Goal: Task Accomplishment & Management: Complete application form

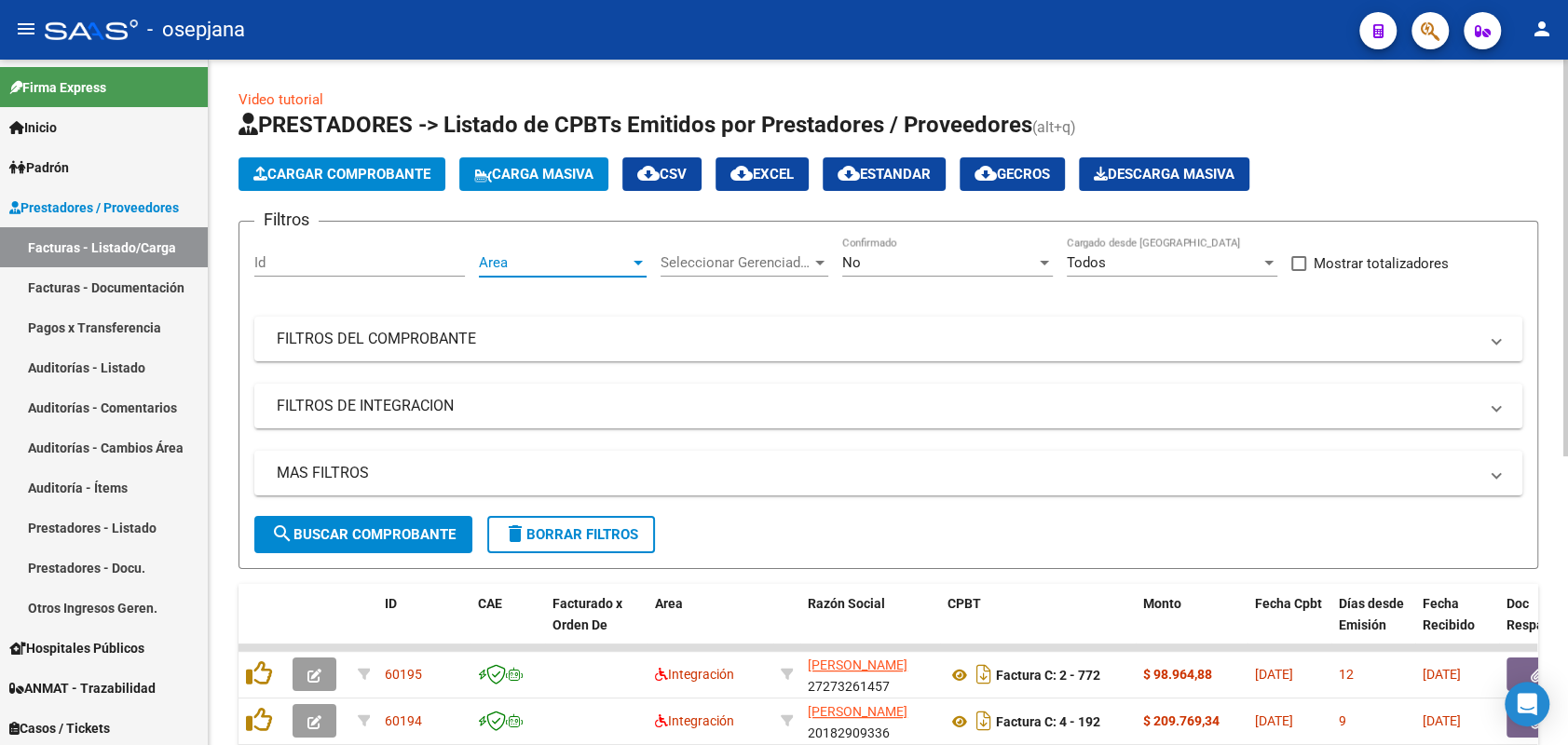
click at [563, 256] on span "Area" at bounding box center [555, 262] width 151 height 16
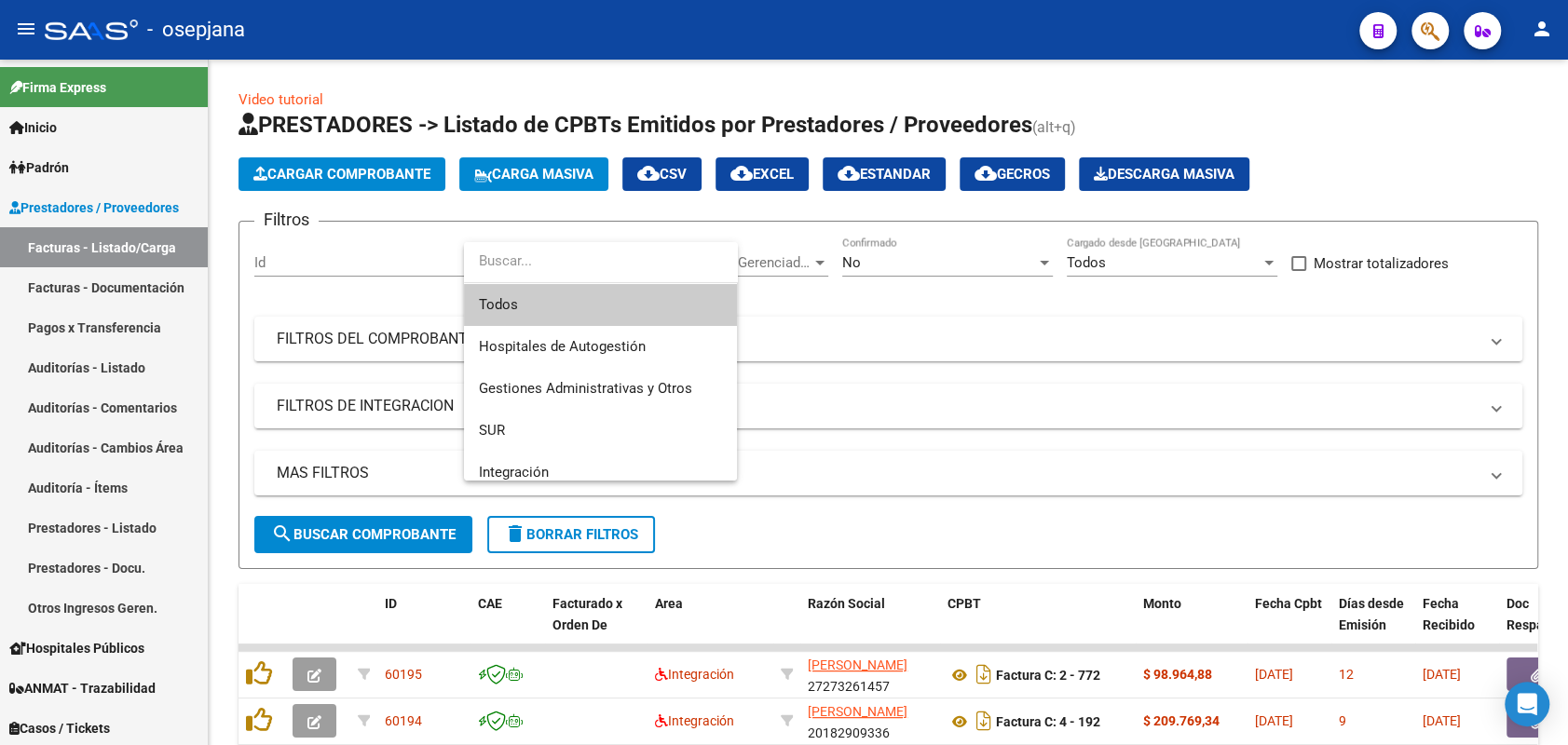
click at [571, 312] on span "Todos" at bounding box center [600, 305] width 243 height 42
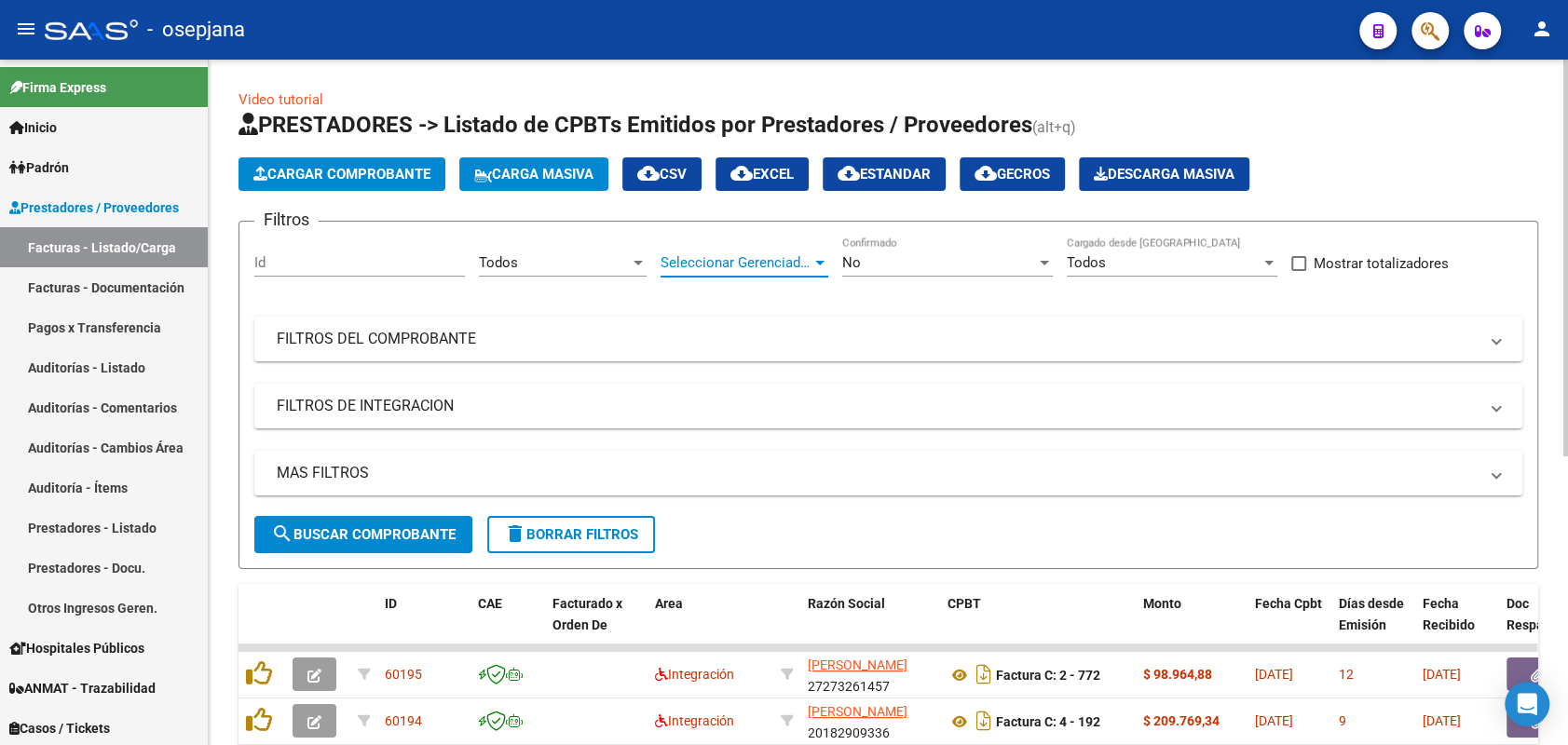
click at [715, 263] on span "Seleccionar Gerenciador" at bounding box center [737, 262] width 151 height 16
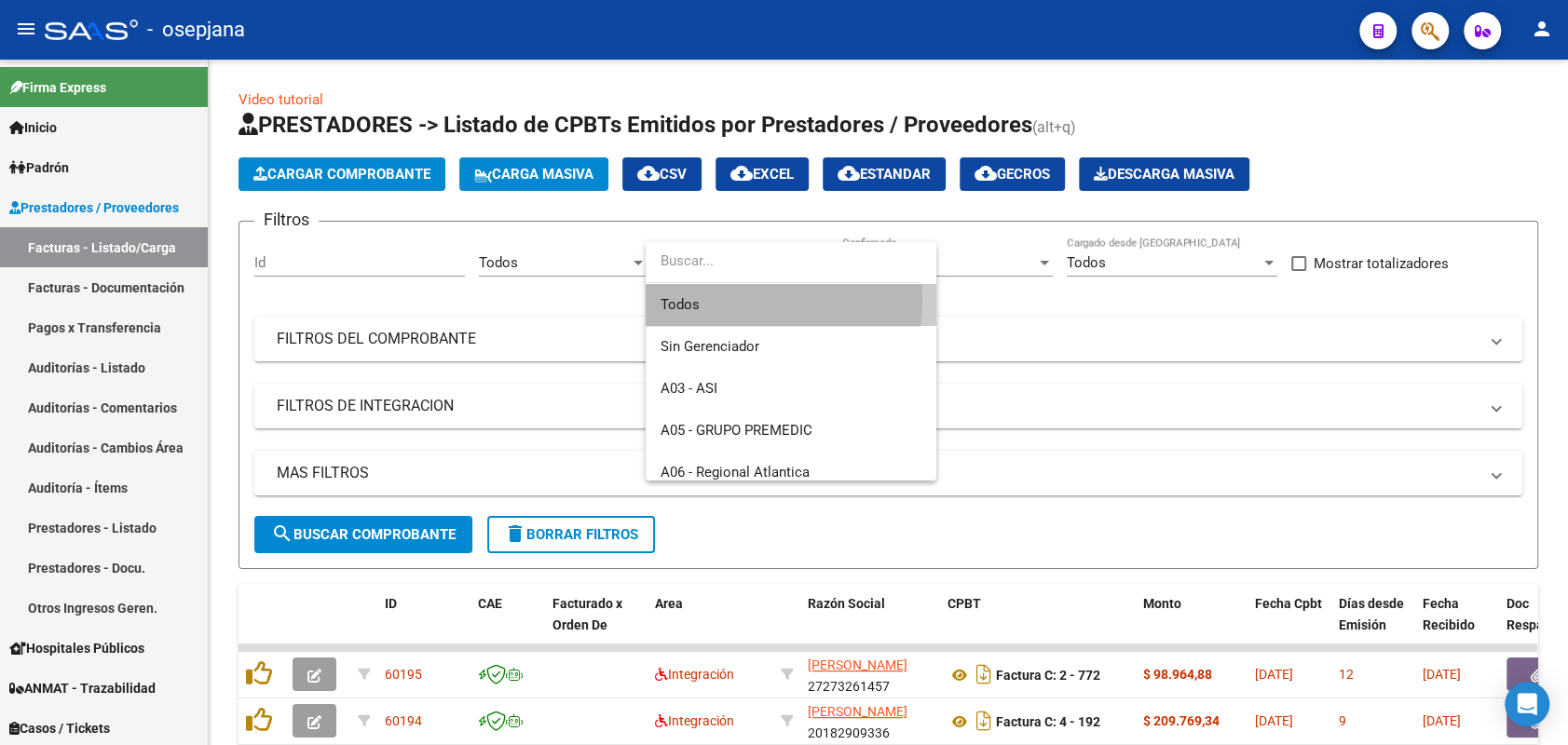
click at [708, 300] on span "Todos" at bounding box center [792, 305] width 261 height 42
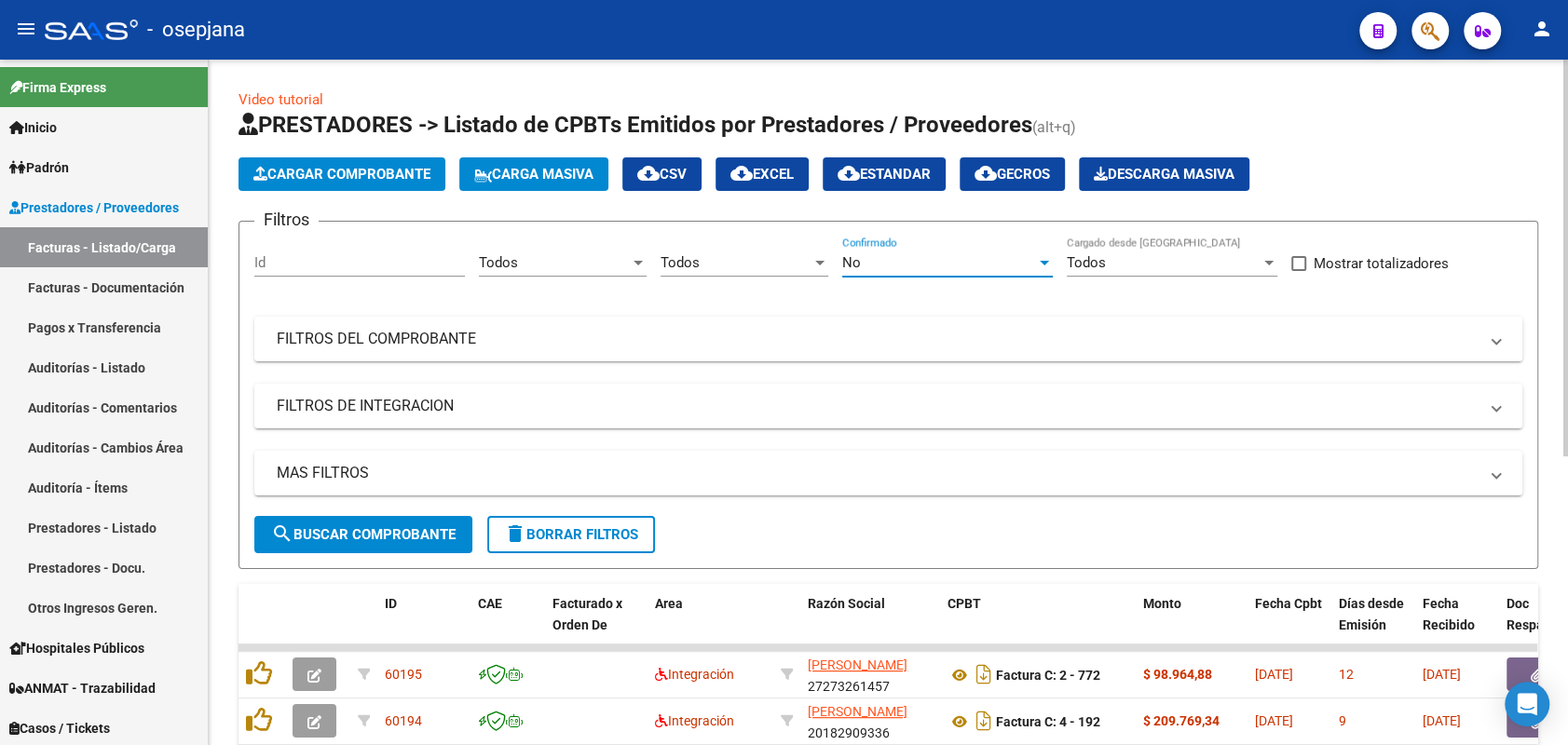
click at [952, 260] on div "No" at bounding box center [939, 262] width 194 height 16
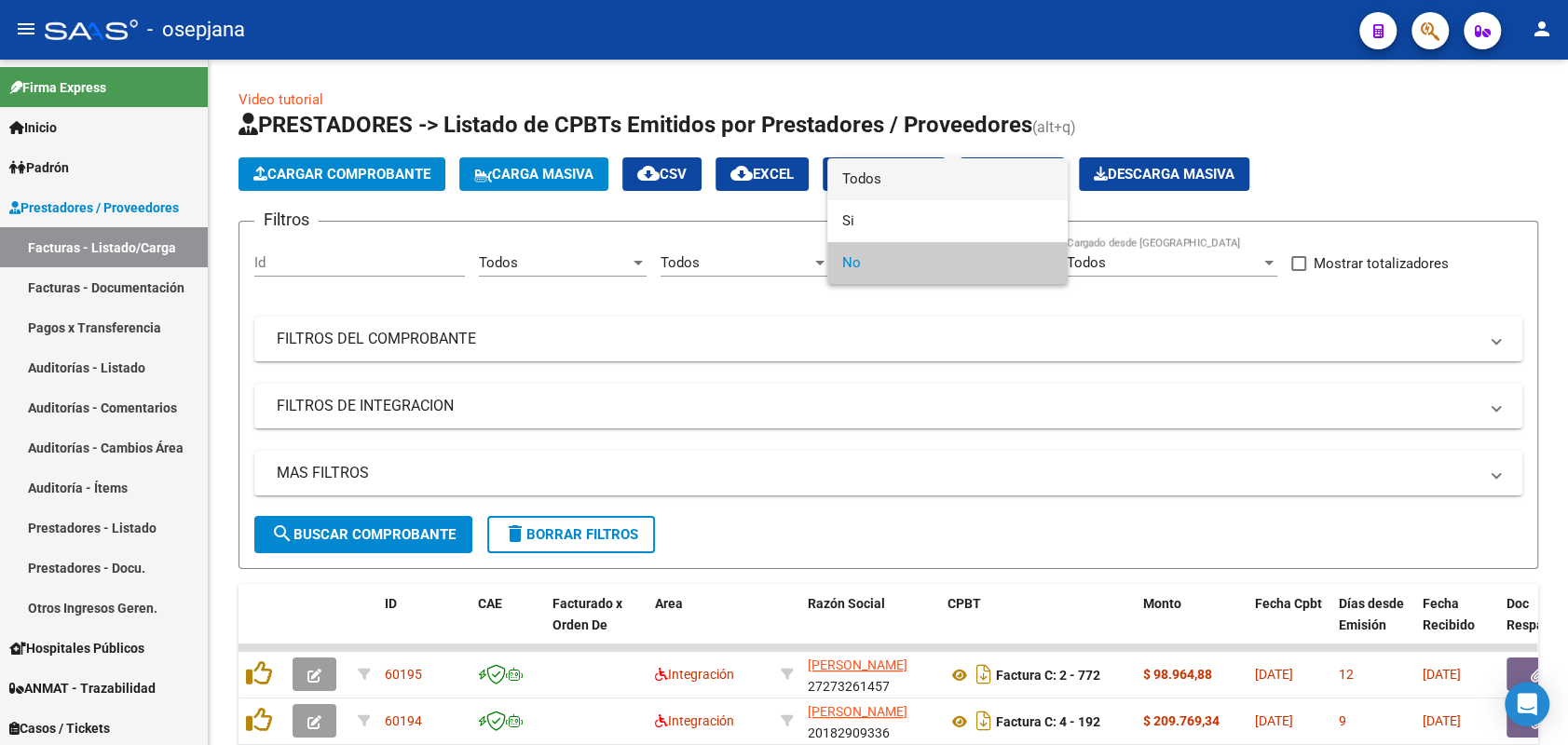
click at [874, 180] on span "Todos" at bounding box center [948, 179] width 211 height 42
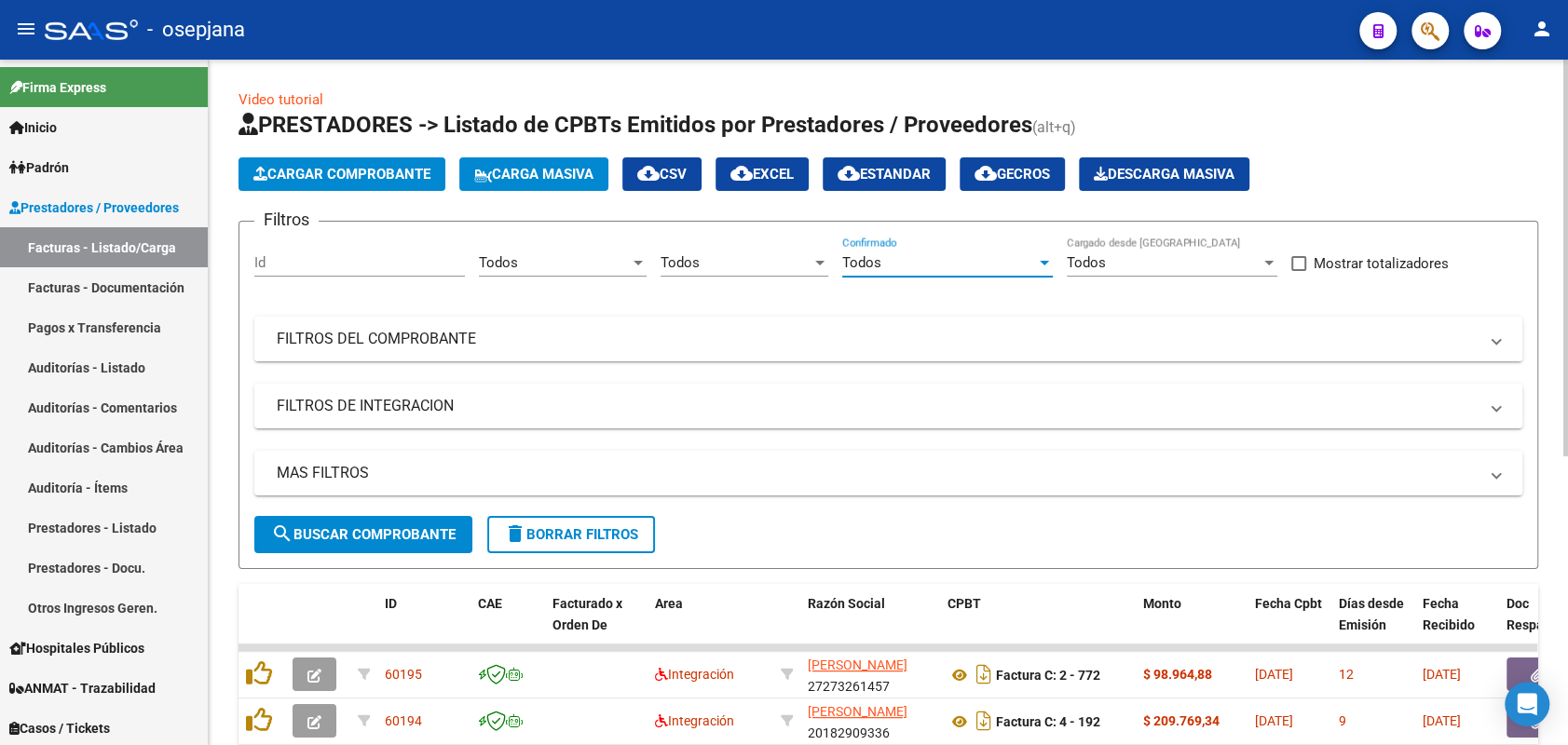
click at [684, 355] on mat-expansion-panel-header "FILTROS DEL COMPROBANTE" at bounding box center [889, 339] width 1268 height 45
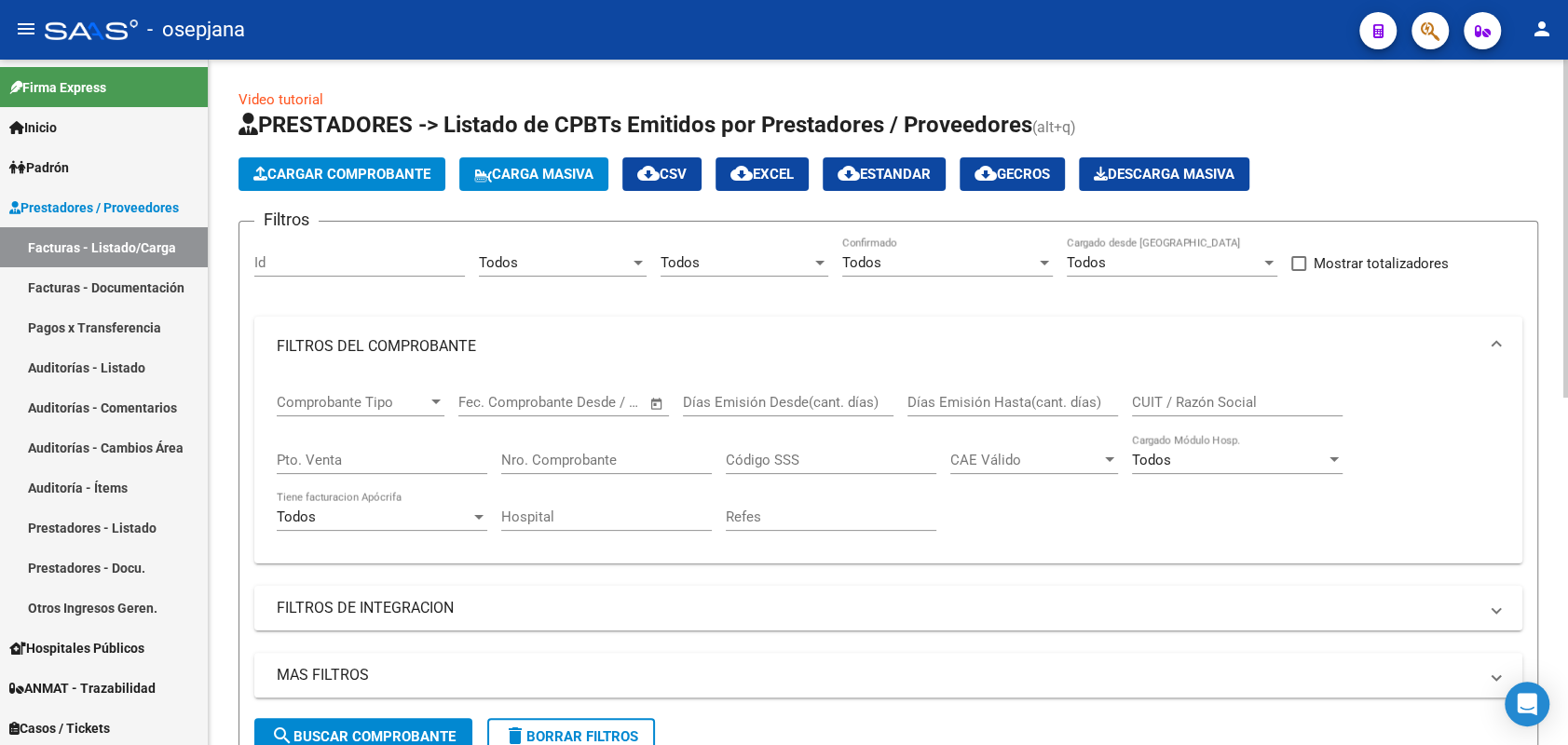
click at [338, 466] on input "Pto. Venta" at bounding box center [382, 460] width 211 height 16
click at [338, 466] on input "13" at bounding box center [382, 460] width 211 height 16
type input "134"
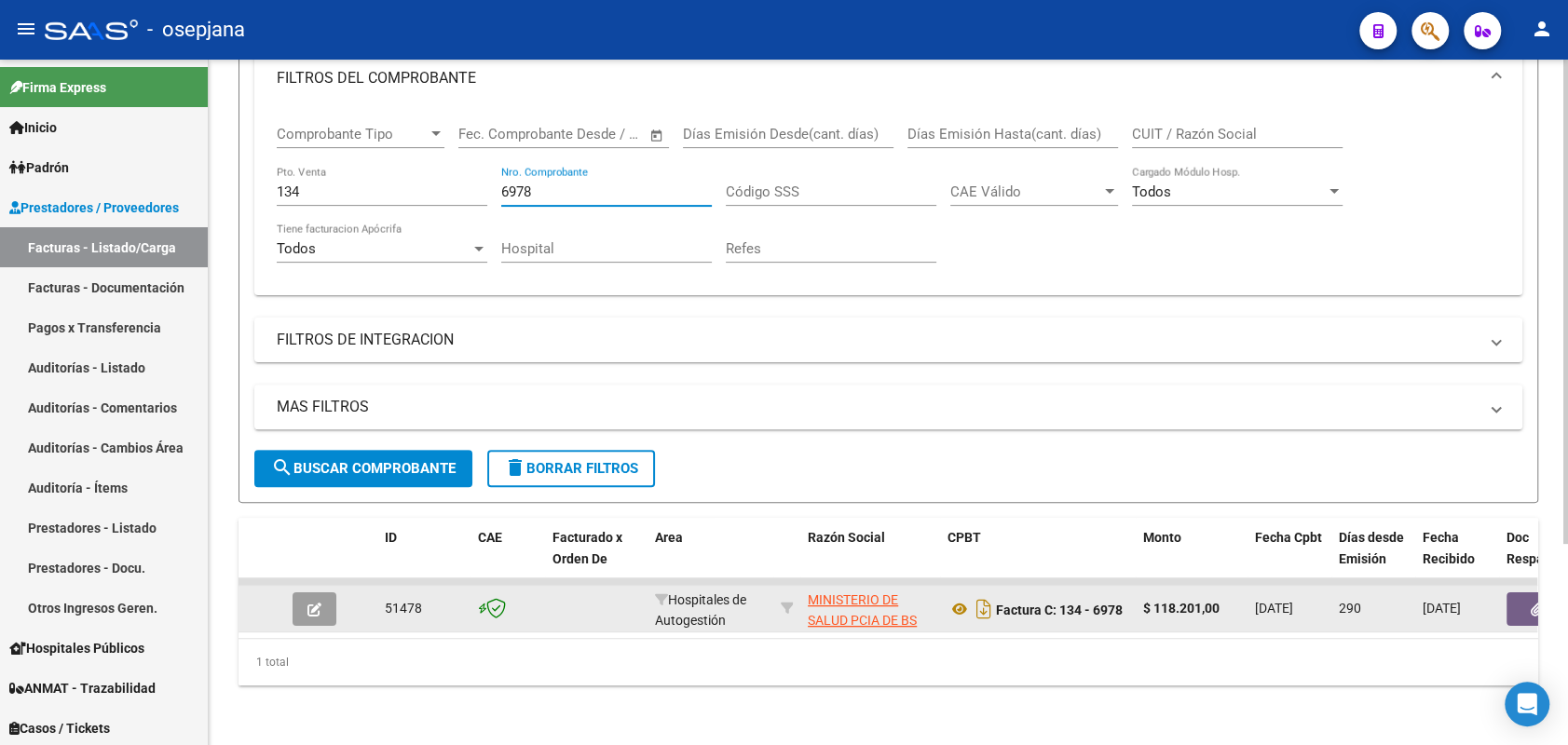
type input "6978"
click at [313, 603] on icon "button" at bounding box center [315, 610] width 14 height 14
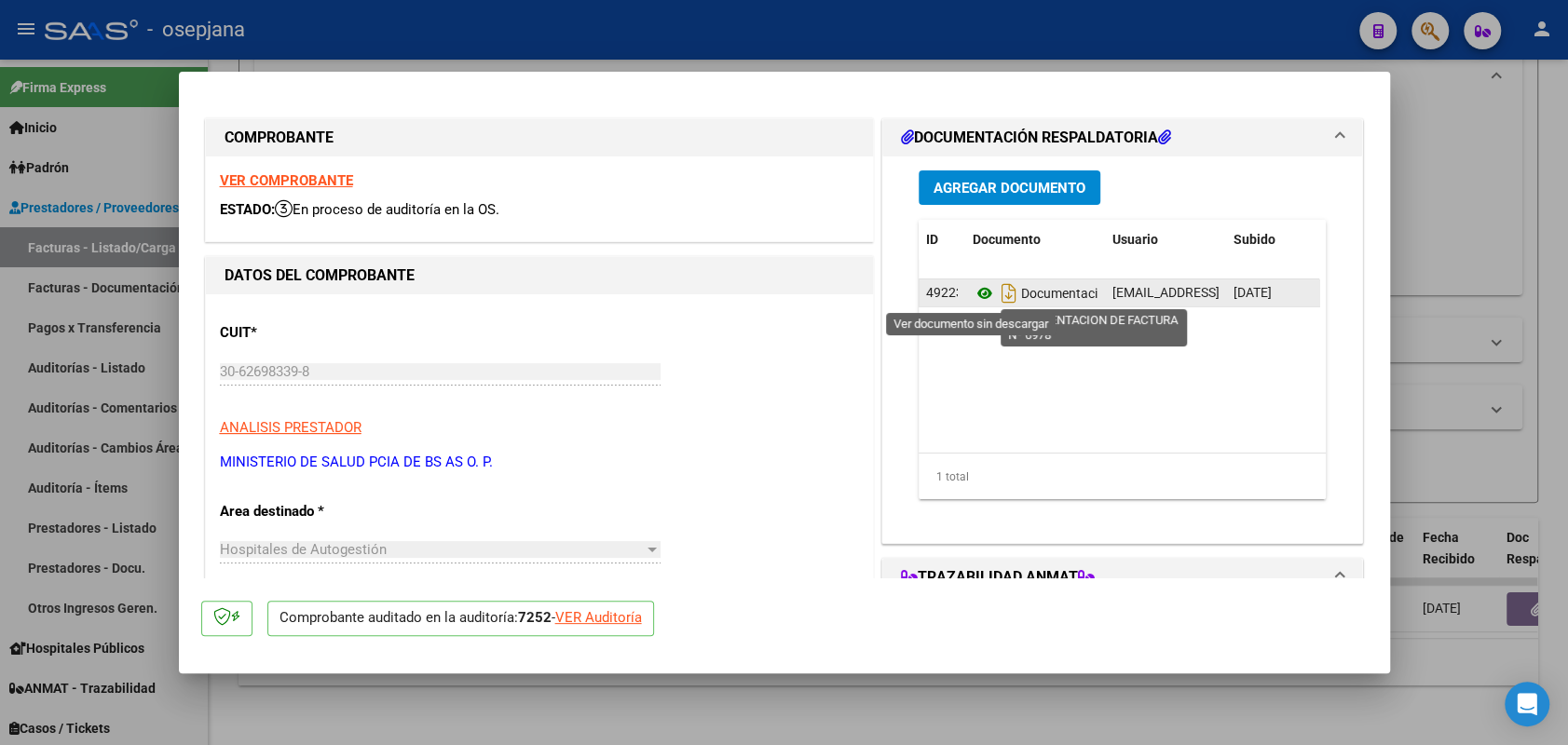
click at [977, 304] on icon at bounding box center [984, 293] width 24 height 22
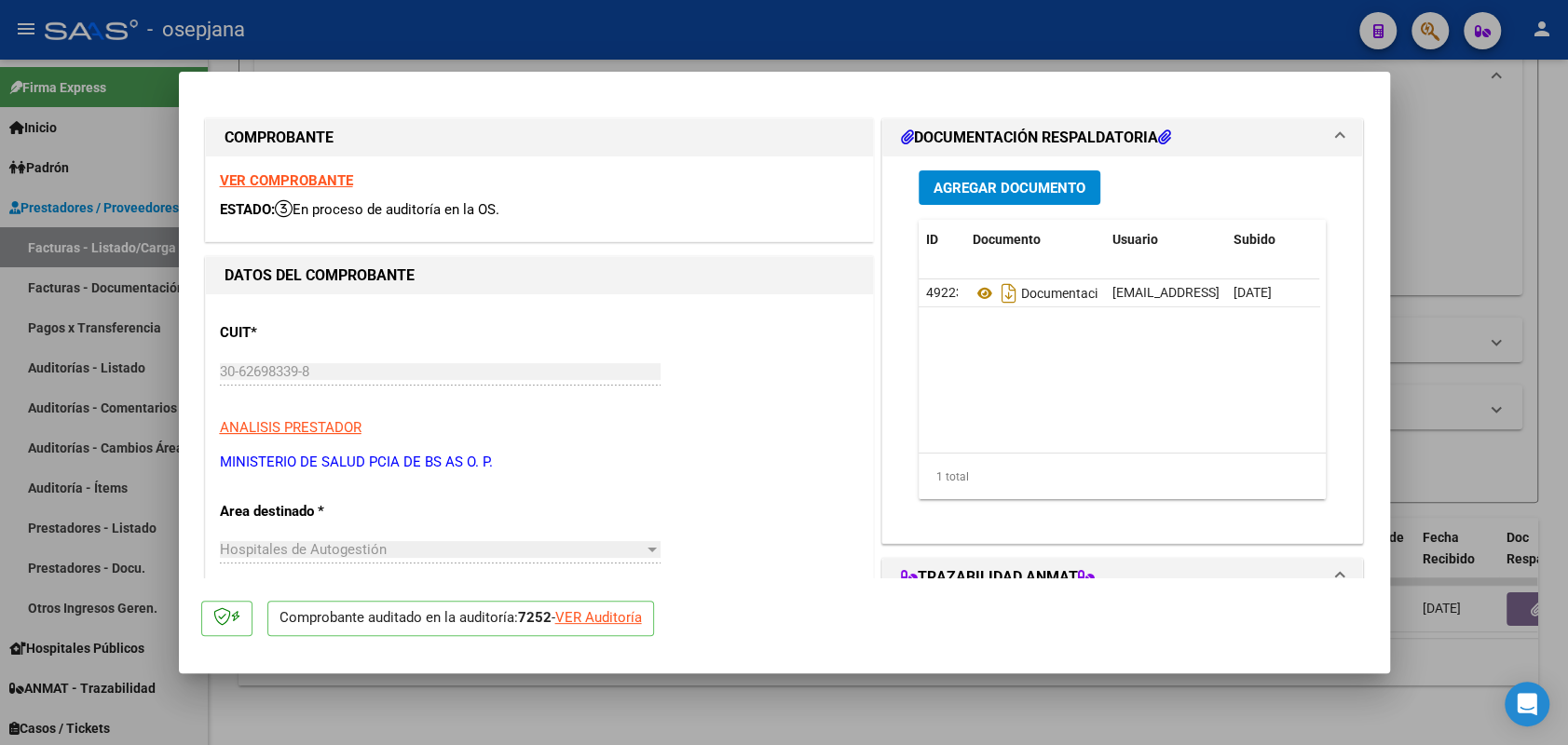
click at [154, 252] on div at bounding box center [784, 372] width 1568 height 745
type input "$ 0,00"
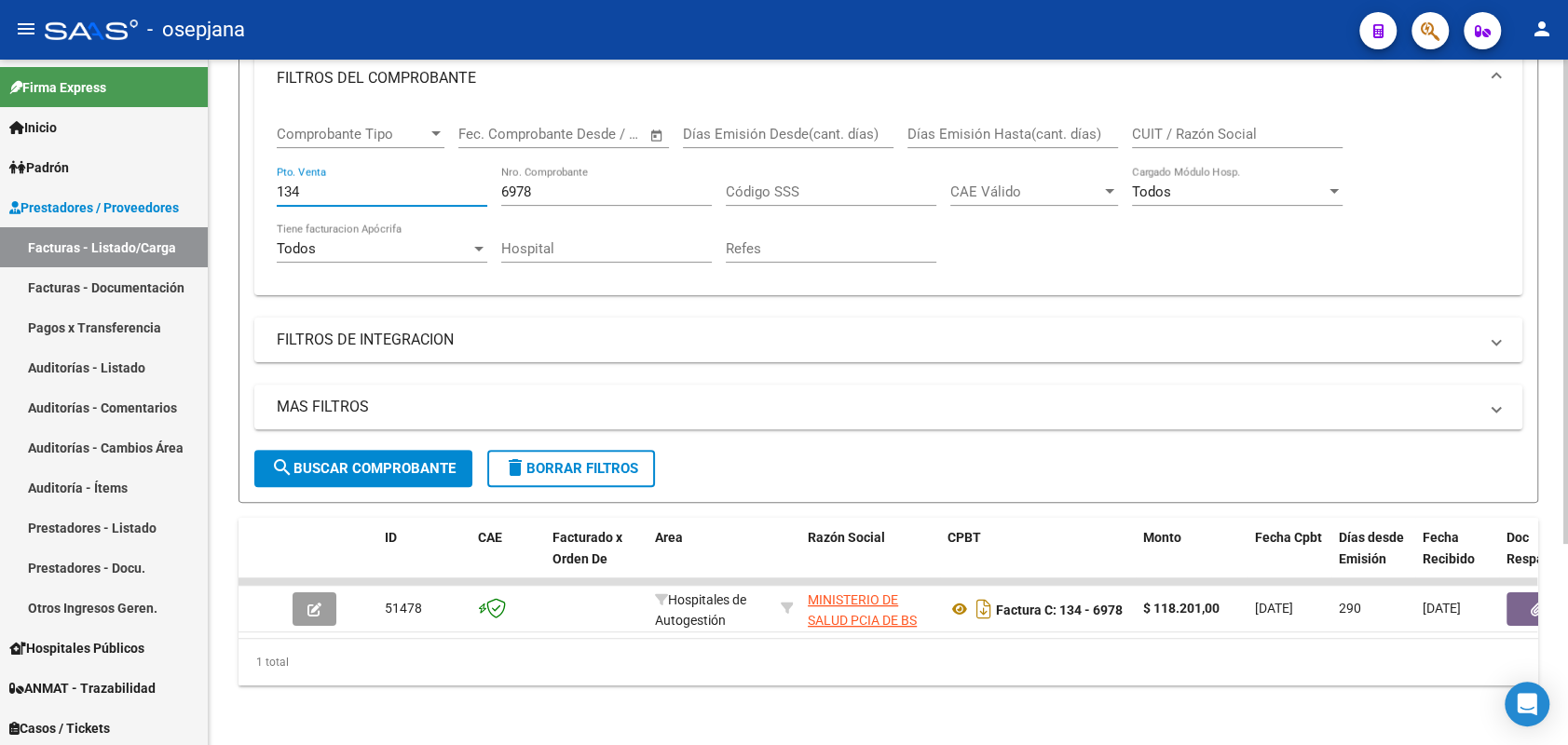
click at [336, 184] on input "134" at bounding box center [382, 192] width 211 height 16
type input "157"
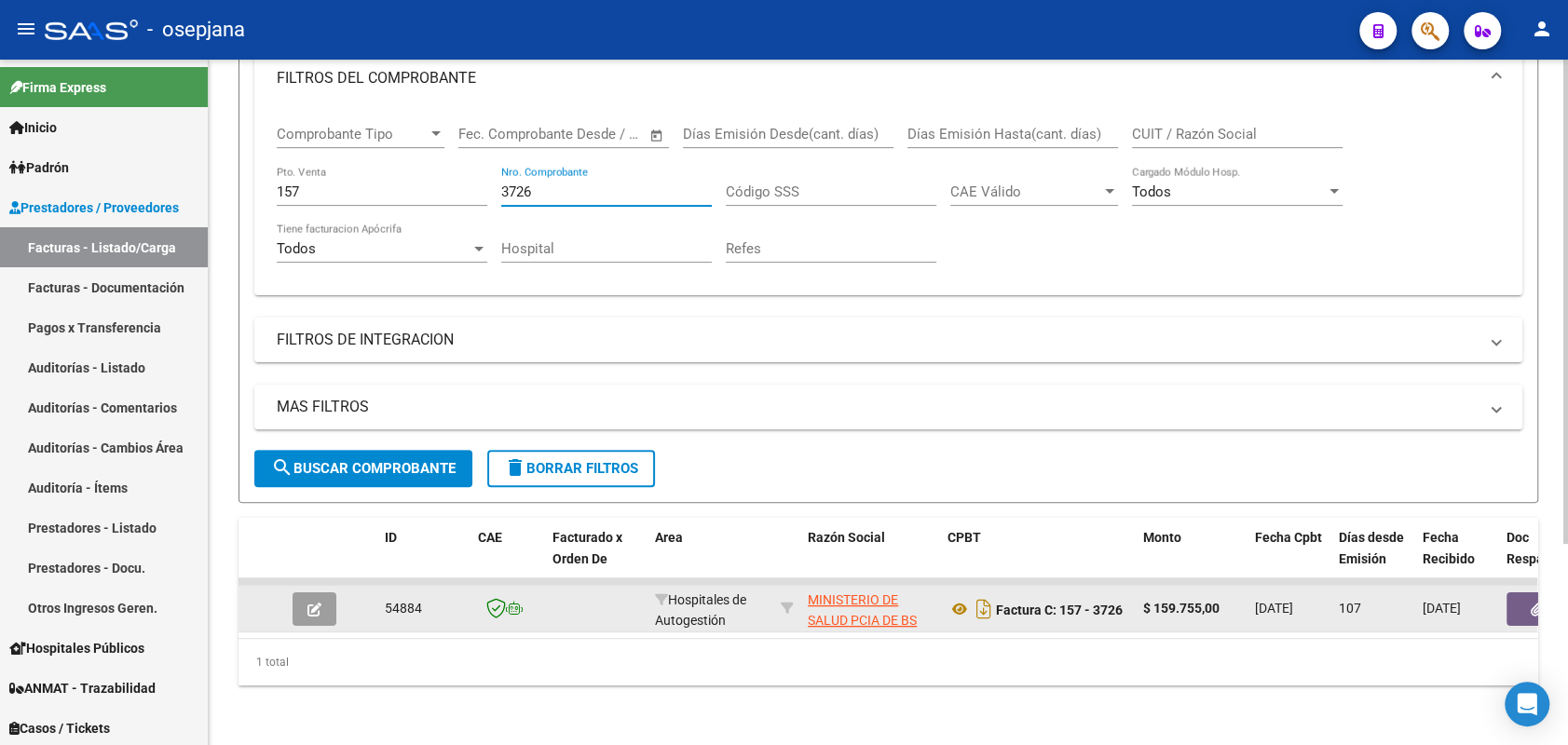
type input "3726"
click at [320, 603] on icon "button" at bounding box center [315, 610] width 14 height 14
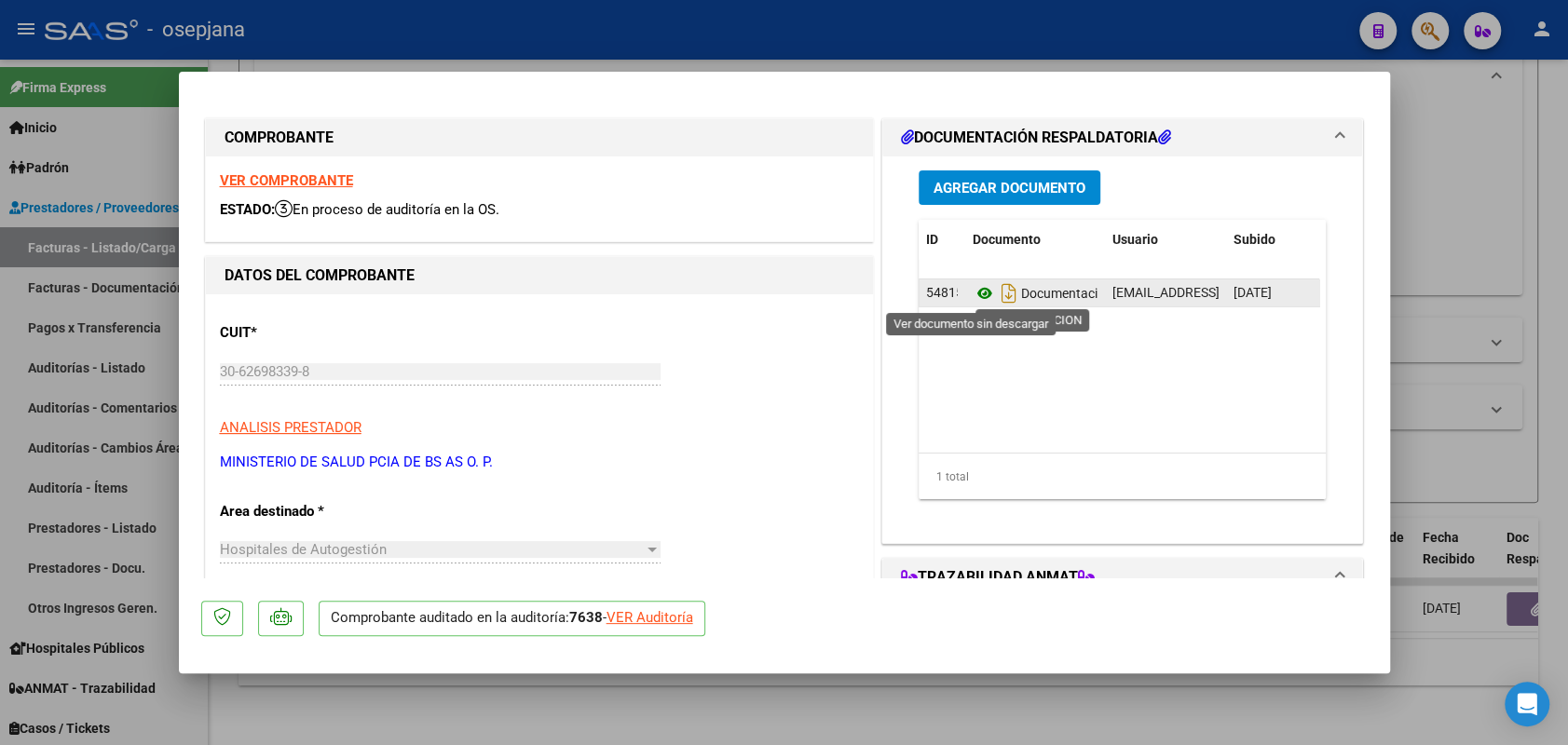
click at [976, 293] on icon at bounding box center [984, 293] width 24 height 22
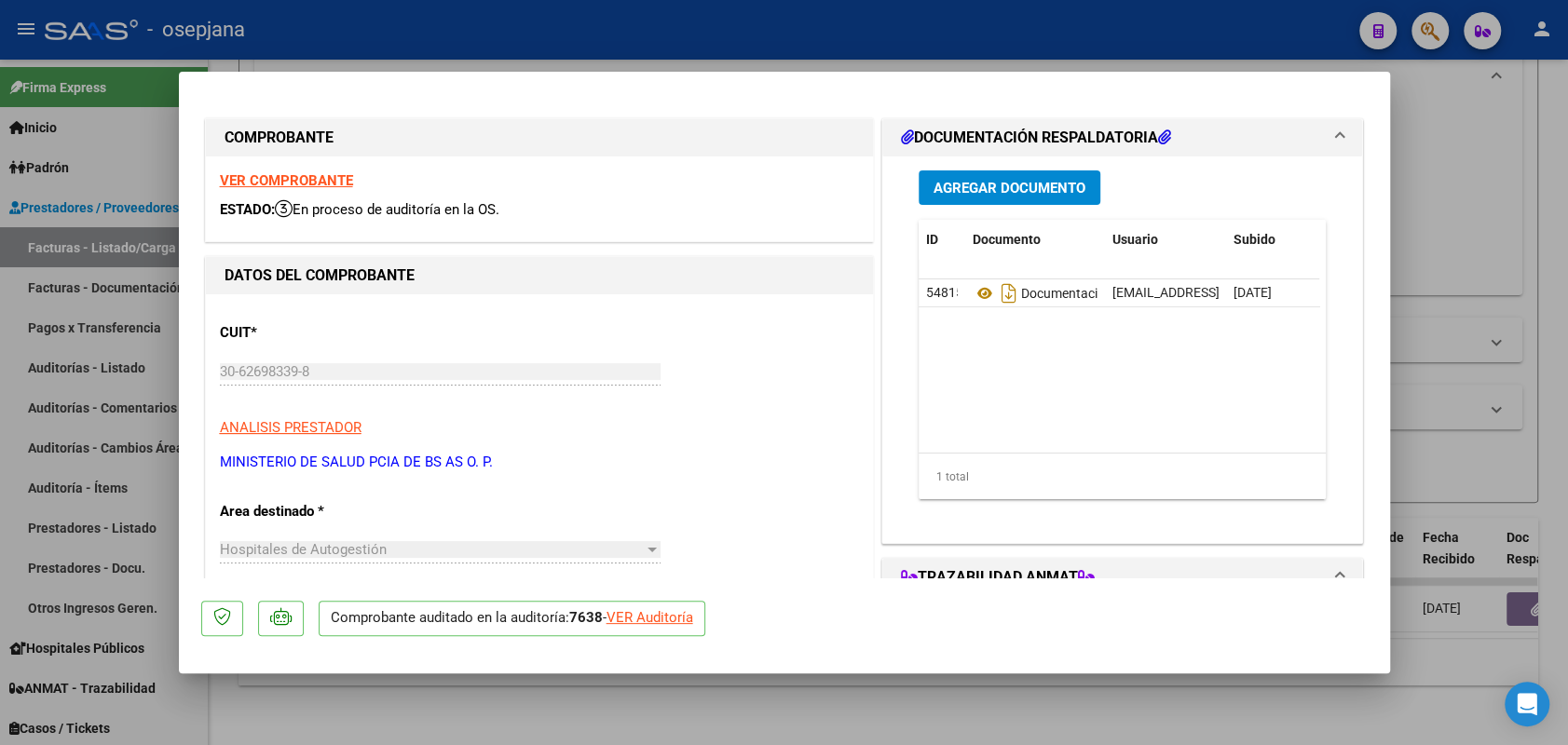
click at [84, 257] on div at bounding box center [784, 372] width 1568 height 745
type input "$ 0,00"
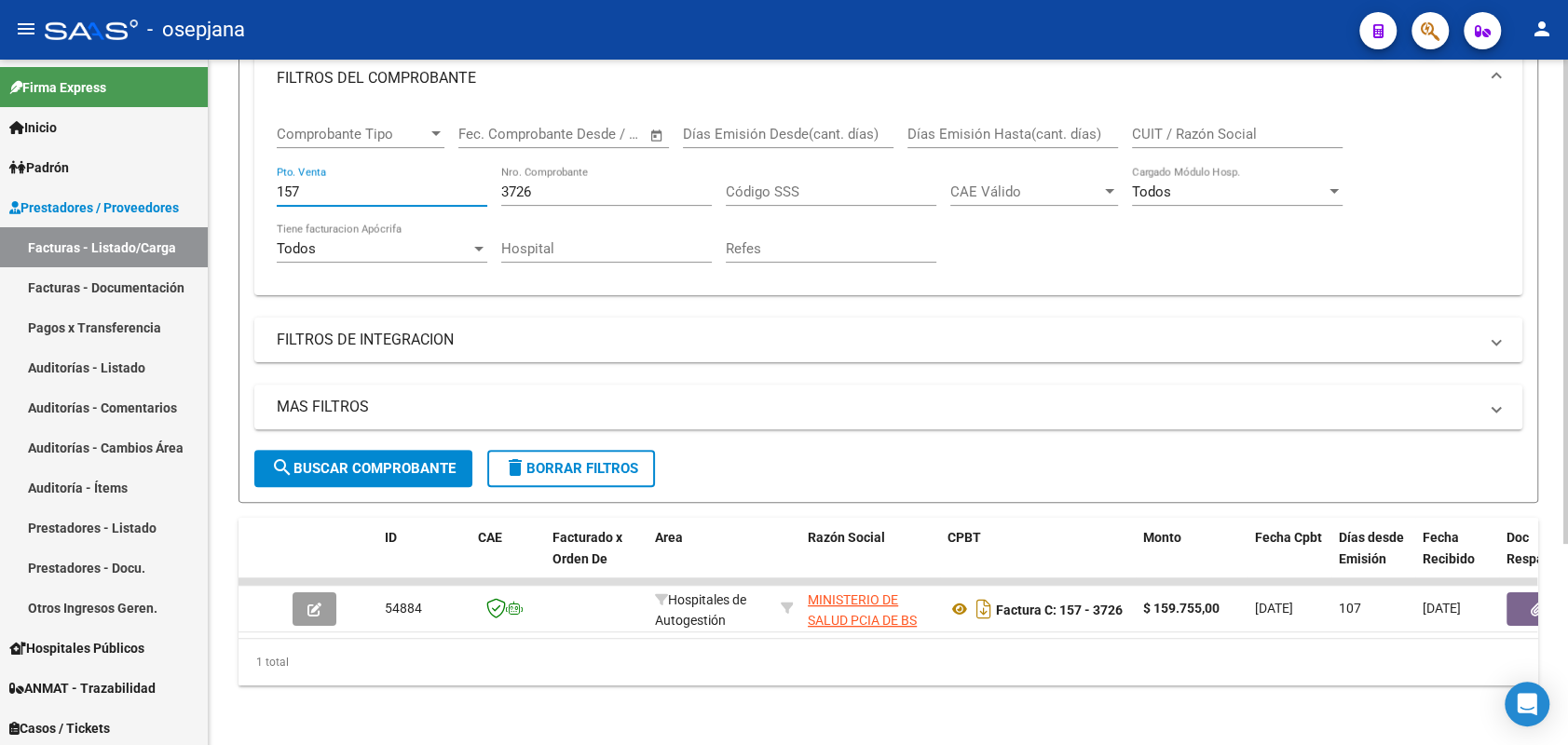
click at [397, 184] on input "157" at bounding box center [382, 192] width 211 height 16
click at [654, 189] on div "3726 Nro. Comprobante" at bounding box center [607, 185] width 211 height 40
click at [623, 165] on div "3726 Nro. Comprobante" at bounding box center [607, 185] width 211 height 40
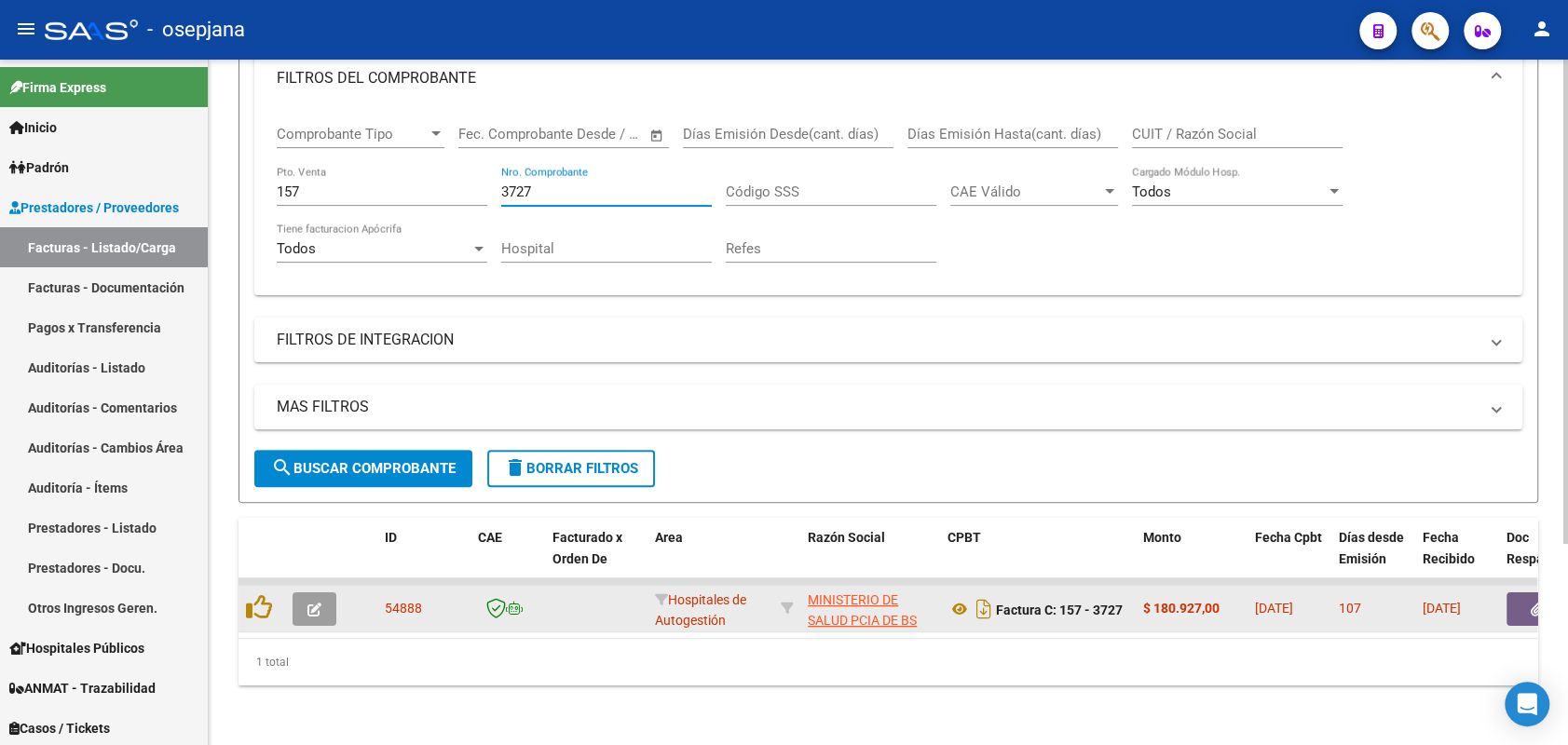
type input "3727"
click at [314, 603] on icon "button" at bounding box center [315, 610] width 14 height 14
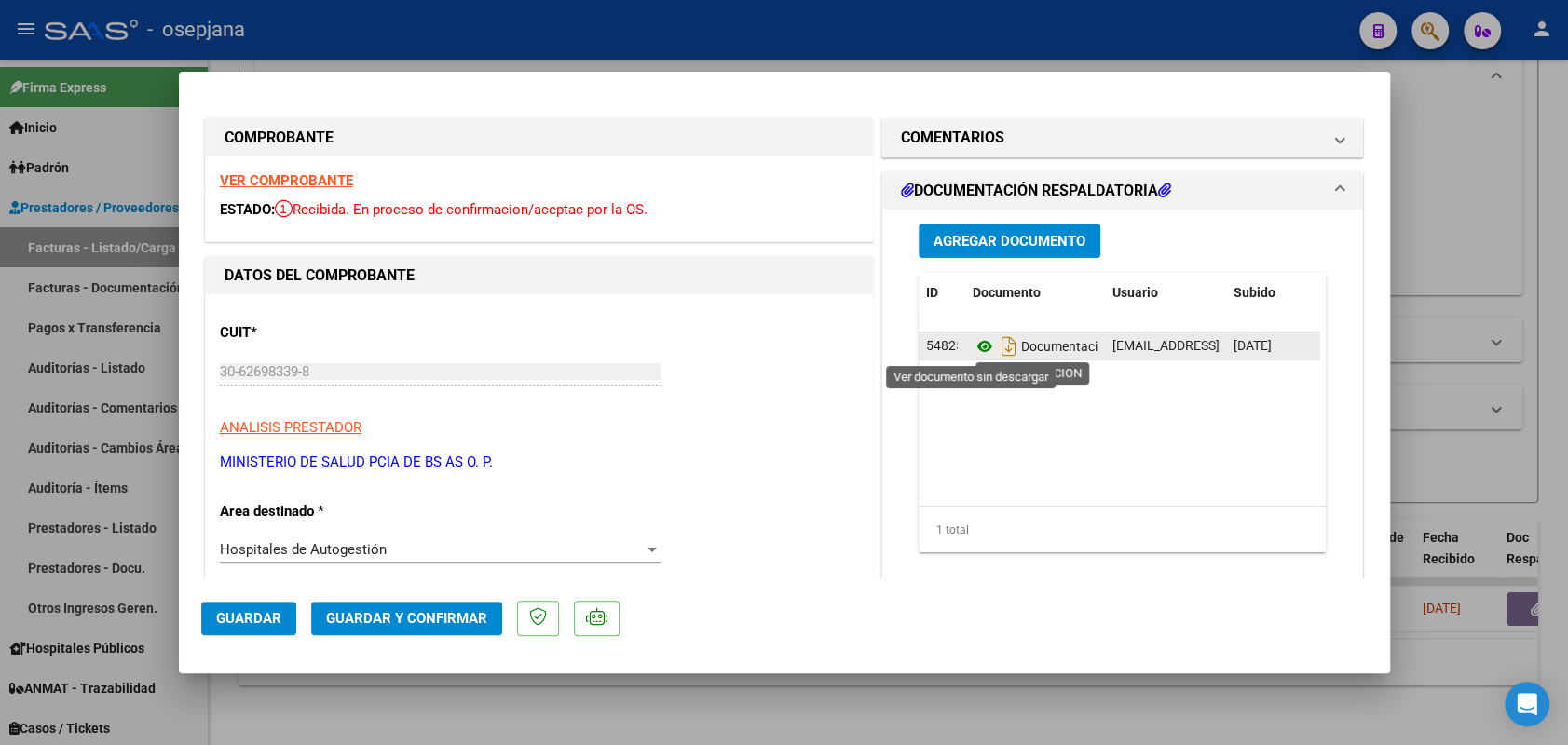
click at [981, 357] on icon at bounding box center [984, 346] width 24 height 22
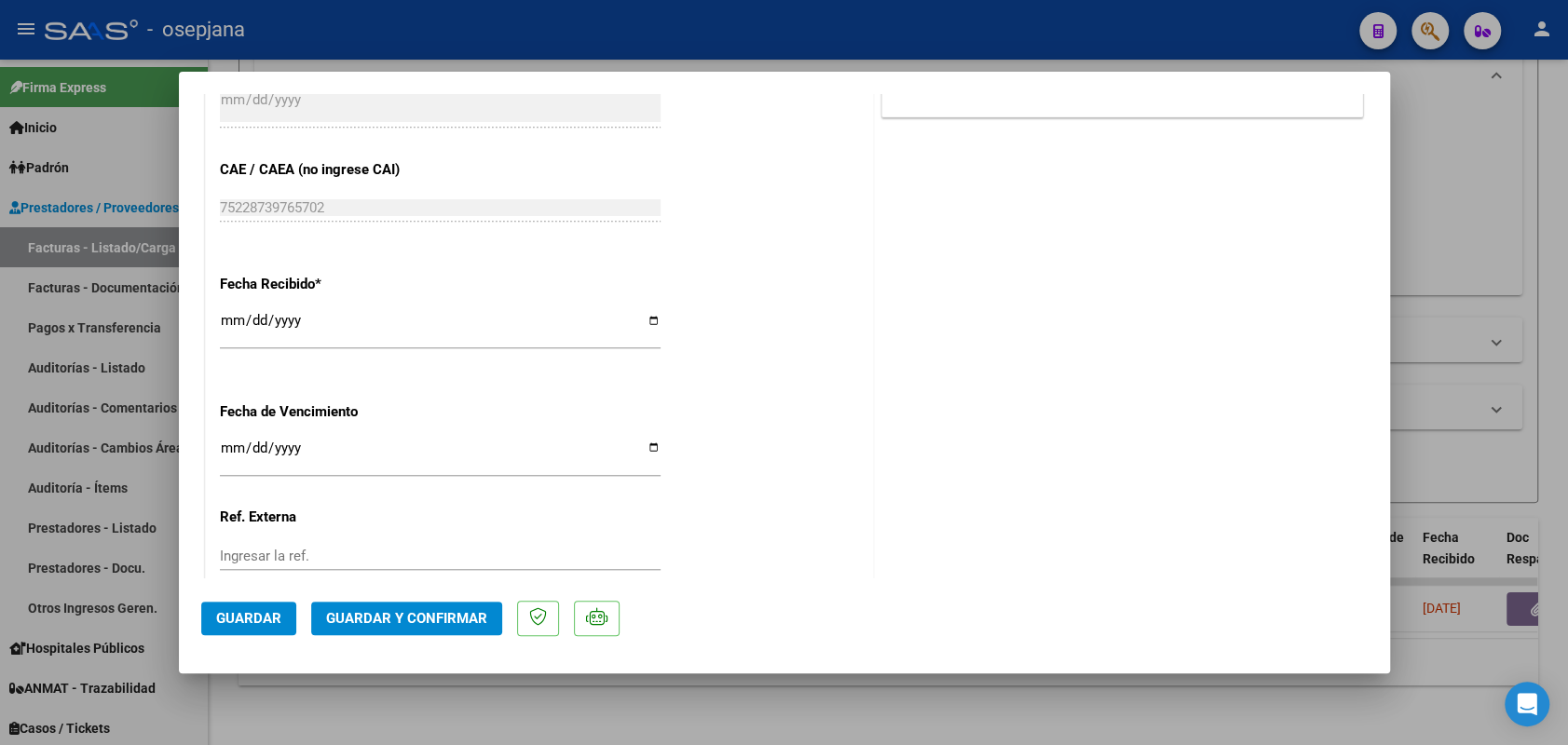
scroll to position [970, 0]
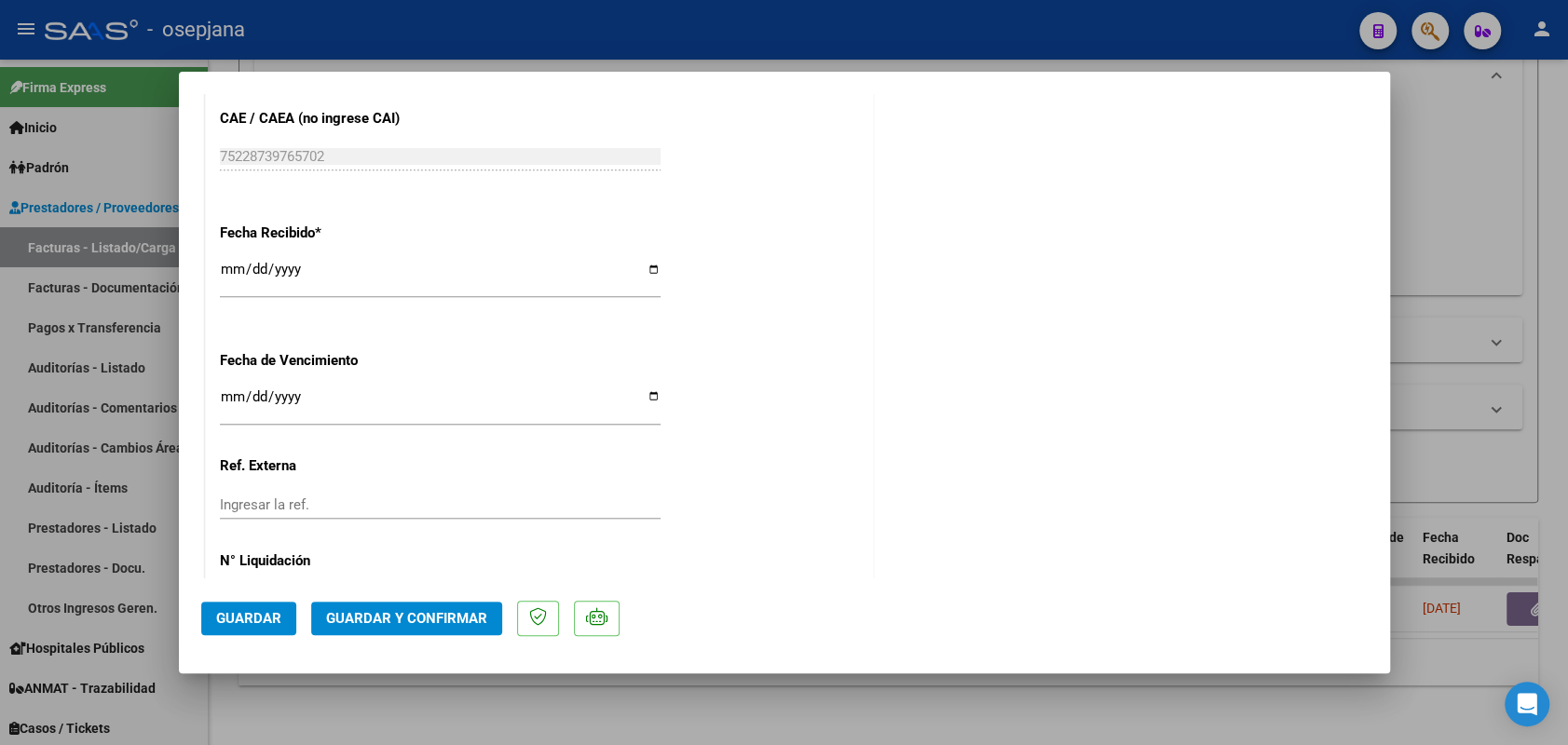
click at [227, 396] on input "Ingresar la fecha" at bounding box center [439, 403] width 440 height 30
type input "2025-07-02"
type input "29828"
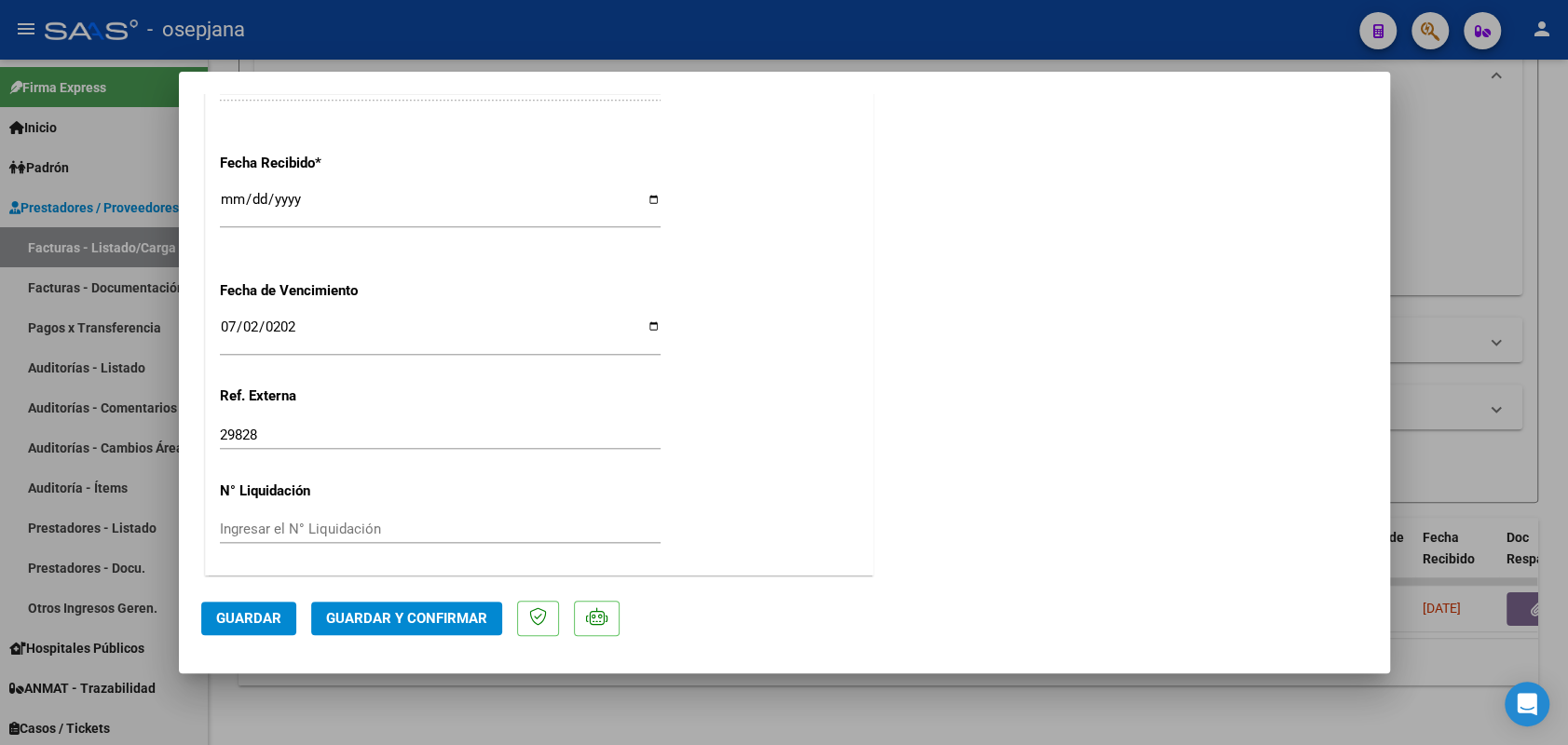
scroll to position [0, 0]
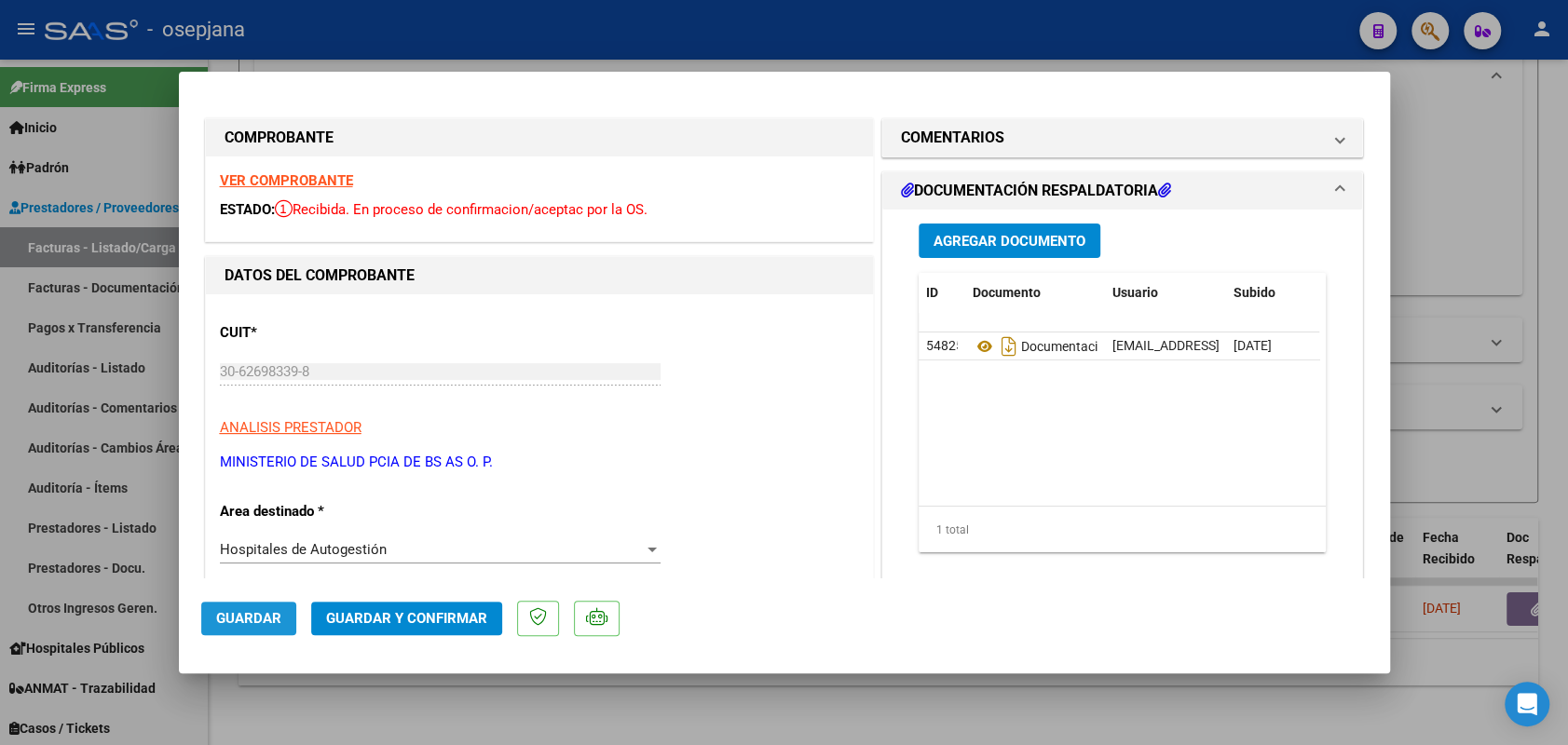
click at [266, 619] on span "Guardar" at bounding box center [248, 618] width 65 height 16
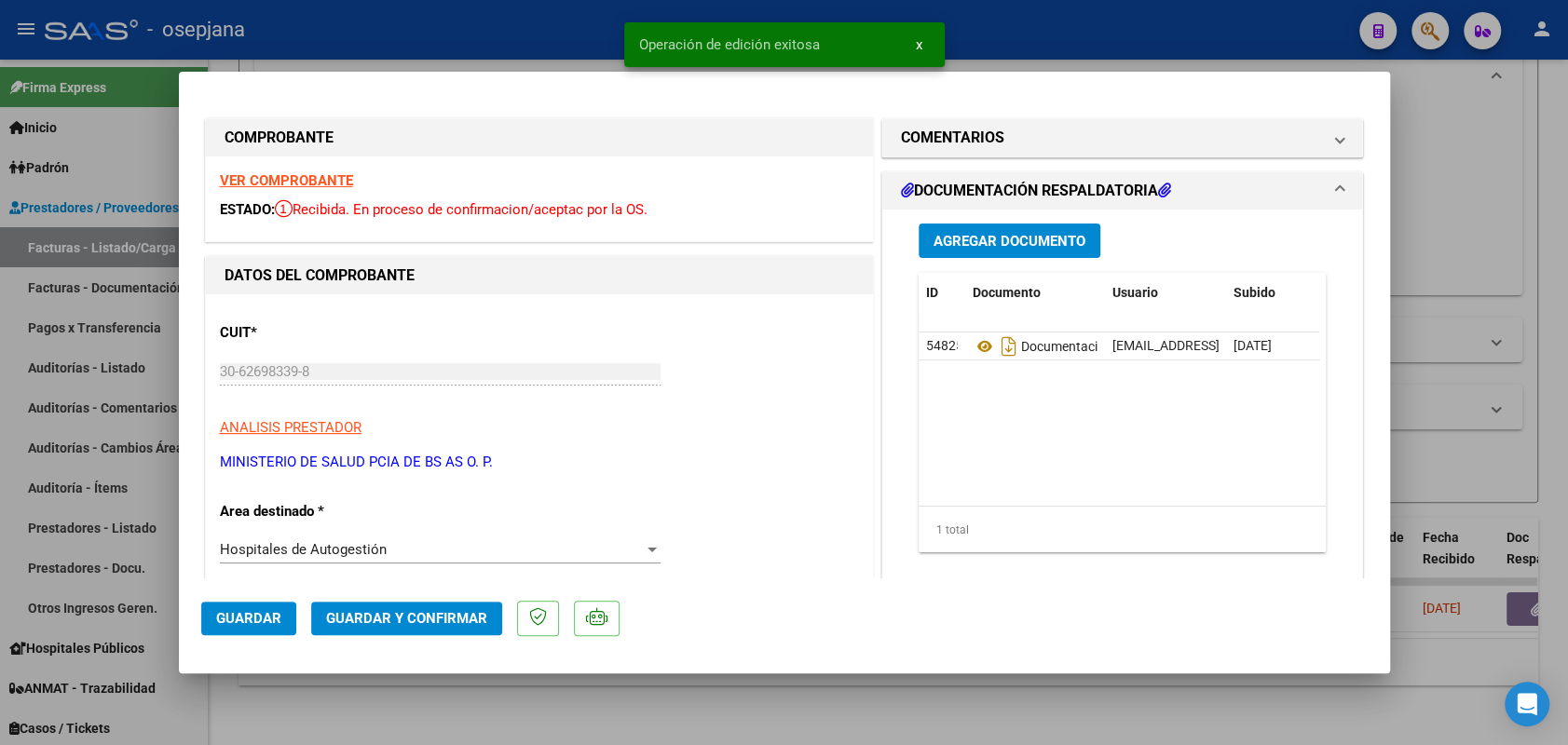
click at [443, 619] on span "Guardar y Confirmar" at bounding box center [407, 618] width 162 height 16
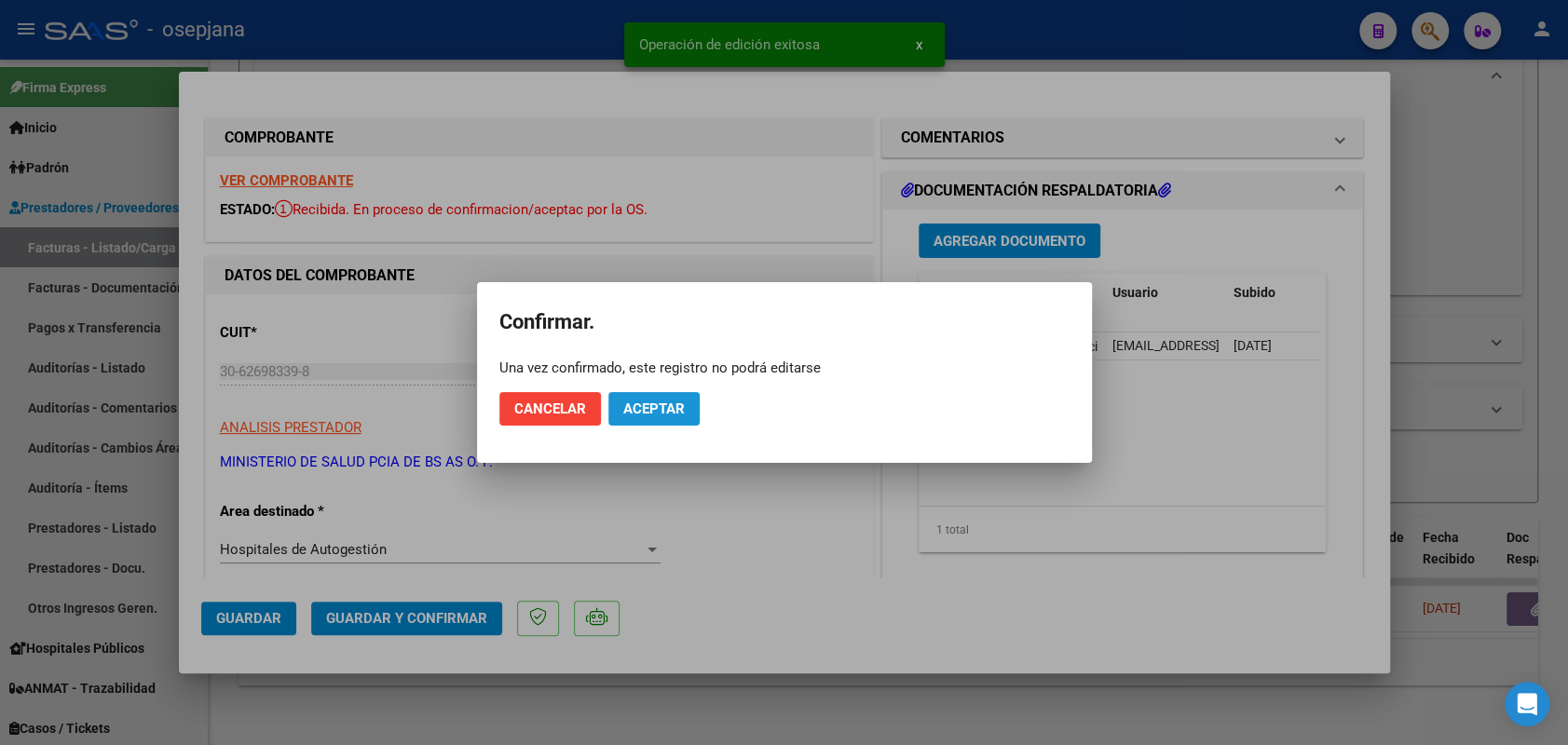
click at [673, 404] on span "Aceptar" at bounding box center [654, 408] width 62 height 16
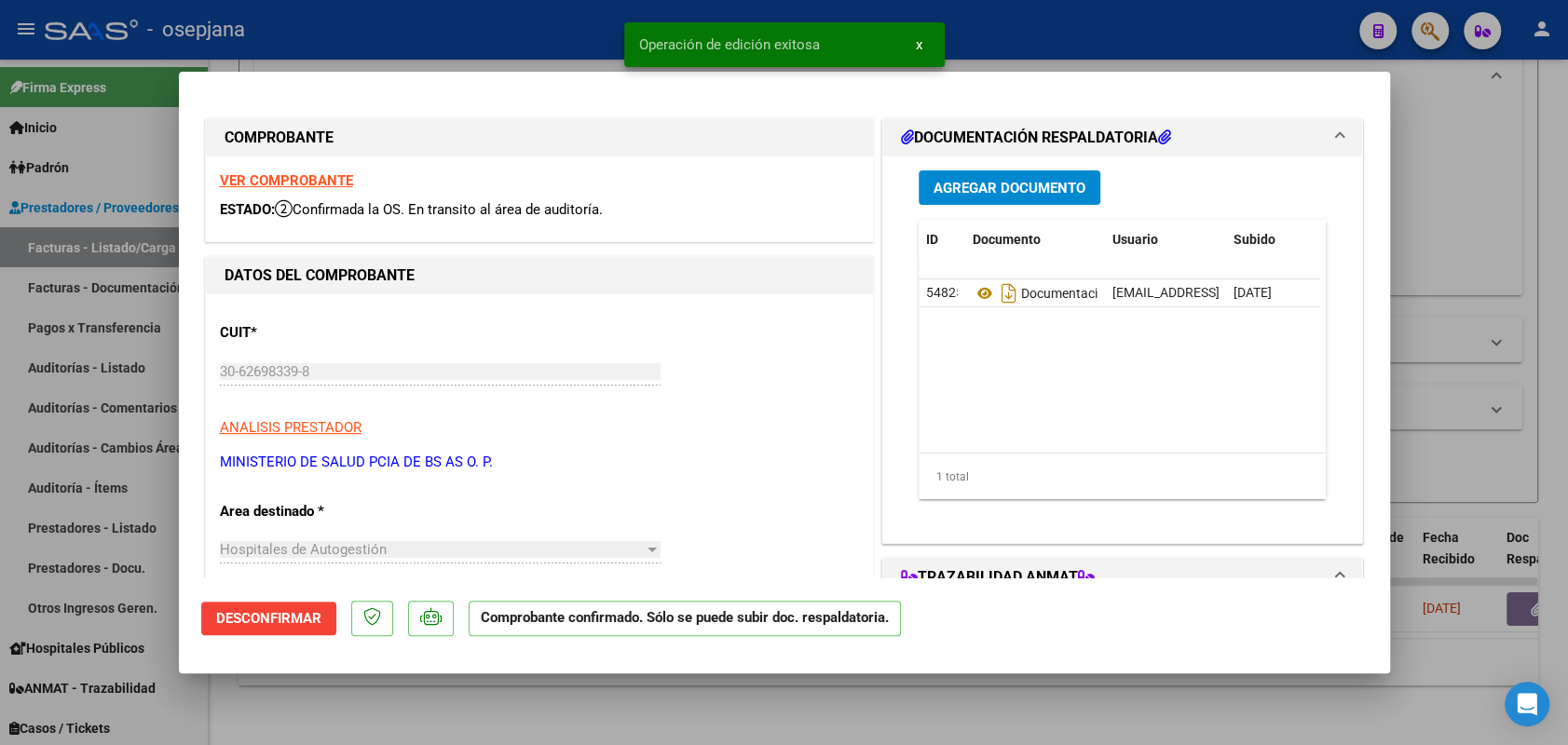
click at [122, 361] on div at bounding box center [784, 372] width 1568 height 745
type input "$ 0,00"
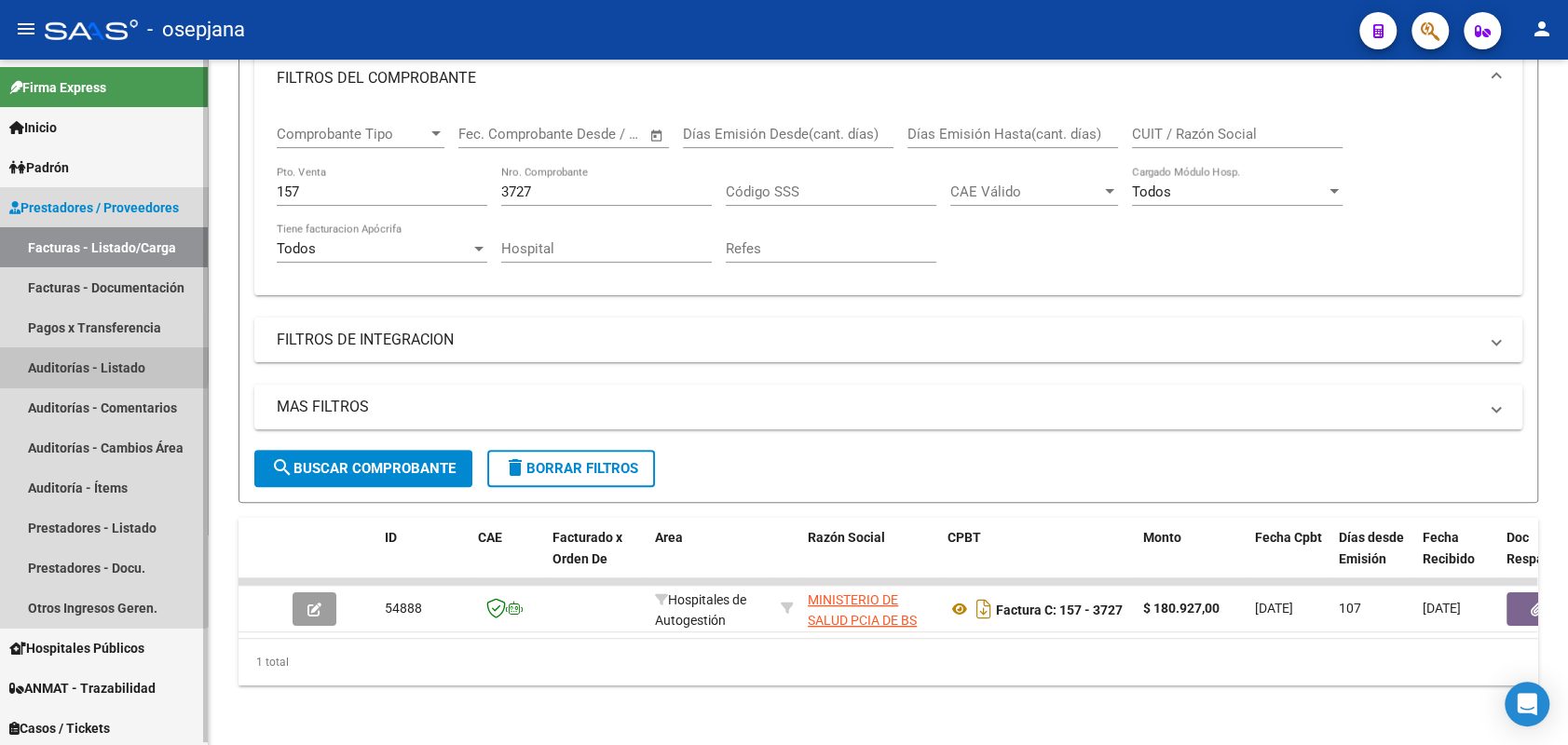
click at [85, 365] on link "Auditorías - Listado" at bounding box center [104, 367] width 208 height 40
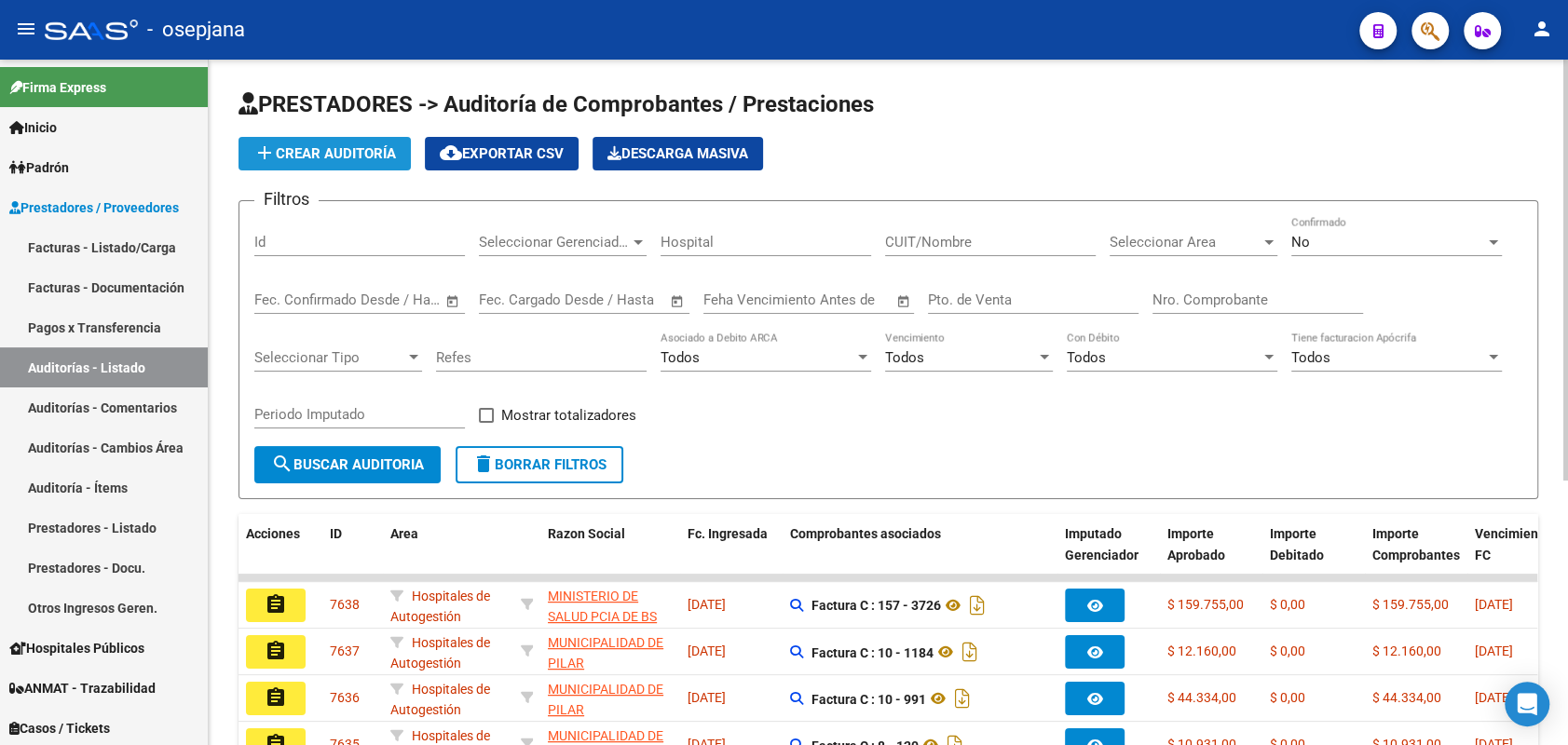
click at [311, 150] on span "add Crear Auditoría" at bounding box center [324, 153] width 142 height 16
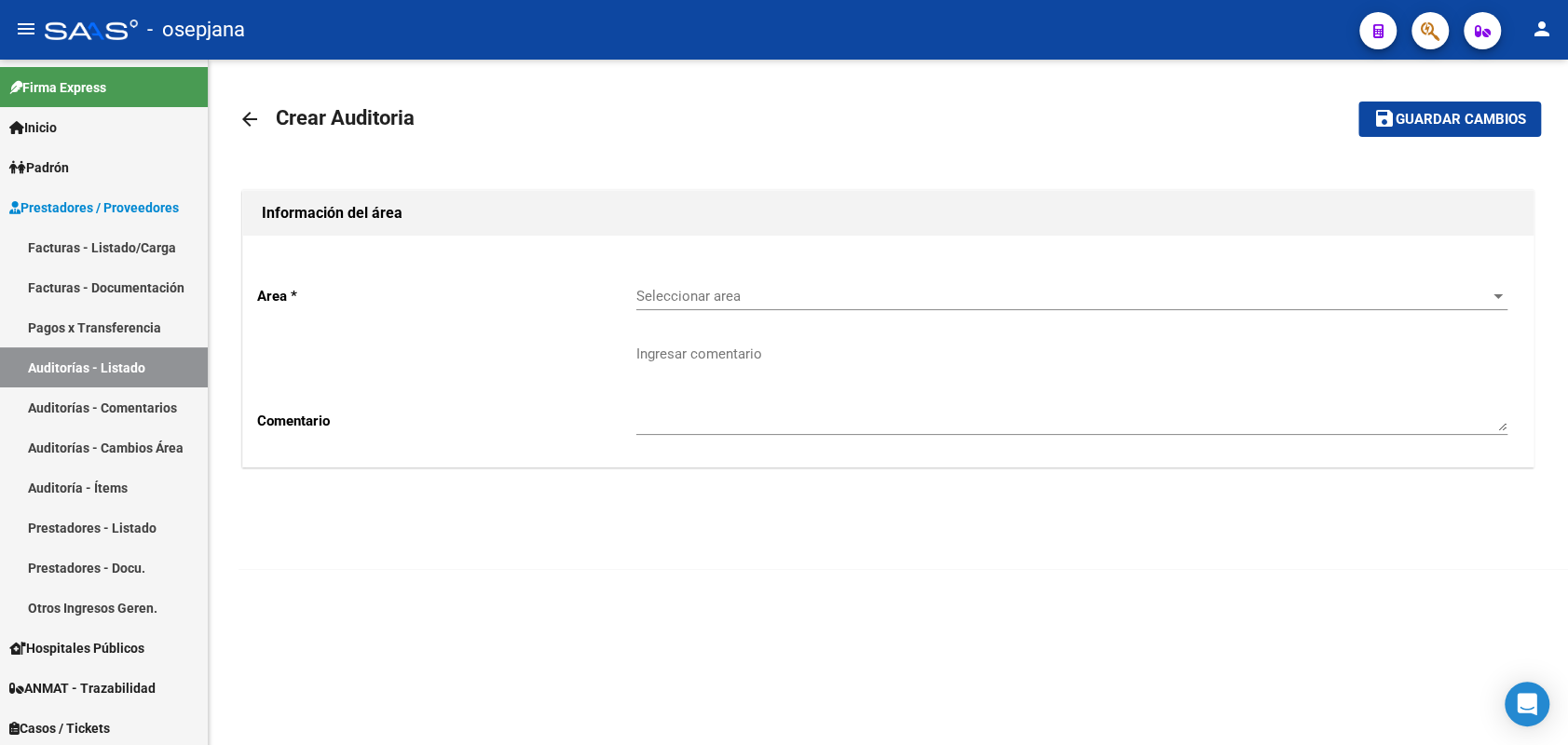
click at [604, 272] on div "Area * Seleccionar area Seleccionar area Comentario Ingresar comentario" at bounding box center [888, 351] width 1290 height 231
click at [673, 298] on span "Seleccionar area" at bounding box center [1064, 295] width 855 height 16
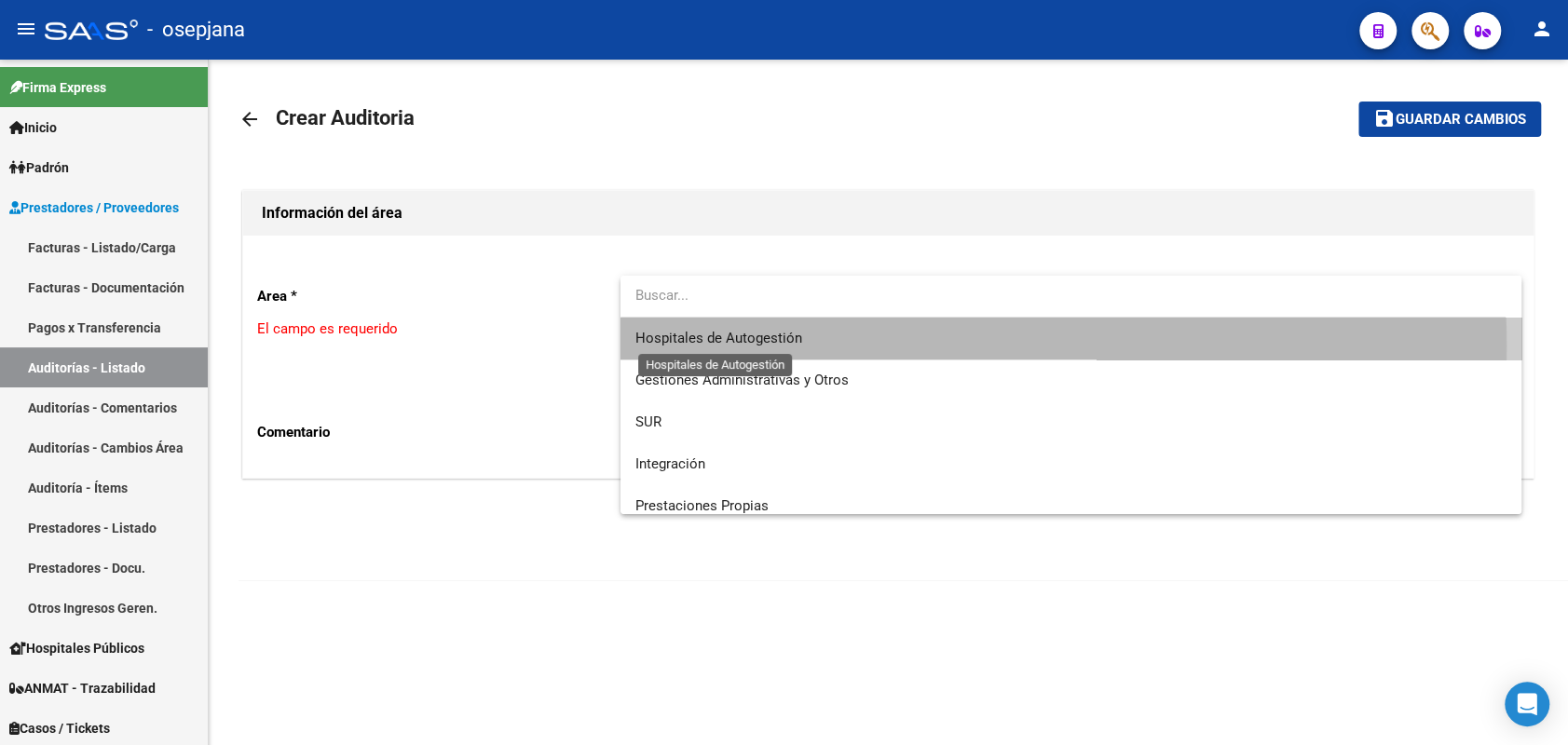
click at [670, 346] on span "Hospitales de Autogestión" at bounding box center [719, 338] width 166 height 16
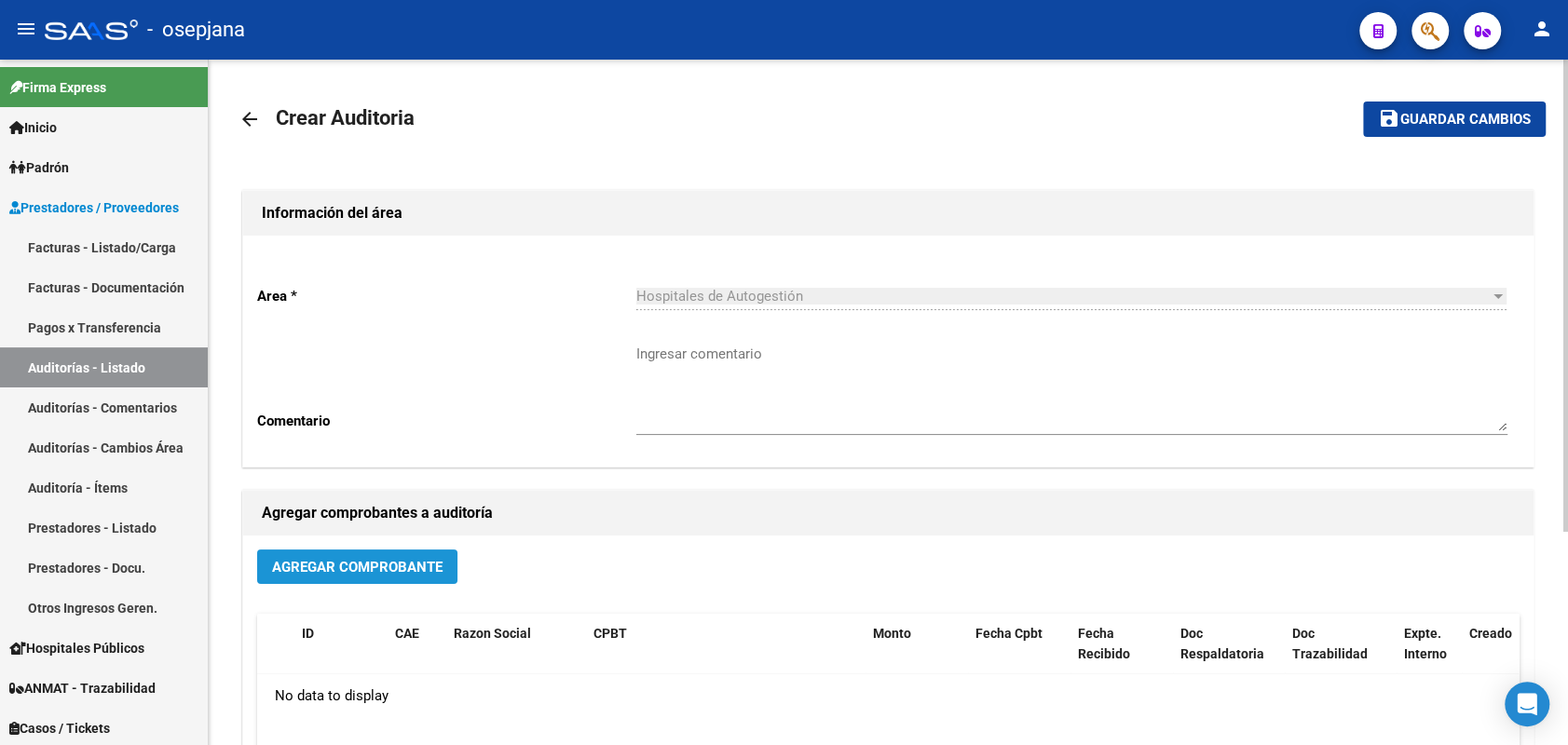
click at [373, 561] on span "Agregar Comprobante" at bounding box center [357, 567] width 170 height 16
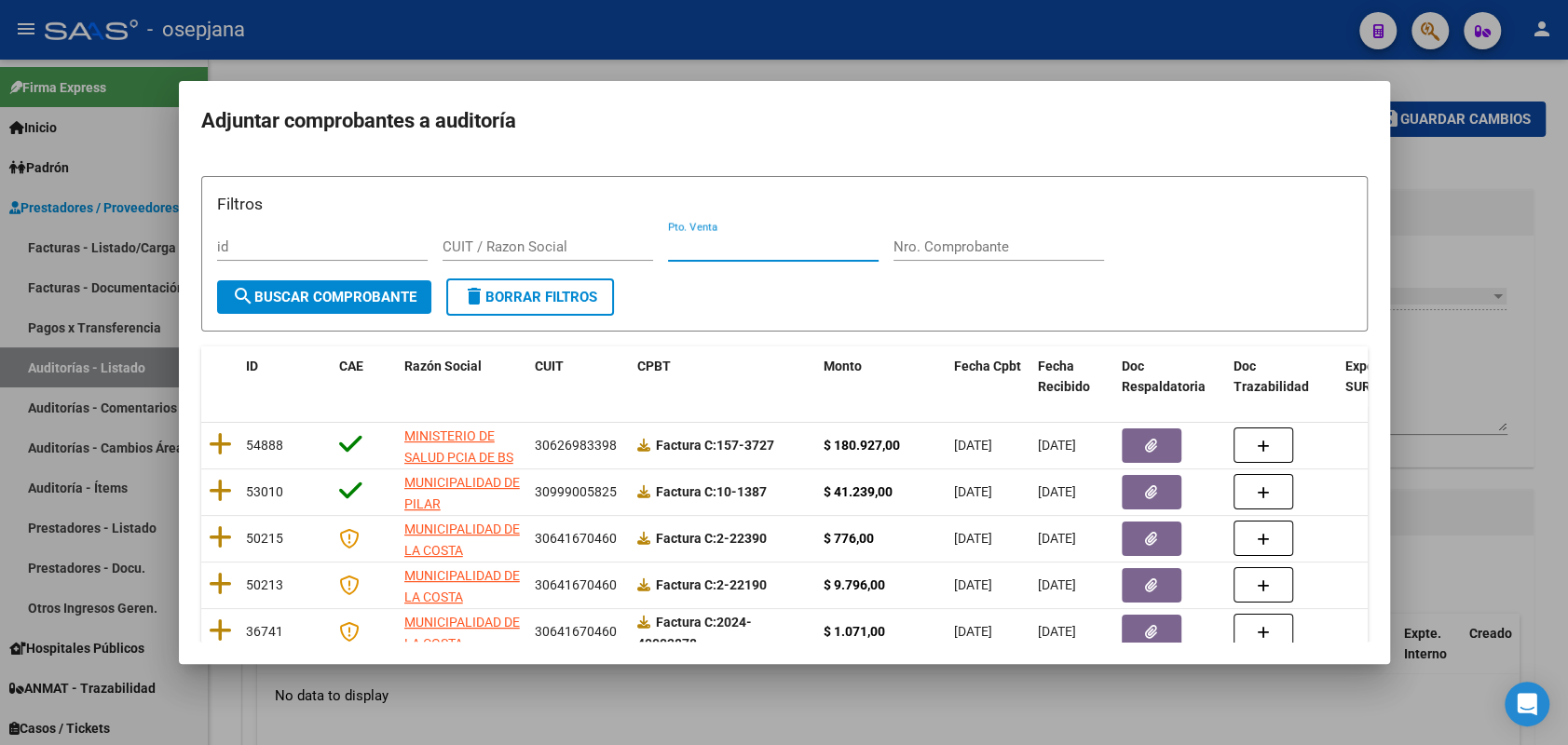
click at [754, 243] on input "Pto. Venta" at bounding box center [773, 246] width 211 height 16
type input "157"
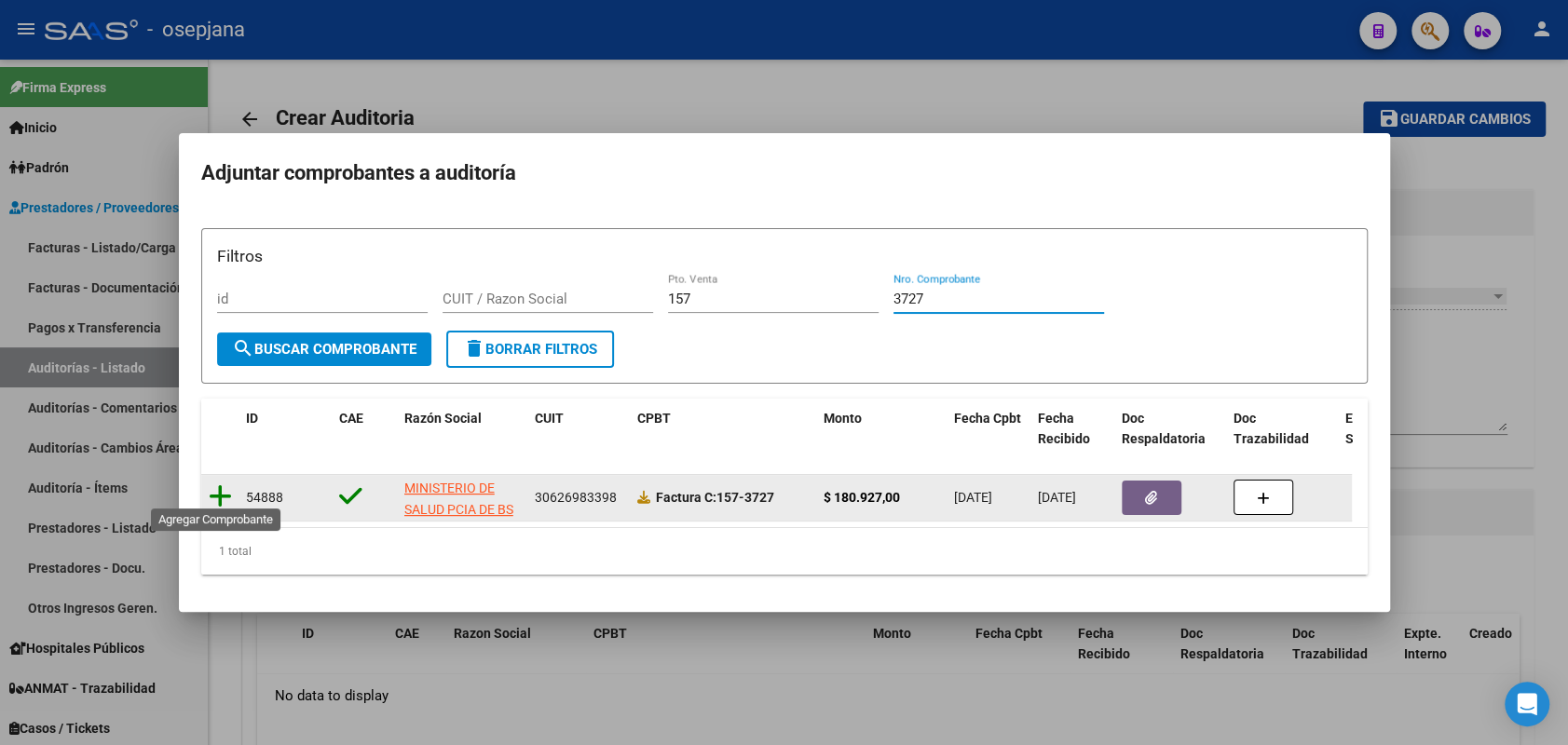
type input "3727"
click at [222, 484] on icon at bounding box center [221, 496] width 23 height 26
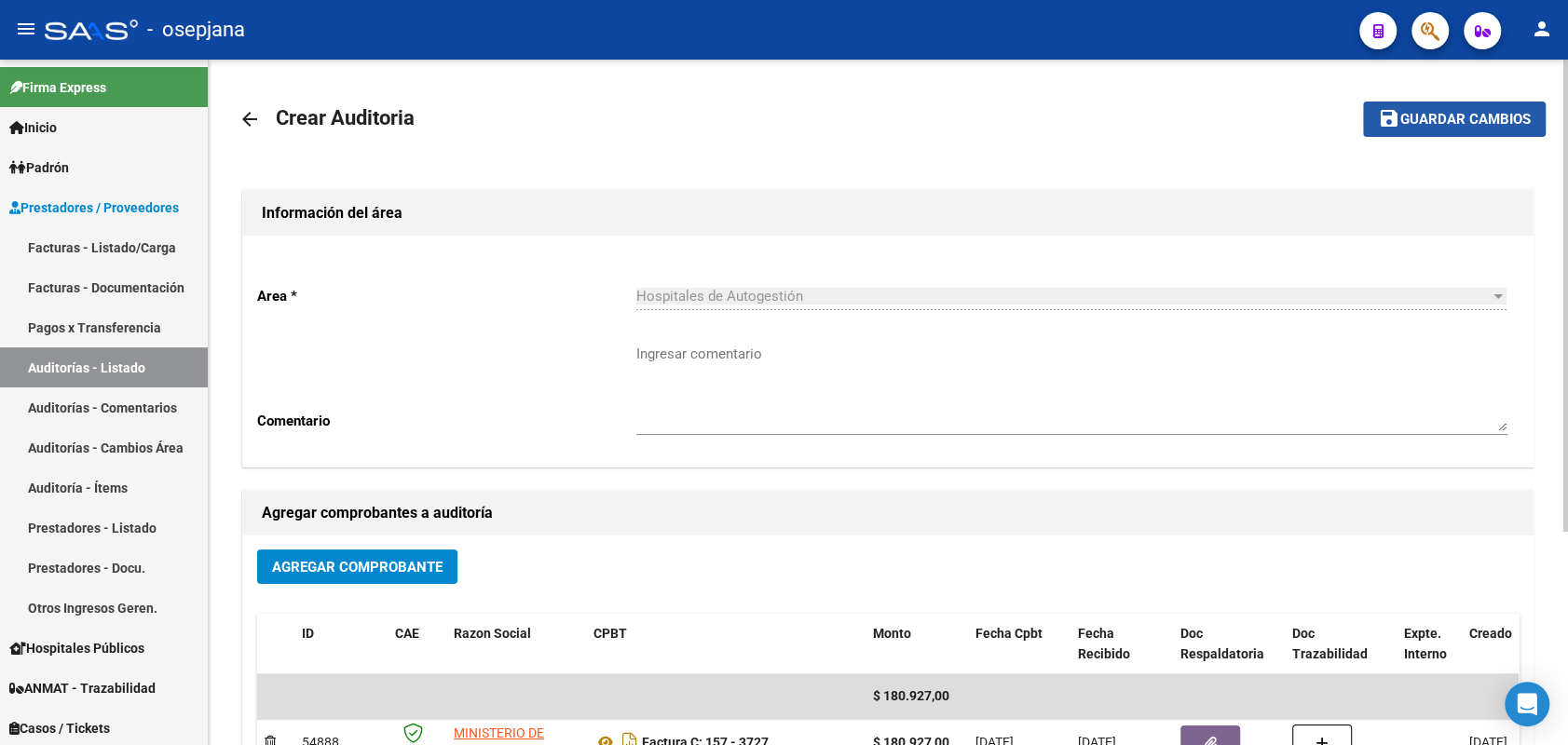
click at [1422, 113] on span "Guardar cambios" at bounding box center [1465, 120] width 131 height 16
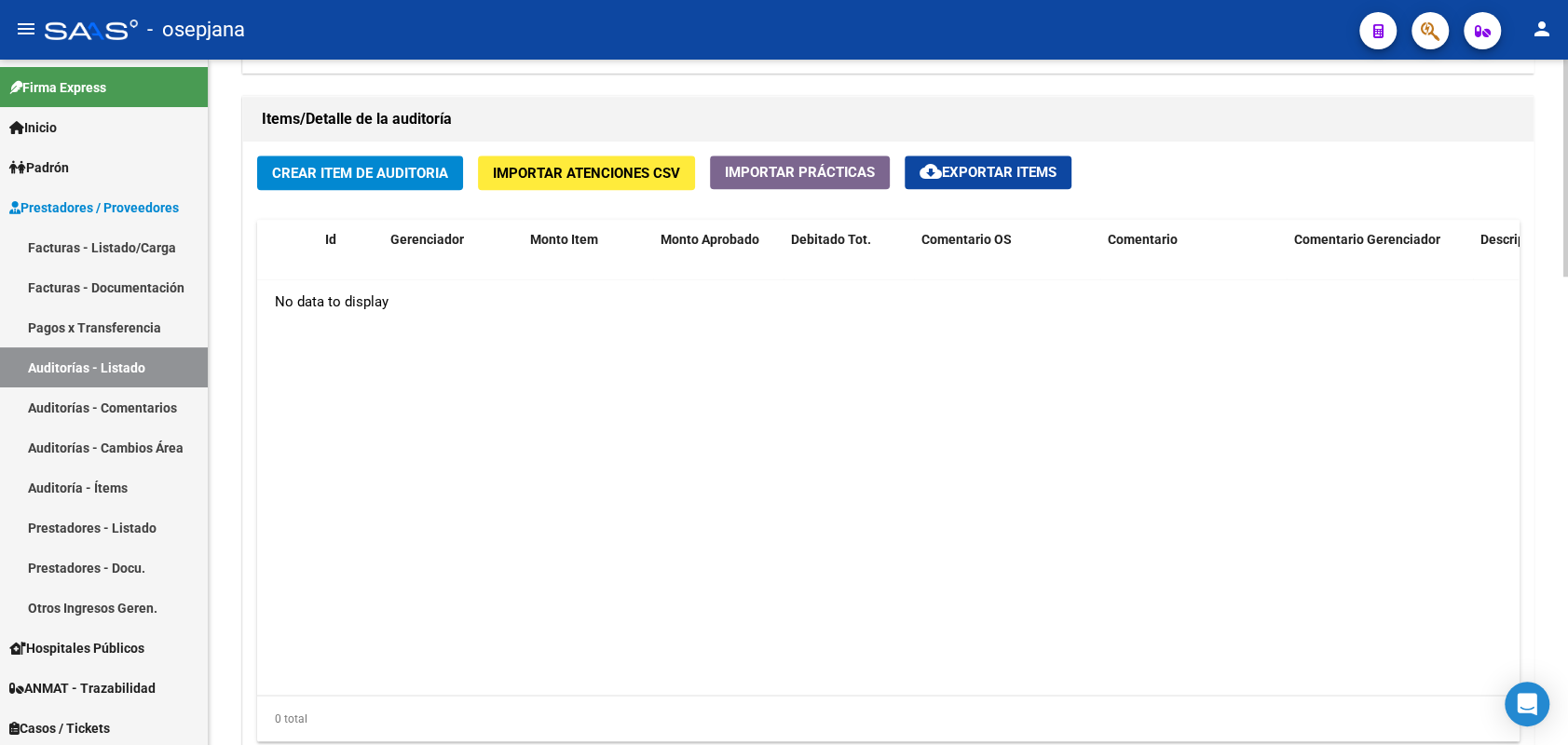
scroll to position [1321, 0]
click at [382, 175] on span "Crear Item de Auditoria" at bounding box center [360, 173] width 176 height 16
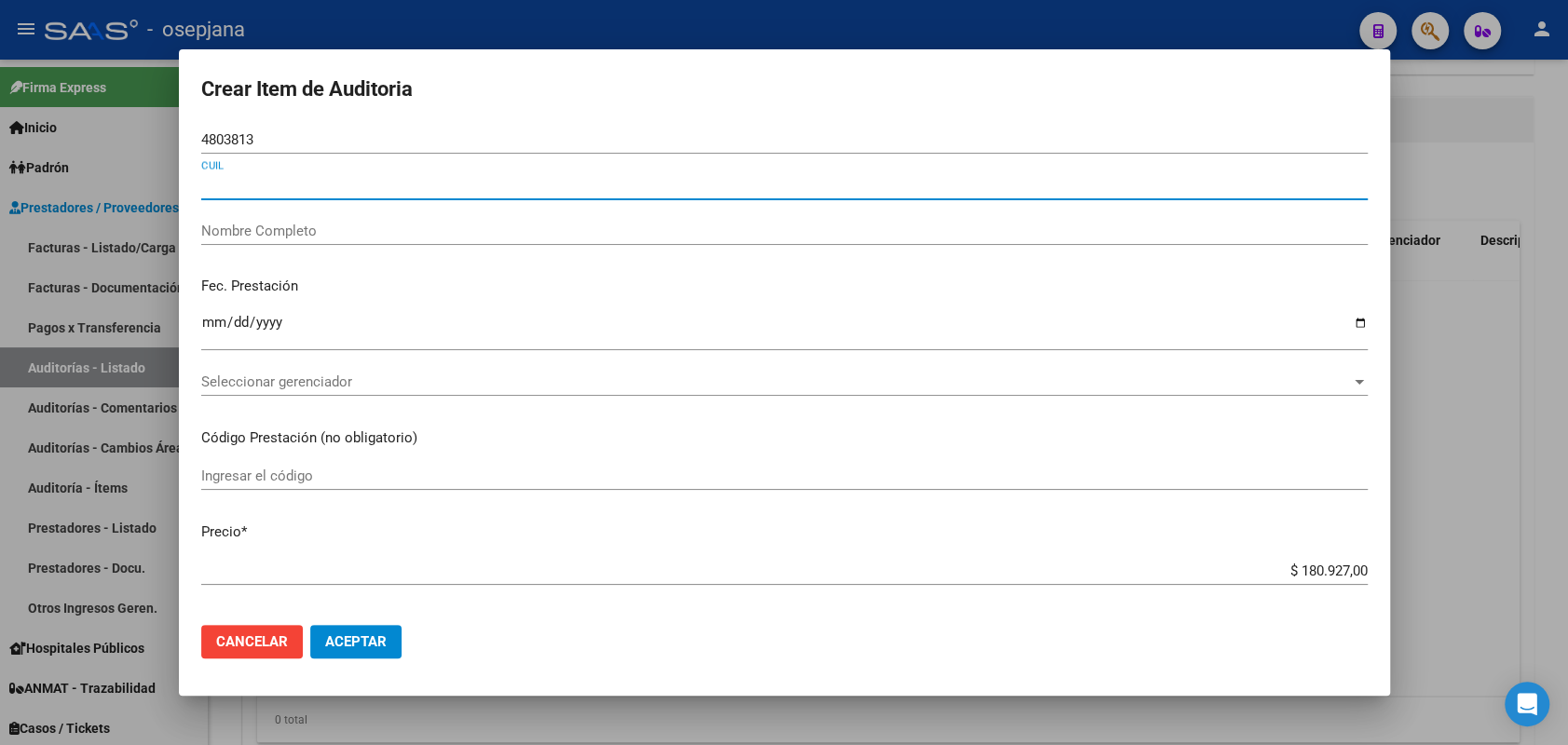
click at [257, 155] on div "4803813 Nro Documento" at bounding box center [784, 148] width 1166 height 45
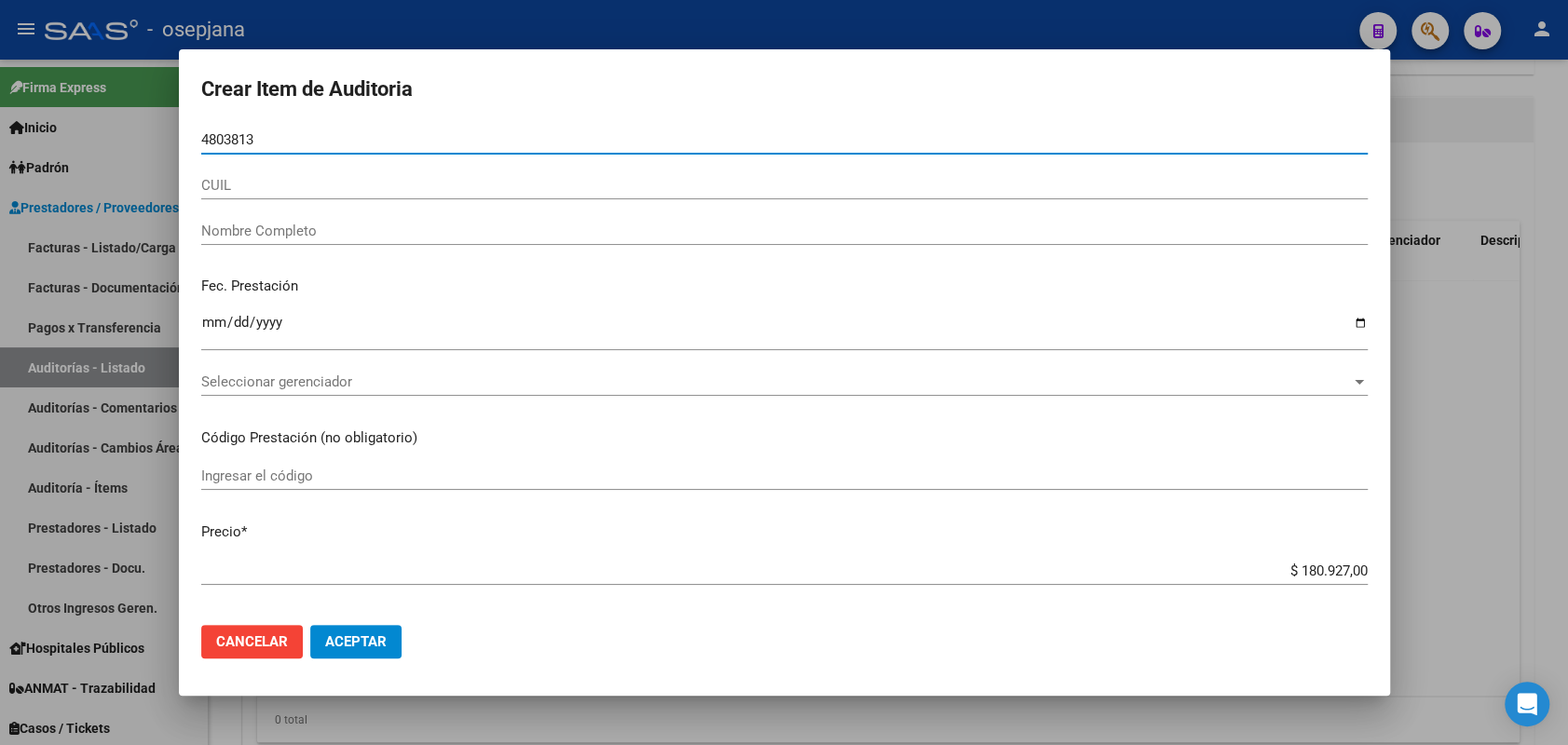
click at [263, 139] on input "4803813" at bounding box center [784, 139] width 1166 height 16
type input "48038313"
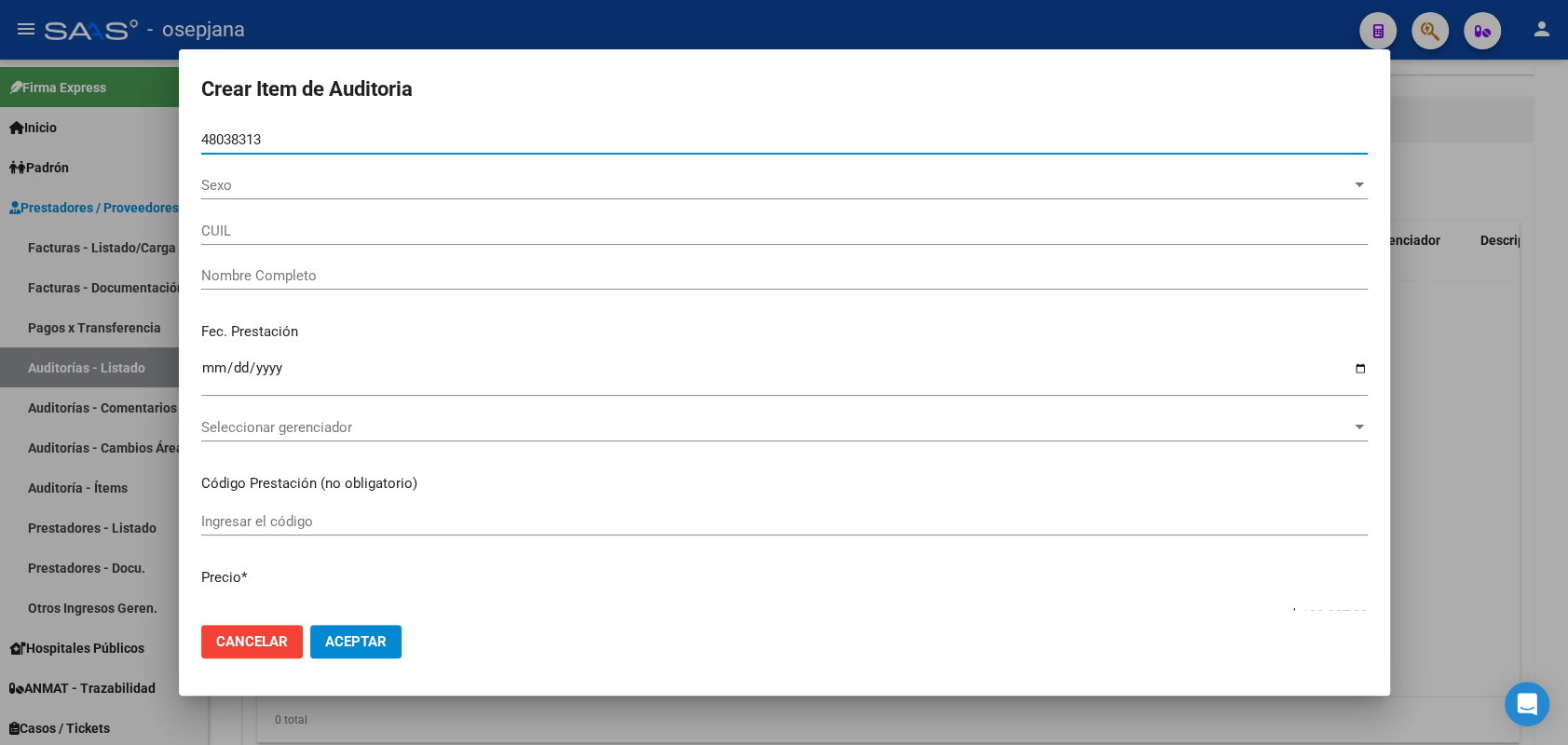
type input "20480383134"
type input "PEREZ RAMIREZ REYES ULISES ULISES"
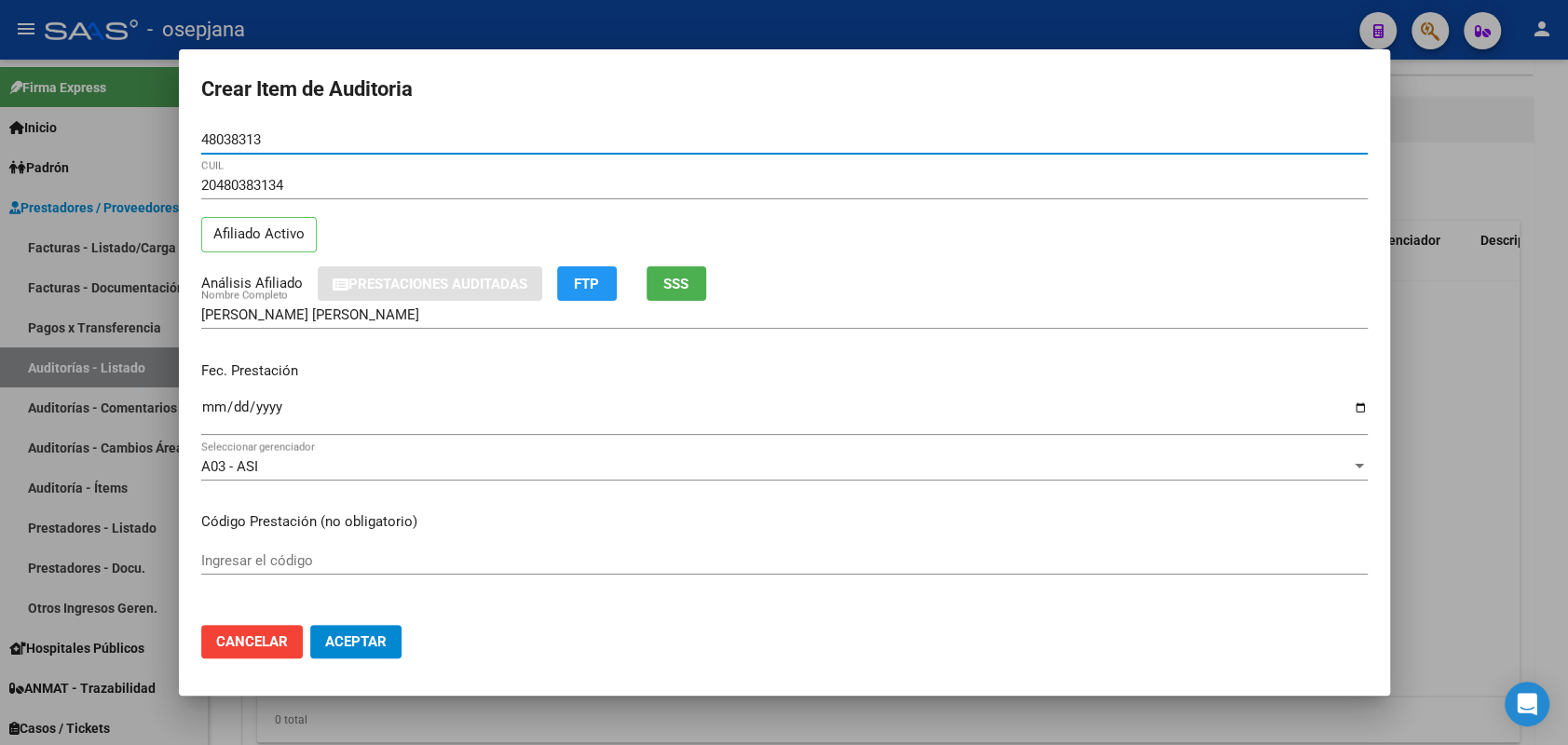
type input "48038313"
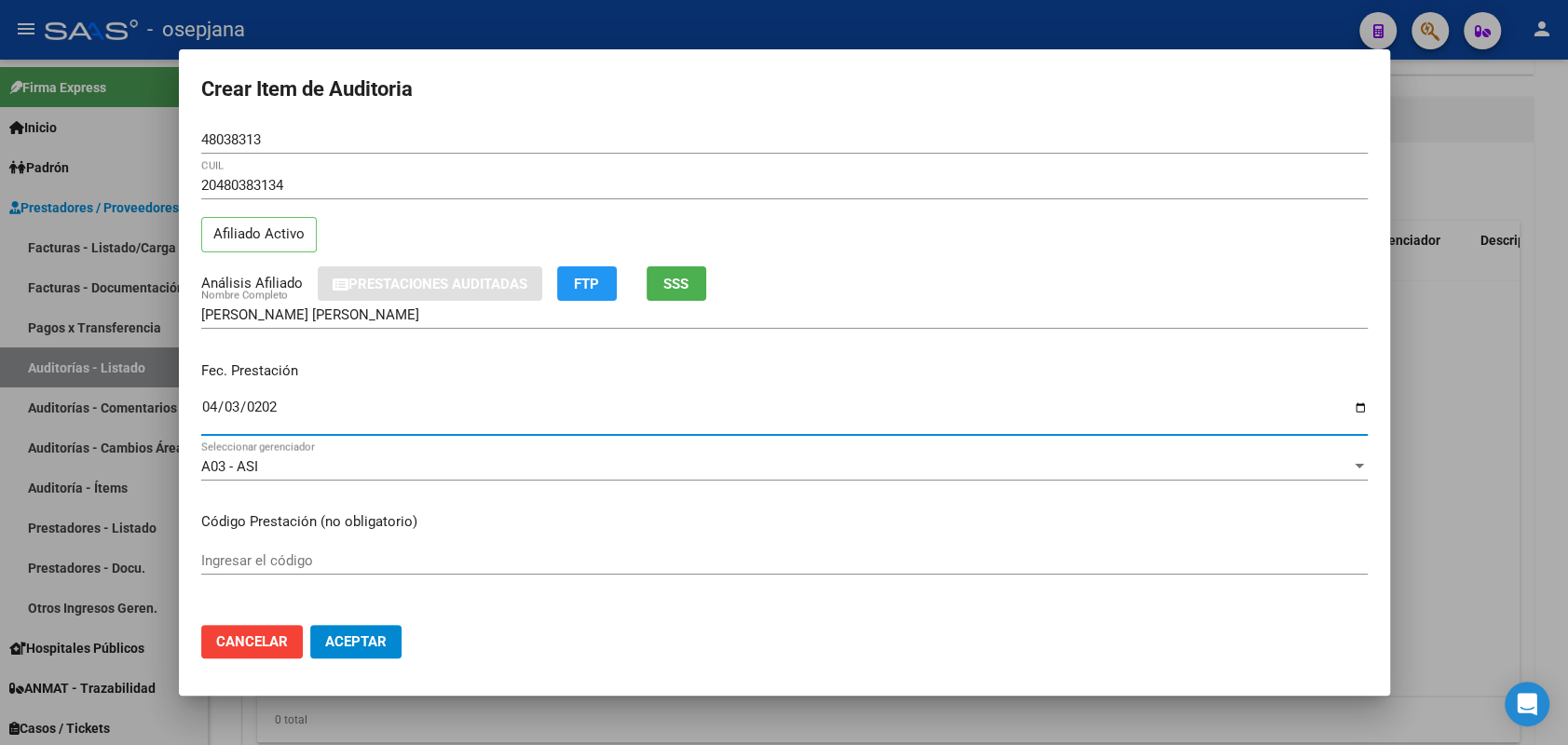
type input "2025-04-03"
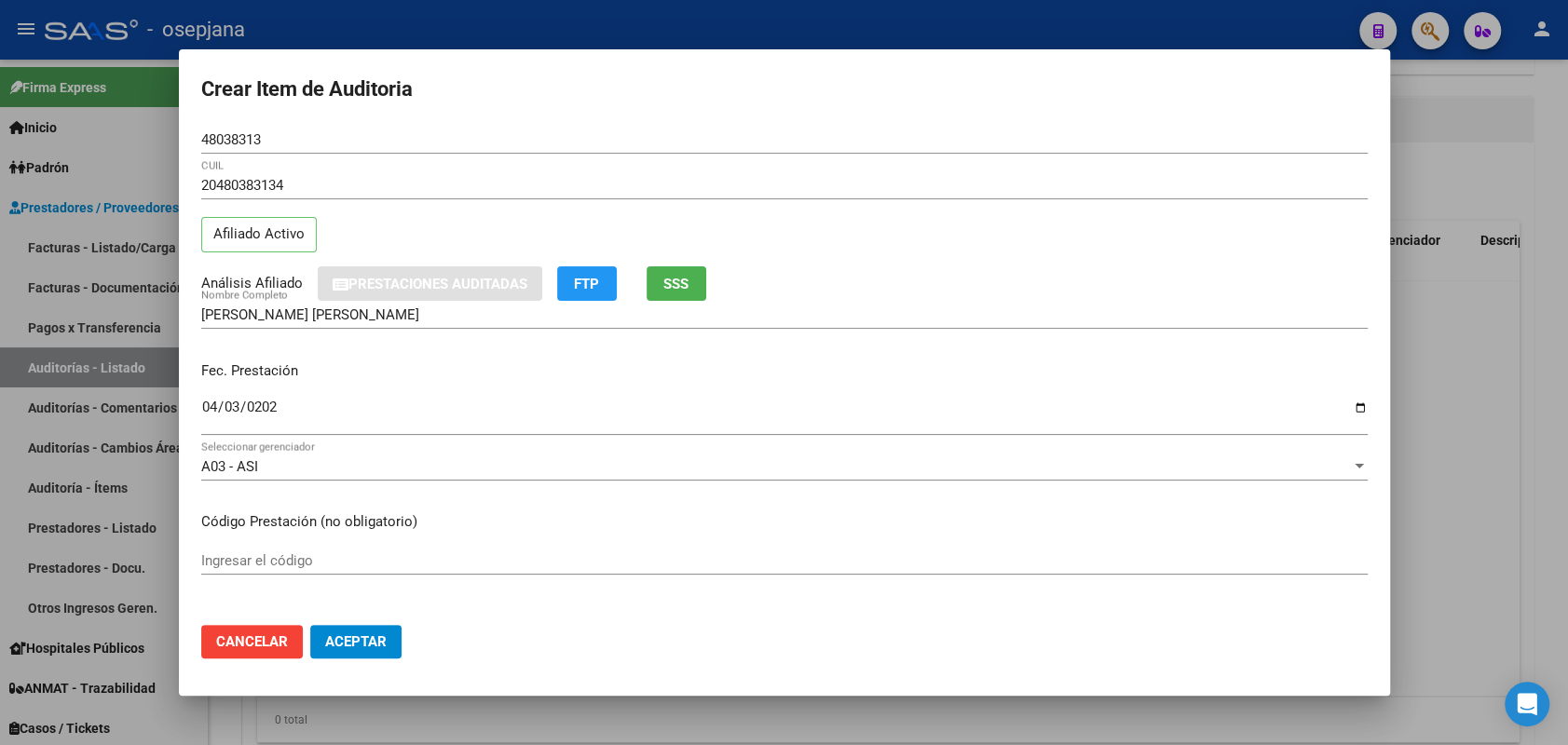
scroll to position [286, 0]
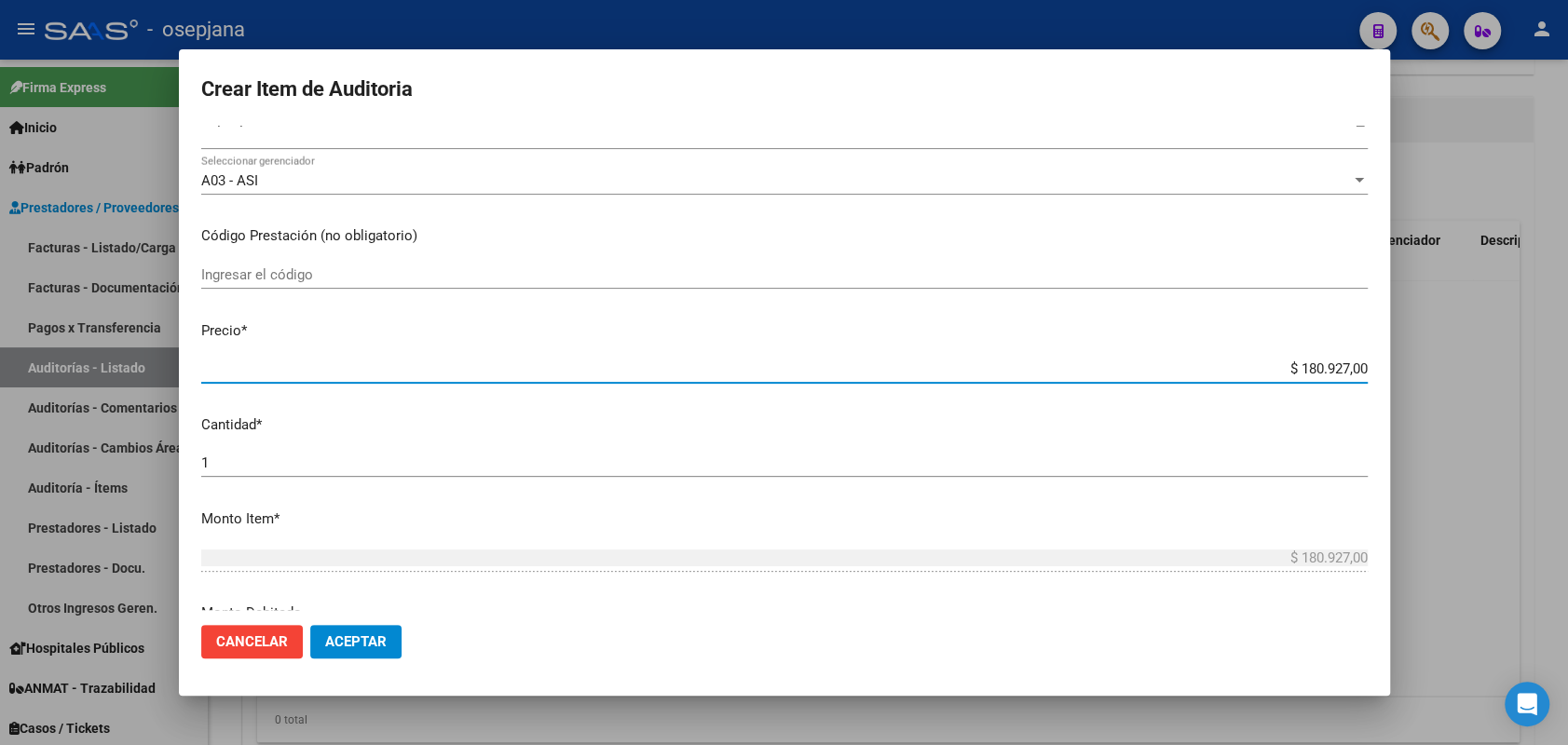
type input "$ 0,06"
type input "$ 0,67"
type input "$ 0,06"
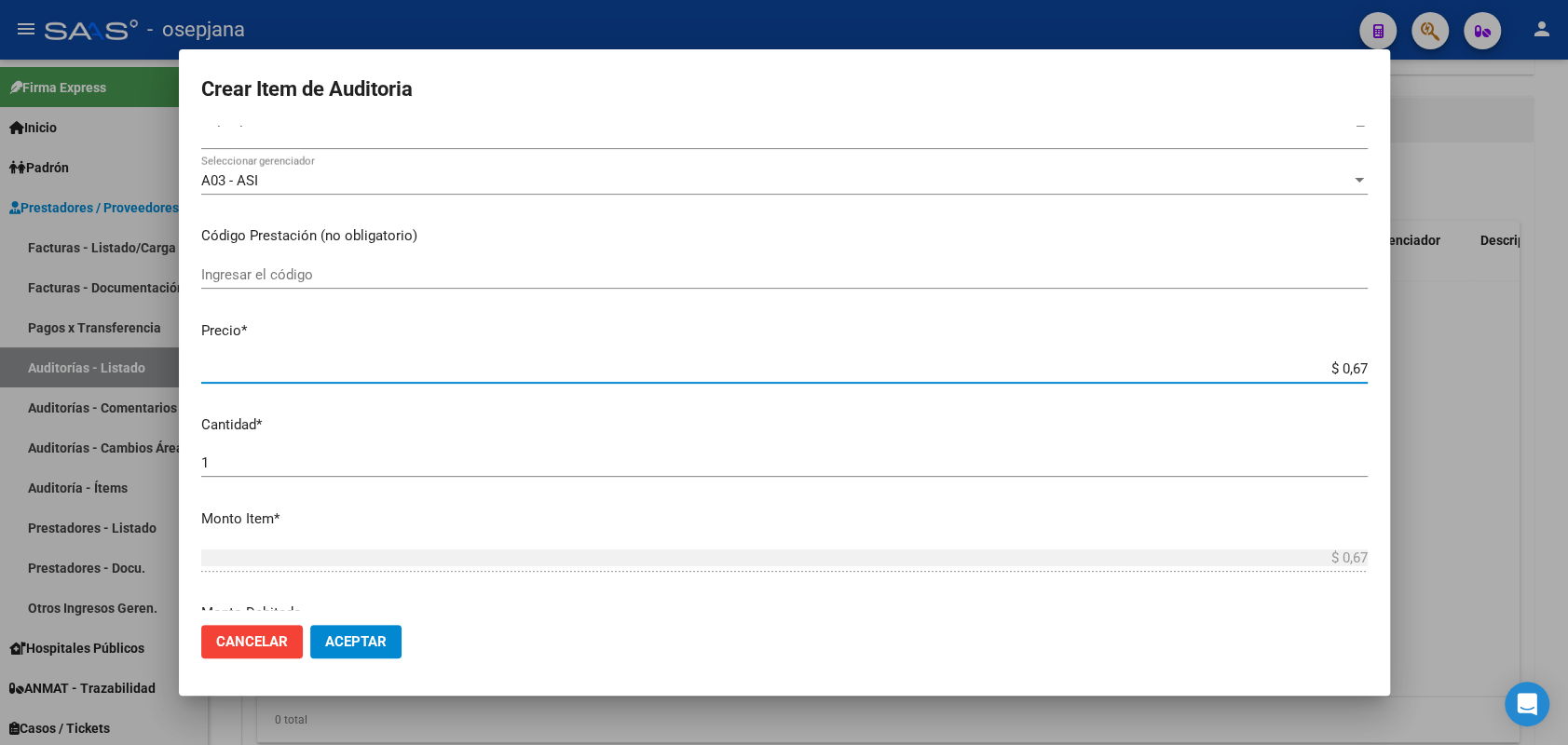
type input "$ 0,06"
type input "$ 0,64"
type input "$ 6,47"
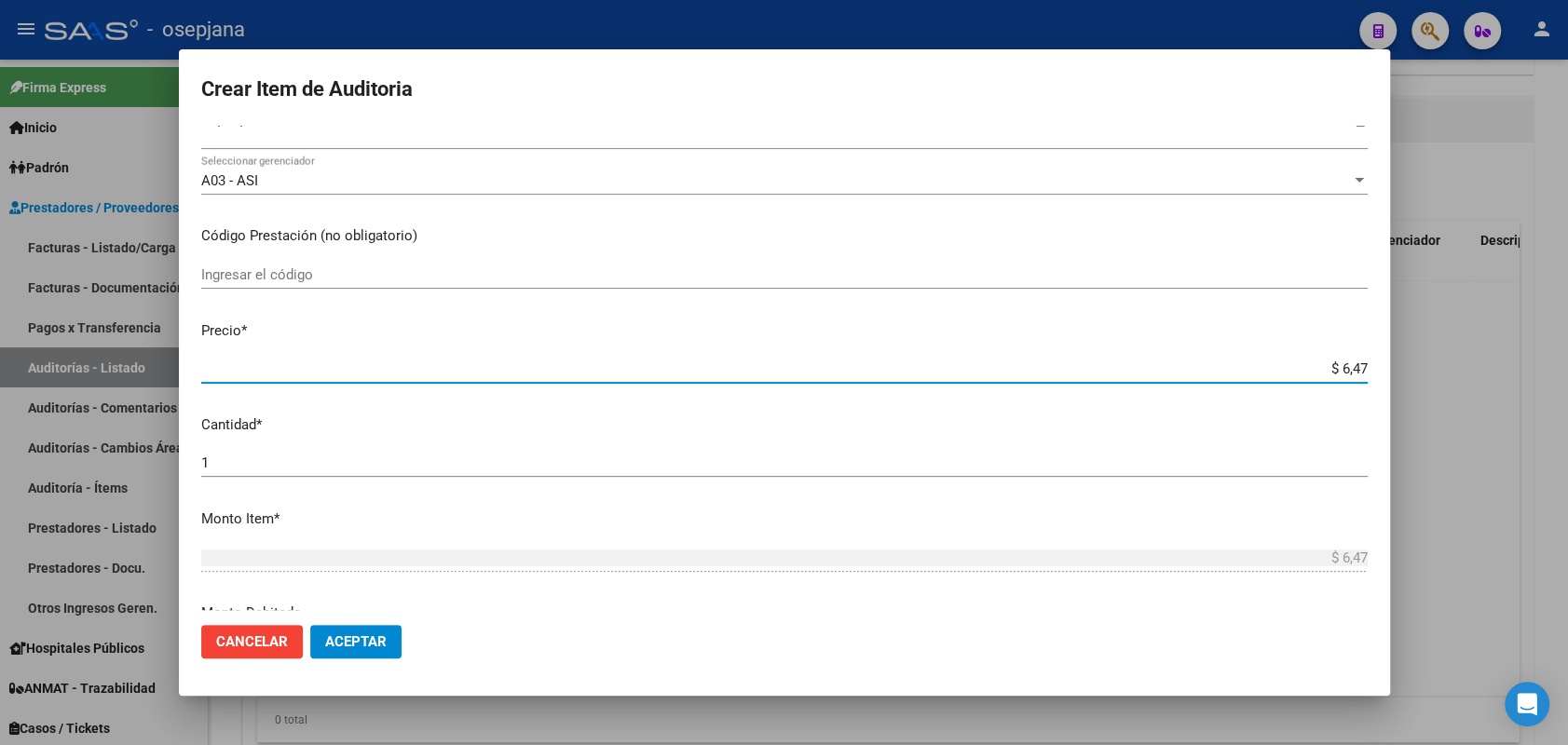
type input "$ 64,72"
type input "$ 647,21"
type input "$ 6.472,10"
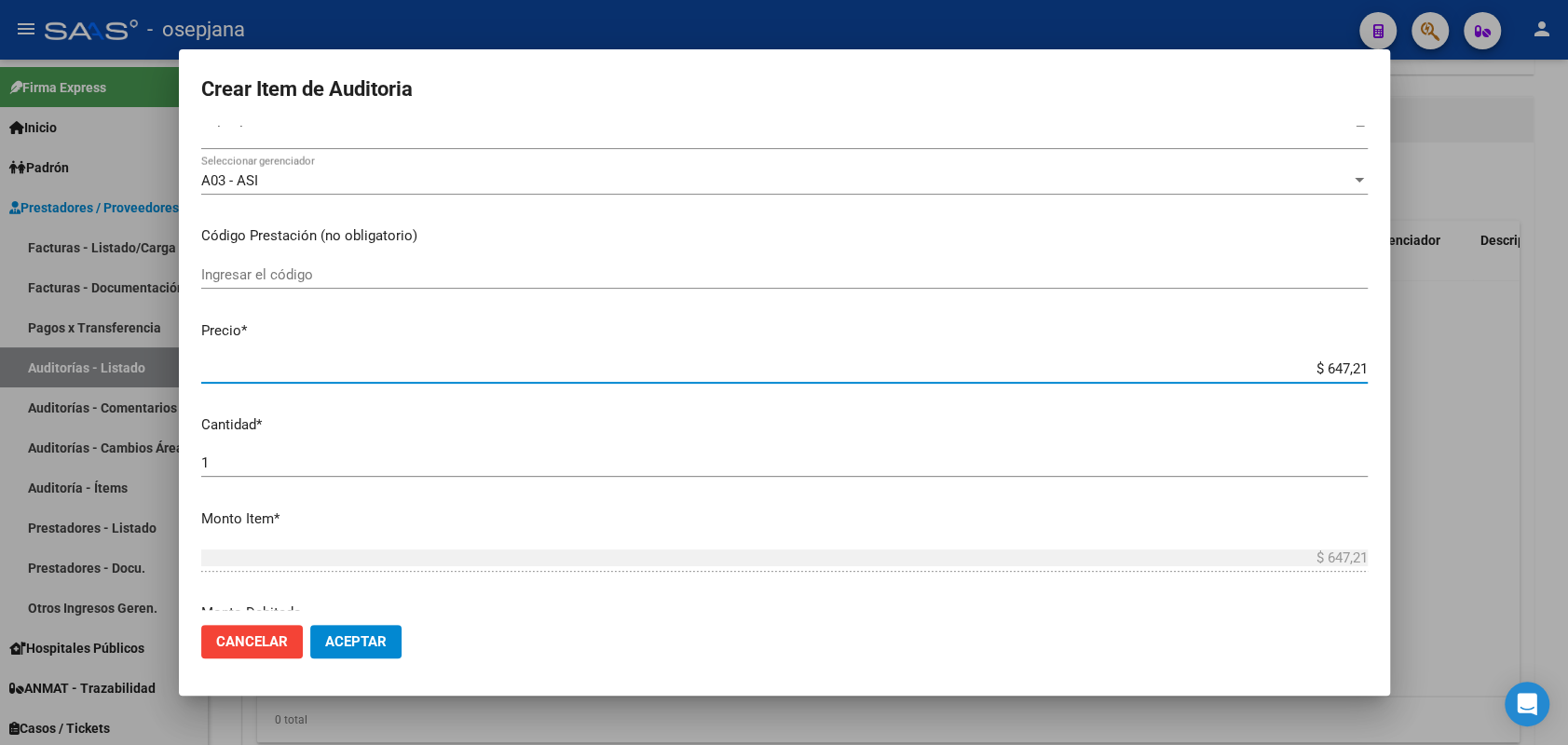
type input "$ 6.472,10"
type input "$ 64.721,00"
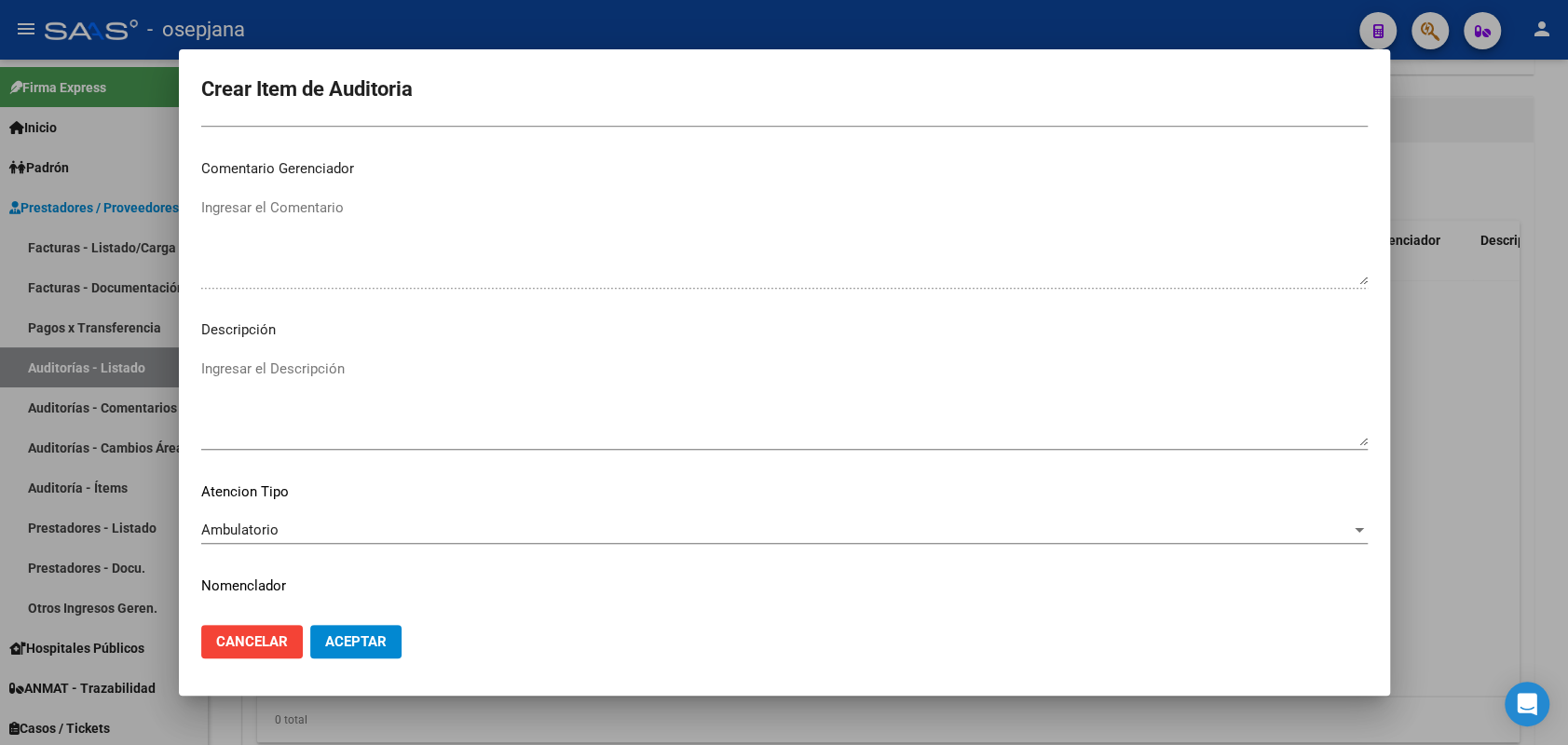
scroll to position [1192, 0]
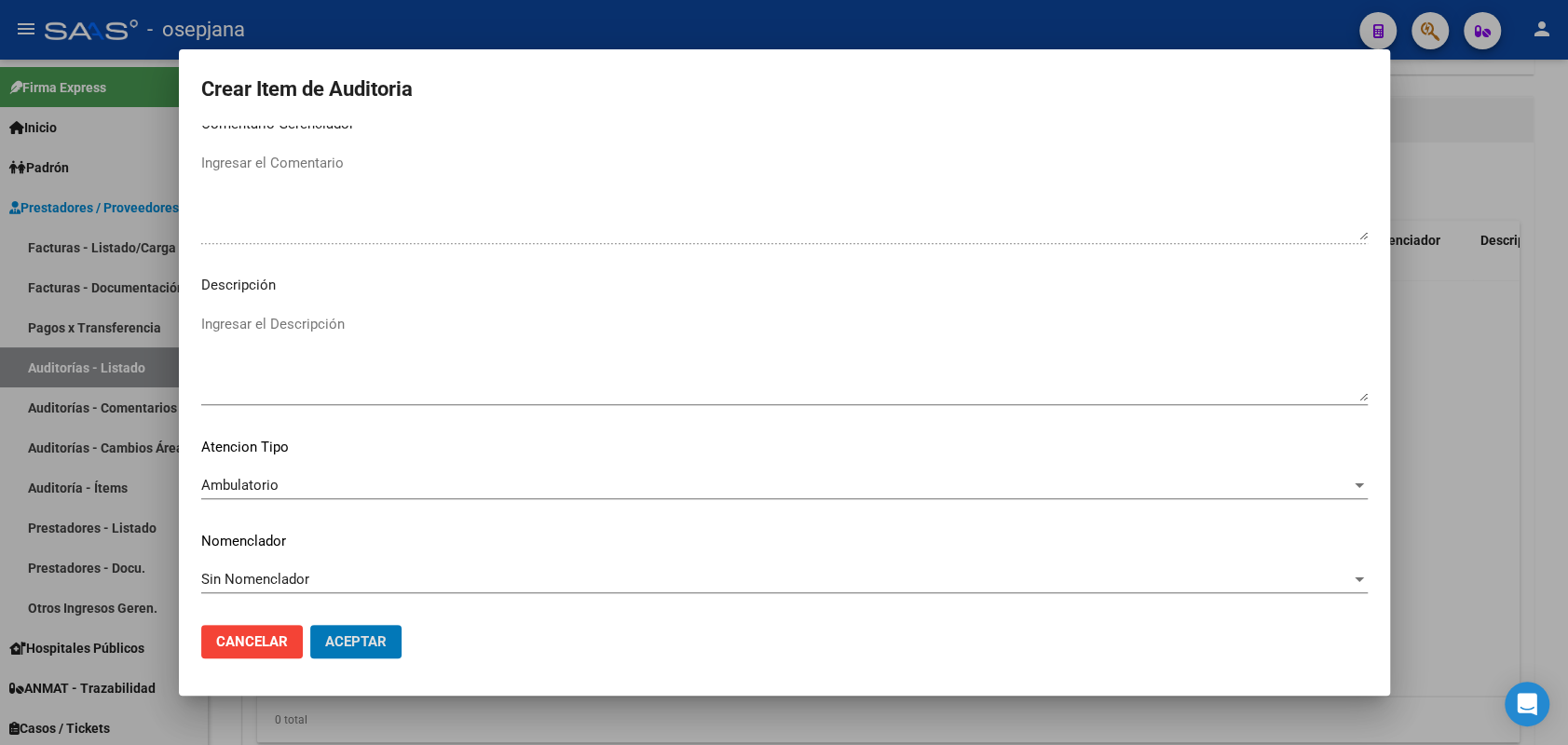
click at [311, 625] on button "Aceptar" at bounding box center [356, 641] width 91 height 34
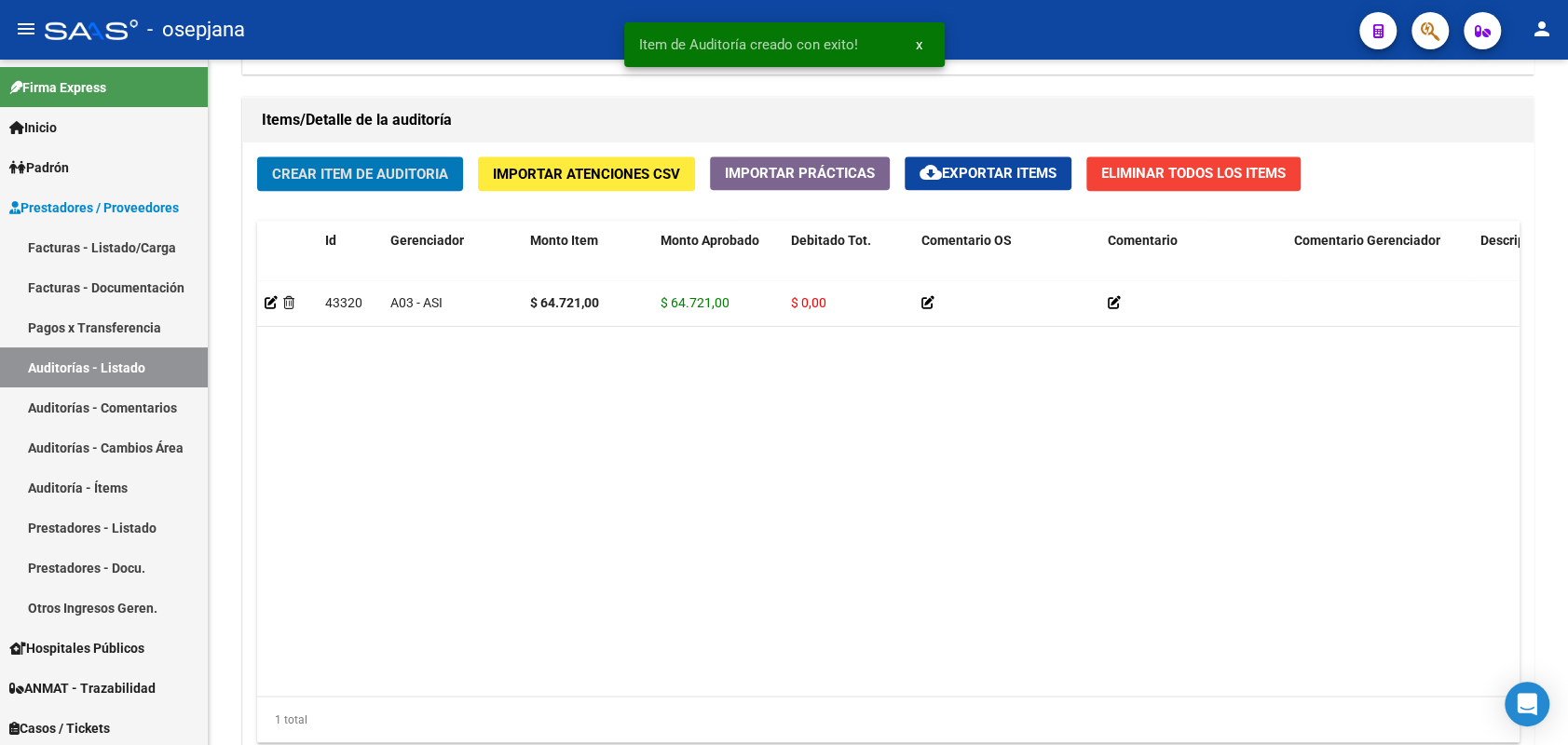
scroll to position [1322, 0]
click at [257, 157] on button "Crear Item de Auditoria" at bounding box center [360, 174] width 206 height 35
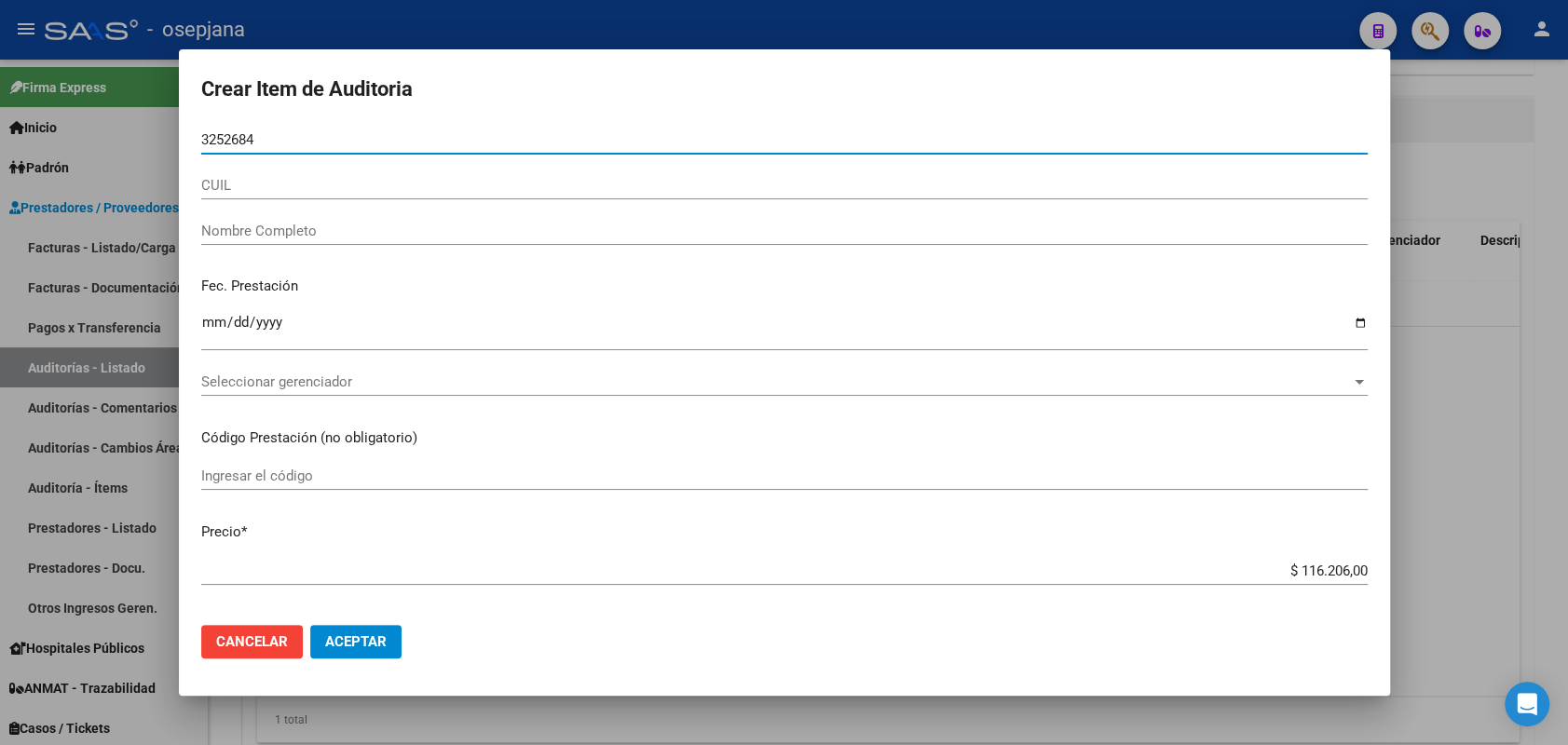
type input "32526848"
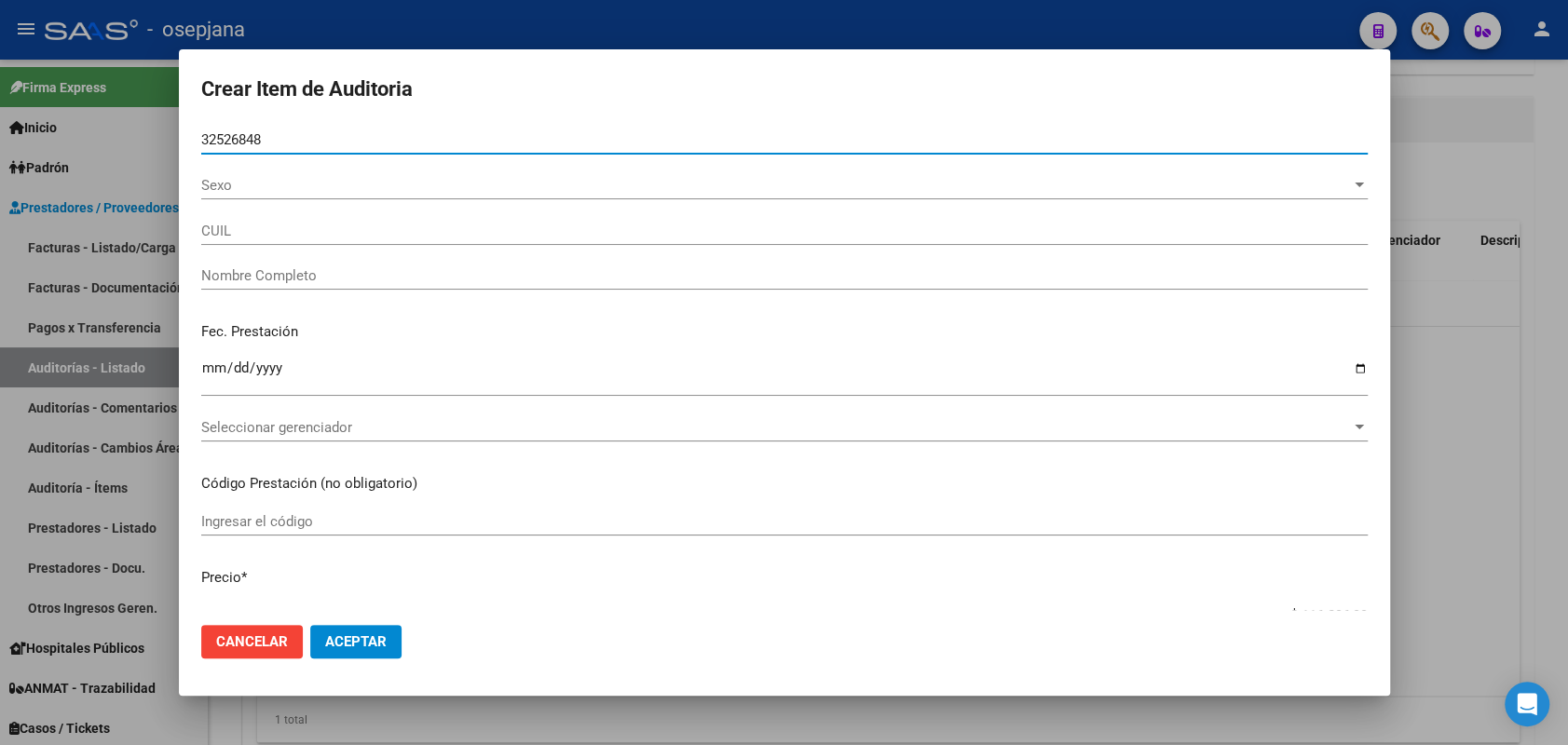
type input "23325268484"
type input "BENAVIDEZ RAMUNDO ANTONELA ANABELLA"
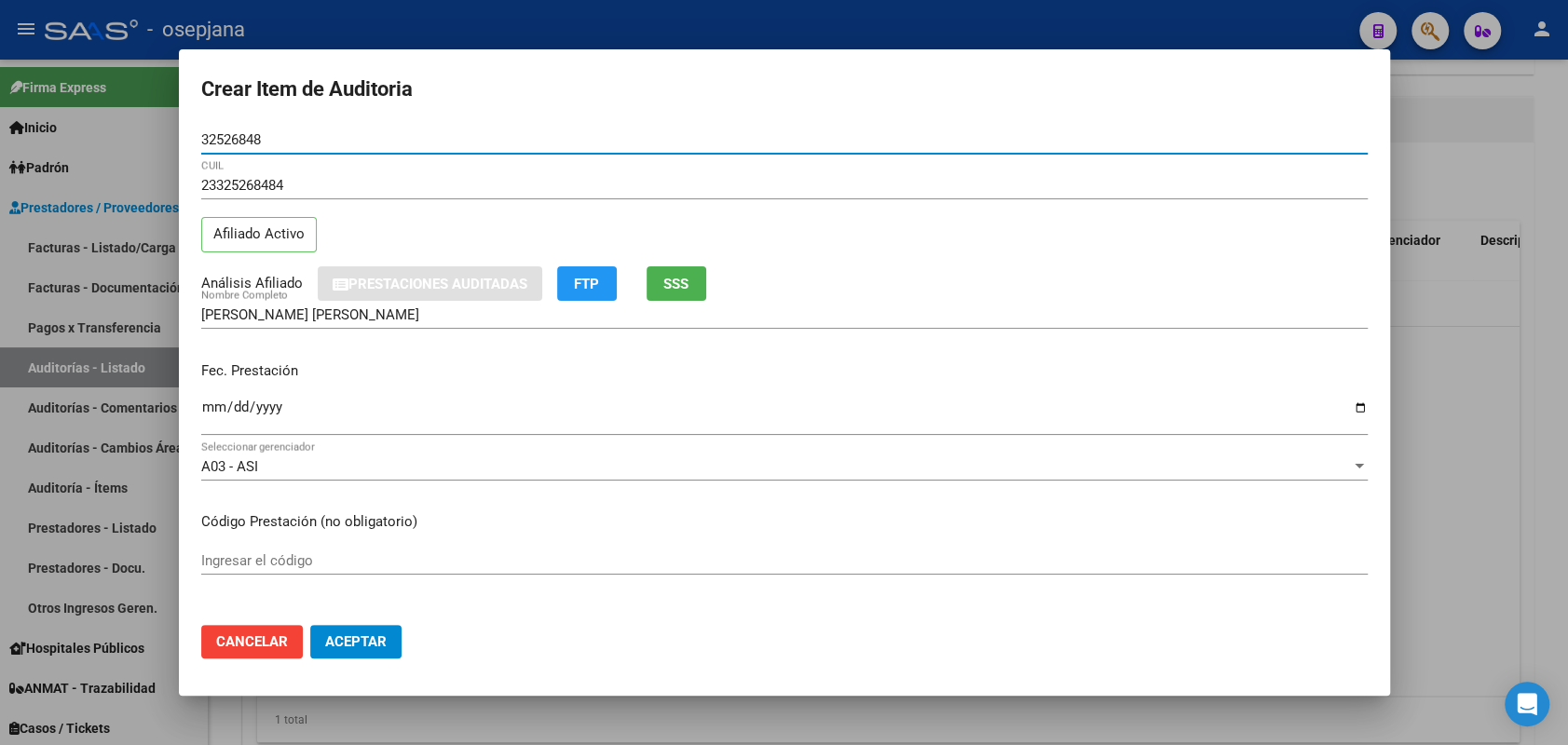
type input "32526848"
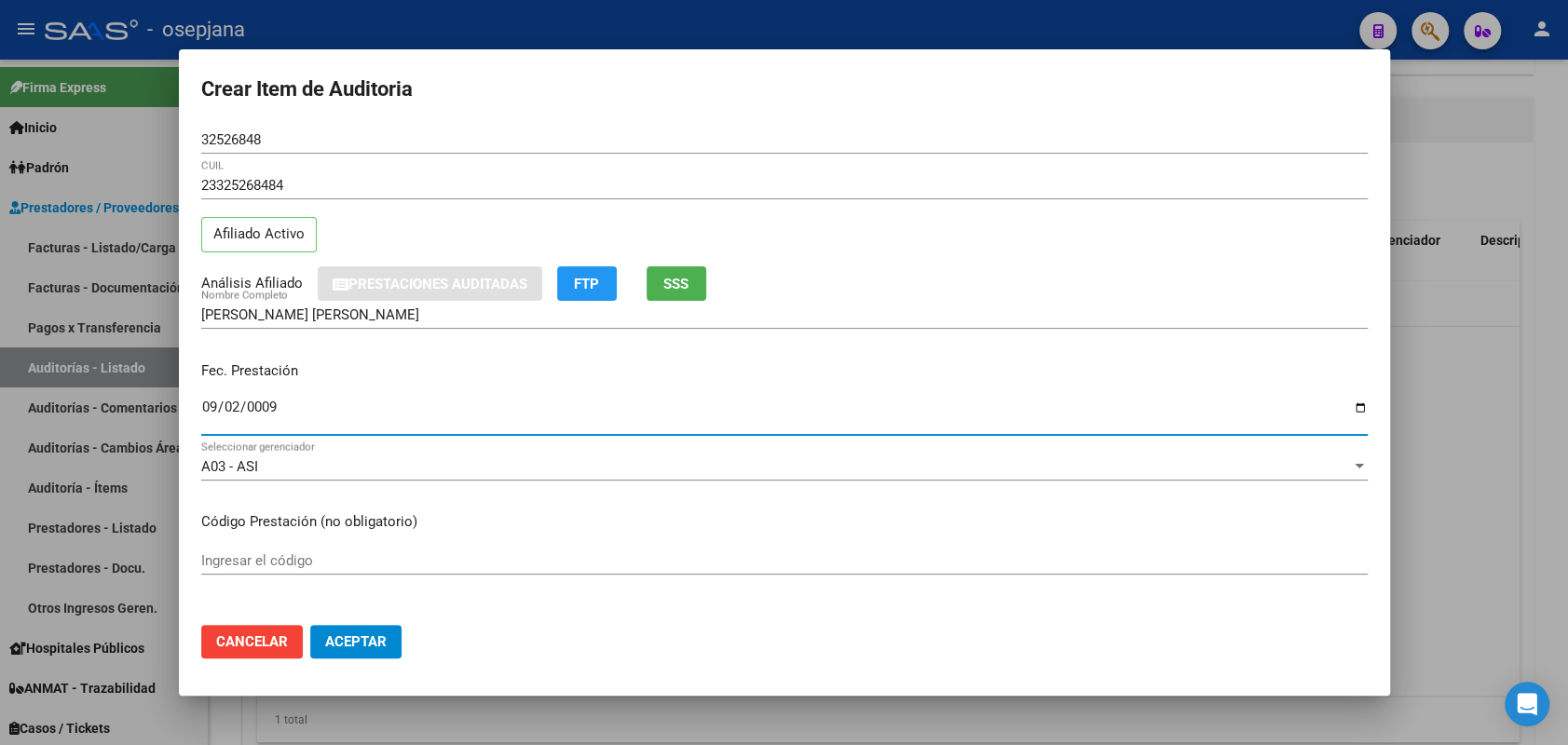
type input "0009-09-27"
type input "2025-03-27"
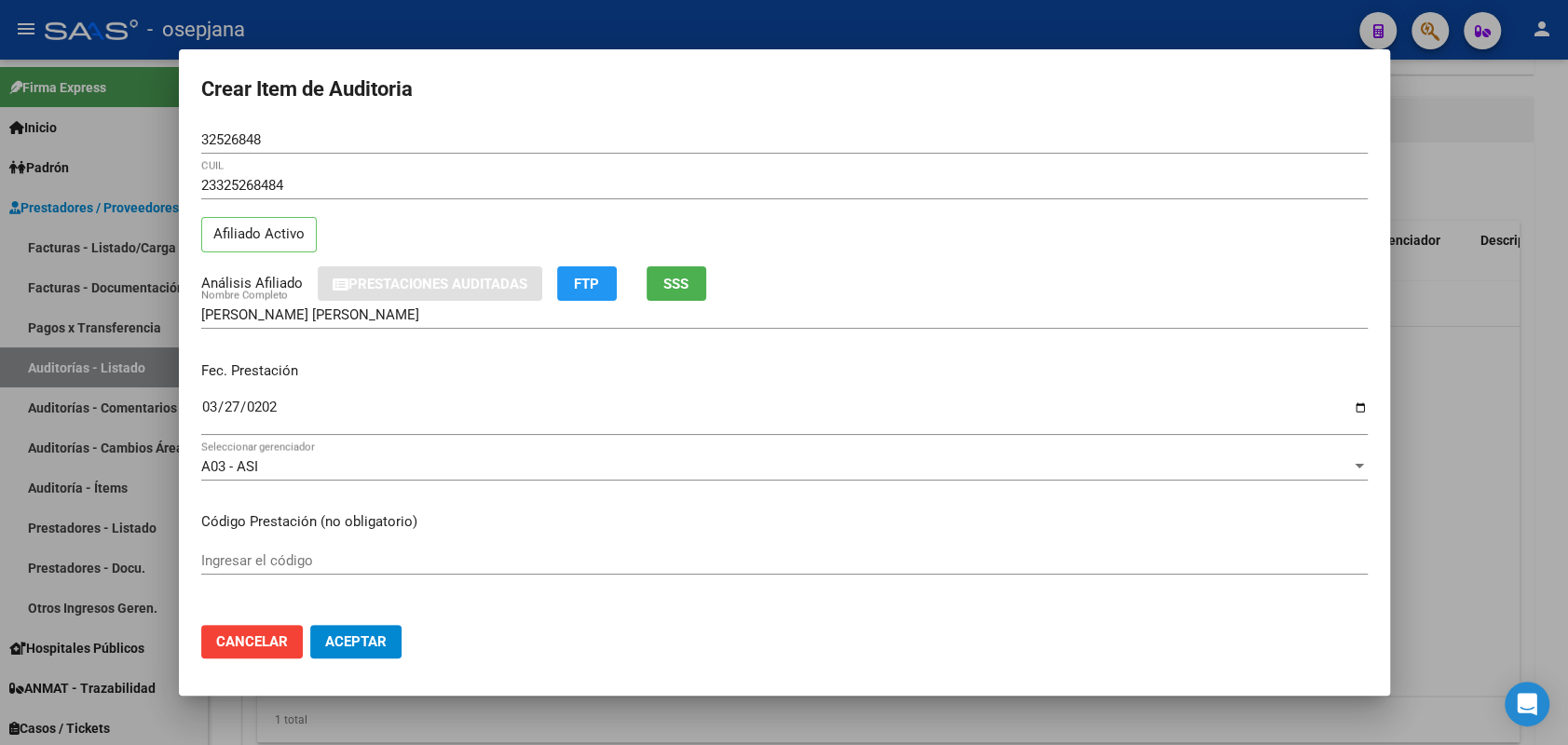
scroll to position [286, 0]
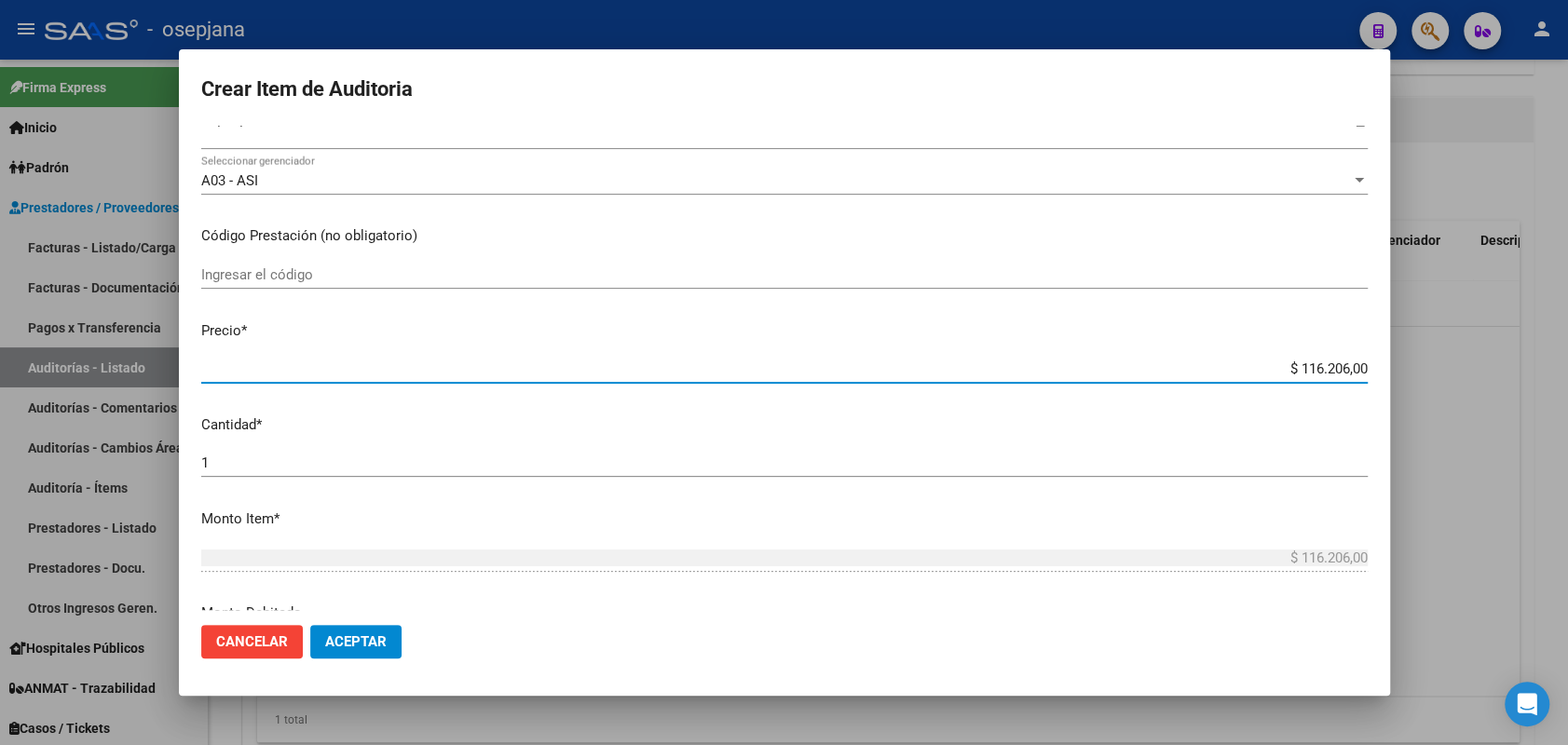
type input "$ 0,02"
type input "$ 0,27"
type input "$ 2,79"
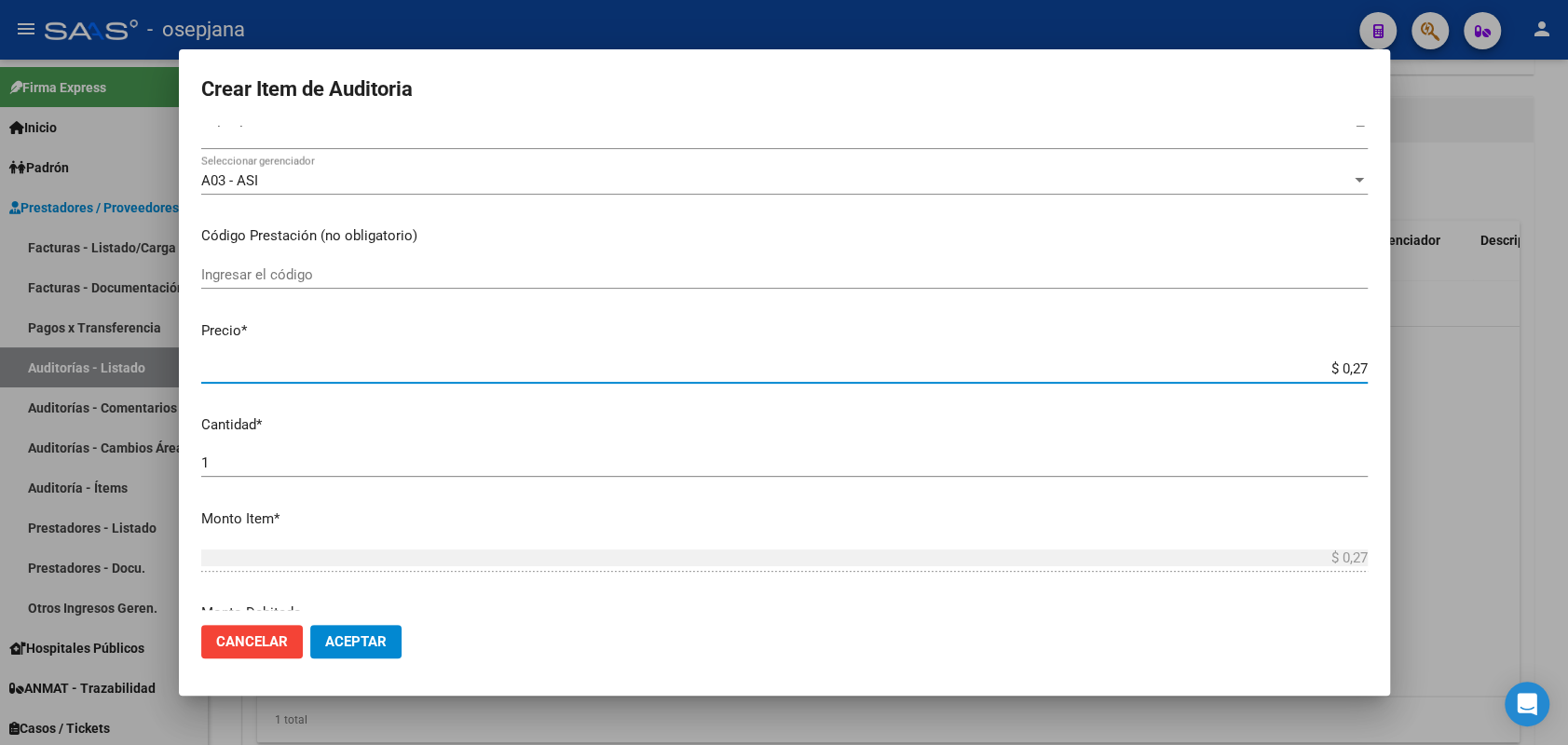
type input "$ 2,79"
type input "$ 27,99"
type input "$ 279,90"
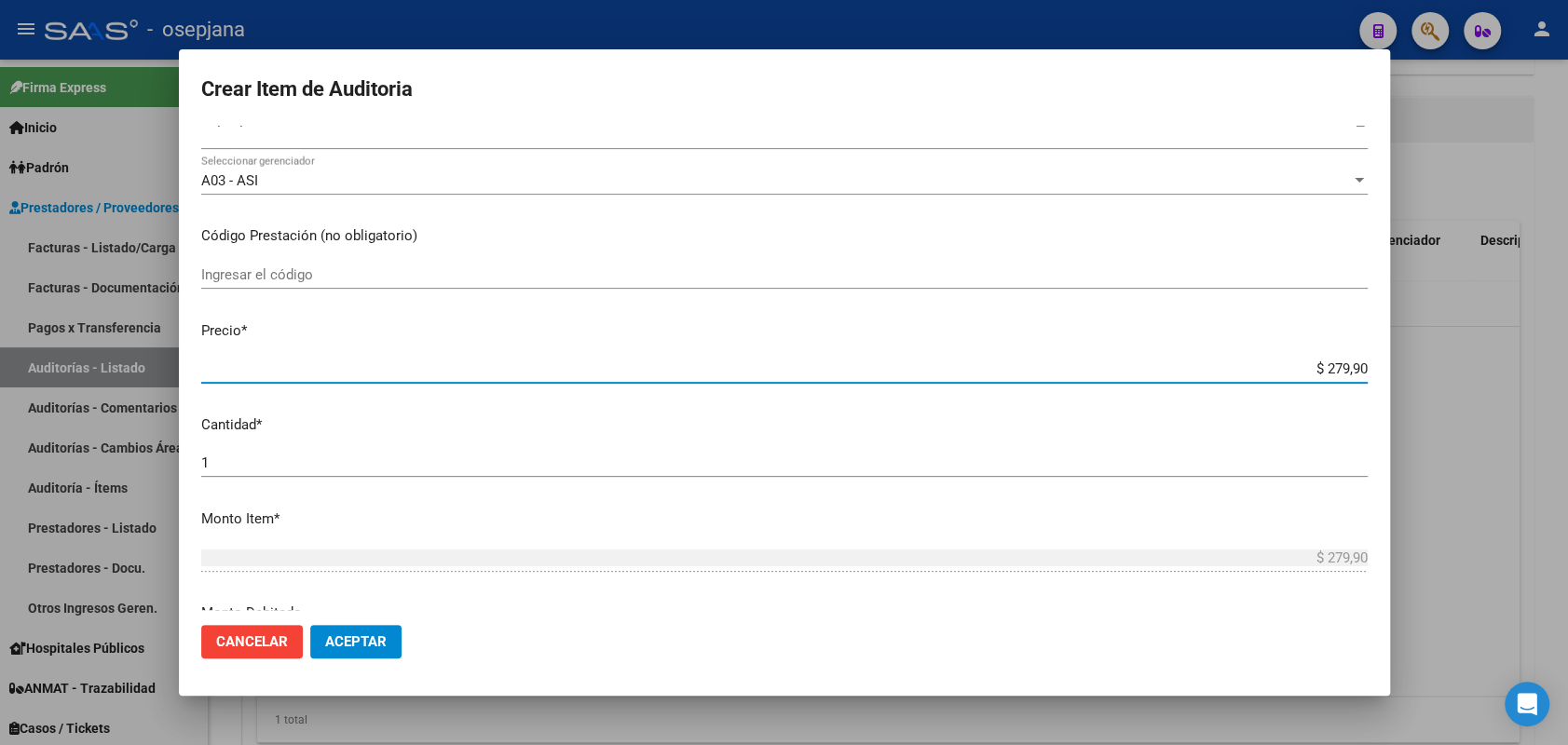
type input "$ 2.799,00"
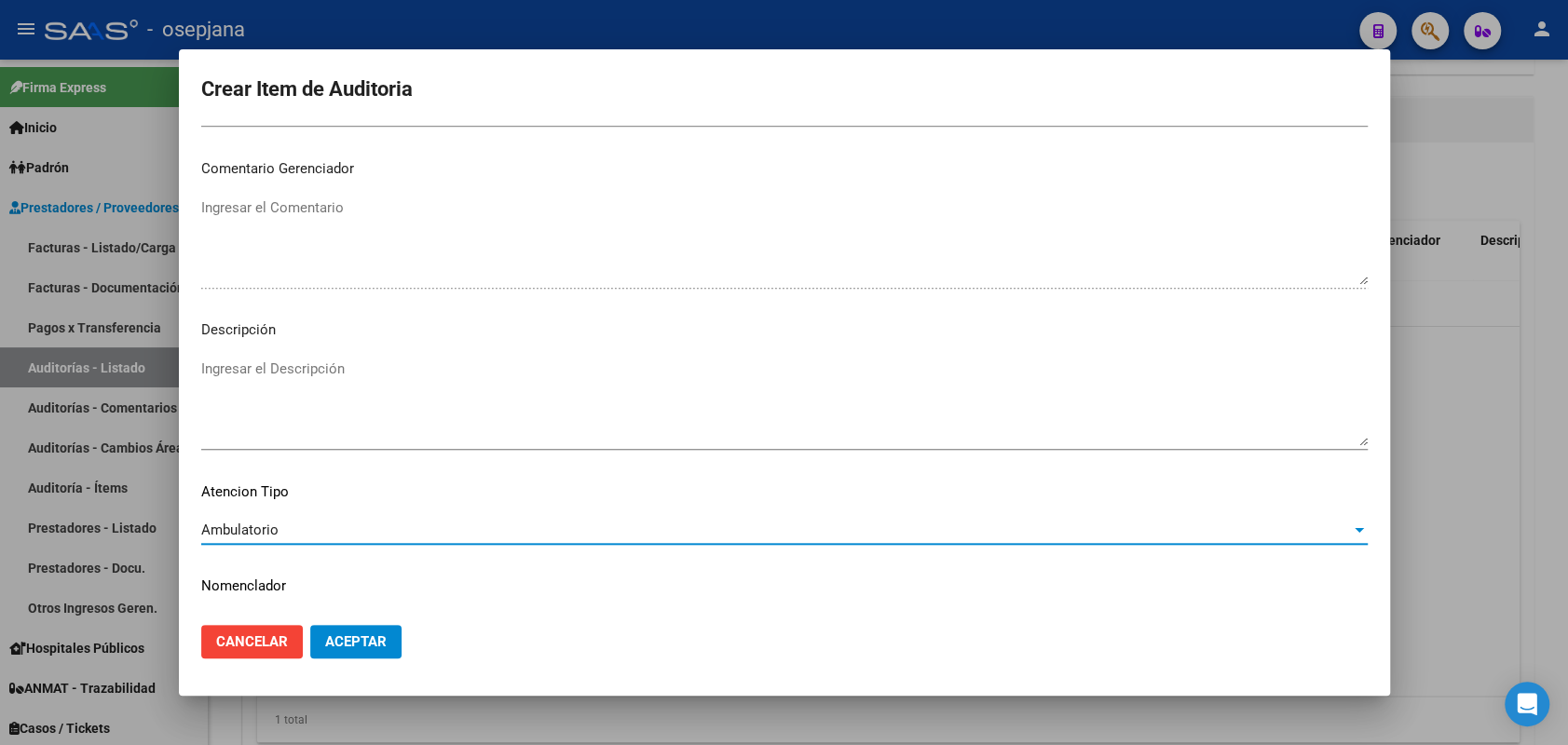
scroll to position [1192, 0]
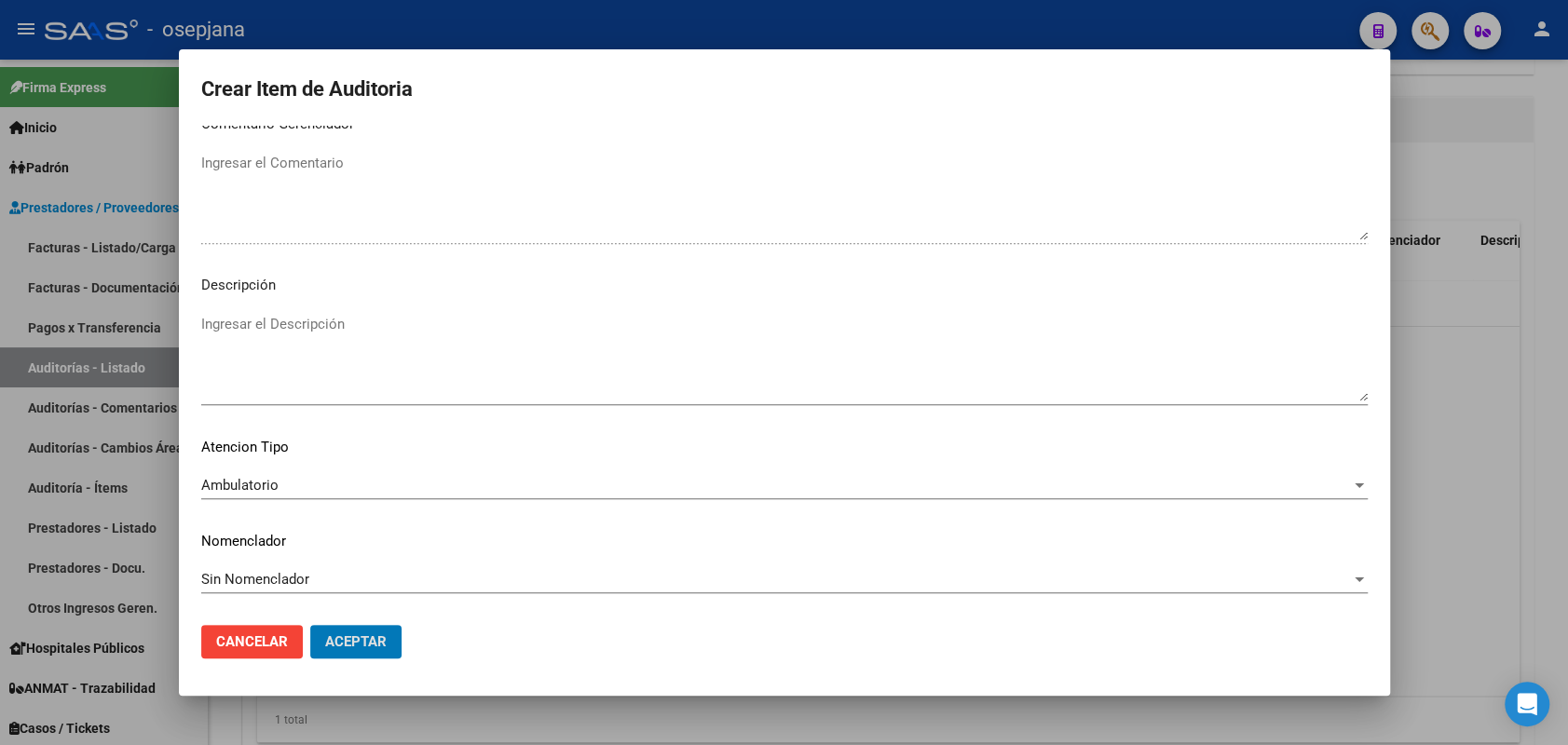
click at [311, 625] on button "Aceptar" at bounding box center [356, 641] width 91 height 34
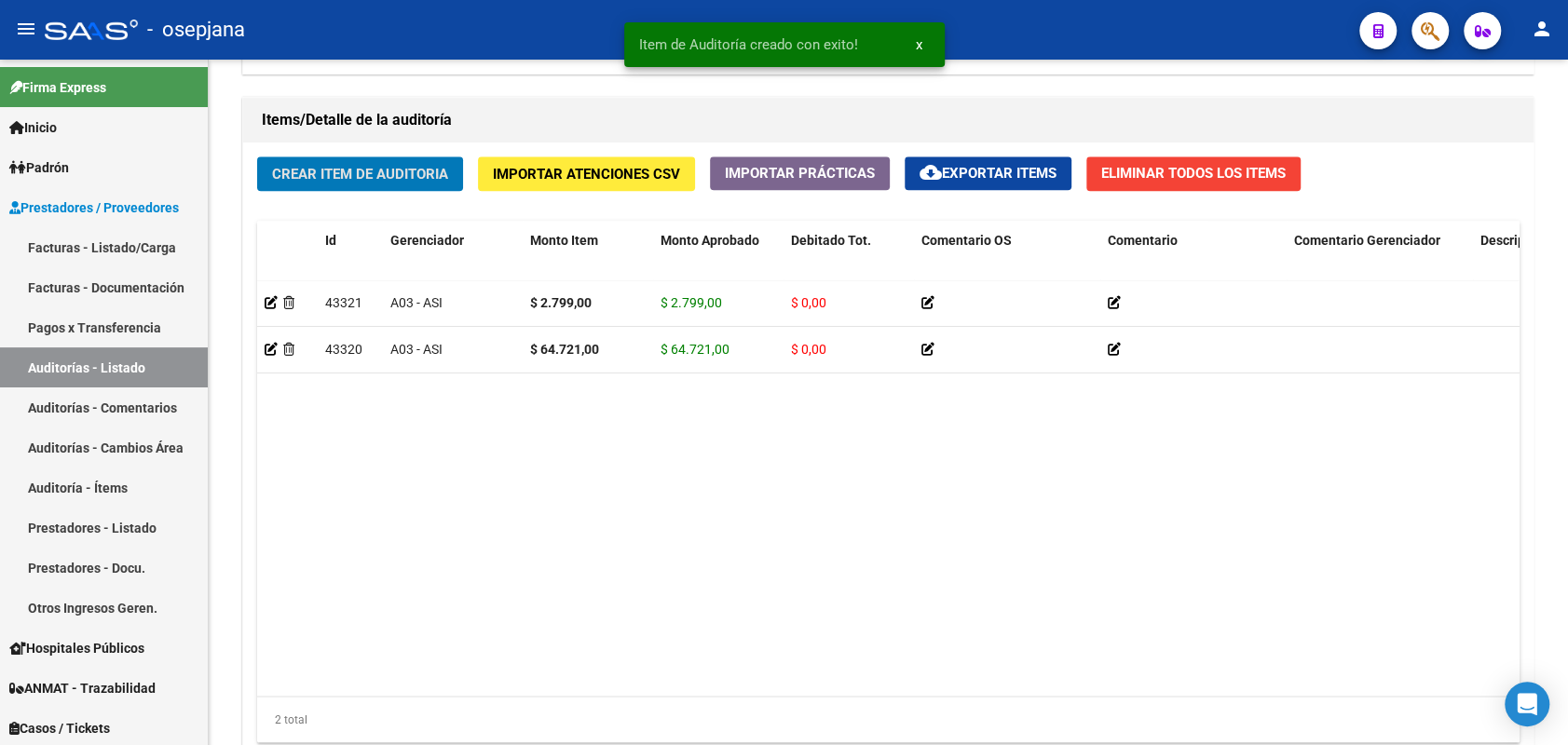
click at [257, 157] on button "Crear Item de Auditoria" at bounding box center [360, 174] width 206 height 35
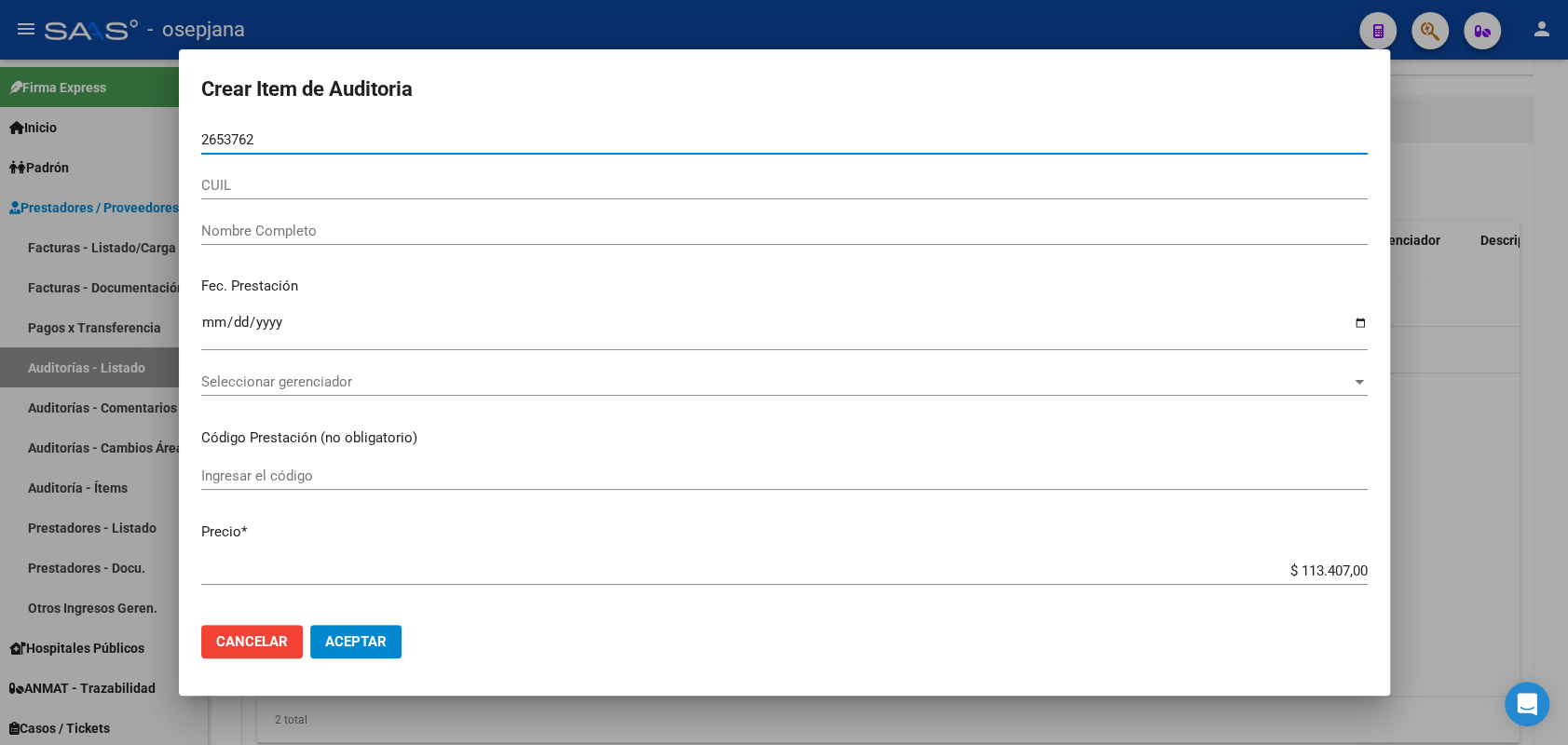
type input "26537623"
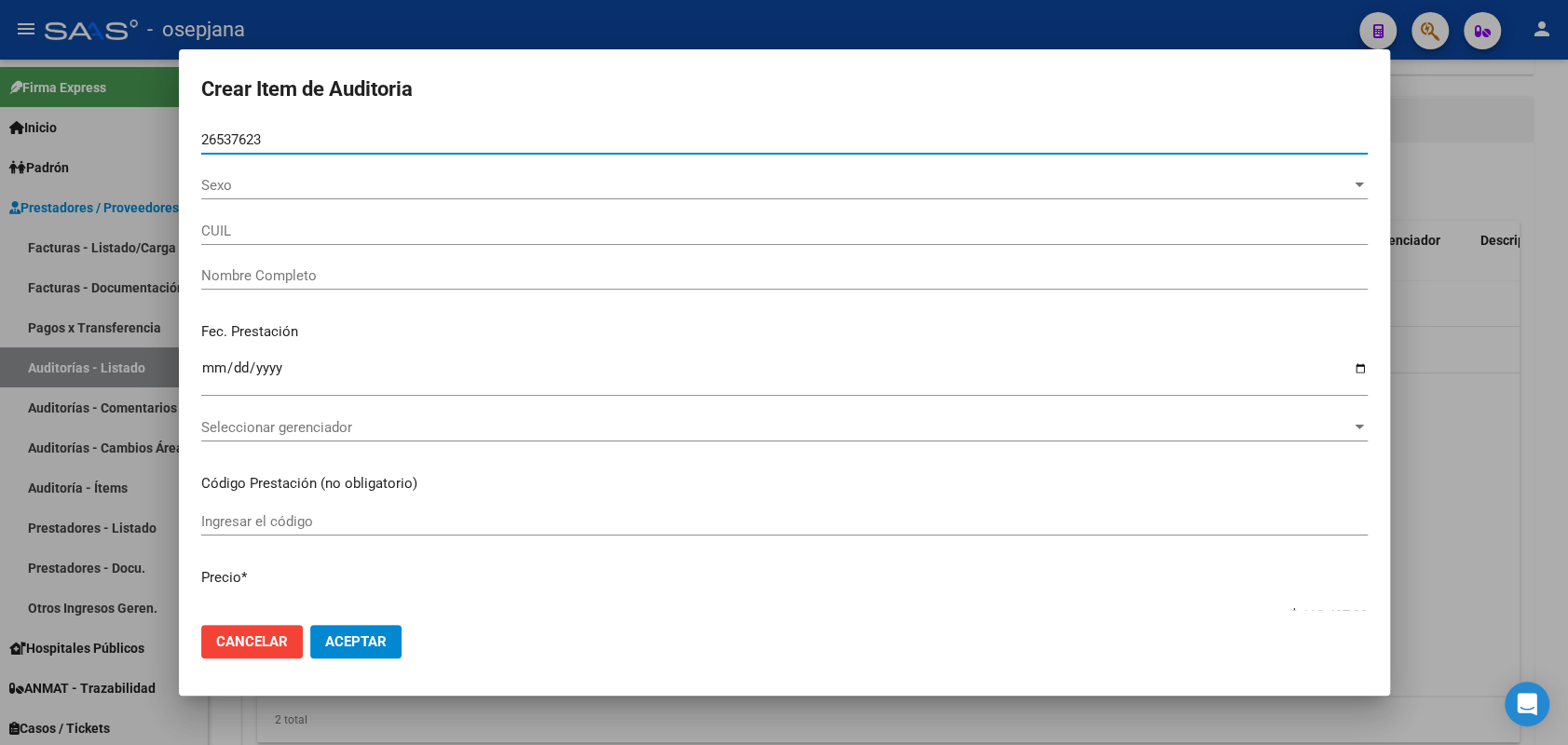
type input "20265376232"
type input "DIAZ CRISTIAN SIMON"
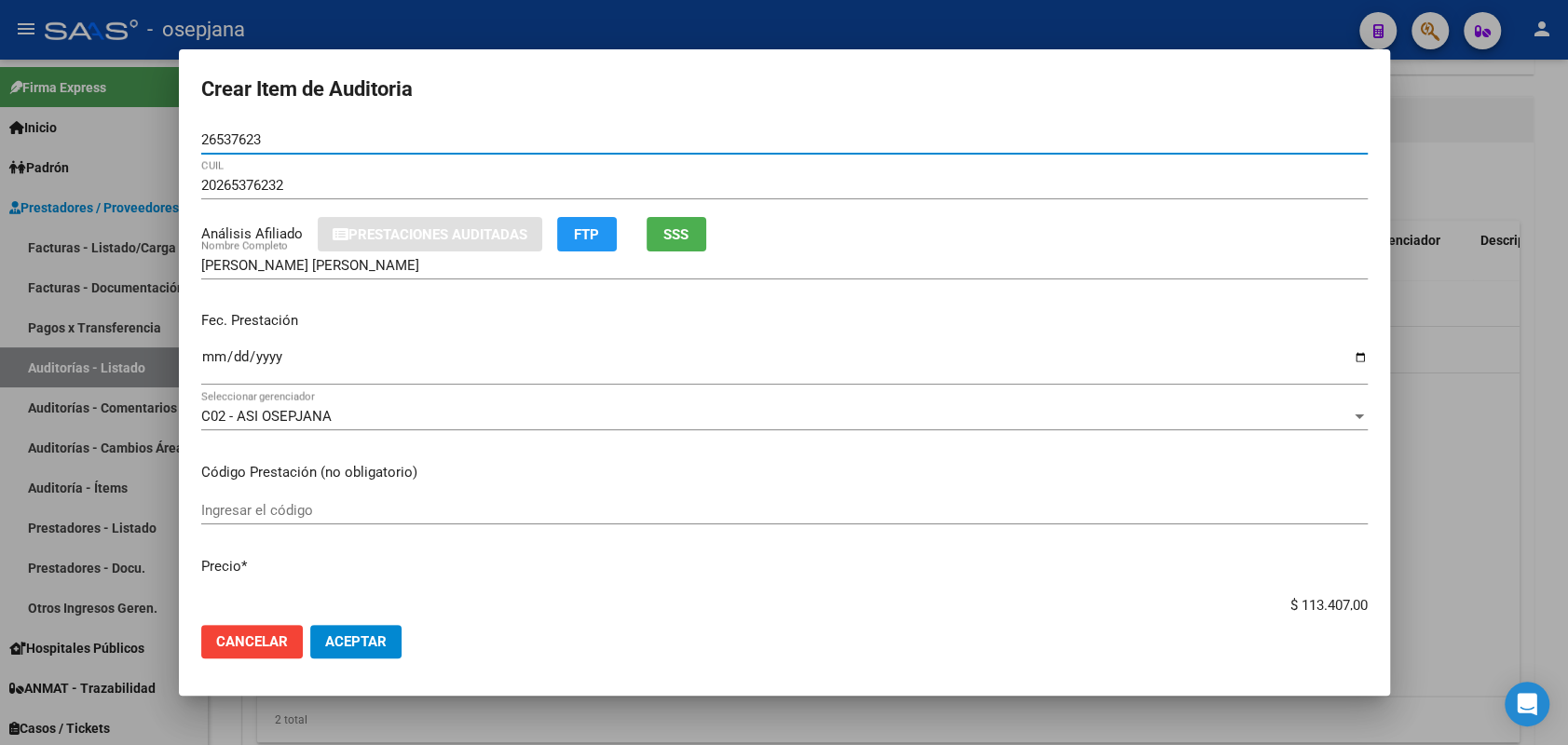
type input "26537623"
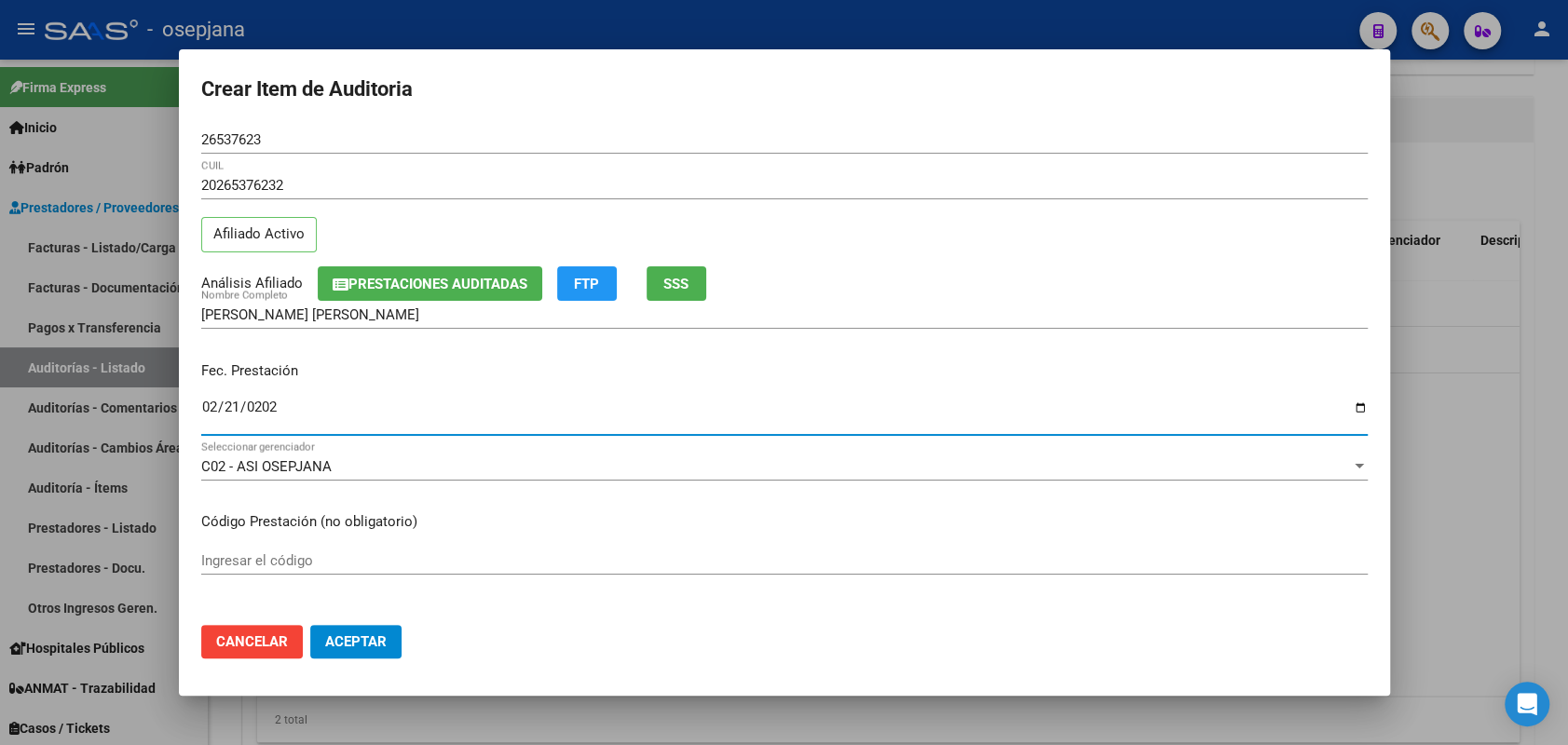
type input "2025-02-21"
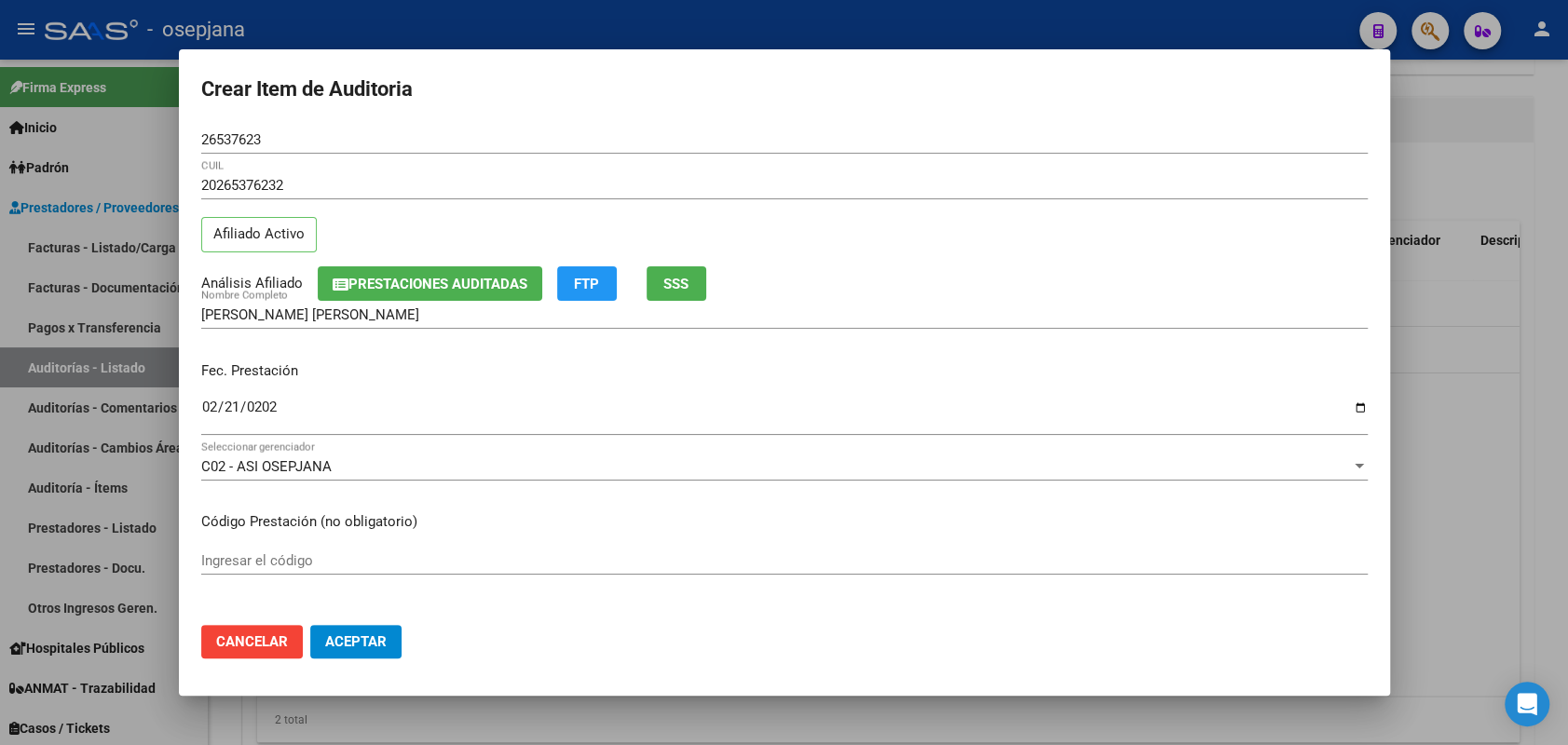
scroll to position [286, 0]
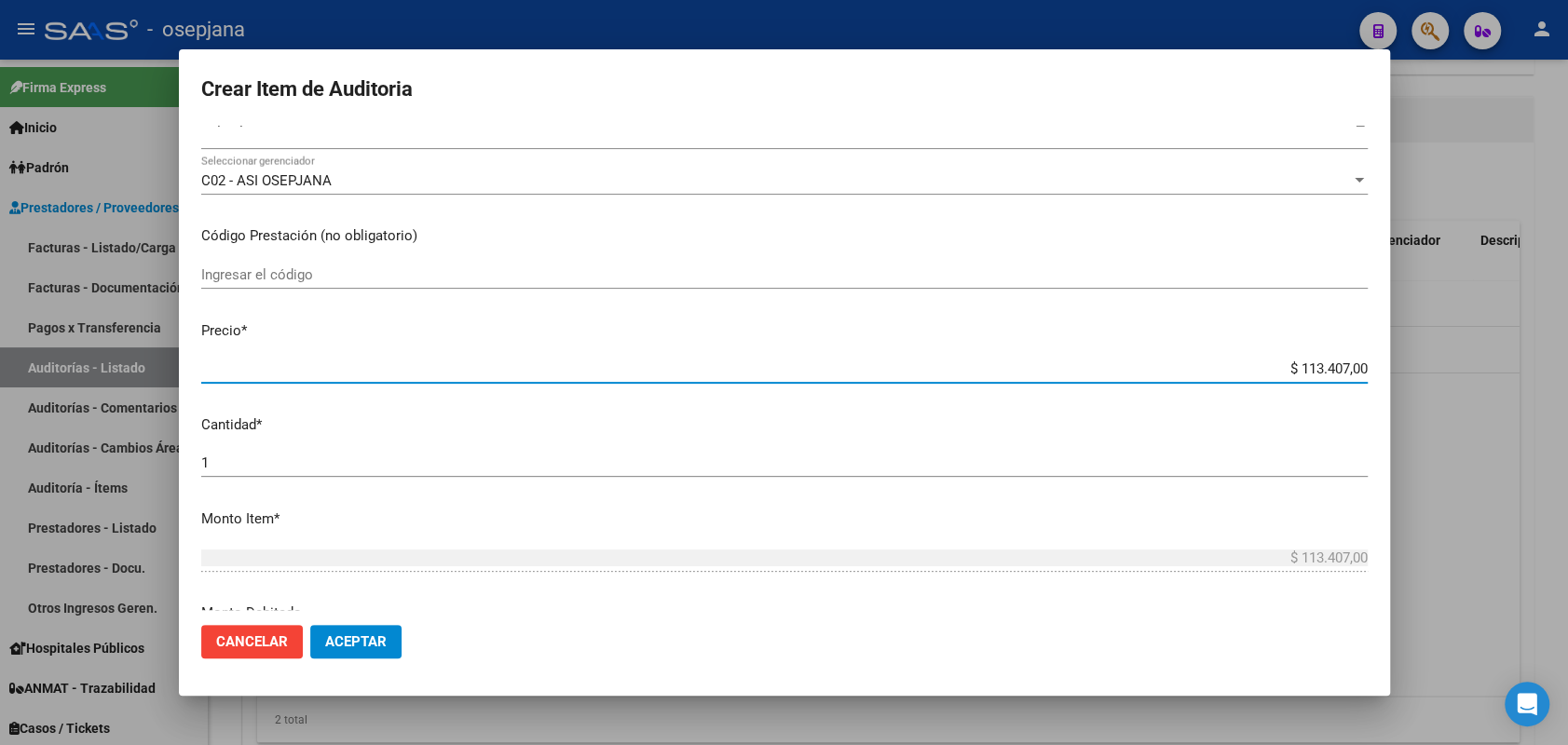
type input "$ 0,05"
type input "$ 0,50"
type input "$ 5,07"
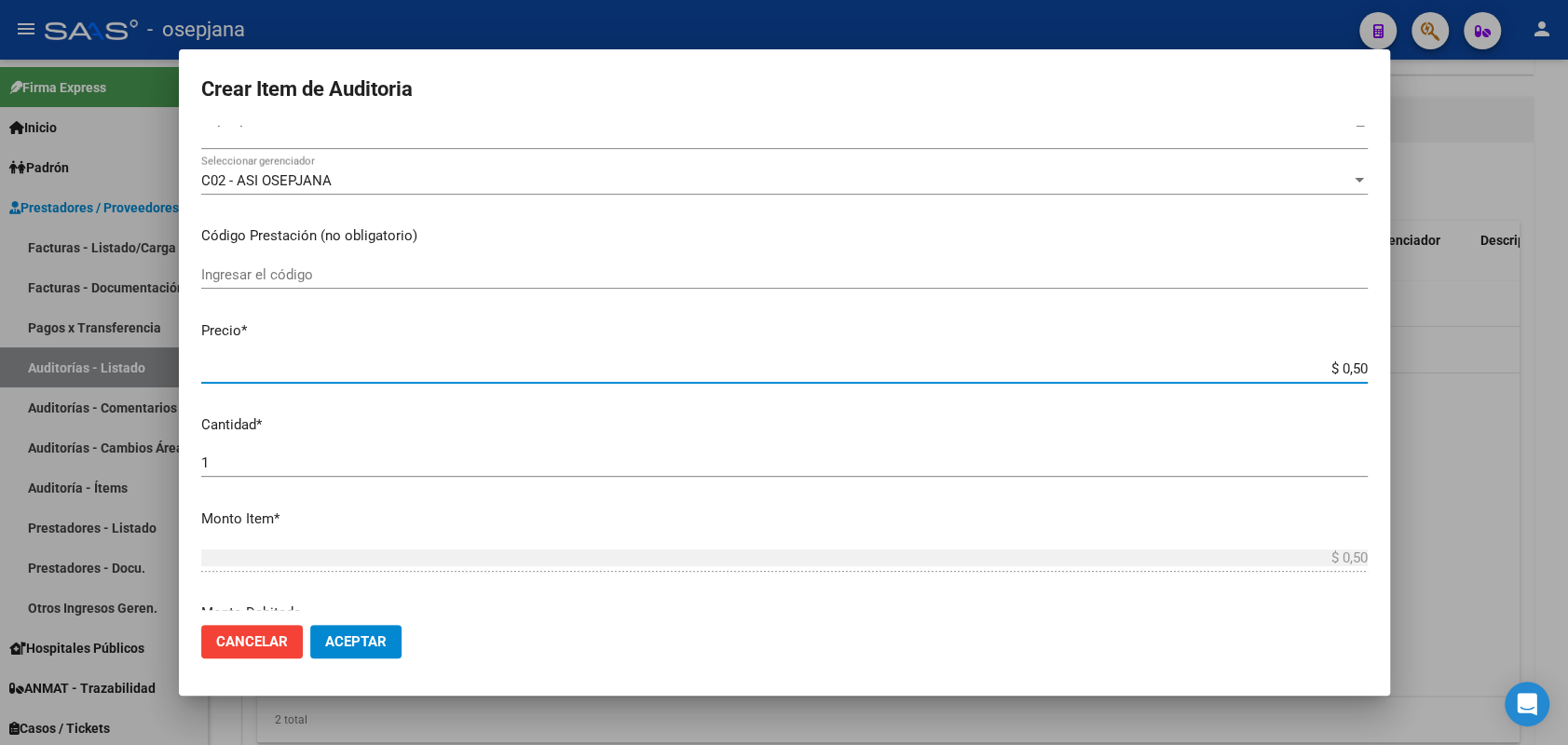
type input "$ 5,07"
type input "$ 50,71"
type input "$ 507,10"
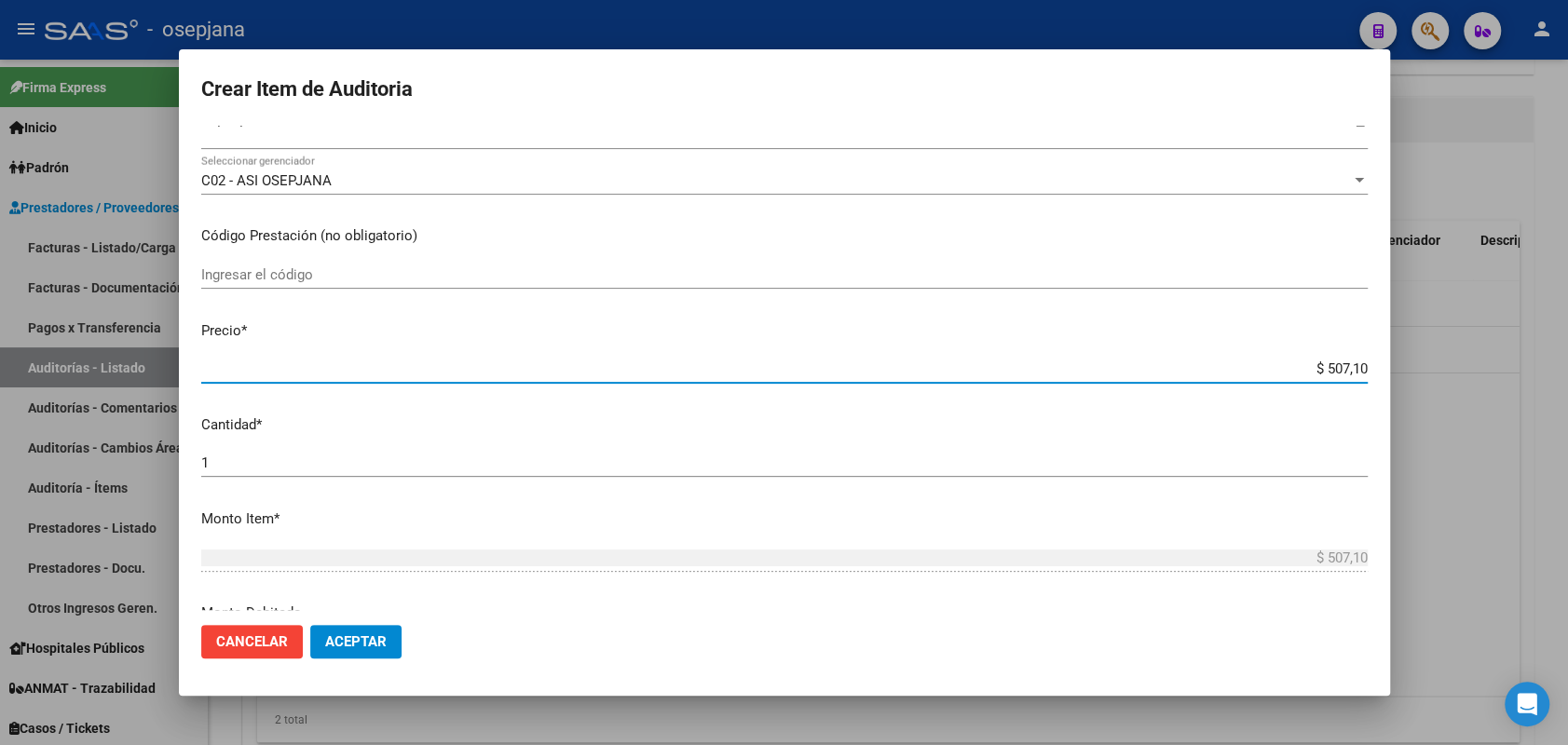
type input "$ 5.071,00"
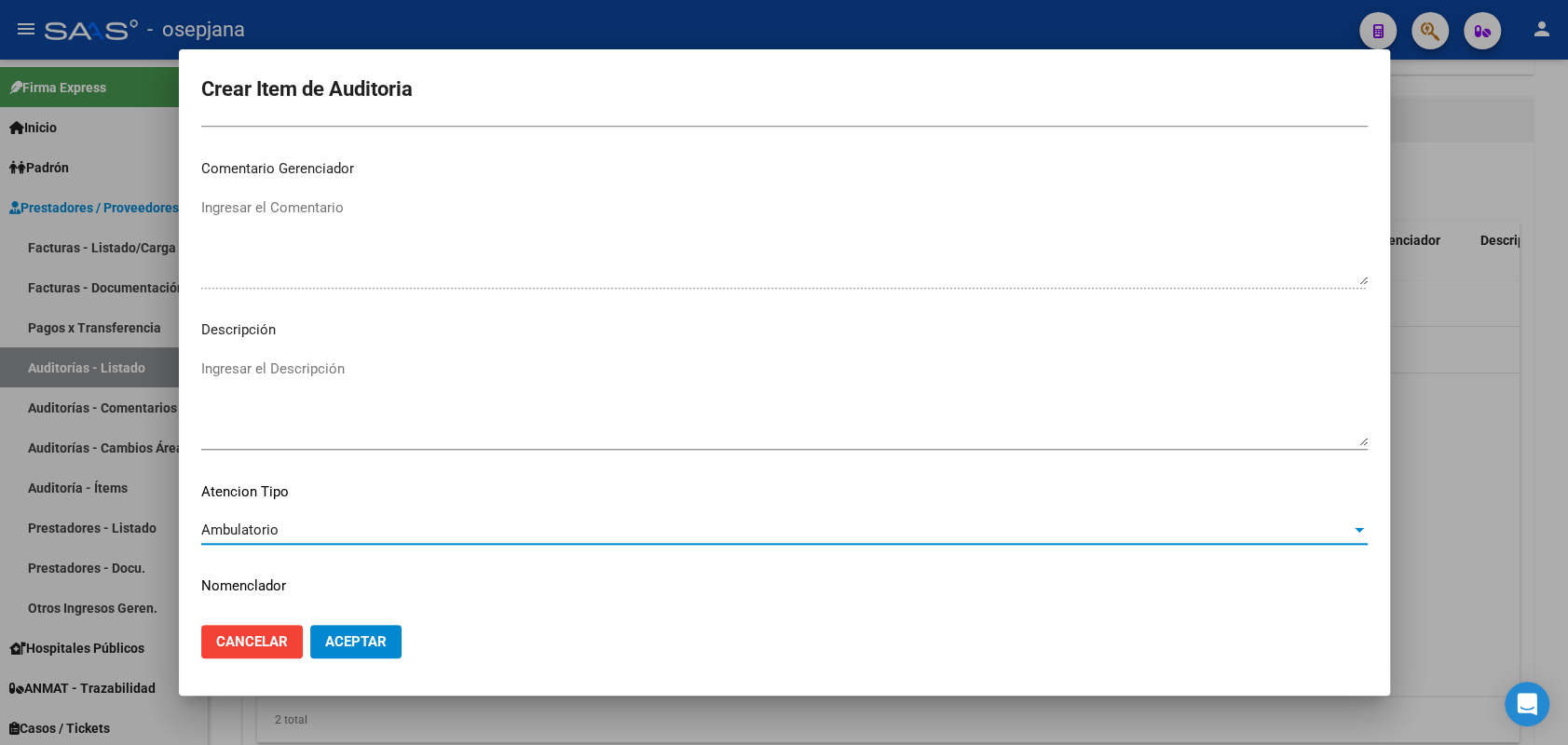
scroll to position [1192, 0]
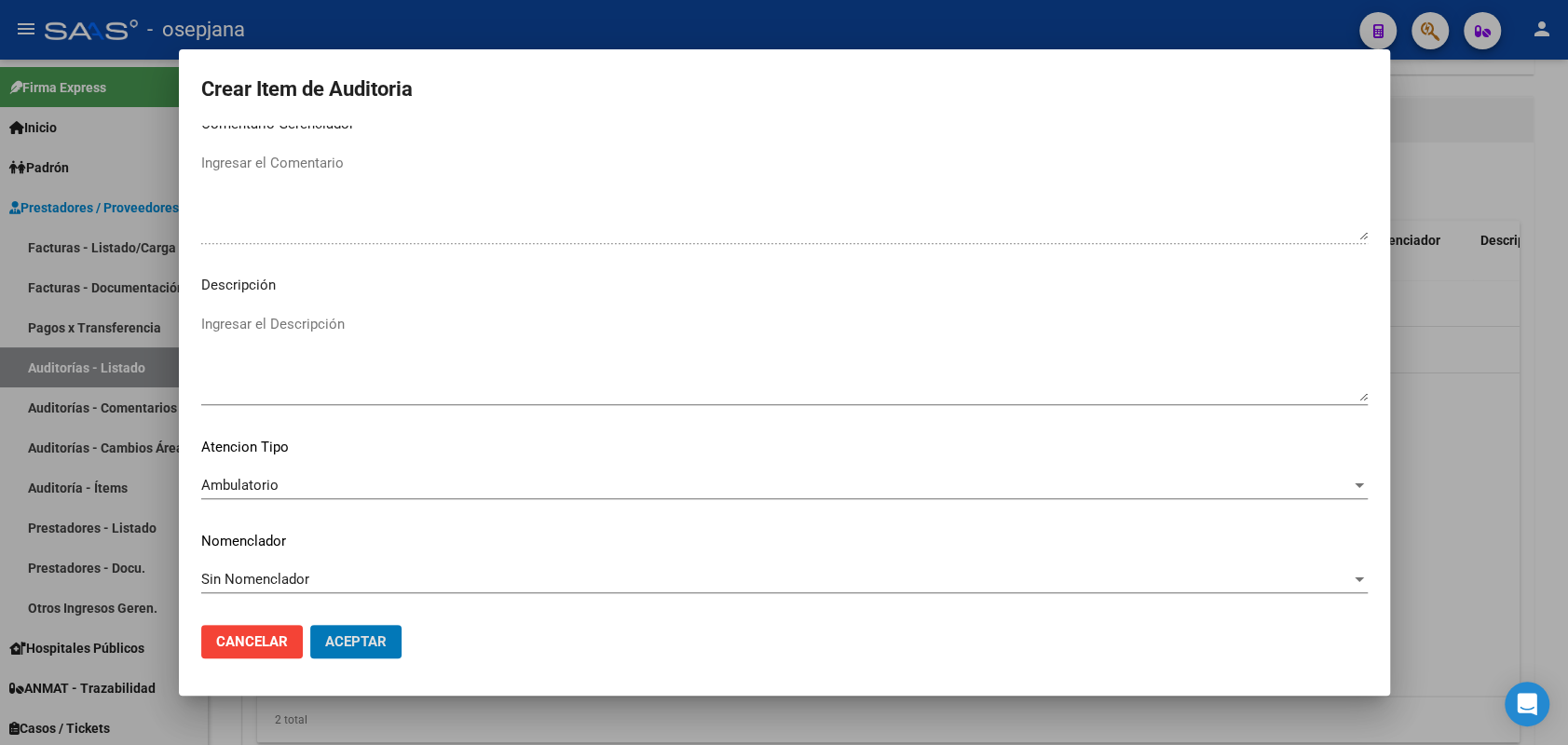
click at [311, 625] on button "Aceptar" at bounding box center [356, 641] width 91 height 34
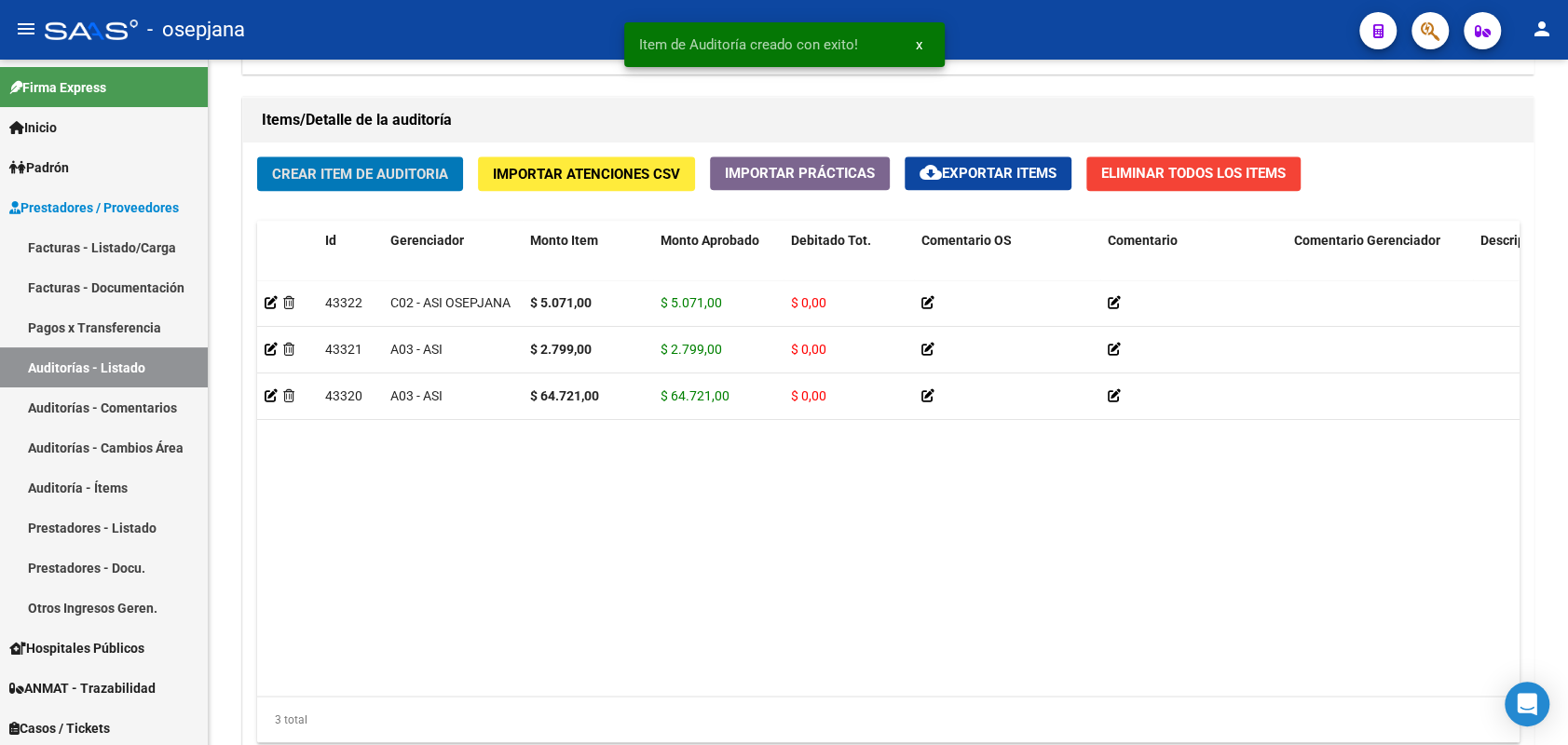
click at [257, 157] on button "Crear Item de Auditoria" at bounding box center [360, 174] width 206 height 35
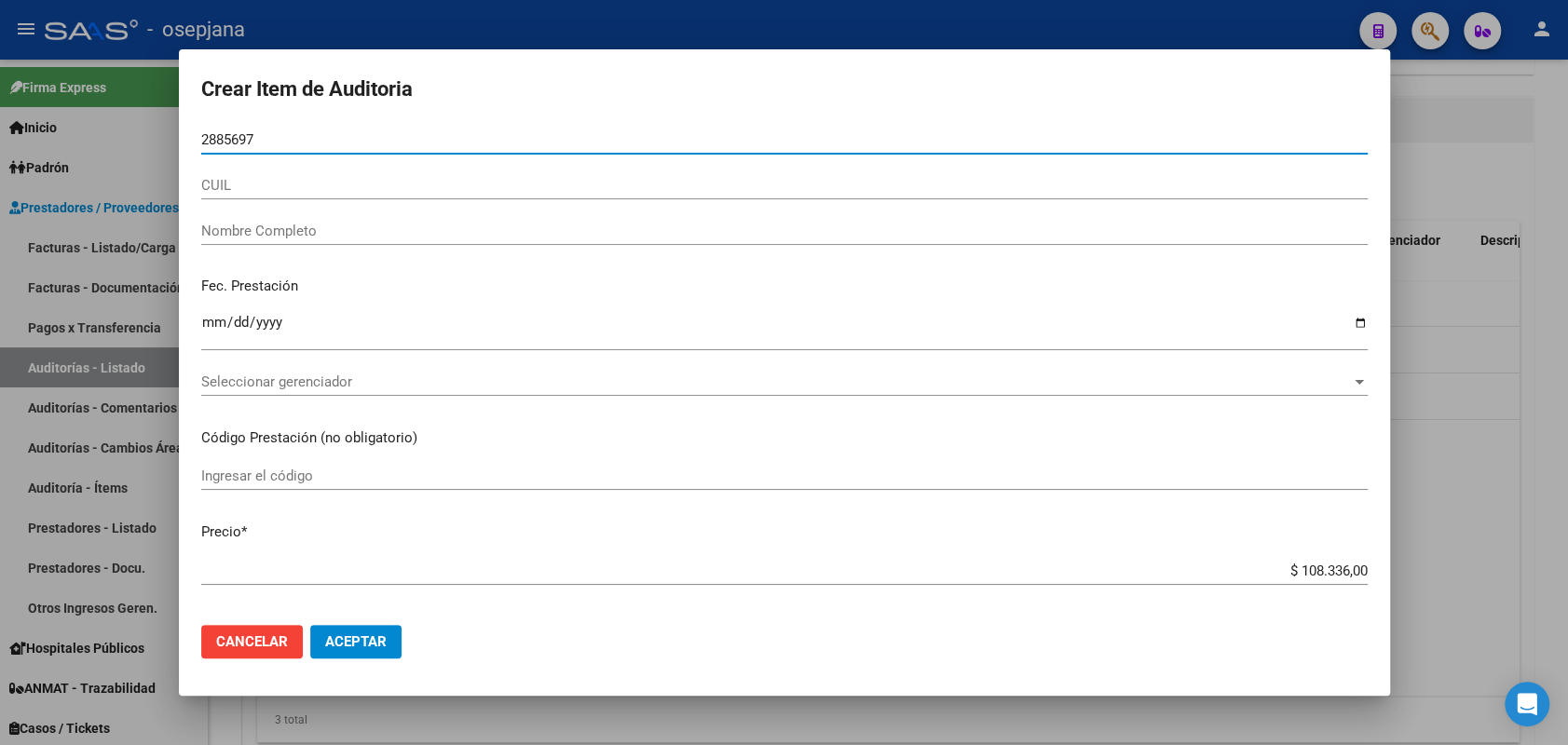
type input "28856970"
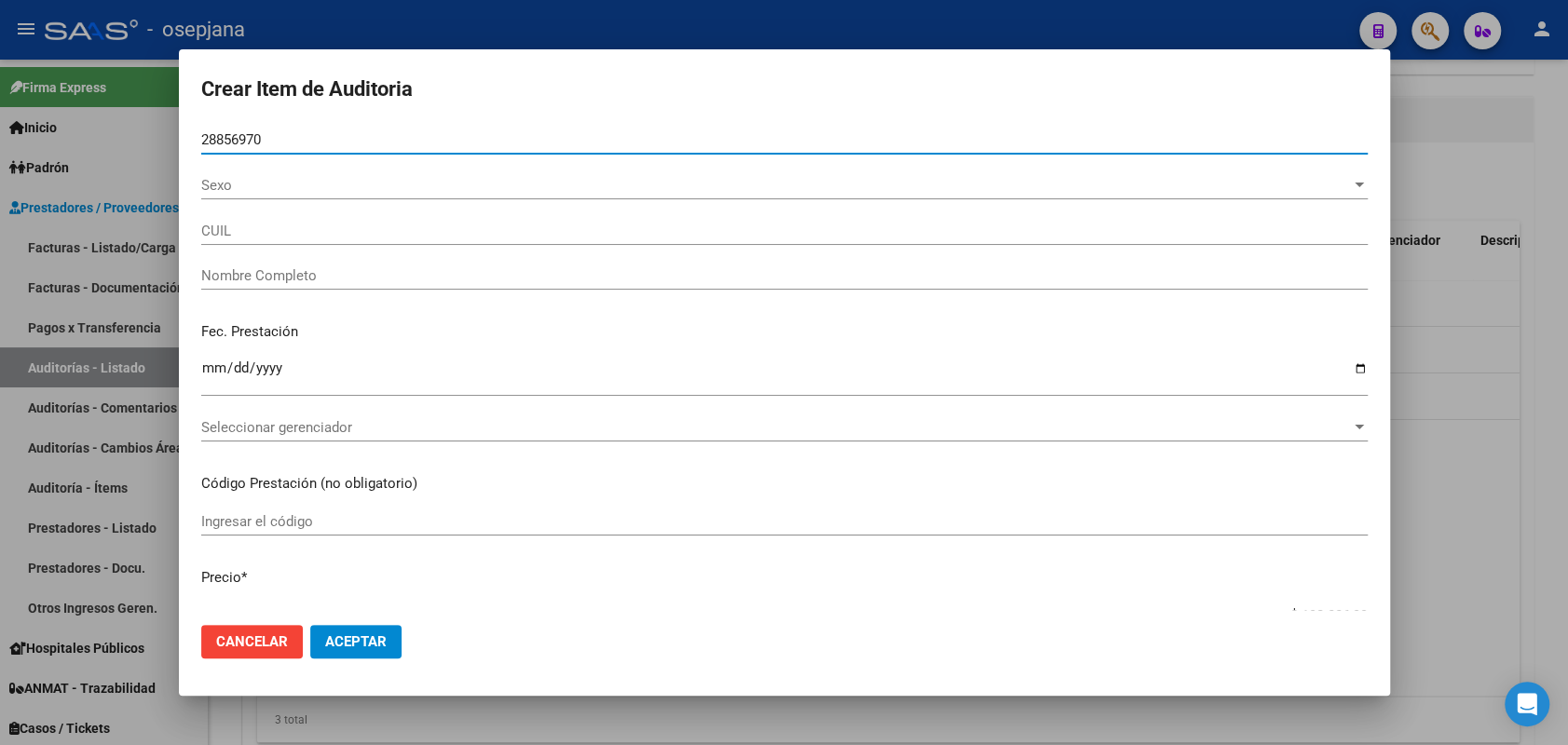
type input "27288569709"
type input "RIVEROS GRACIELA SILVINA -"
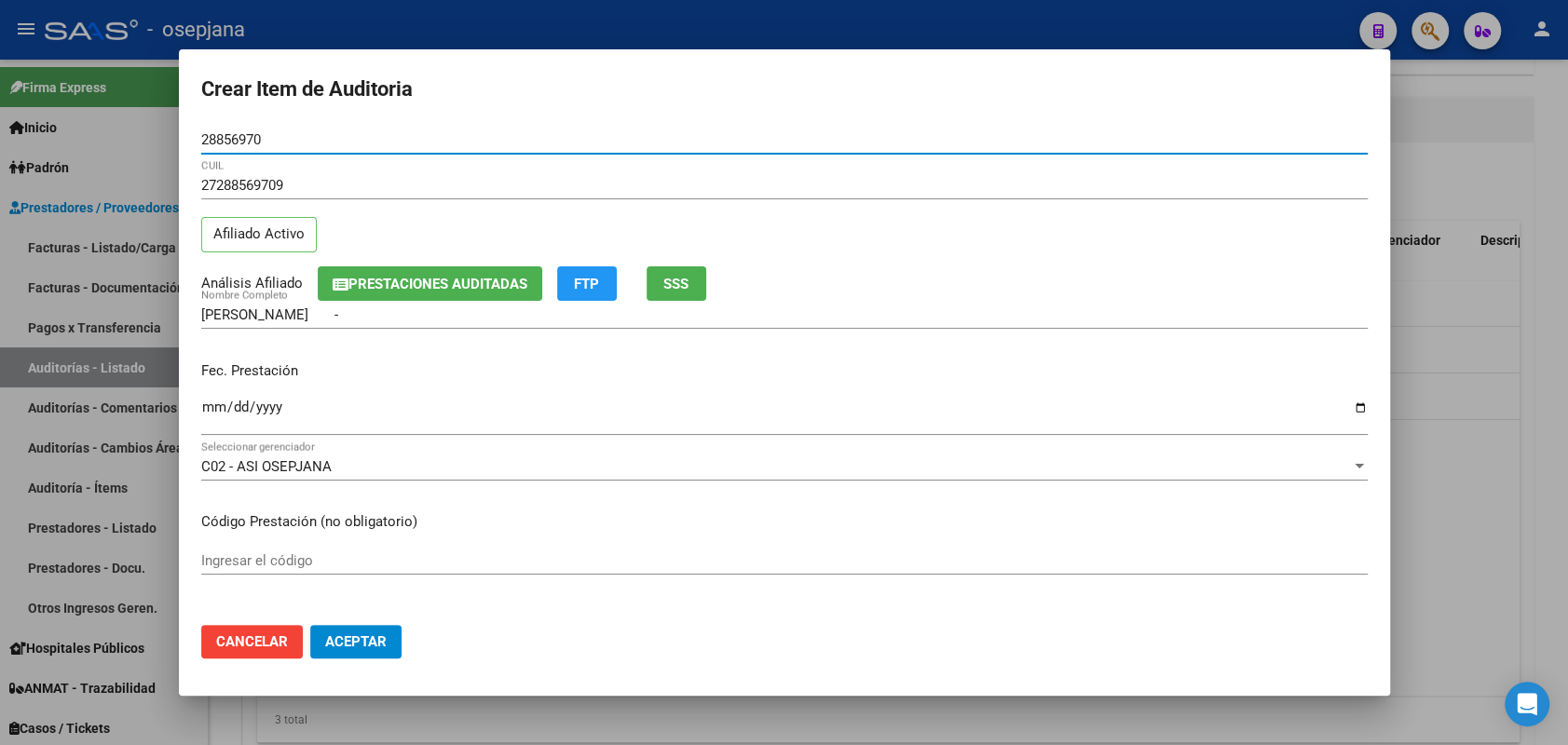
type input "28856970"
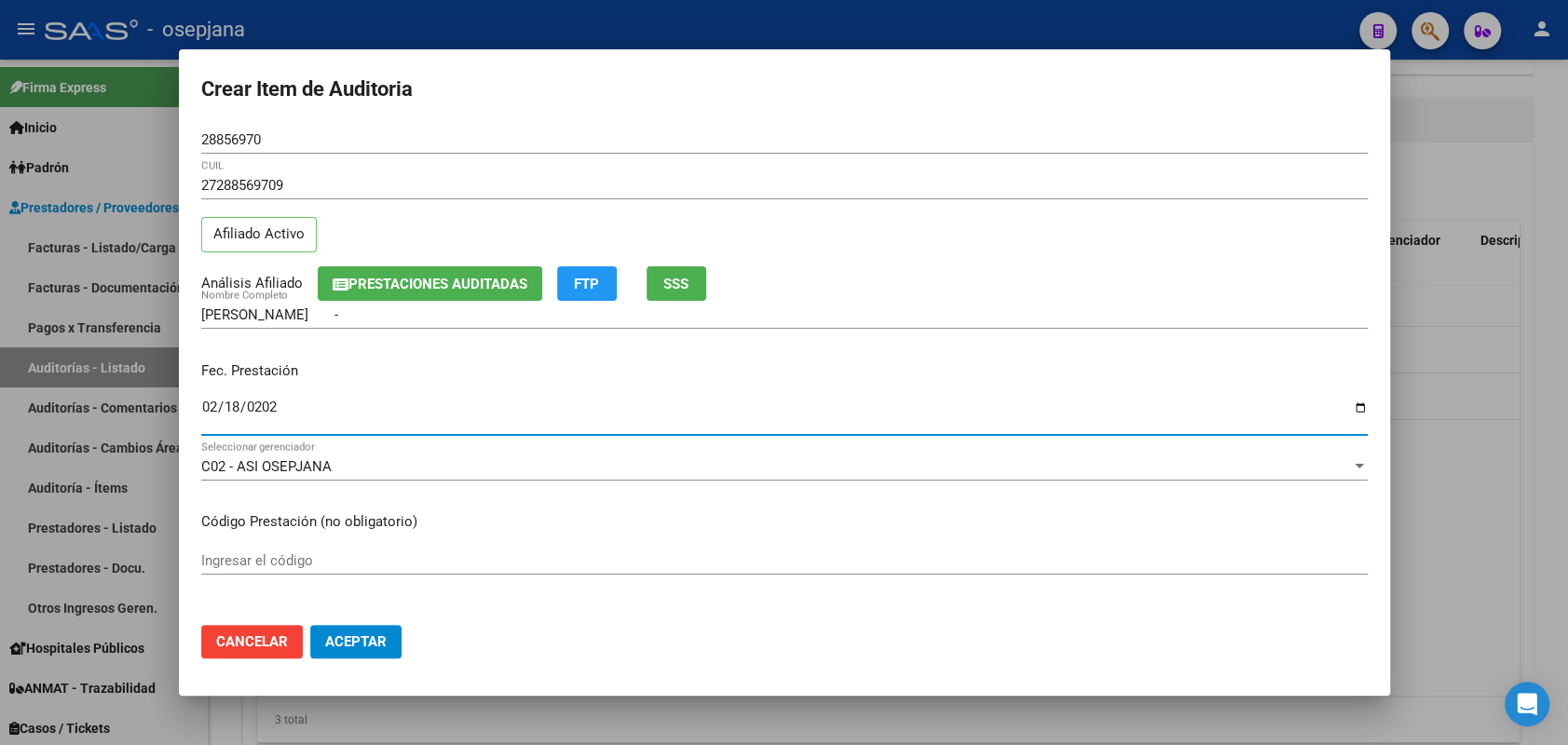
type input "2025-02-18"
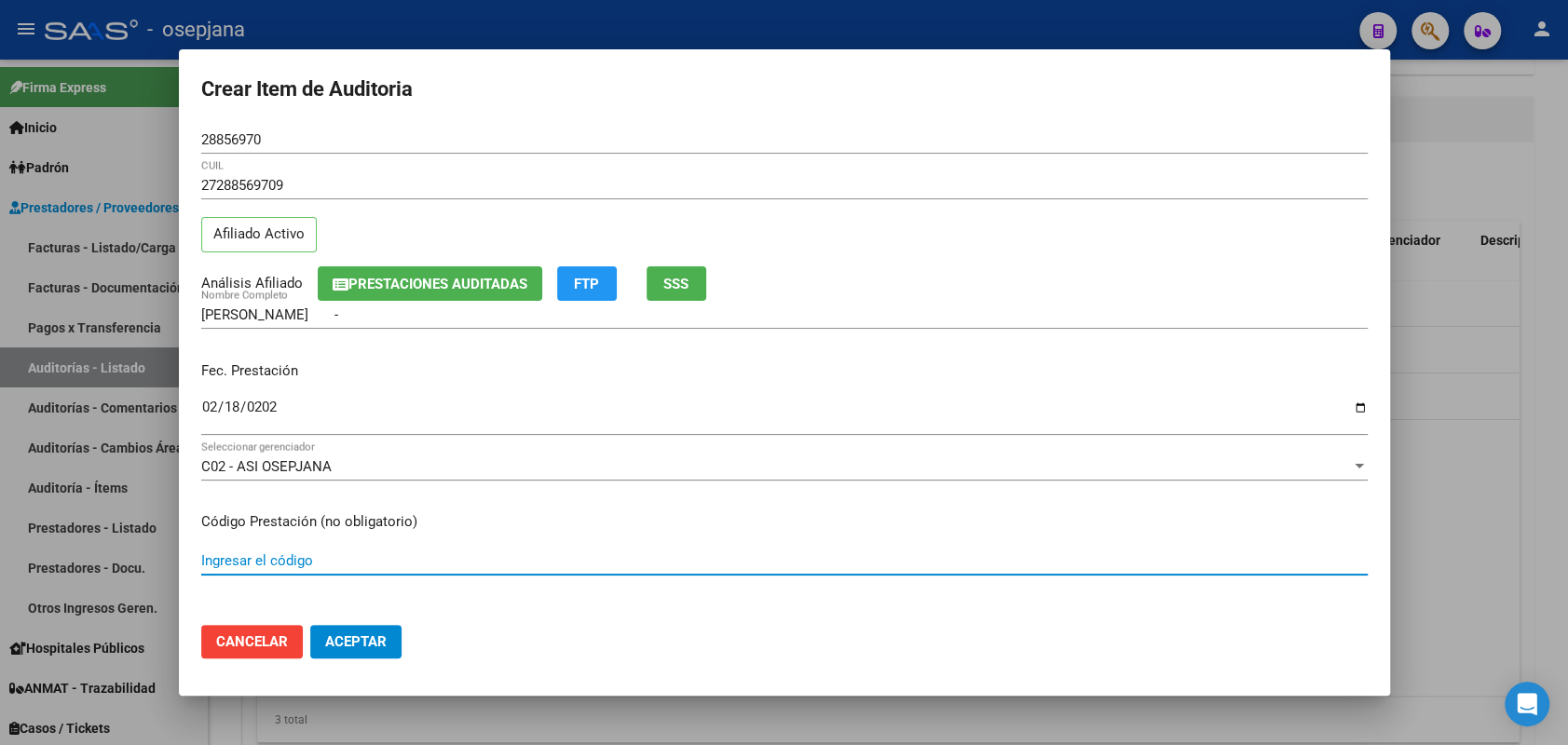
scroll to position [286, 0]
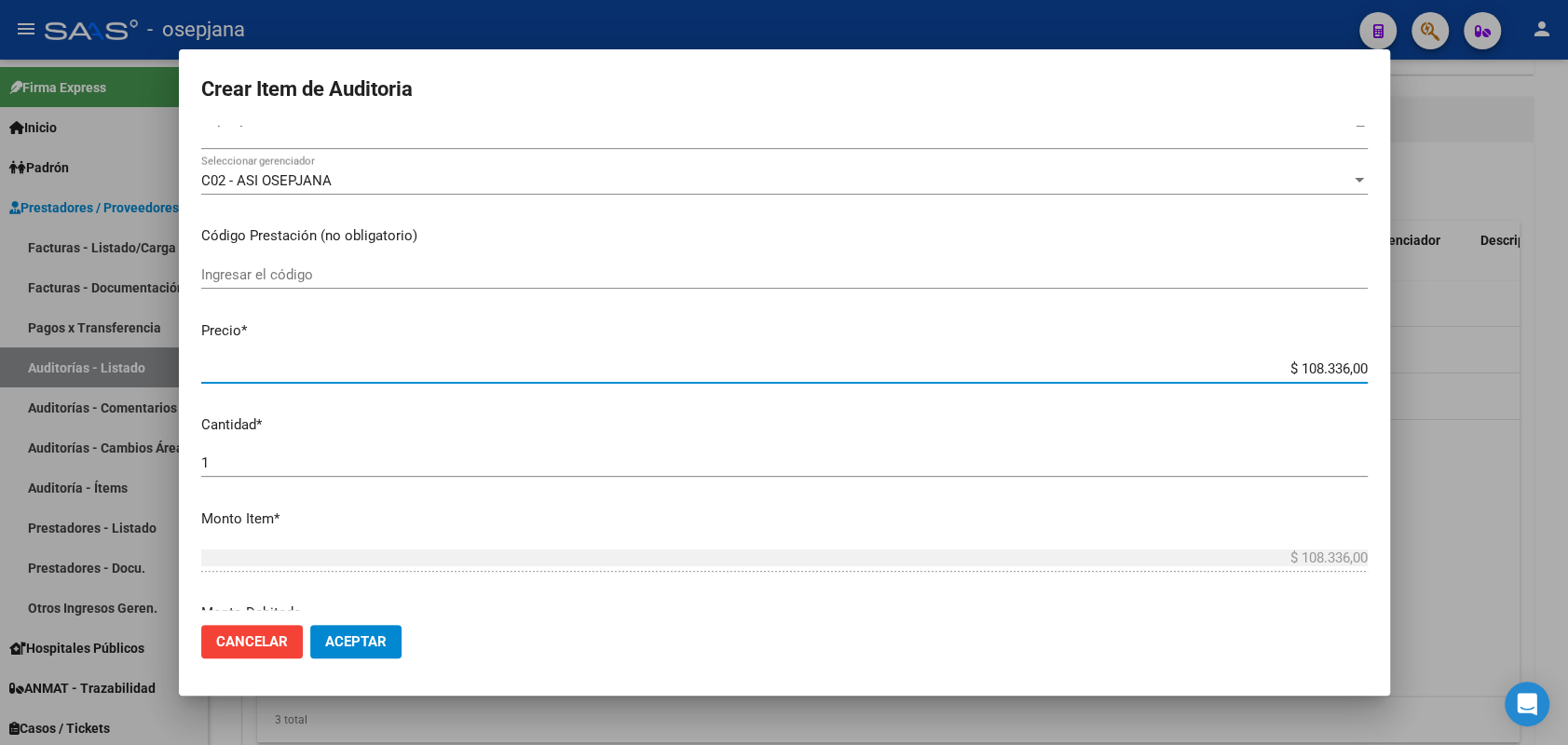
type input "$ 0,06"
type input "$ 0,62"
type input "$ 6,27"
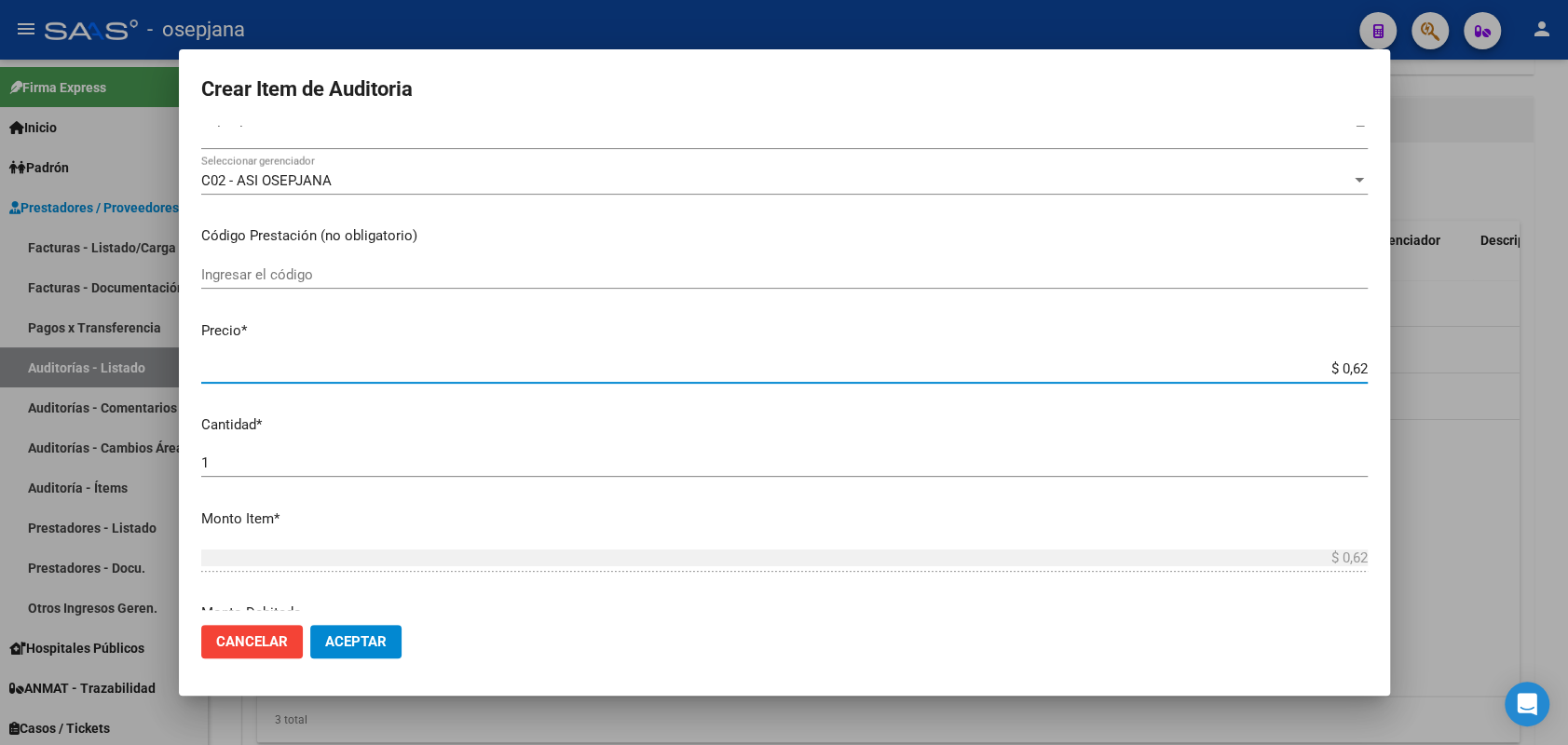
type input "$ 6,27"
type input "$ 62,77"
type input "$ 627,77"
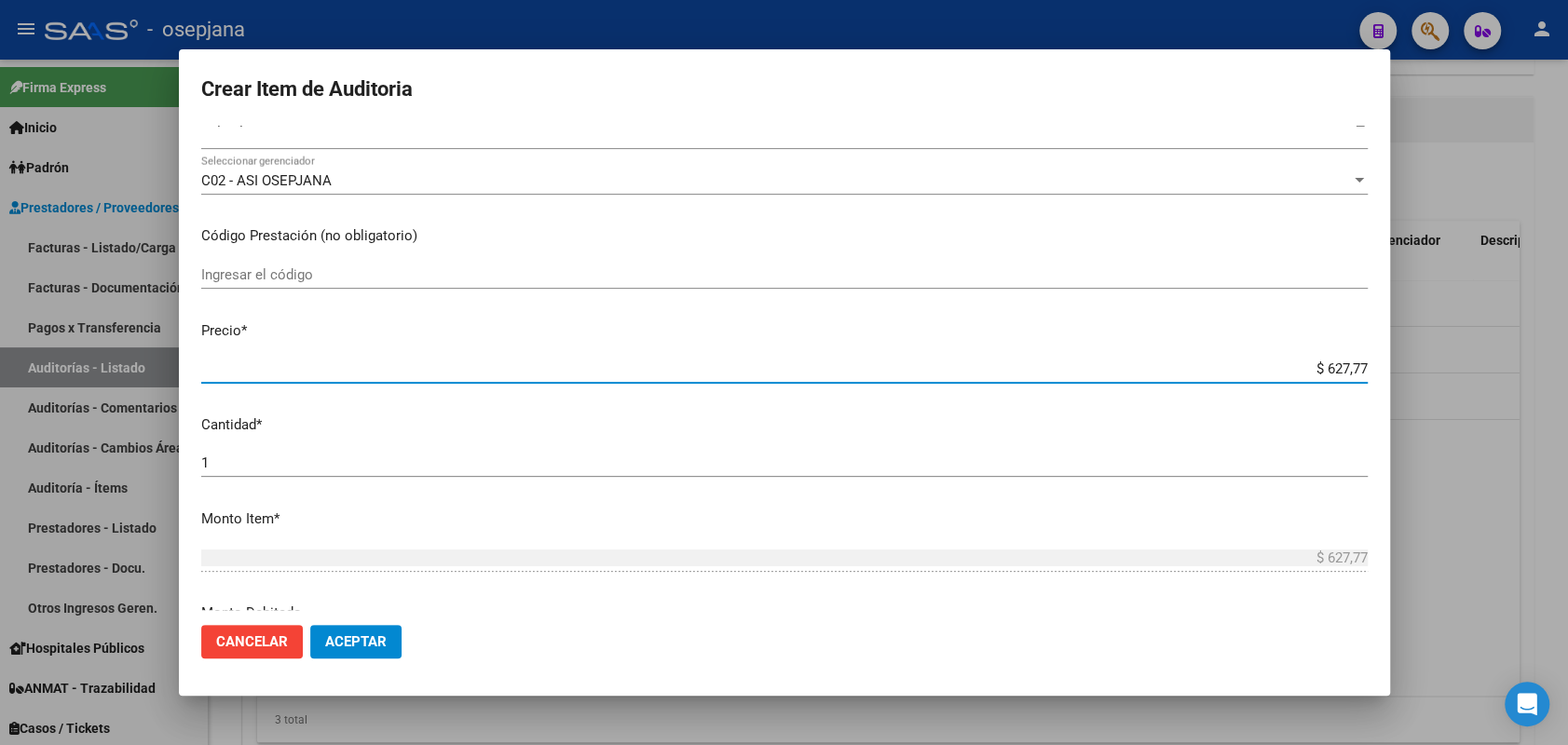
type input "$ 6.277,70"
type input "$ 62.777,00"
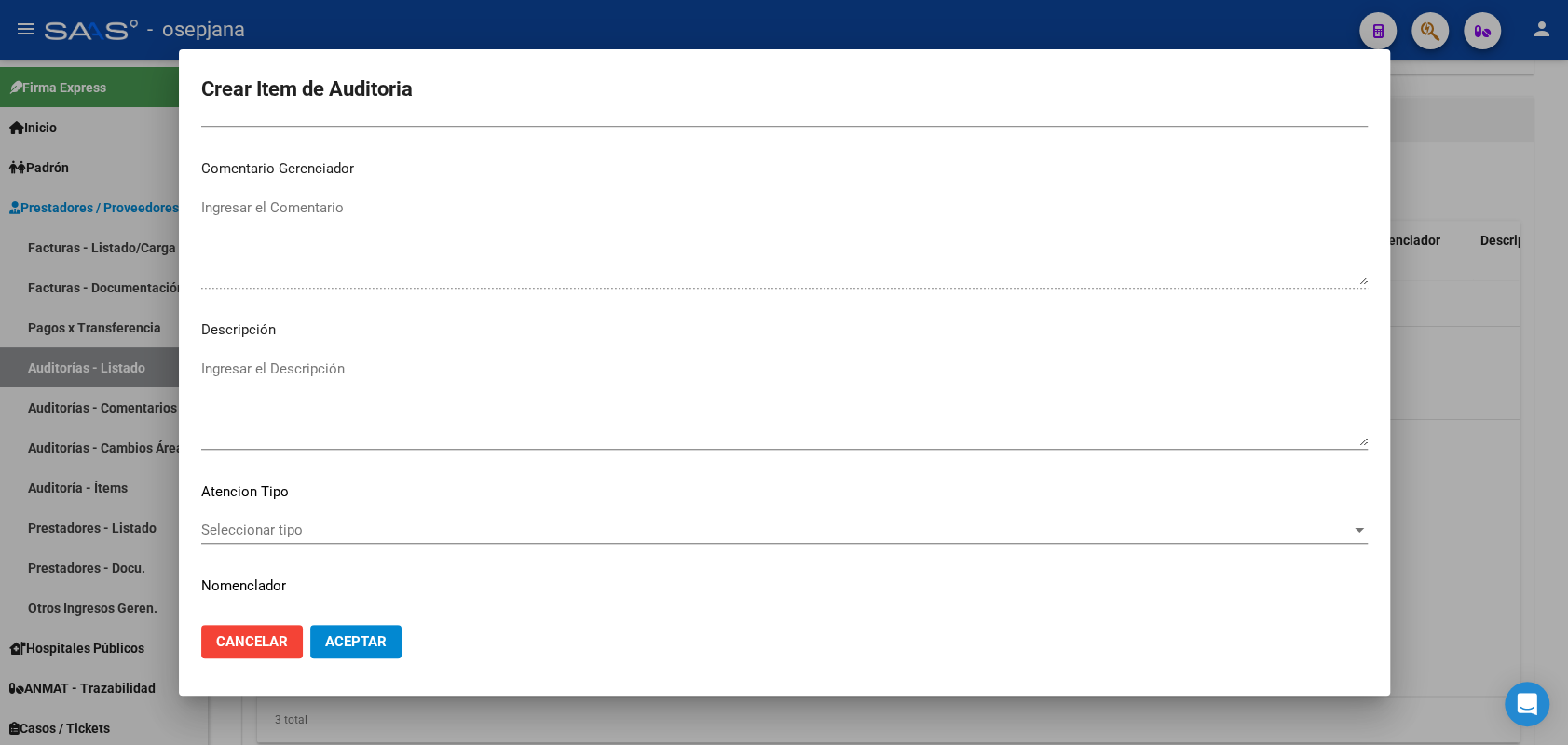
scroll to position [1192, 0]
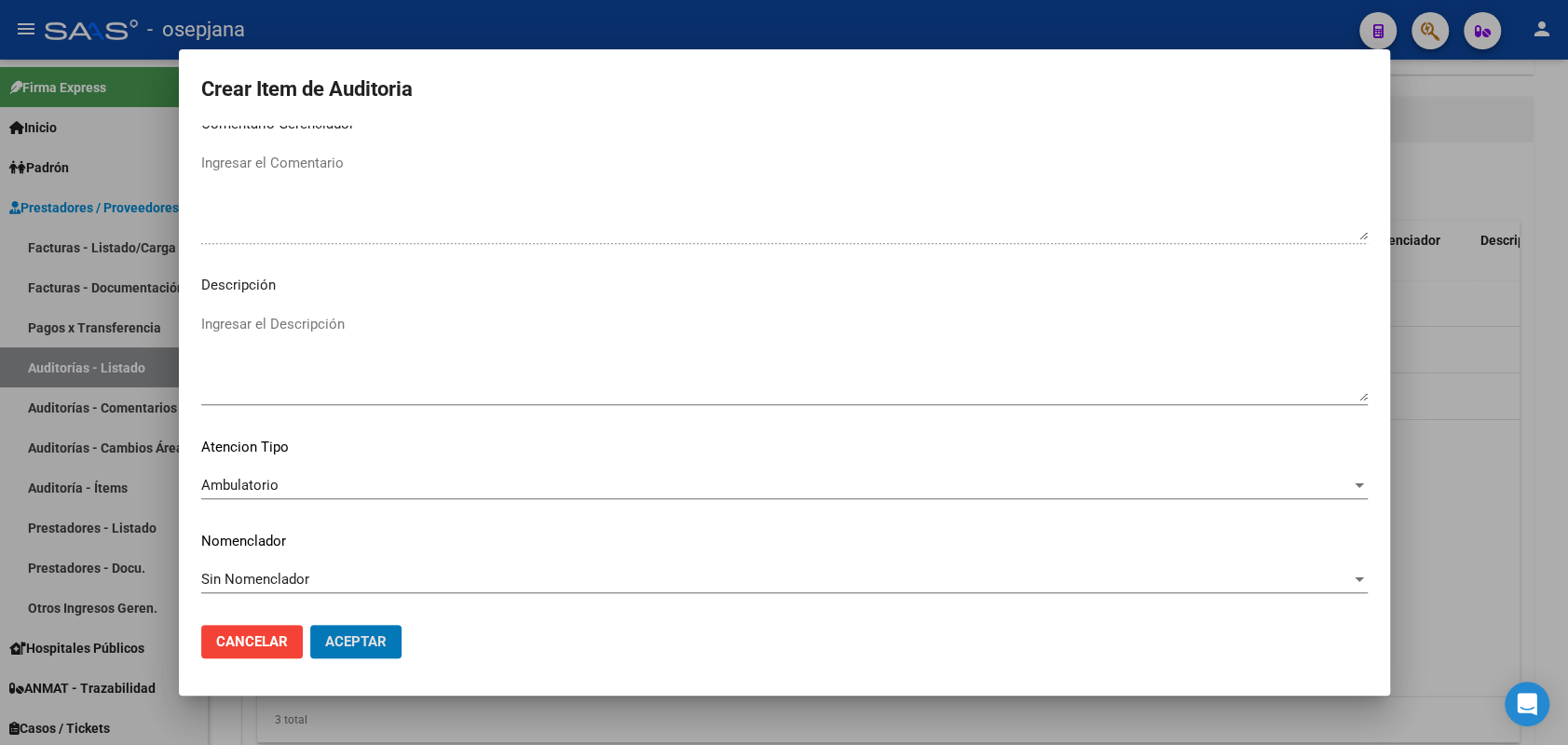
click at [311, 625] on button "Aceptar" at bounding box center [356, 641] width 91 height 34
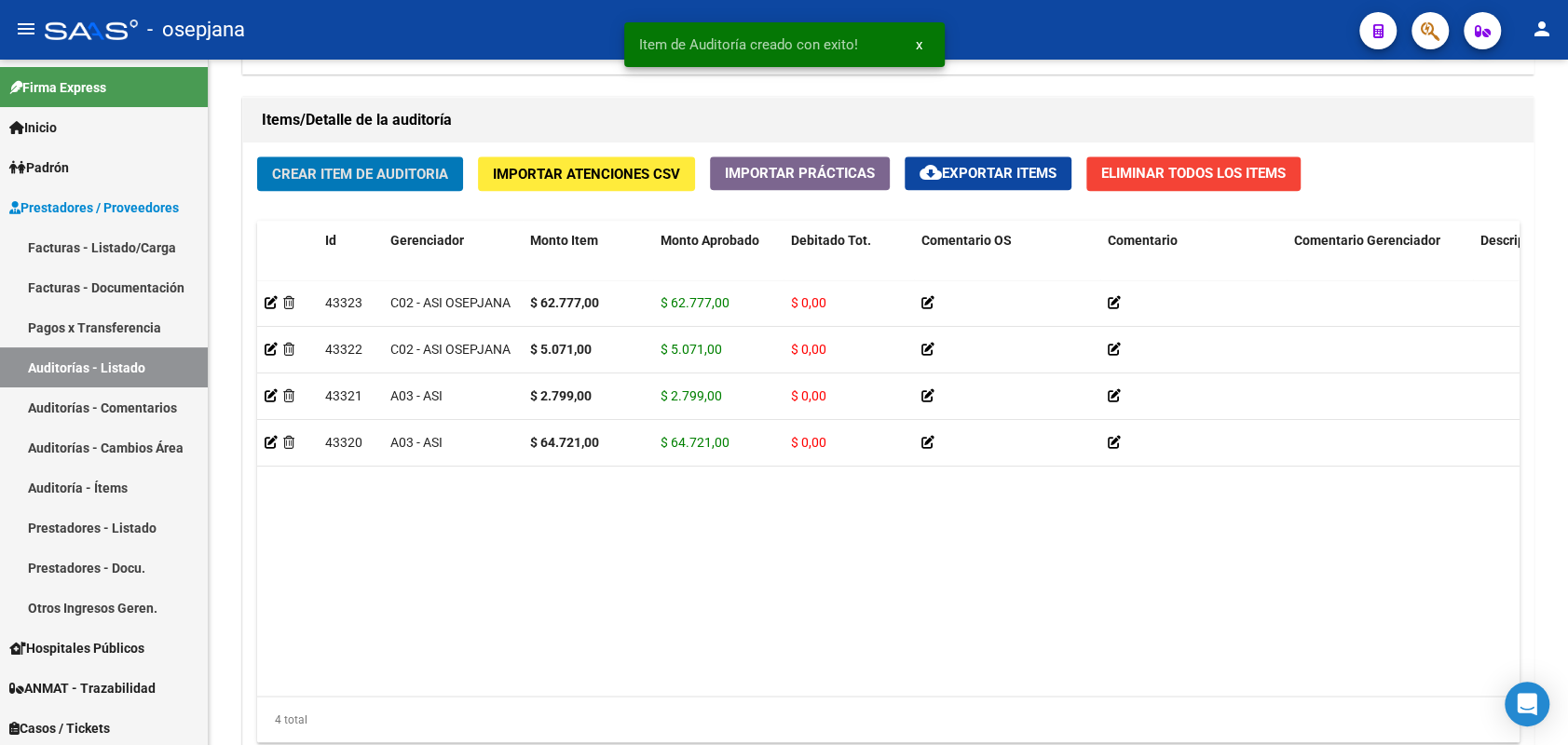
click at [257, 157] on button "Crear Item de Auditoria" at bounding box center [360, 174] width 206 height 35
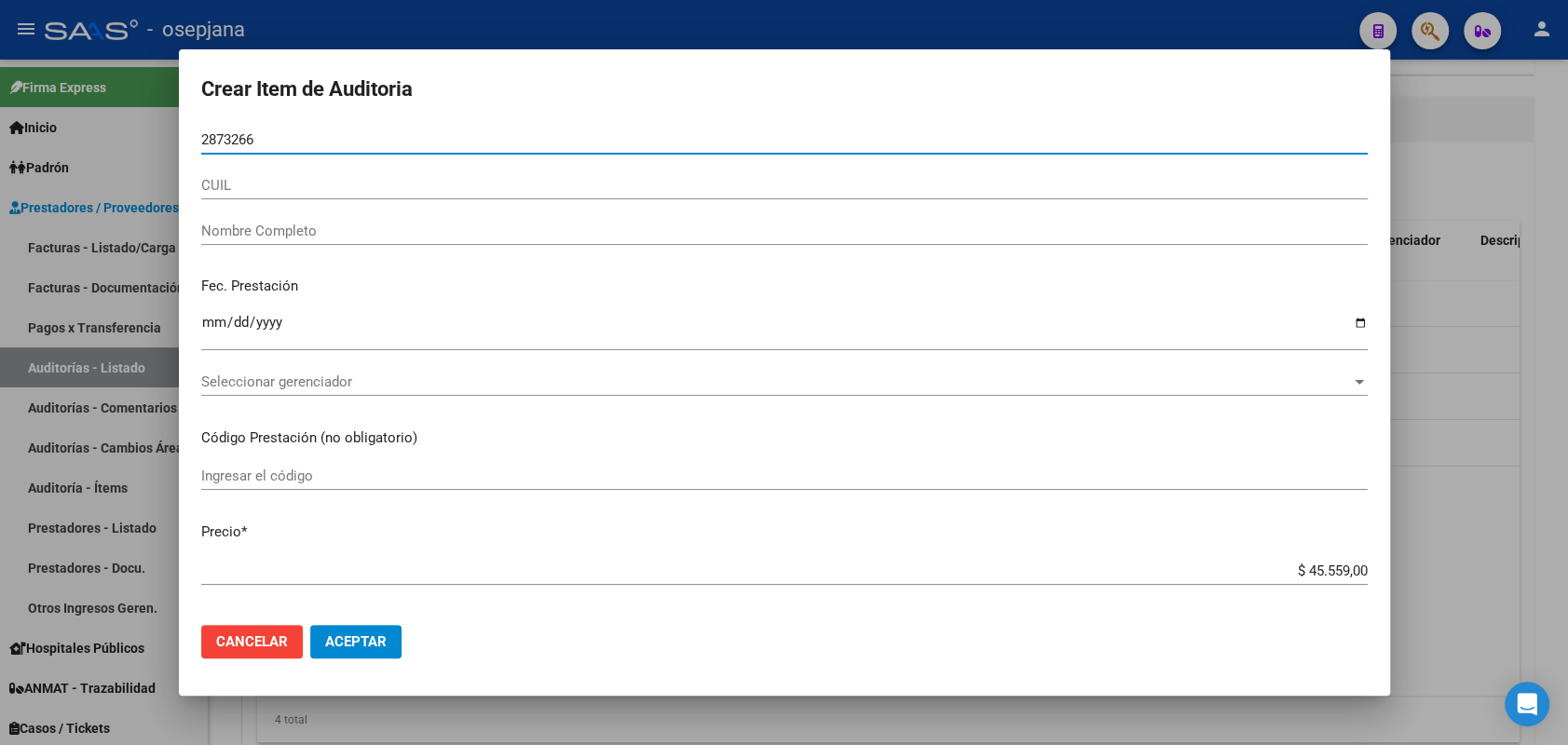
type input "28732660"
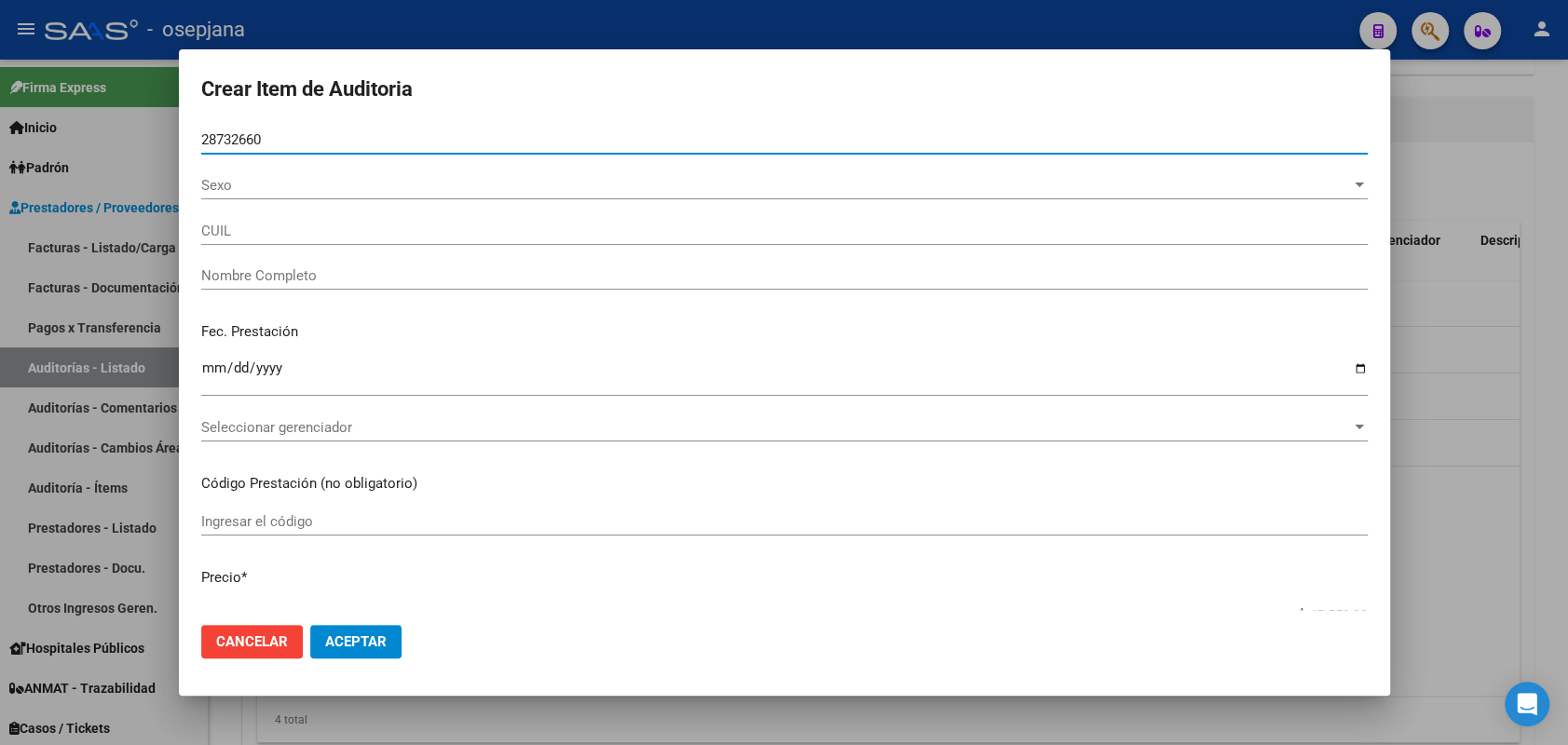
type input "27287326608"
type input "PERA LAURA SOFIA -"
type input "28732660"
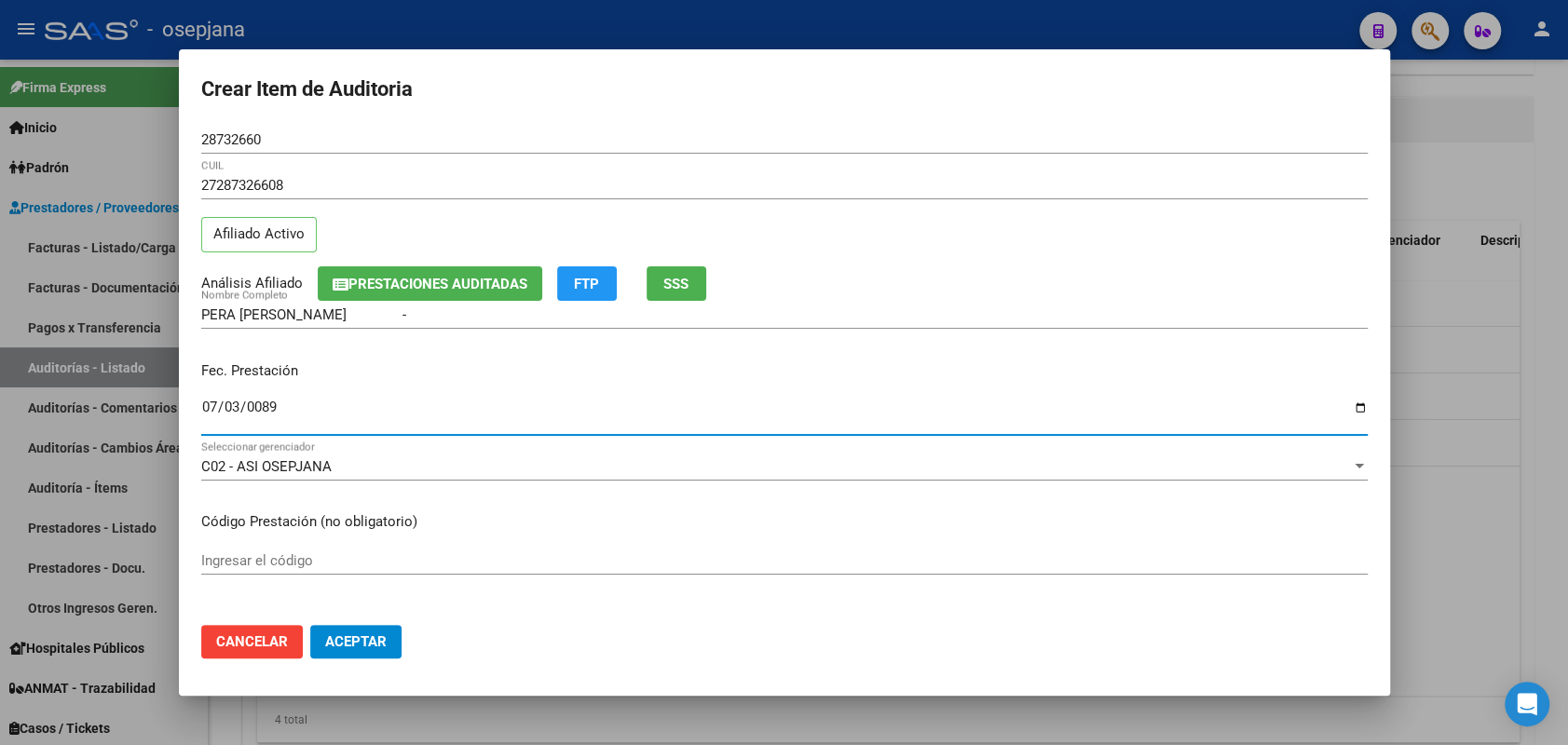
type input "0089-07-31"
type input "2025-03-31"
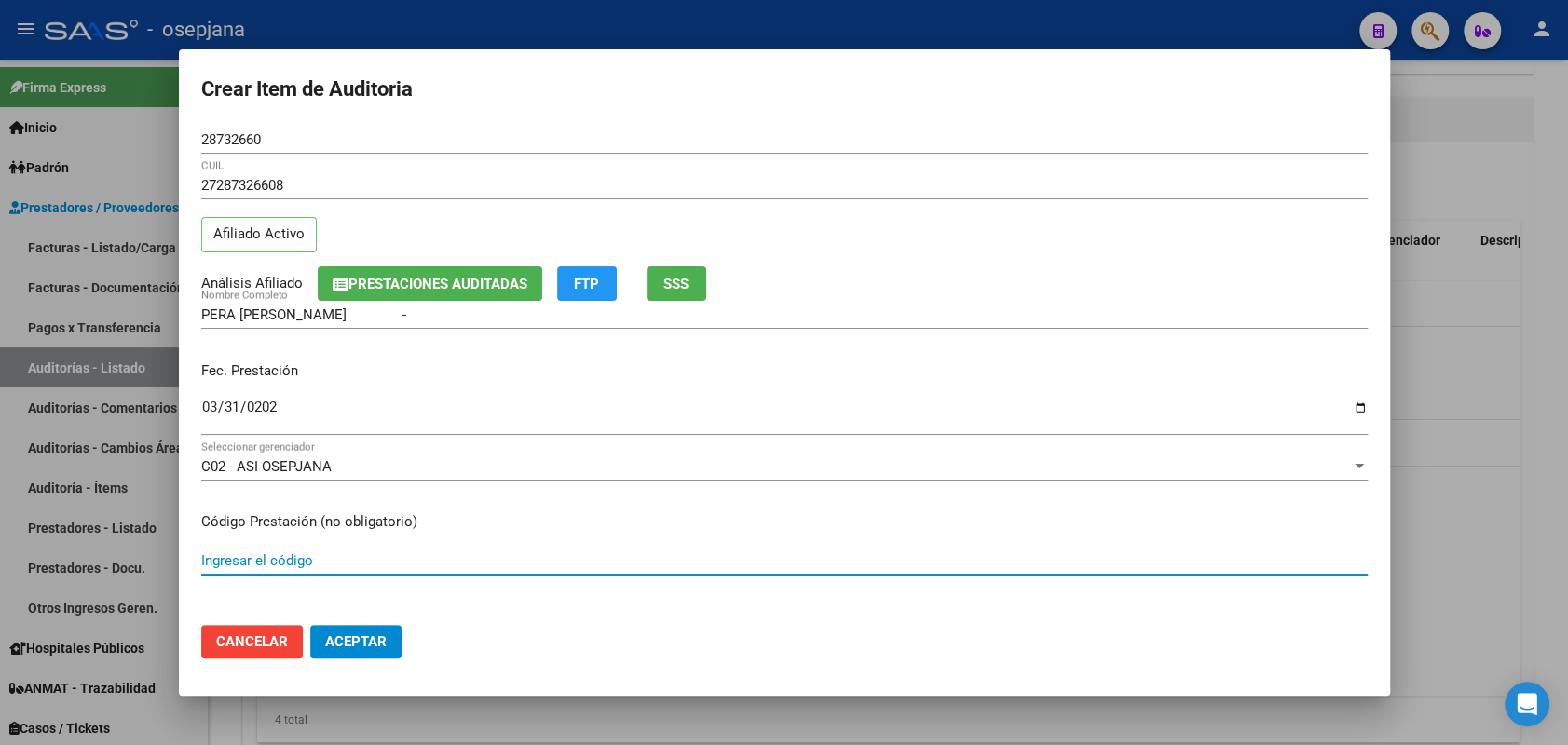
scroll to position [286, 0]
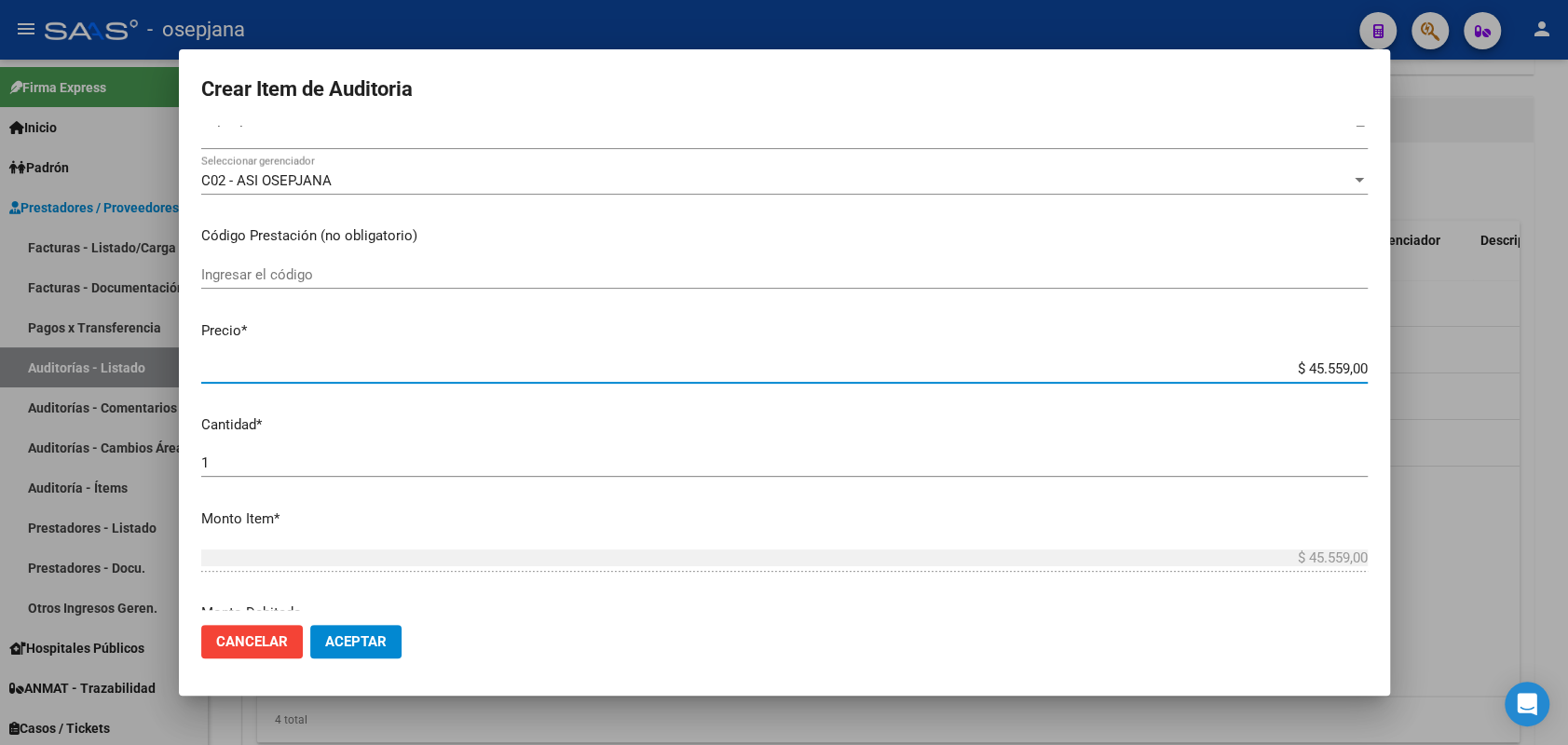
type input "$ 0,01"
type input "$ 0,14"
type input "$ 1,47"
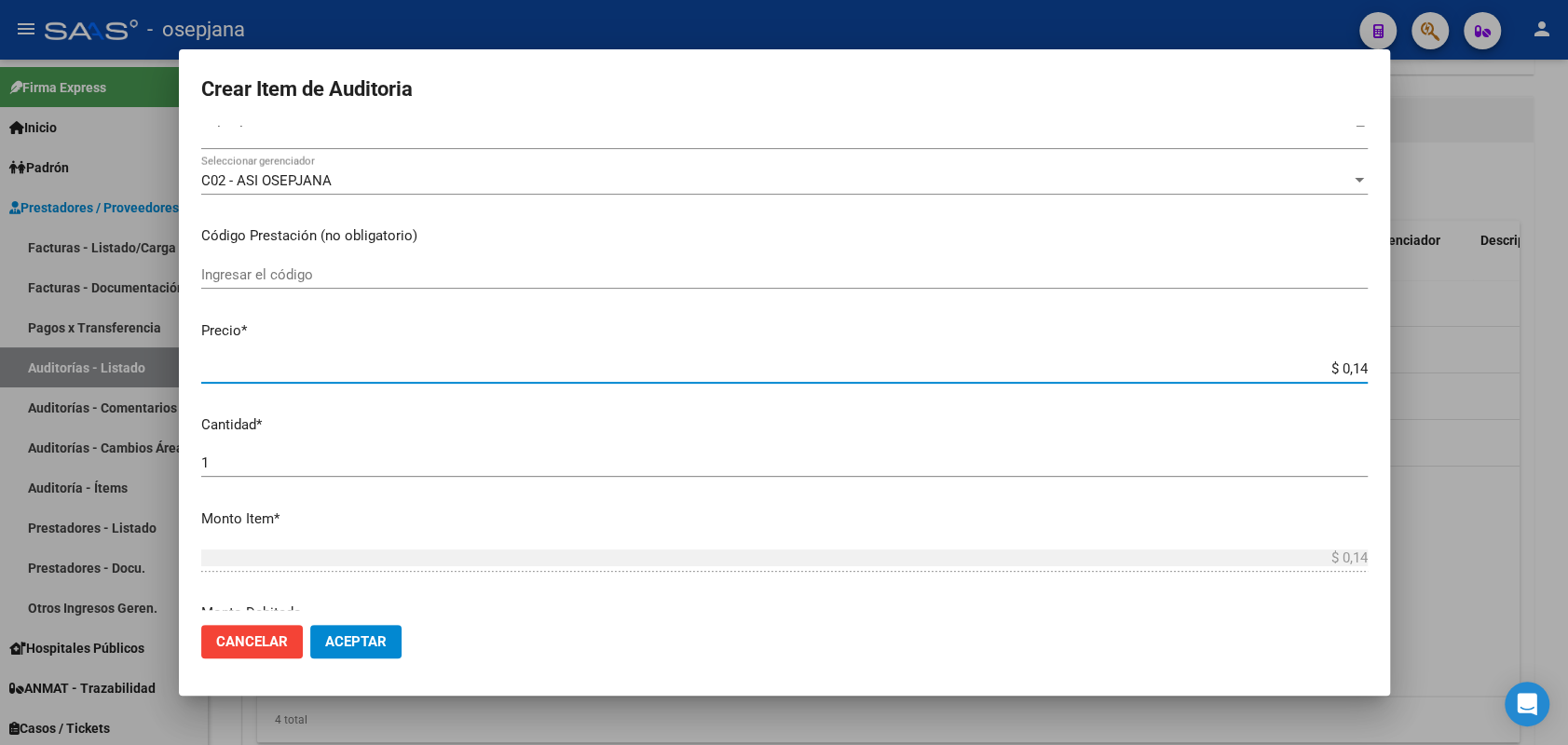
type input "$ 1,47"
type input "$ 14,78"
type input "$ 147,89"
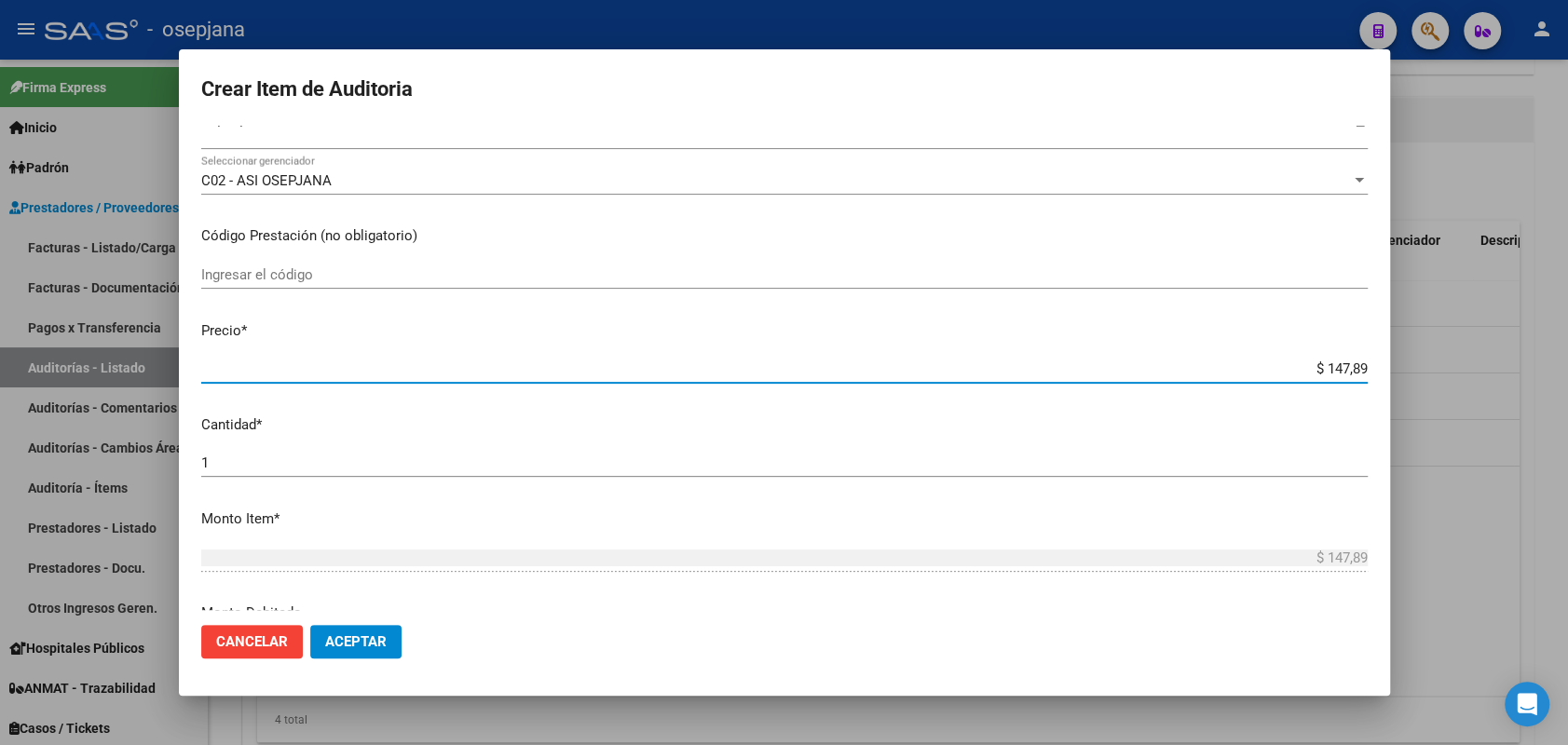
type input "$ 1.478,90"
type input "$ 14.789,00"
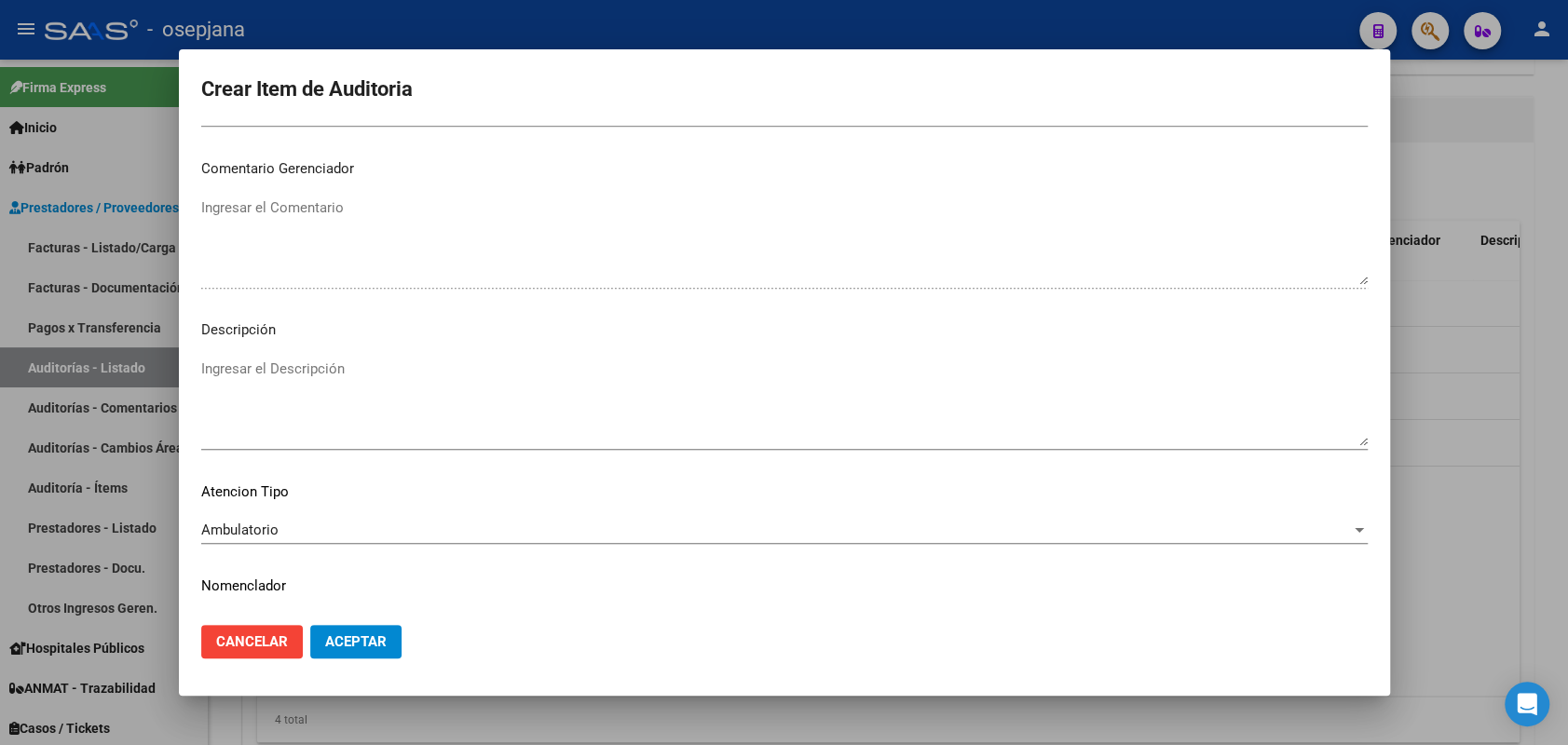
scroll to position [1192, 0]
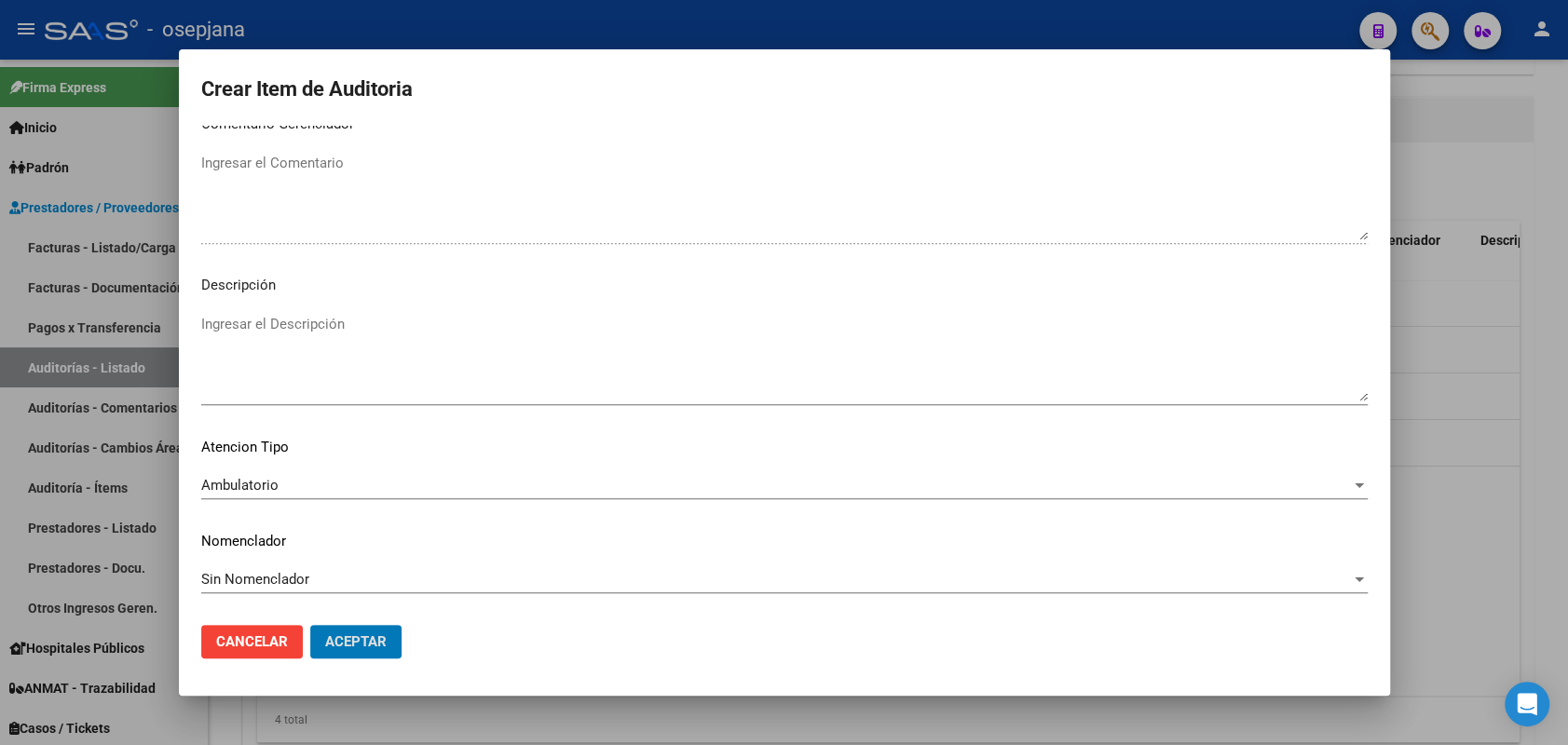
click at [311, 625] on button "Aceptar" at bounding box center [356, 641] width 91 height 34
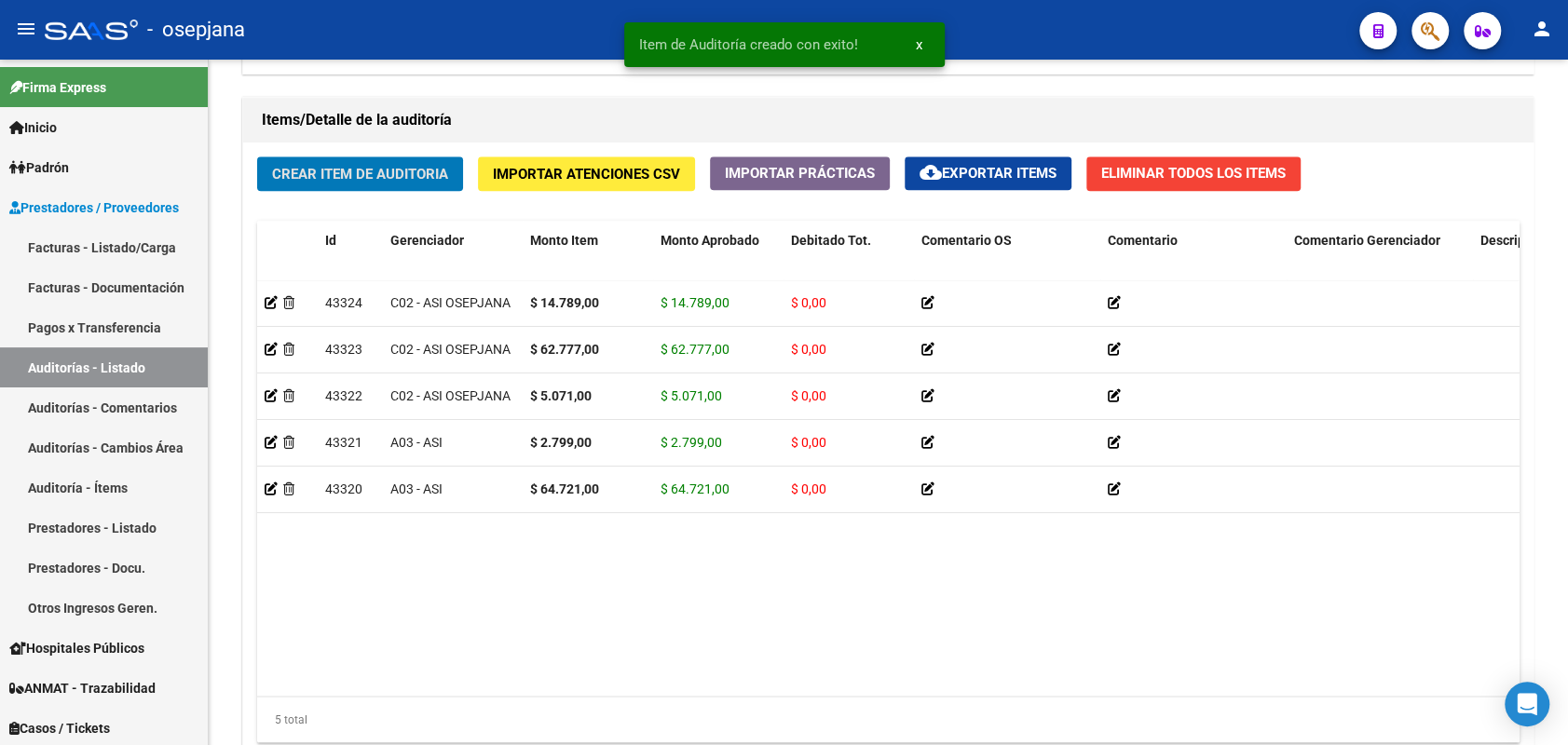
click at [257, 157] on button "Crear Item de Auditoria" at bounding box center [360, 174] width 206 height 35
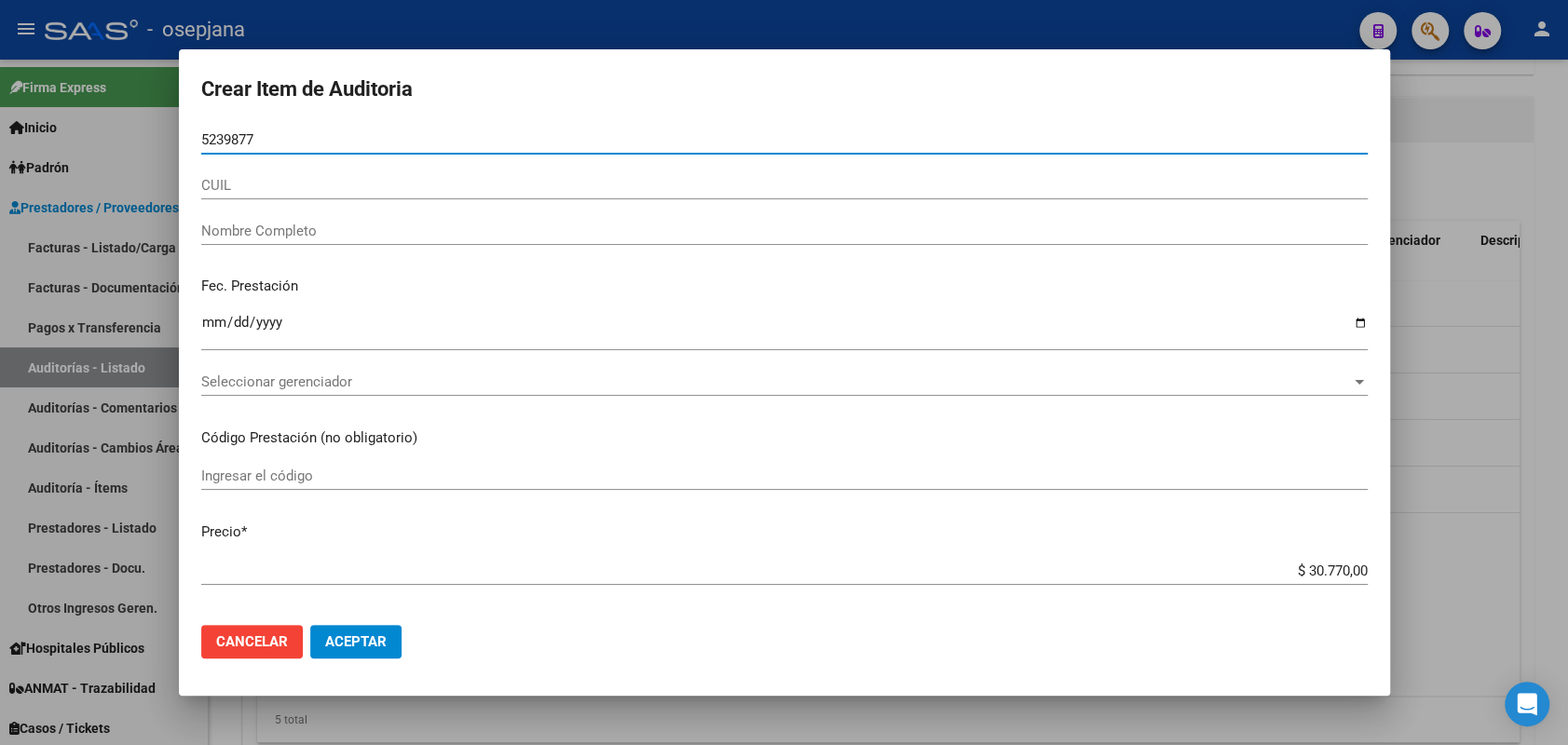
type input "52398772"
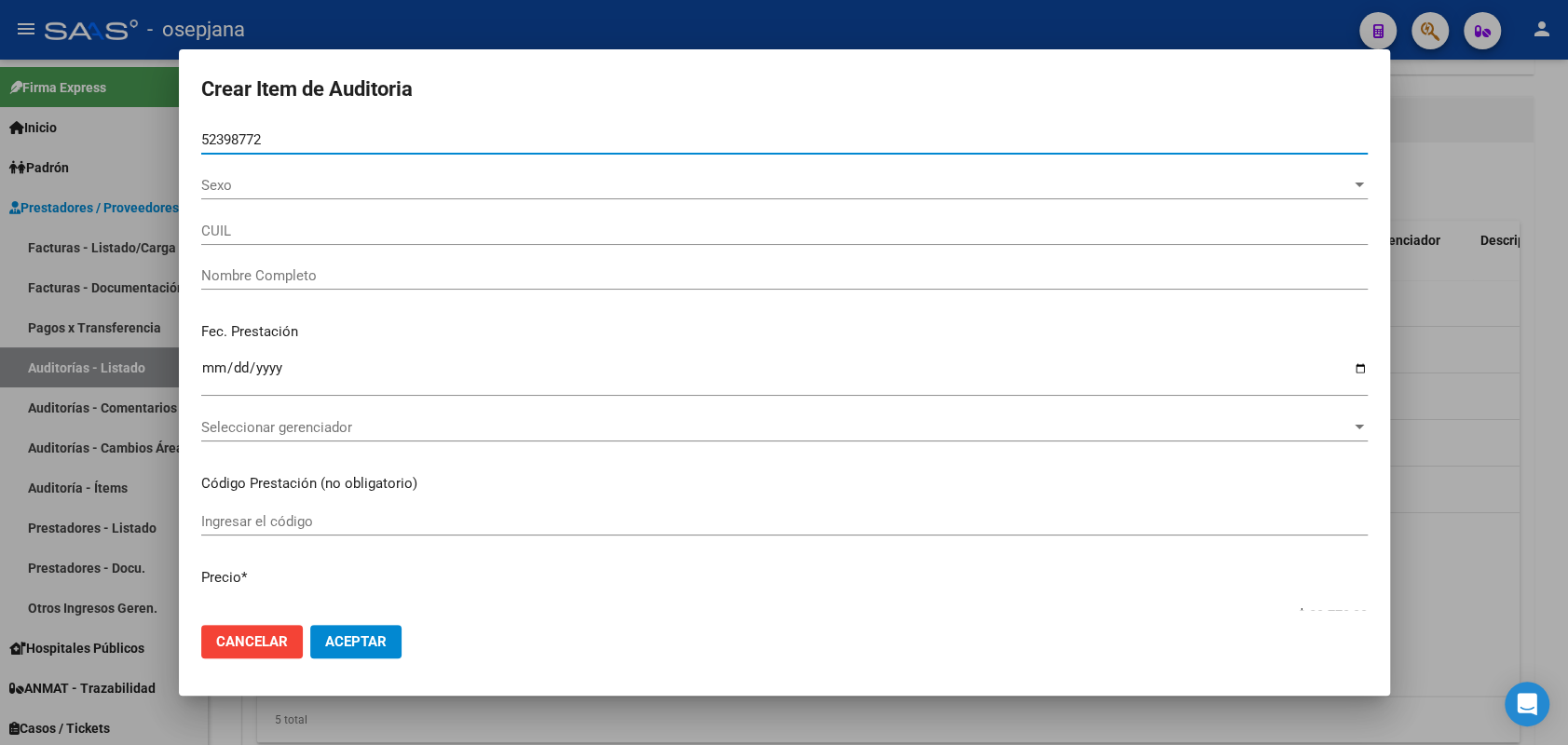
type input "27523987726"
type input "DIAZ RIVEROS FLORENCIA C. -"
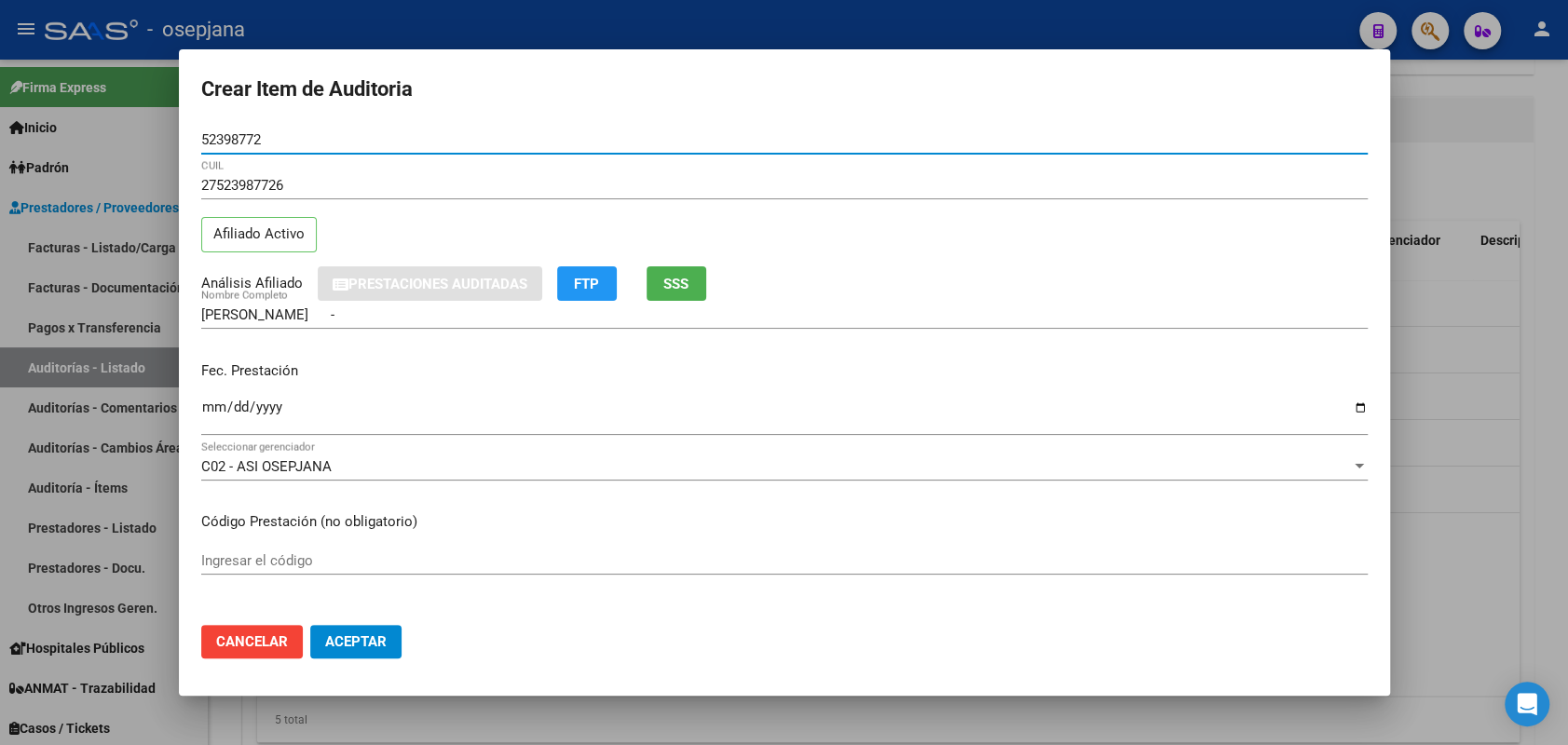
type input "52398772"
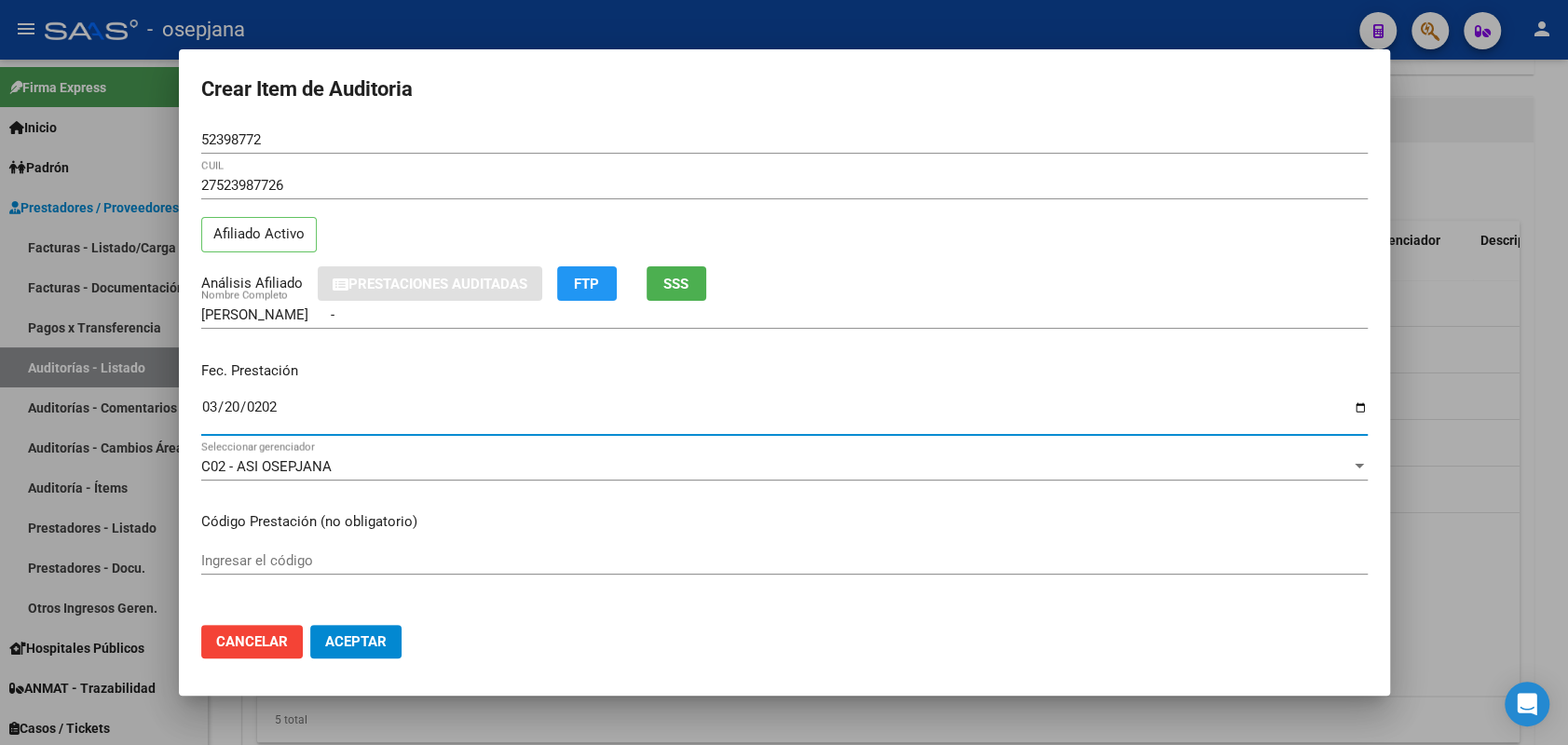
type input "2025-03-20"
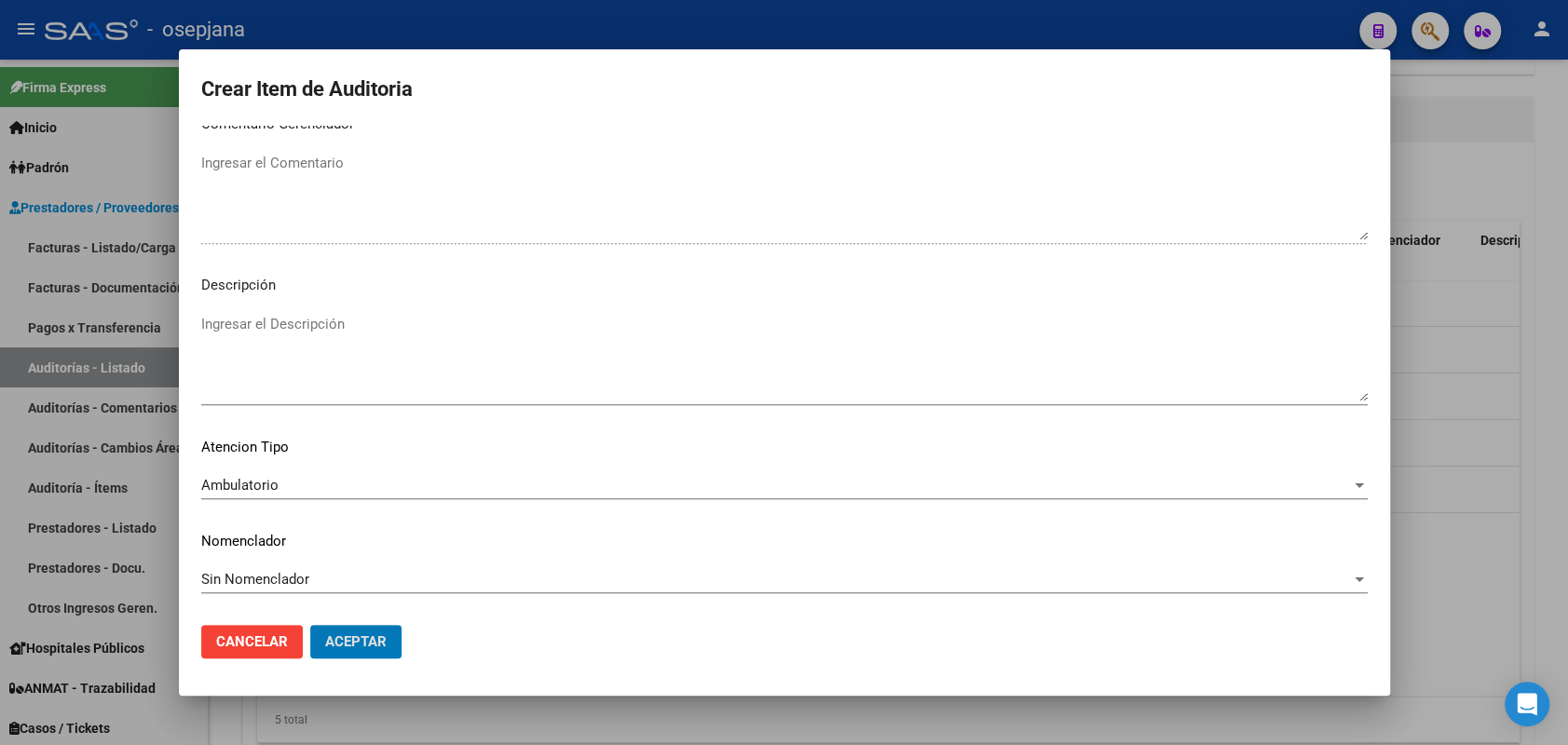
click at [311, 625] on button "Aceptar" at bounding box center [356, 641] width 91 height 34
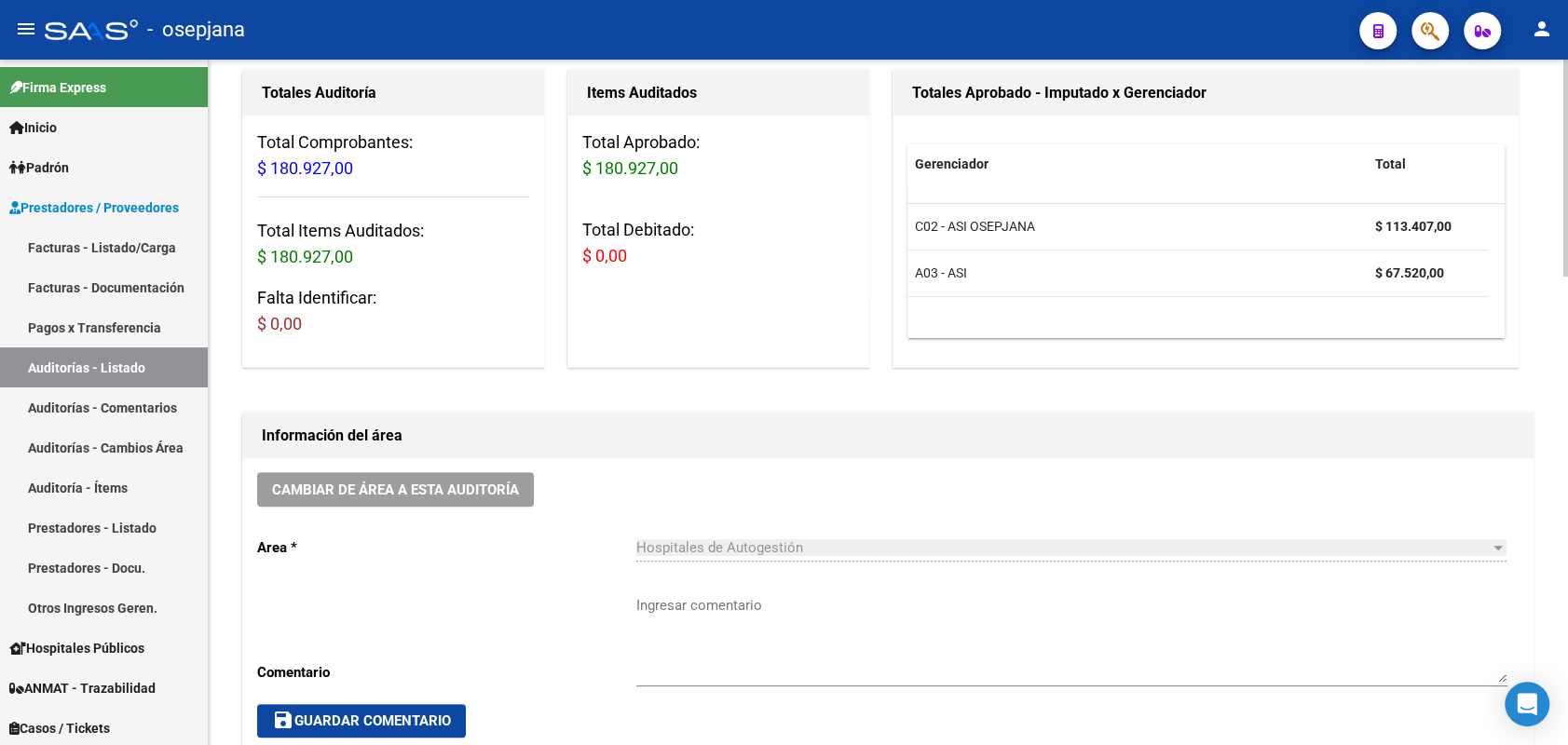
scroll to position [176, 0]
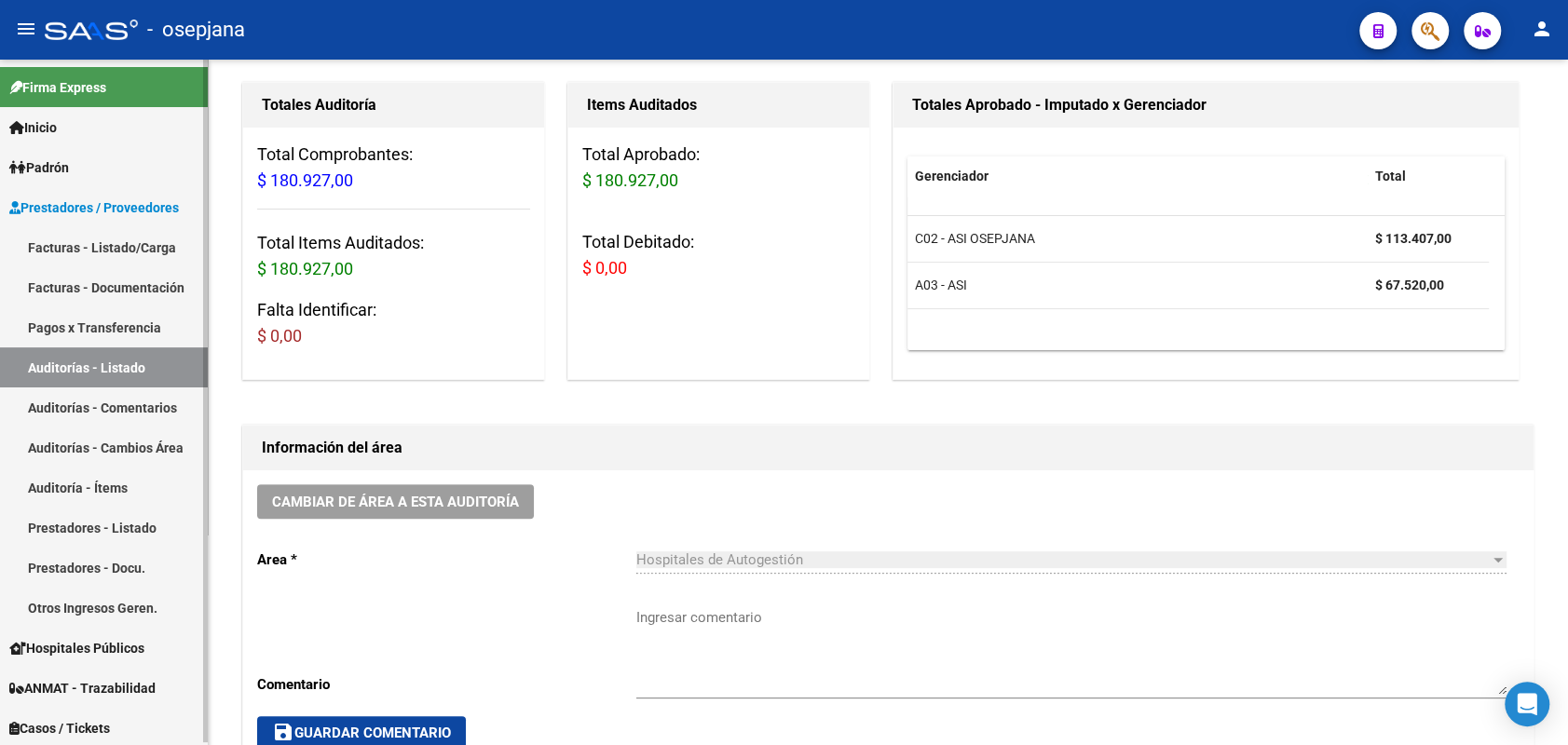
click at [95, 251] on link "Facturas - Listado/Carga" at bounding box center [104, 247] width 208 height 40
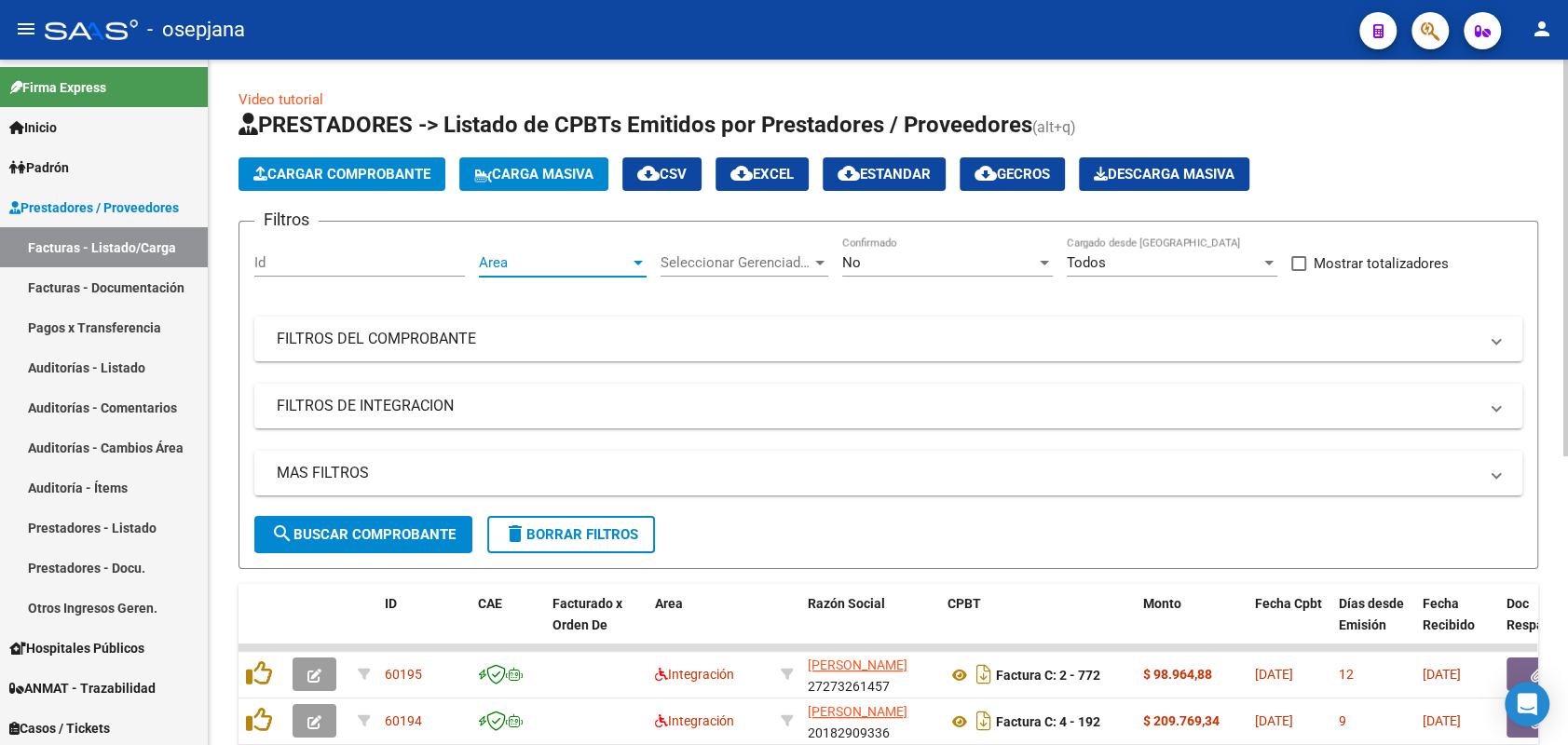
click at [590, 262] on span "Area" at bounding box center [555, 262] width 151 height 16
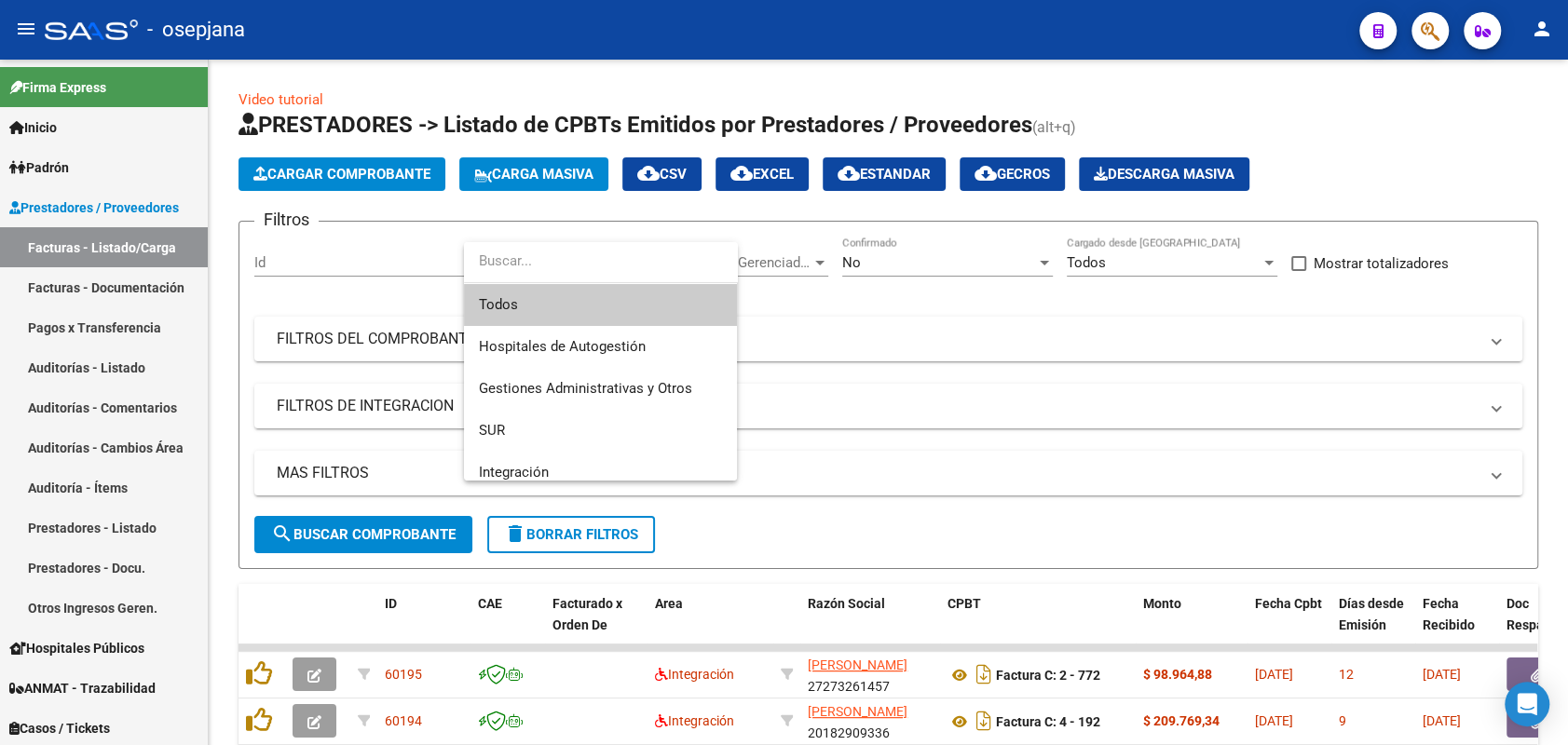
click at [559, 306] on span "Todos" at bounding box center [600, 305] width 243 height 42
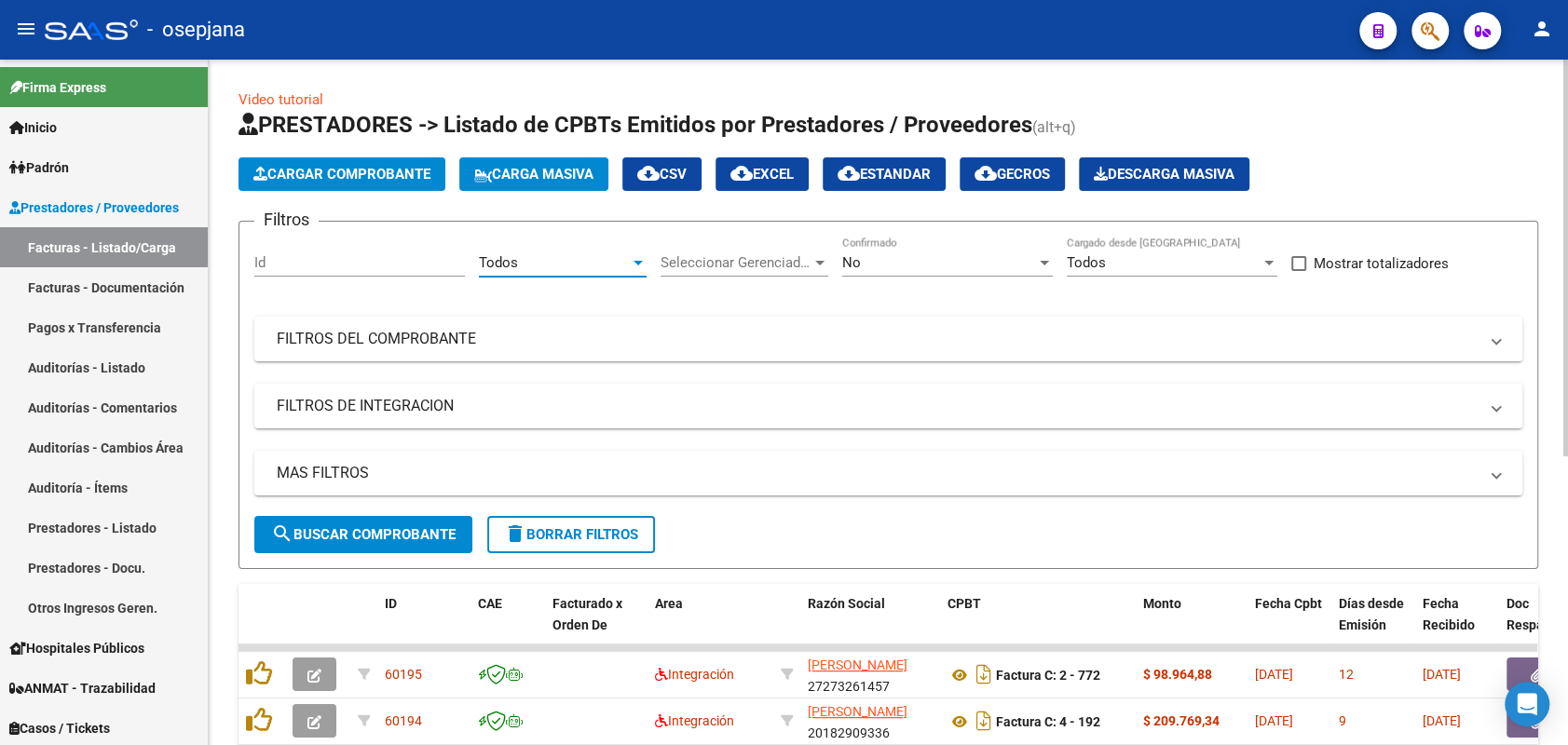
click at [709, 261] on span "Seleccionar Gerenciador" at bounding box center [737, 262] width 151 height 16
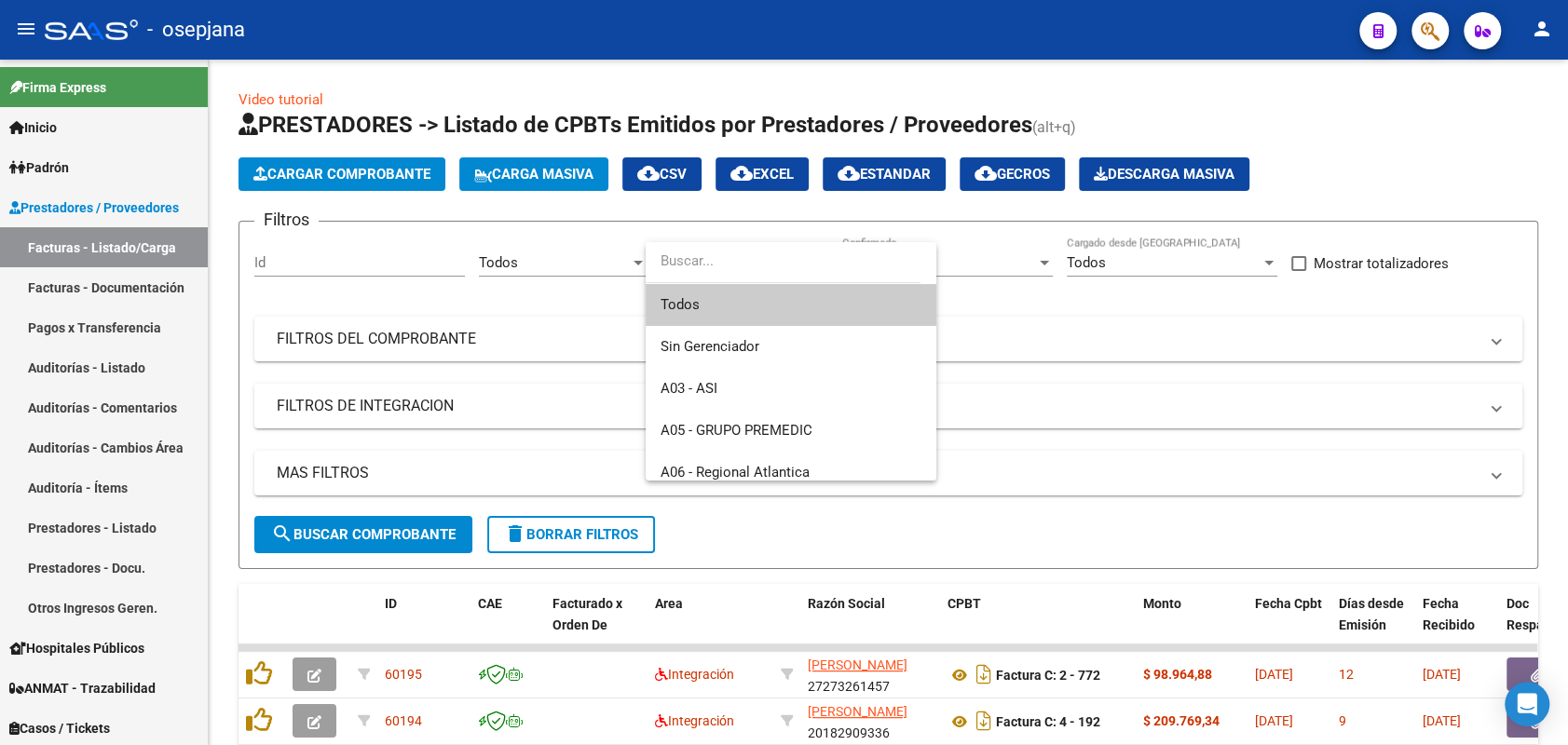
click at [741, 312] on span "Todos" at bounding box center [792, 305] width 261 height 42
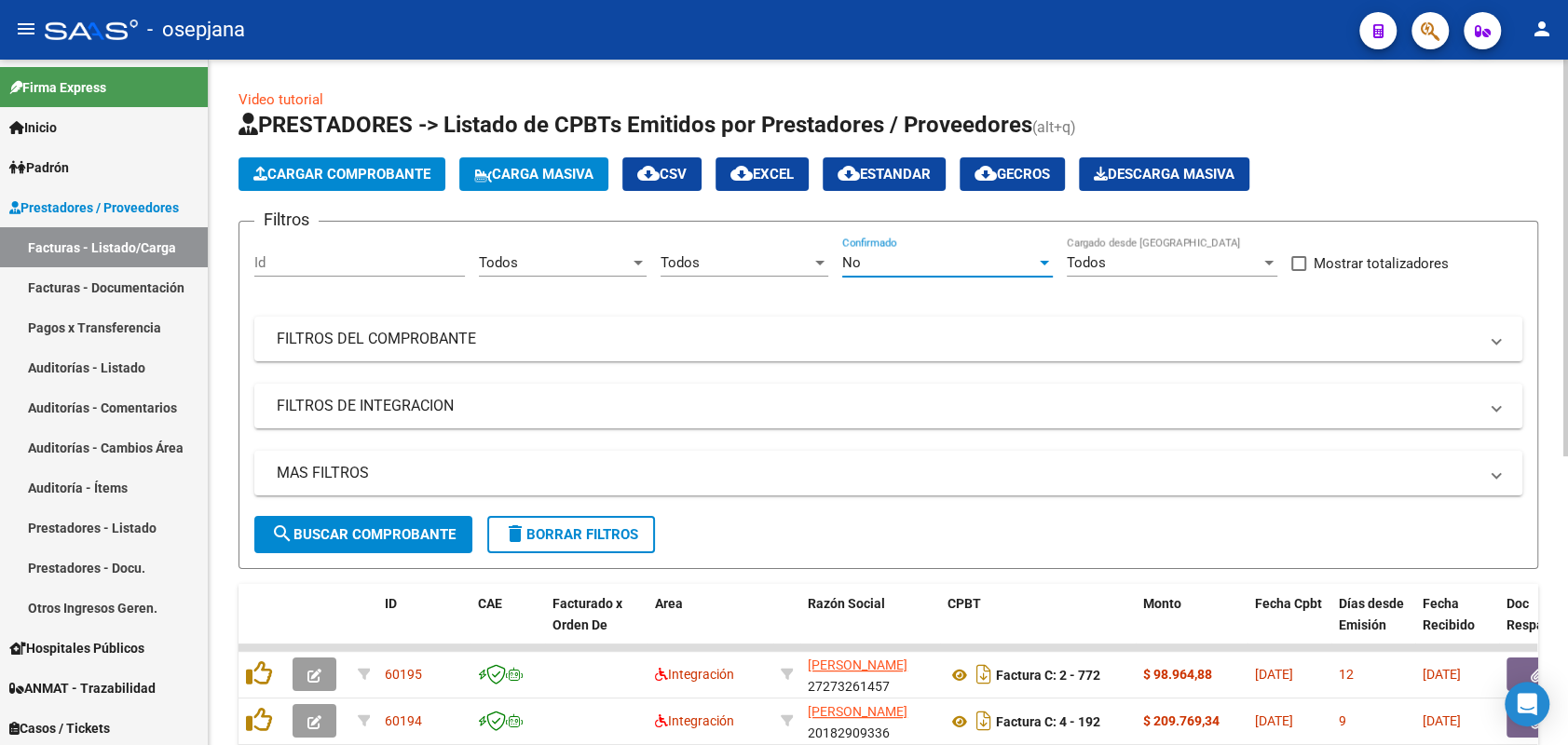
click at [948, 256] on div "No" at bounding box center [939, 262] width 194 height 16
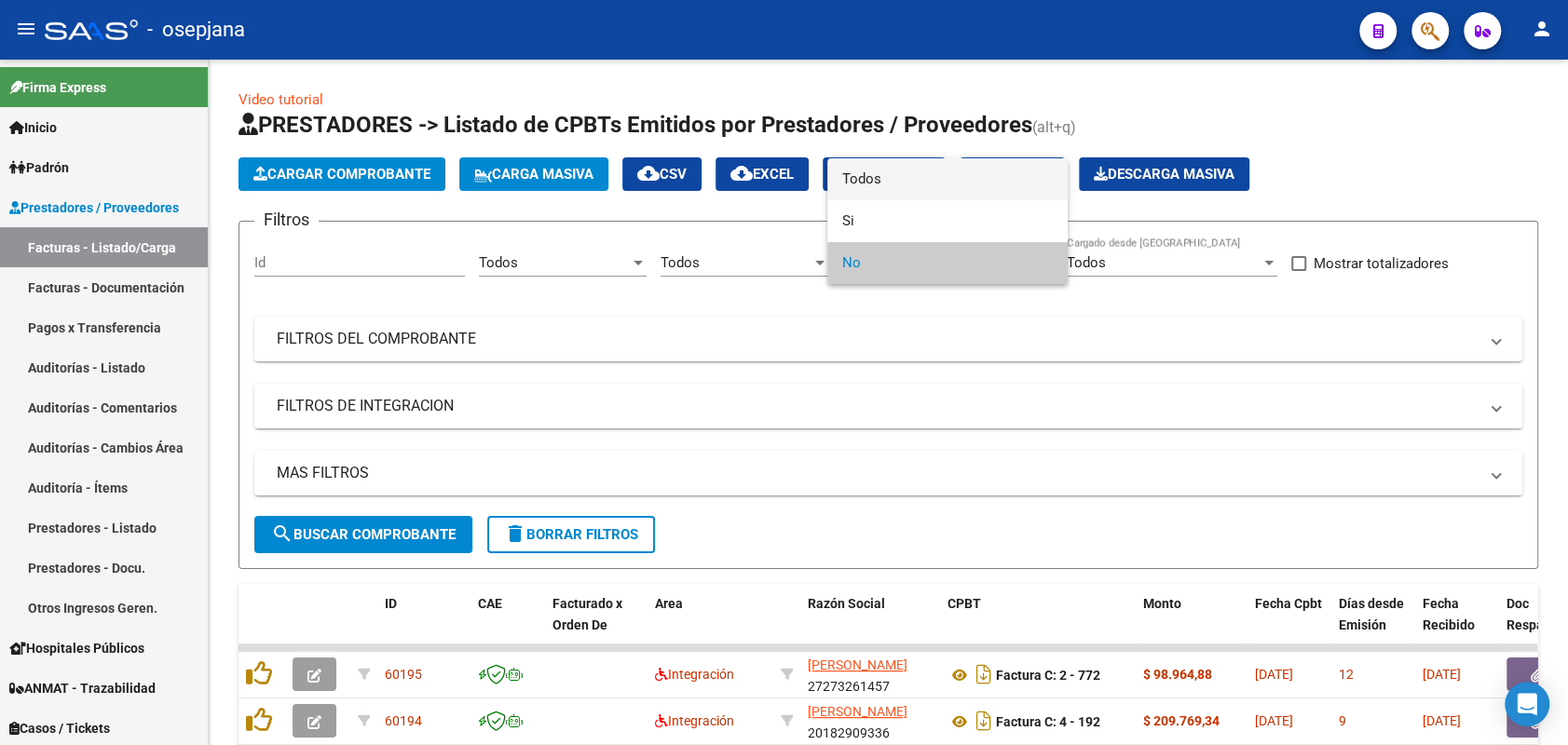
click at [850, 181] on span "Todos" at bounding box center [948, 179] width 211 height 42
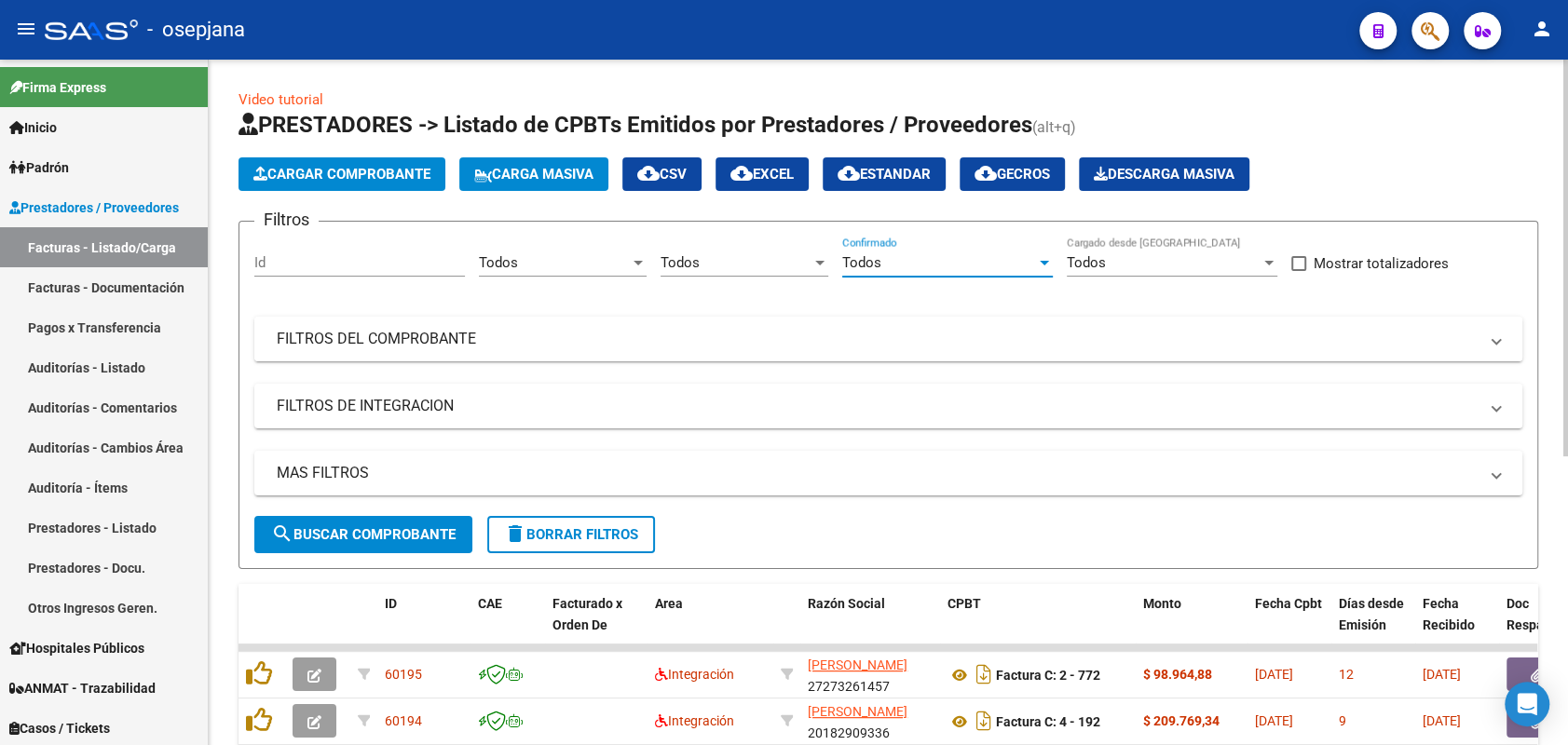
click at [764, 348] on mat-panel-title "FILTROS DEL COMPROBANTE" at bounding box center [877, 339] width 1201 height 20
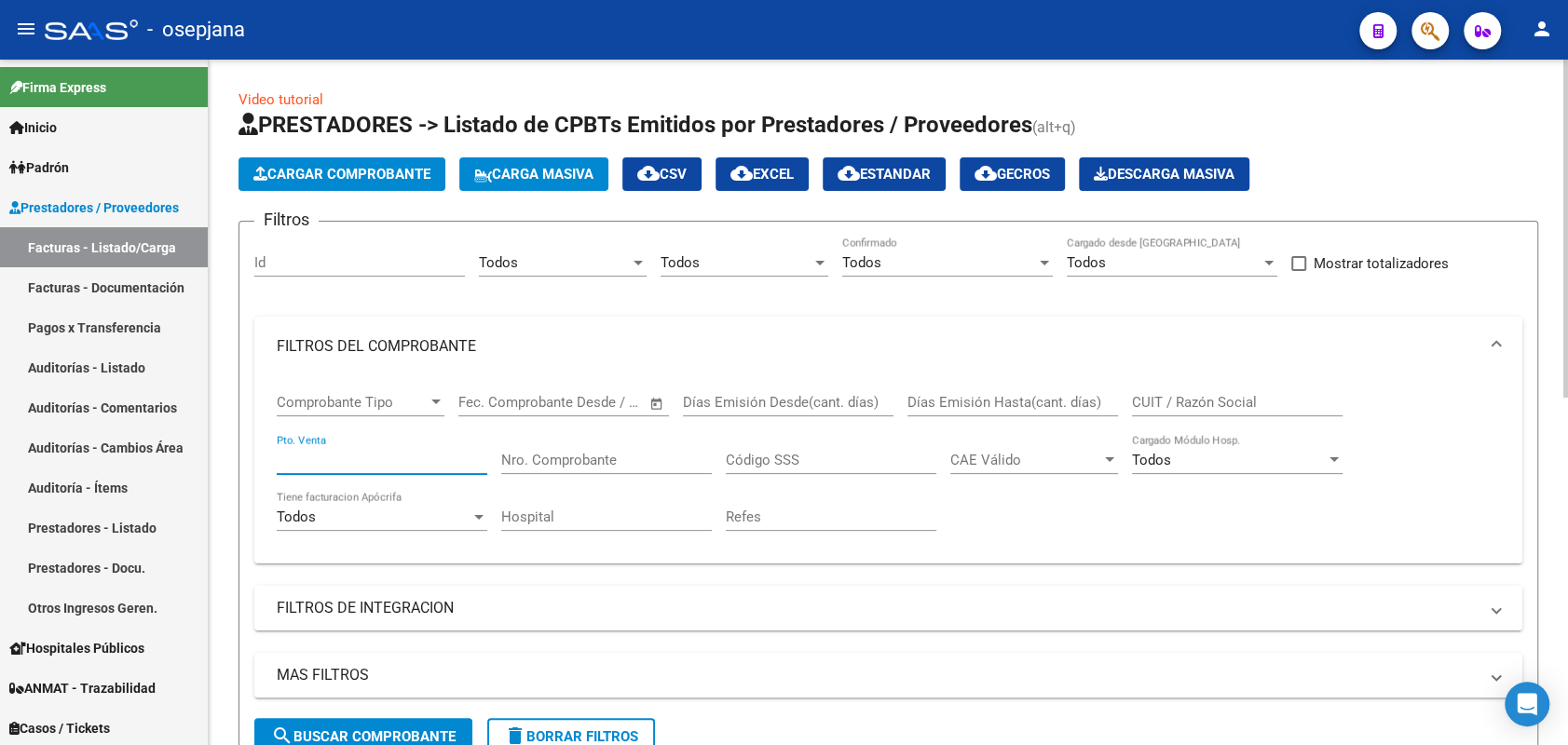
click at [408, 458] on input "Pto. Venta" at bounding box center [382, 460] width 211 height 16
type input "3"
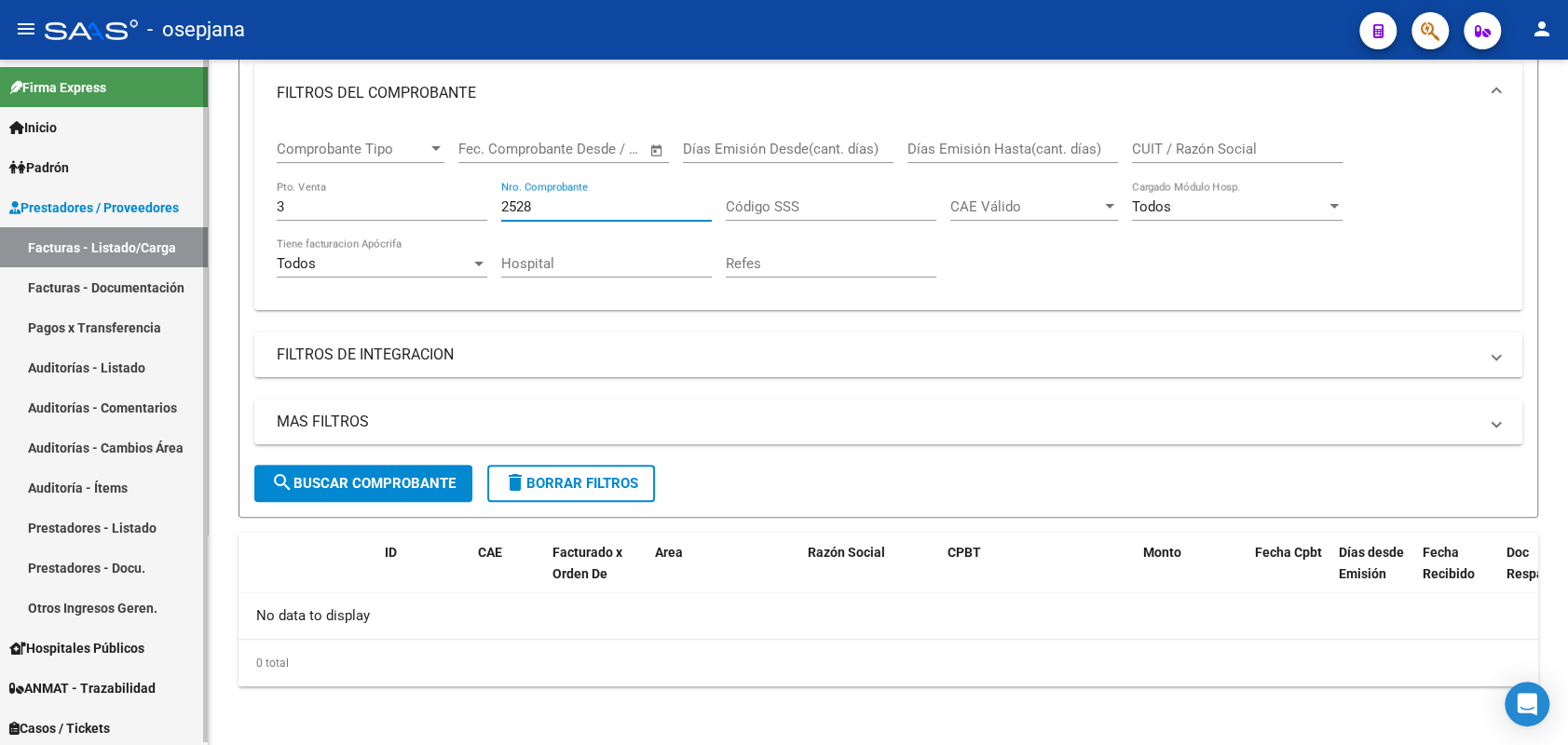
type input "2528"
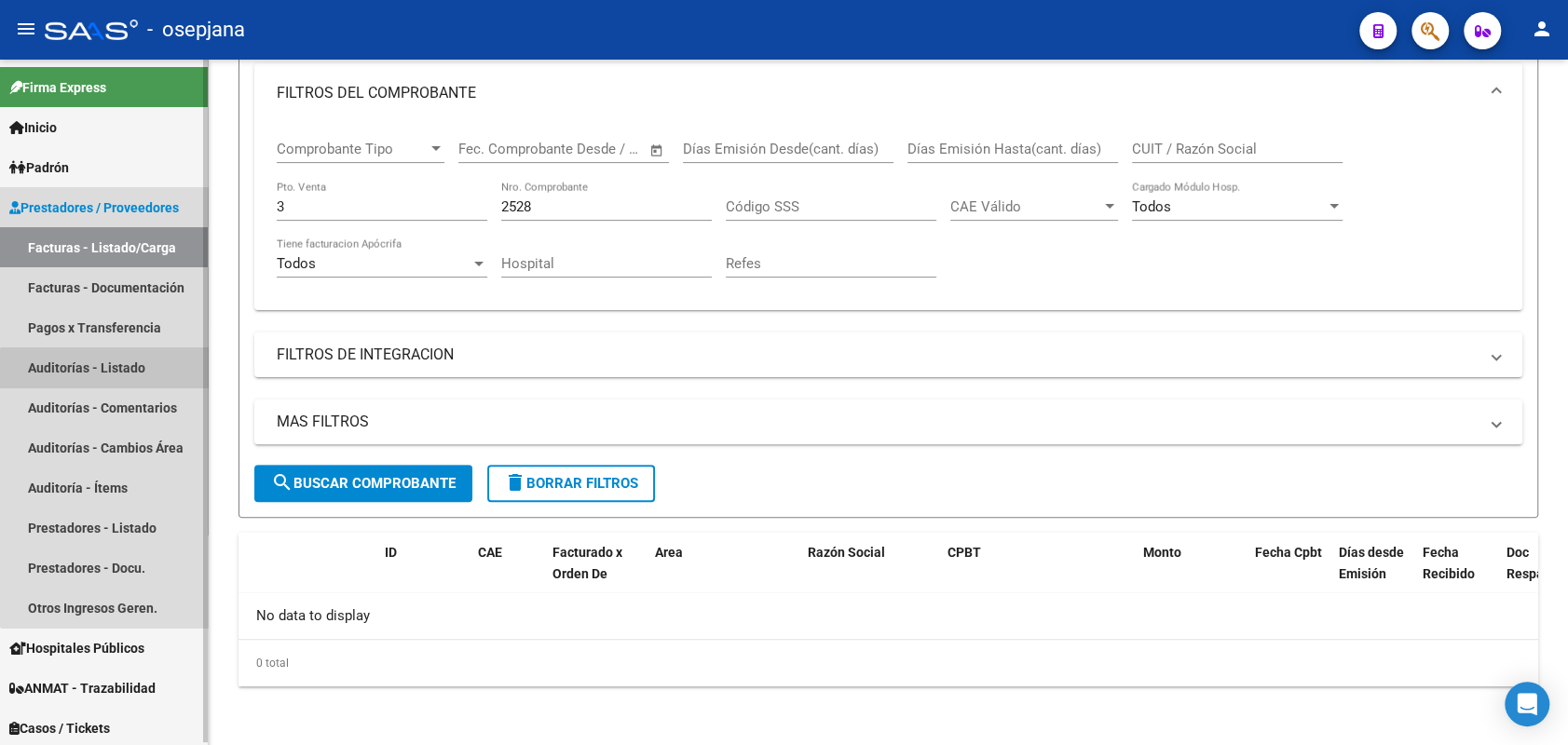
click at [119, 371] on link "Auditorías - Listado" at bounding box center [104, 367] width 208 height 40
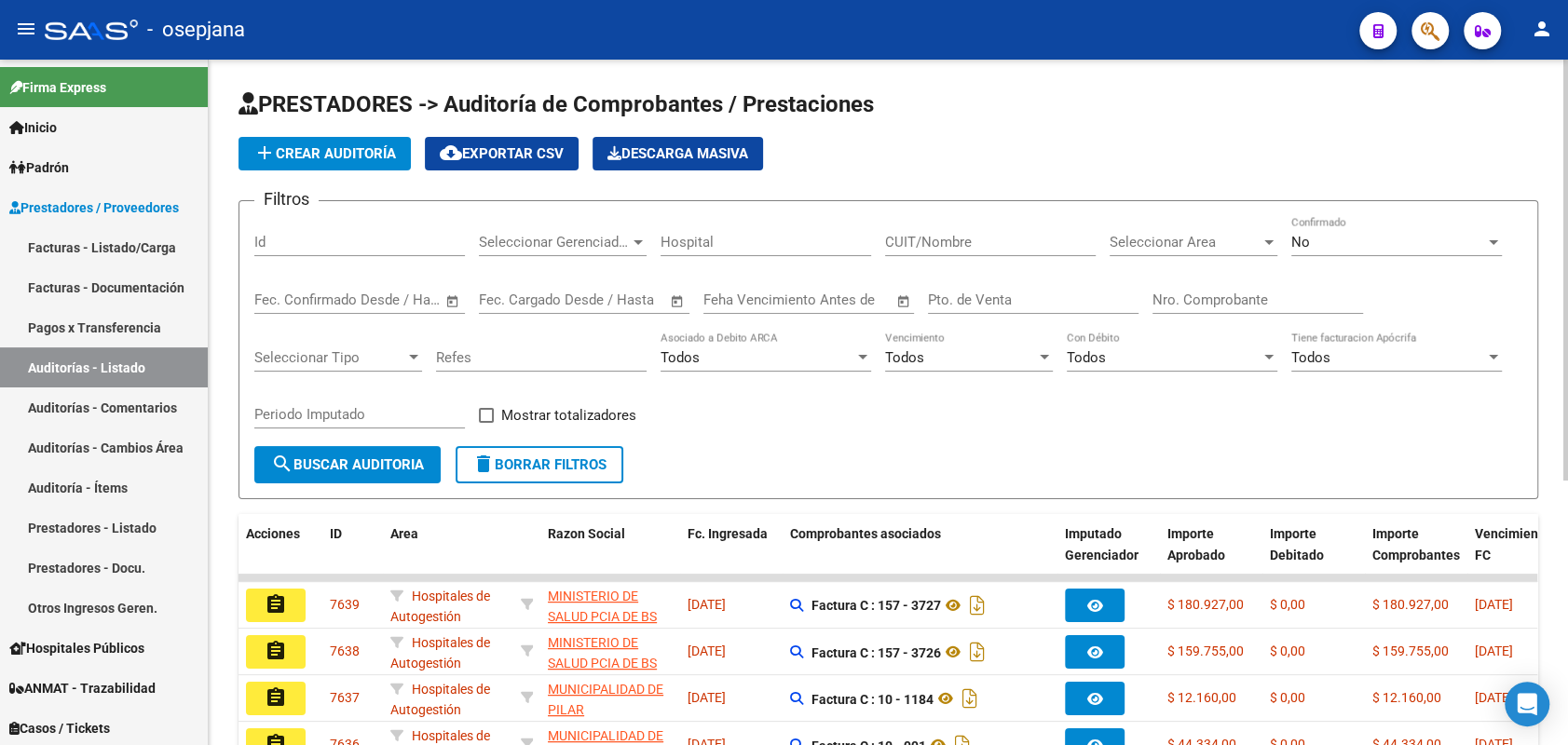
click at [934, 296] on input "Pto. de Venta" at bounding box center [1034, 299] width 211 height 16
type input "3"
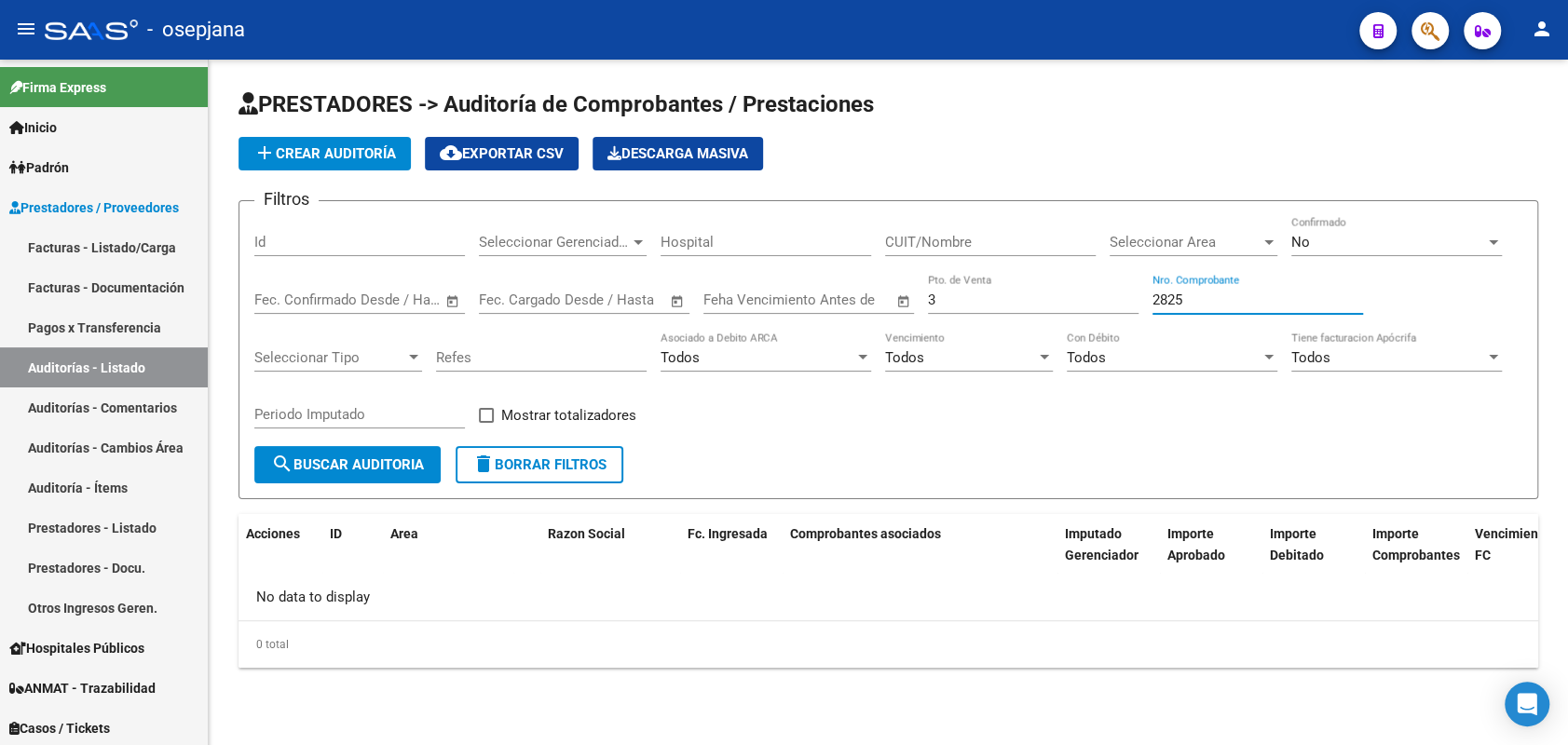
type input "2825"
click at [335, 159] on span "add Crear Auditoría" at bounding box center [324, 153] width 142 height 16
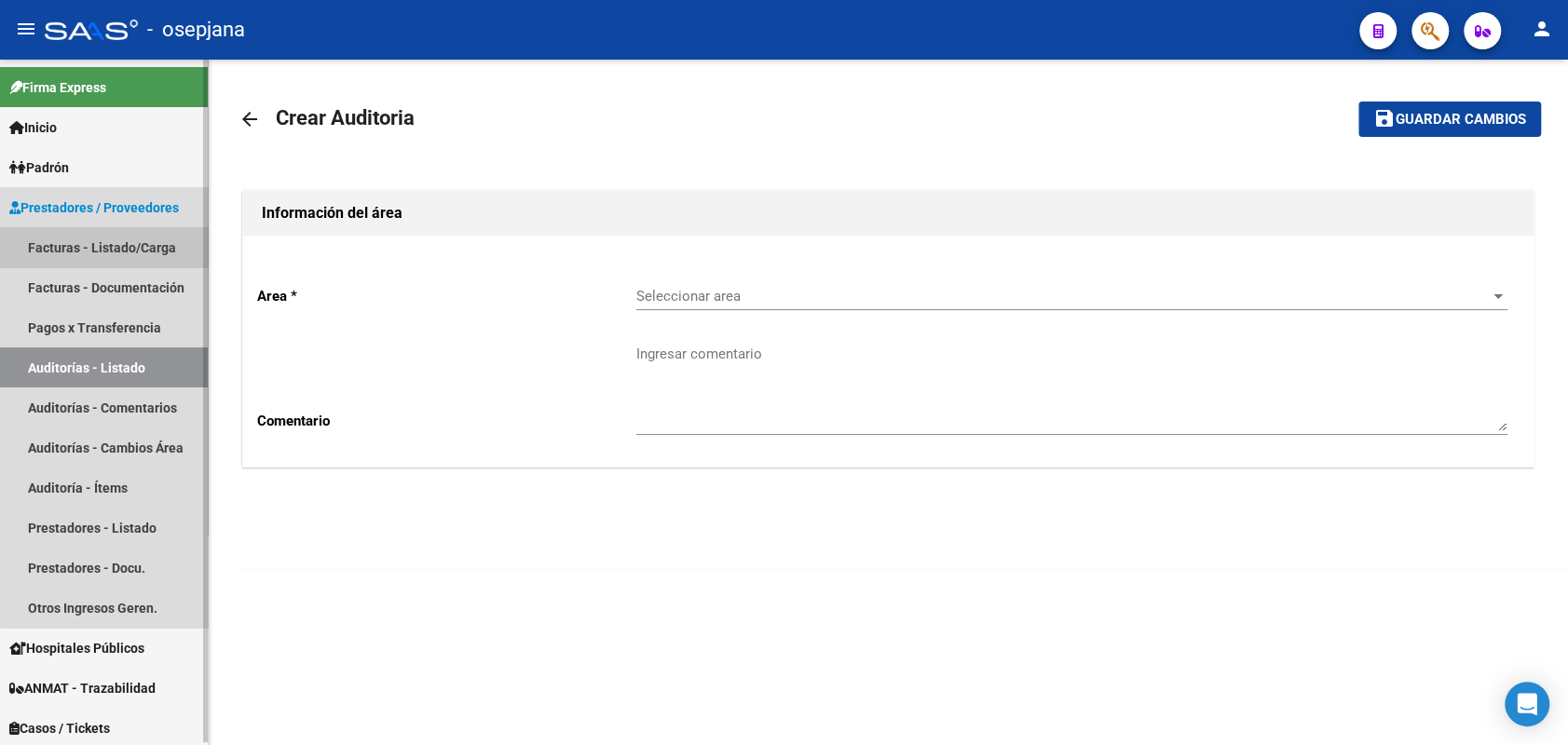
click at [141, 241] on link "Facturas - Listado/Carga" at bounding box center [104, 247] width 208 height 40
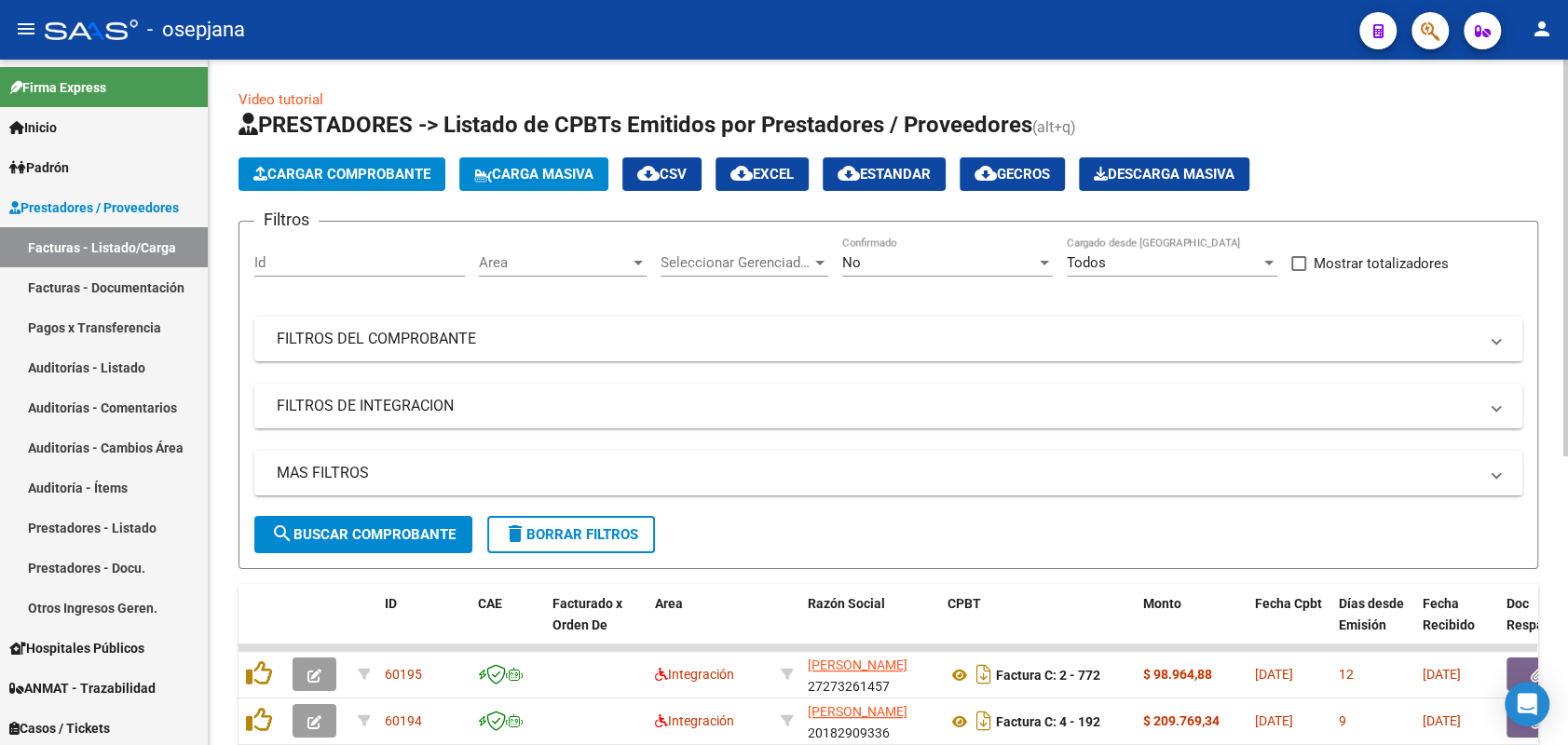
click at [527, 266] on span "Area" at bounding box center [555, 262] width 151 height 16
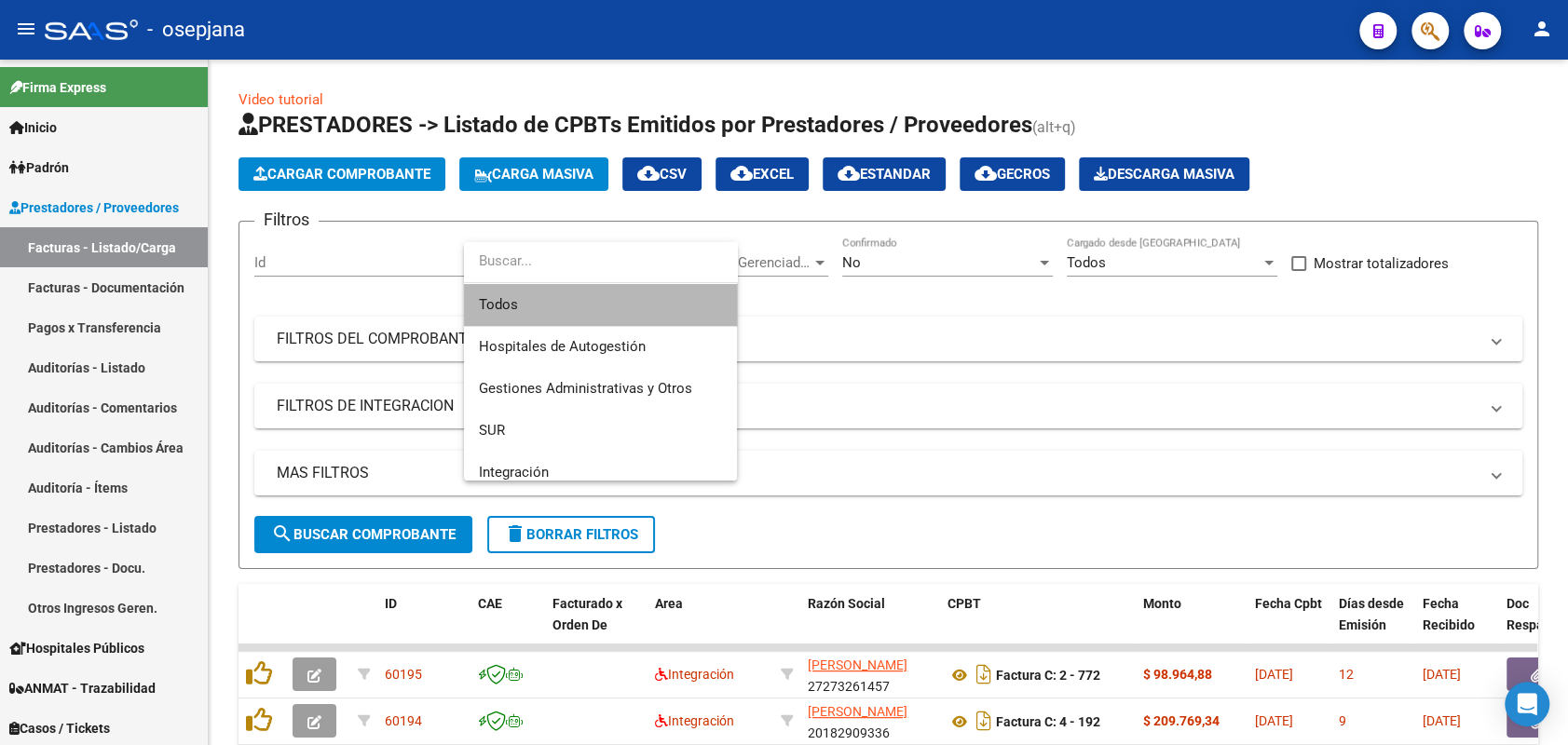
click at [513, 307] on span "Todos" at bounding box center [600, 305] width 243 height 42
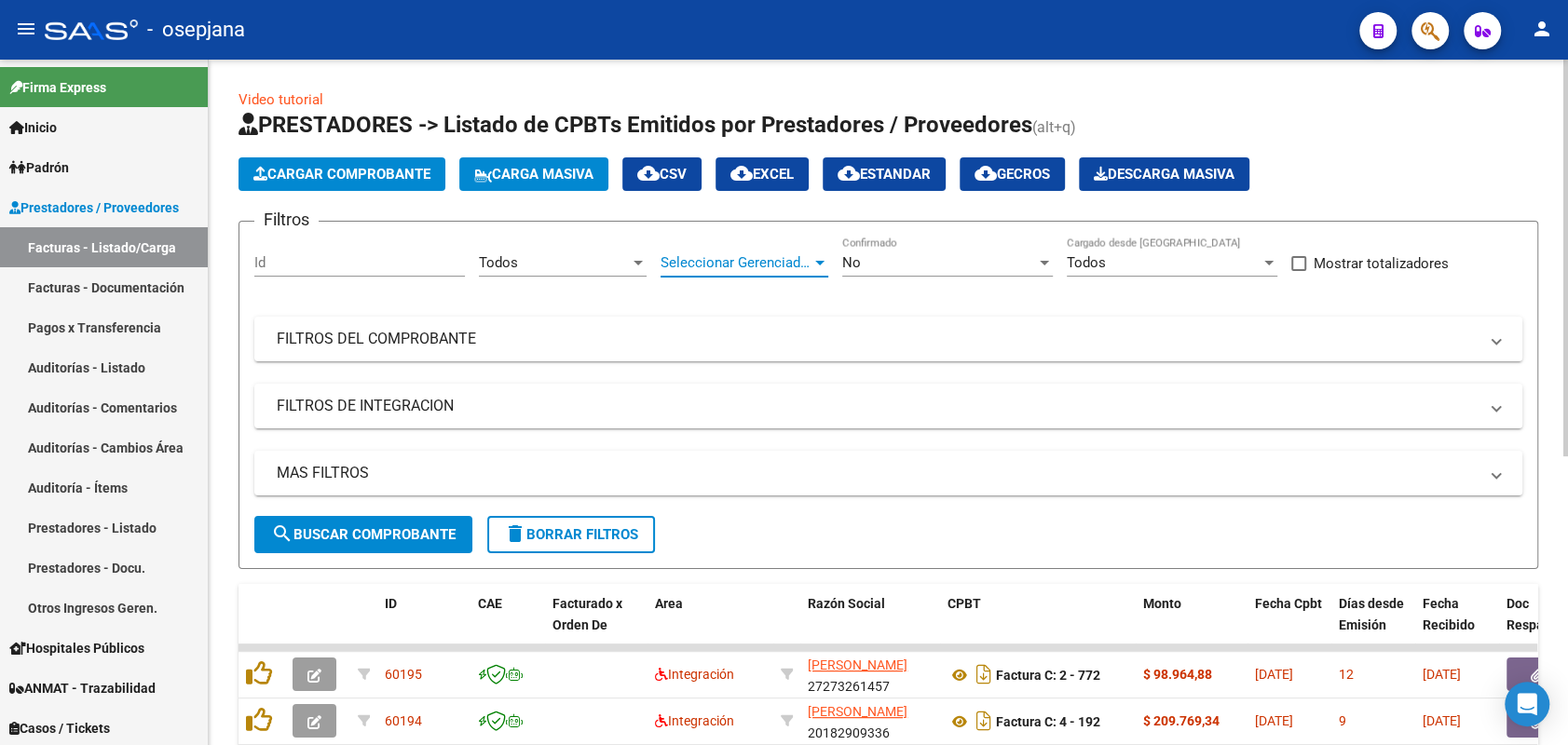
click at [742, 258] on span "Seleccionar Gerenciador" at bounding box center [737, 262] width 151 height 16
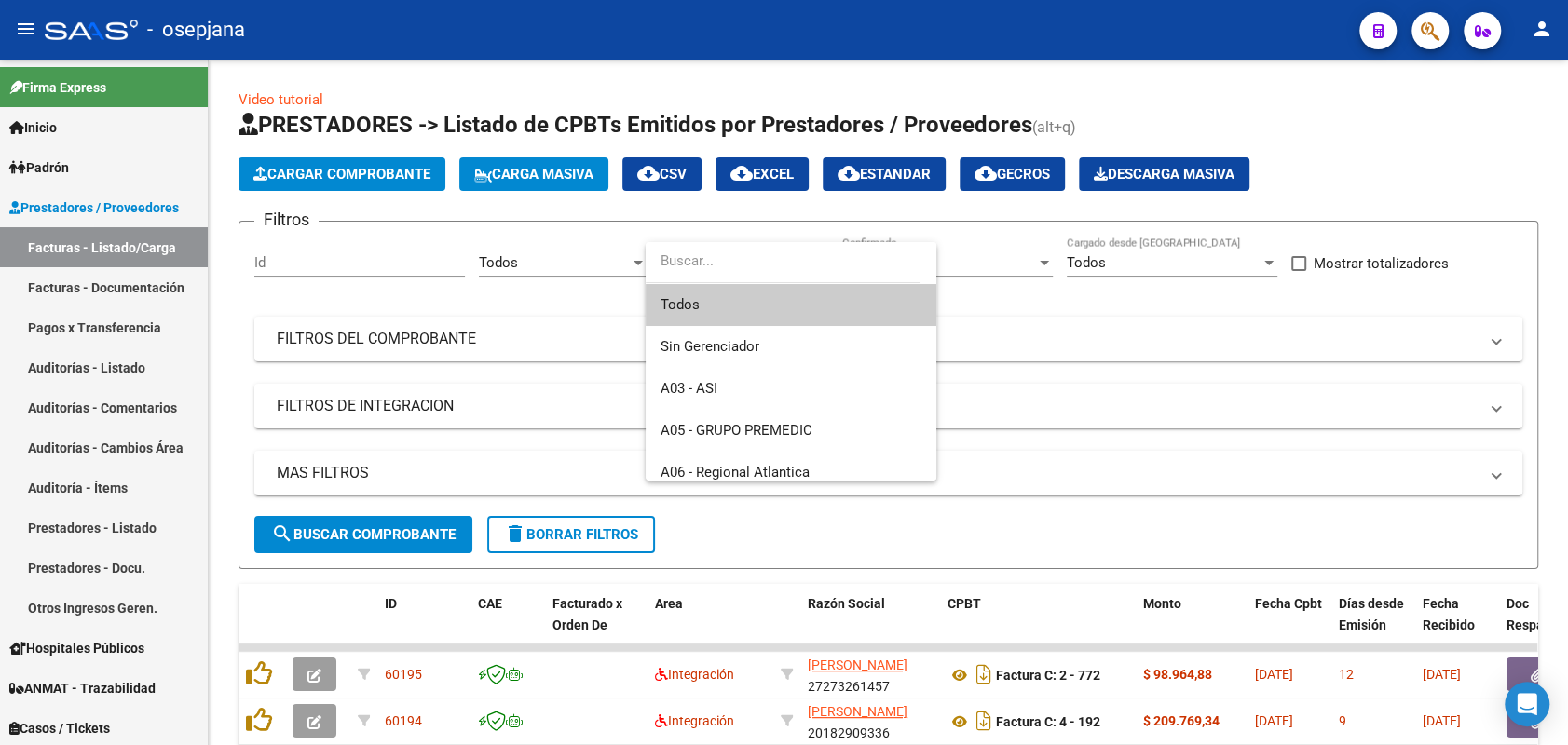
click at [715, 301] on span "Todos" at bounding box center [792, 305] width 261 height 42
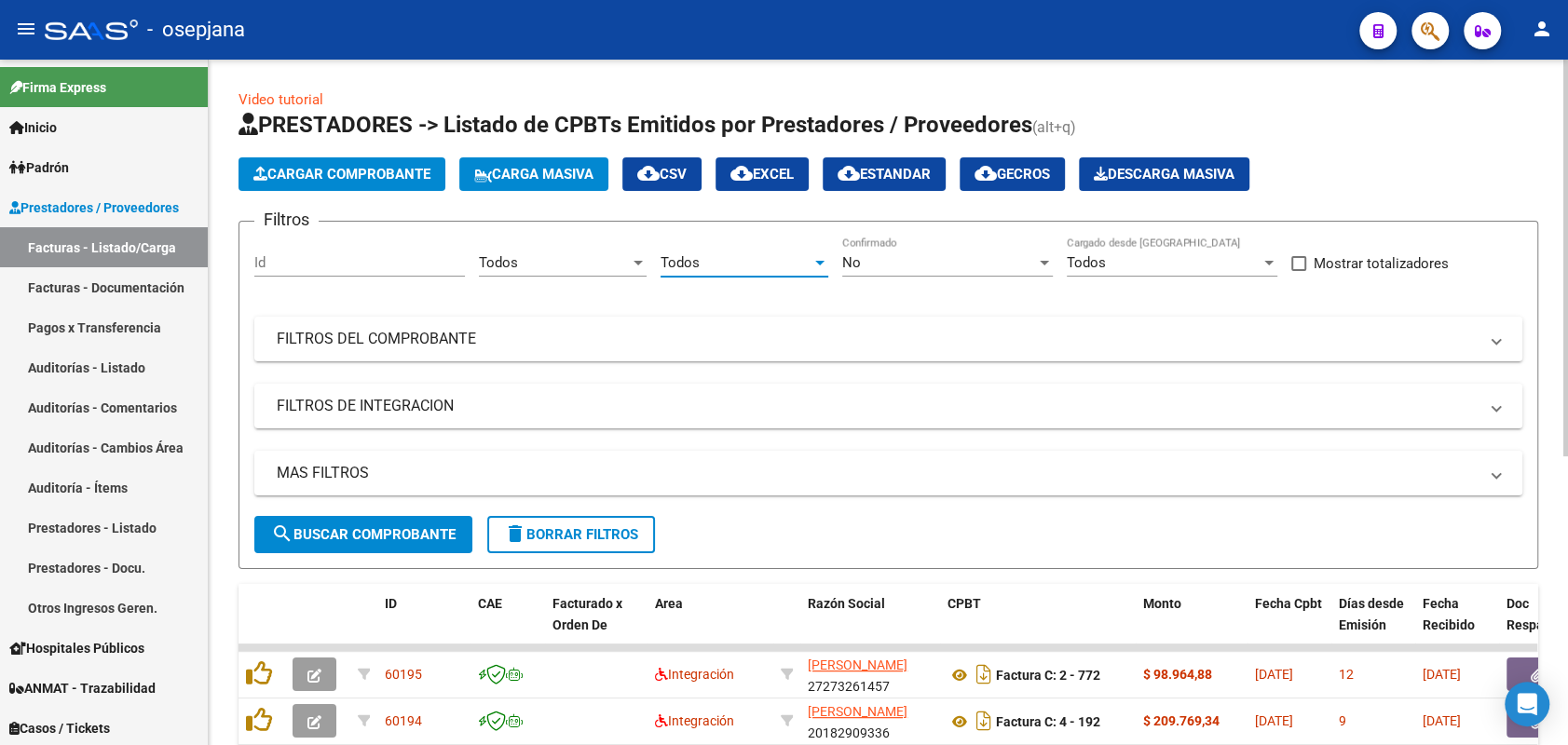
click at [907, 263] on div "No" at bounding box center [939, 262] width 194 height 16
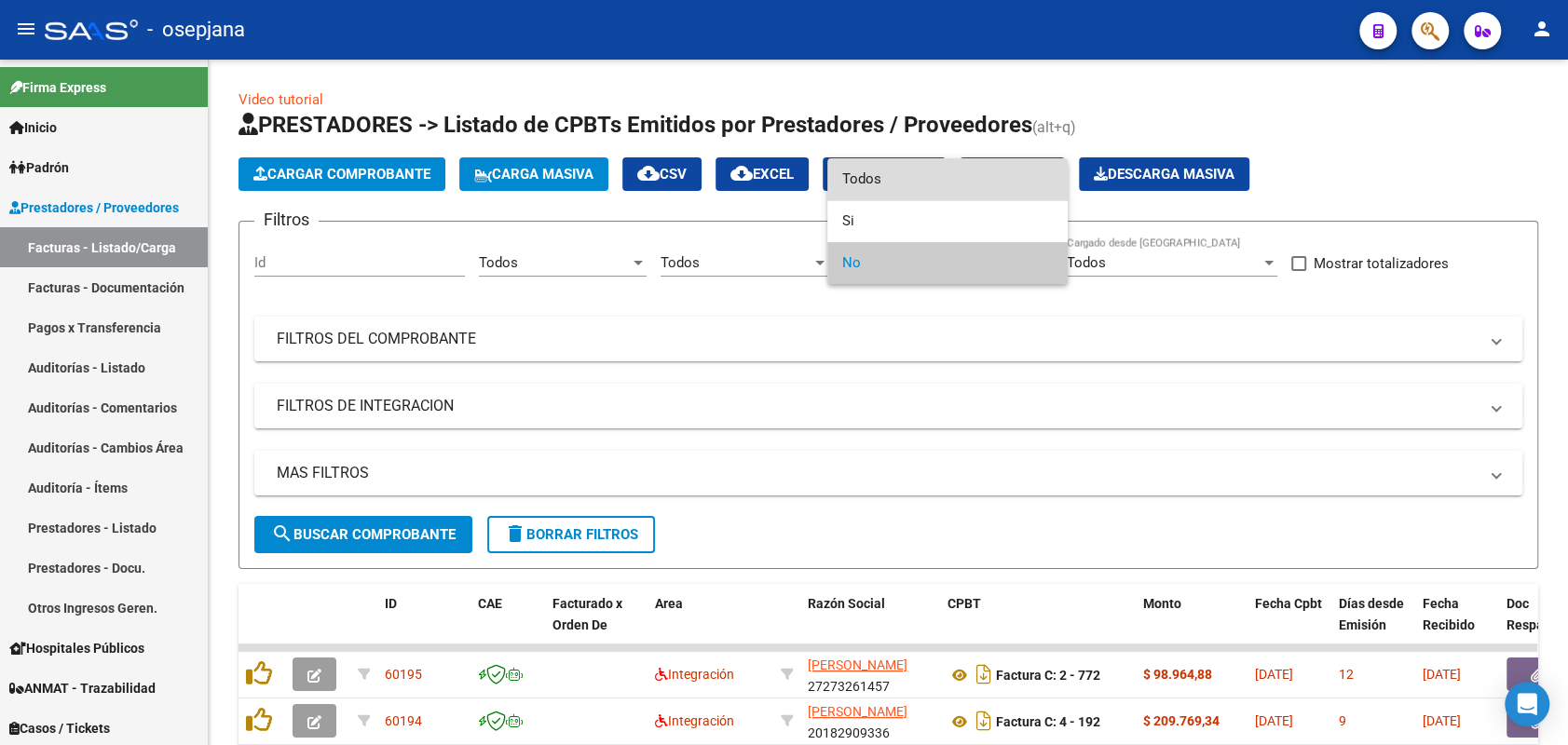
click at [872, 188] on span "Todos" at bounding box center [948, 179] width 211 height 42
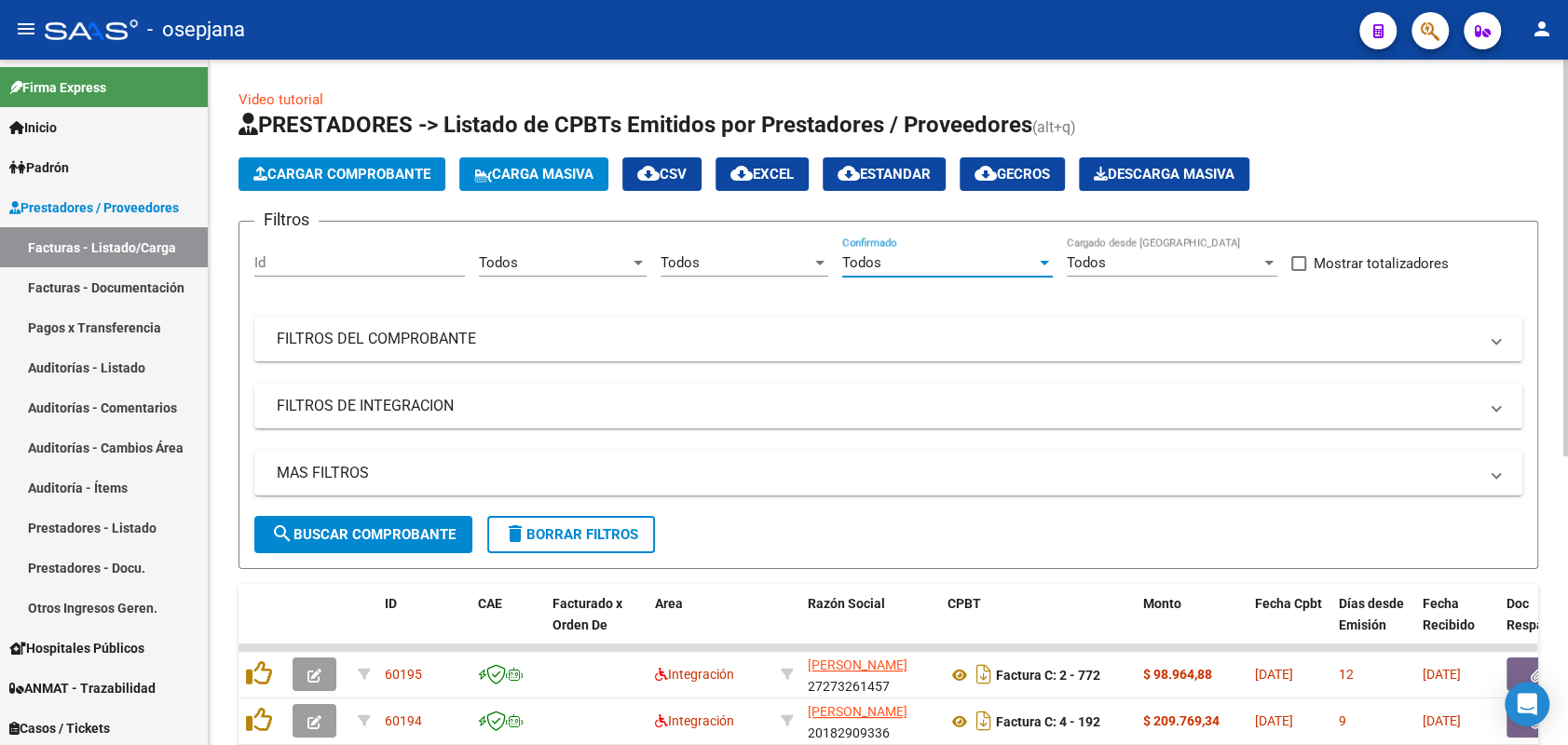
click at [318, 343] on mat-panel-title "FILTROS DEL COMPROBANTE" at bounding box center [877, 339] width 1201 height 20
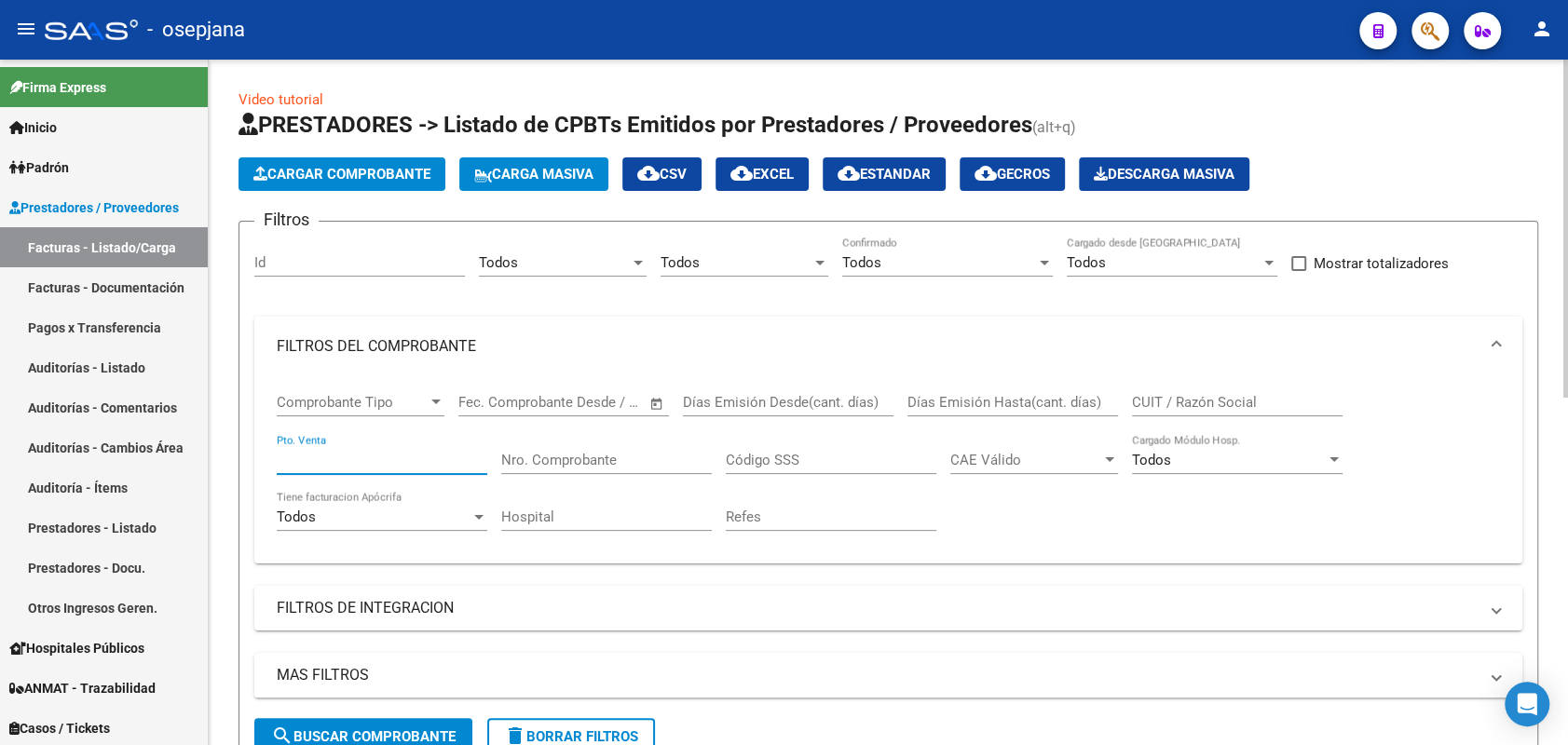
click at [383, 462] on input "Pto. Venta" at bounding box center [382, 460] width 211 height 16
type input "3"
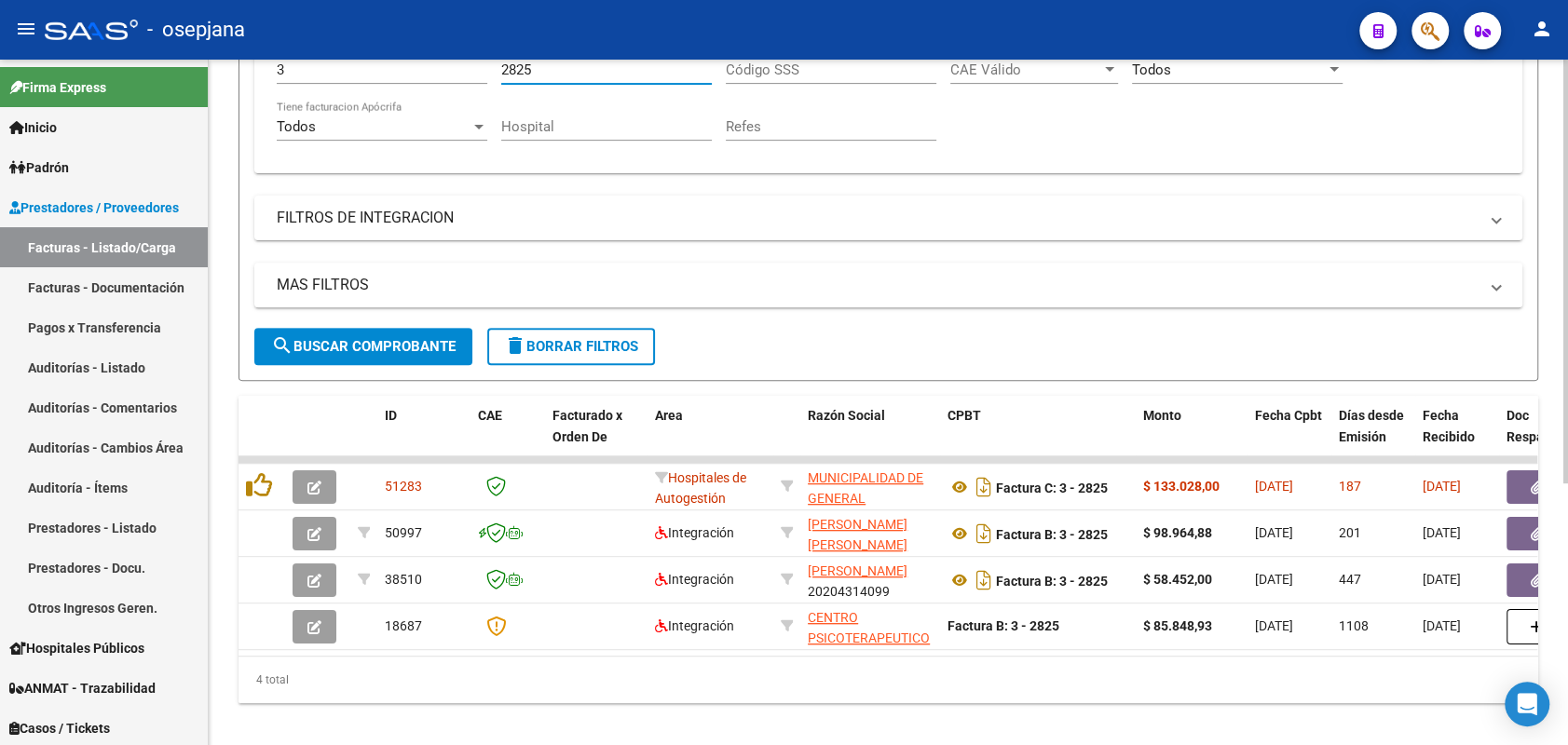
scroll to position [424, 0]
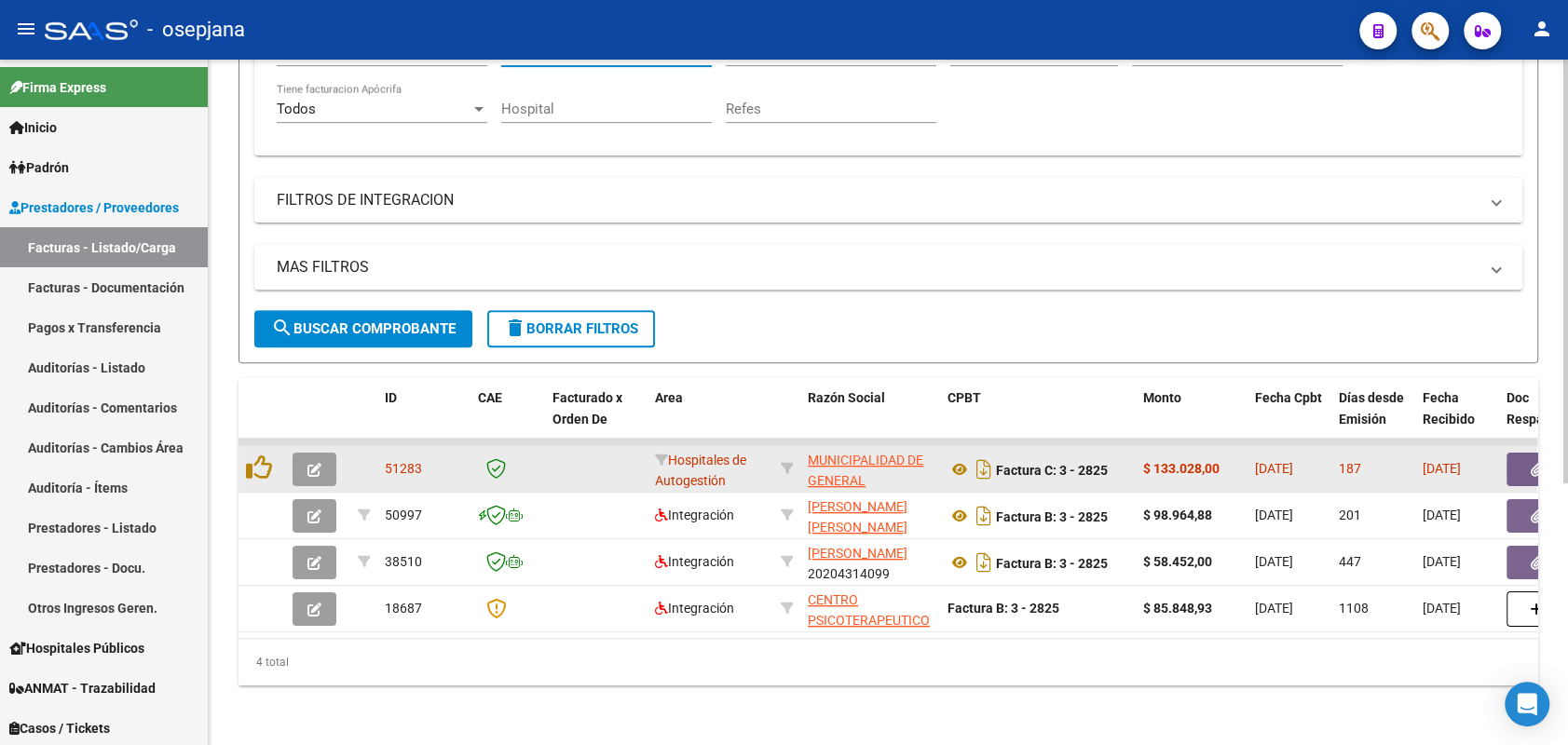
type input "2825"
click at [322, 454] on button "button" at bounding box center [314, 469] width 44 height 34
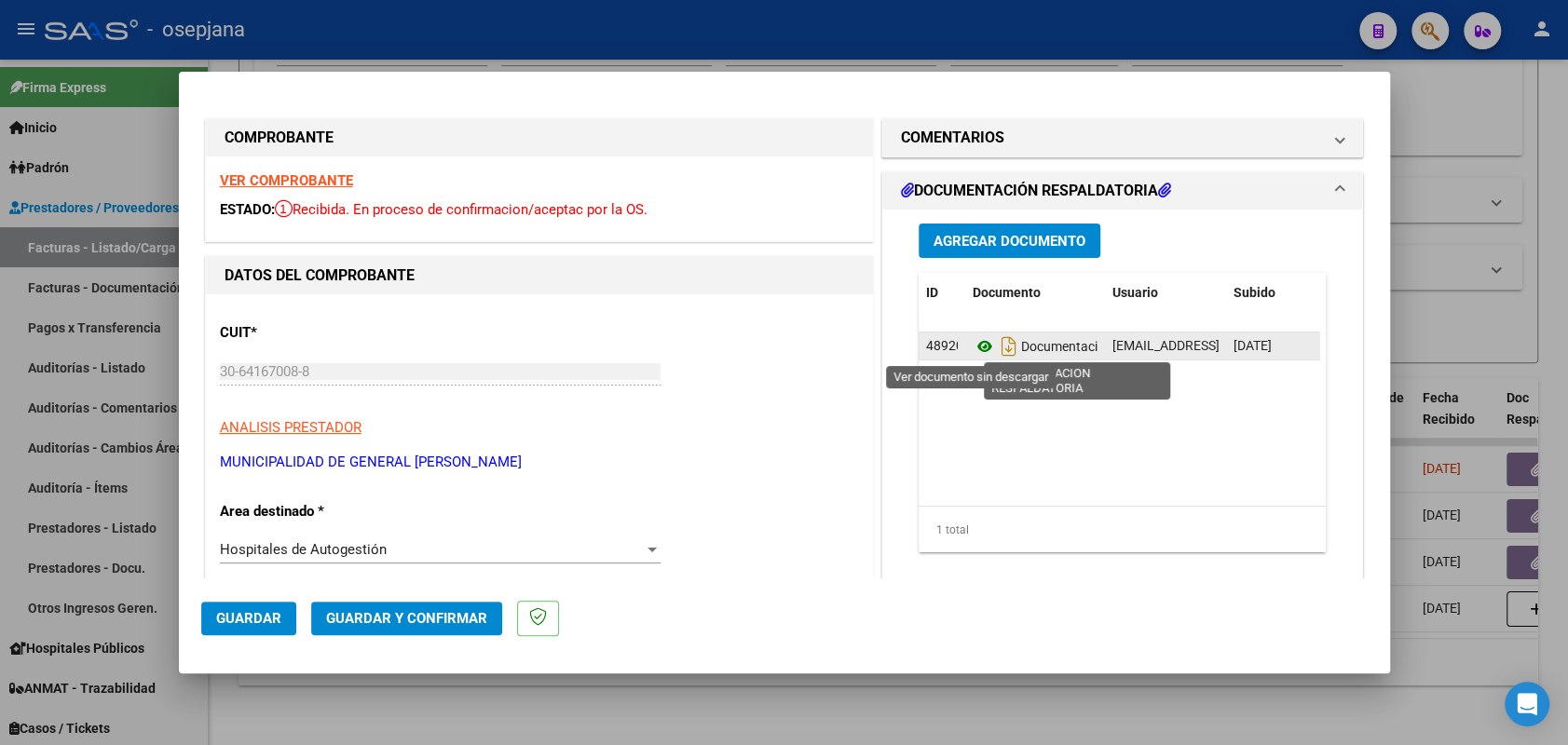
click at [976, 344] on icon at bounding box center [984, 346] width 24 height 22
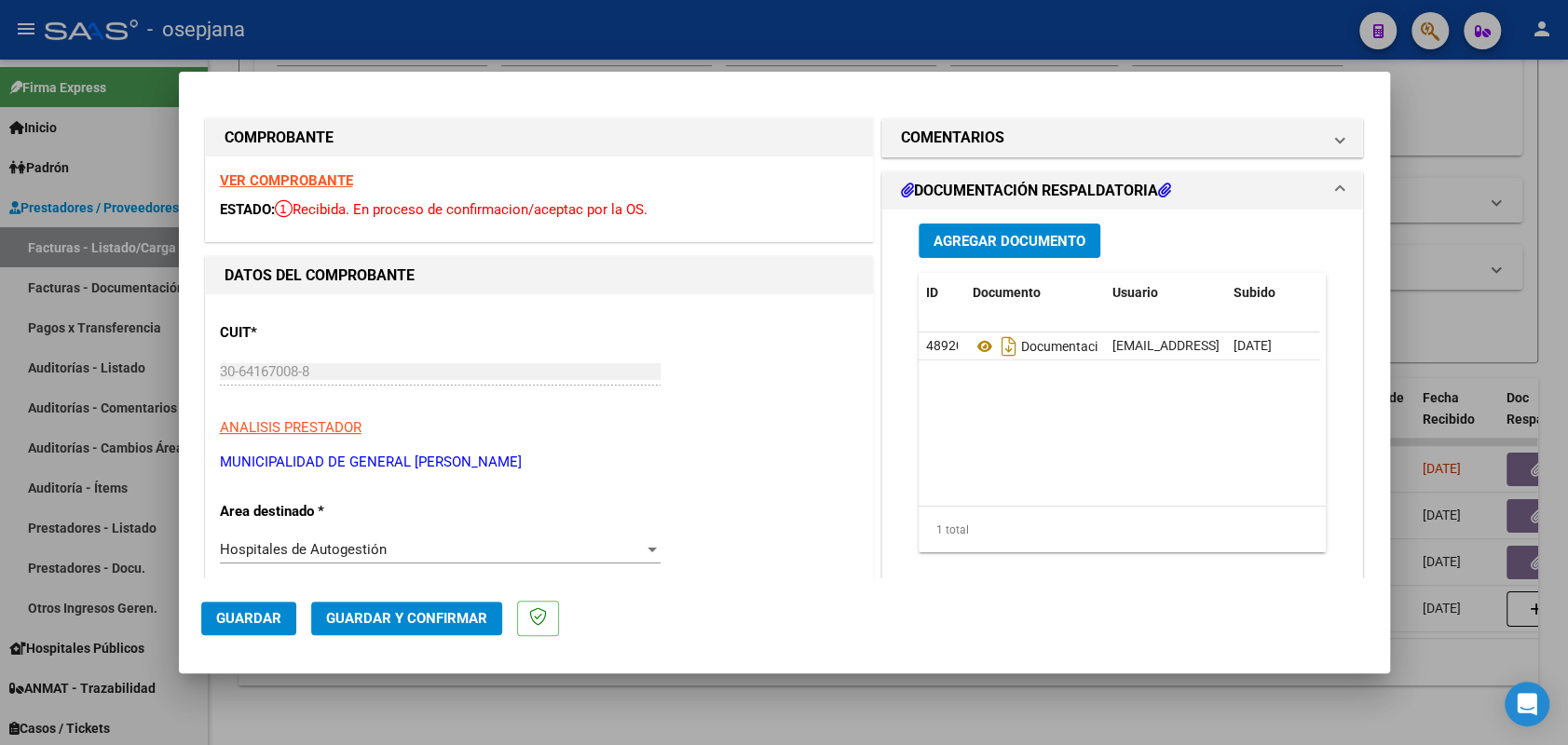
click at [973, 339] on link at bounding box center [984, 345] width 24 height 15
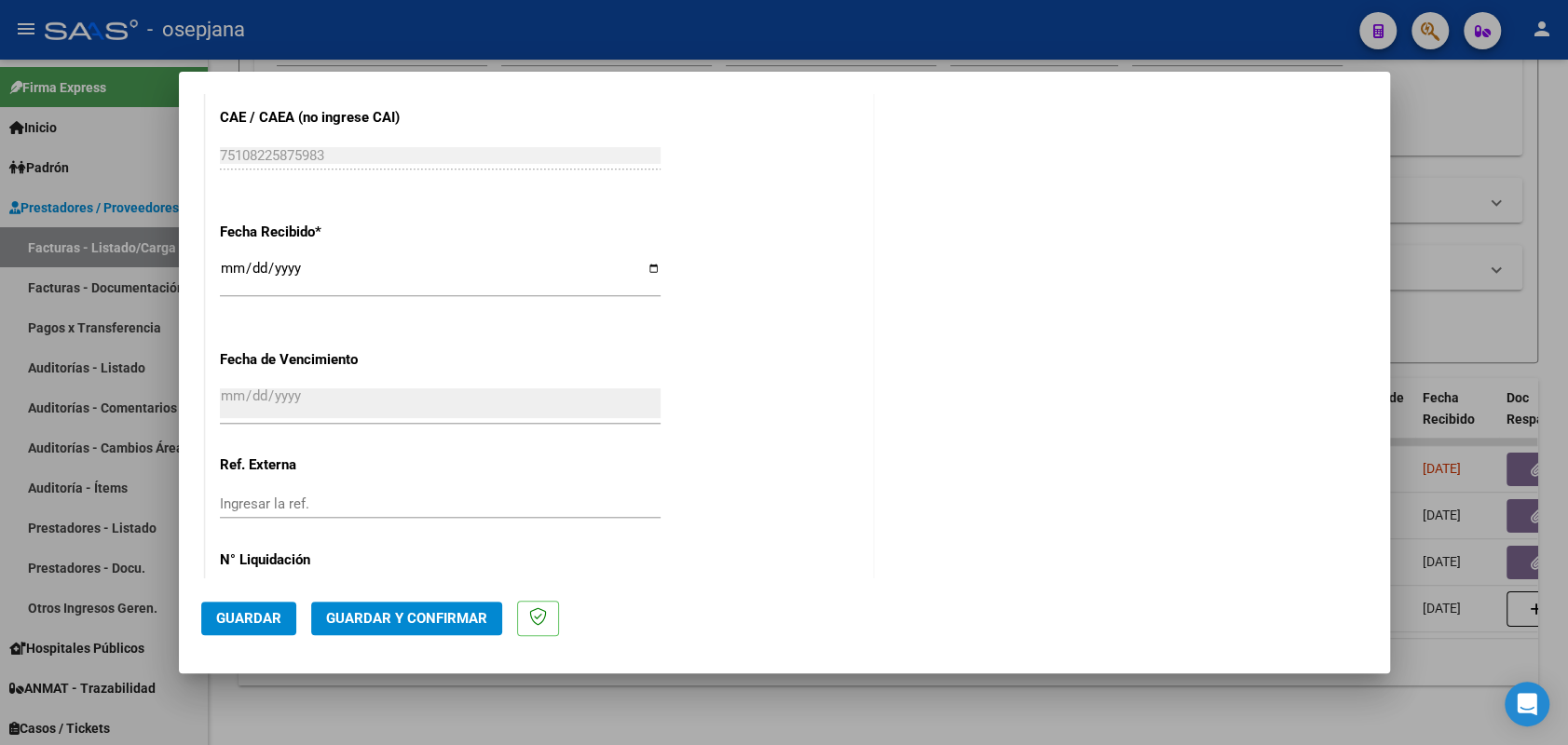
scroll to position [1040, 0]
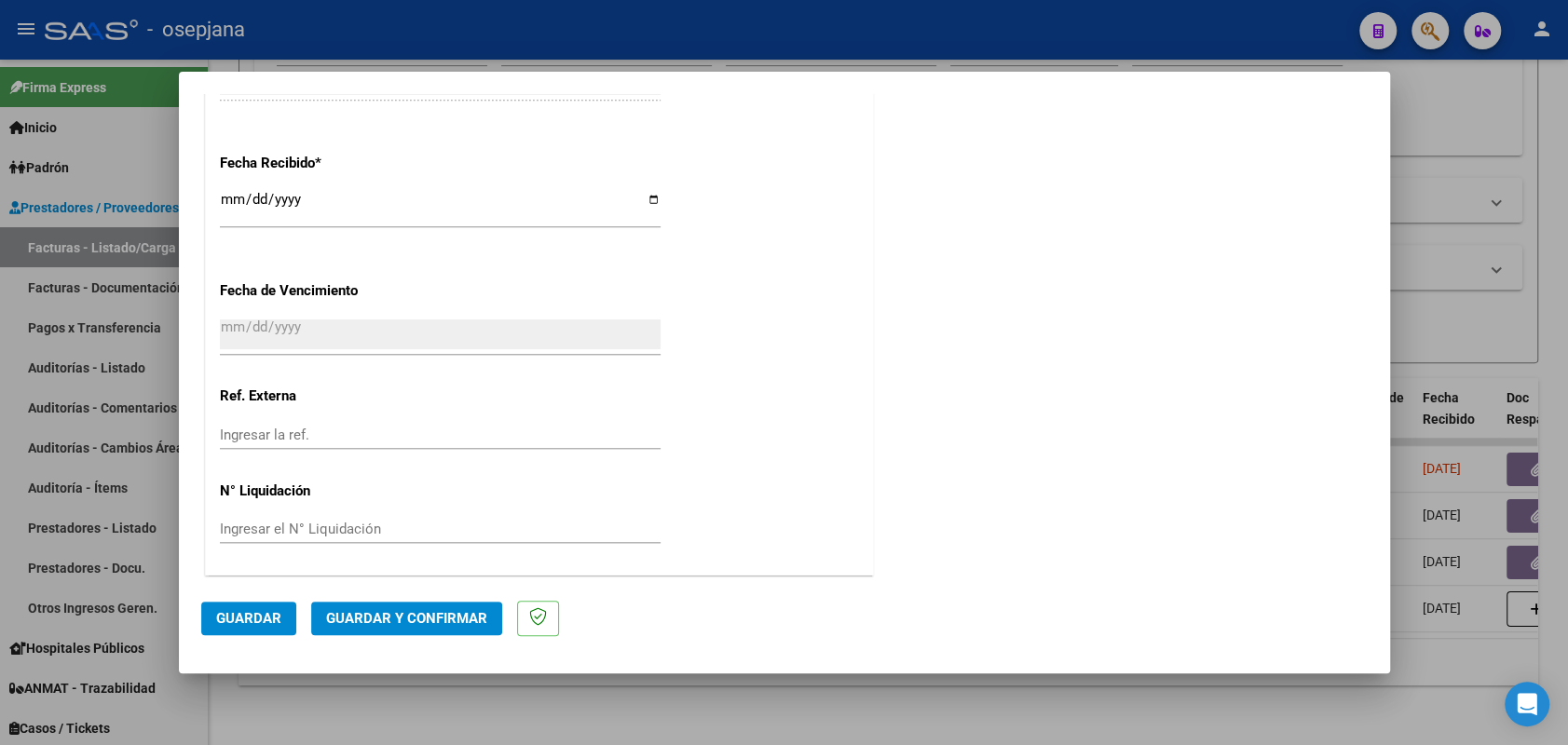
click at [240, 432] on input "Ingresar la ref." at bounding box center [439, 434] width 440 height 16
type input "24233"
click at [230, 610] on button "Guardar" at bounding box center [249, 618] width 95 height 34
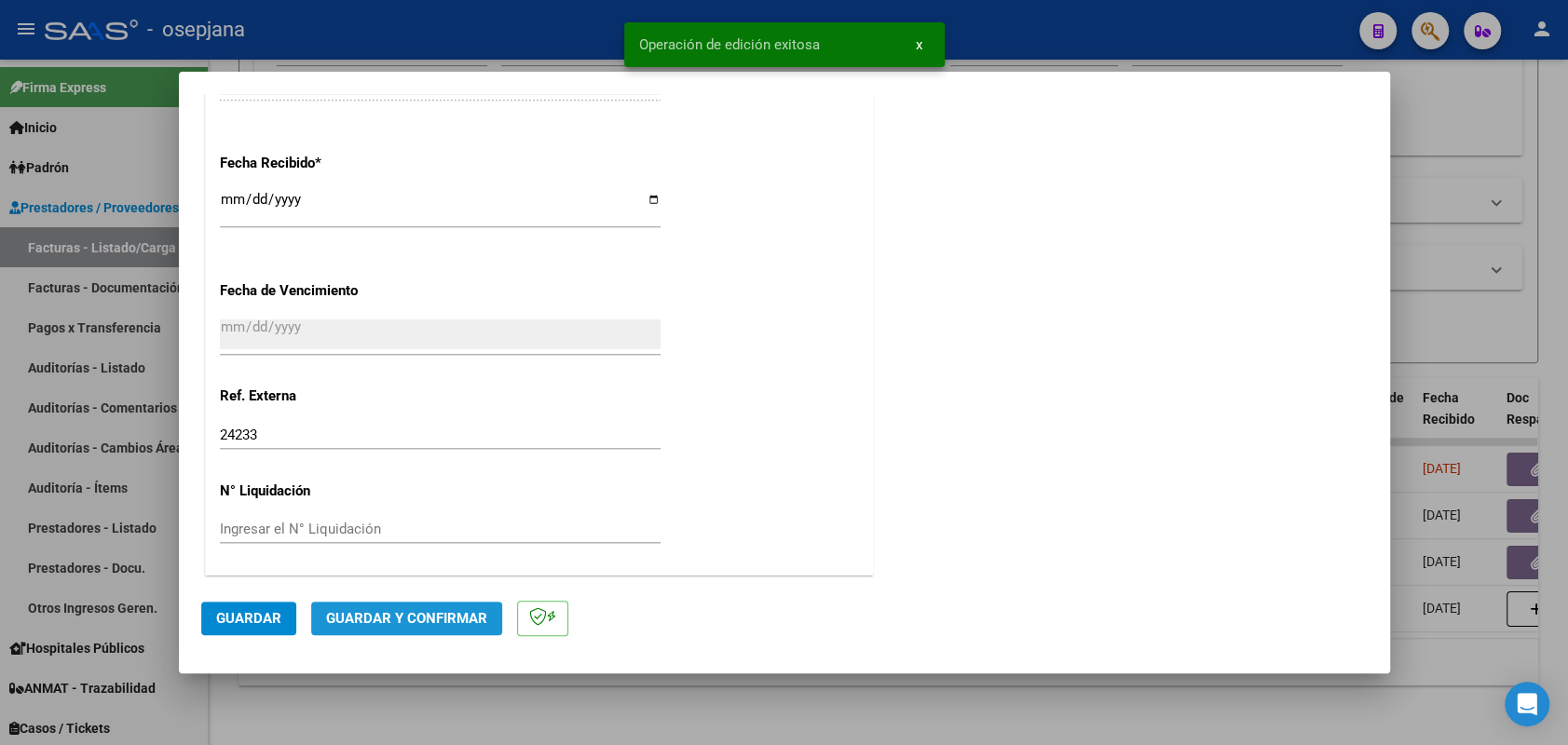
click at [440, 623] on span "Guardar y Confirmar" at bounding box center [407, 618] width 162 height 16
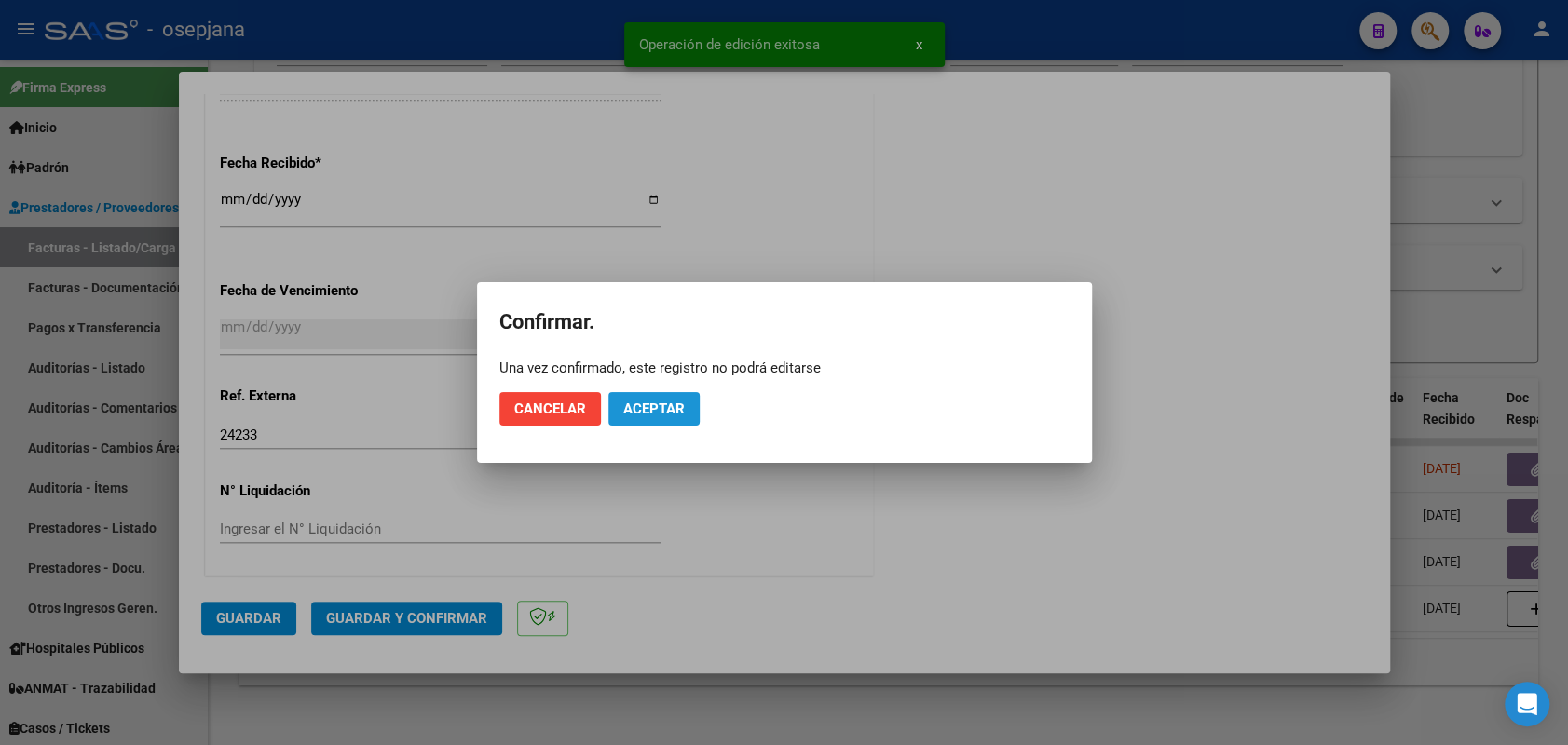
click at [635, 415] on span "Aceptar" at bounding box center [654, 408] width 62 height 16
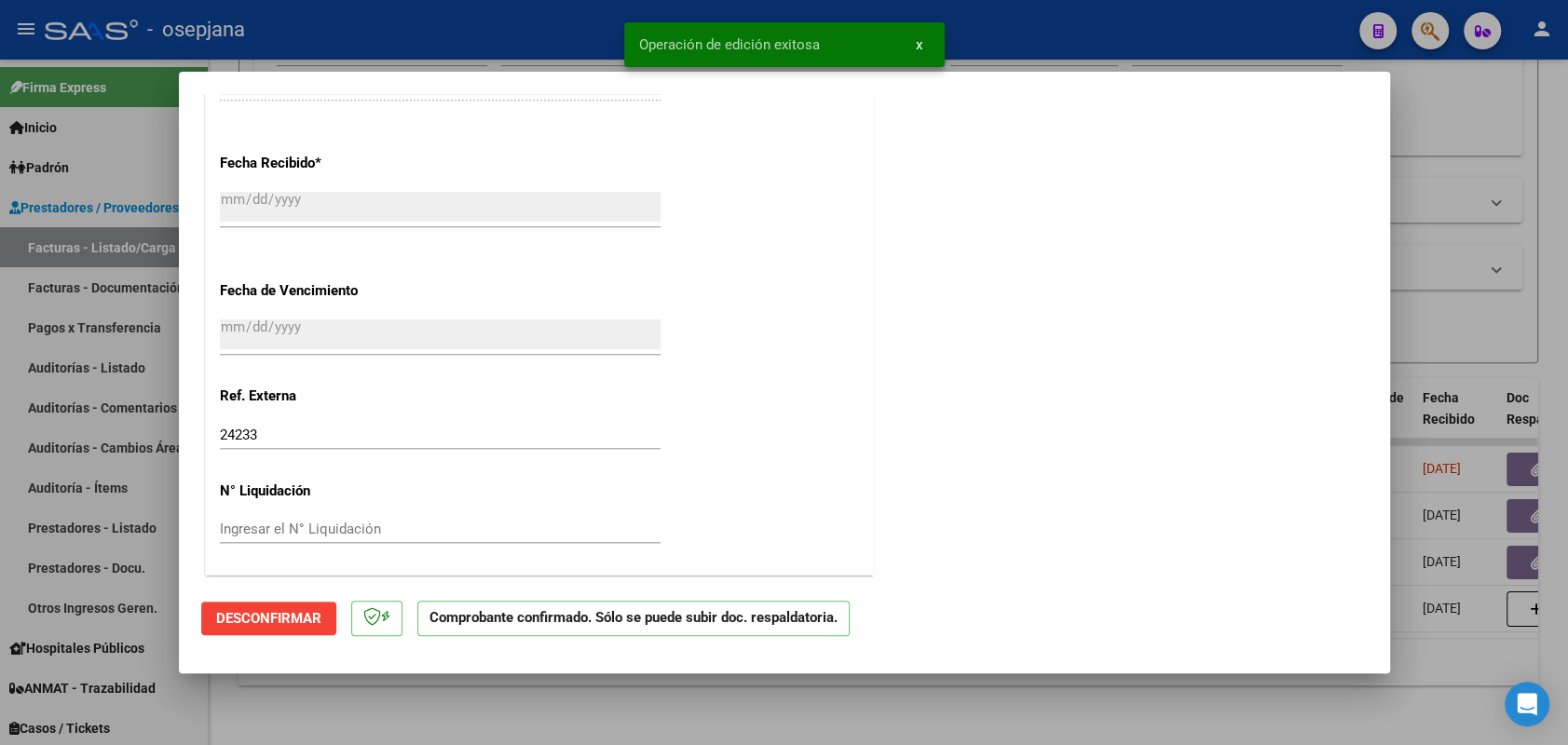
click at [66, 367] on div at bounding box center [784, 372] width 1568 height 745
type input "$ 0,00"
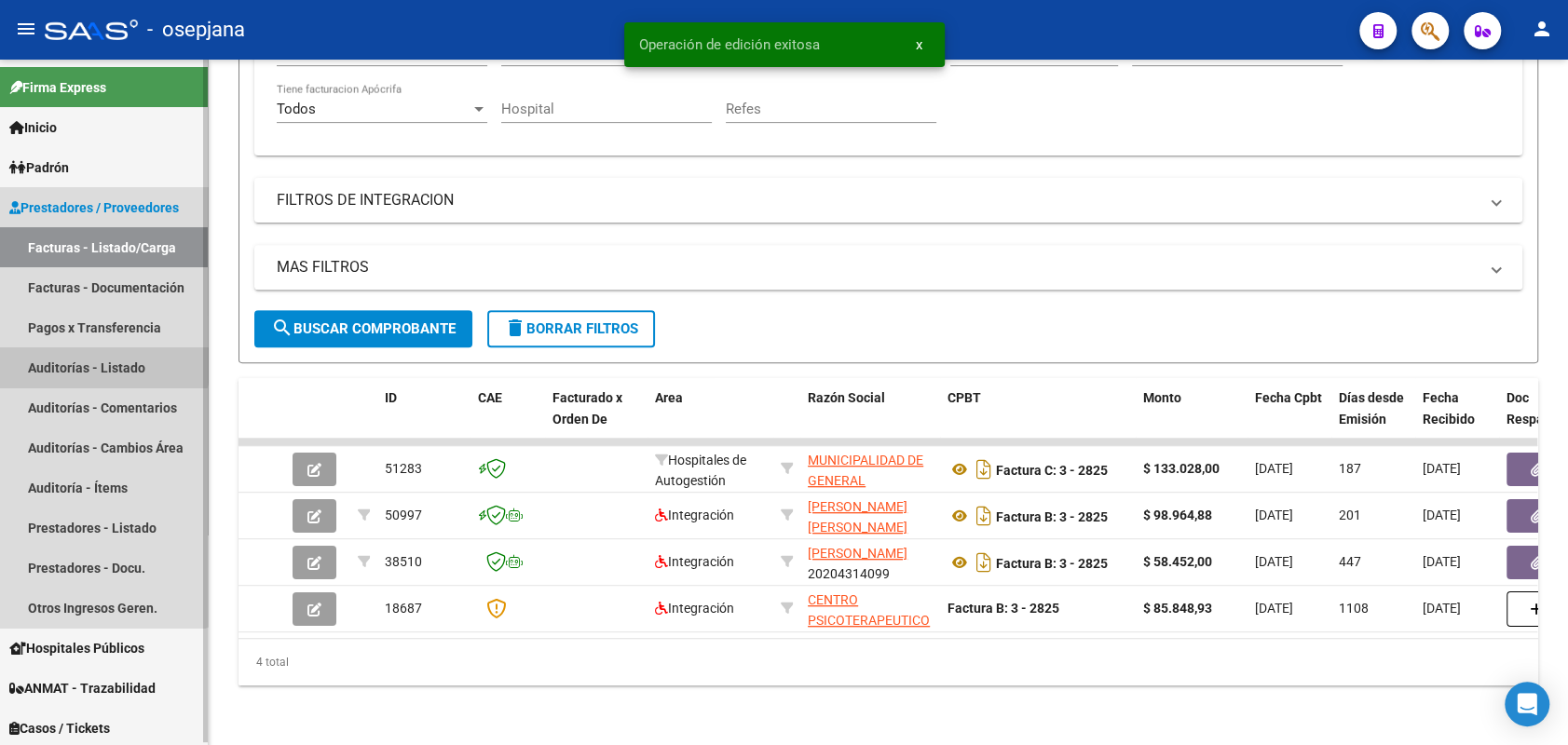
click at [102, 363] on link "Auditorías - Listado" at bounding box center [104, 367] width 208 height 40
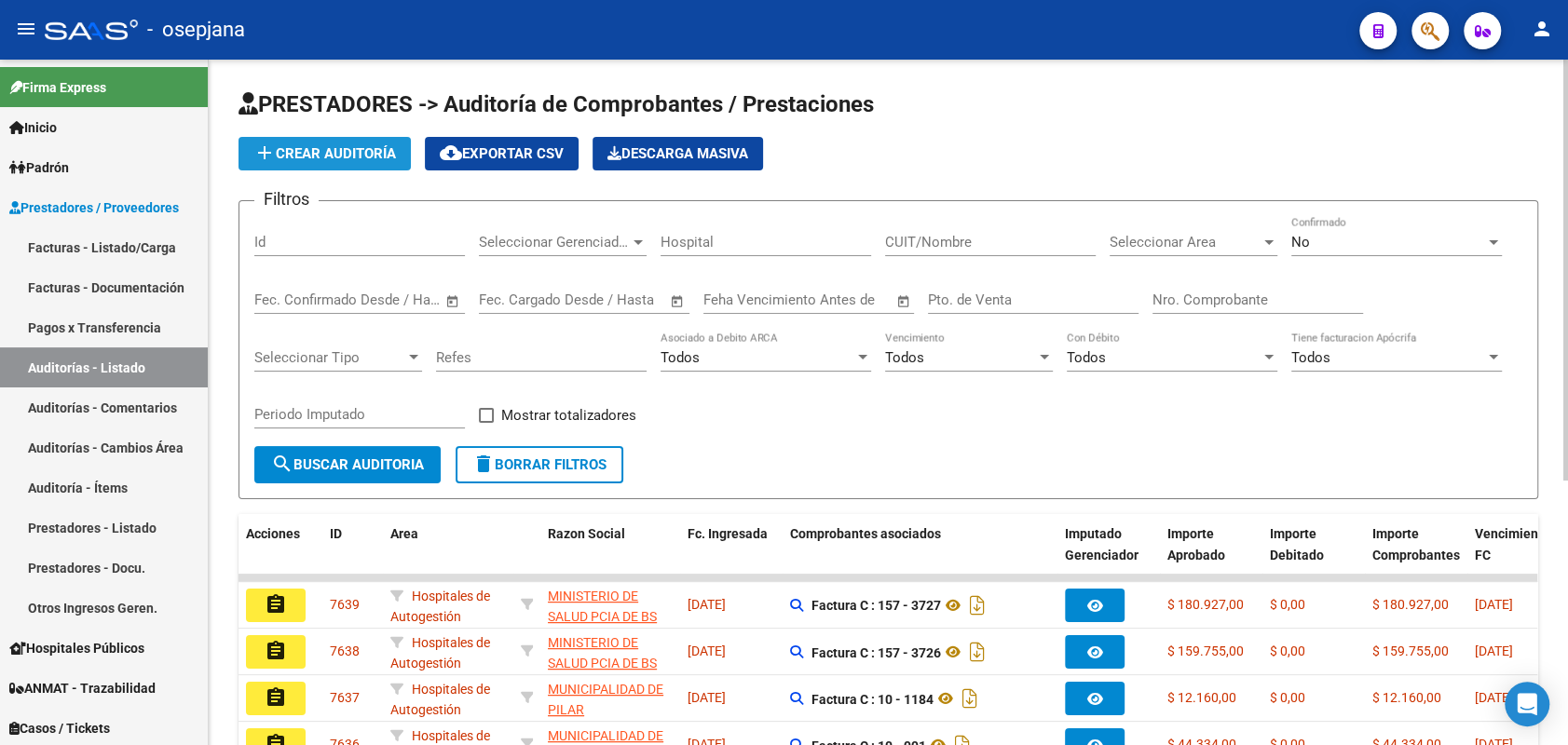
click at [336, 164] on button "add Crear Auditoría" at bounding box center [324, 154] width 172 height 34
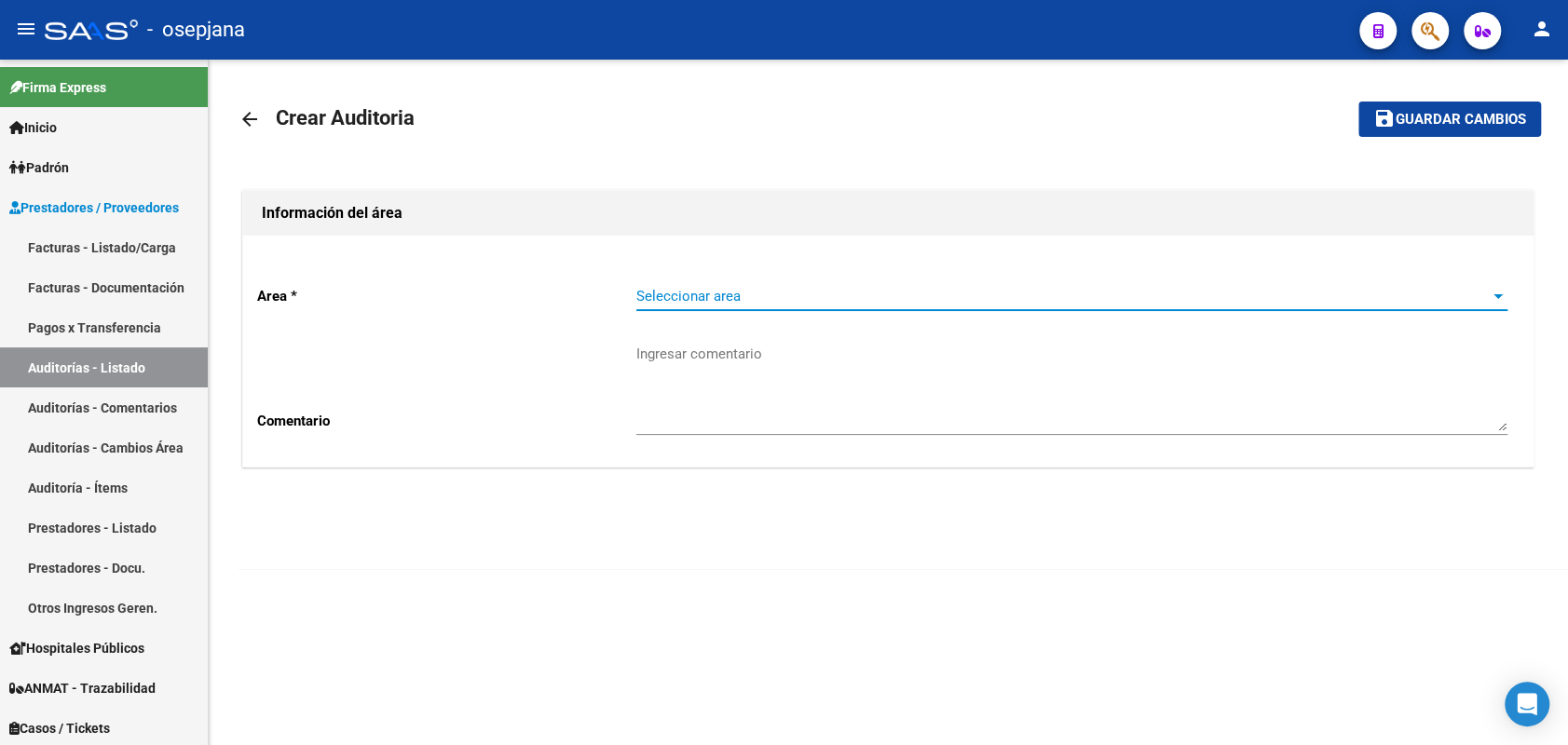
click at [817, 287] on span "Seleccionar area" at bounding box center [1064, 295] width 855 height 16
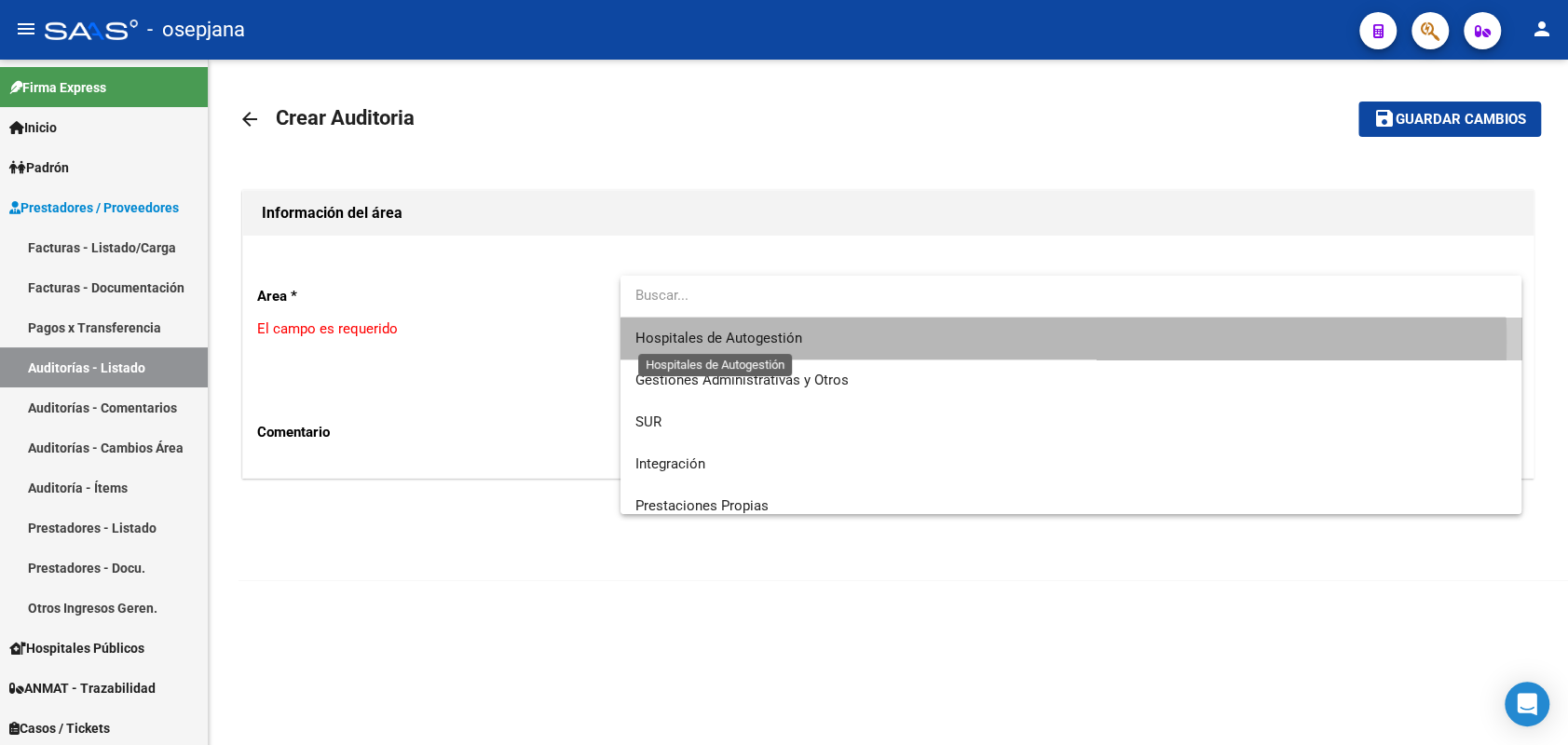
click at [766, 342] on span "Hospitales de Autogestión" at bounding box center [719, 338] width 166 height 16
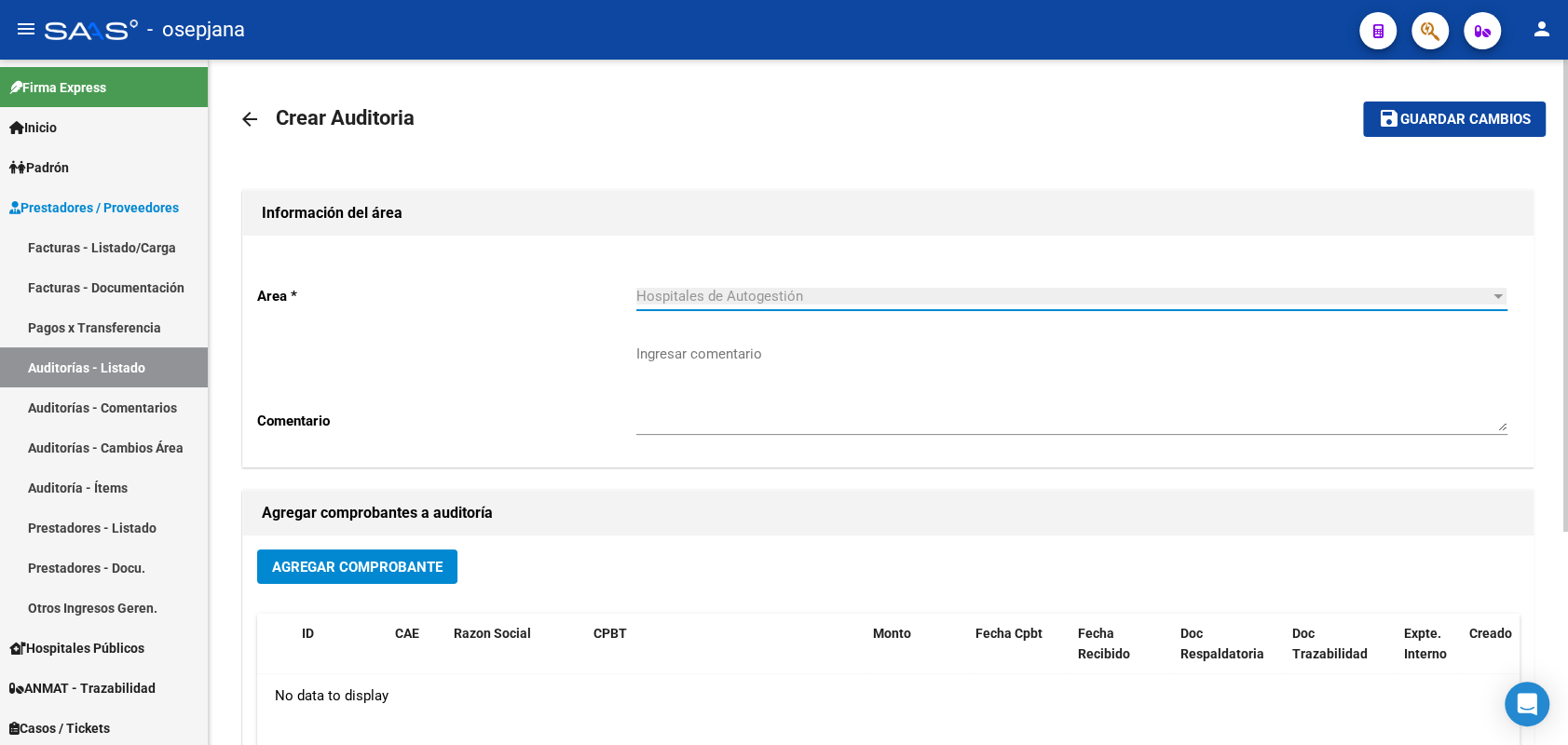
click at [313, 563] on span "Agregar Comprobante" at bounding box center [357, 567] width 170 height 16
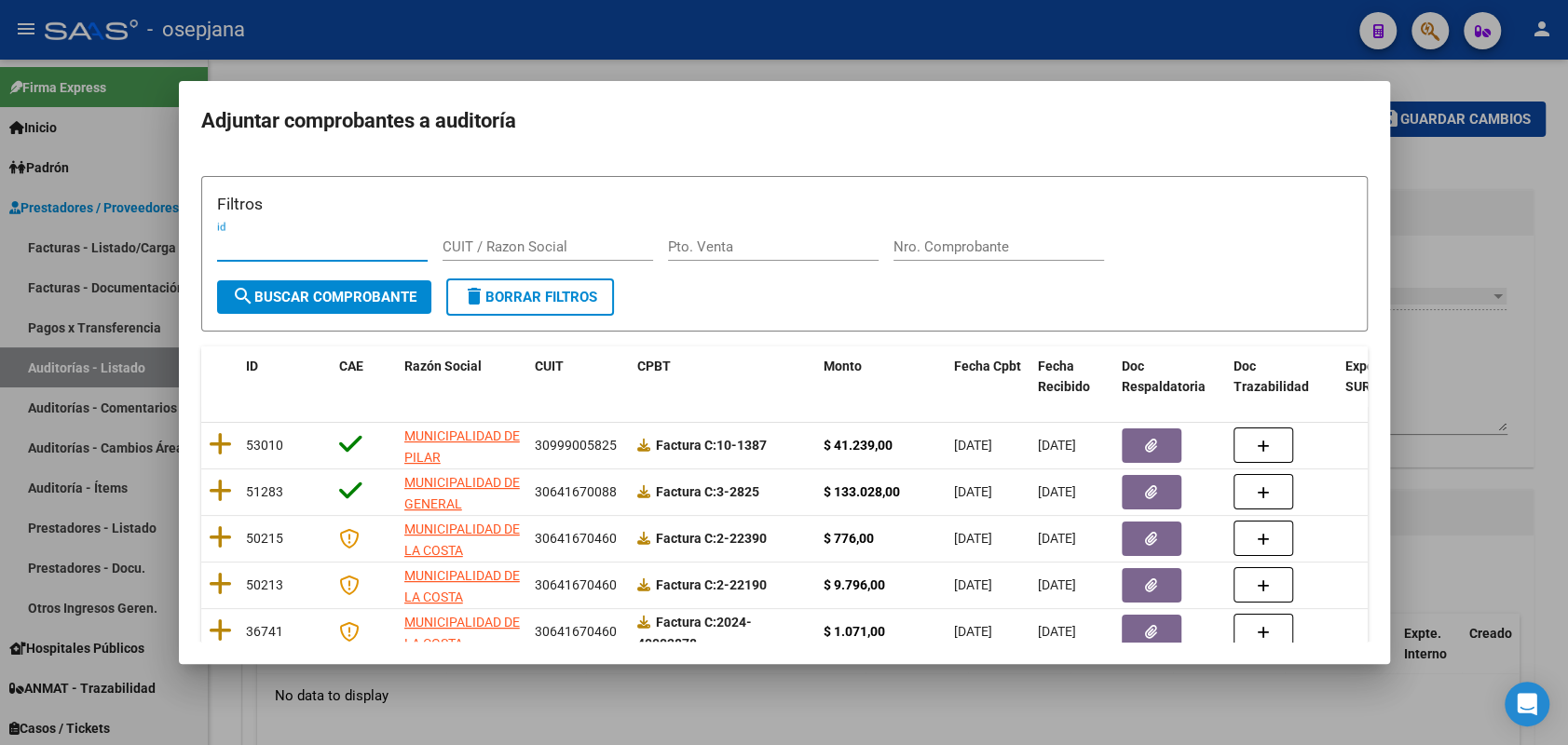
click at [761, 244] on input "Pto. Venta" at bounding box center [773, 246] width 211 height 16
type input "3"
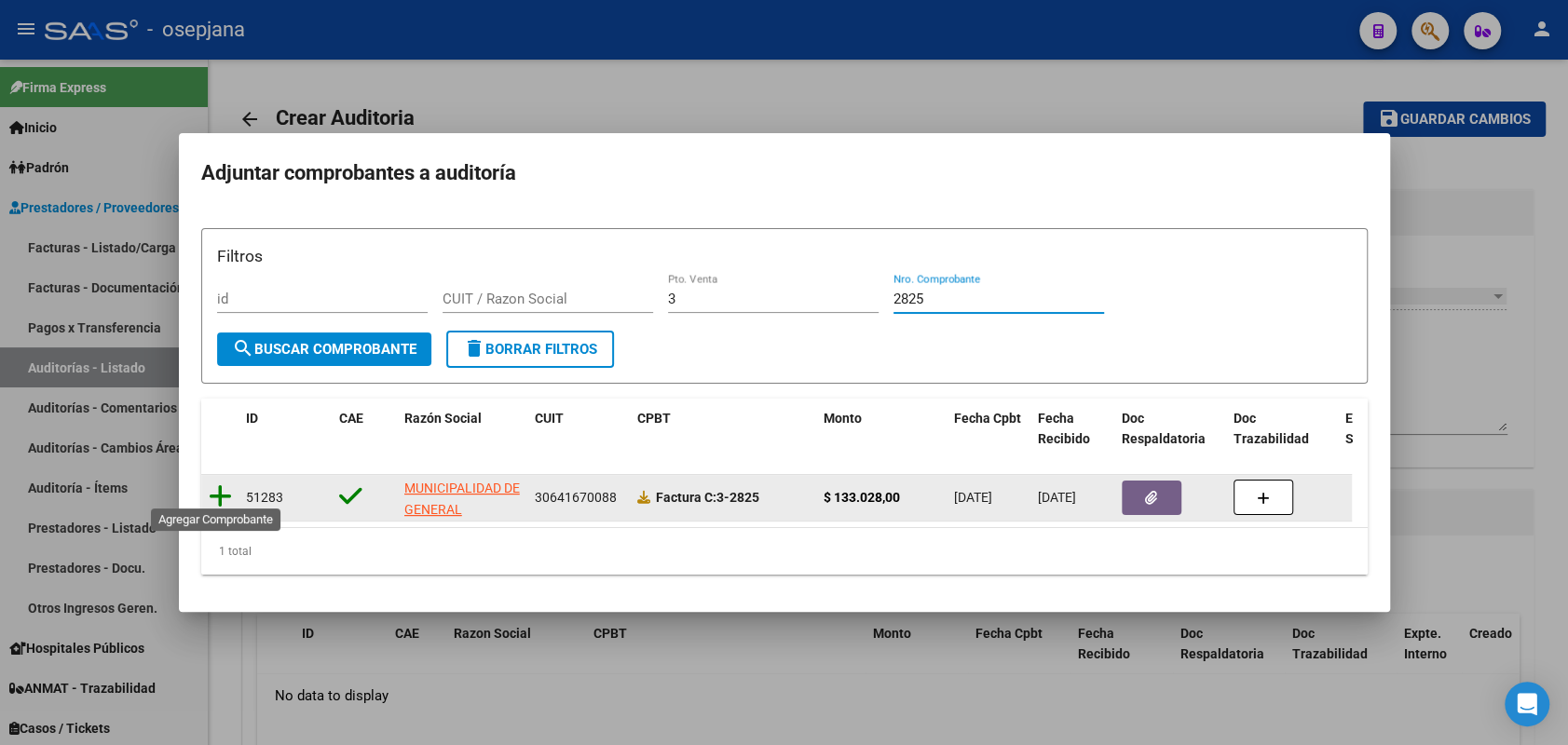
type input "2825"
click at [213, 490] on icon at bounding box center [221, 496] width 23 height 26
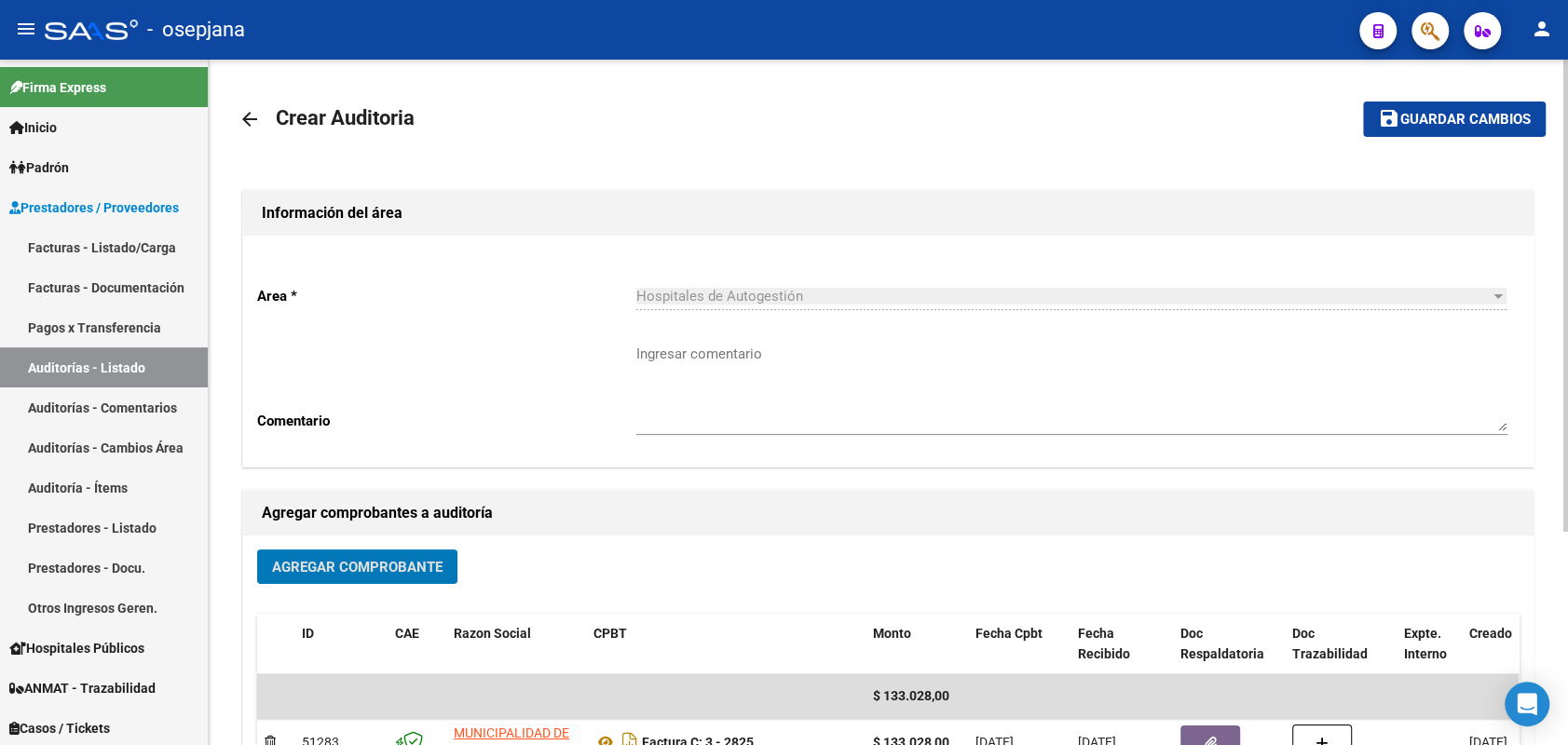
click at [1505, 128] on button "save Guardar cambios" at bounding box center [1455, 119] width 183 height 35
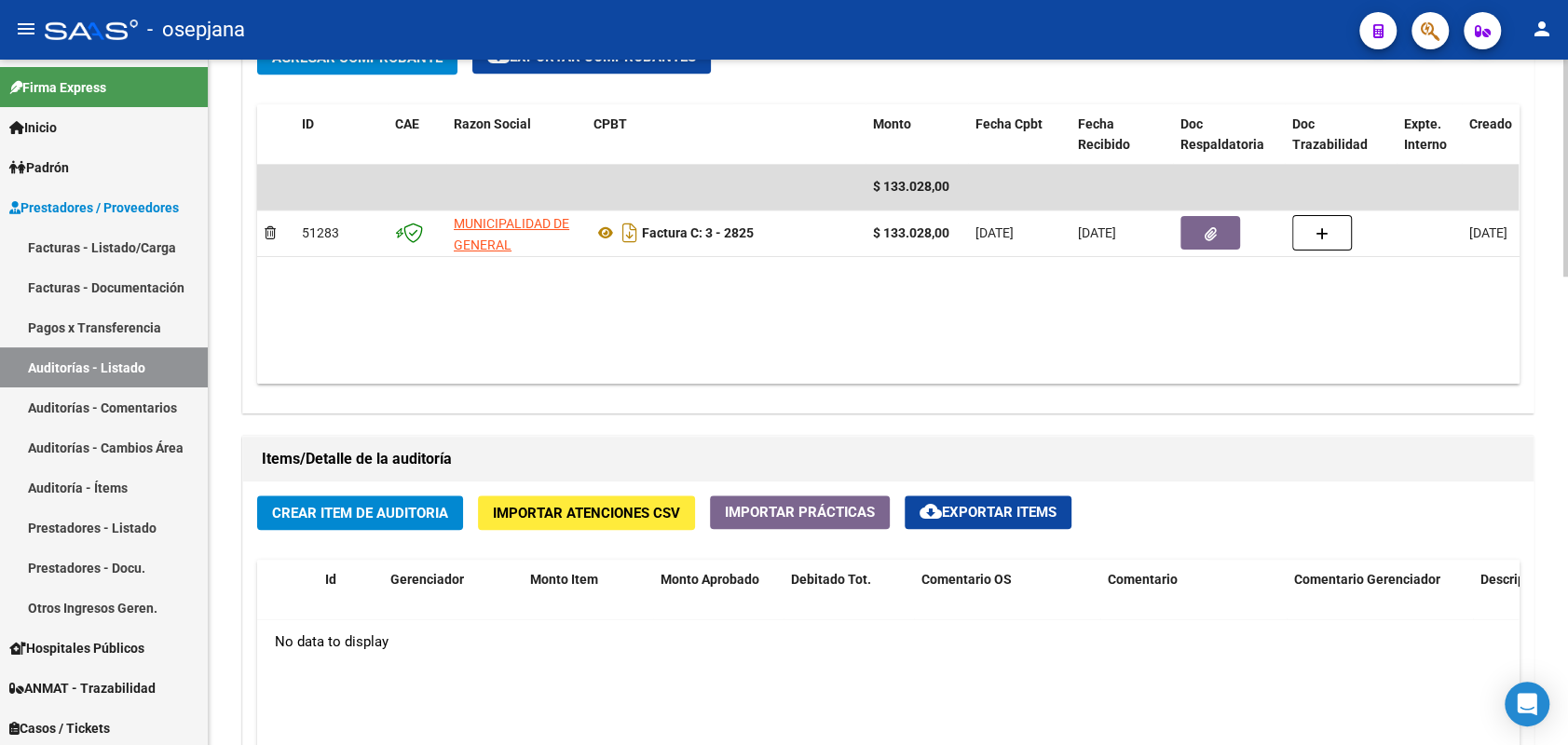
scroll to position [1028, 0]
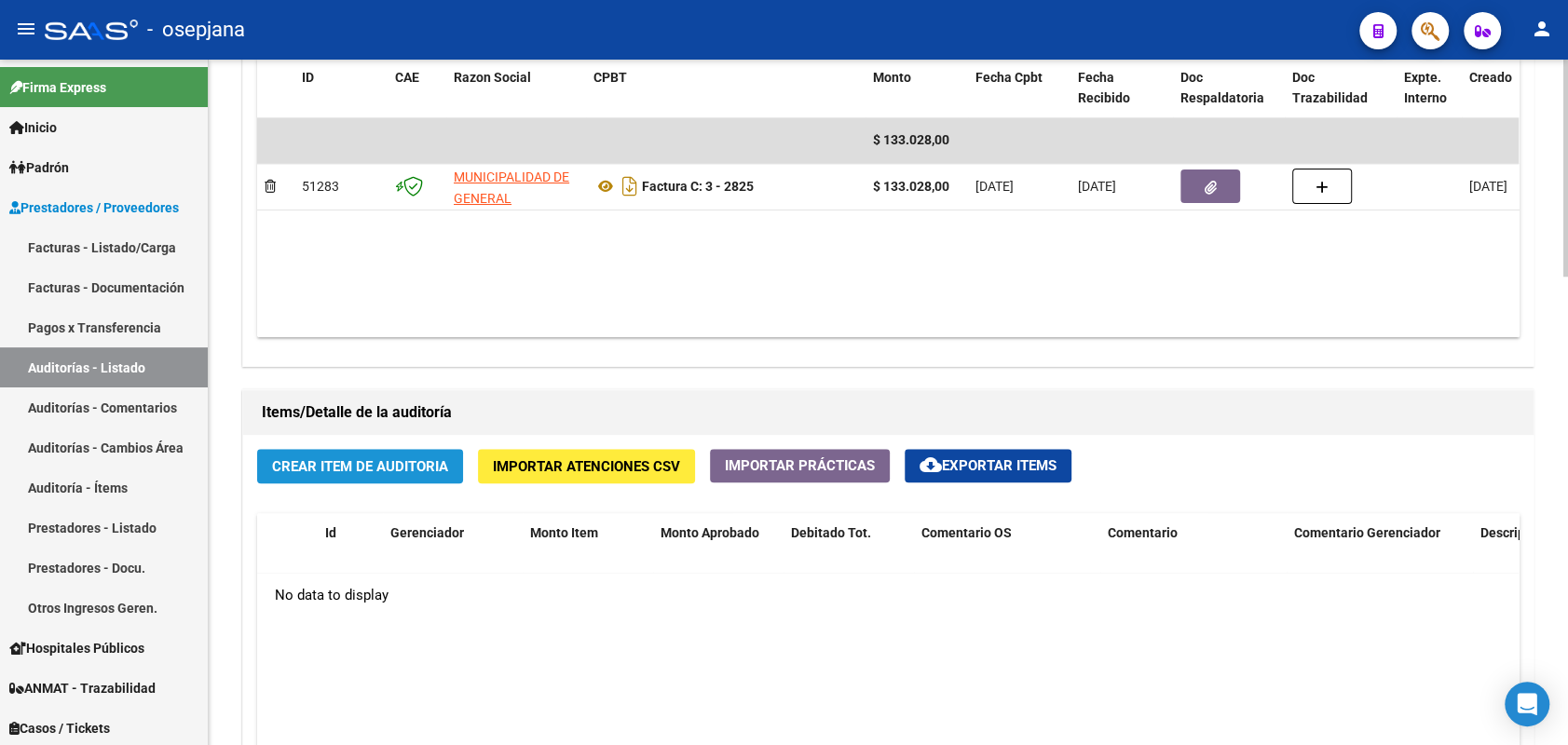
click at [313, 459] on span "Crear Item de Auditoria" at bounding box center [360, 466] width 176 height 16
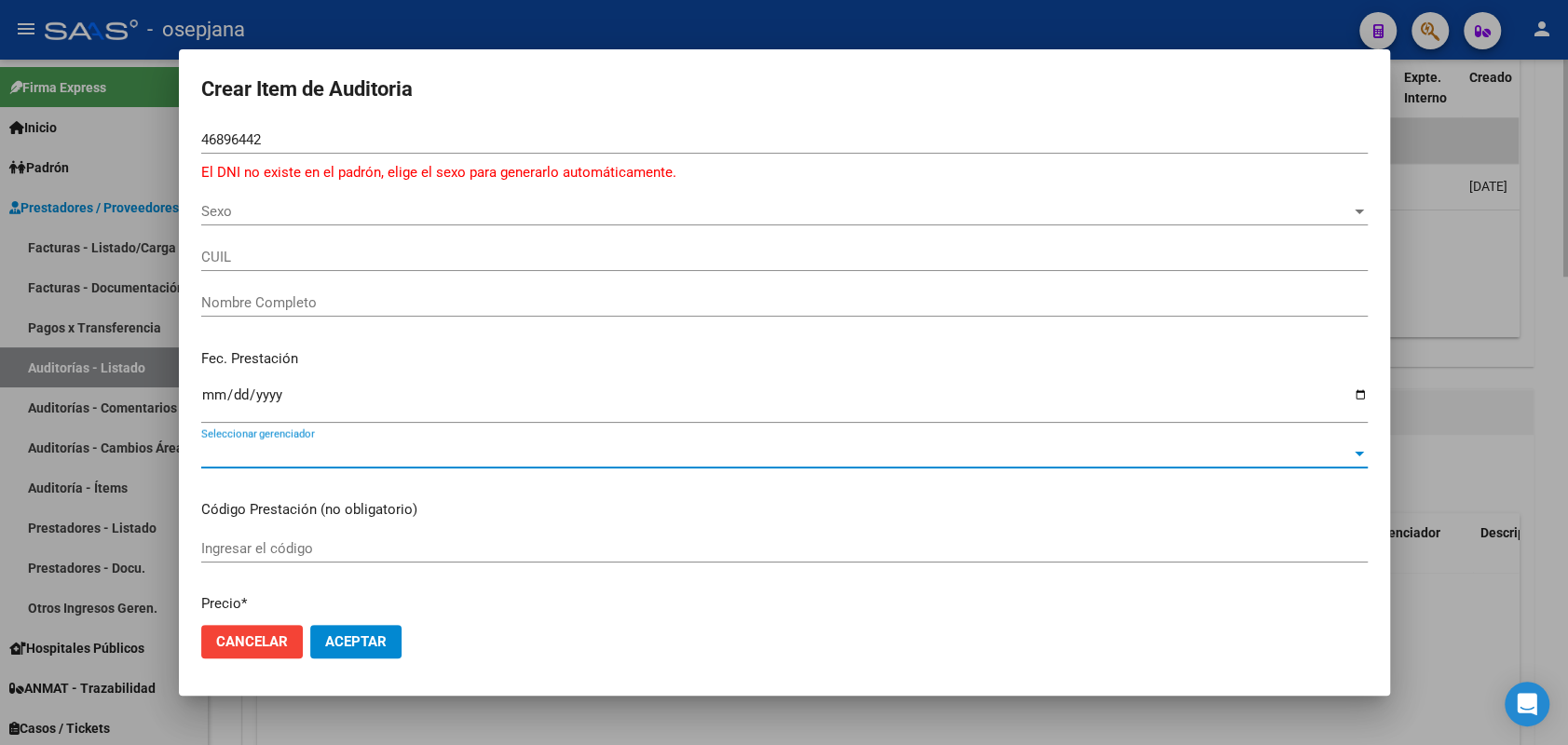
click at [313, 459] on span "Seleccionar gerenciador" at bounding box center [776, 453] width 1150 height 16
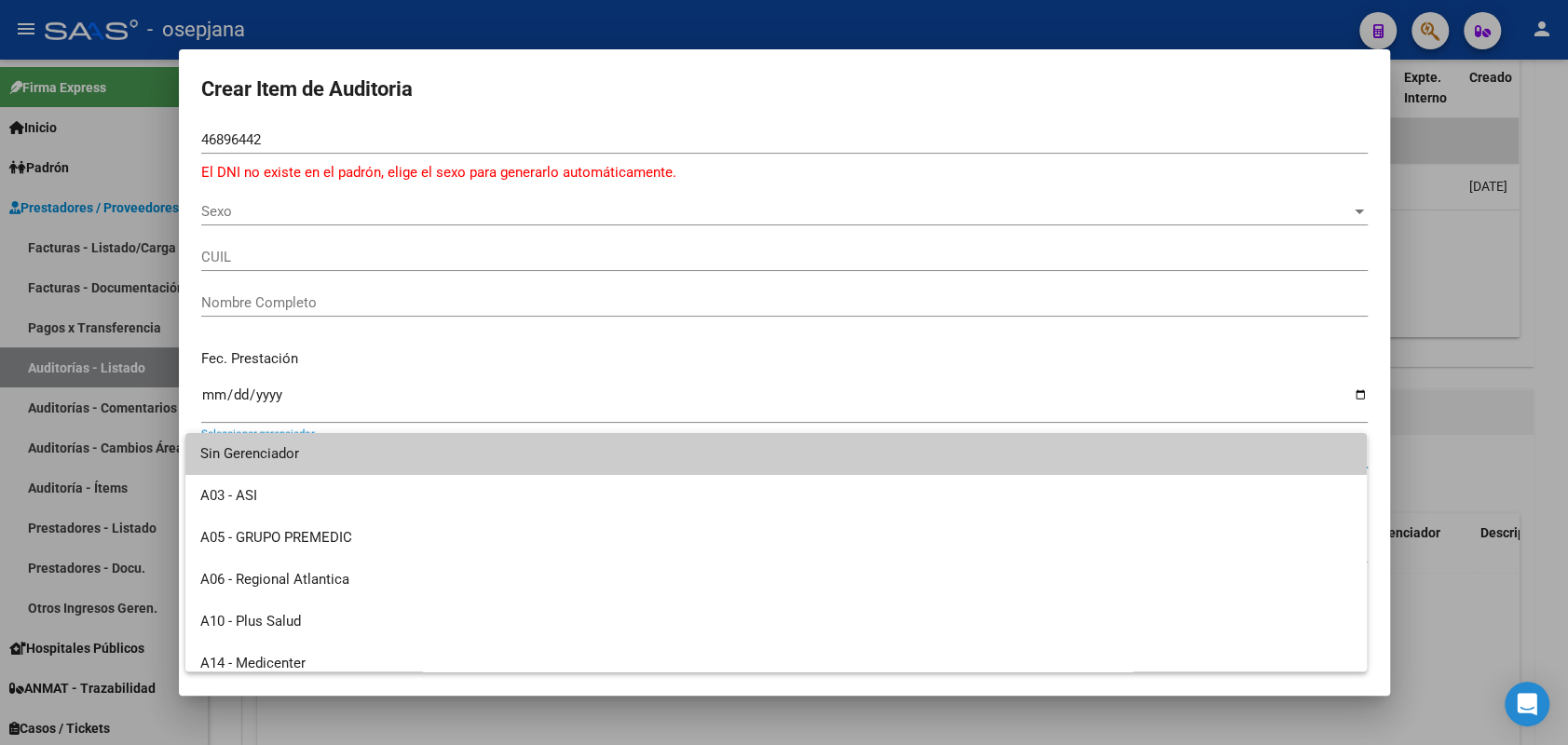
click at [245, 140] on div at bounding box center [784, 372] width 1568 height 745
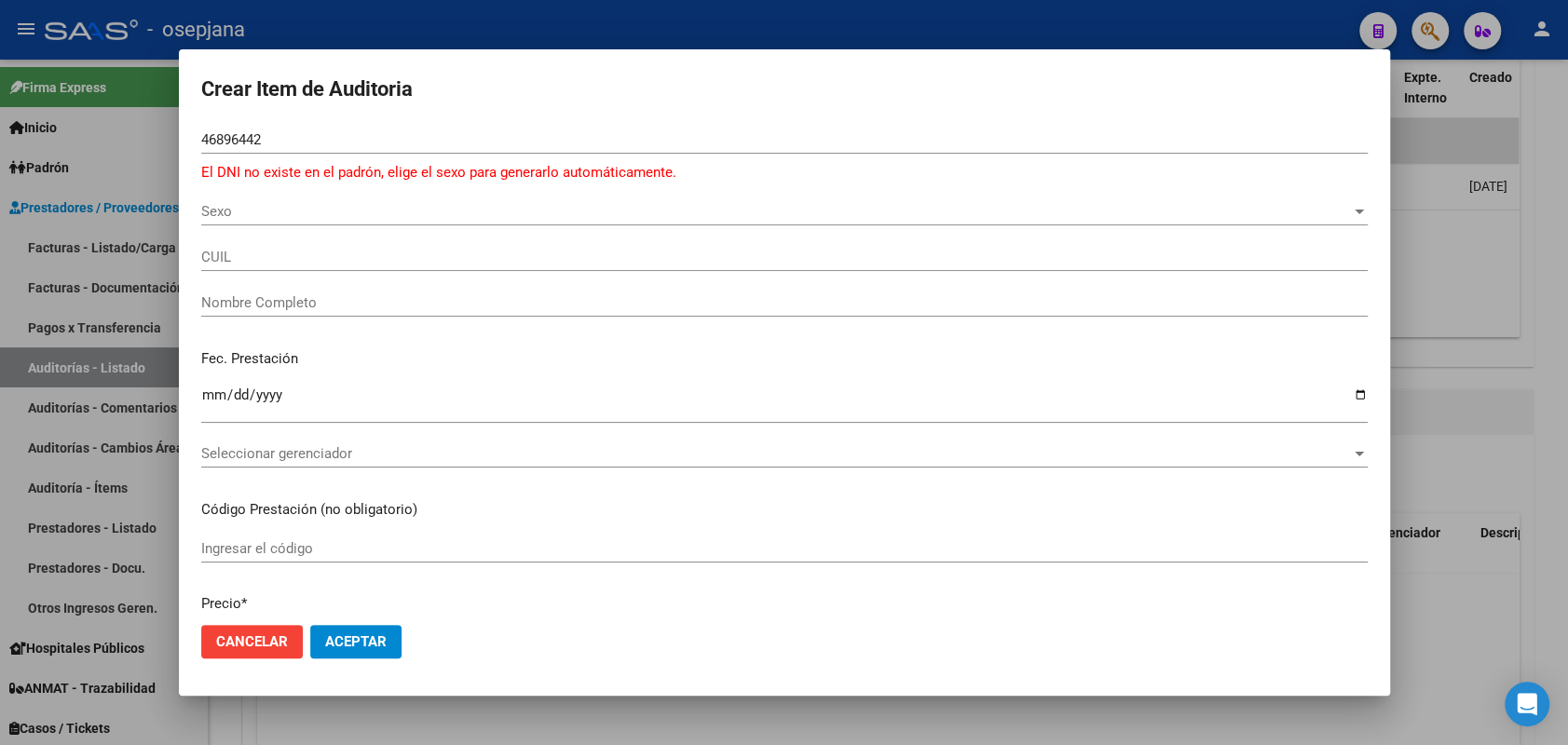
click at [242, 133] on input "46896442" at bounding box center [784, 139] width 1166 height 16
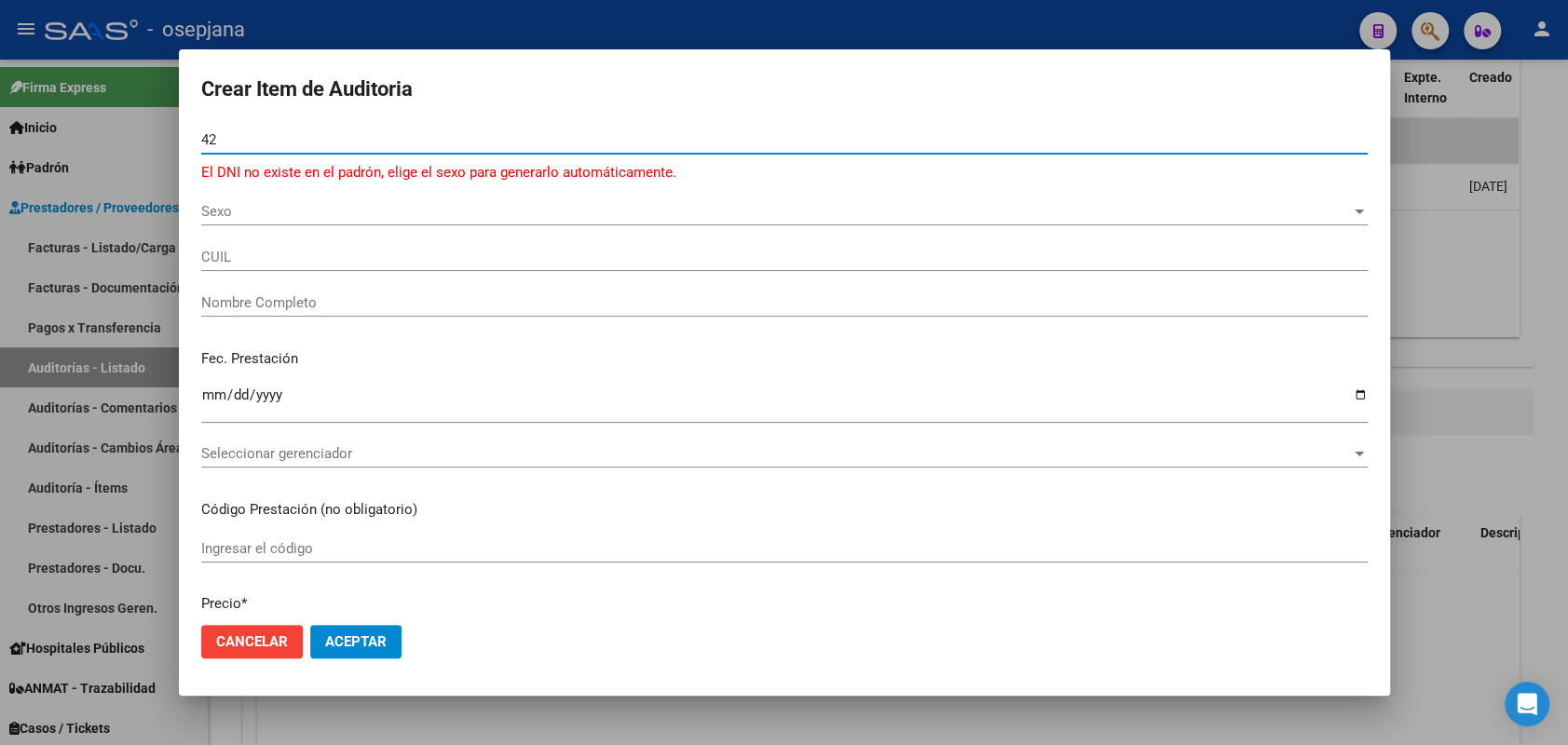
type input "2"
type input "46896942"
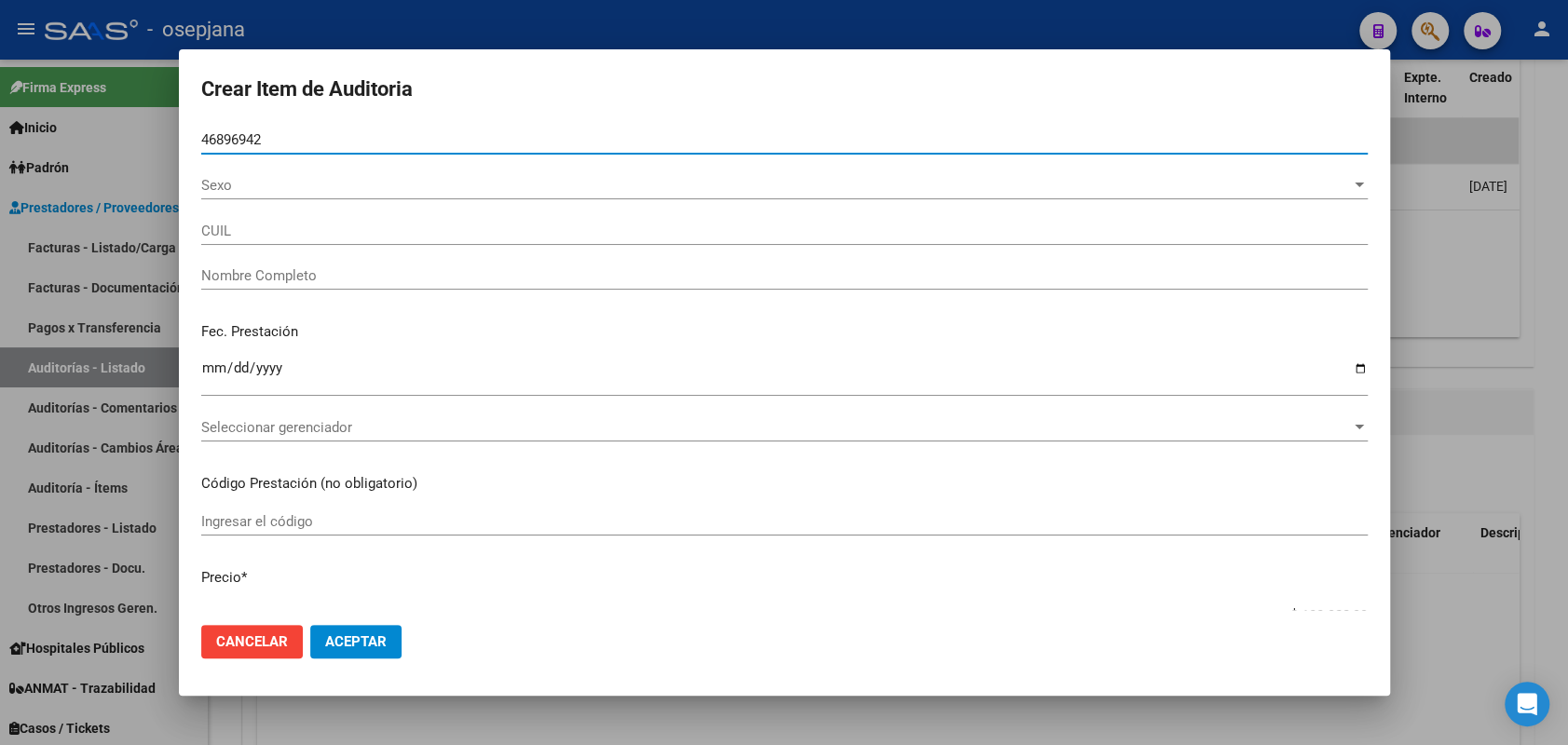
type input "23468969424"
type input "DUROTOVICH NAHIR YAMILA"
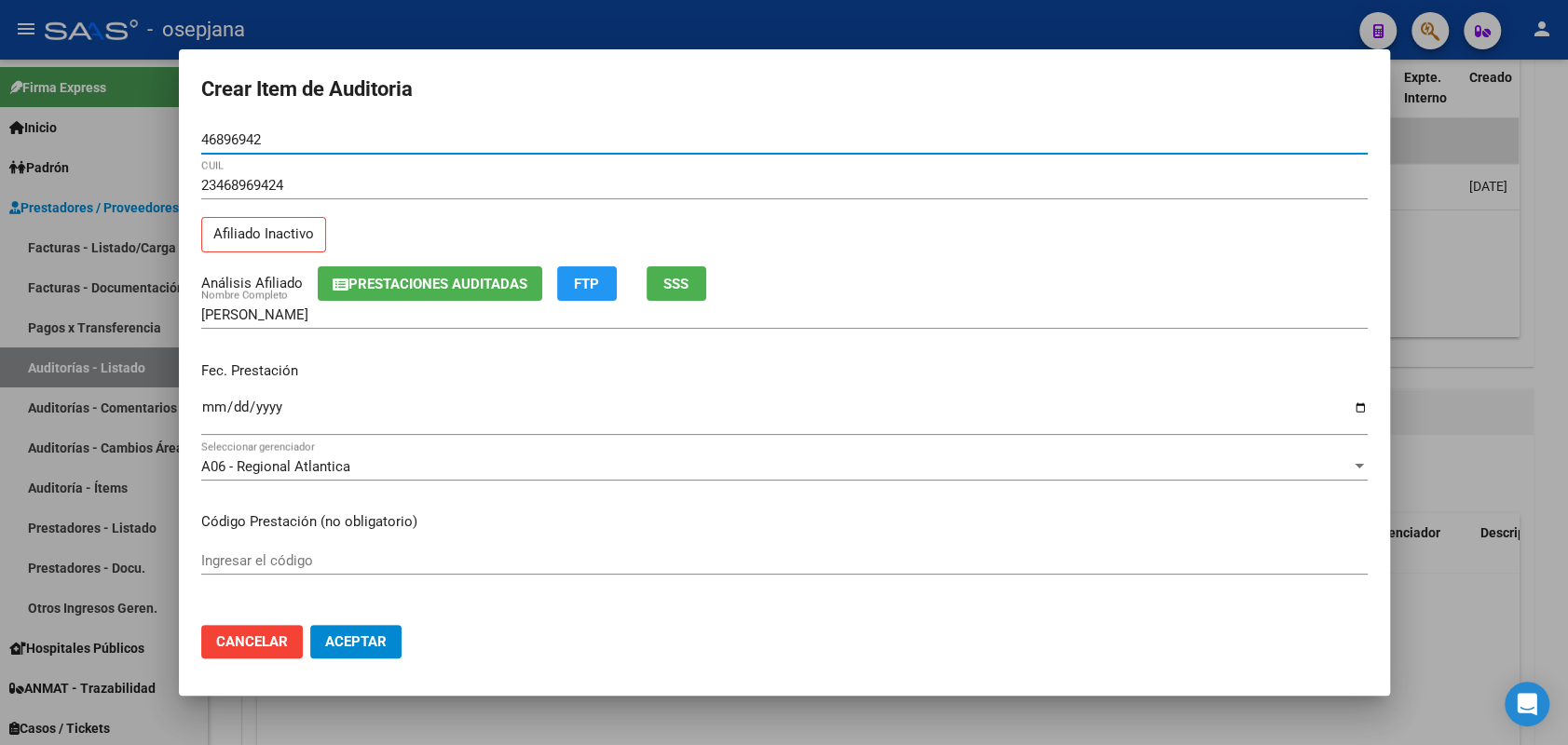
type input "46896942"
click at [663, 277] on button "SSS" at bounding box center [677, 283] width 60 height 35
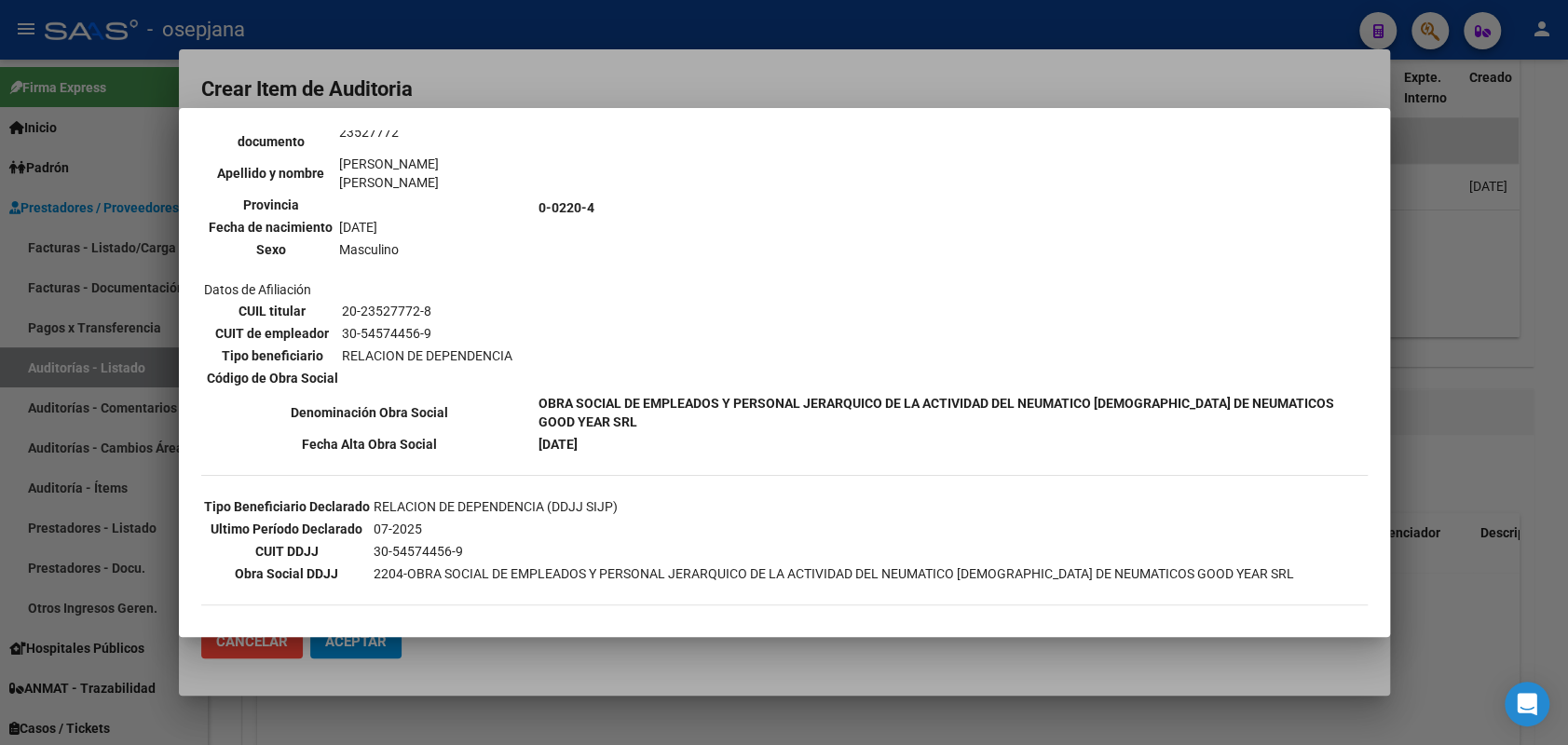
scroll to position [215, 0]
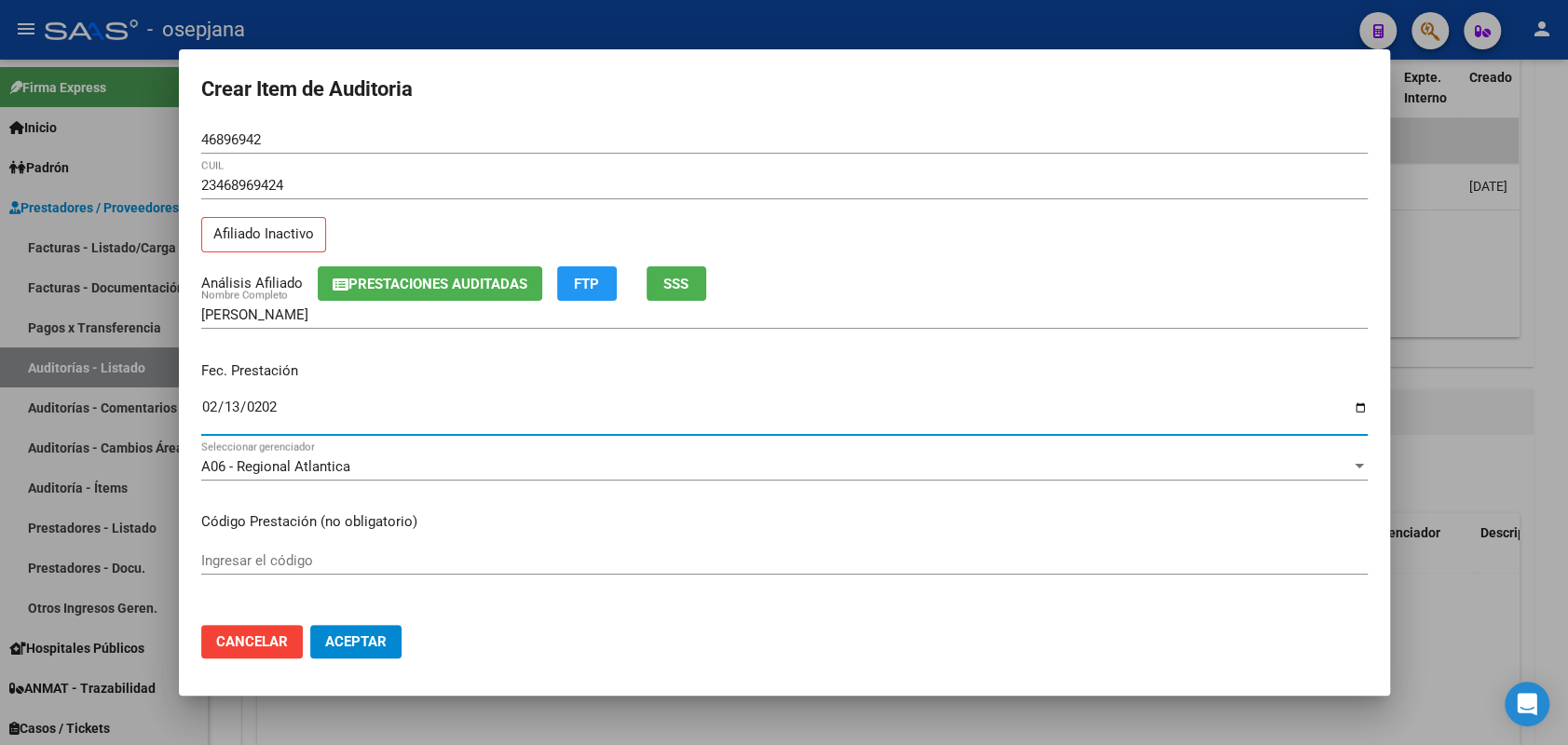
type input "2025-02-13"
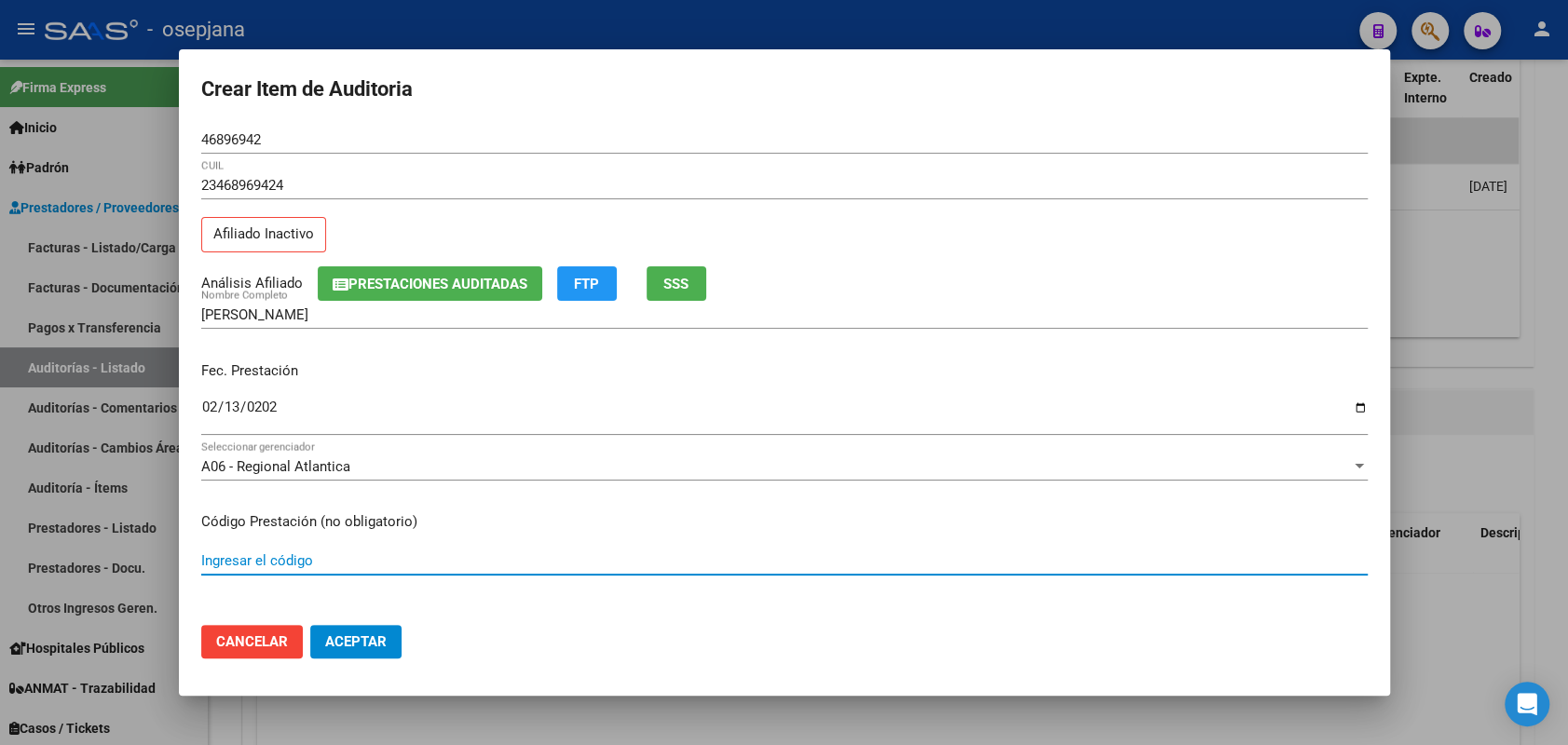
scroll to position [286, 0]
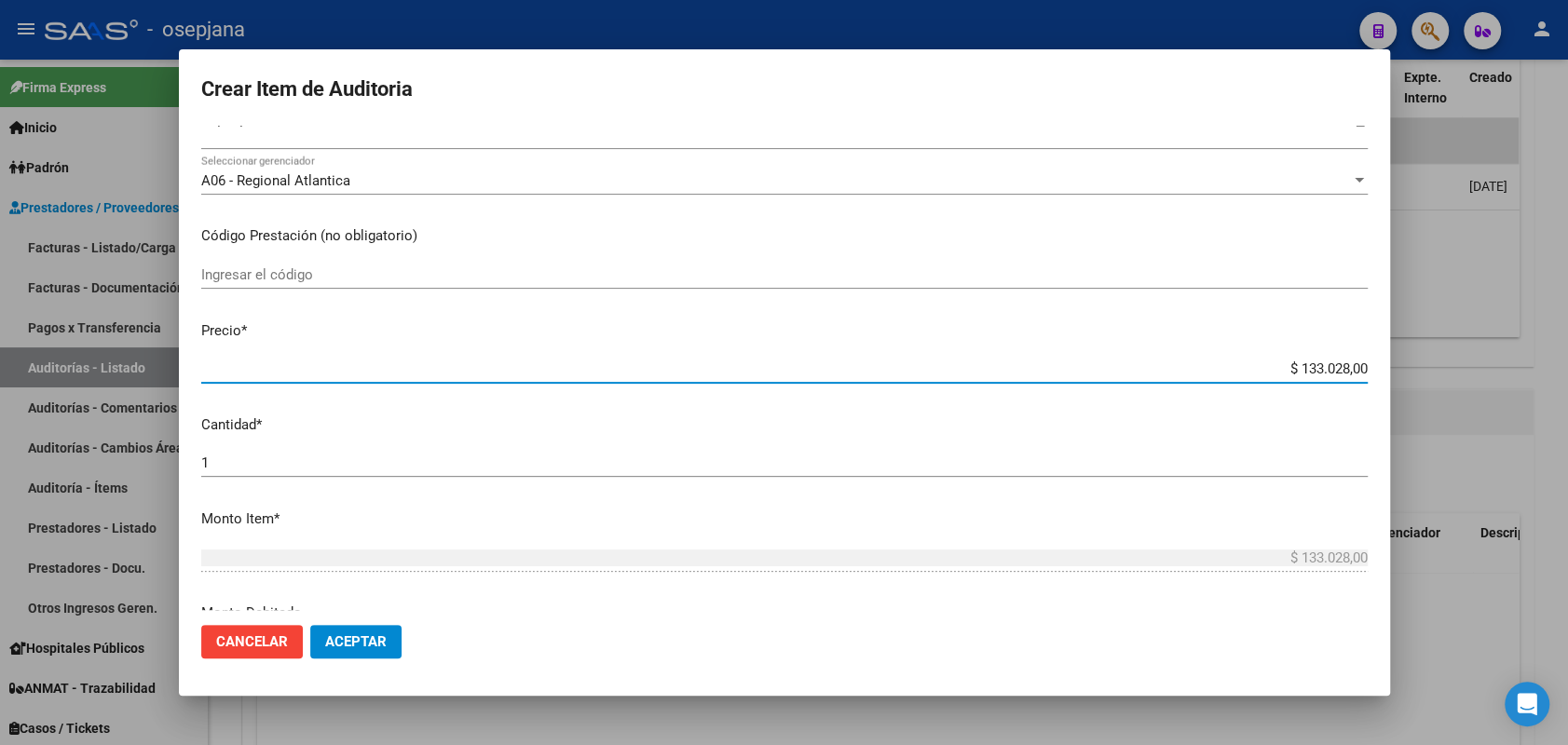
type input "$ 0,01"
type input "$ 0,17"
type input "$ 1,74"
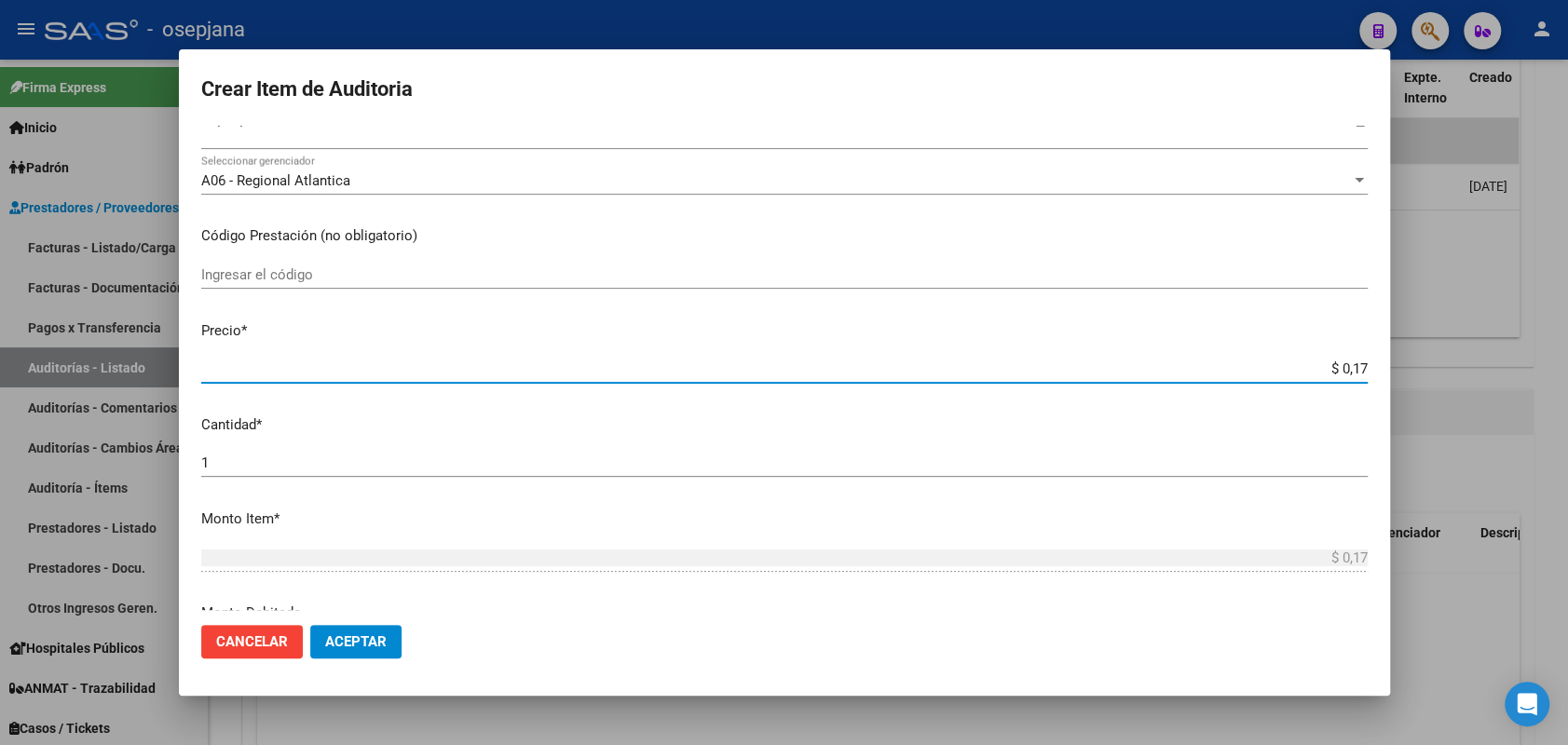
type input "$ 1,74"
type input "$ 17,48"
type input "$ 174,87"
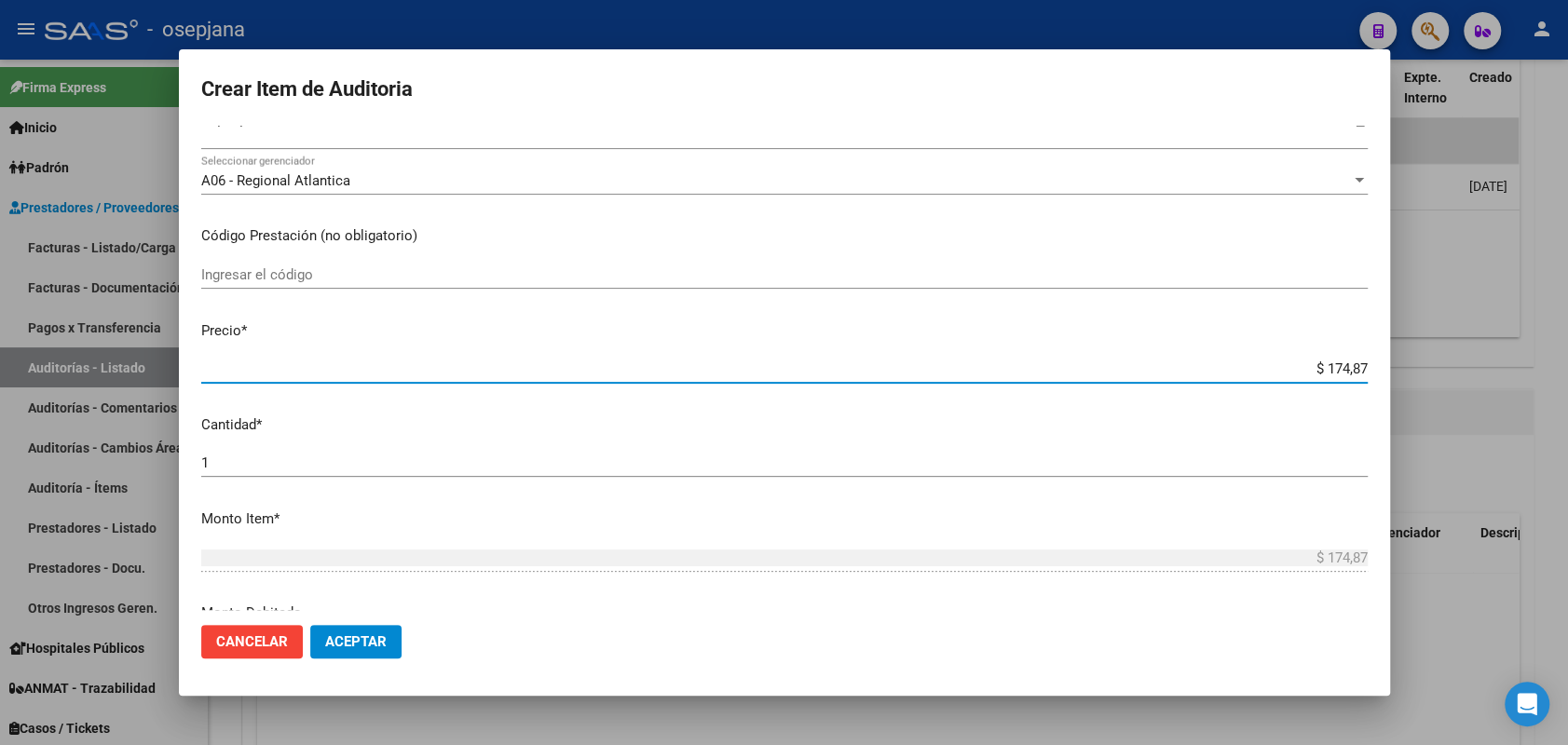
type input "$ 1.748,70"
type input "$ 17.487,00"
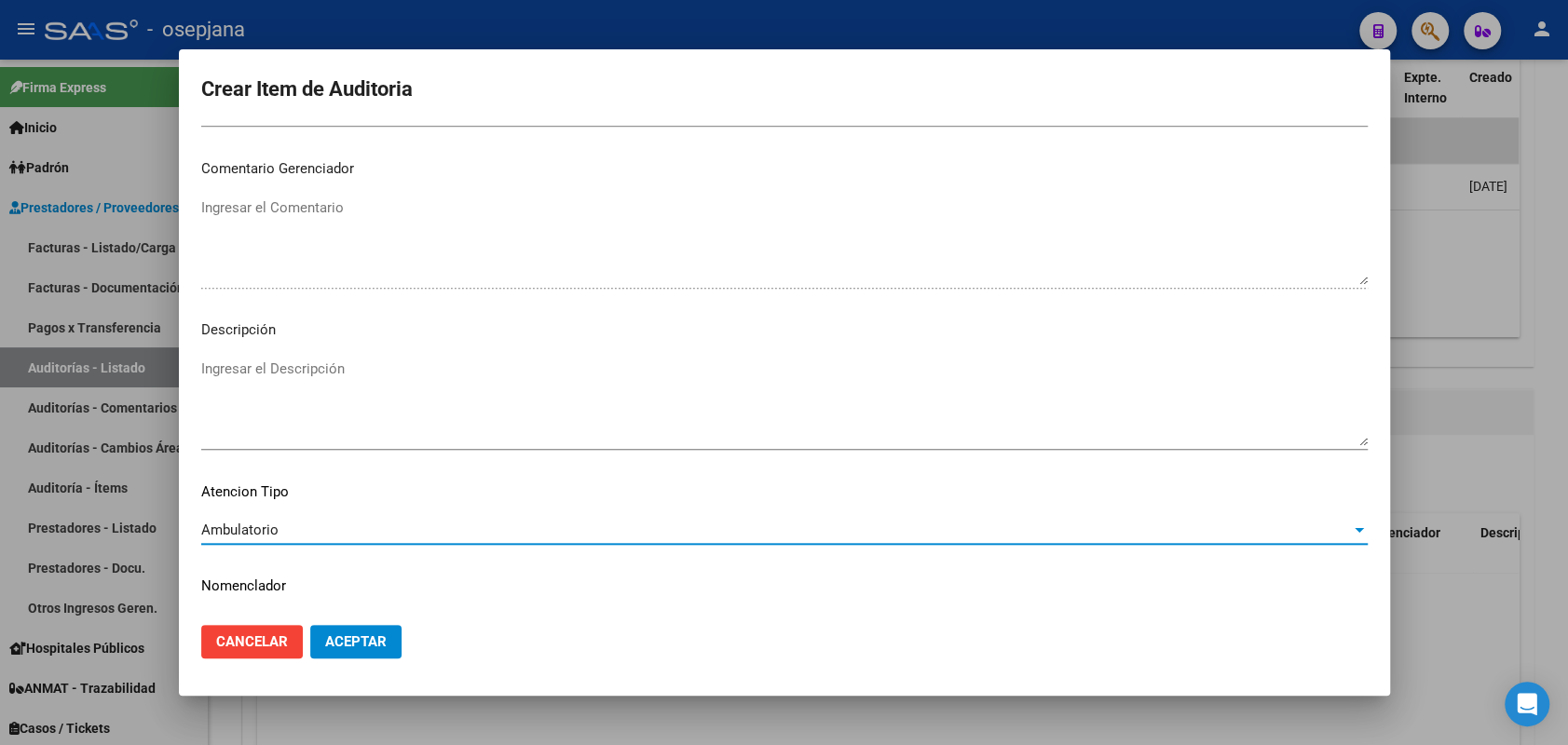
scroll to position [1192, 0]
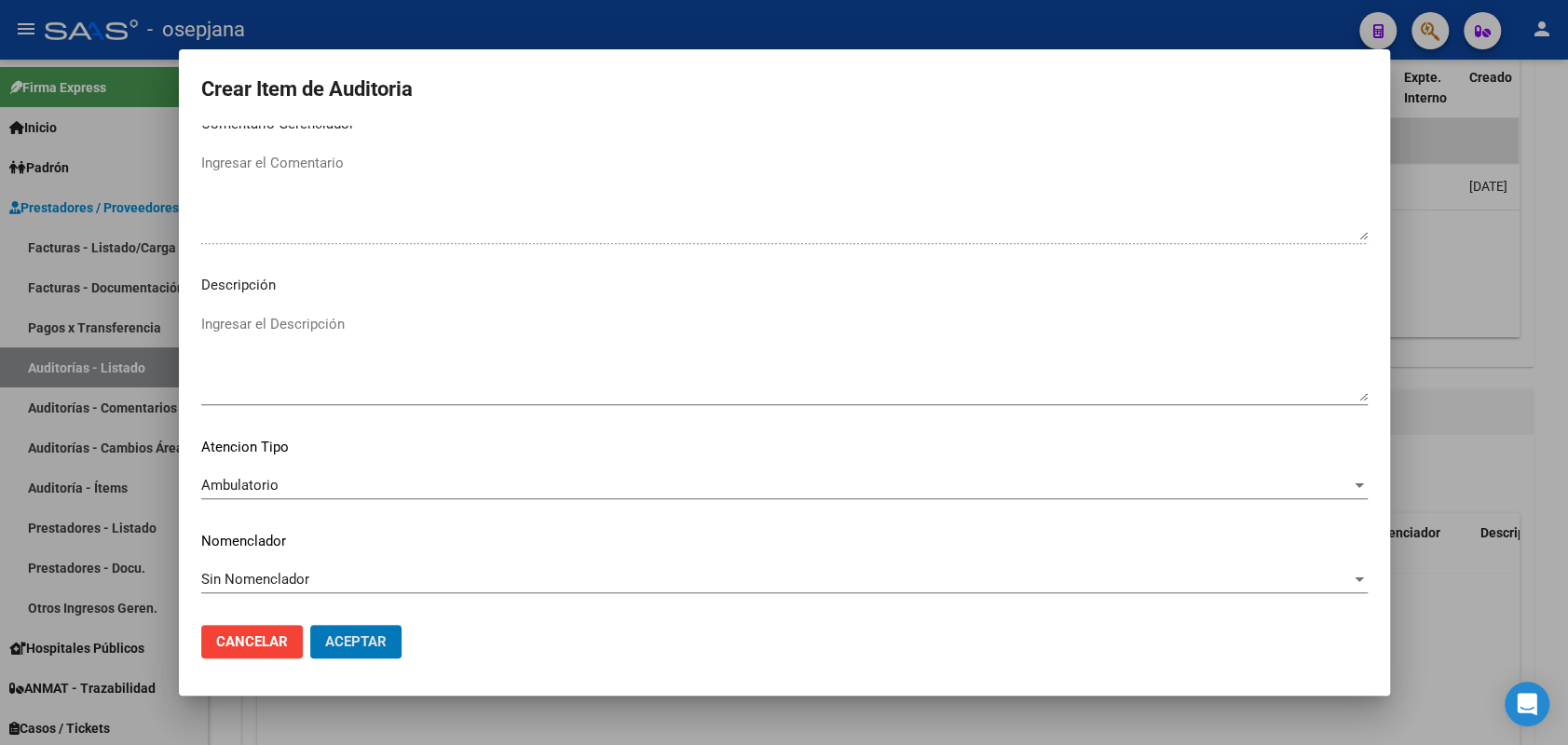
click at [311, 625] on button "Aceptar" at bounding box center [356, 641] width 91 height 34
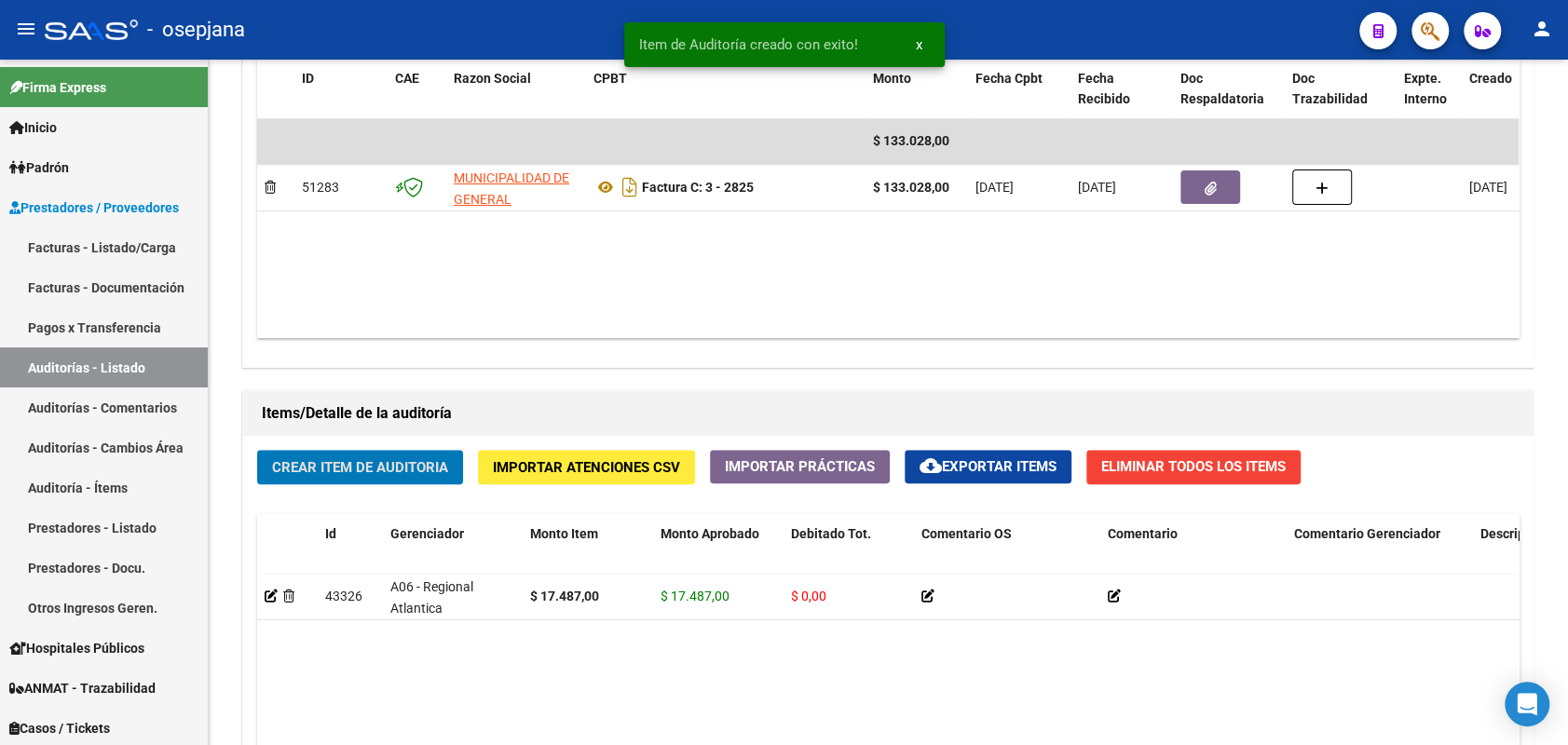
scroll to position [1029, 0]
click at [257, 449] on button "Crear Item de Auditoria" at bounding box center [360, 466] width 206 height 35
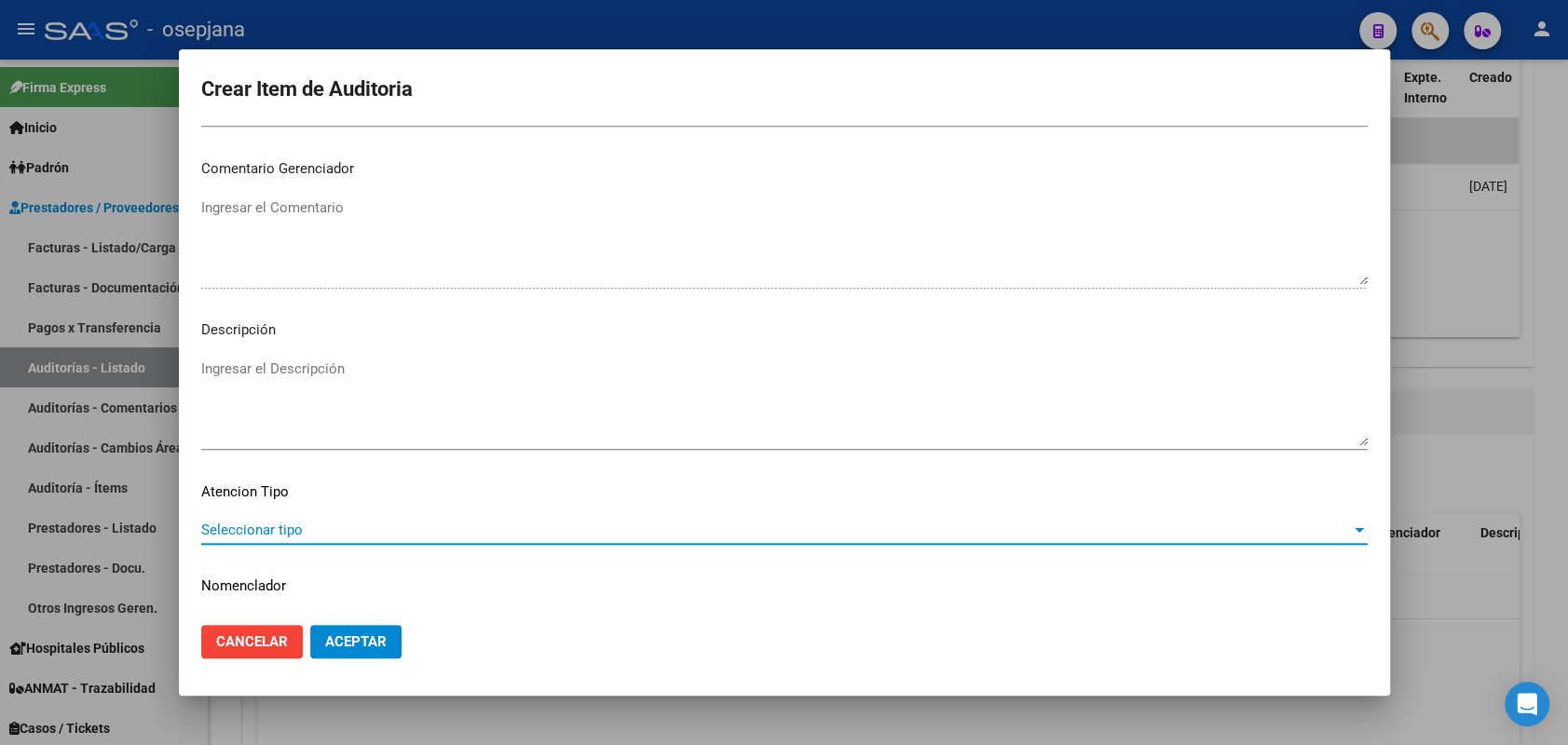
scroll to position [1192, 0]
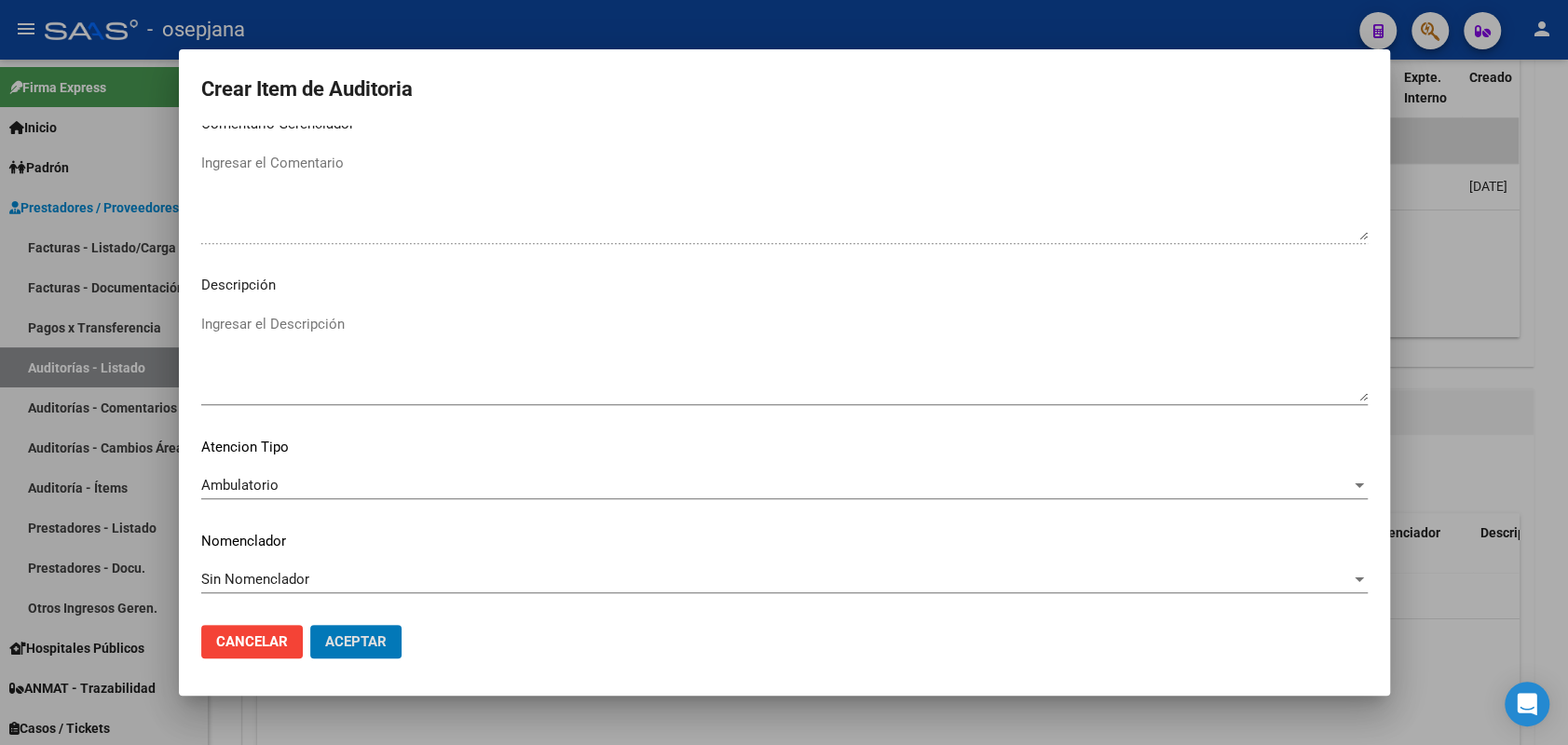
click at [311, 625] on button "Aceptar" at bounding box center [356, 641] width 91 height 34
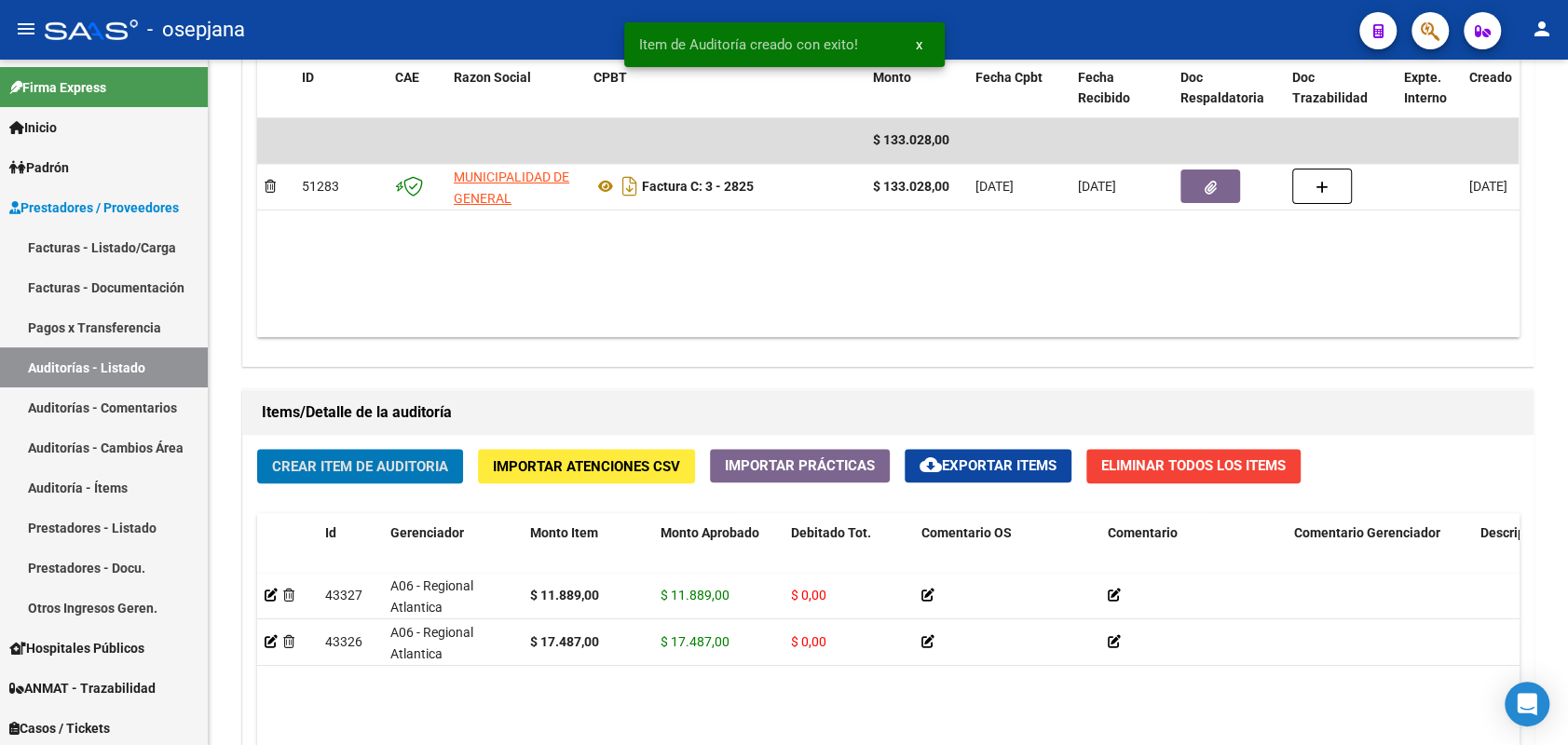
click at [257, 449] on button "Crear Item de Auditoria" at bounding box center [360, 466] width 206 height 35
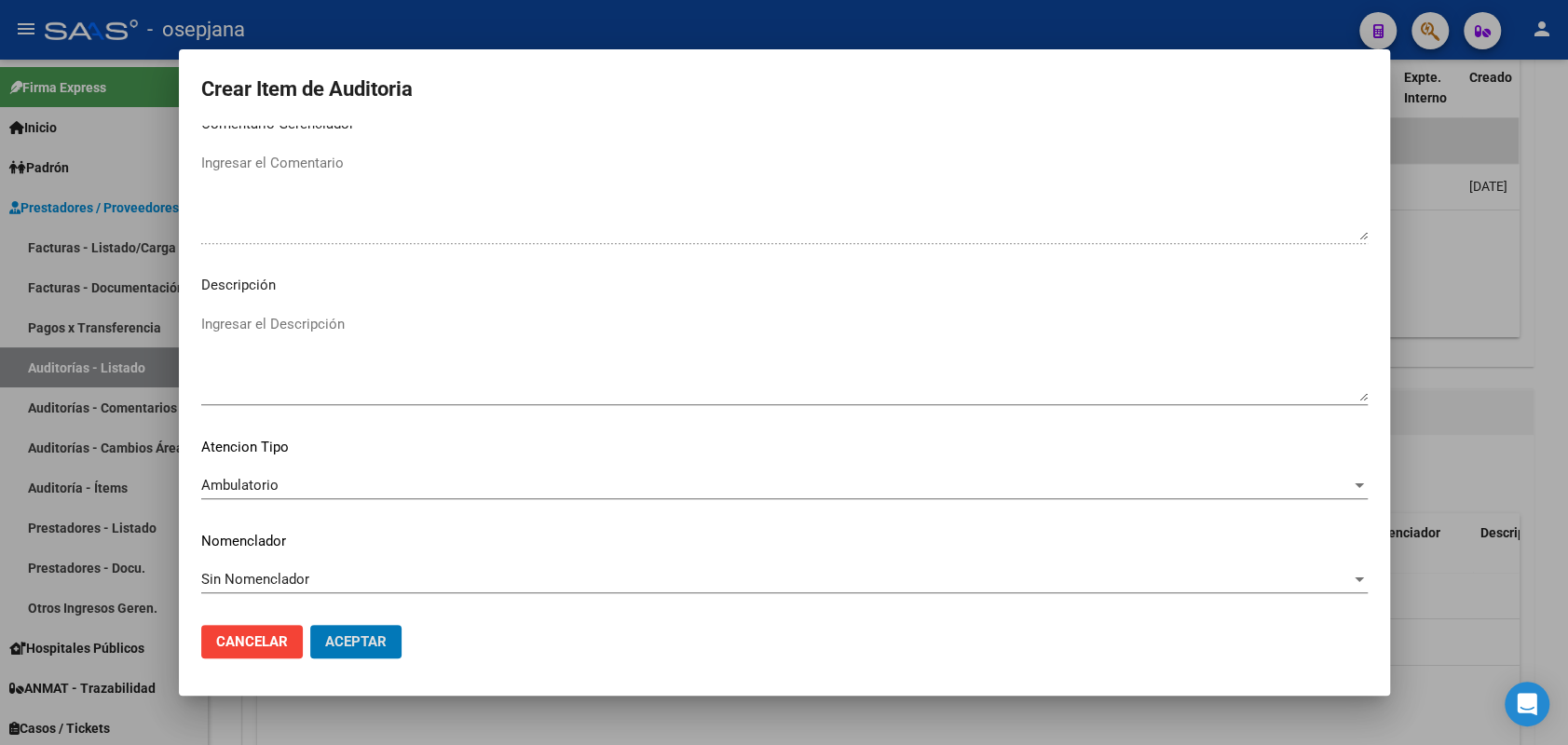
click at [311, 625] on button "Aceptar" at bounding box center [356, 641] width 91 height 34
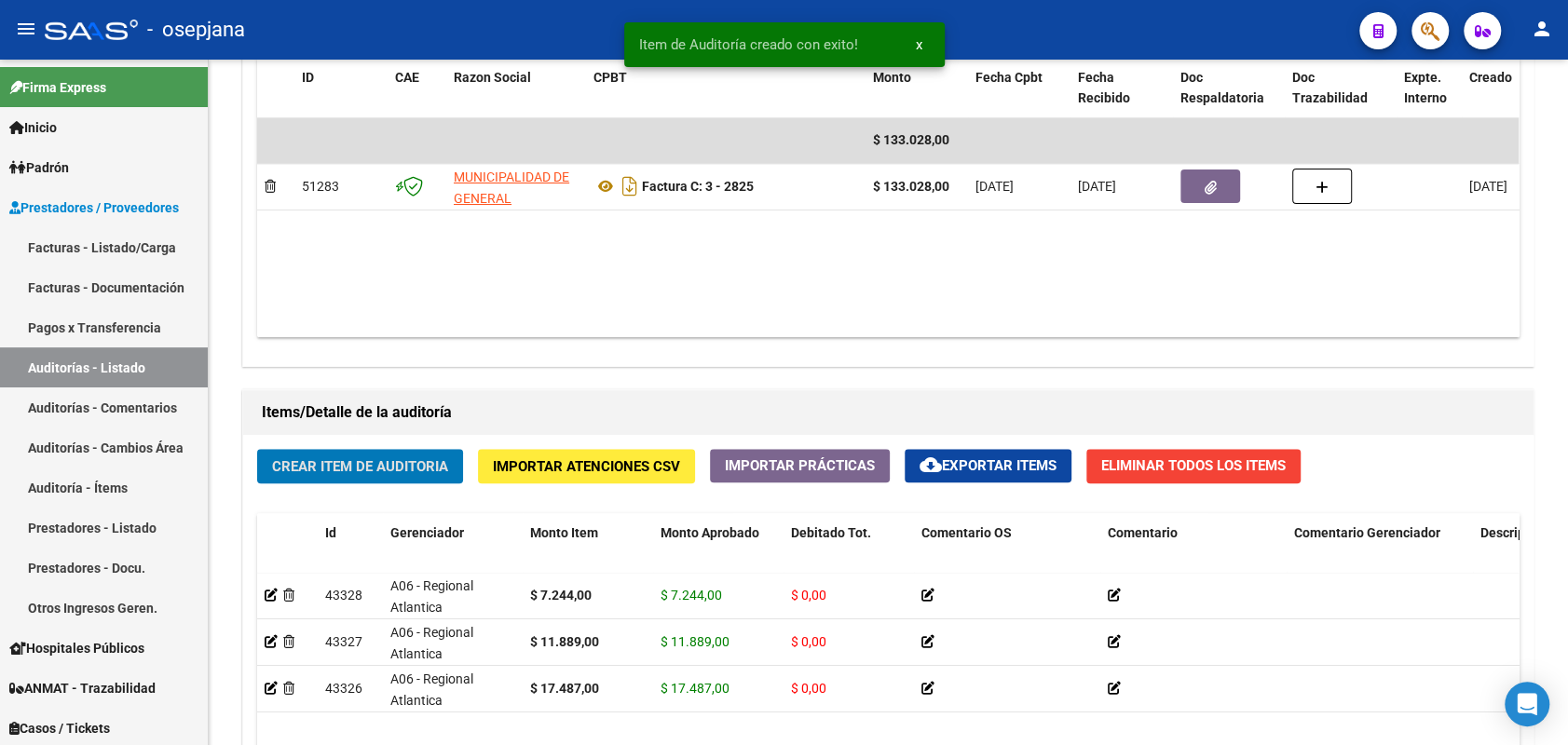
click at [257, 449] on button "Crear Item de Auditoria" at bounding box center [360, 466] width 206 height 35
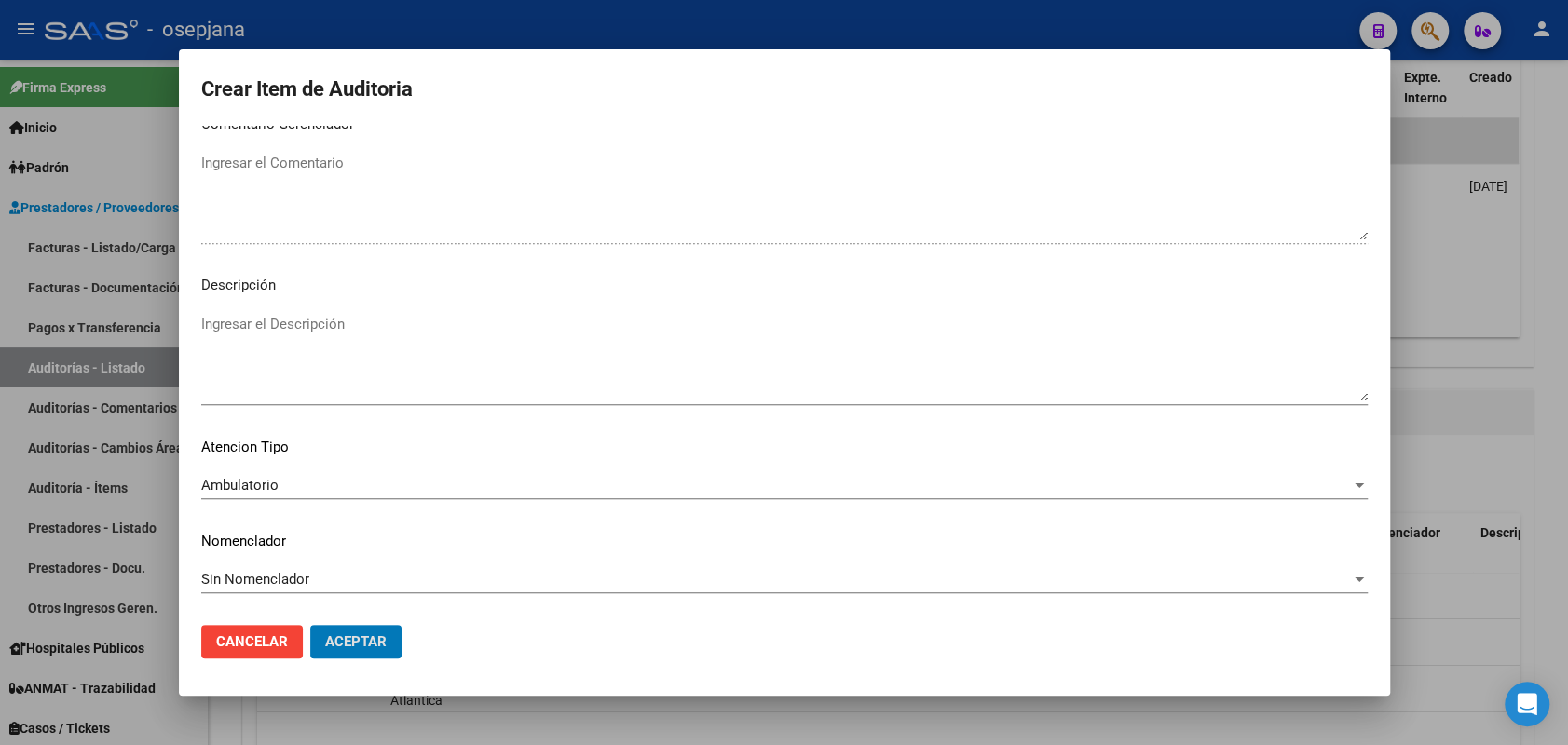
click at [311, 625] on button "Aceptar" at bounding box center [356, 641] width 91 height 34
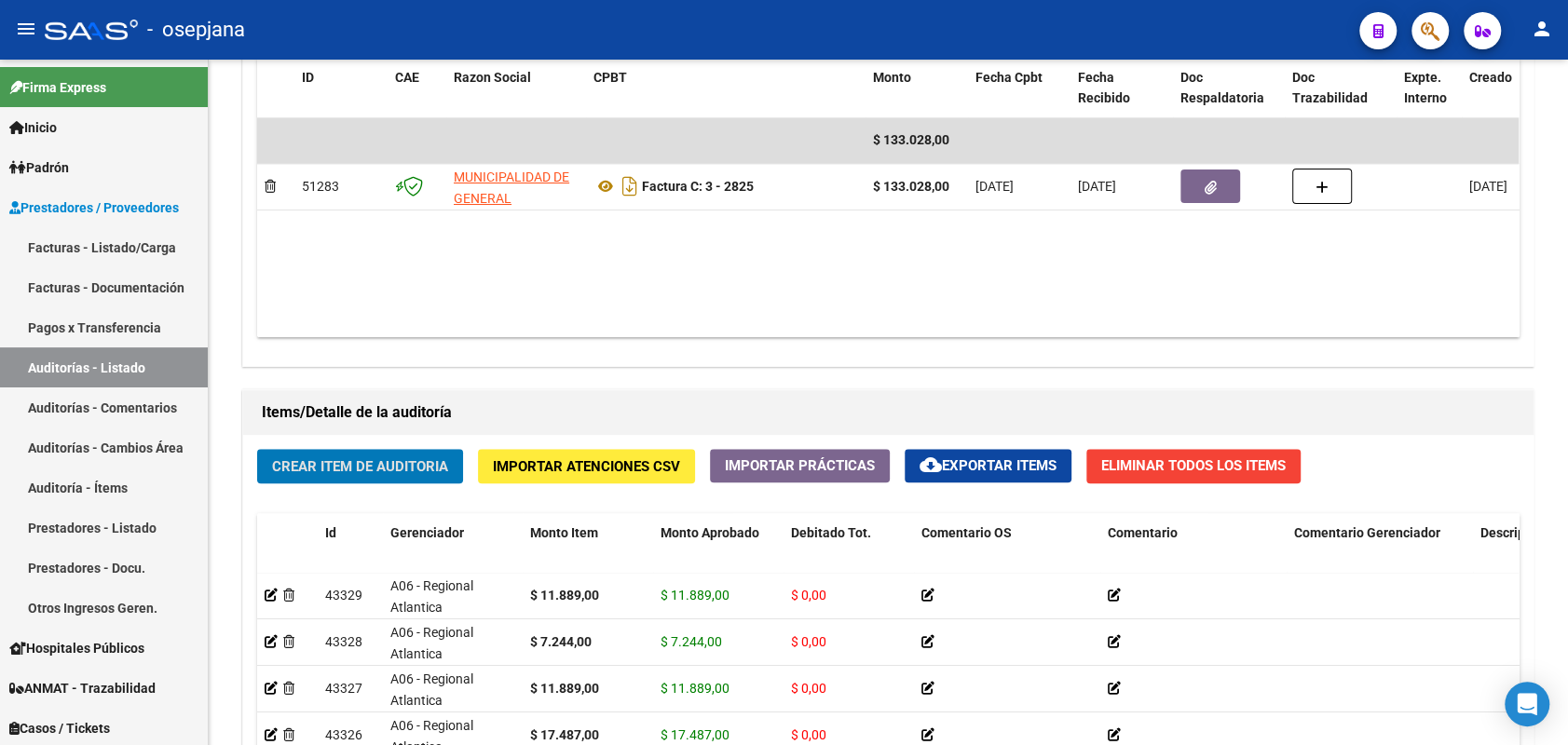
click at [257, 449] on button "Crear Item de Auditoria" at bounding box center [360, 466] width 206 height 35
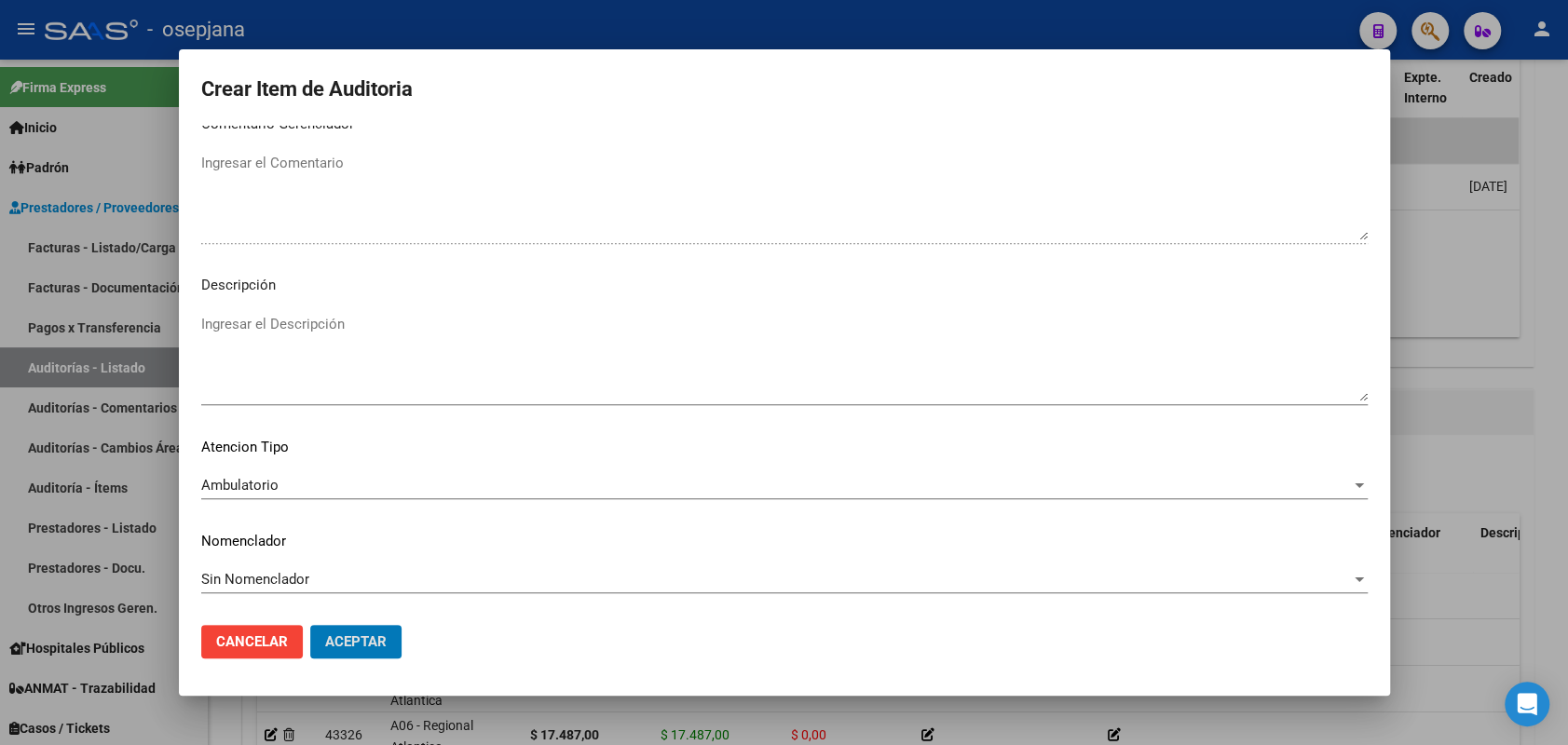
click at [311, 625] on button "Aceptar" at bounding box center [356, 641] width 91 height 34
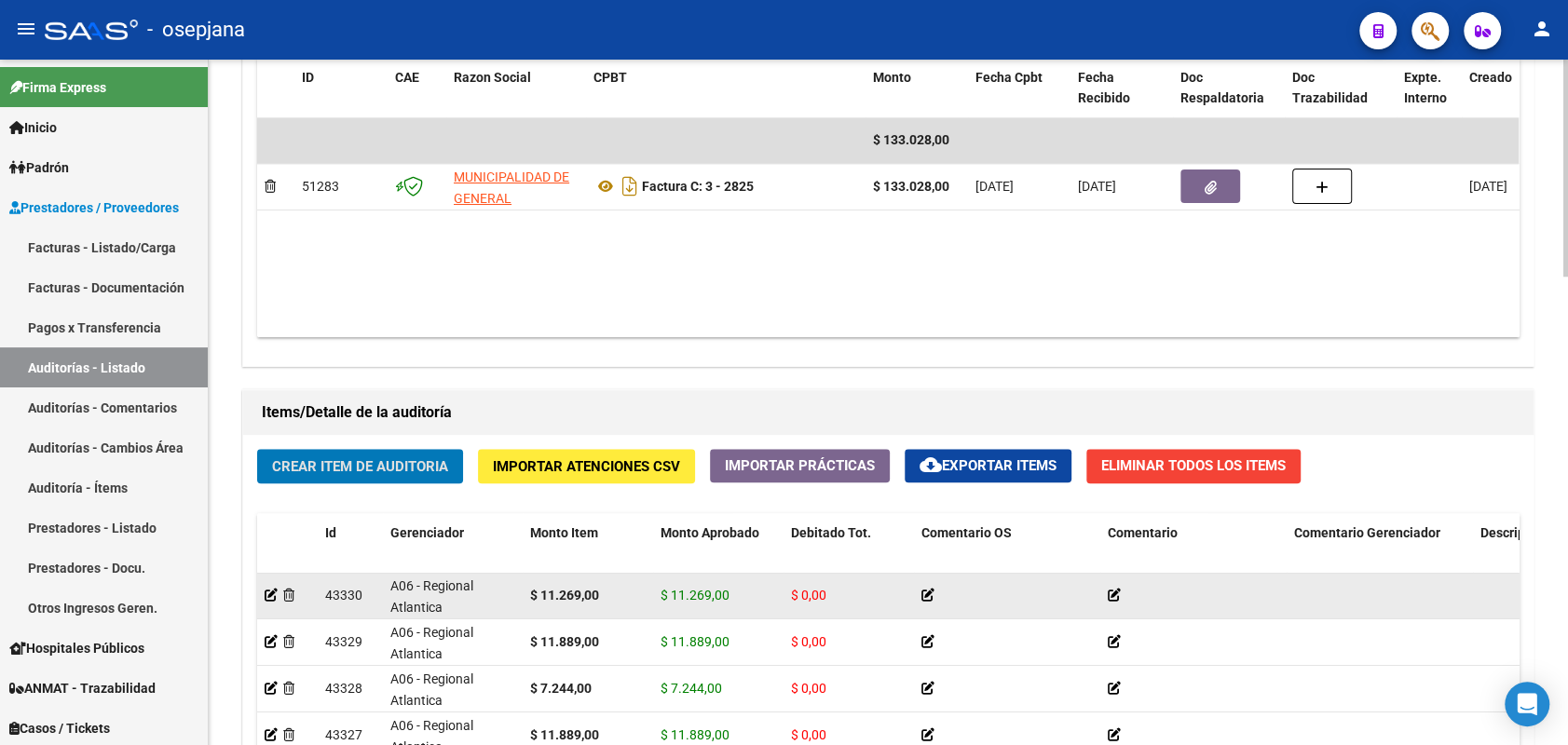
click at [257, 449] on button "Crear Item de Auditoria" at bounding box center [360, 466] width 206 height 35
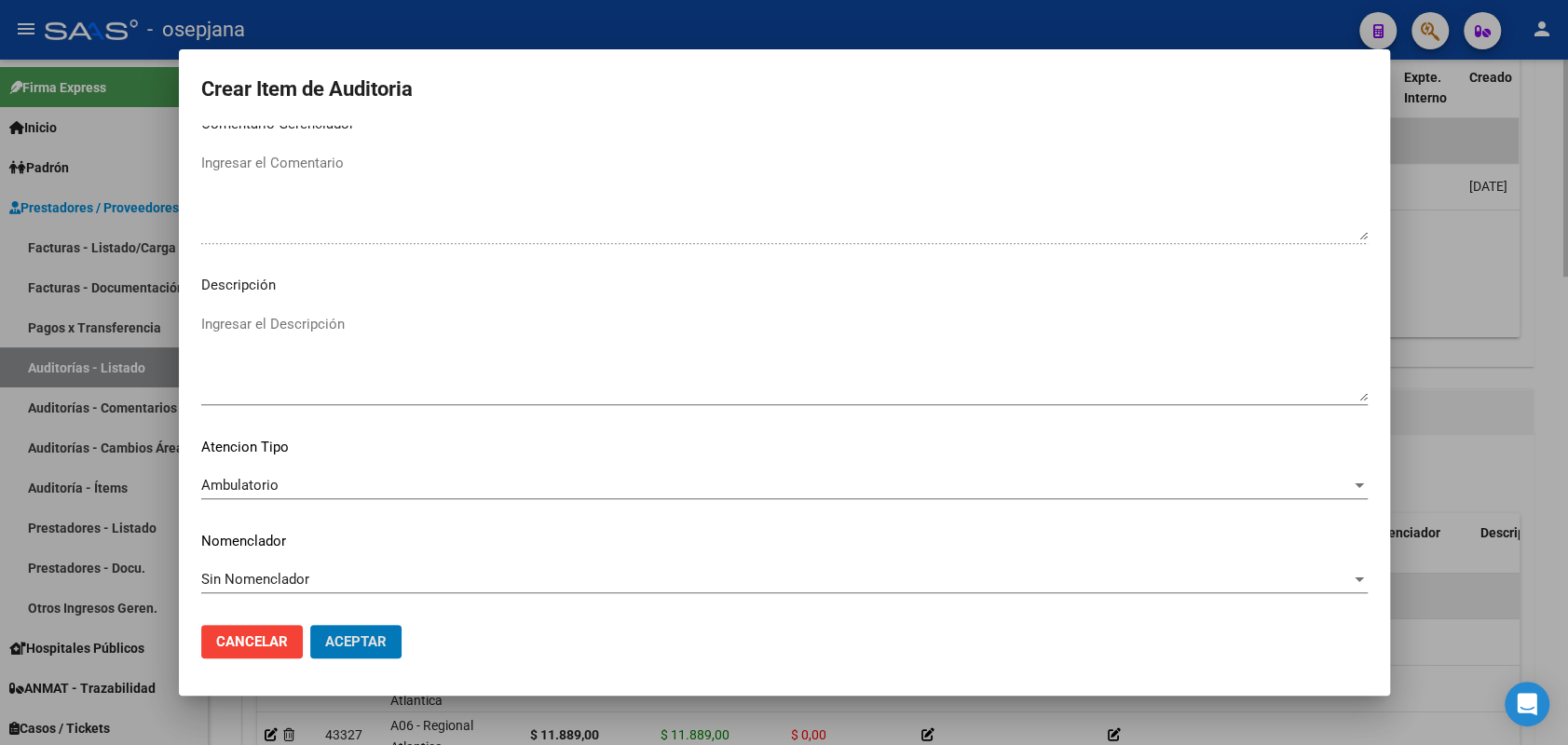
click at [311, 625] on button "Aceptar" at bounding box center [356, 641] width 91 height 34
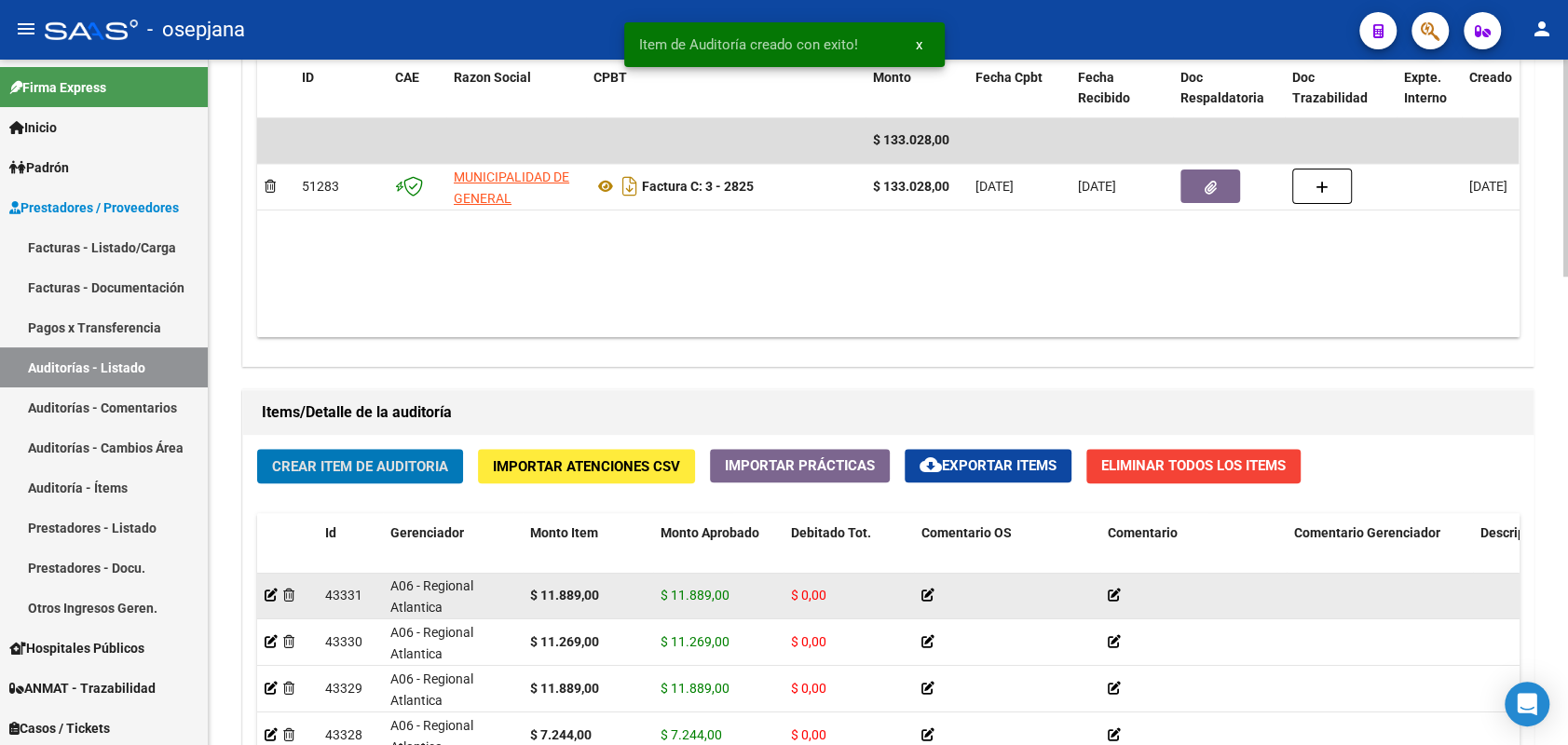
click at [257, 449] on button "Crear Item de Auditoria" at bounding box center [360, 466] width 206 height 35
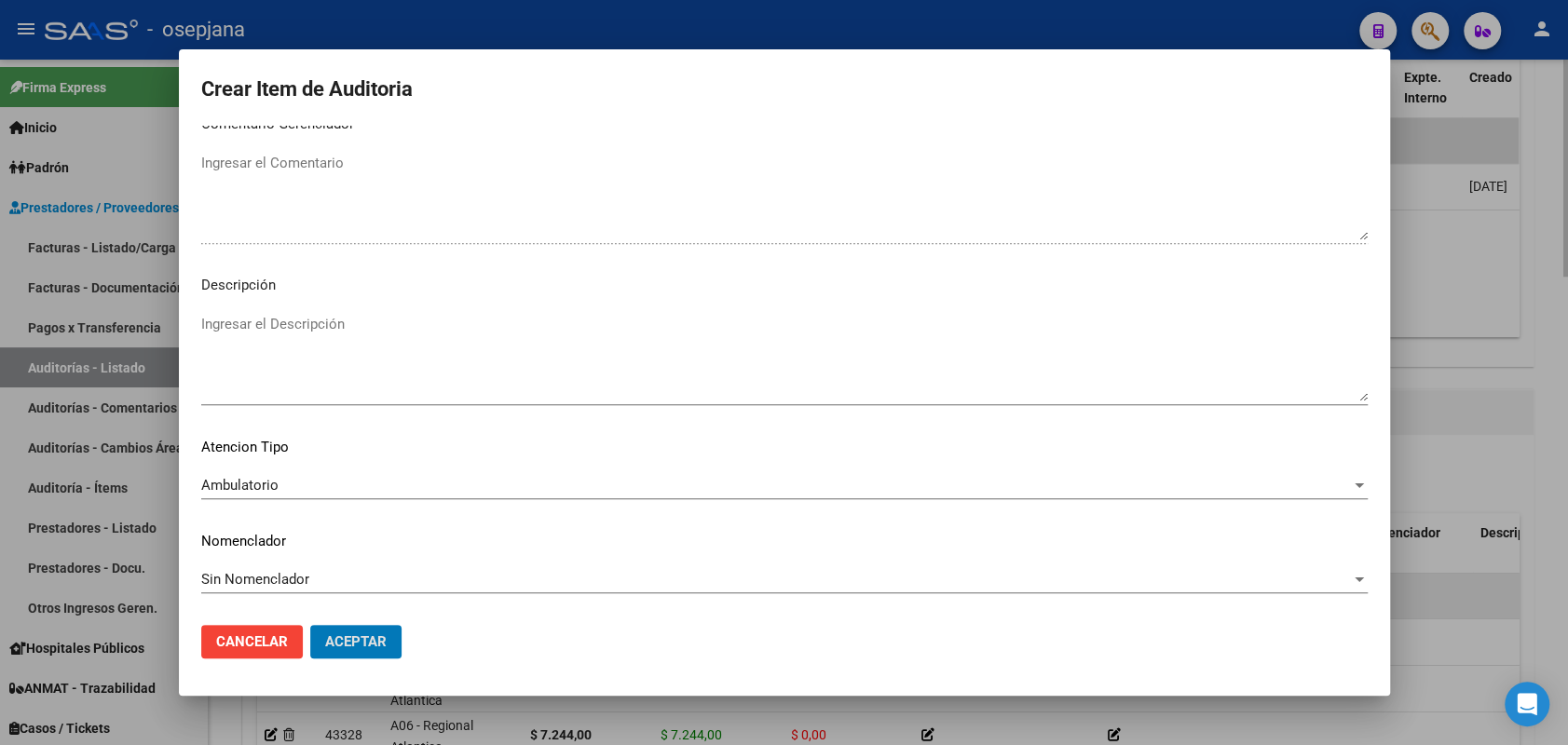
click at [311, 625] on button "Aceptar" at bounding box center [356, 641] width 91 height 34
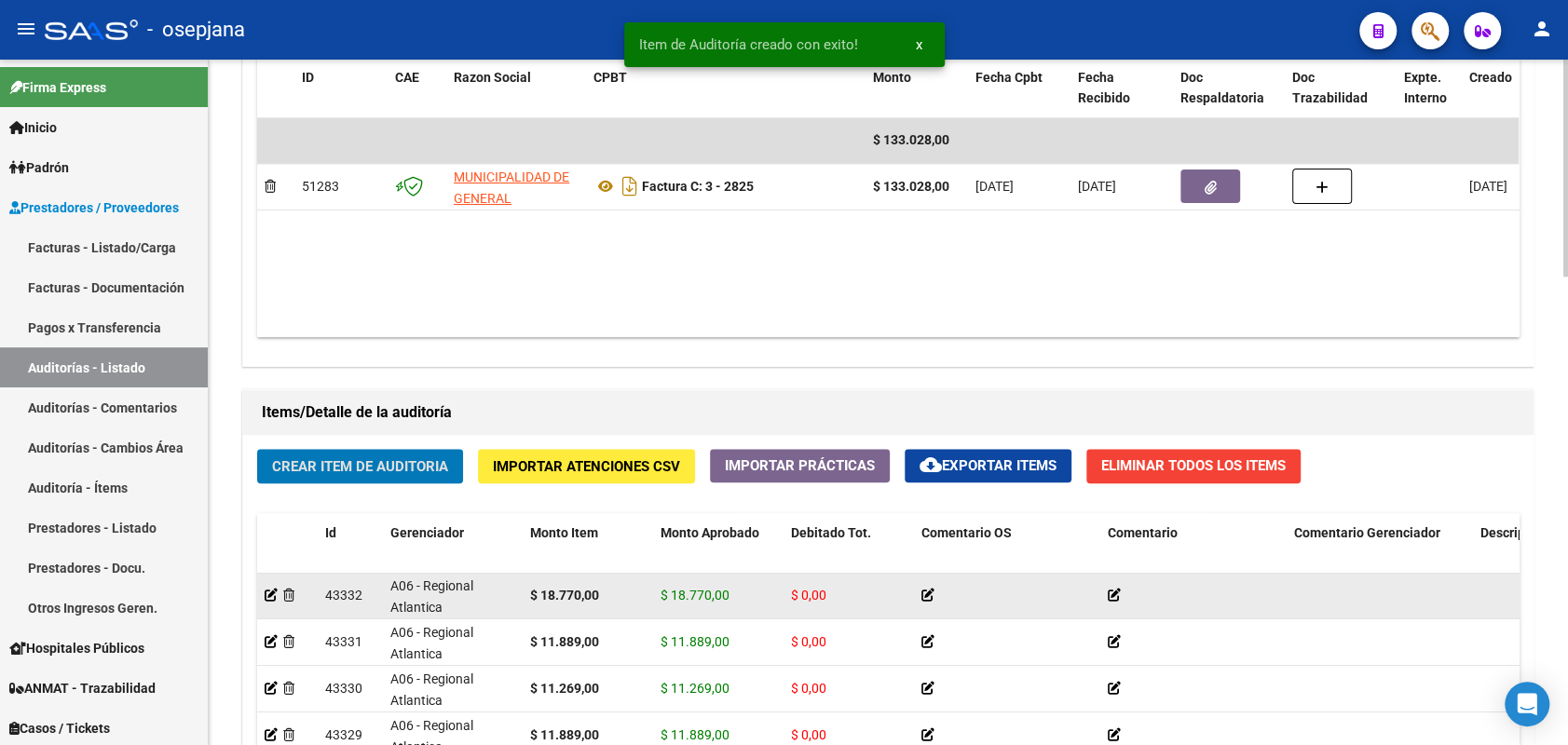
click at [257, 449] on button "Crear Item de Auditoria" at bounding box center [360, 466] width 206 height 35
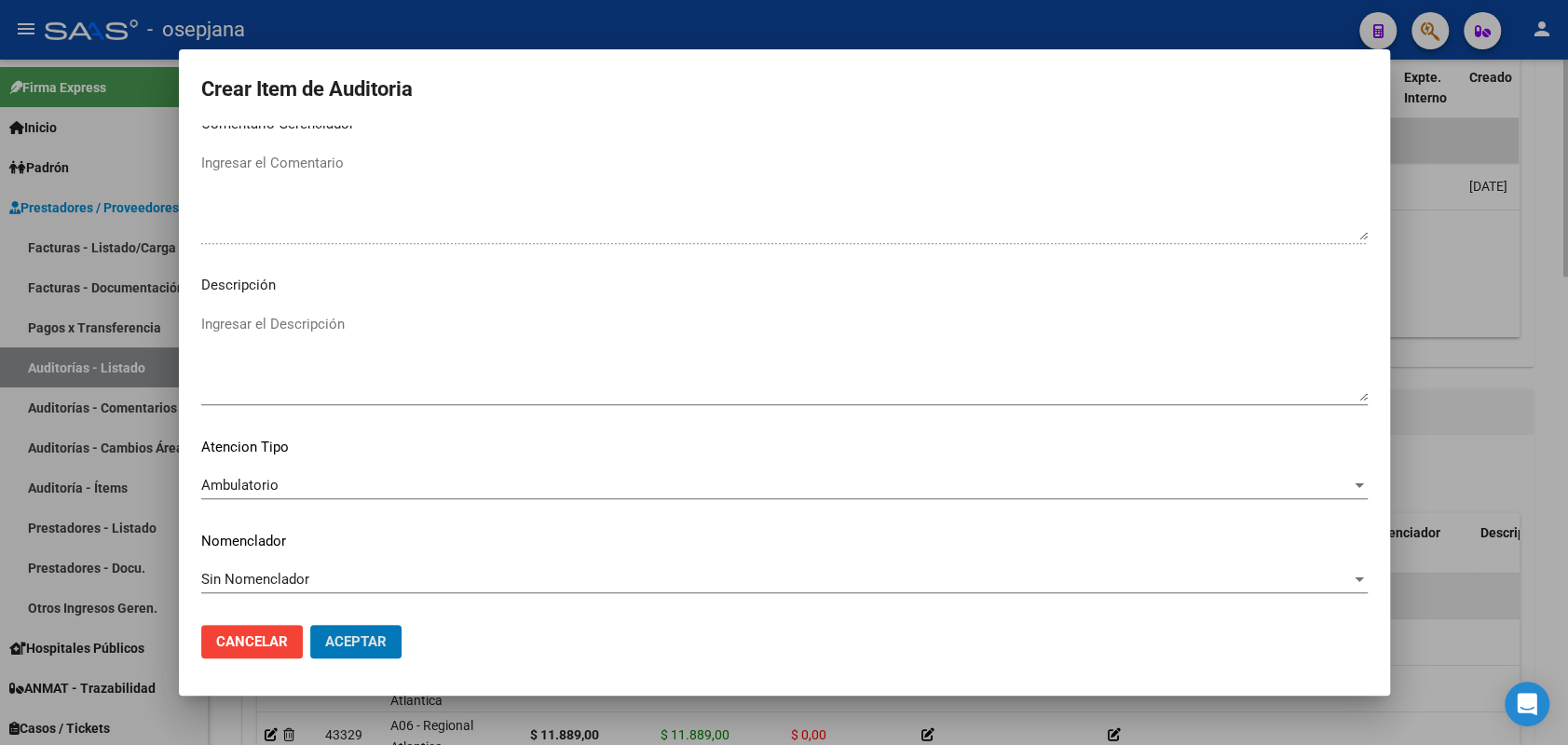
click at [311, 625] on button "Aceptar" at bounding box center [356, 641] width 91 height 34
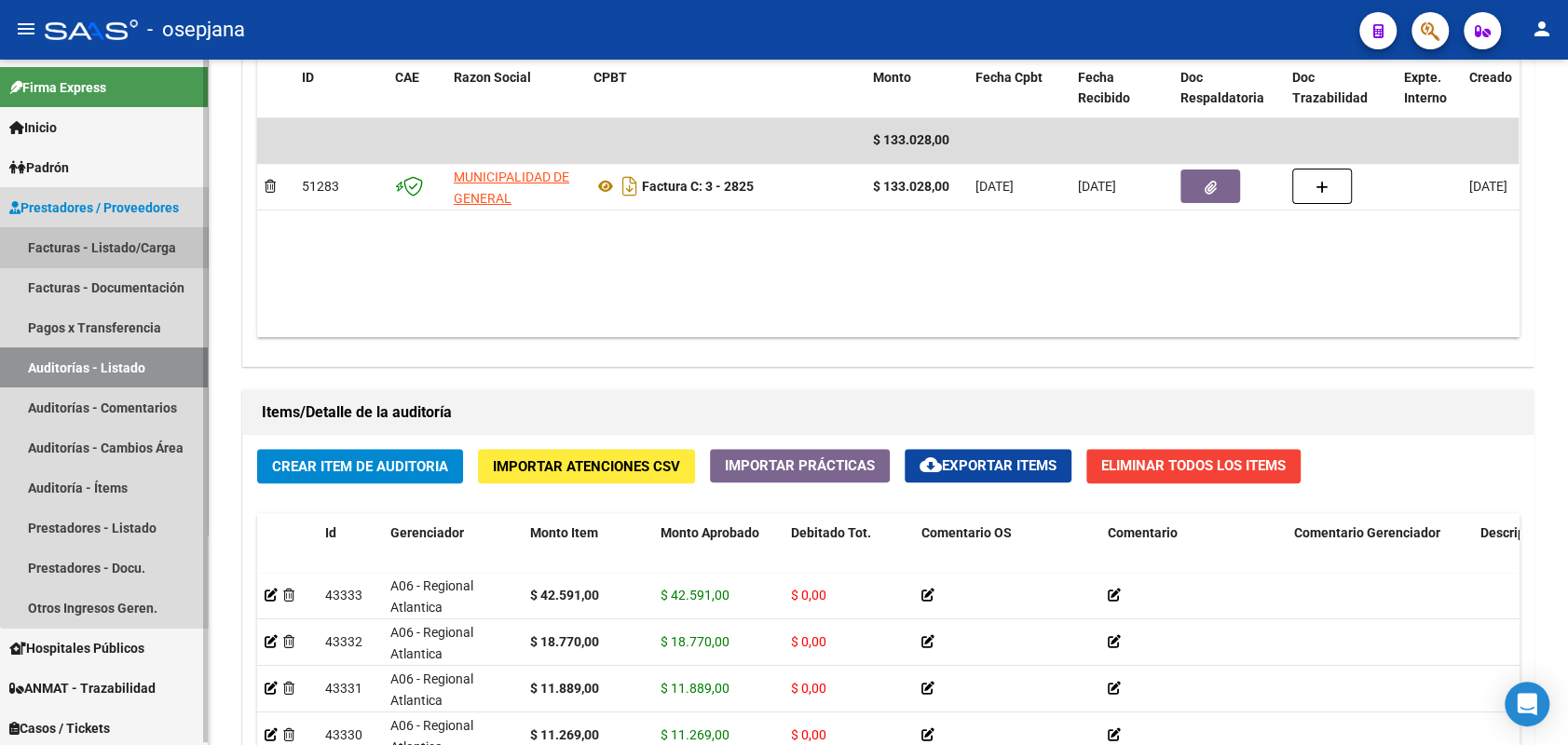
click at [144, 244] on link "Facturas - Listado/Carga" at bounding box center [104, 247] width 208 height 40
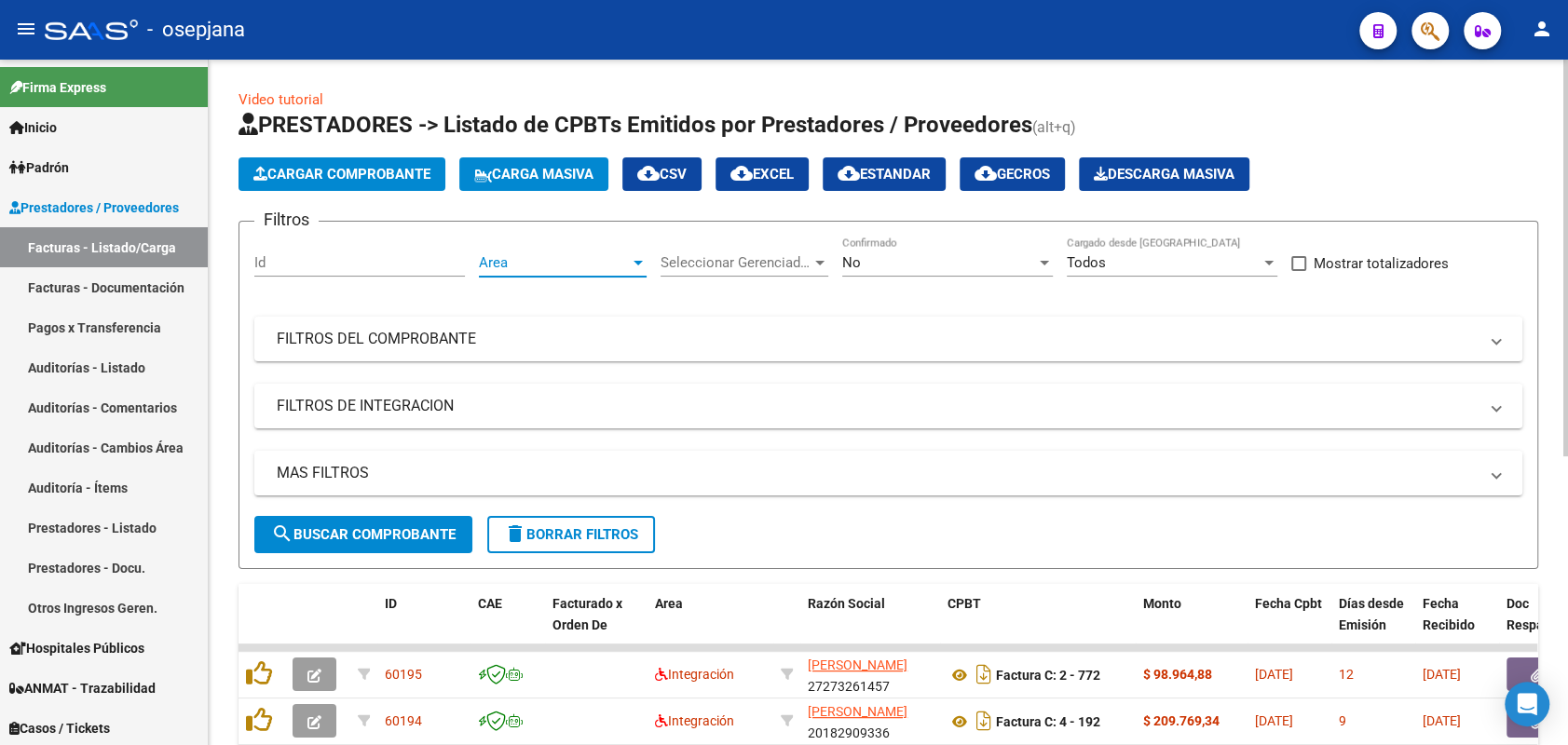
click at [527, 254] on span "Area" at bounding box center [555, 262] width 151 height 16
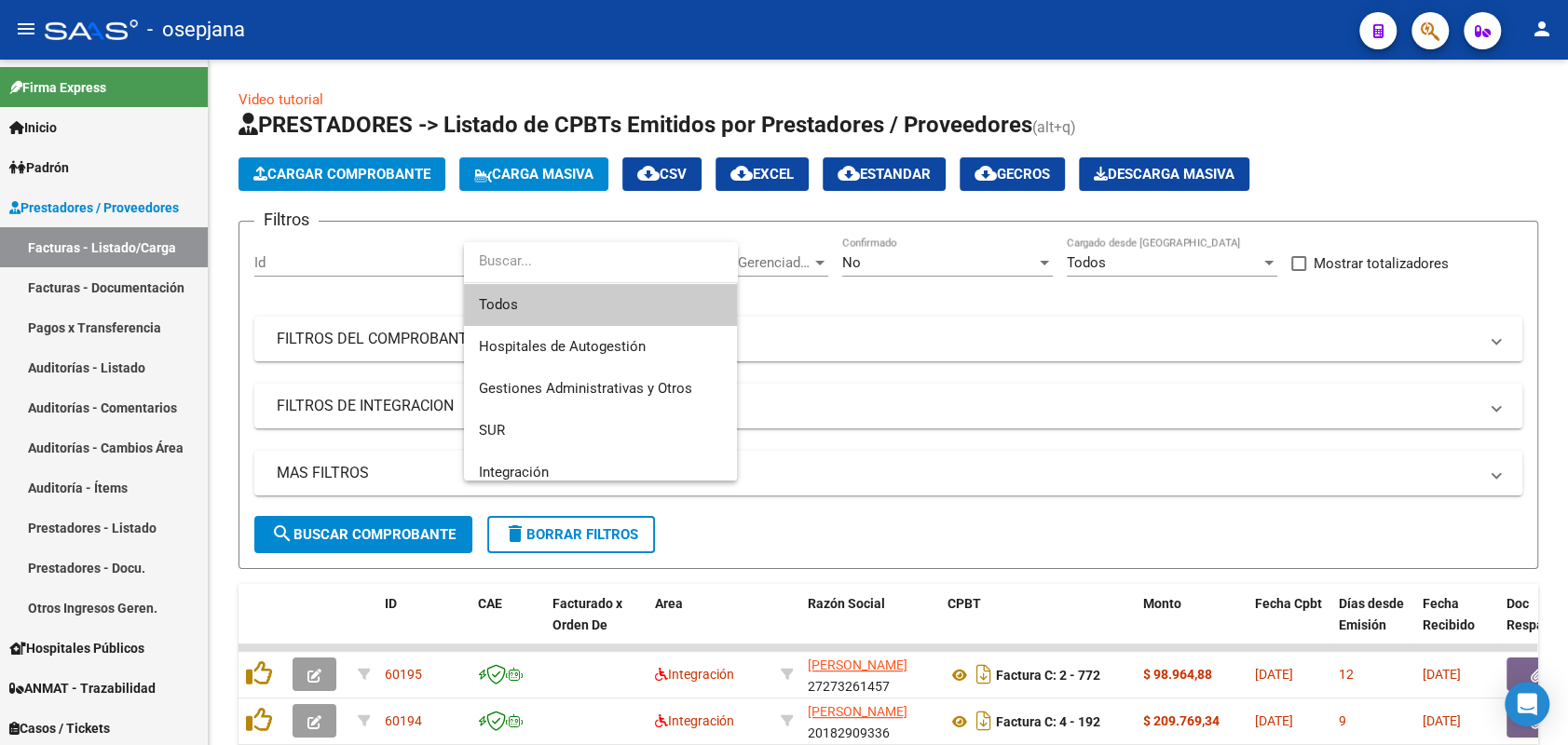
click at [520, 304] on span "Todos" at bounding box center [600, 305] width 243 height 42
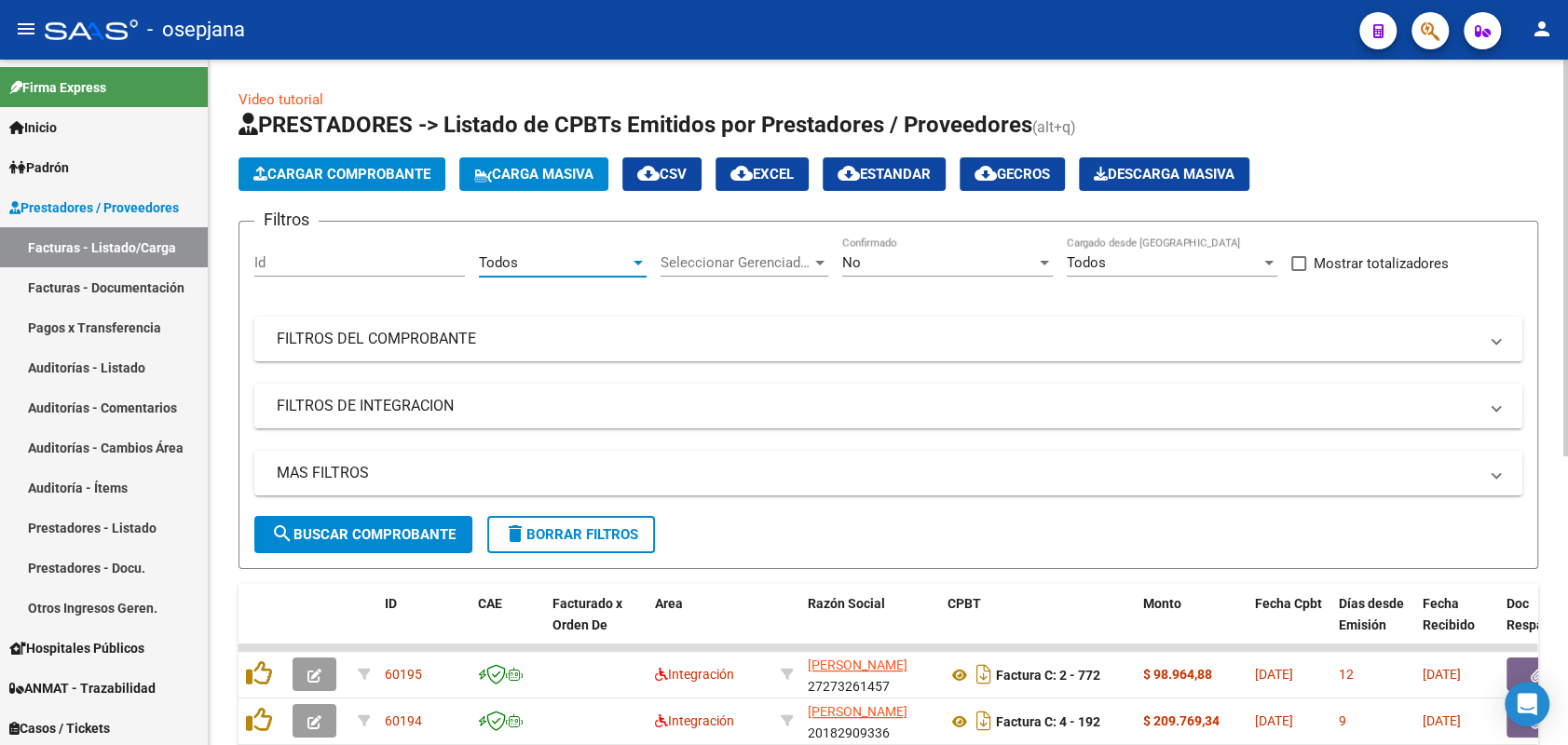
click at [751, 263] on span "Seleccionar Gerenciador" at bounding box center [737, 262] width 151 height 16
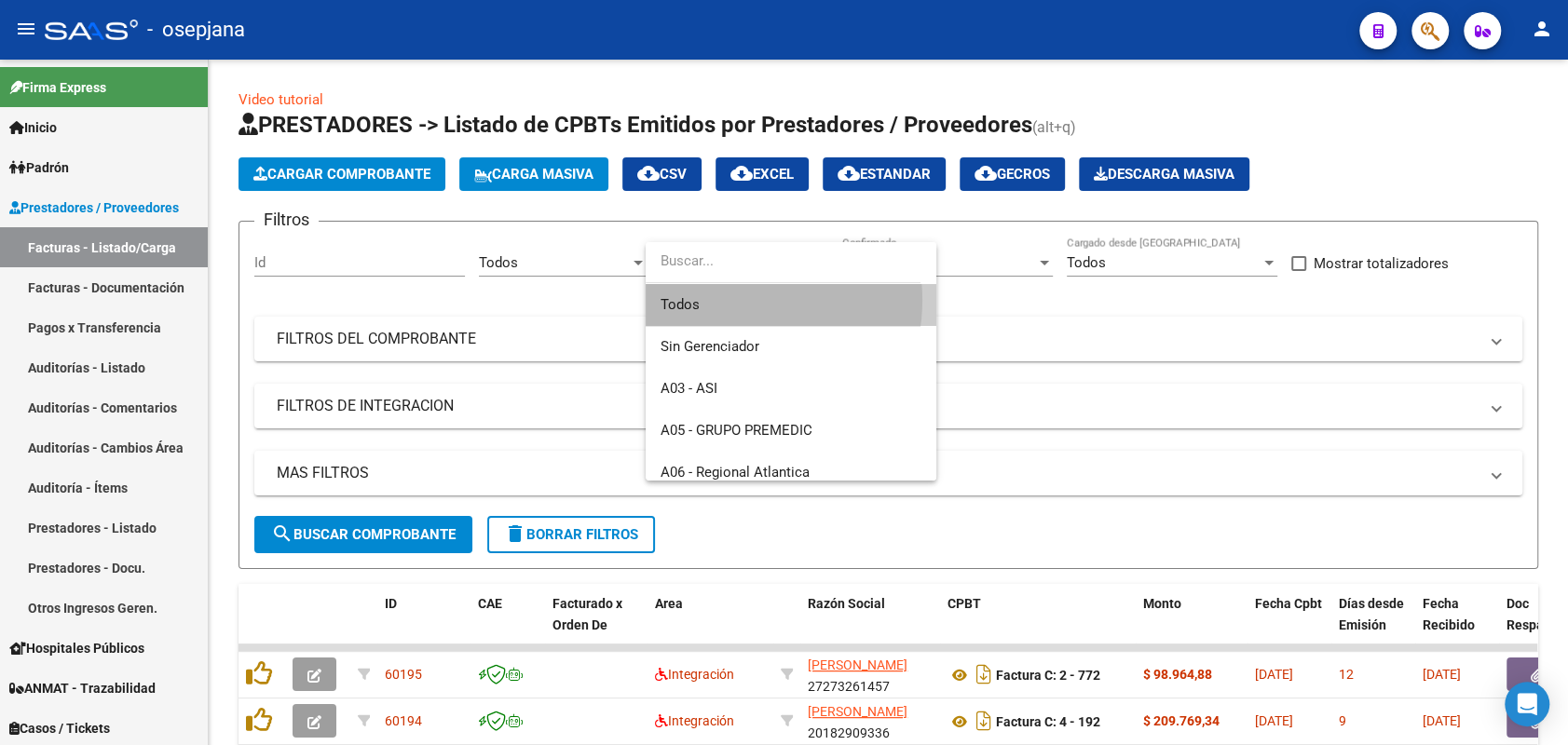
click at [731, 300] on span "Todos" at bounding box center [792, 305] width 261 height 42
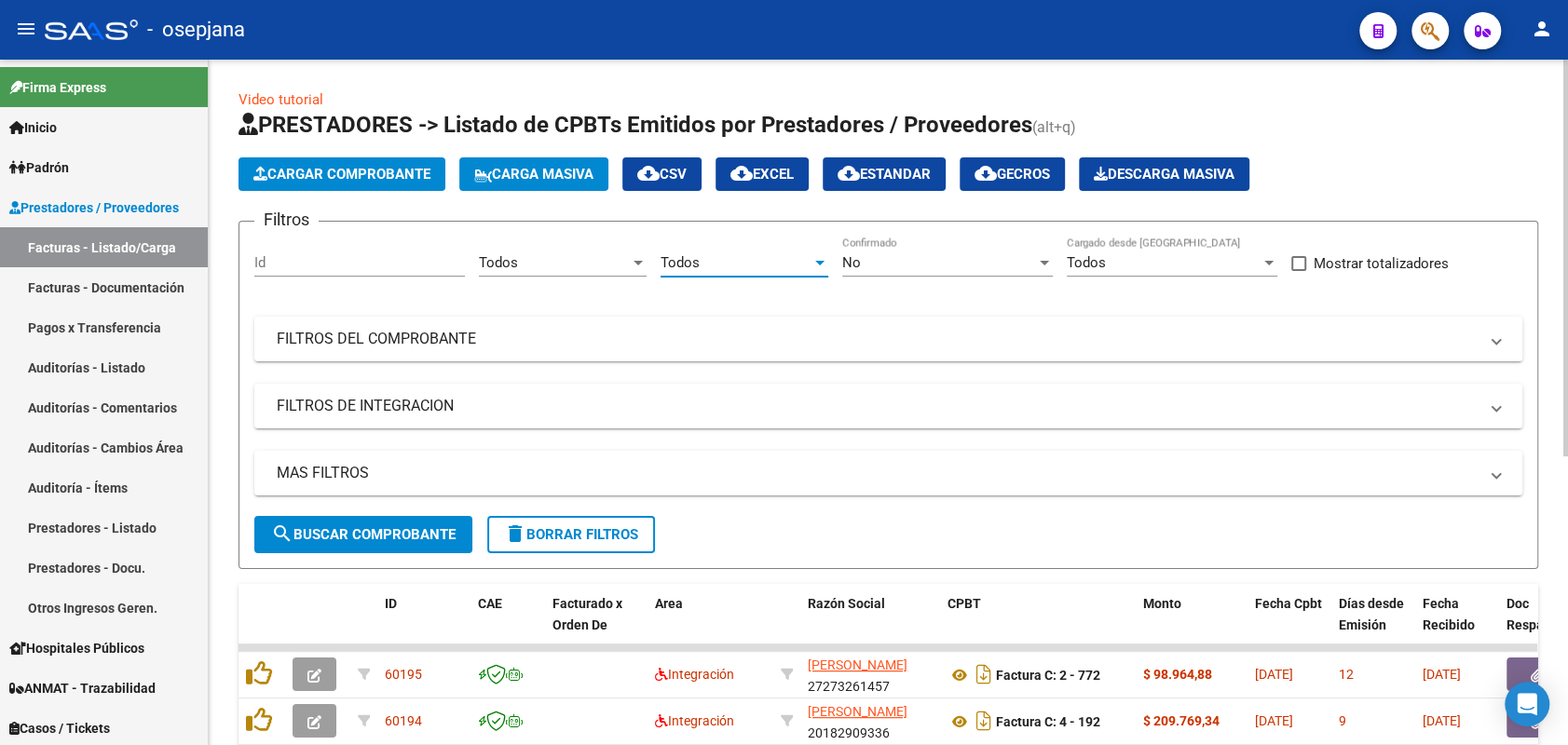
click at [941, 264] on div "No" at bounding box center [939, 262] width 194 height 16
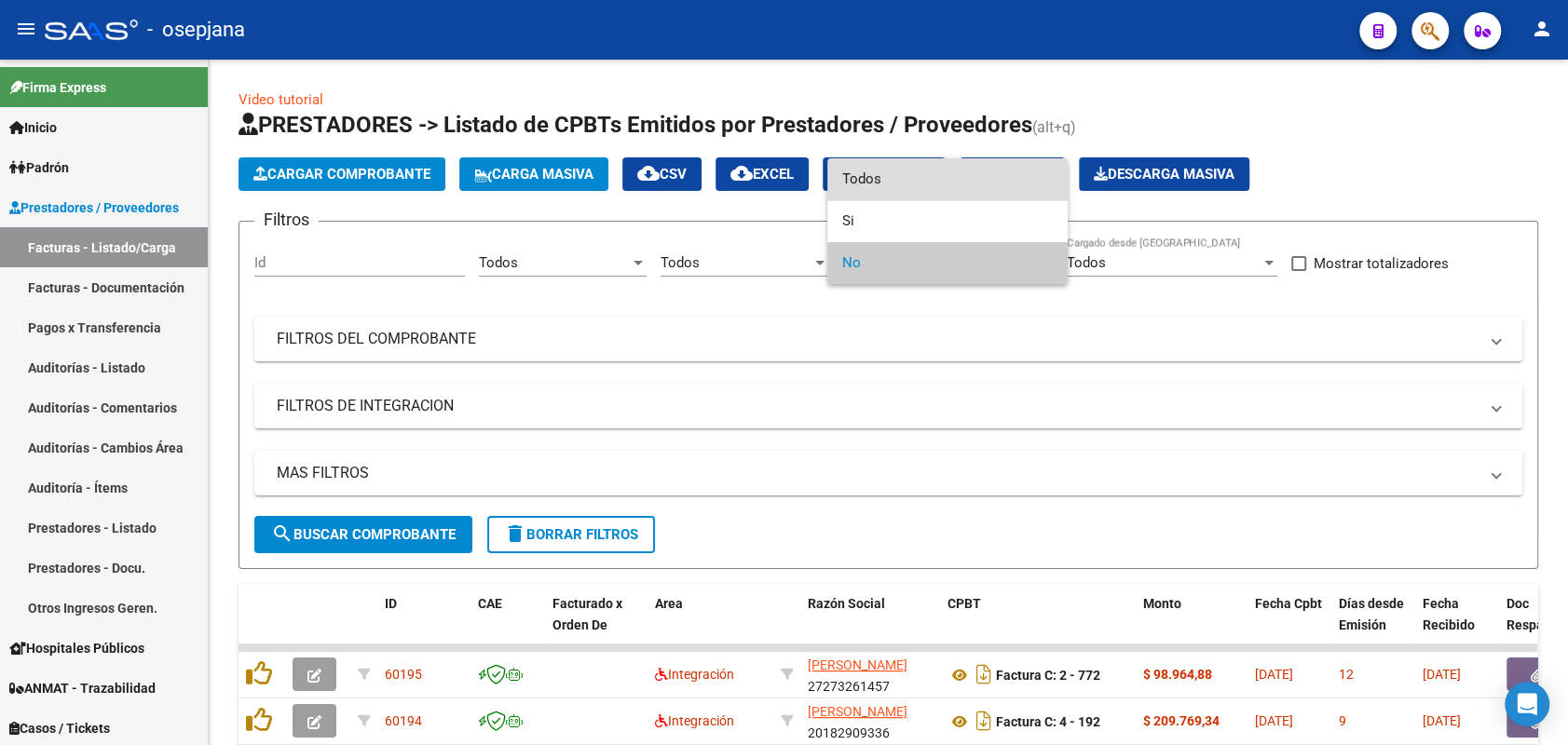
click at [898, 177] on span "Todos" at bounding box center [948, 179] width 211 height 42
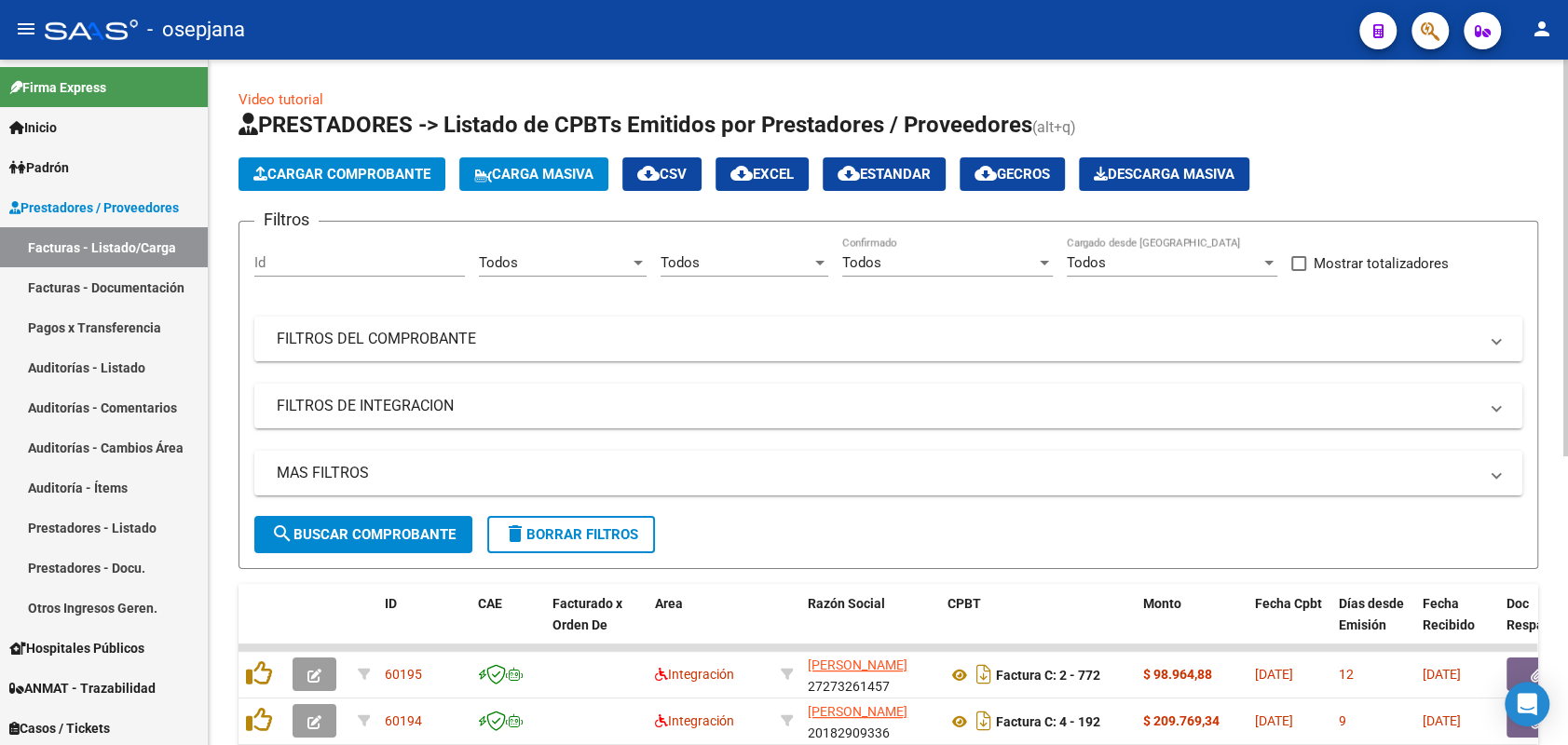
click at [785, 348] on mat-expansion-panel-header "FILTROS DEL COMPROBANTE" at bounding box center [889, 339] width 1268 height 45
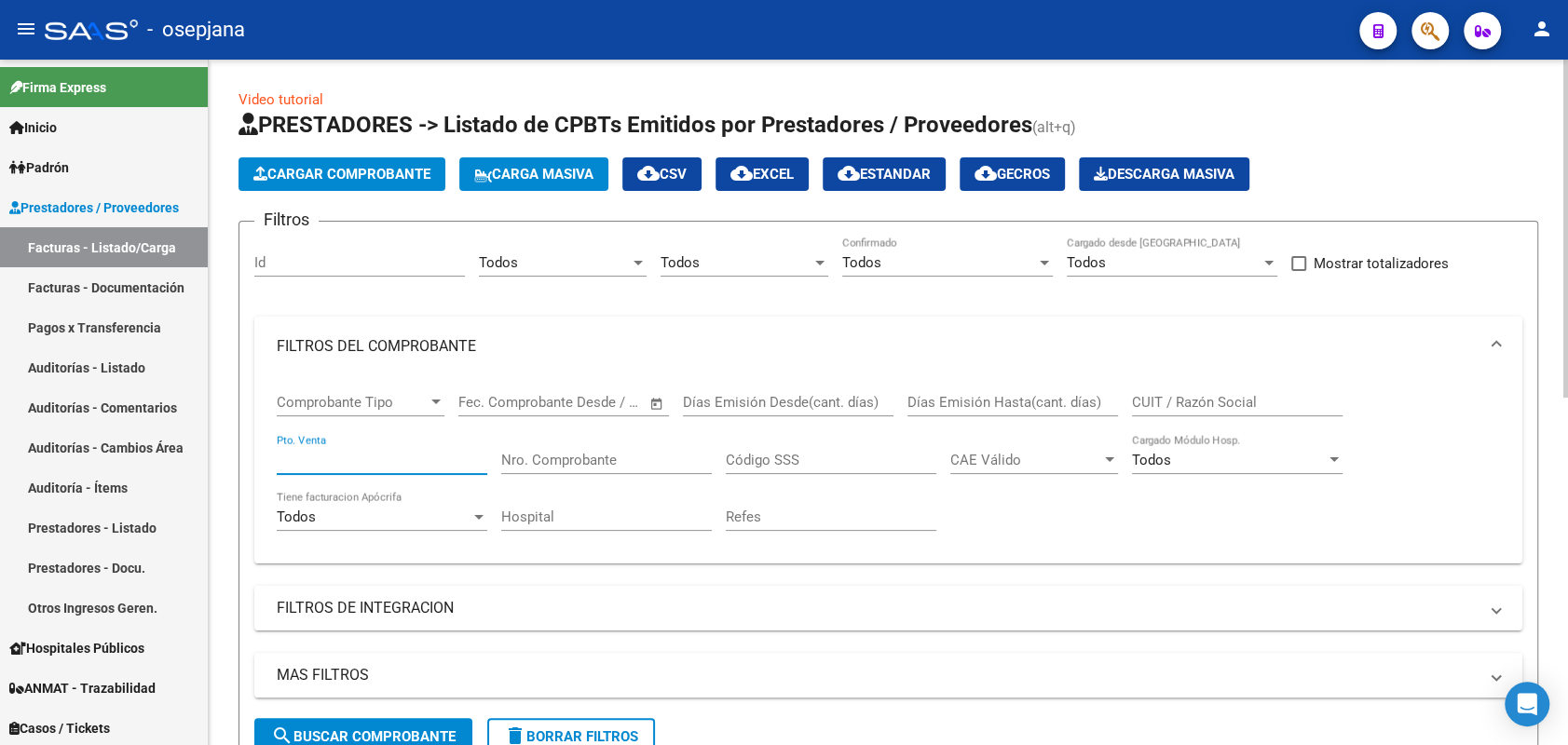
click at [373, 462] on input "Pto. Venta" at bounding box center [382, 460] width 211 height 16
click at [541, 465] on input "Nro. Comprobante" at bounding box center [607, 460] width 211 height 16
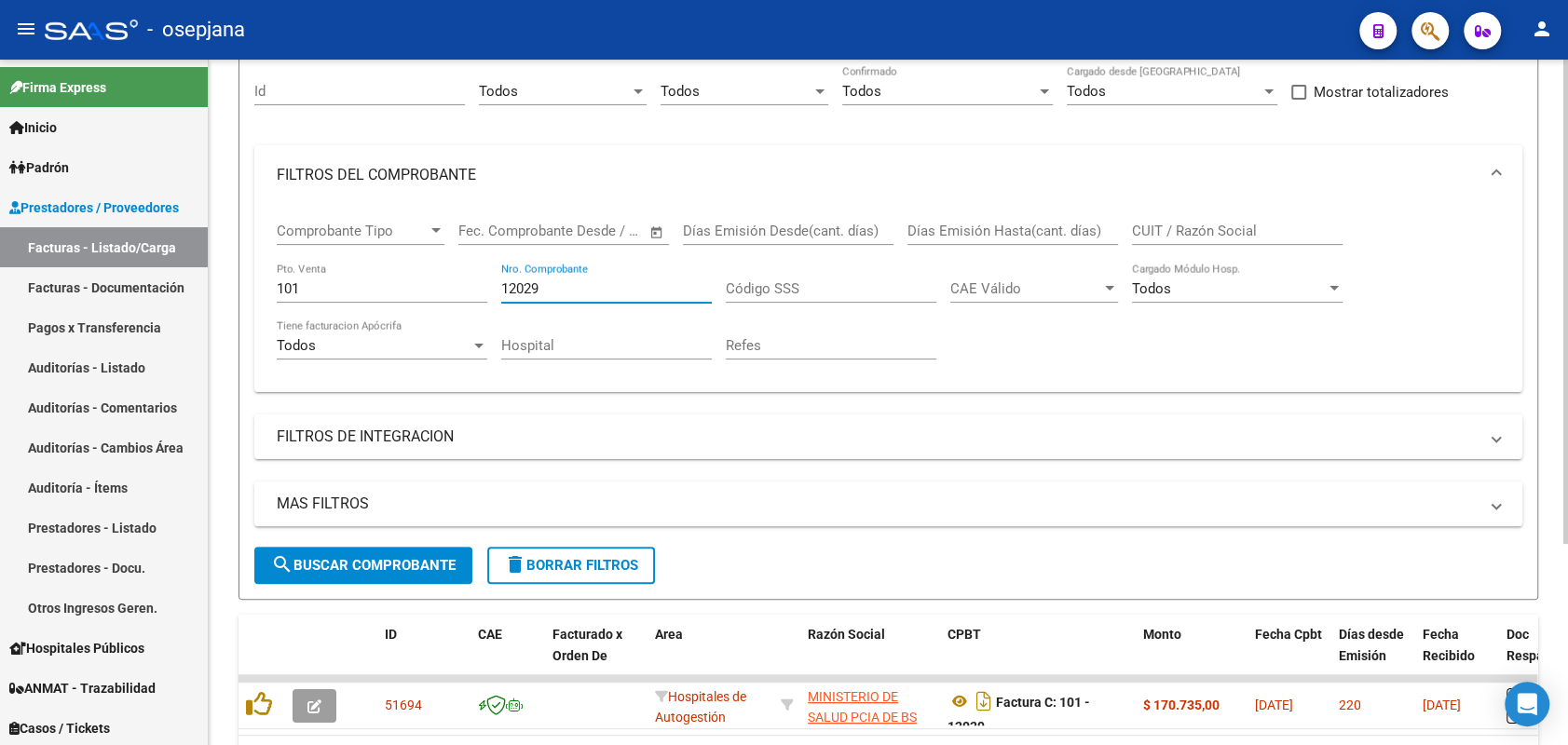
scroll to position [283, 0]
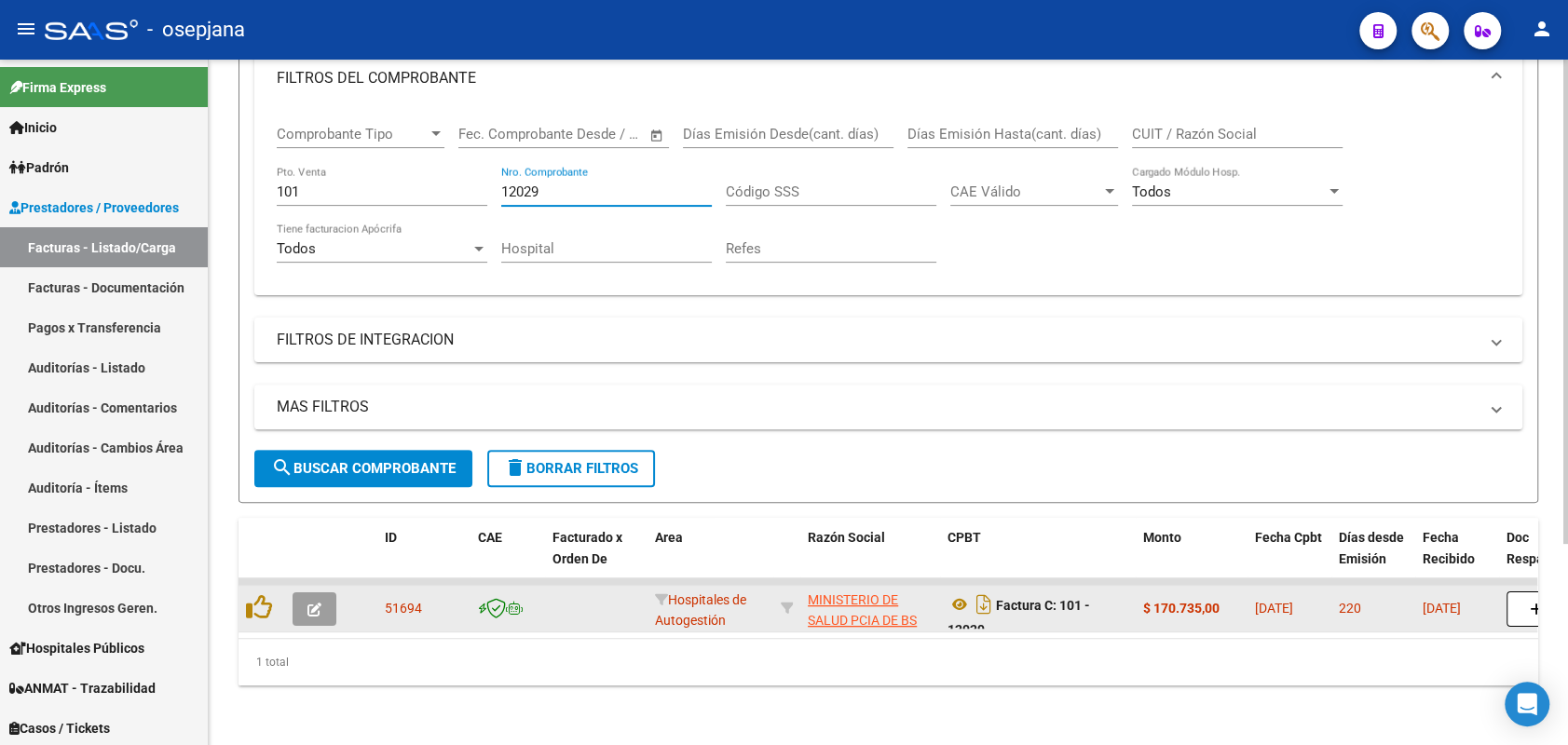
click at [317, 603] on icon "button" at bounding box center [315, 610] width 14 height 14
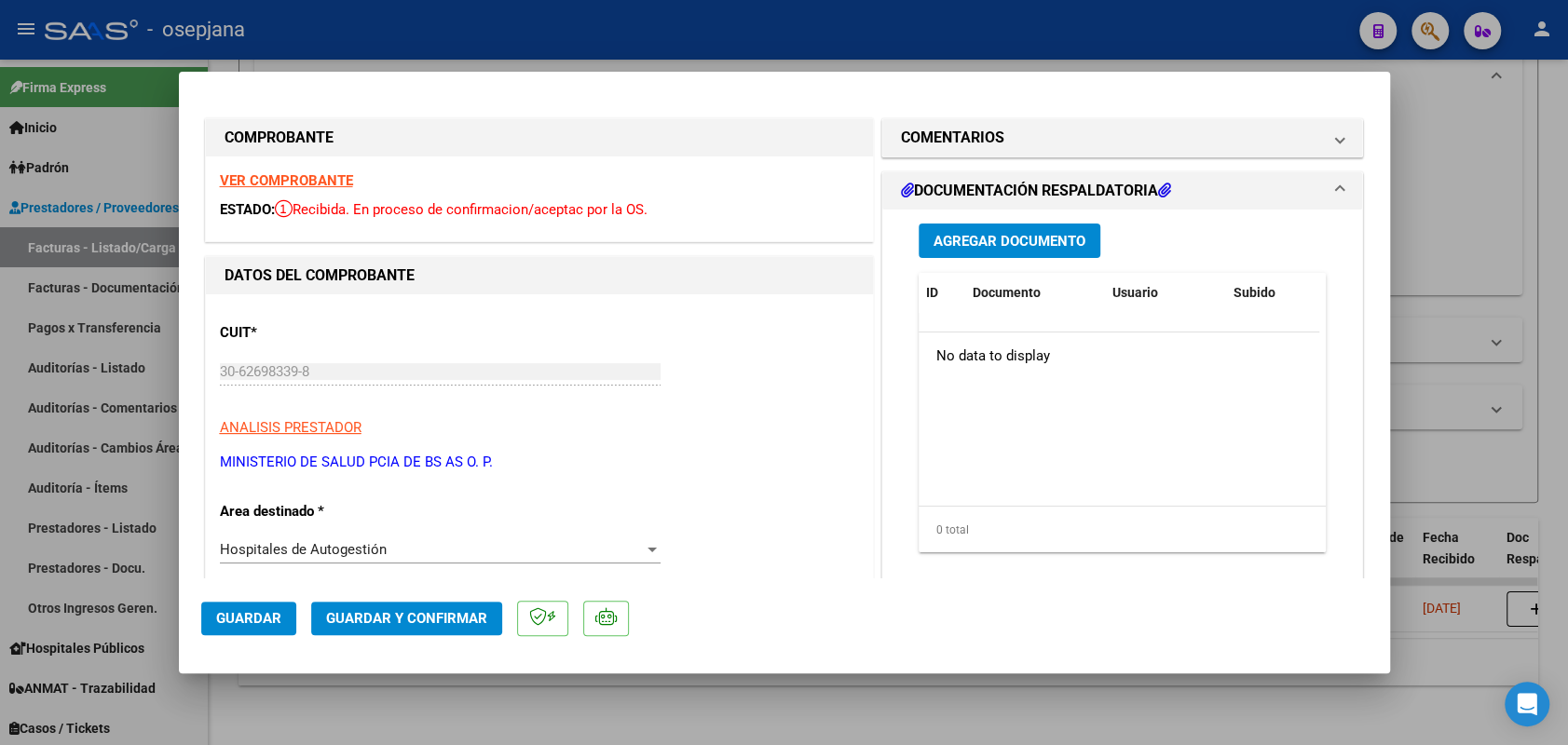
click at [313, 169] on div "VER COMPROBANTE ESTADO: Recibida. En proceso de confirmacion/aceptac por la OS." at bounding box center [539, 199] width 667 height 85
click at [322, 183] on strong "VER COMPROBANTE" at bounding box center [286, 180] width 134 height 16
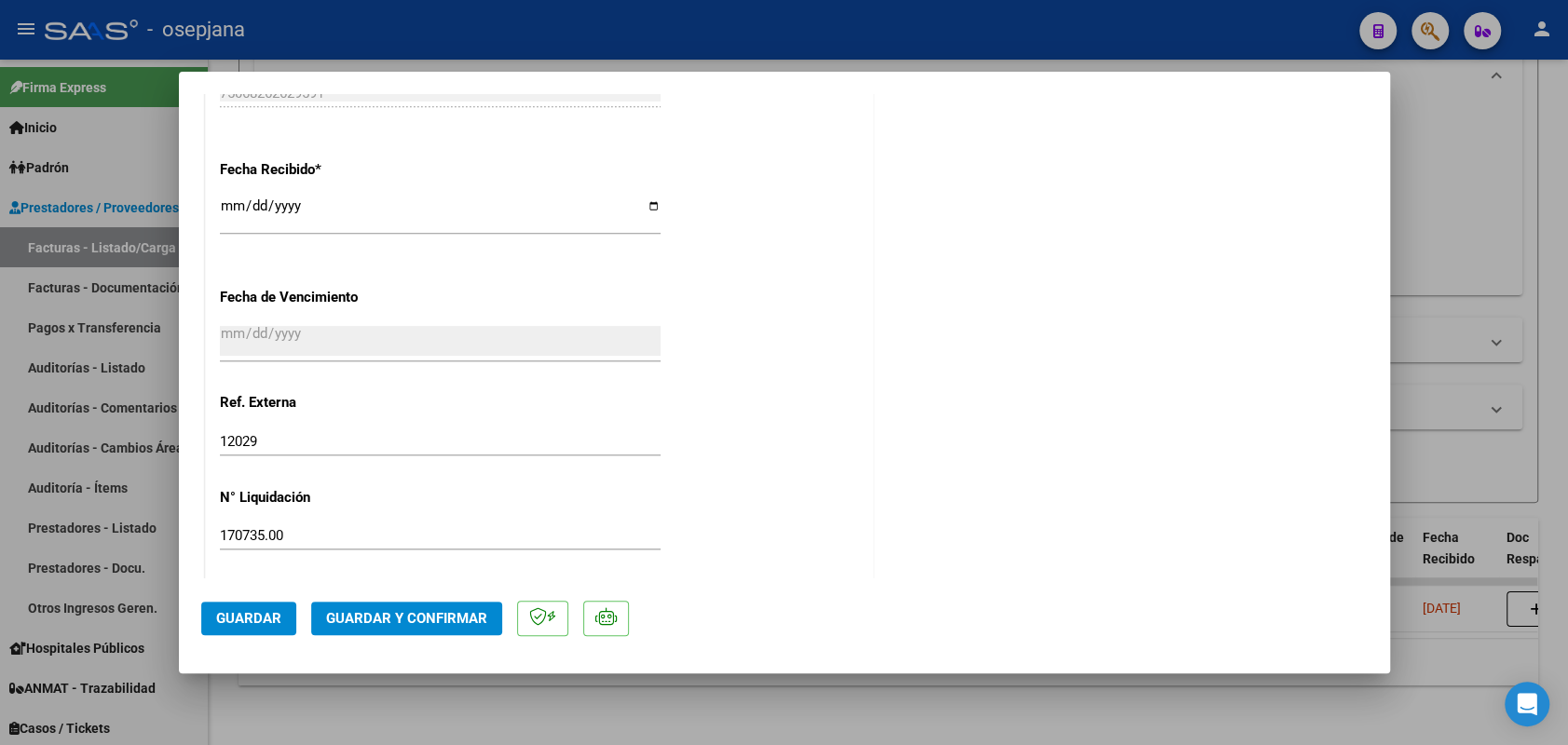
scroll to position [1040, 0]
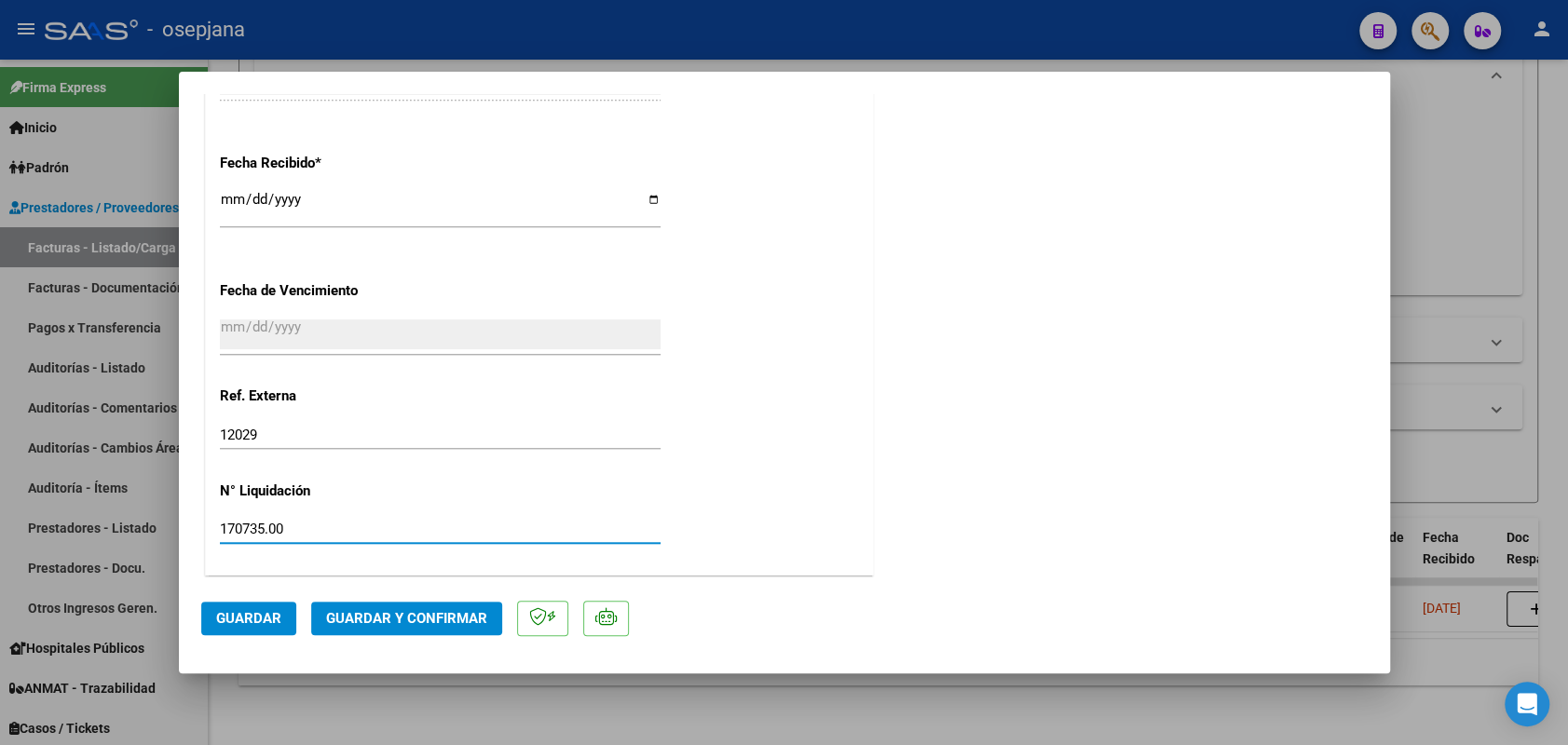
drag, startPoint x: 295, startPoint y: 525, endPoint x: 183, endPoint y: 512, distance: 112.8
click at [183, 512] on mat-dialog-content "COMPROBANTE VER COMPROBANTE ESTADO: Recibida. En proceso de confirmacion/acepta…" at bounding box center [785, 336] width 1212 height 485
click at [263, 438] on input "12029" at bounding box center [439, 434] width 440 height 16
click at [242, 613] on span "Guardar" at bounding box center [248, 618] width 65 height 16
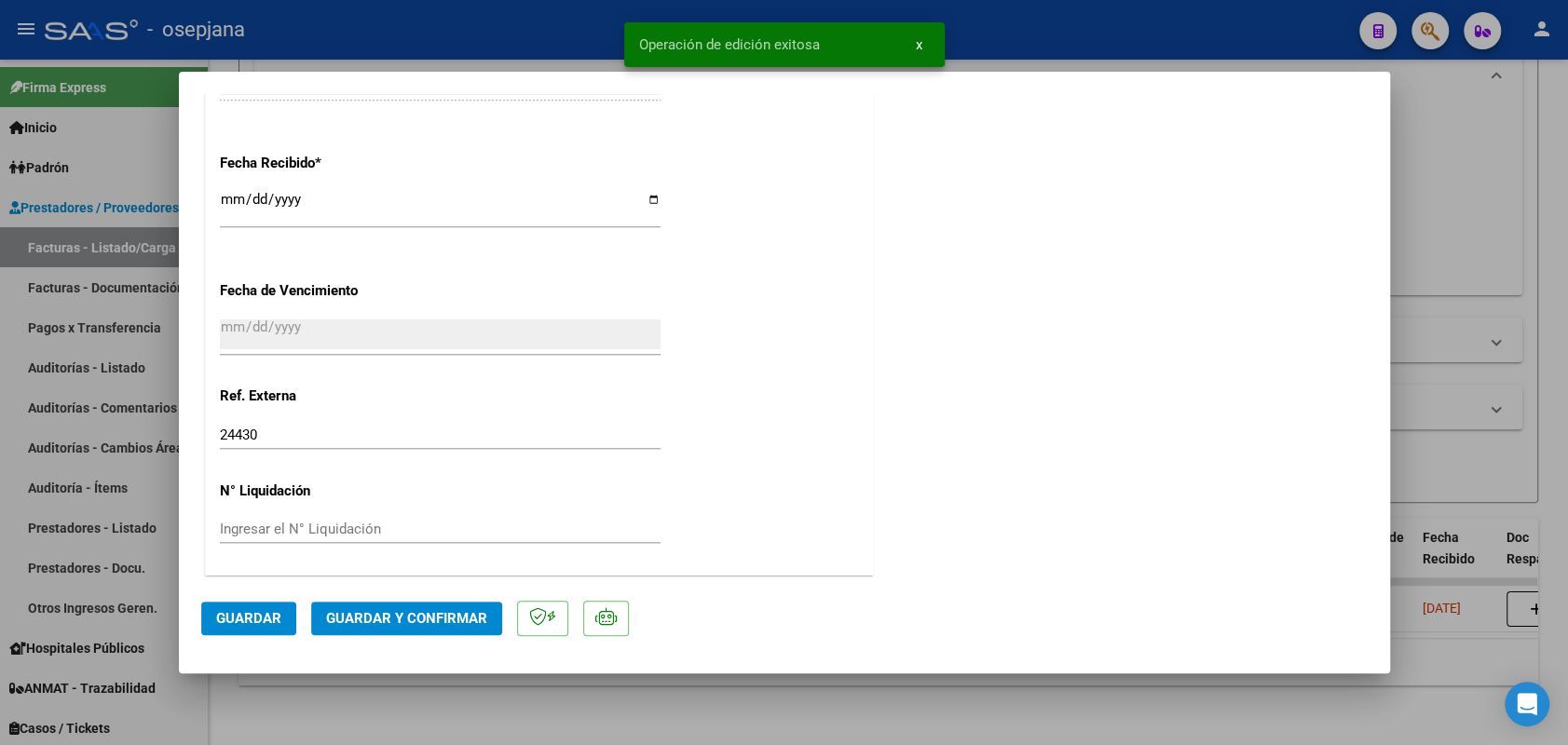
click at [435, 625] on span "Guardar y Confirmar" at bounding box center [407, 618] width 162 height 16
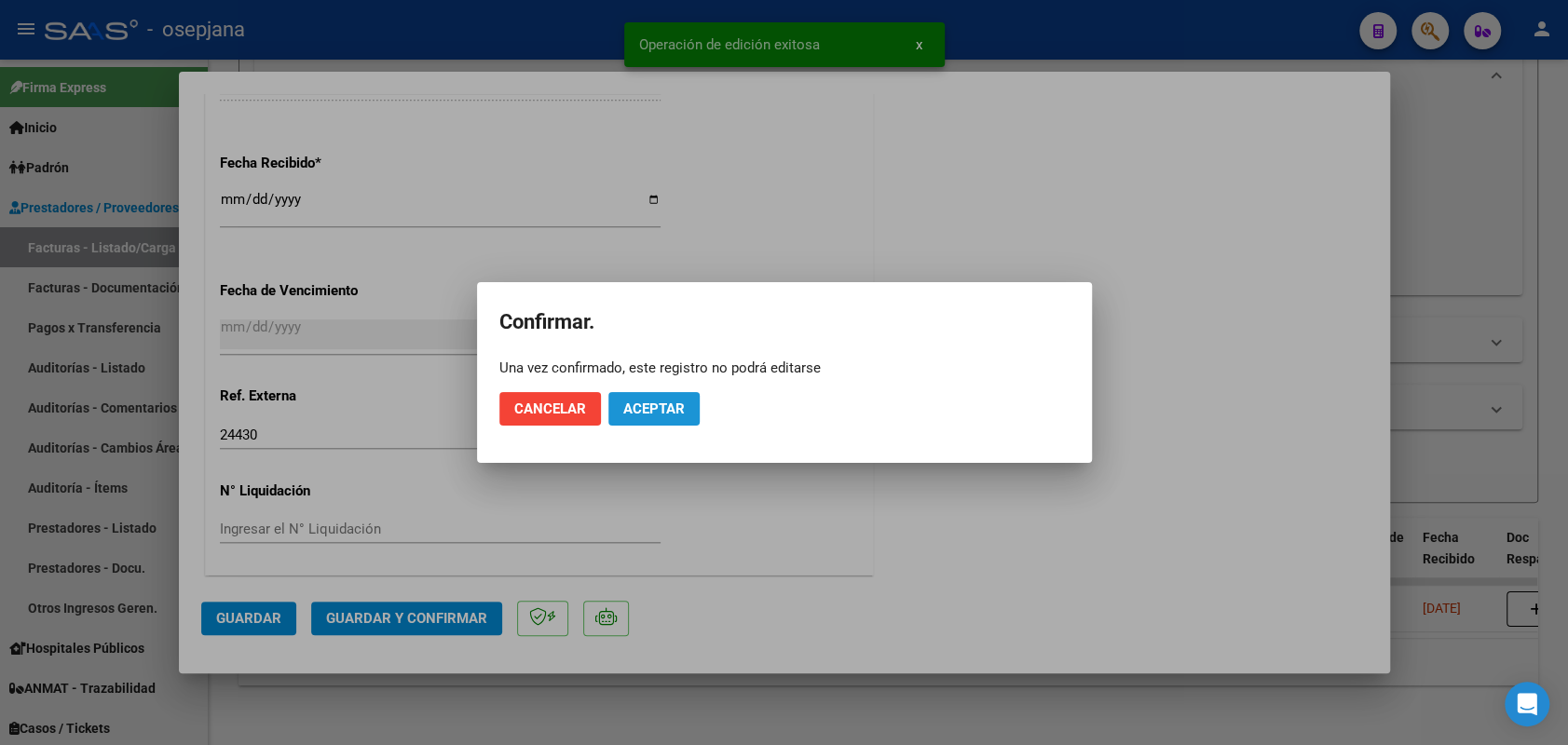
click at [642, 415] on span "Aceptar" at bounding box center [654, 408] width 62 height 16
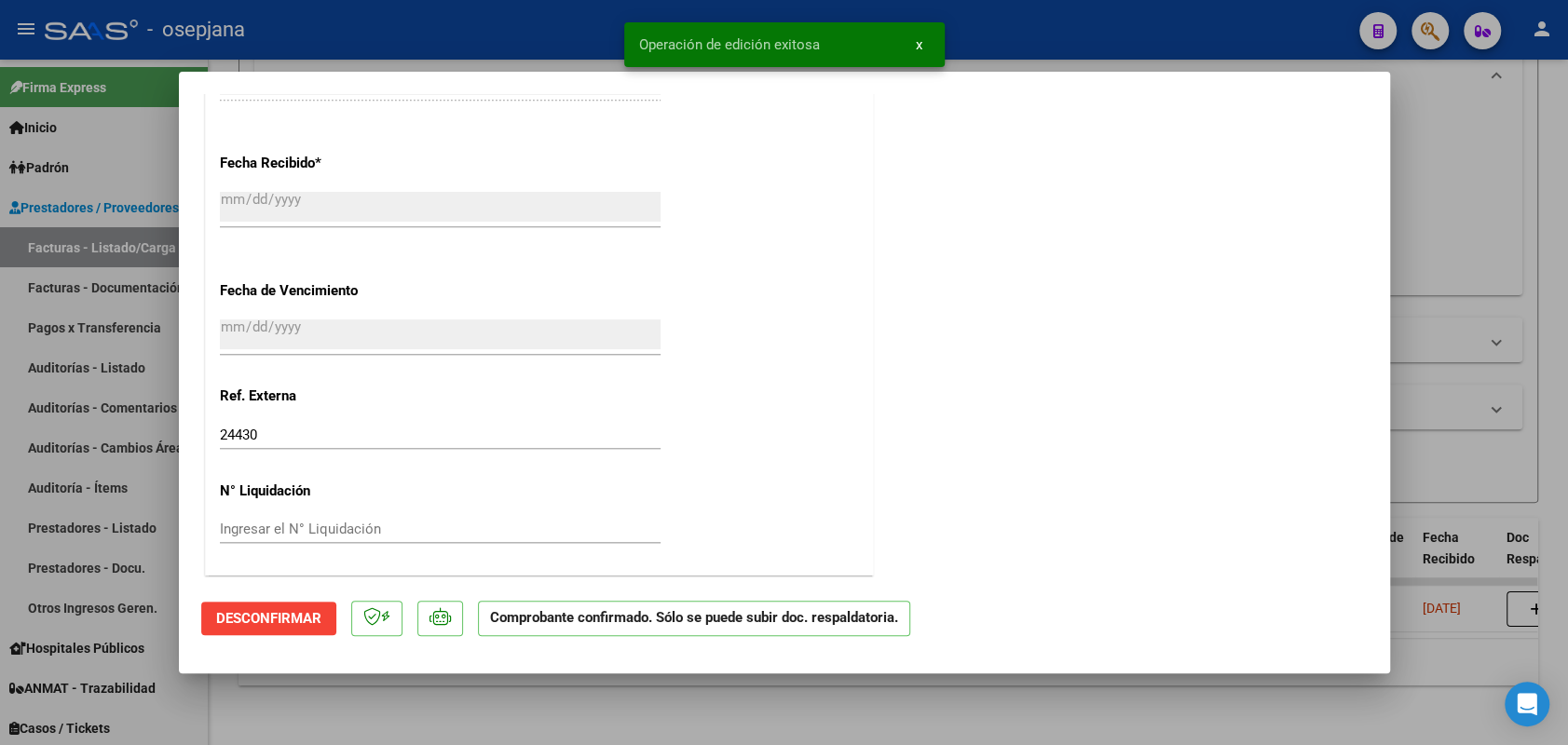
click at [120, 343] on div at bounding box center [784, 372] width 1568 height 745
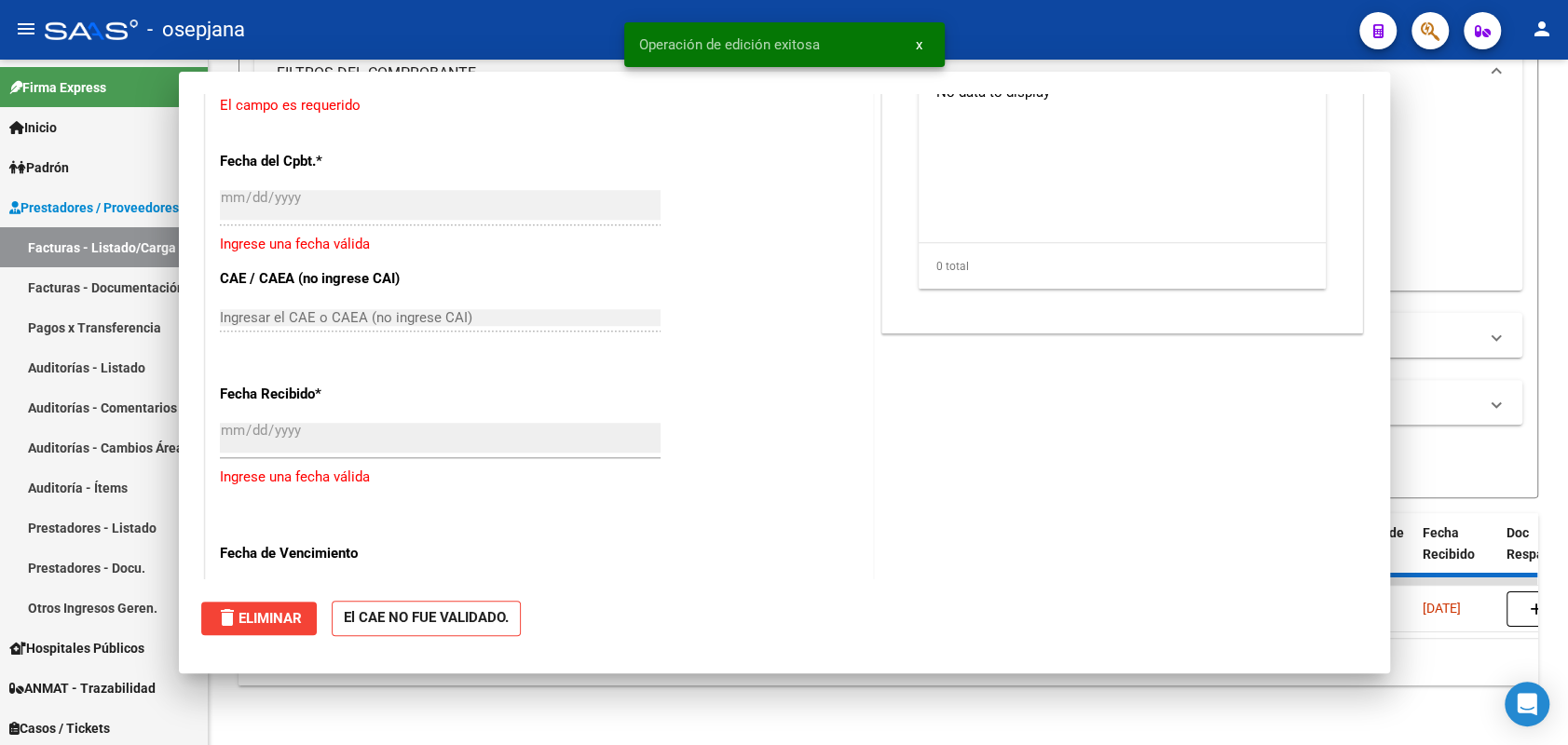
scroll to position [1271, 0]
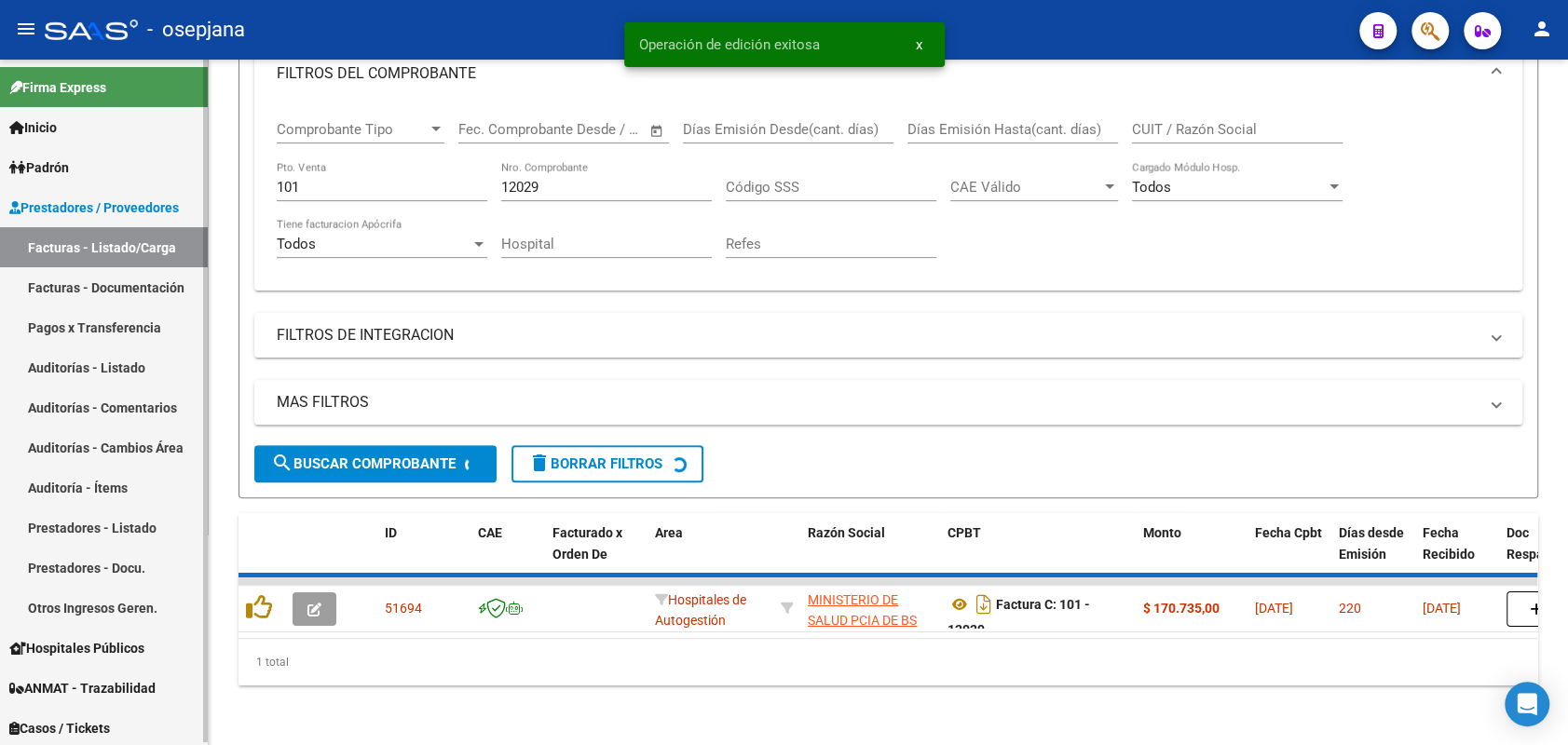
click at [120, 356] on link "Auditorías - Listado" at bounding box center [104, 367] width 208 height 40
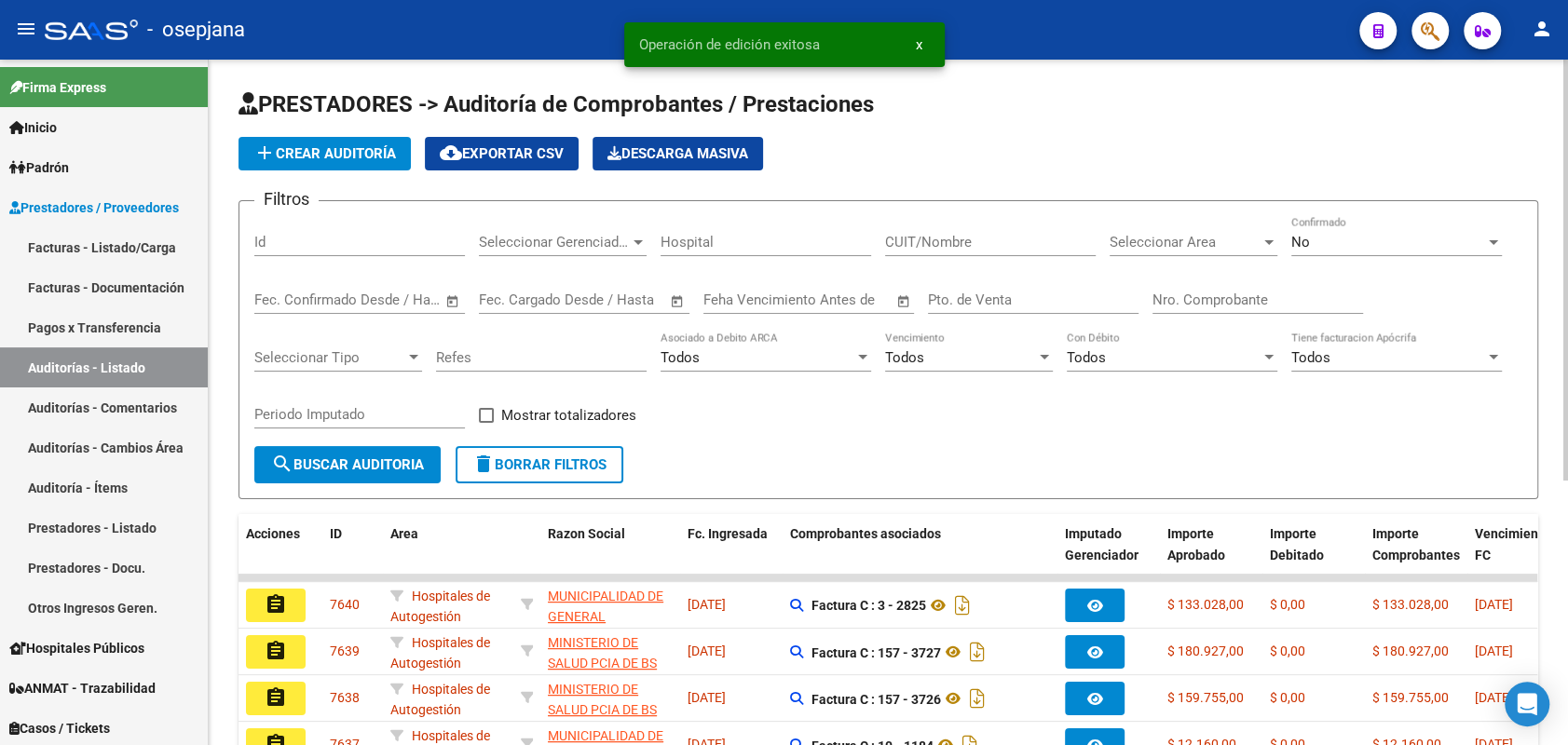
click at [341, 163] on button "add Crear Auditoría" at bounding box center [324, 154] width 172 height 34
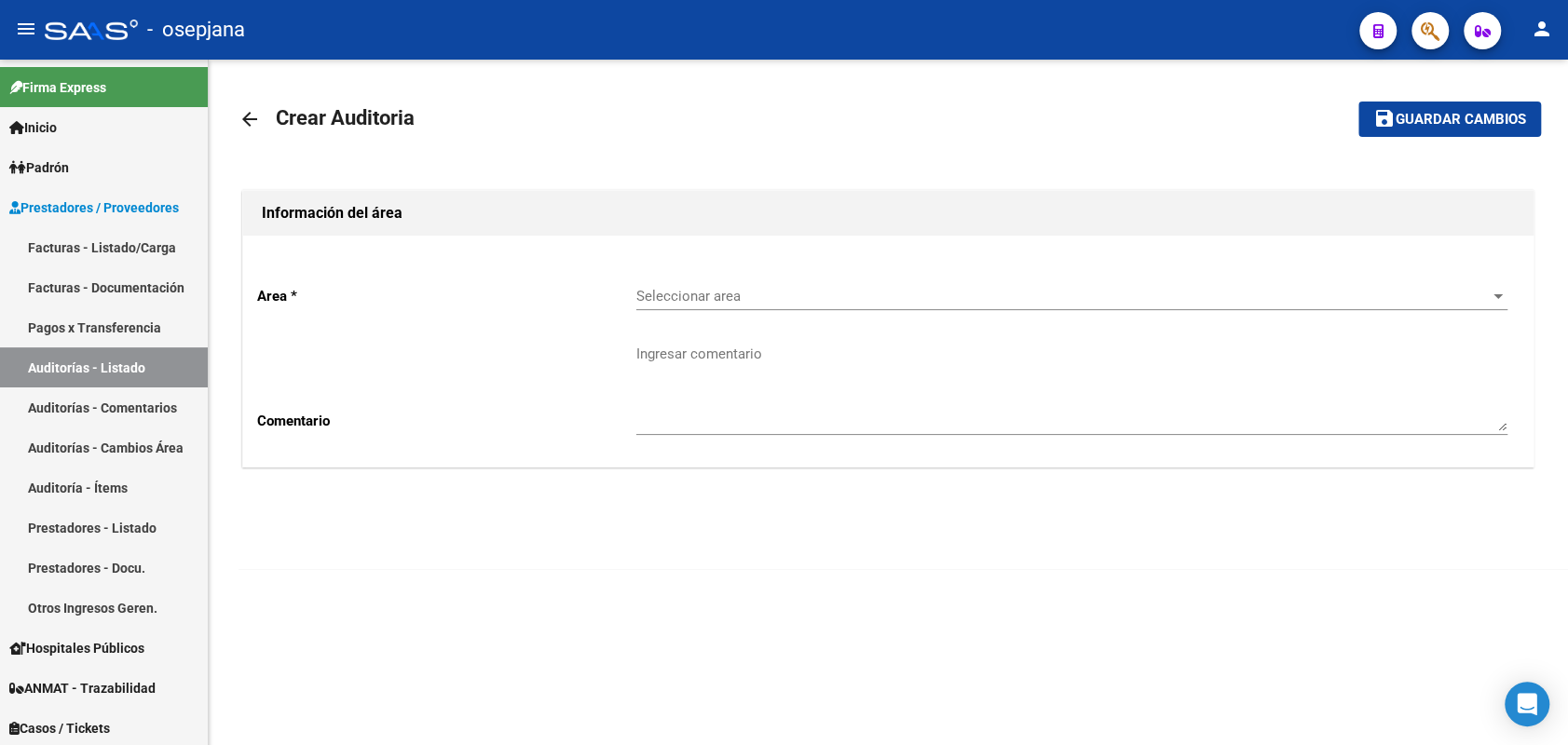
click at [690, 285] on div "Seleccionar area Seleccionar area" at bounding box center [1072, 289] width 871 height 40
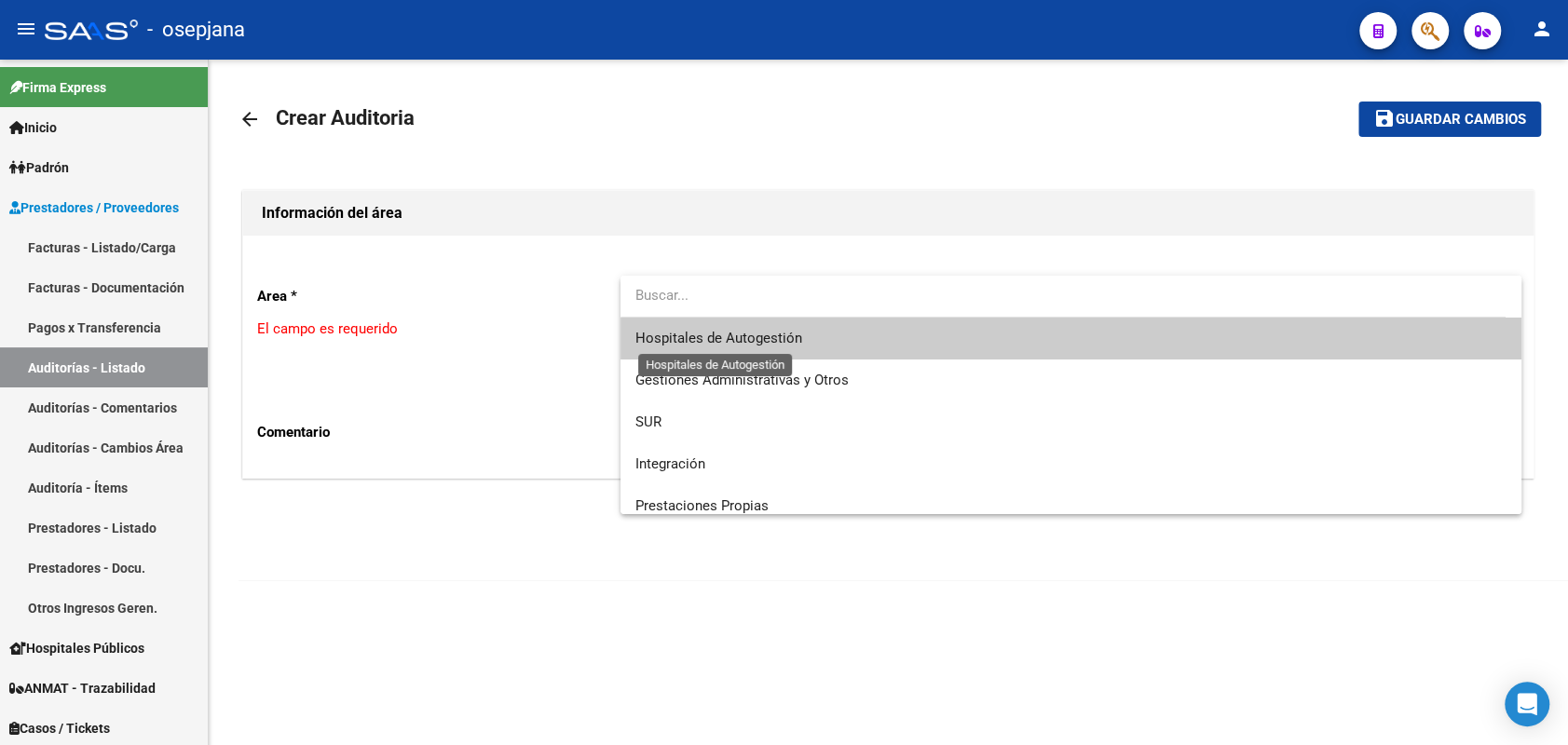
click at [697, 338] on span "Hospitales de Autogestión" at bounding box center [719, 338] width 166 height 16
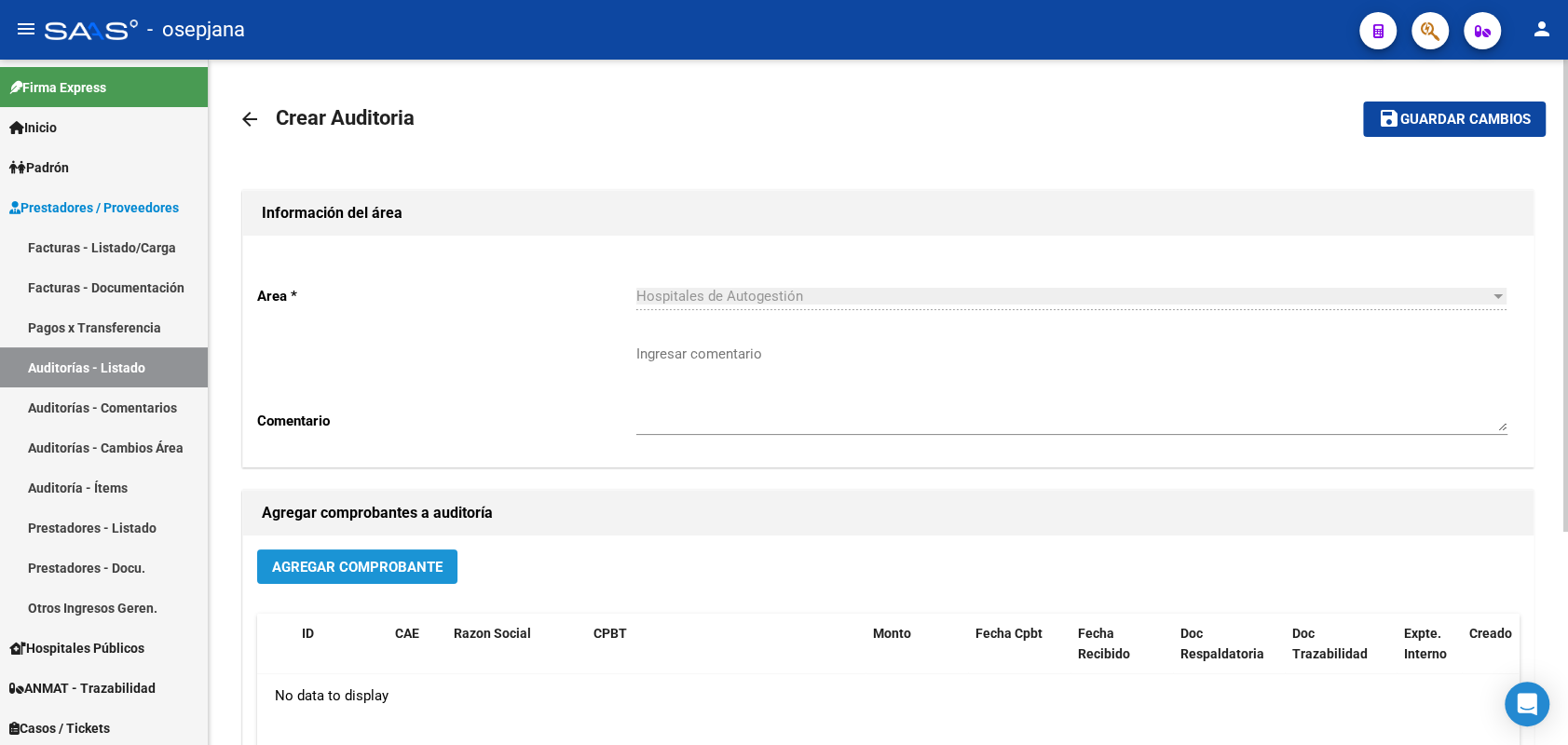
click at [338, 567] on span "Agregar Comprobante" at bounding box center [357, 567] width 170 height 16
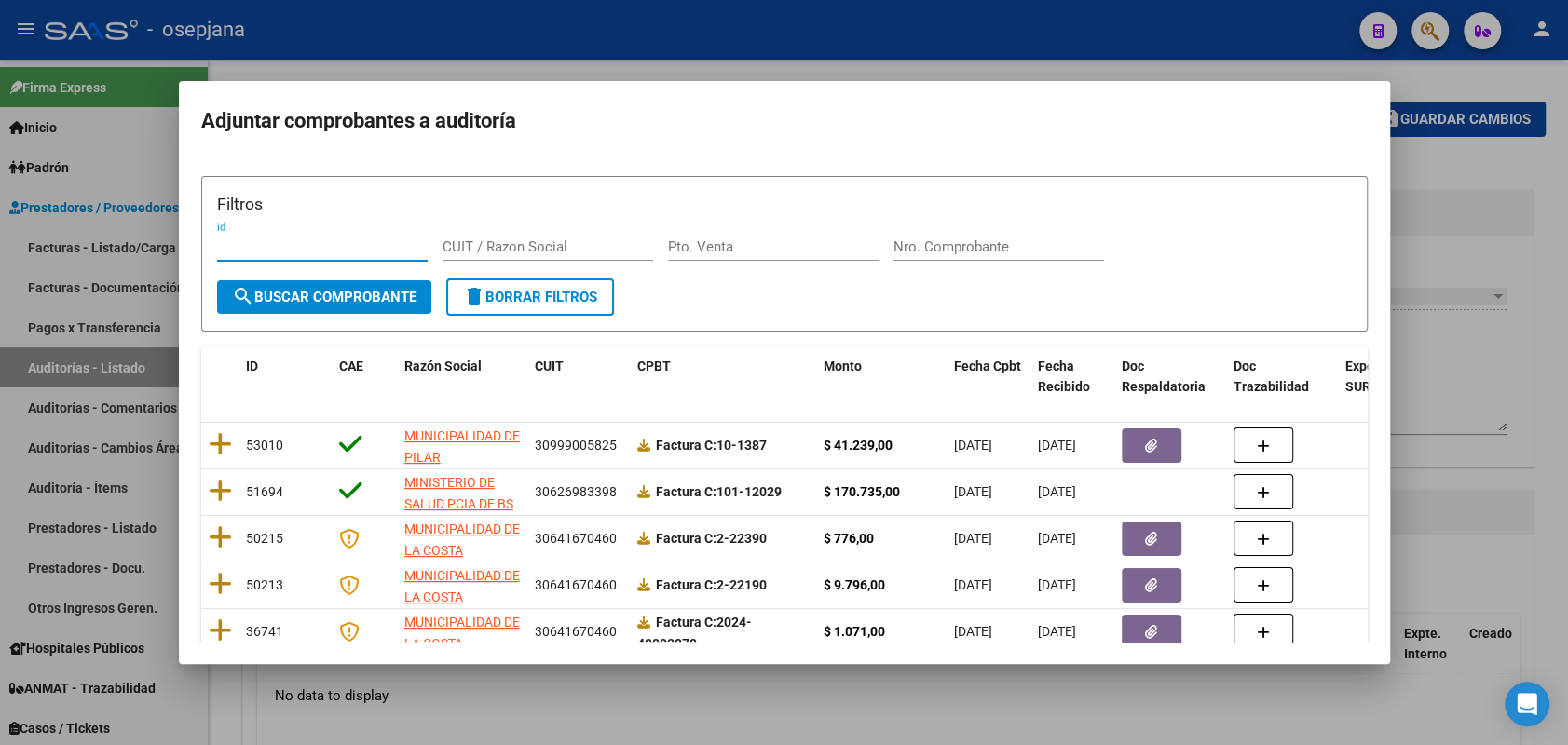
click at [658, 244] on div "Filtros id CUIT / Razon Social Pto. Venta Nro. Comprobante" at bounding box center [784, 235] width 1135 height 87
click at [687, 246] on input "Pto. Venta" at bounding box center [773, 246] width 211 height 16
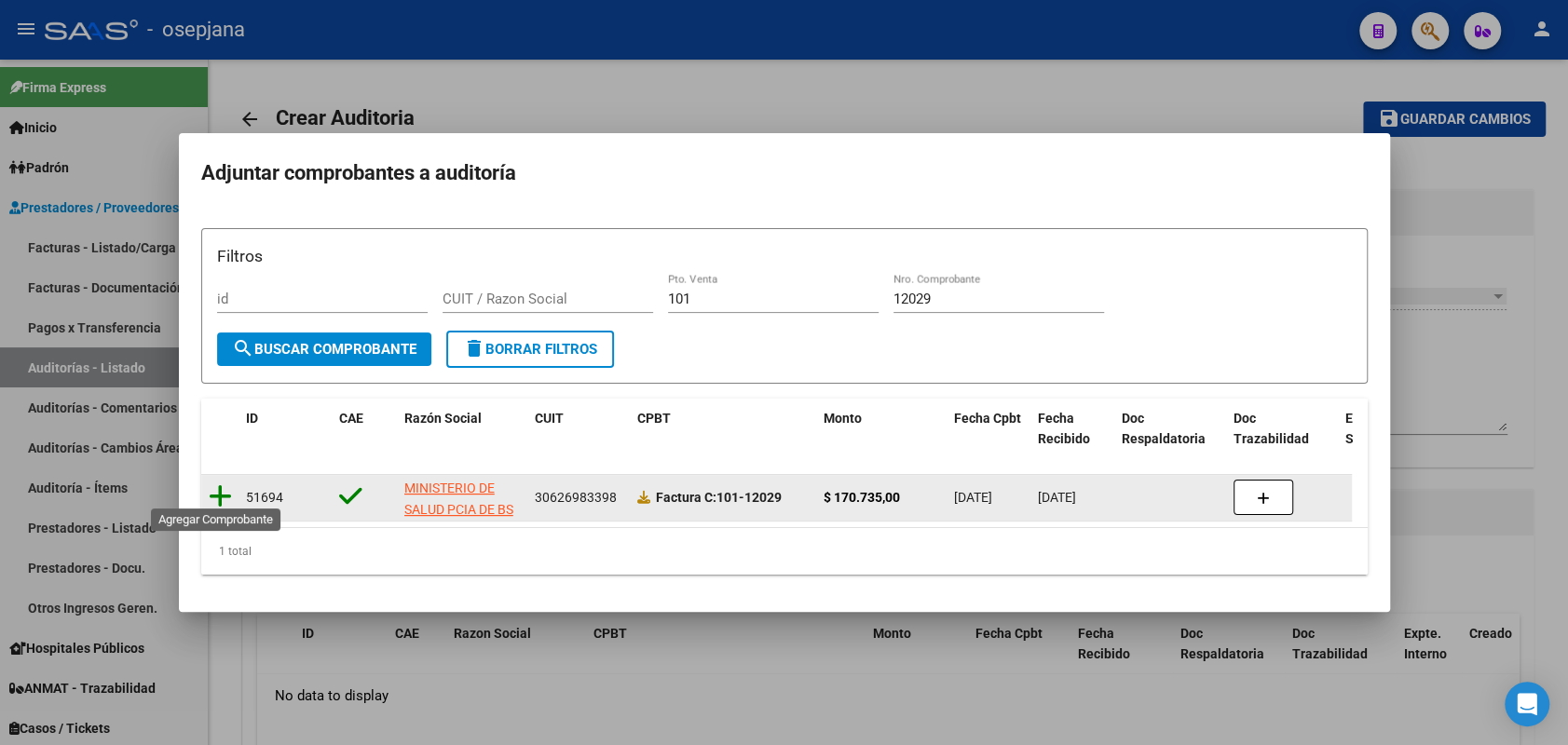
click at [222, 488] on icon at bounding box center [221, 496] width 23 height 26
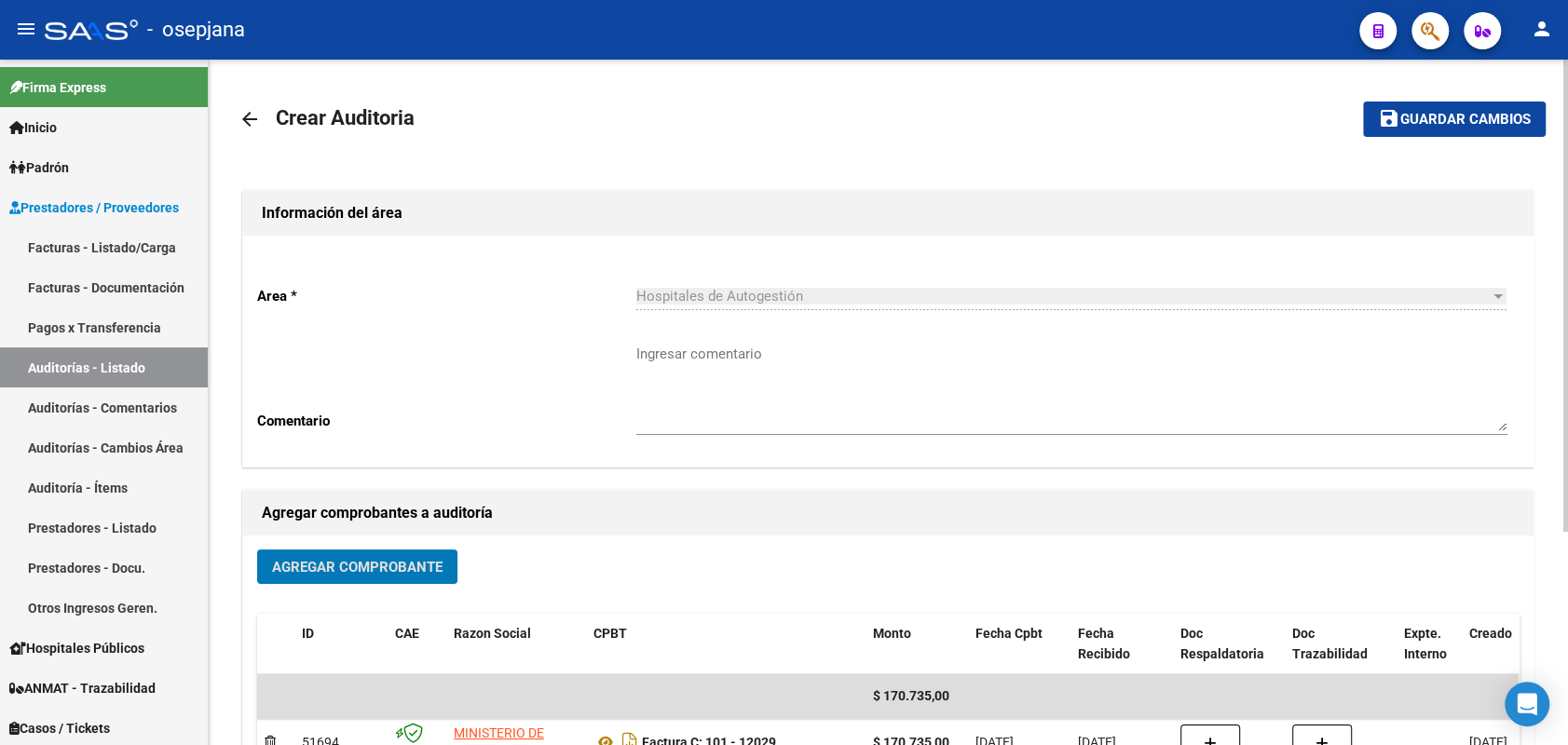
click at [1441, 116] on span "Guardar cambios" at bounding box center [1465, 120] width 131 height 16
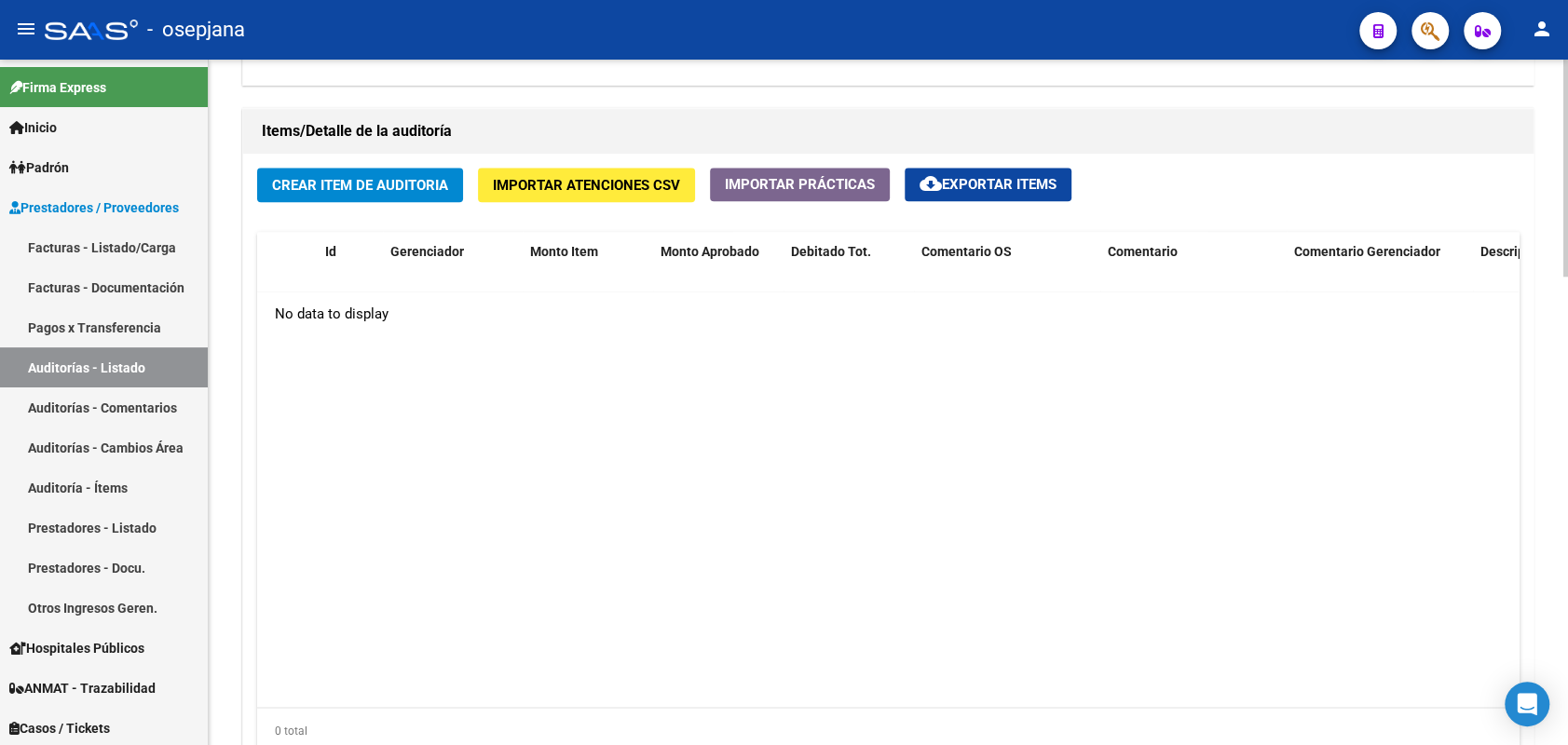
scroll to position [1323, 0]
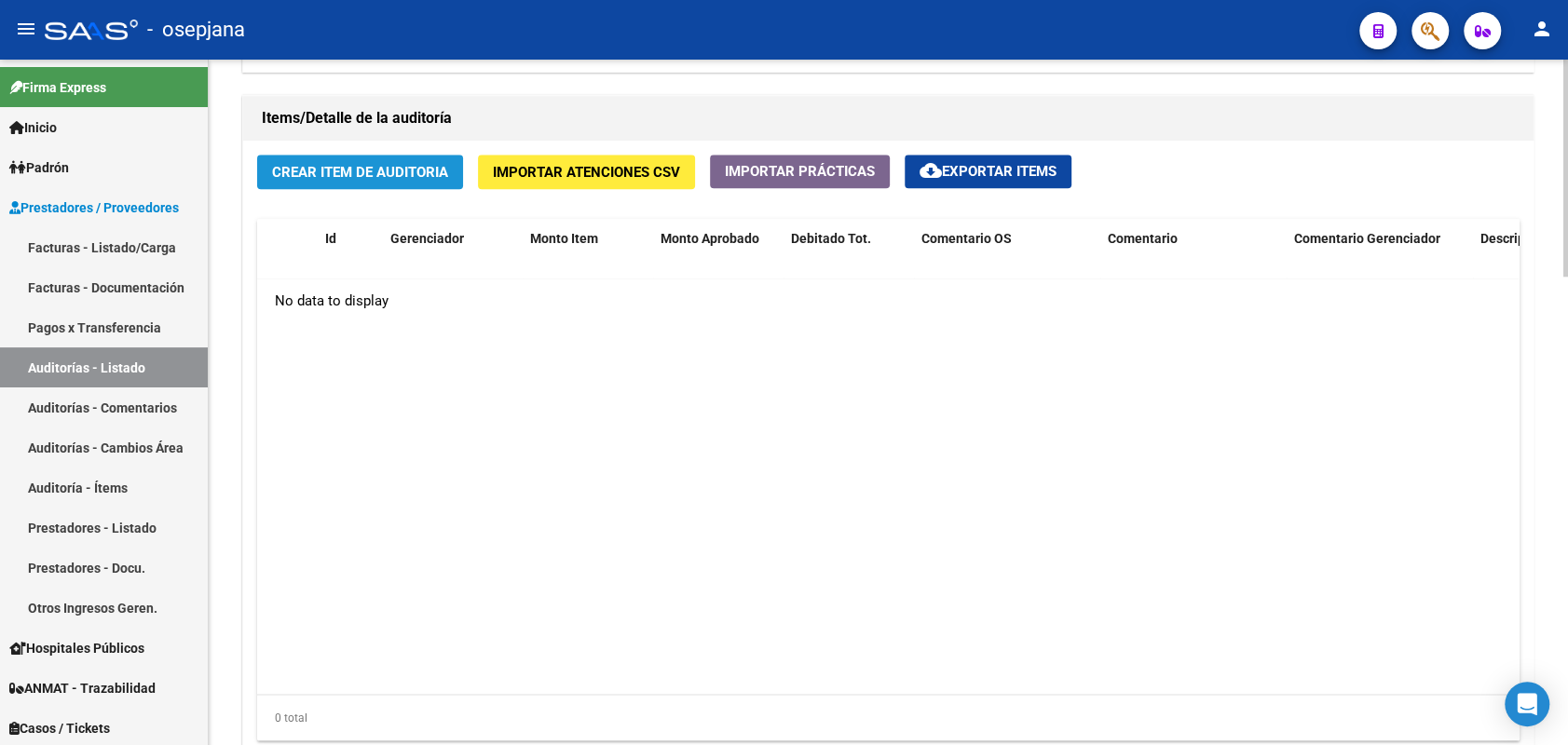
click at [383, 164] on span "Crear Item de Auditoria" at bounding box center [360, 171] width 176 height 16
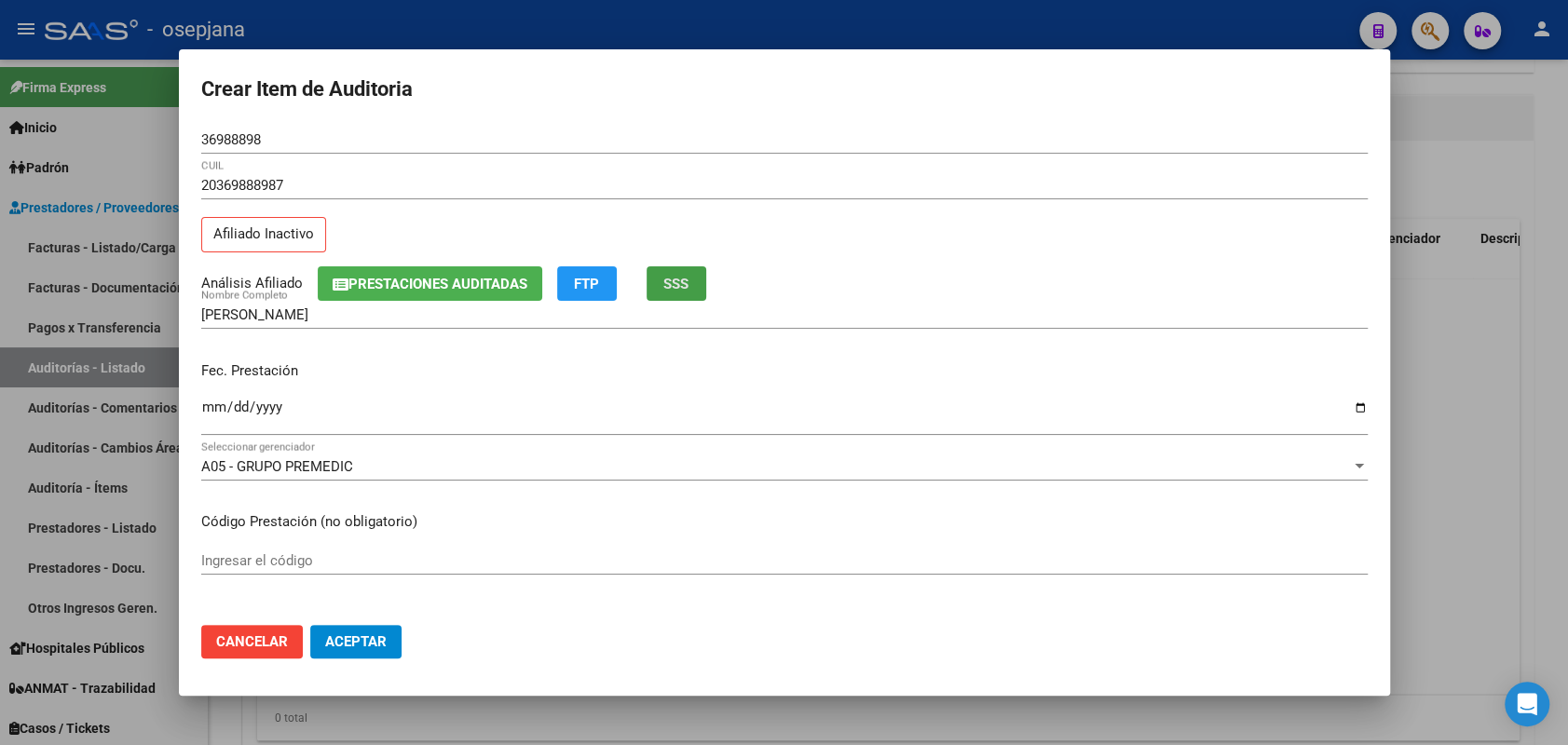
click at [679, 283] on span "SSS" at bounding box center [676, 283] width 25 height 16
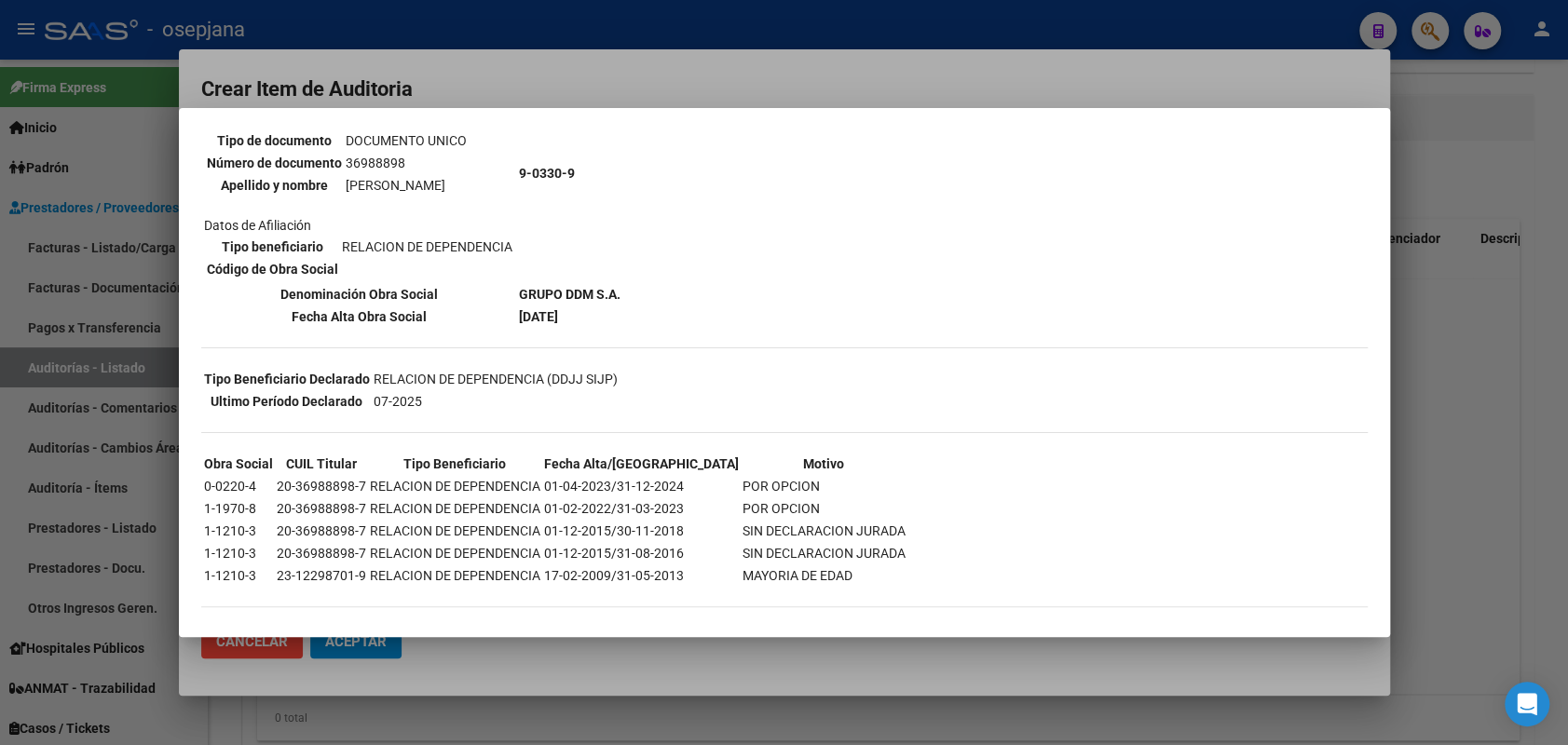
scroll to position [194, 0]
click at [44, 188] on div at bounding box center [784, 372] width 1568 height 745
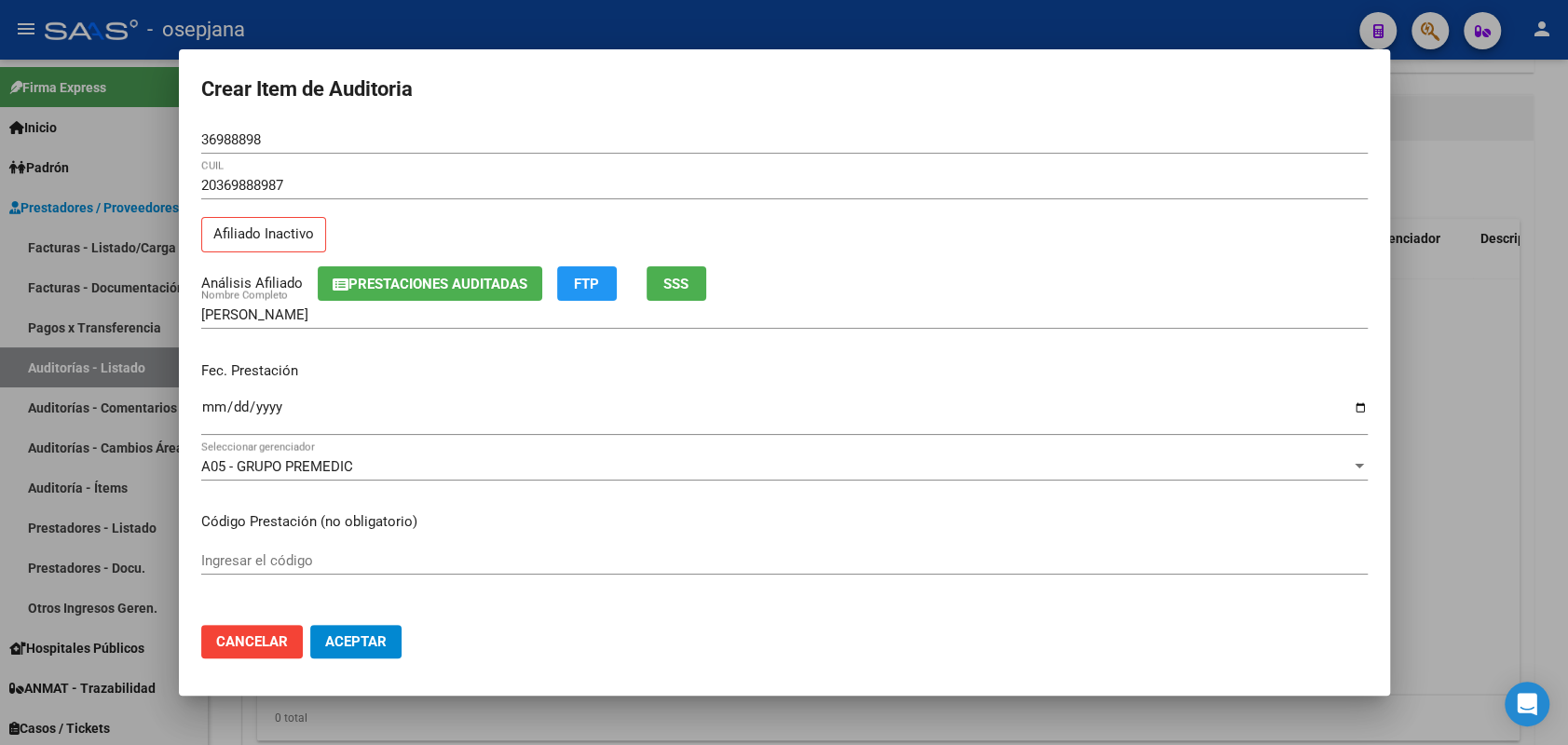
click at [201, 412] on input "Ingresar la fecha" at bounding box center [784, 414] width 1166 height 30
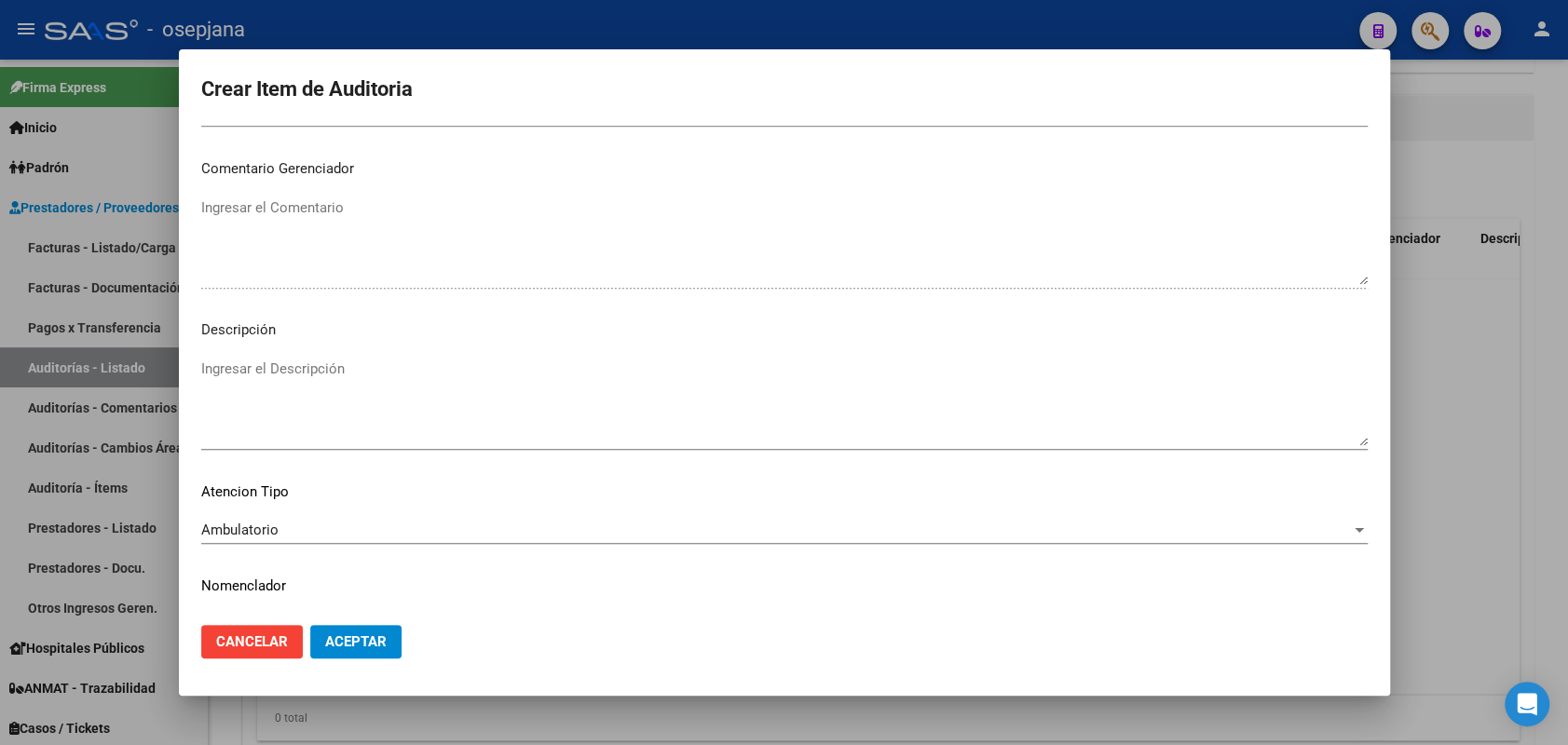
scroll to position [1192, 0]
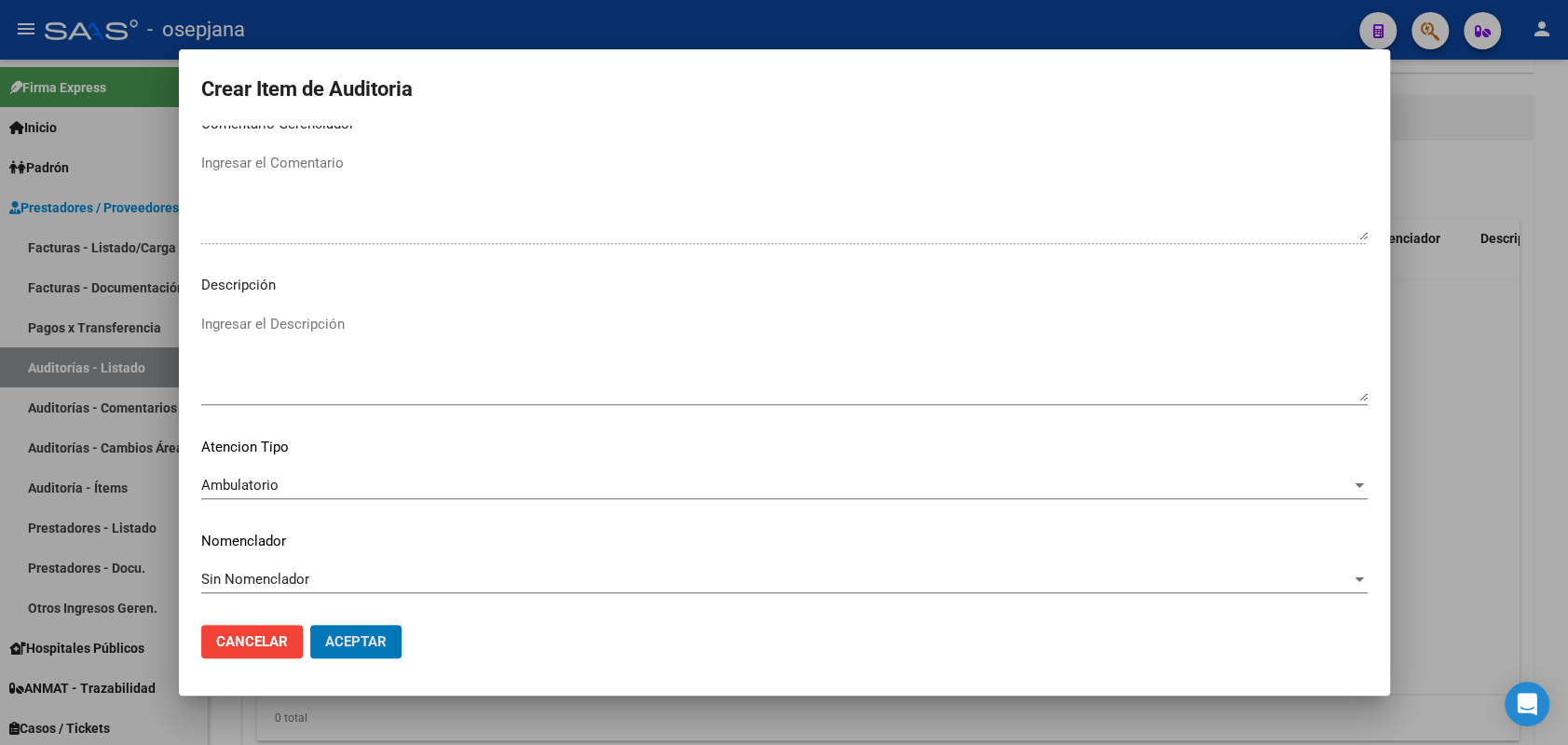
click at [311, 625] on button "Aceptar" at bounding box center [356, 641] width 91 height 34
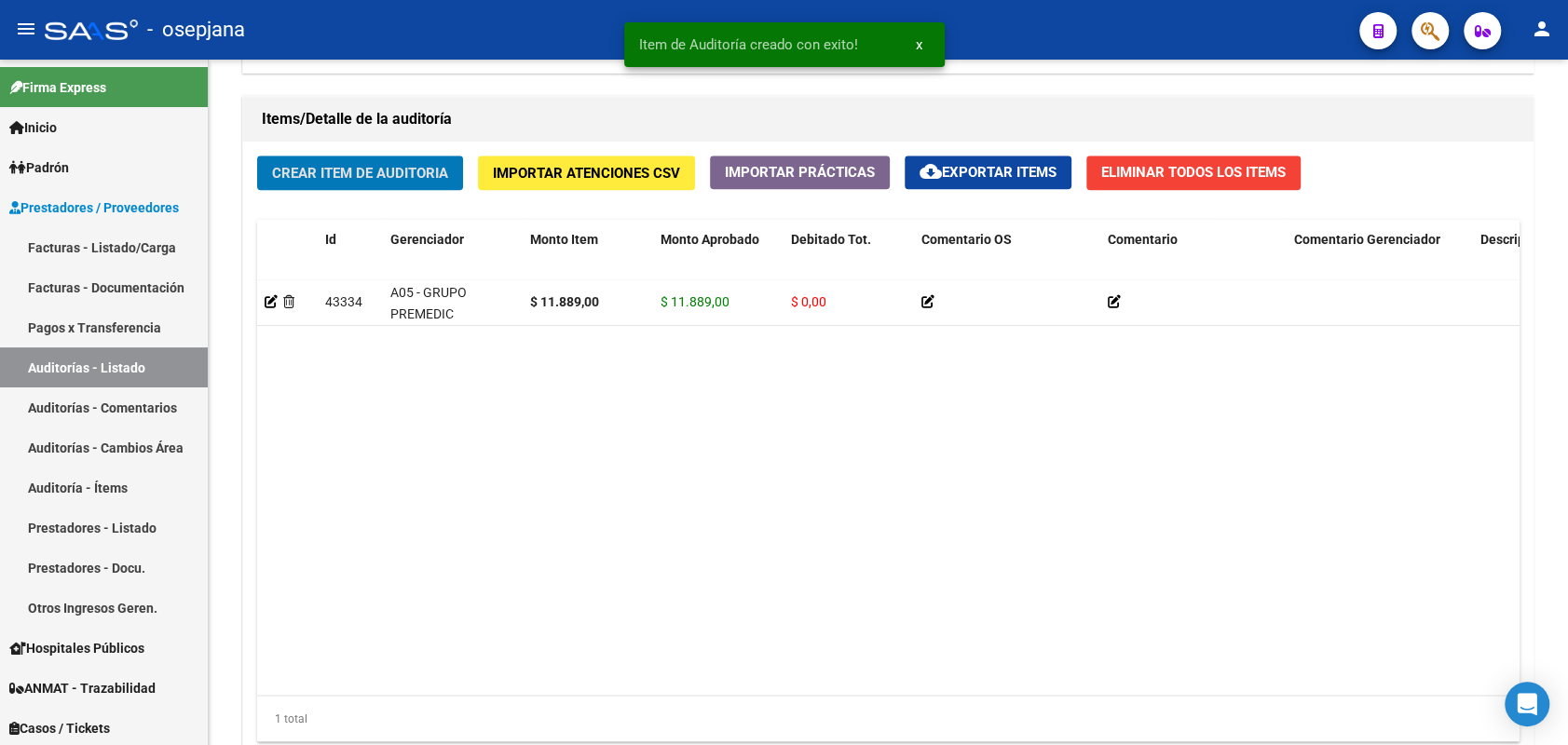
scroll to position [1324, 0]
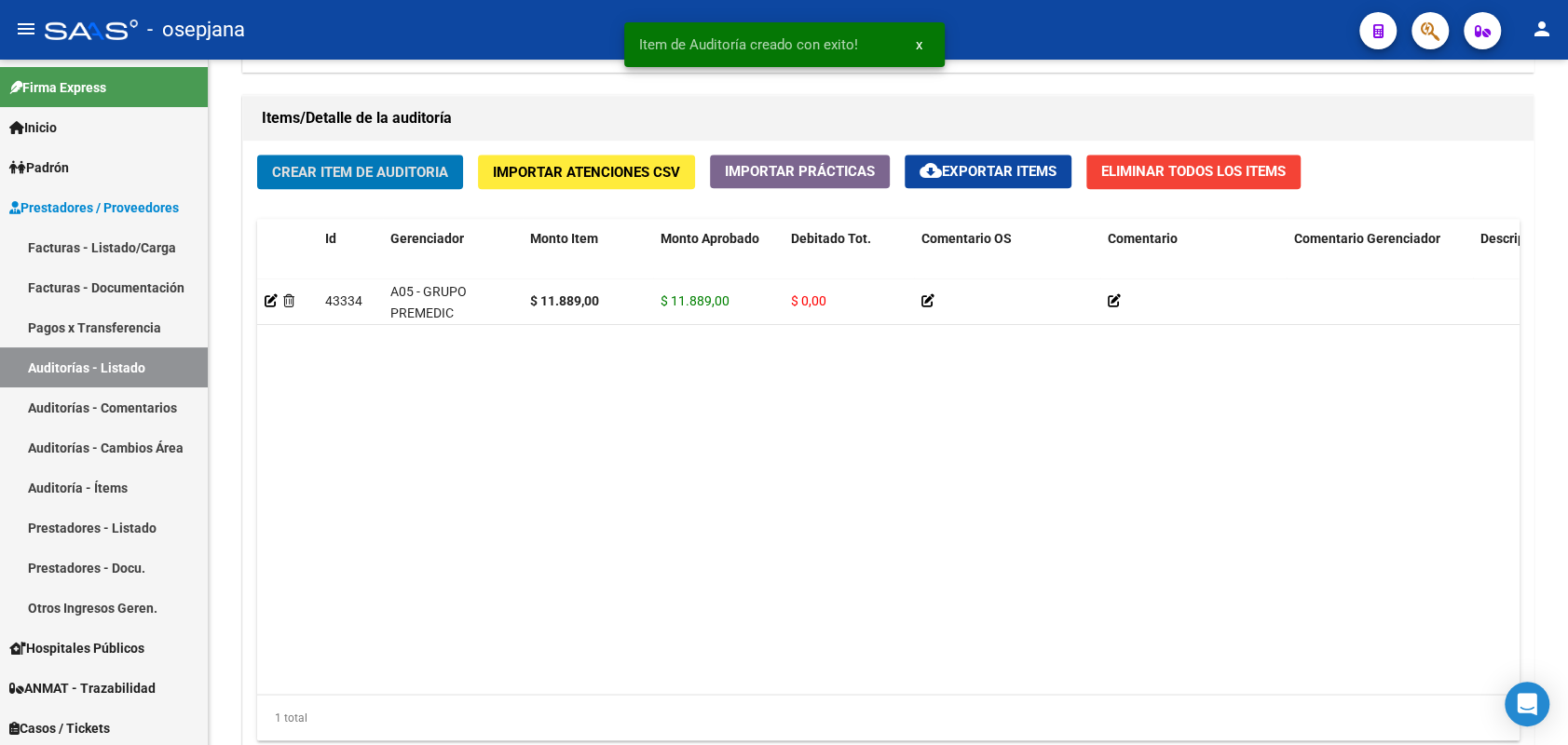
click at [257, 155] on button "Crear Item de Auditoria" at bounding box center [360, 172] width 206 height 35
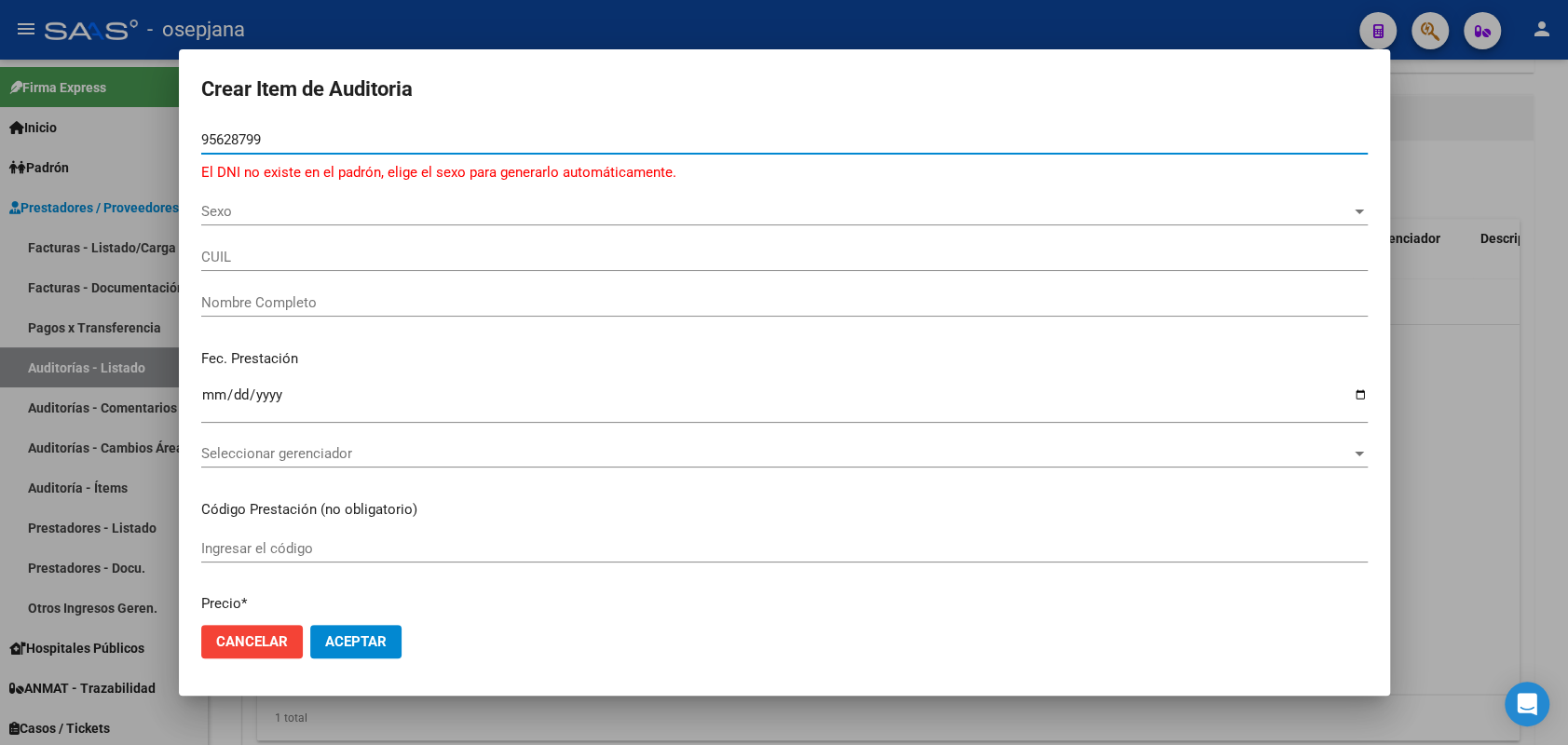
click at [272, 213] on span "Sexo" at bounding box center [776, 211] width 1150 height 16
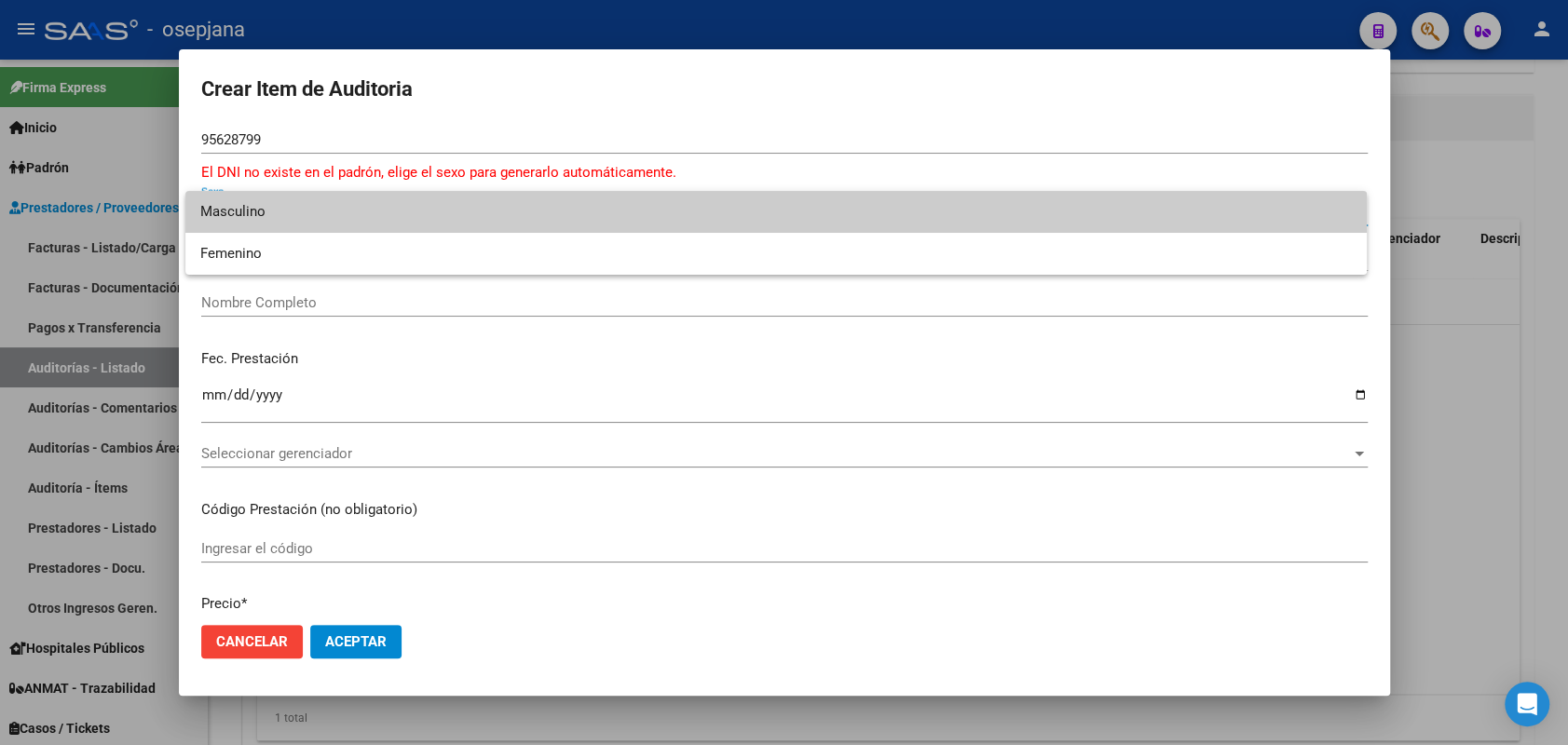
click at [271, 223] on span "Masculino" at bounding box center [776, 211] width 1152 height 42
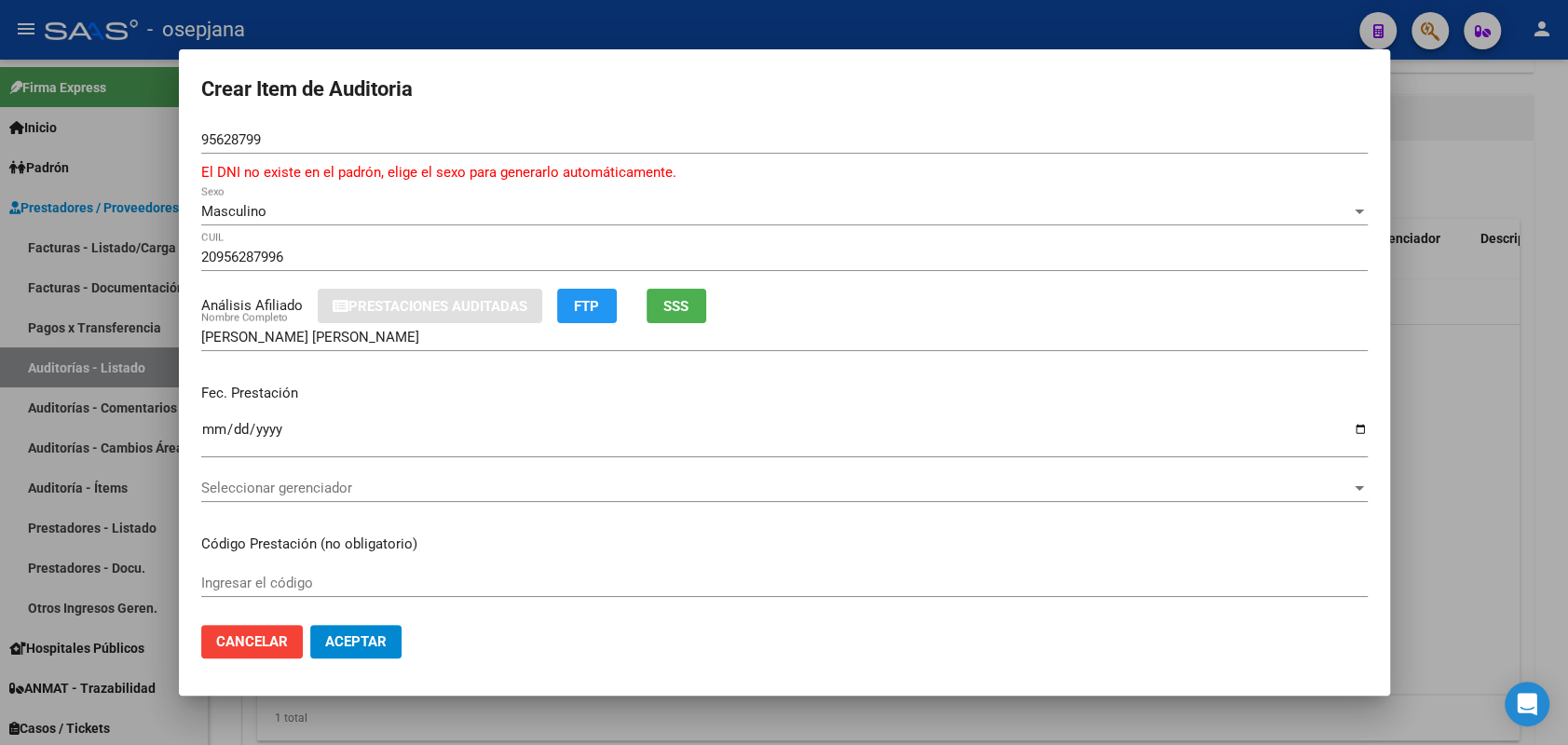
click at [202, 419] on div "Ingresar la fecha" at bounding box center [784, 436] width 1166 height 40
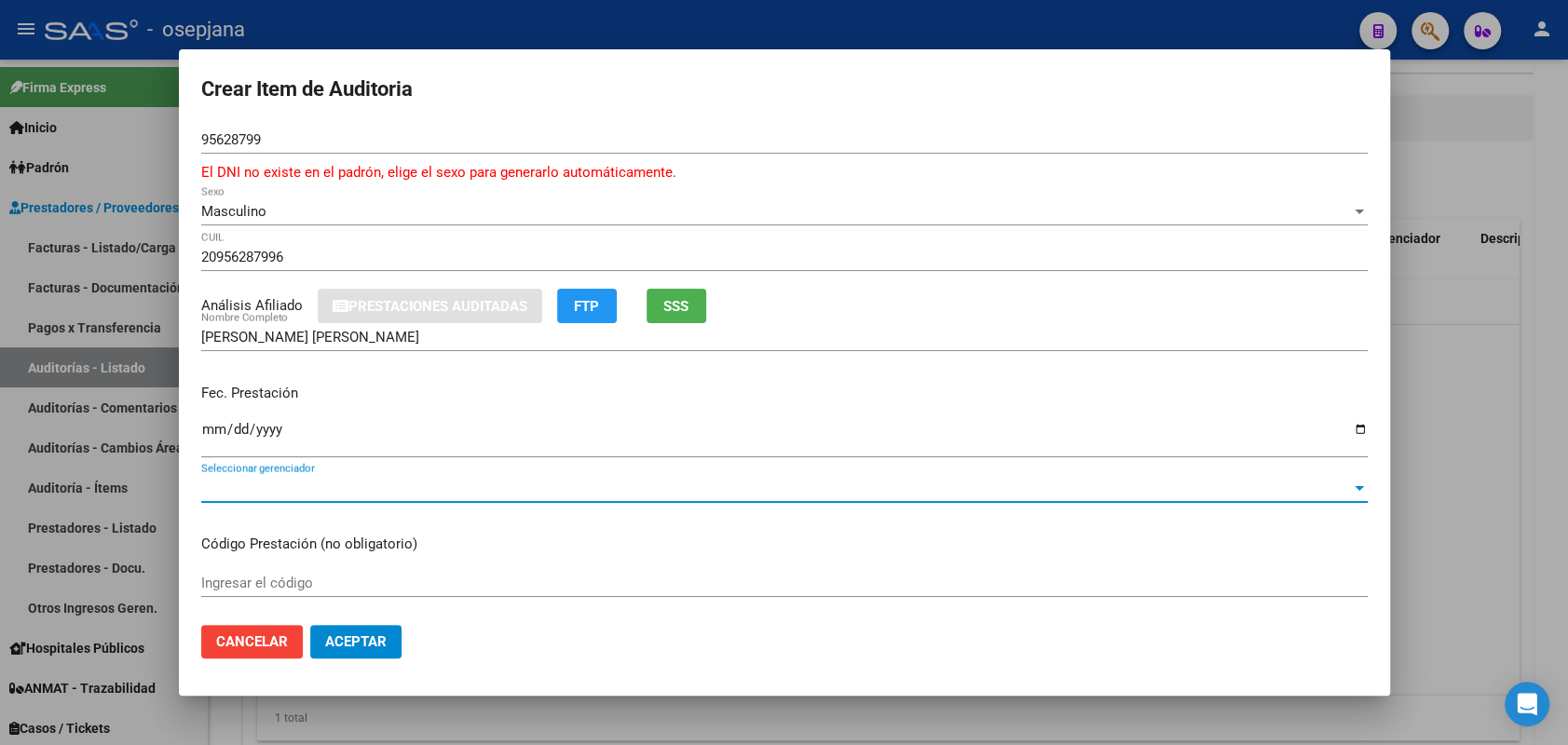
click at [327, 488] on span "Seleccionar gerenciador" at bounding box center [776, 488] width 1150 height 16
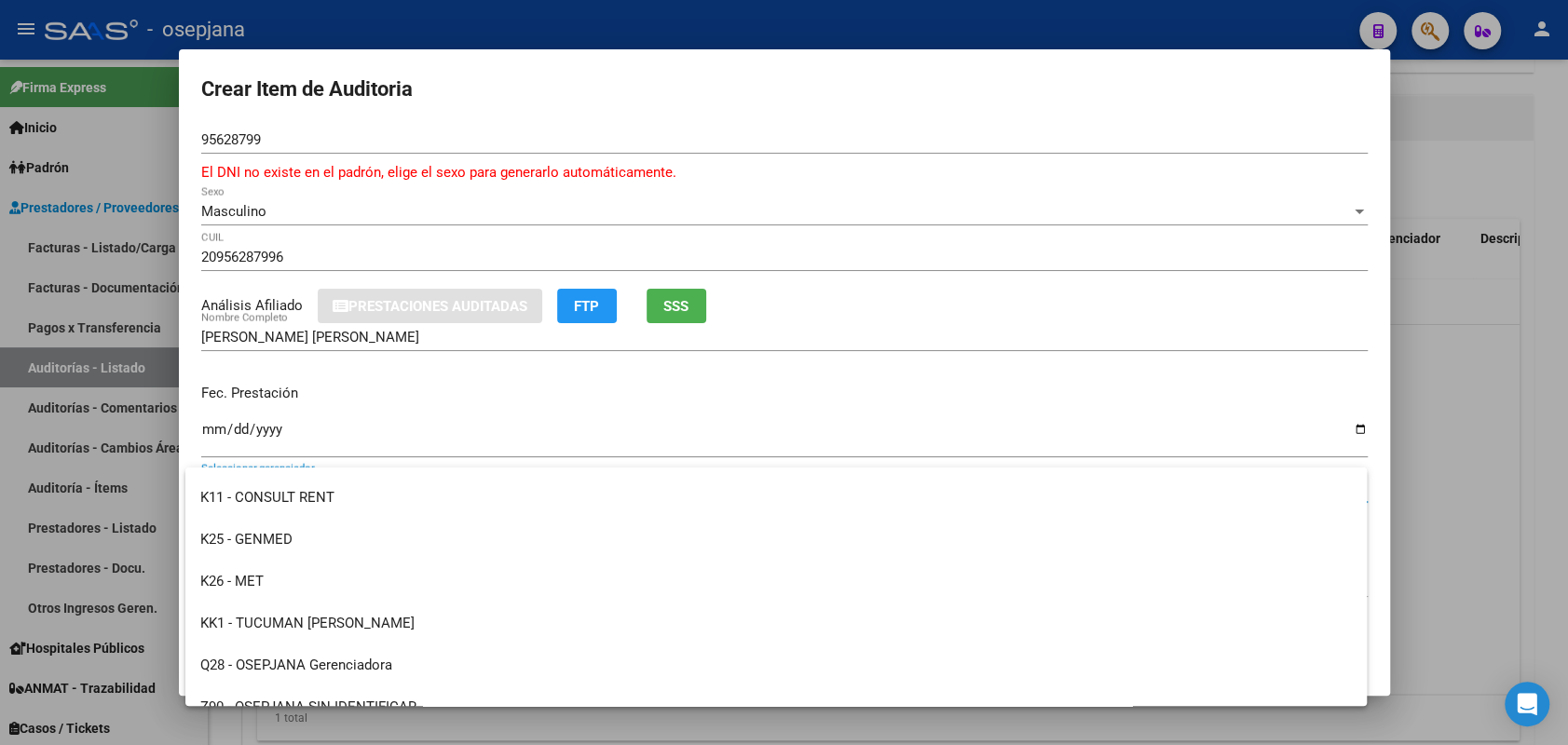
scroll to position [684, 0]
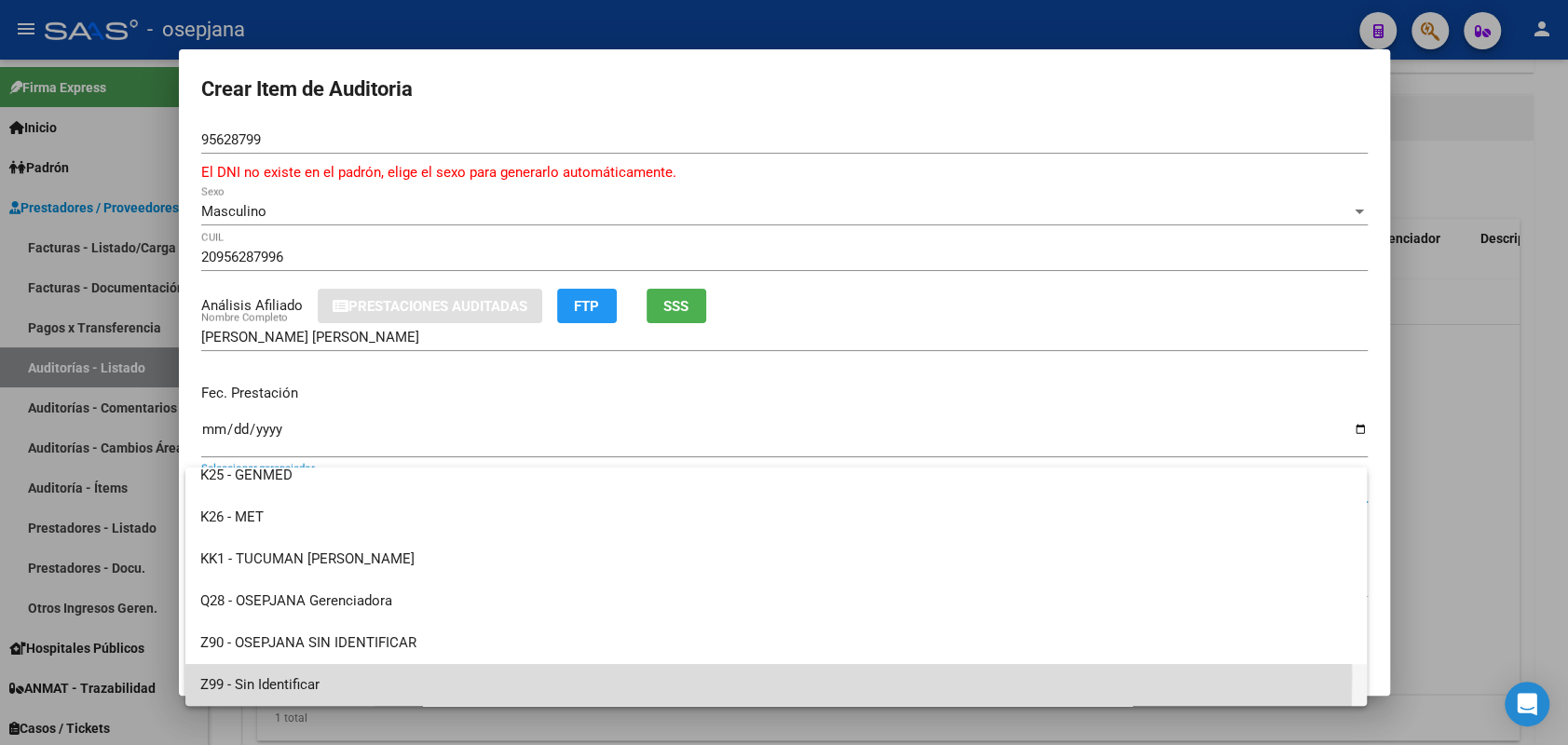
click at [271, 675] on span "Z99 - Sin Identificar" at bounding box center [776, 684] width 1152 height 42
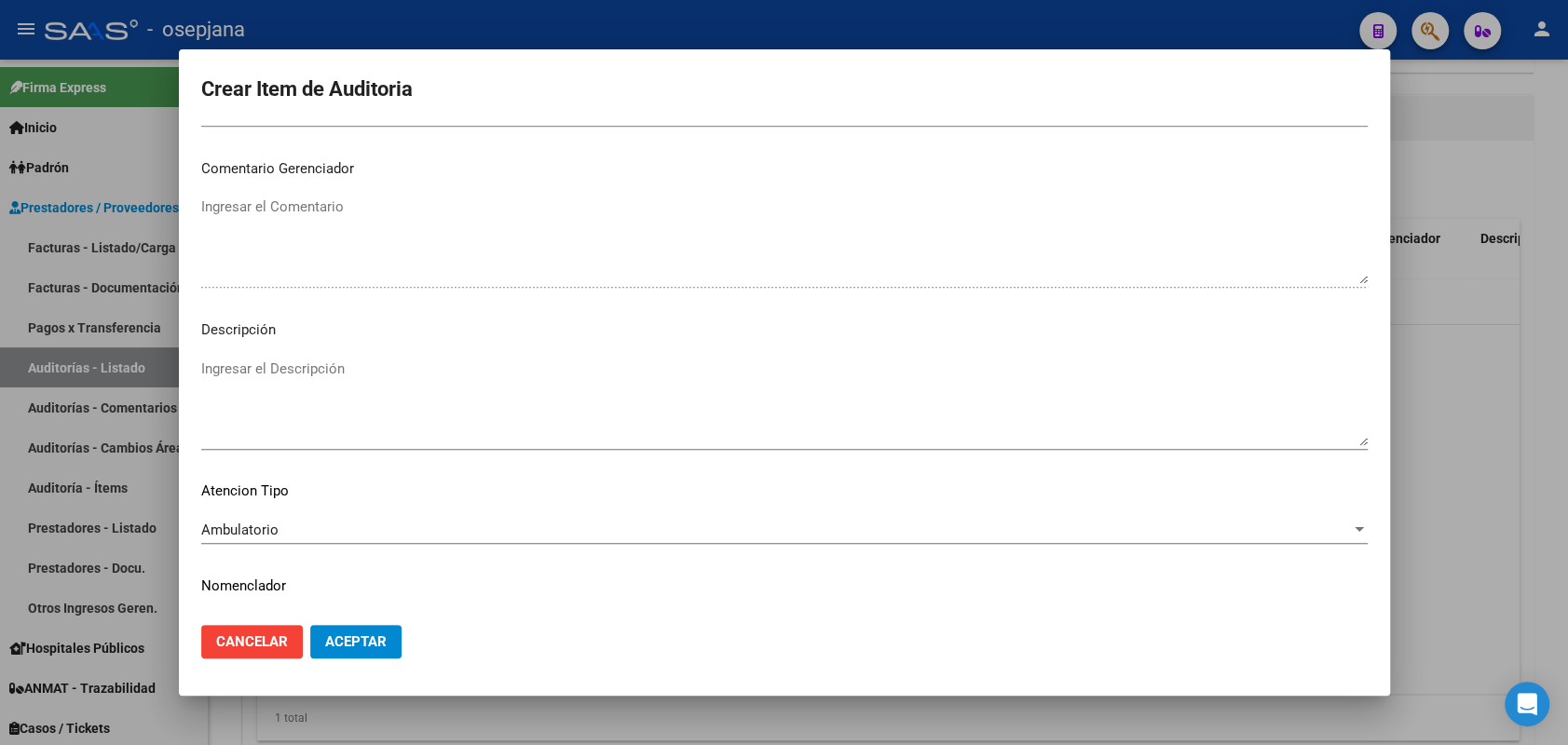
scroll to position [1214, 0]
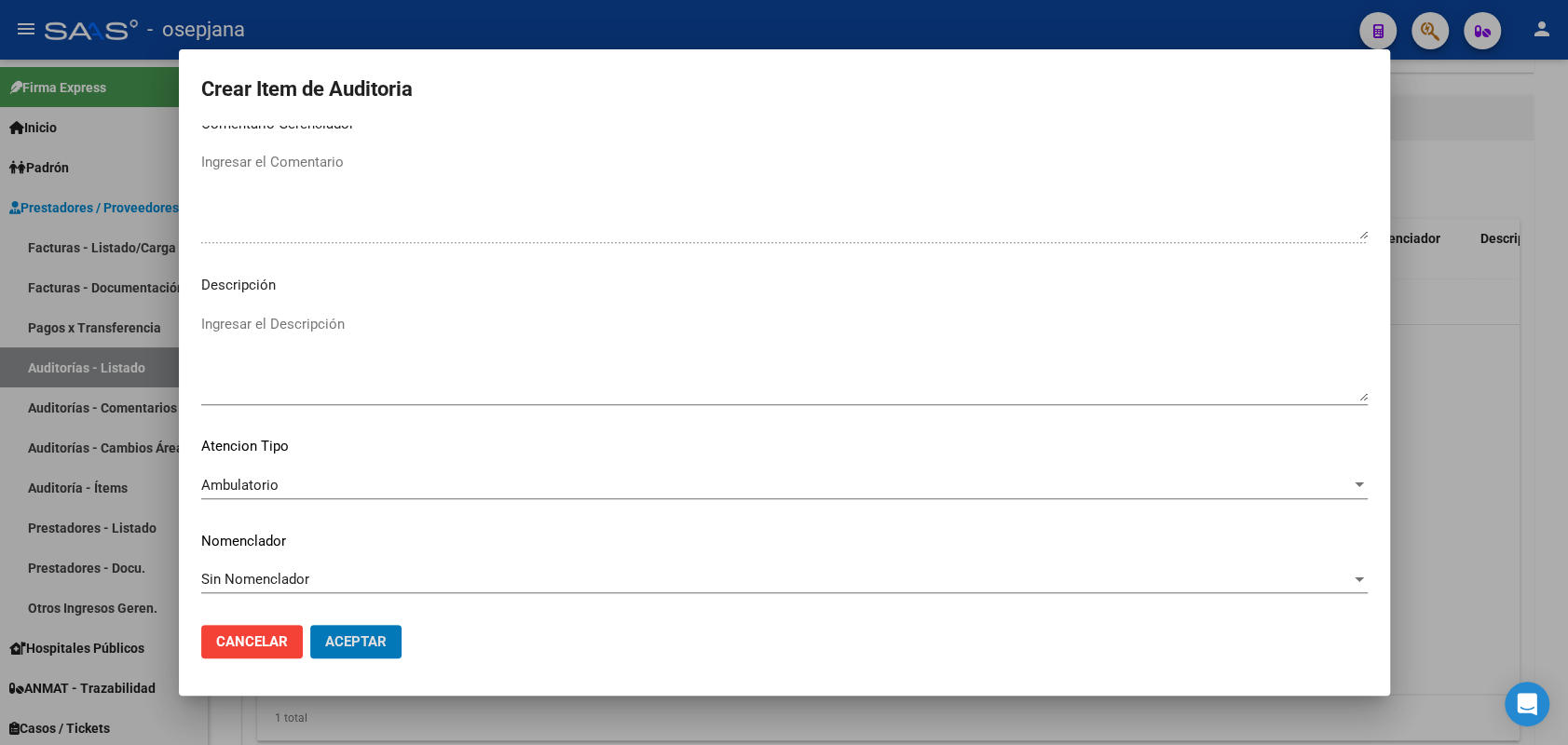
click at [311, 625] on button "Aceptar" at bounding box center [356, 641] width 91 height 34
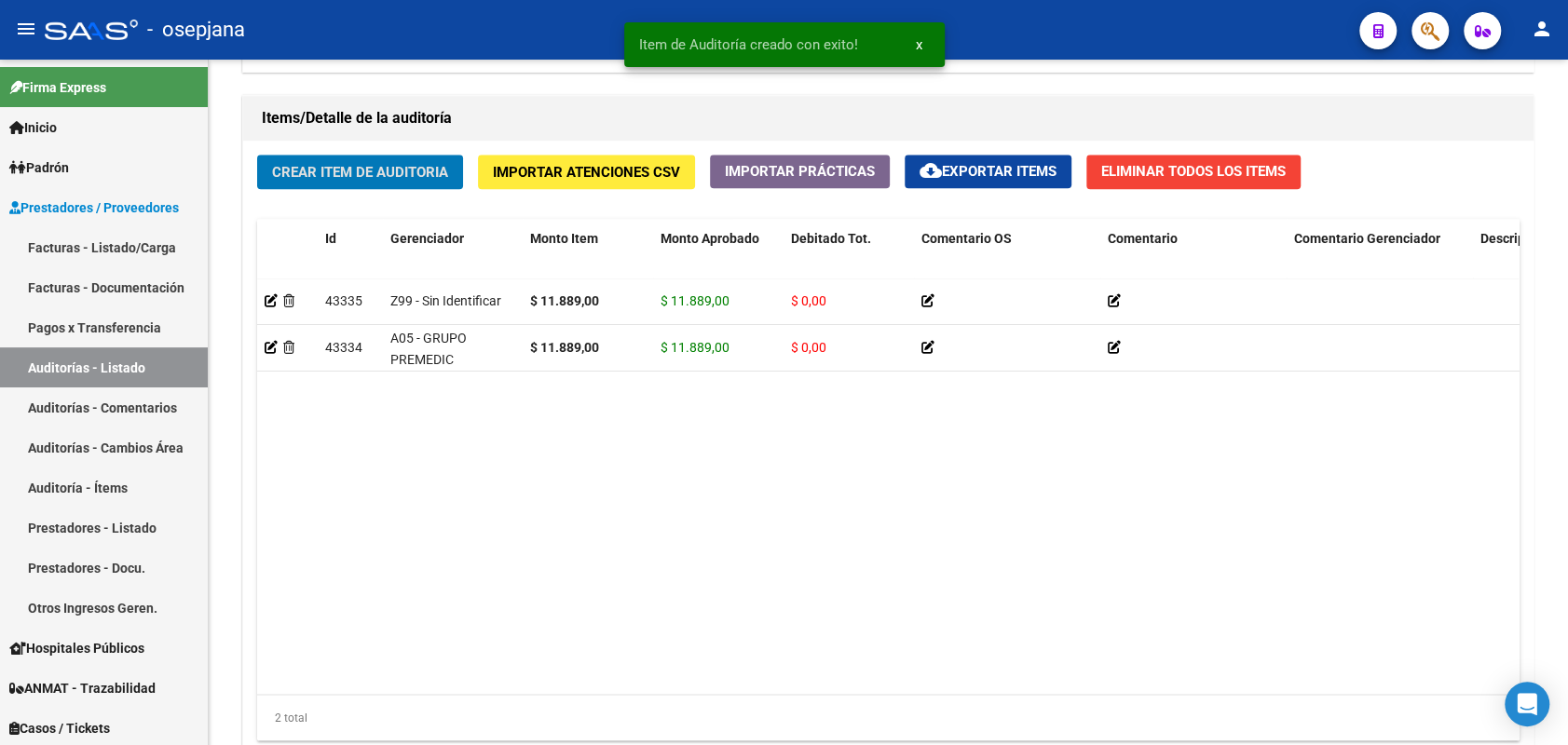
click at [257, 155] on button "Crear Item de Auditoria" at bounding box center [360, 172] width 206 height 35
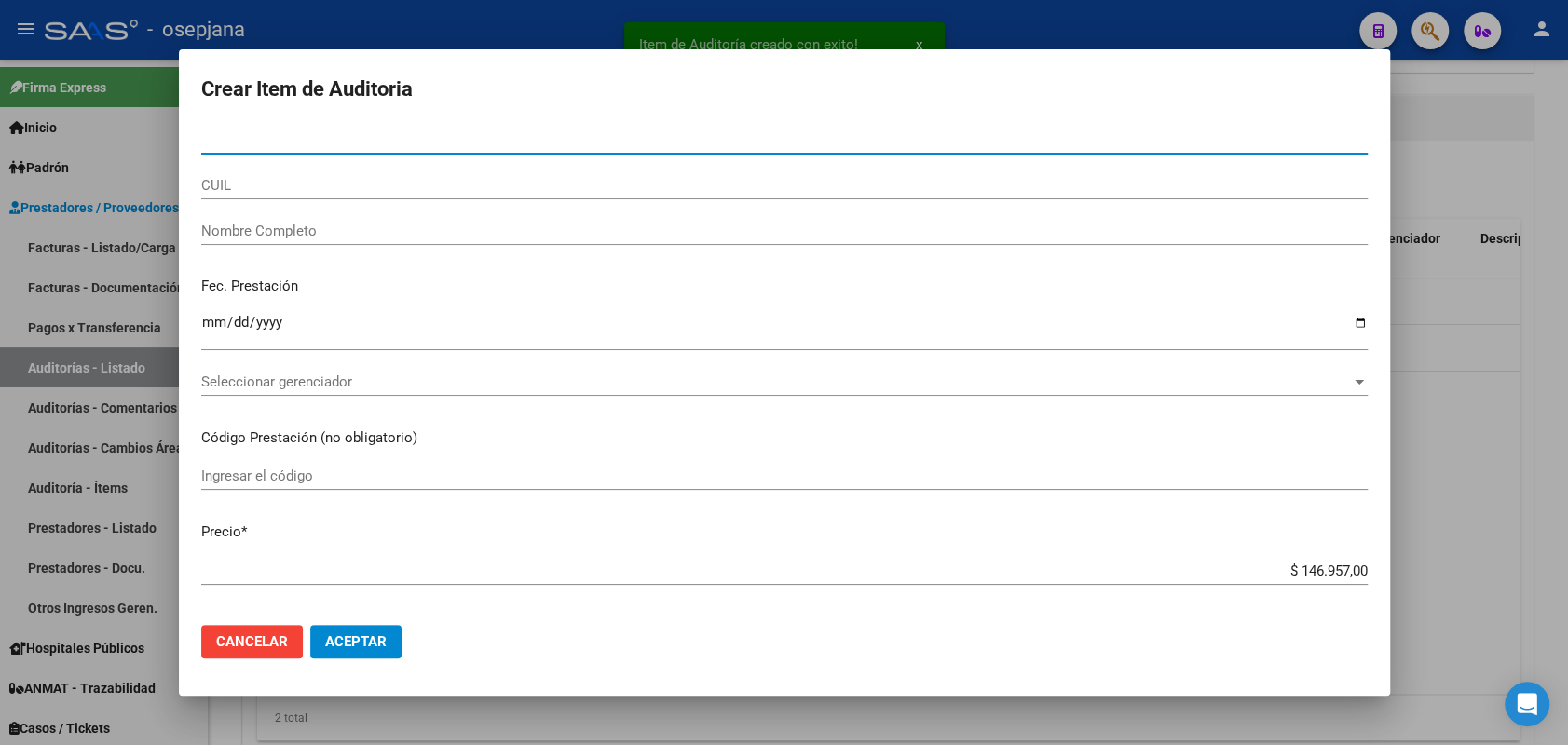
click at [245, 632] on button "Cancelar" at bounding box center [252, 641] width 102 height 34
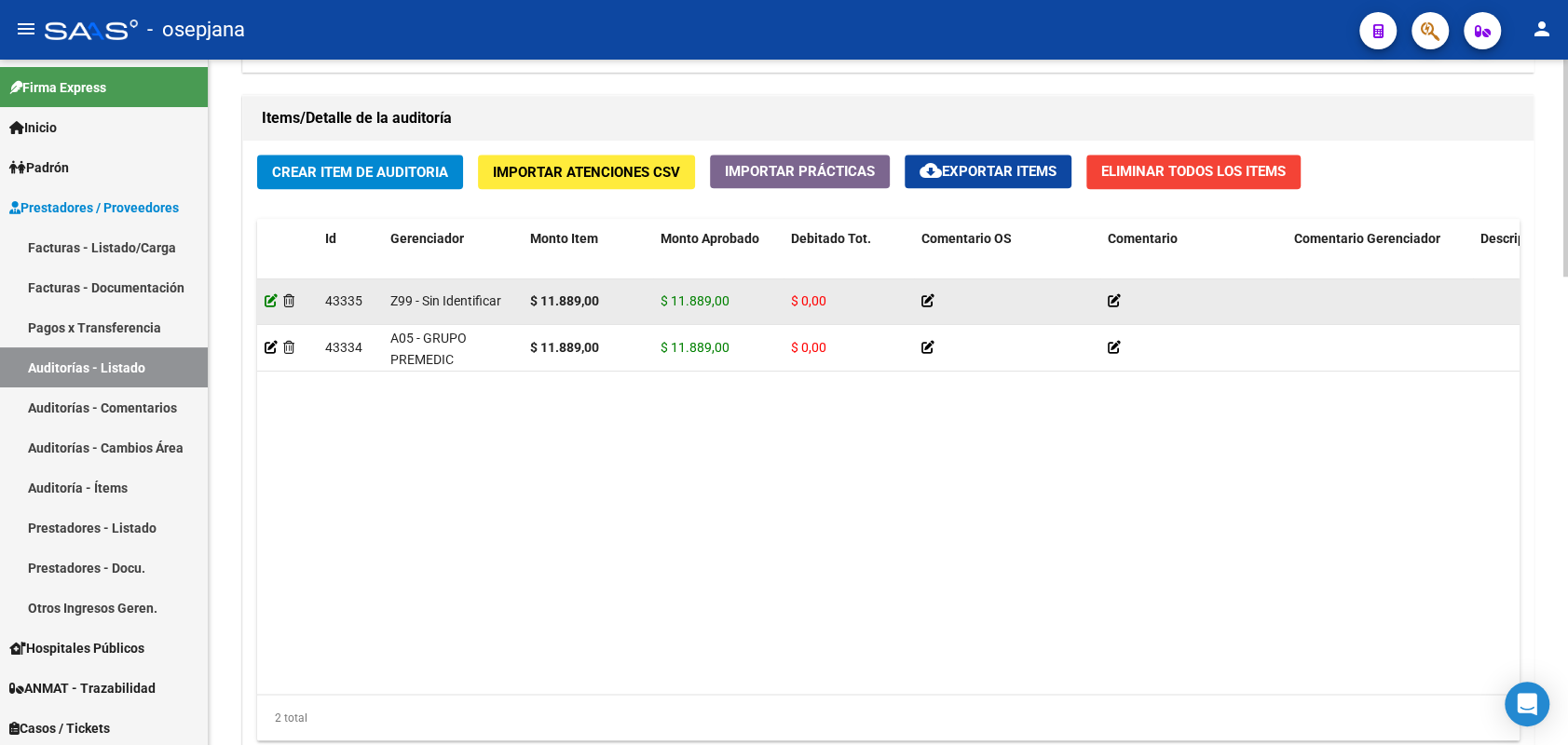
click at [270, 300] on icon at bounding box center [270, 300] width 13 height 13
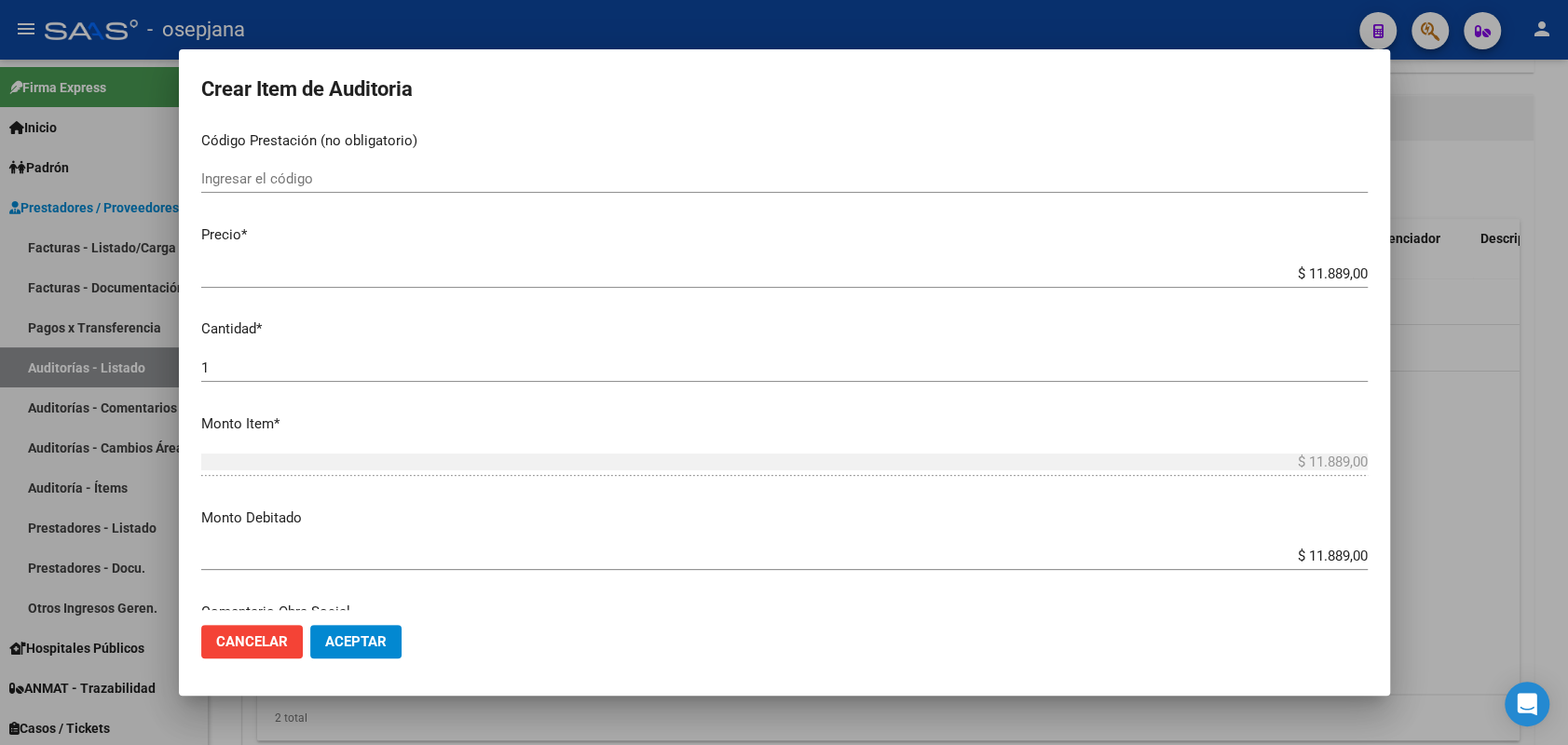
scroll to position [580, 0]
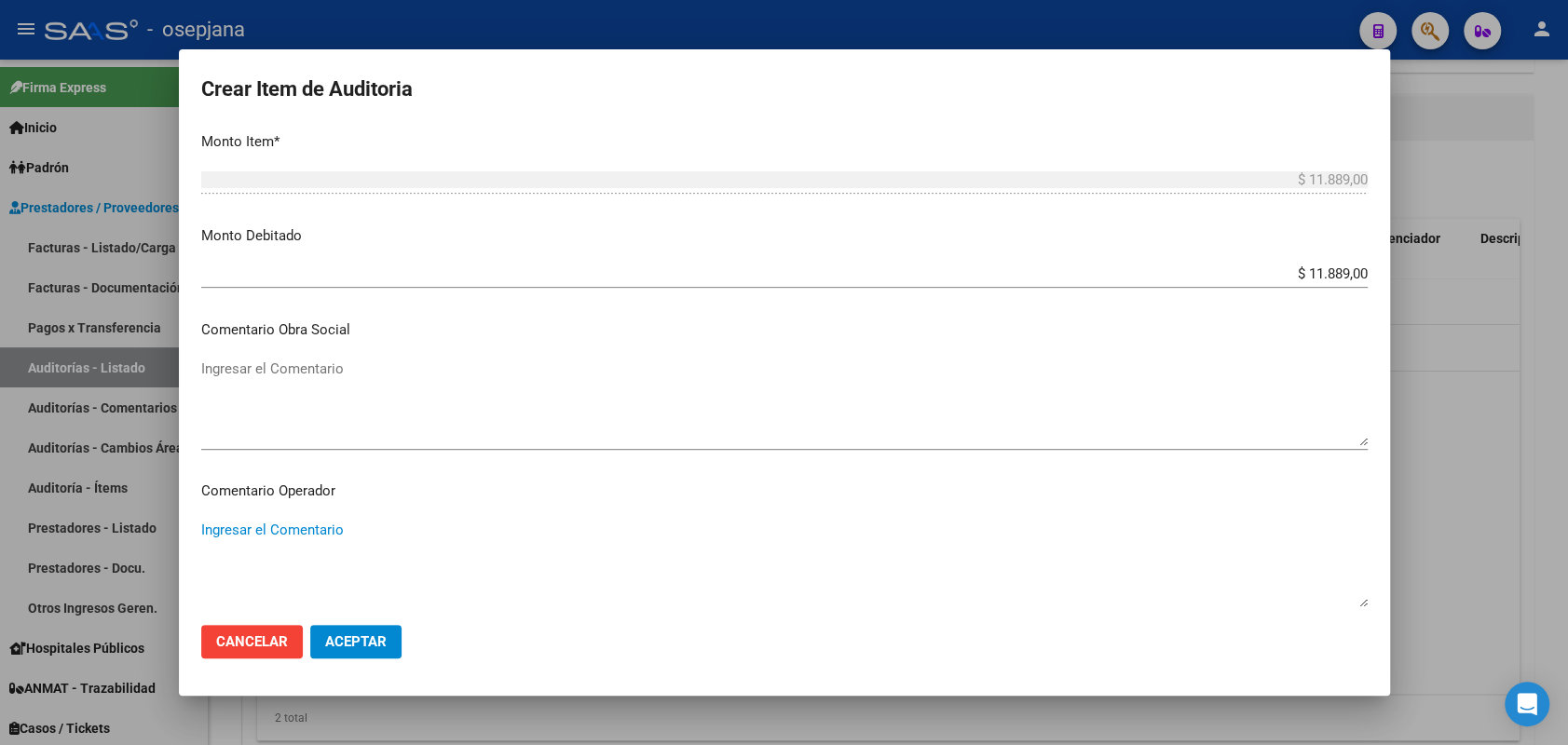
paste textarea "PACIENTE NO PERTENECE A LA OBRA SOCIAL"
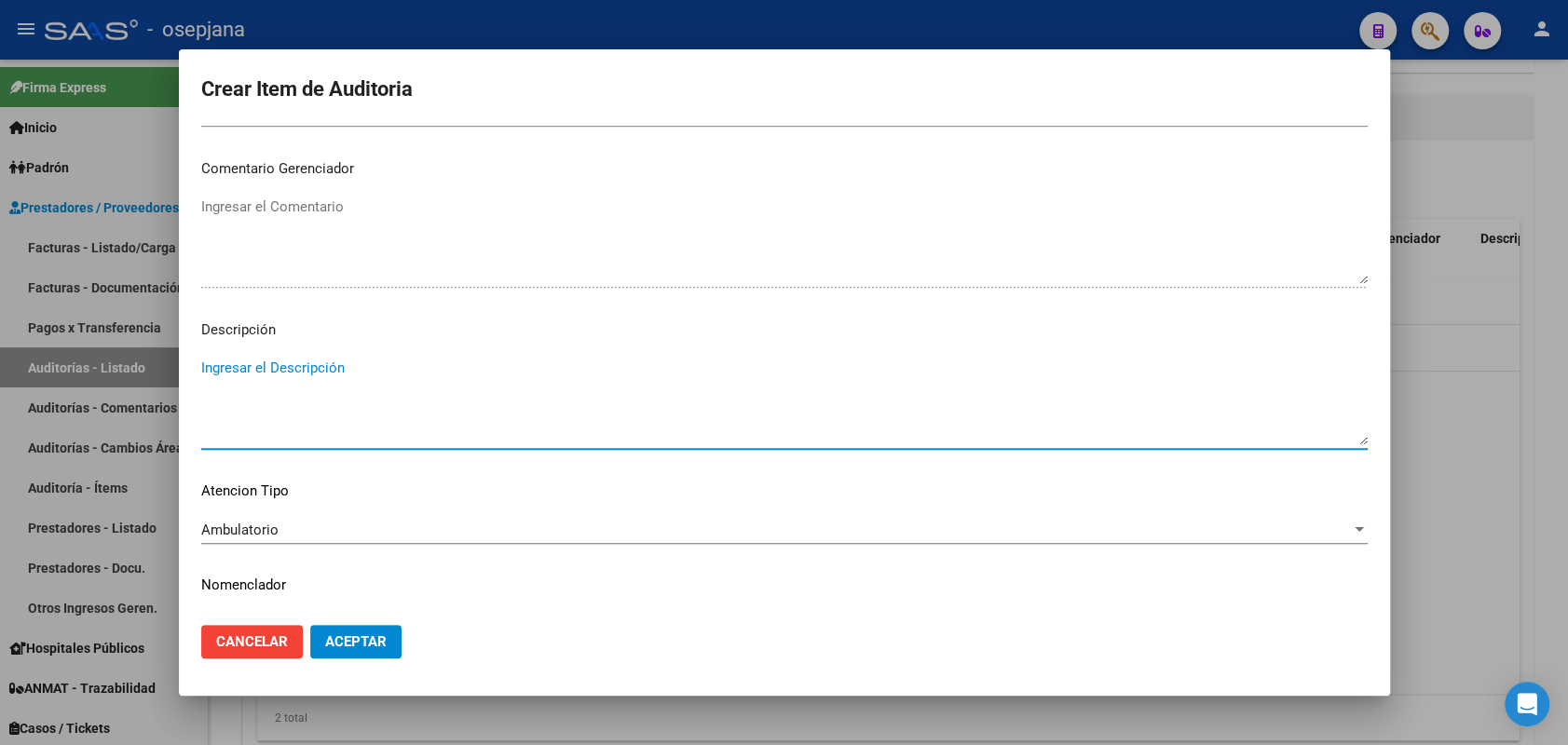
paste textarea "PACIENTE NO PERTENECE A LA OBRA SOCIAL"
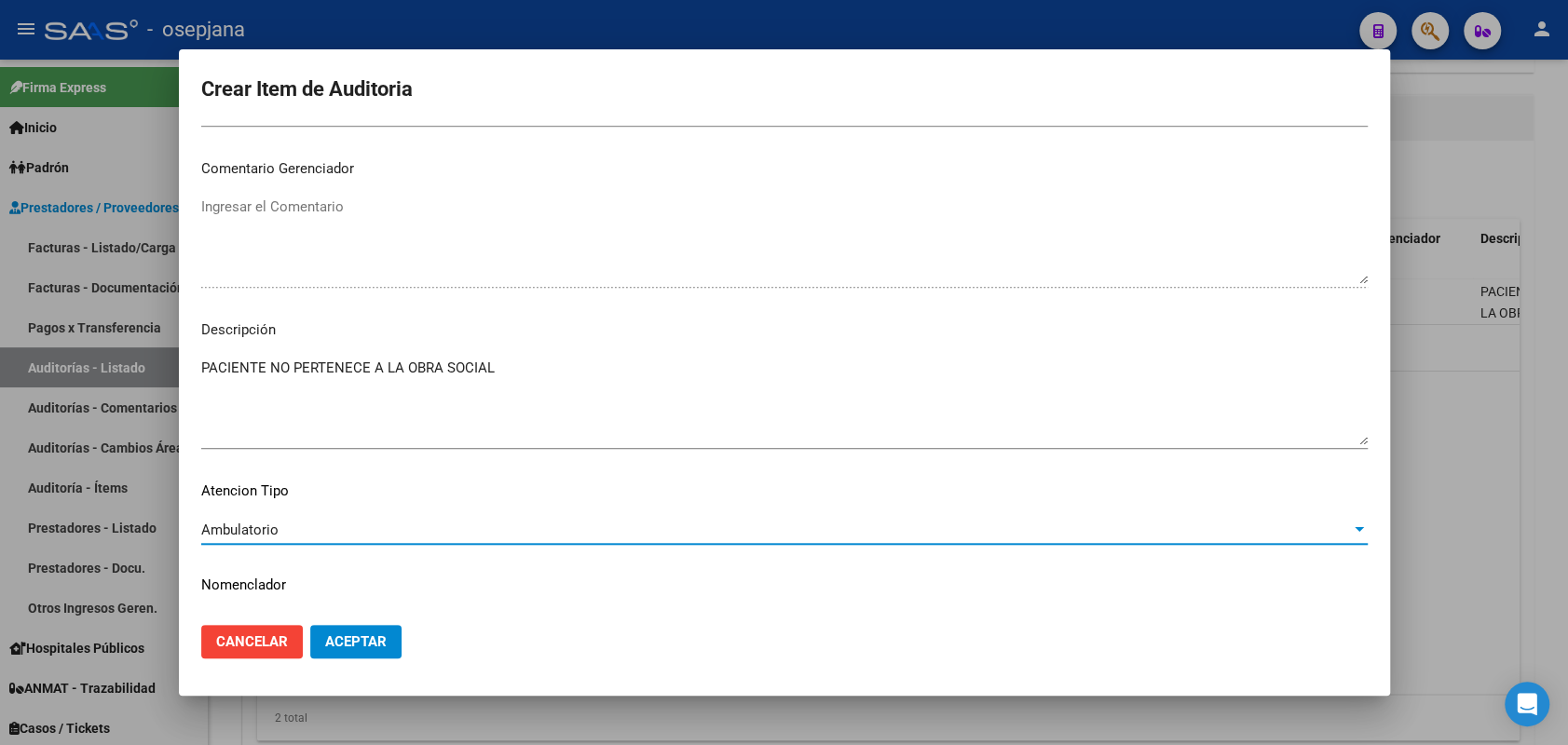
scroll to position [1109, 0]
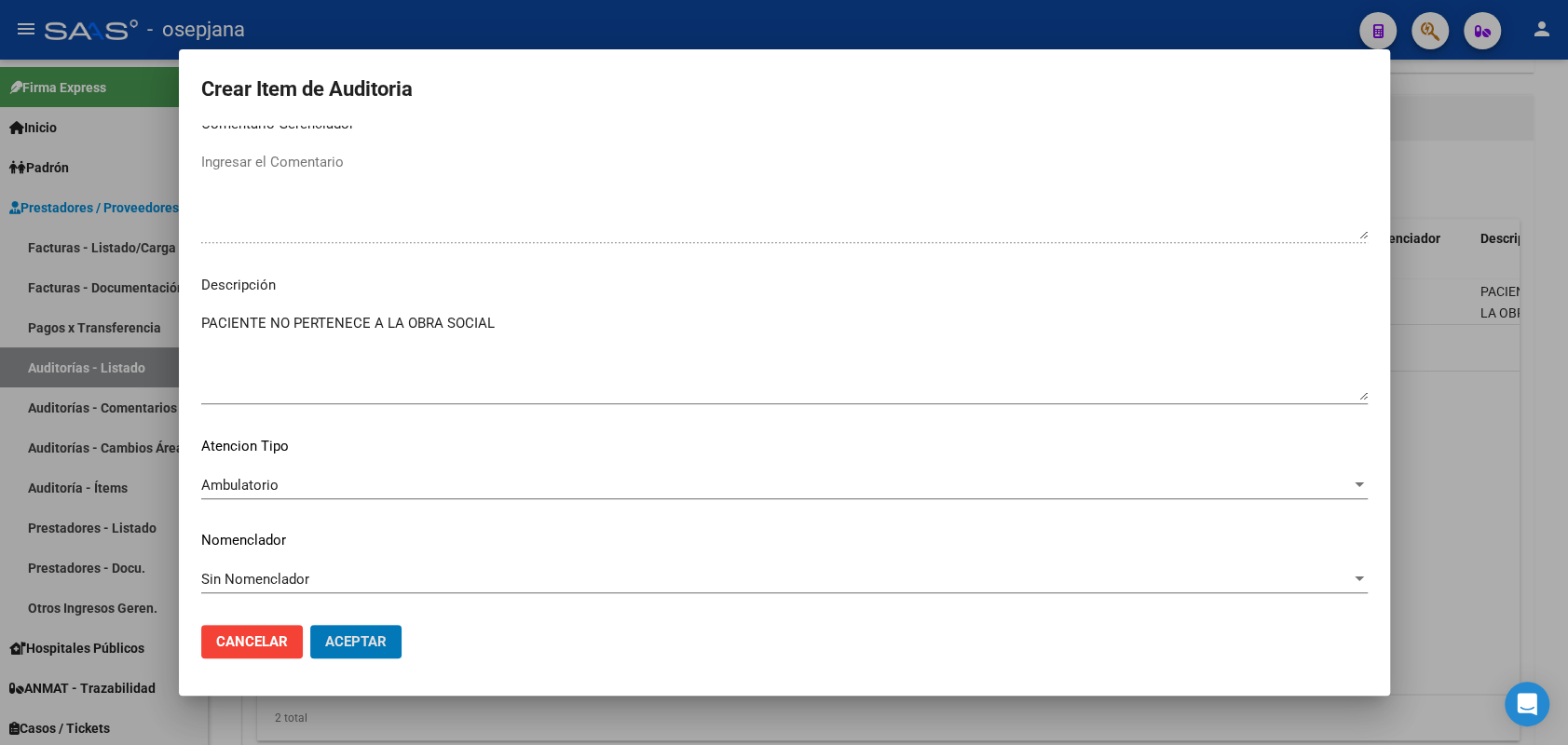
click at [311, 625] on button "Aceptar" at bounding box center [356, 641] width 91 height 34
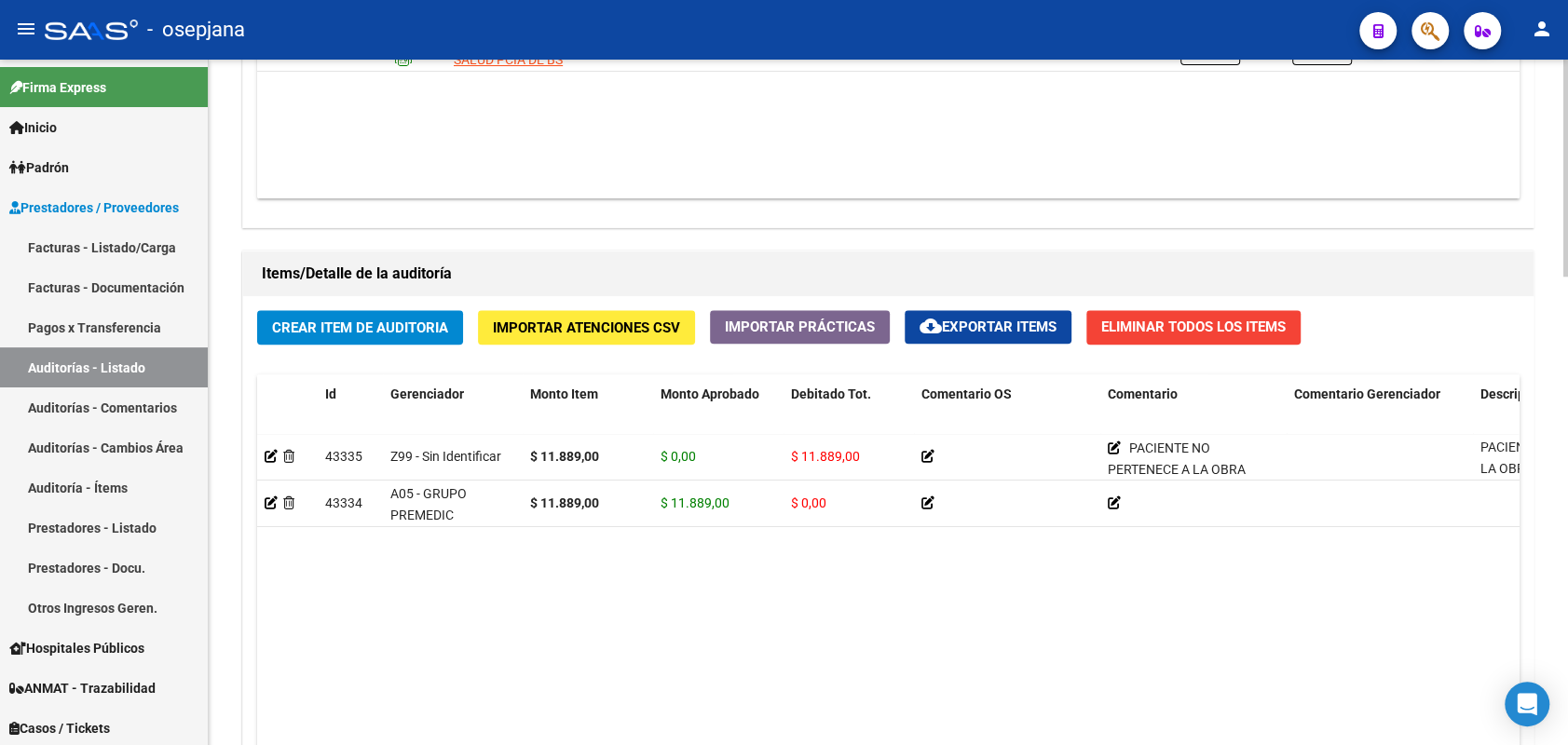
scroll to position [1170, 0]
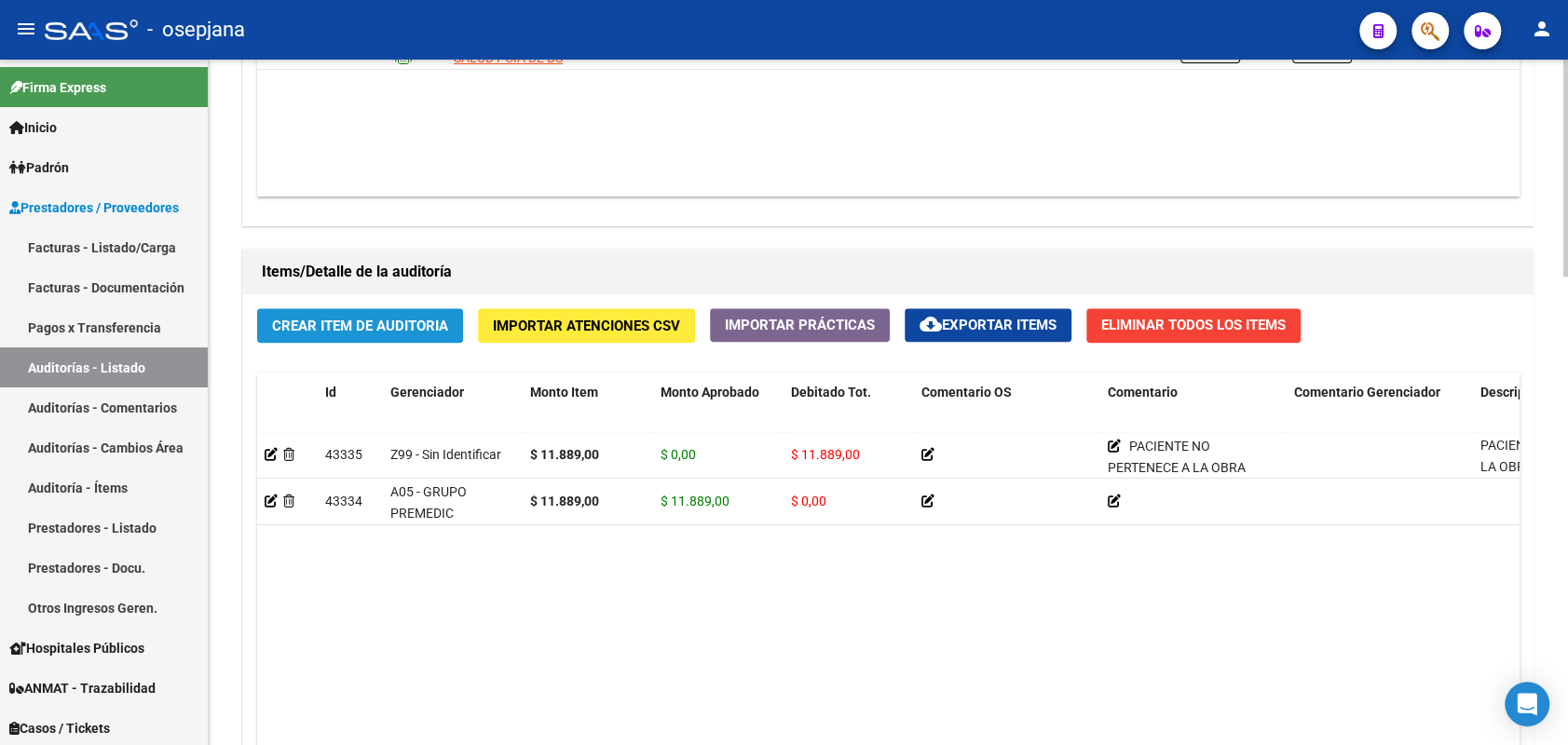
click at [409, 324] on span "Crear Item de Auditoria" at bounding box center [360, 325] width 176 height 16
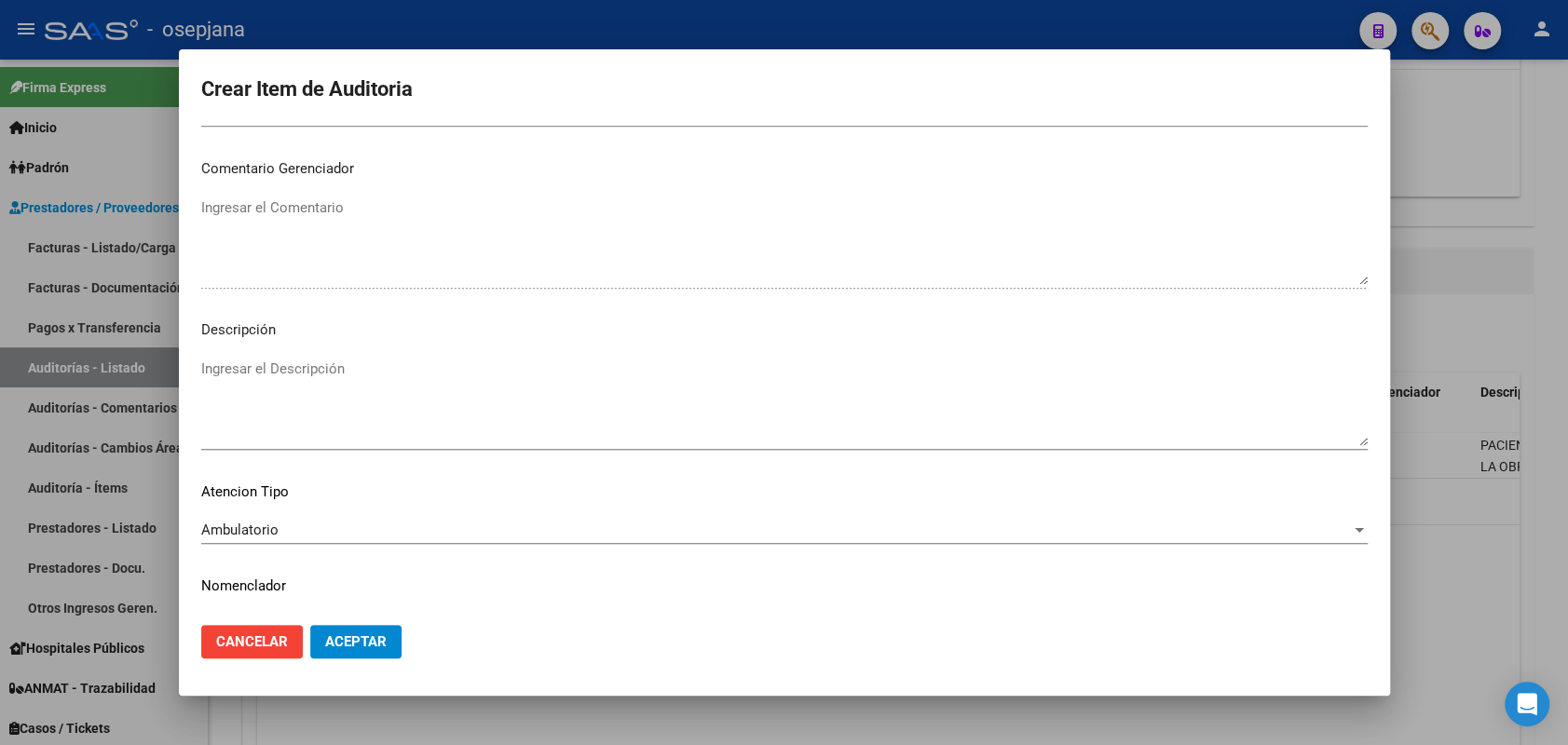
scroll to position [1192, 0]
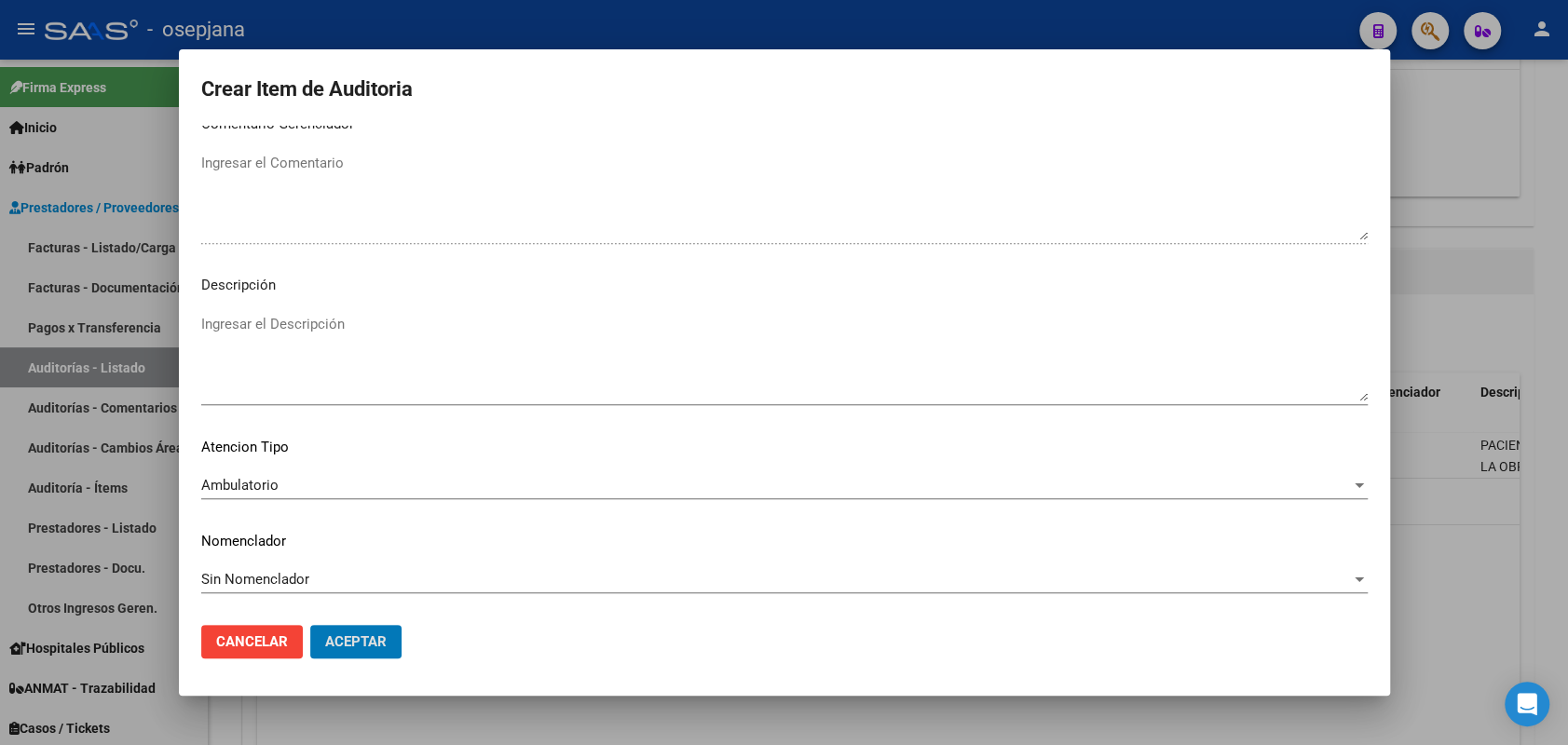
click at [311, 625] on button "Aceptar" at bounding box center [356, 641] width 91 height 34
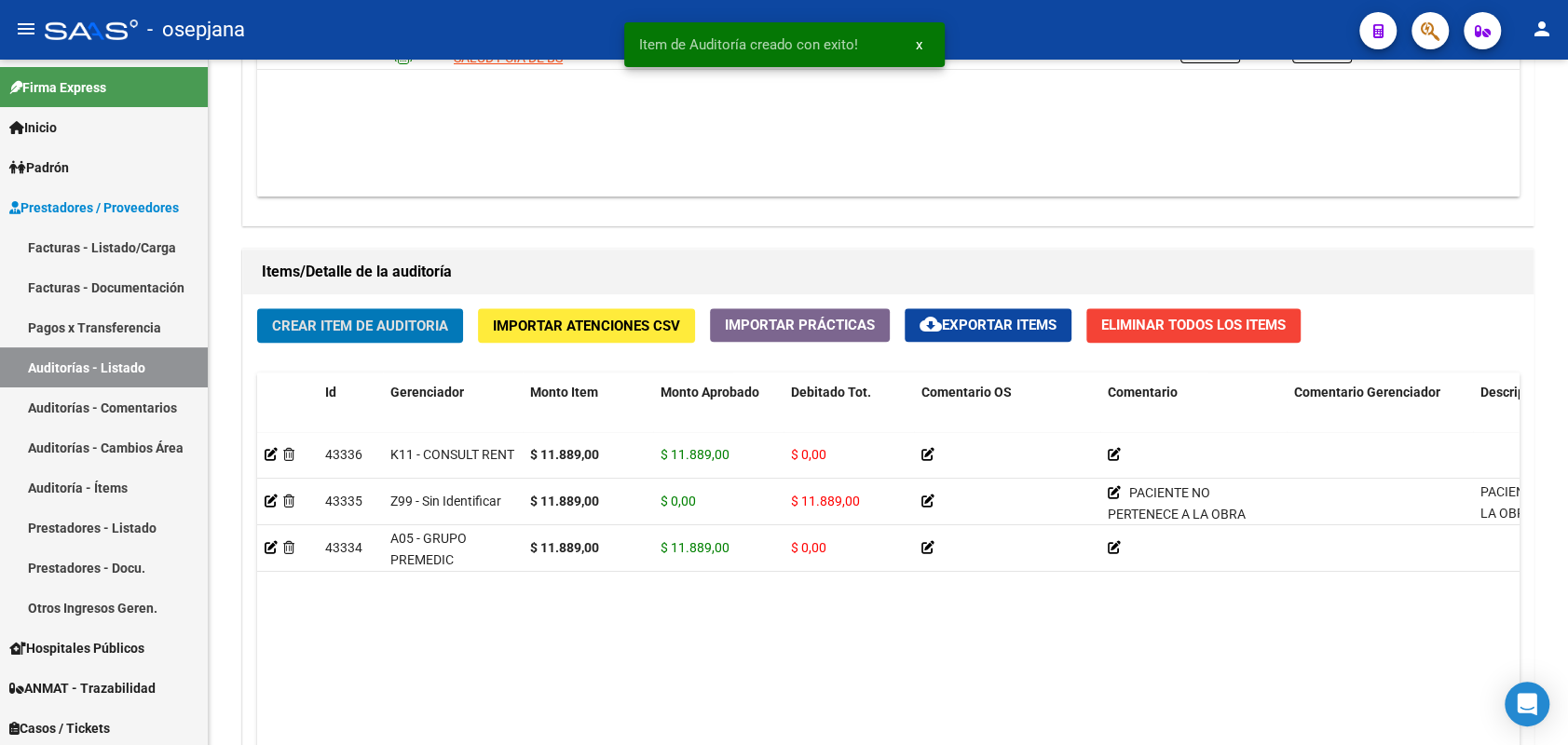
click at [257, 309] on button "Crear Item de Auditoria" at bounding box center [360, 326] width 206 height 35
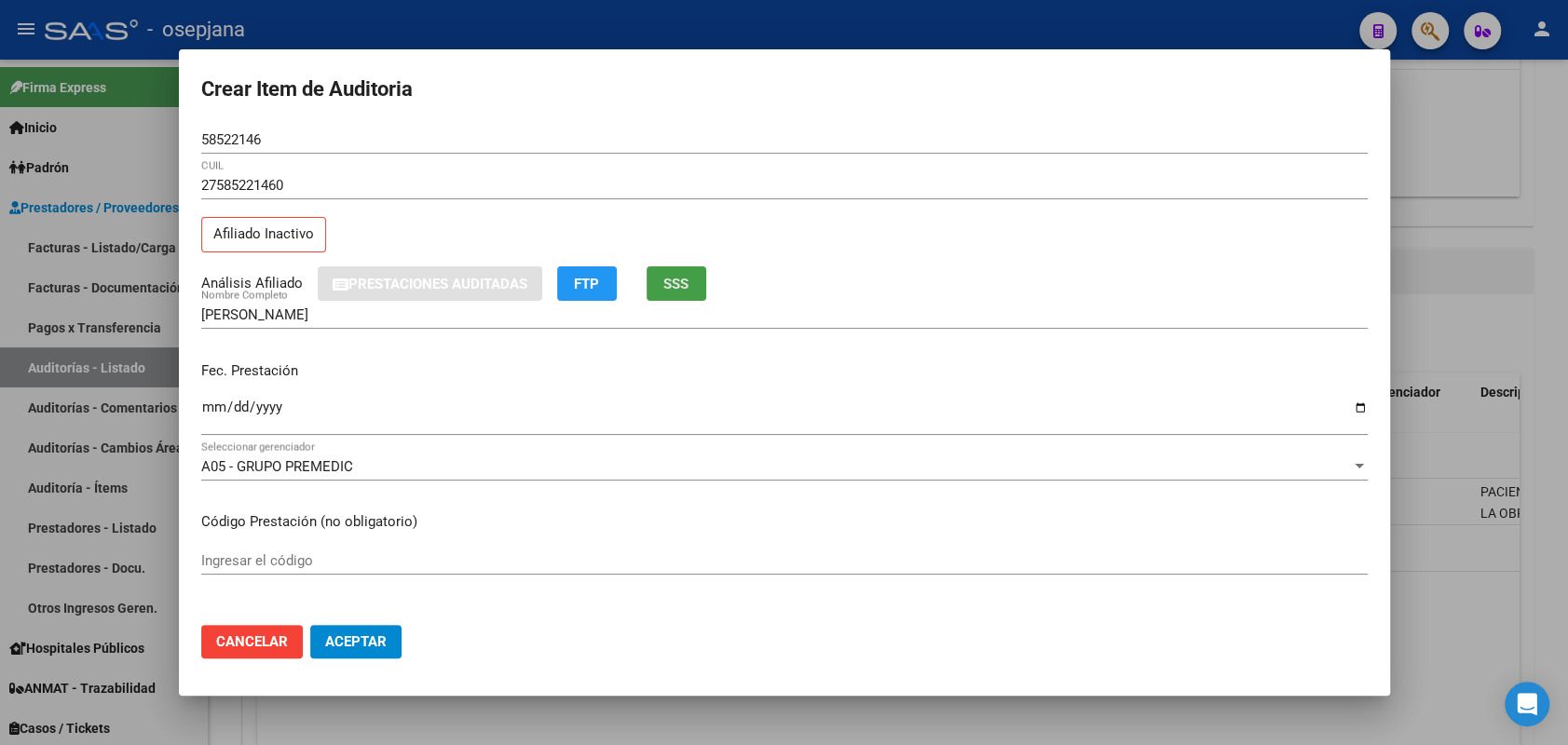
click at [679, 280] on span "SSS" at bounding box center [676, 283] width 25 height 16
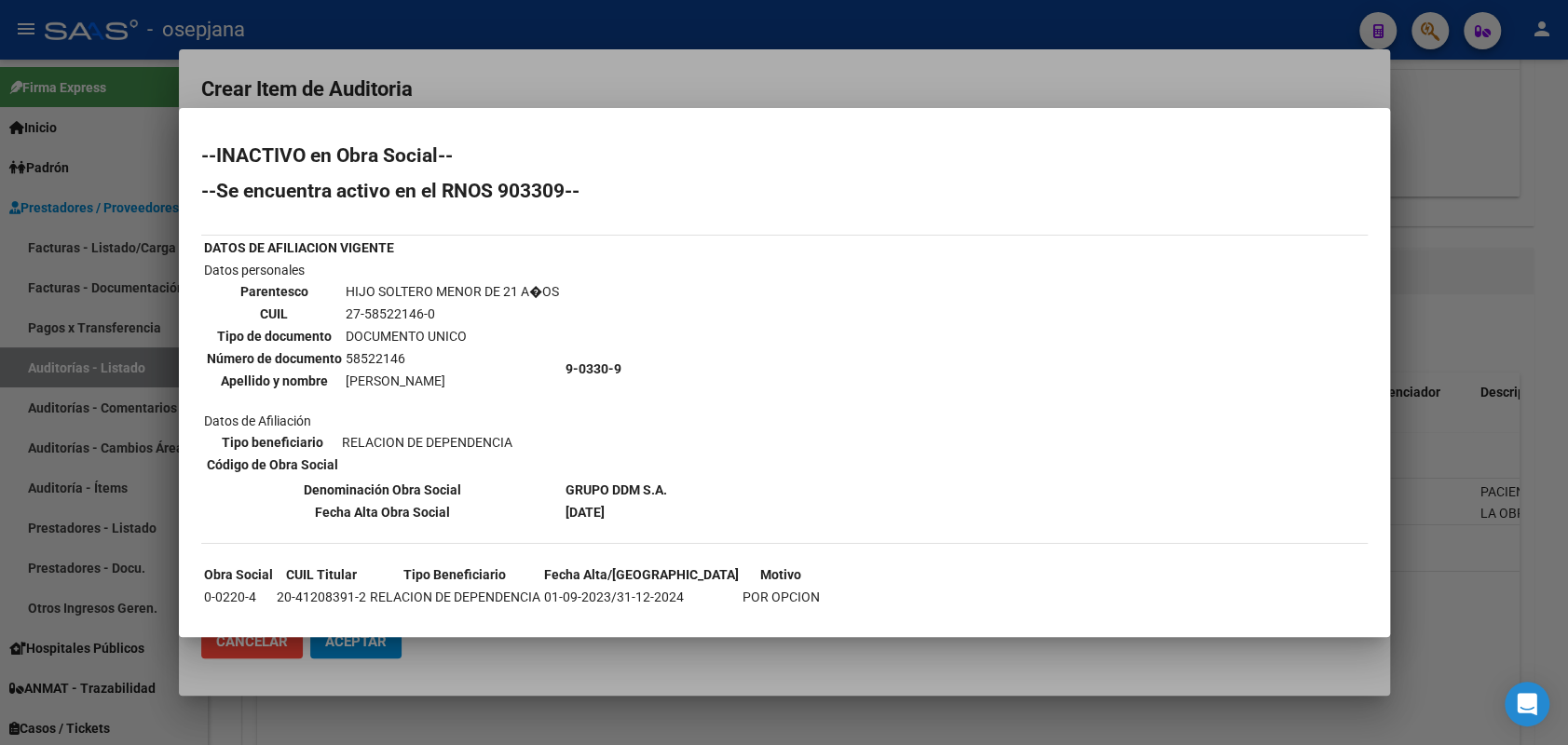
scroll to position [29, 0]
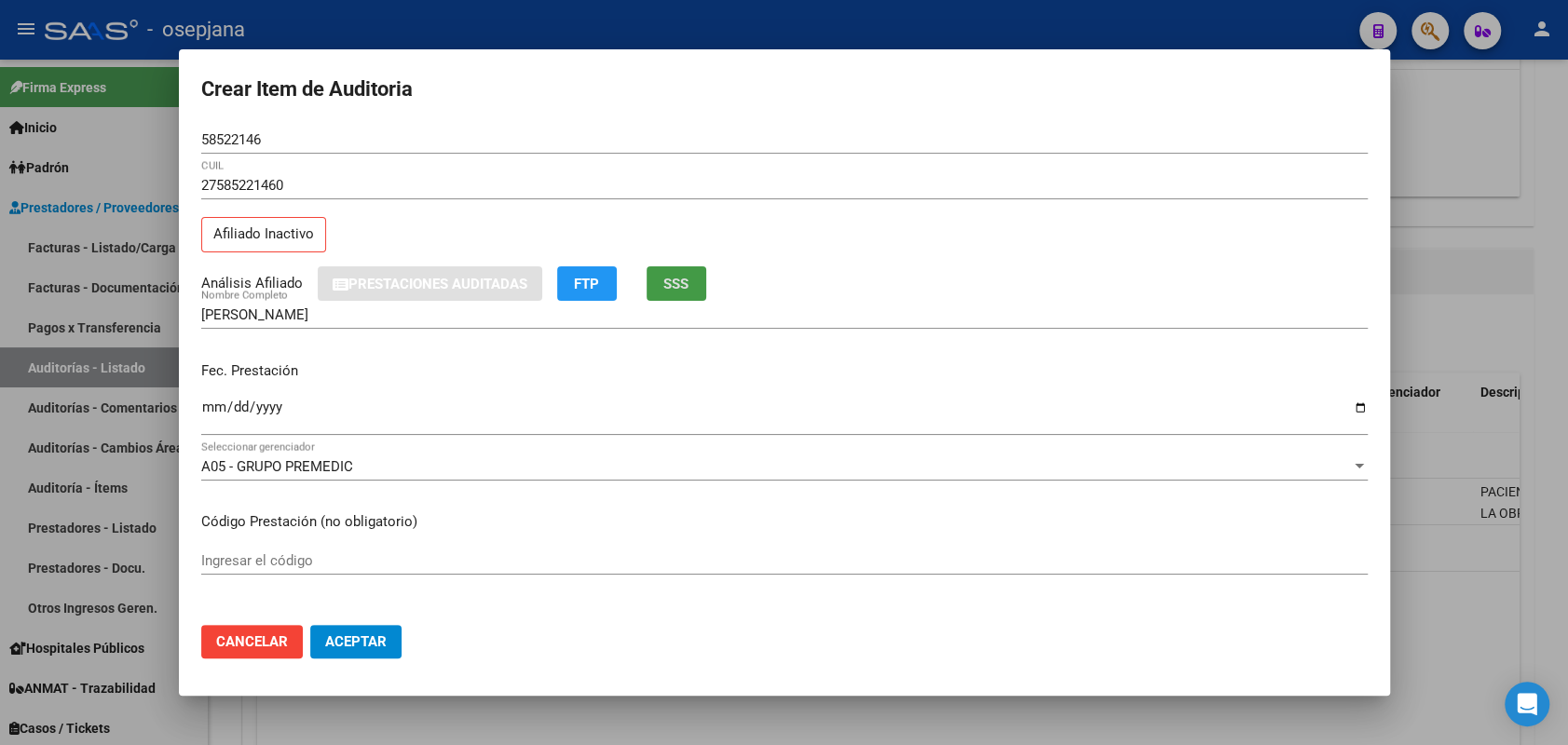
click at [214, 403] on input "Ingresar la fecha" at bounding box center [784, 414] width 1166 height 30
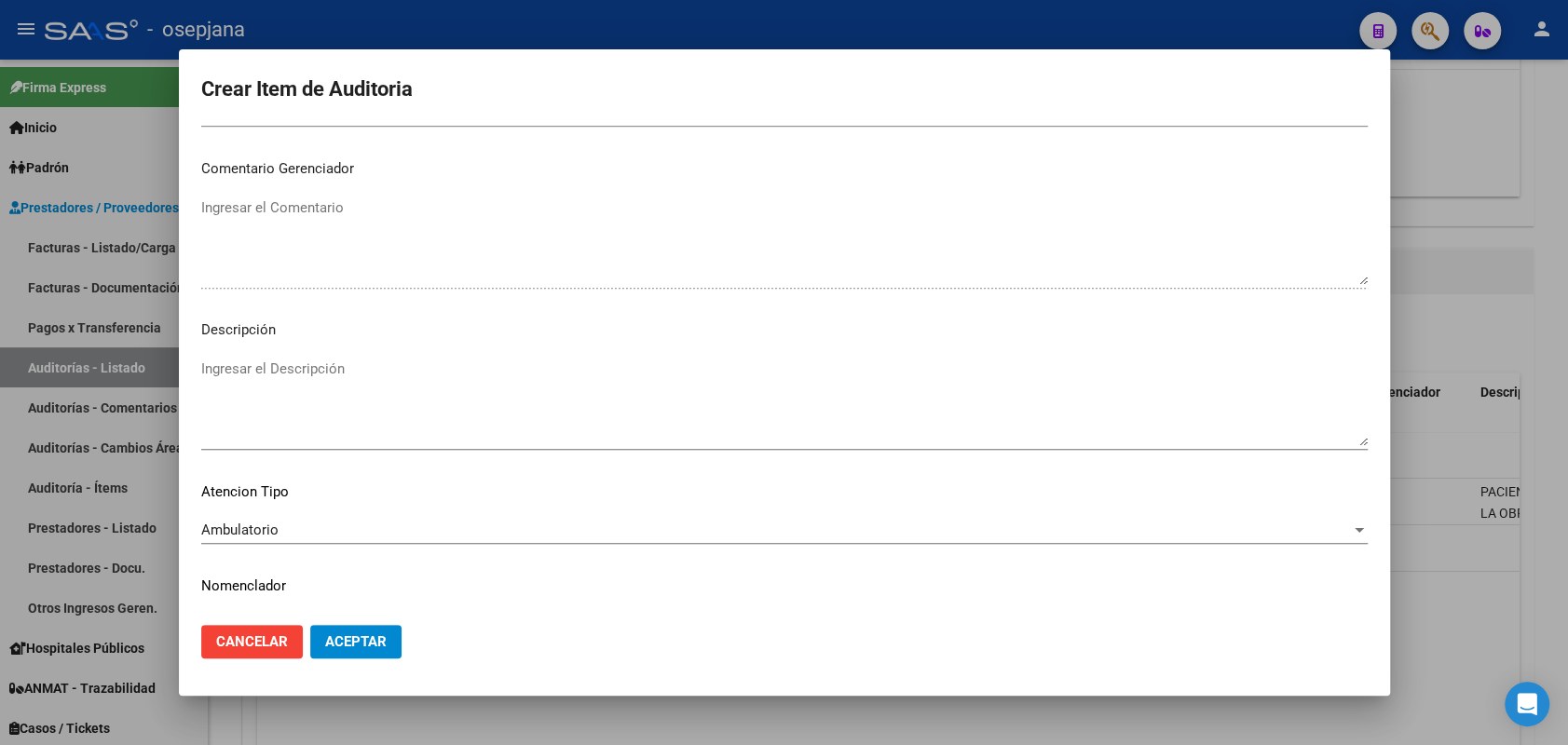
scroll to position [1192, 0]
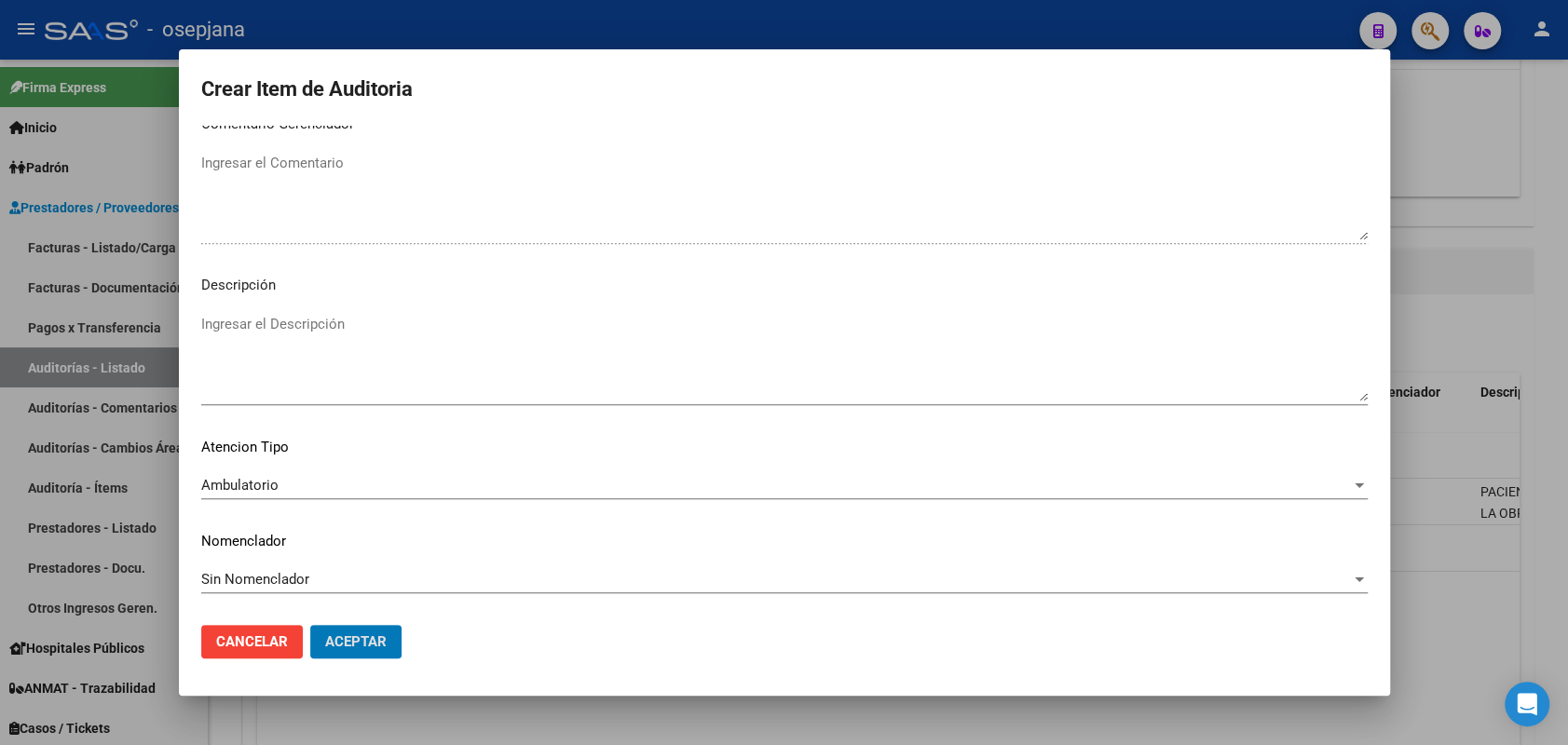
click at [311, 625] on button "Aceptar" at bounding box center [356, 641] width 91 height 34
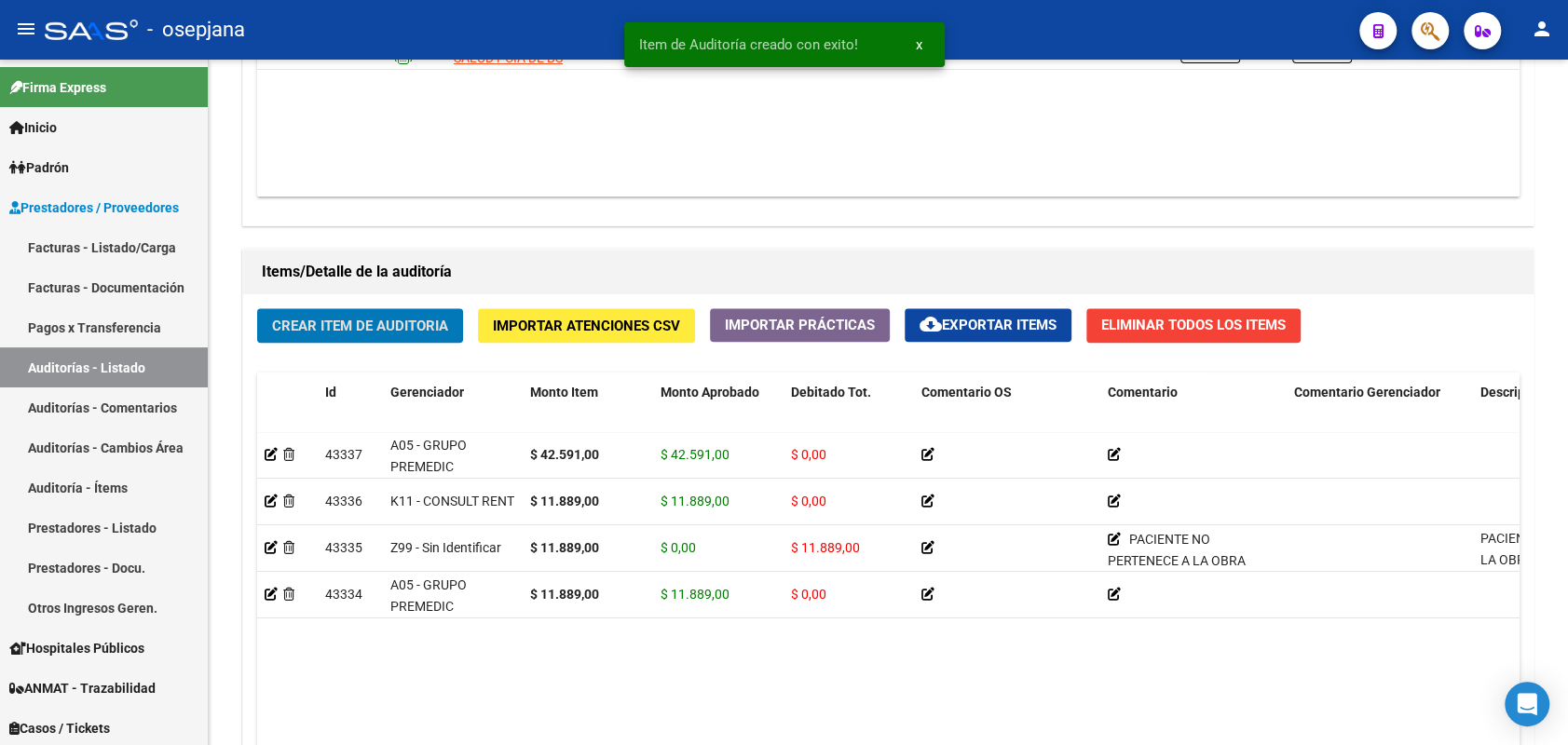
click at [257, 309] on button "Crear Item de Auditoria" at bounding box center [360, 326] width 206 height 35
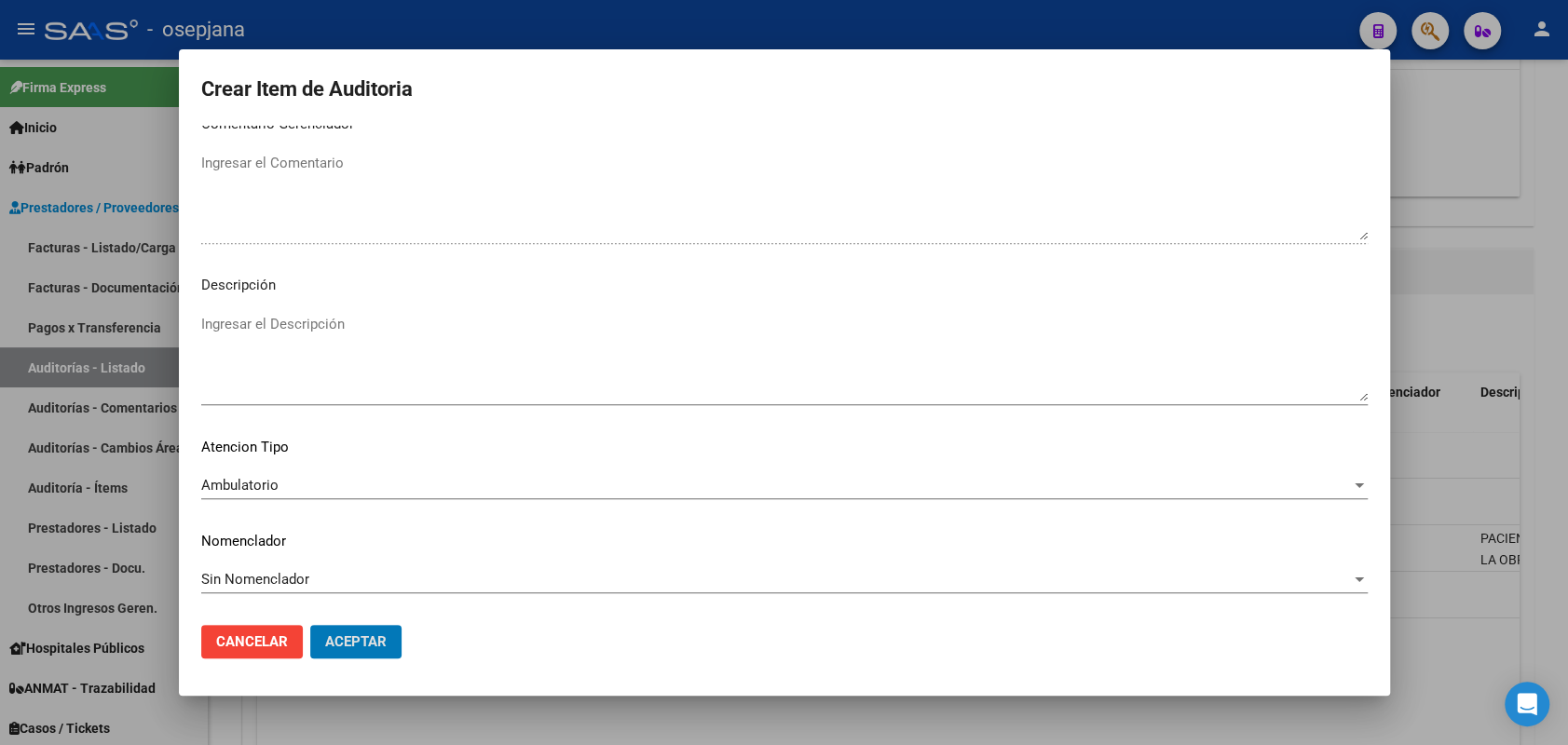
click at [311, 625] on button "Aceptar" at bounding box center [356, 641] width 91 height 34
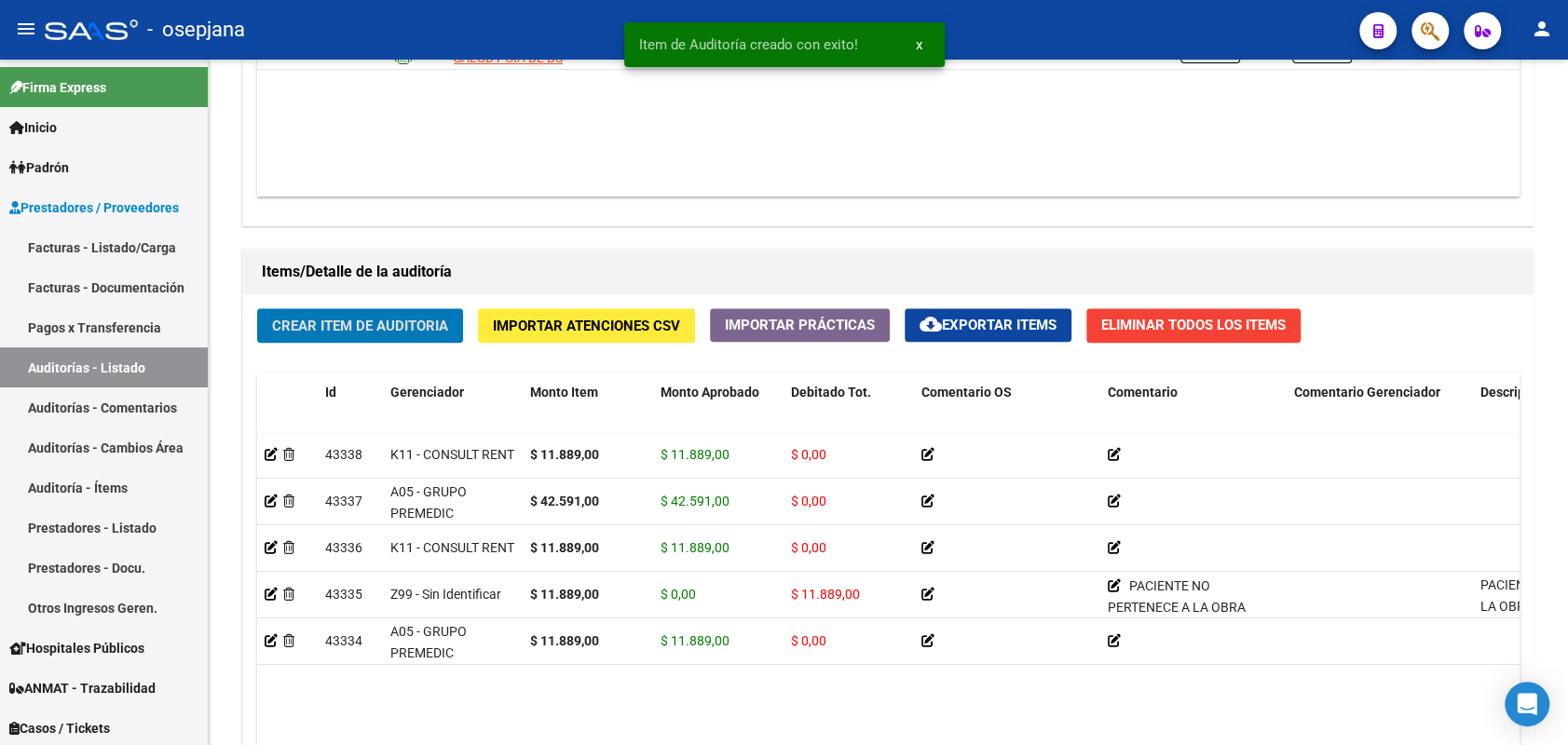
click at [257, 309] on button "Crear Item de Auditoria" at bounding box center [360, 326] width 206 height 35
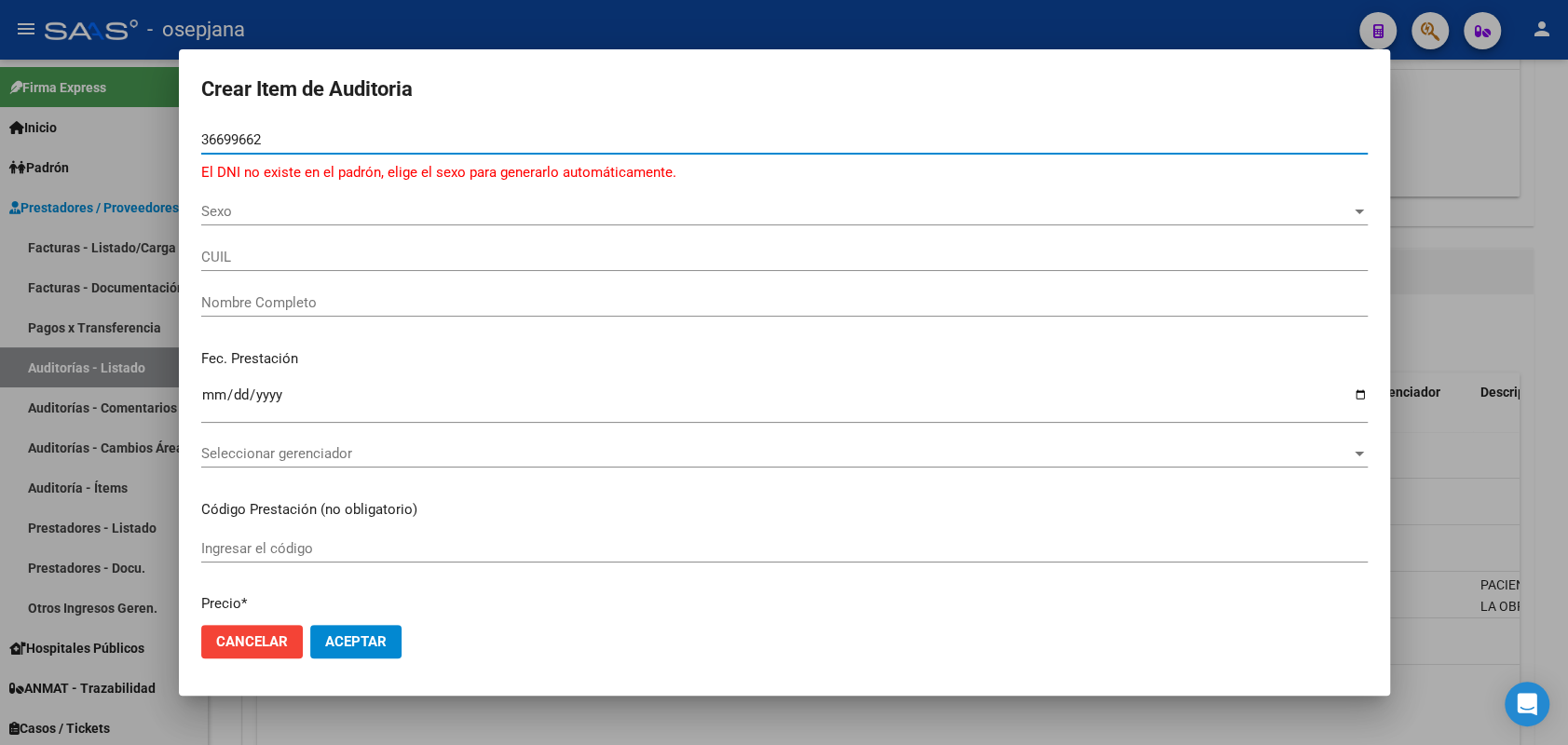
click at [410, 220] on span "Sexo" at bounding box center [776, 211] width 1150 height 16
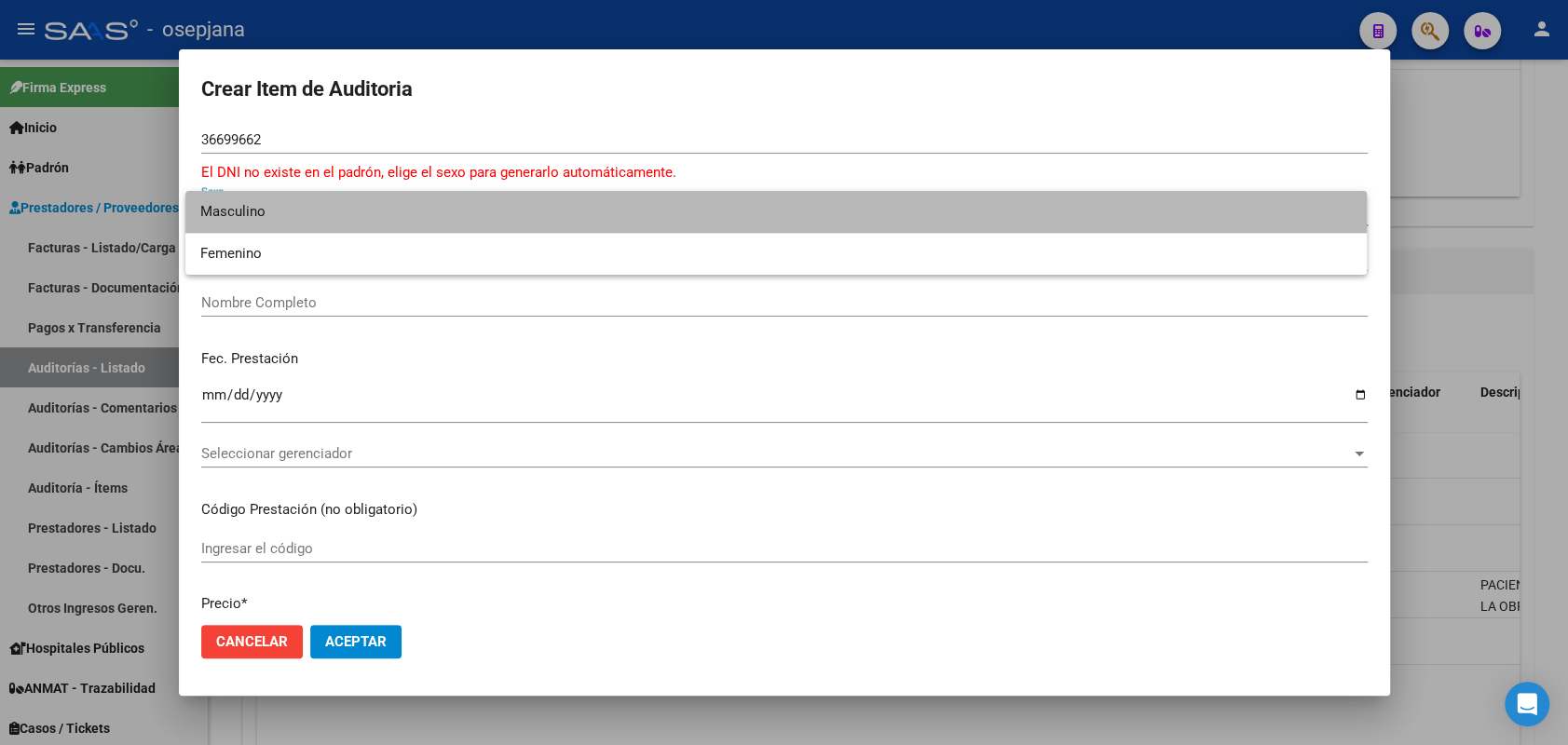
click at [384, 220] on span "Masculino" at bounding box center [776, 211] width 1152 height 42
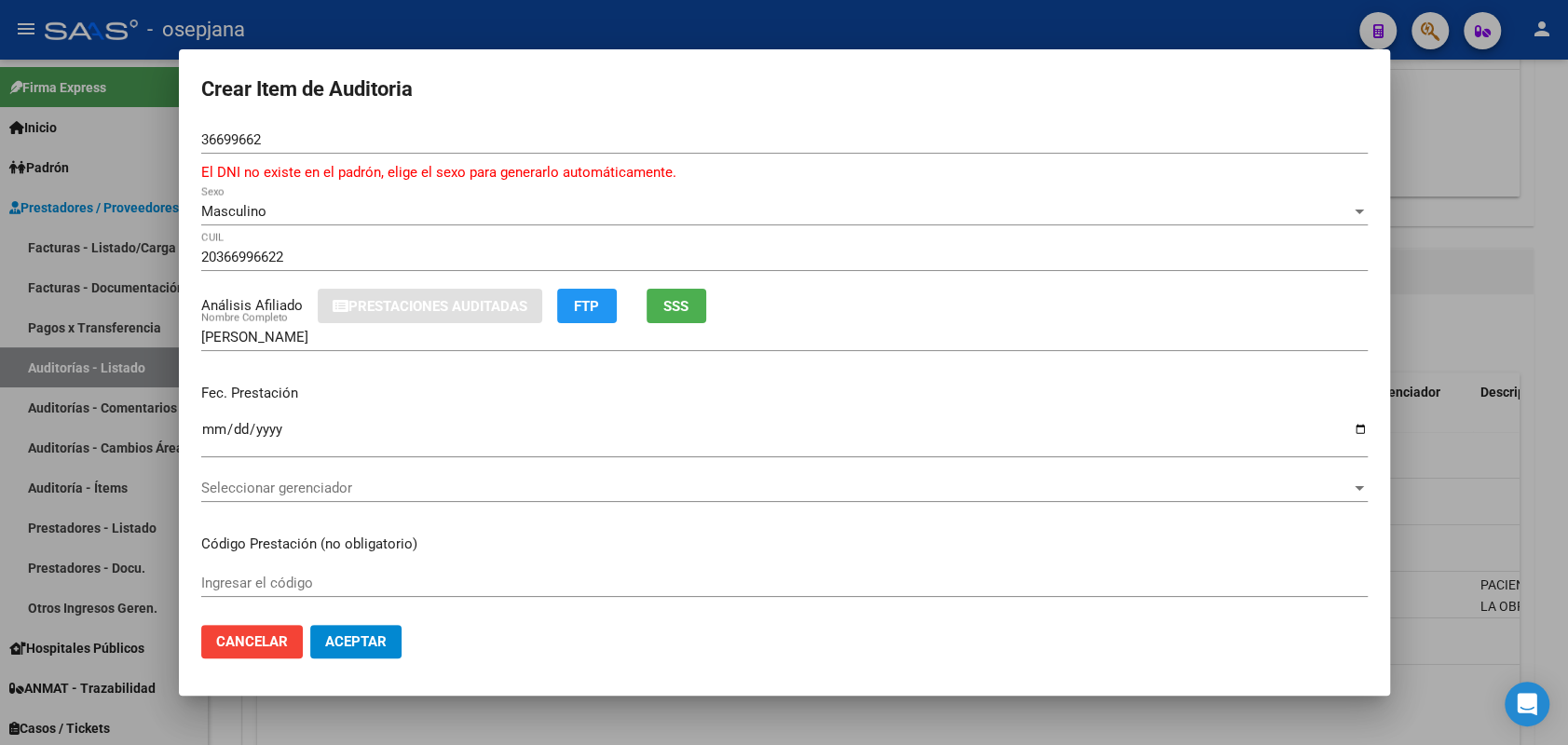
click at [299, 148] on div "36699662 Nro Documento" at bounding box center [784, 139] width 1166 height 28
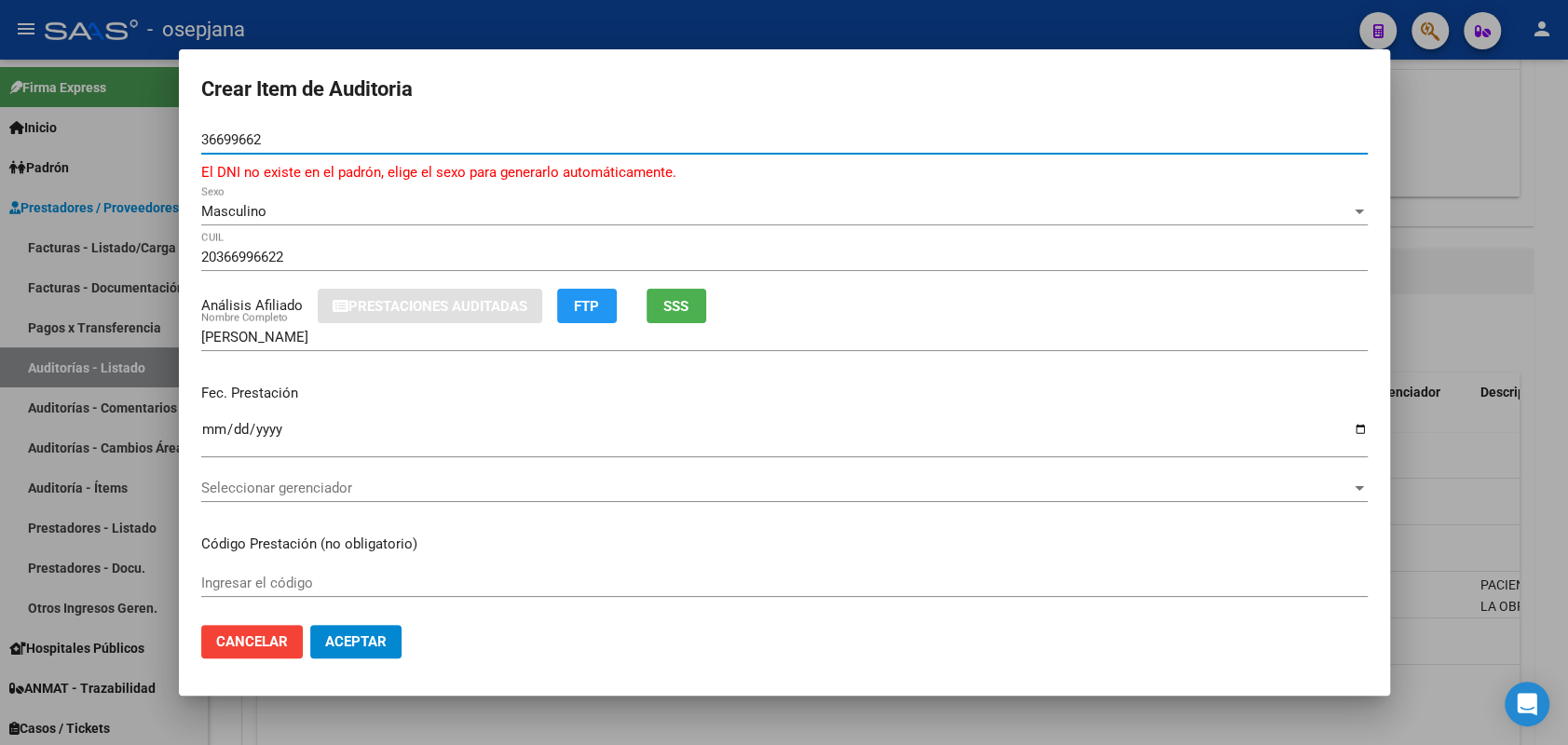
drag, startPoint x: 278, startPoint y: 135, endPoint x: 132, endPoint y: 126, distance: 146.3
click at [132, 126] on div "Crear Item de Auditoria 36699662 Nro Documento El DNI no existe en el padrón, e…" at bounding box center [784, 372] width 1568 height 745
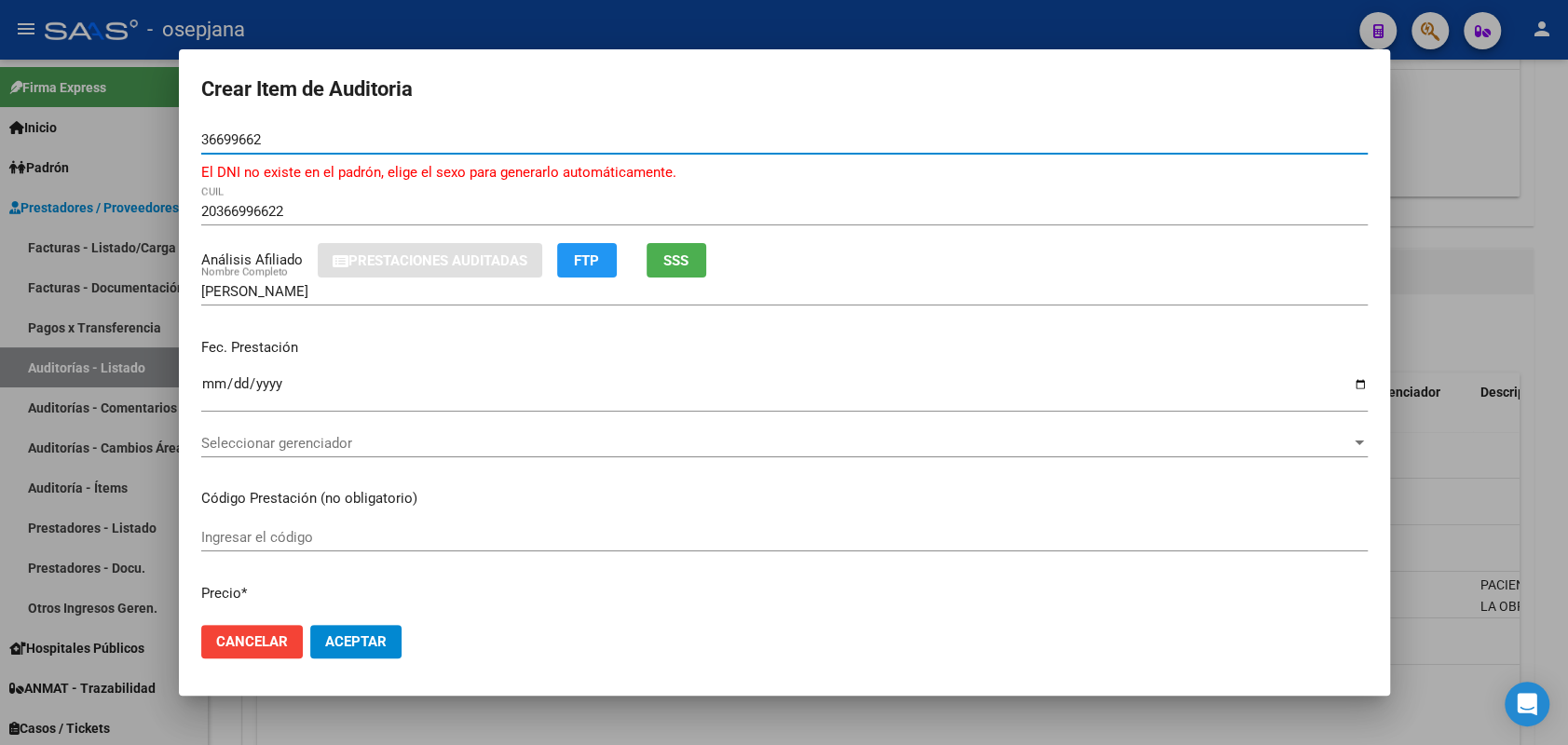
click at [255, 138] on input "36699662" at bounding box center [784, 139] width 1166 height 16
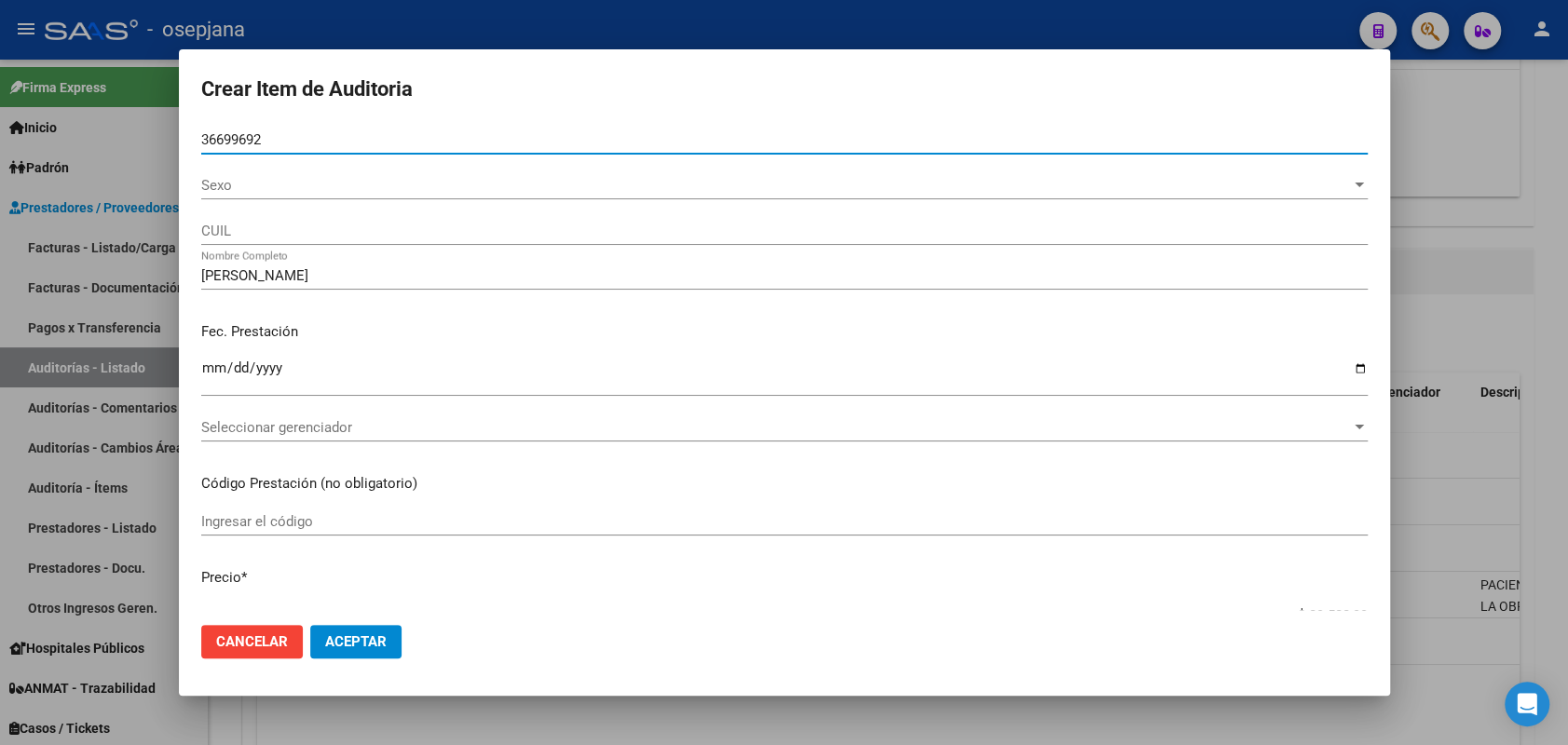
click at [311, 625] on button "Aceptar" at bounding box center [356, 641] width 91 height 34
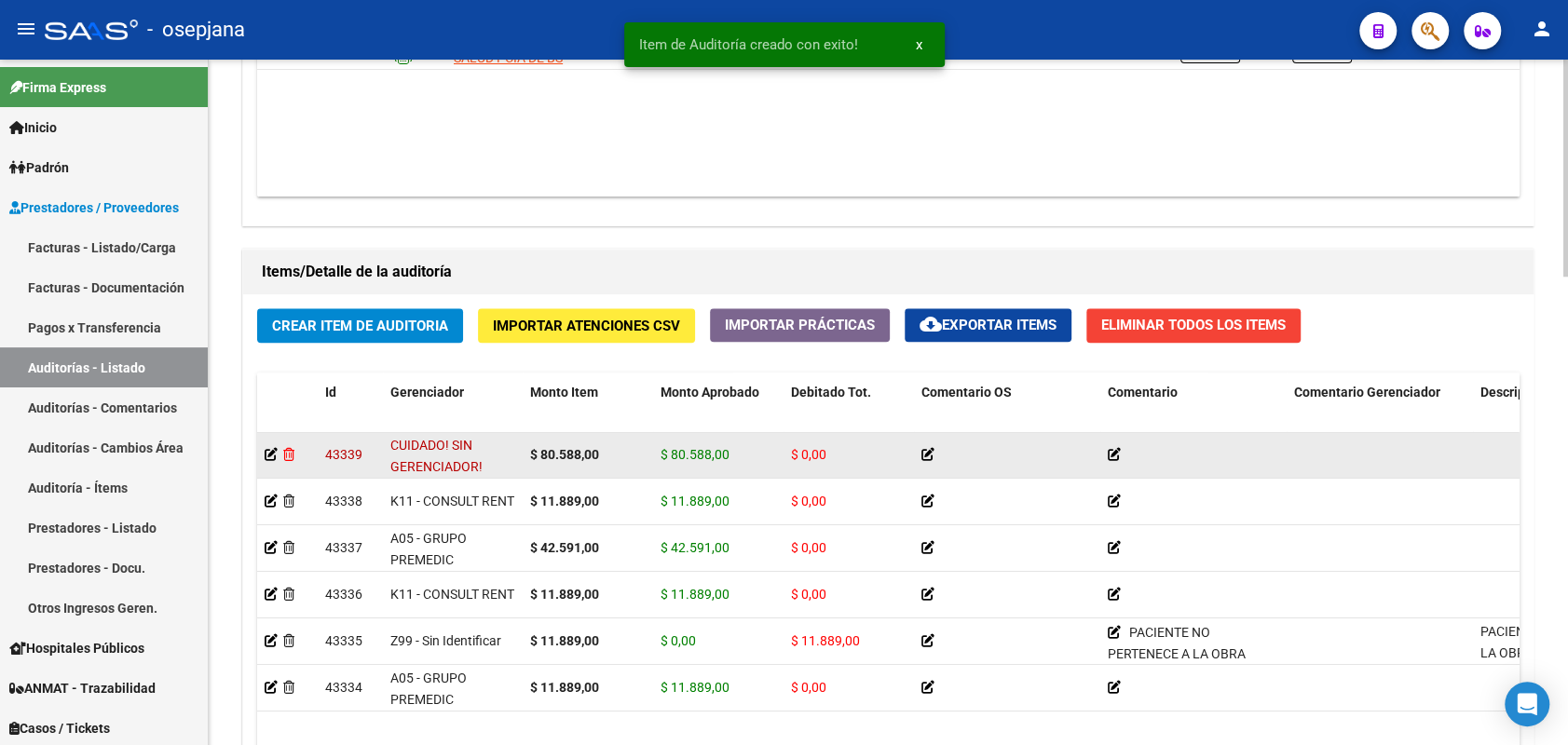
click at [285, 451] on icon at bounding box center [289, 454] width 12 height 13
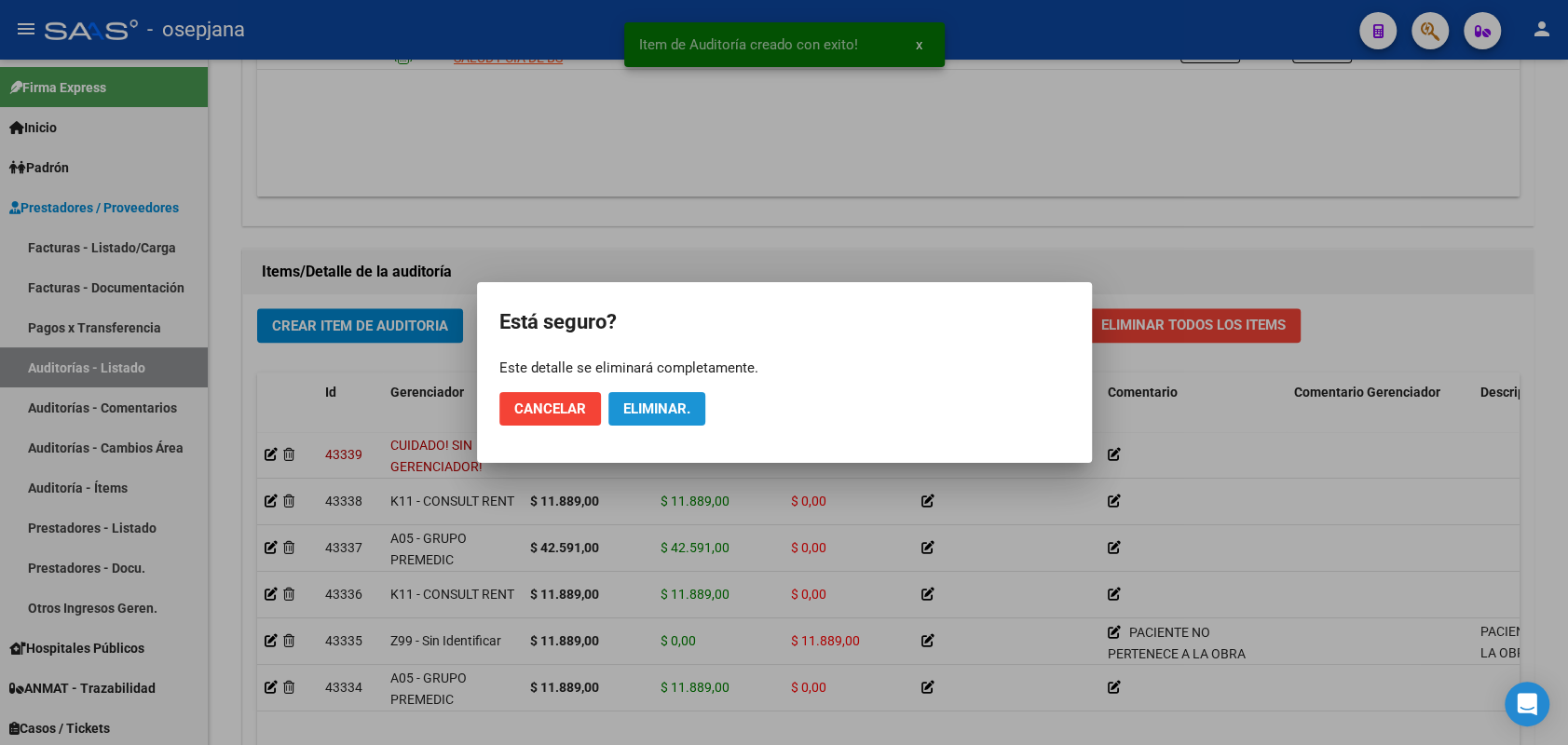
click at [655, 403] on span "Eliminar." at bounding box center [656, 408] width 67 height 16
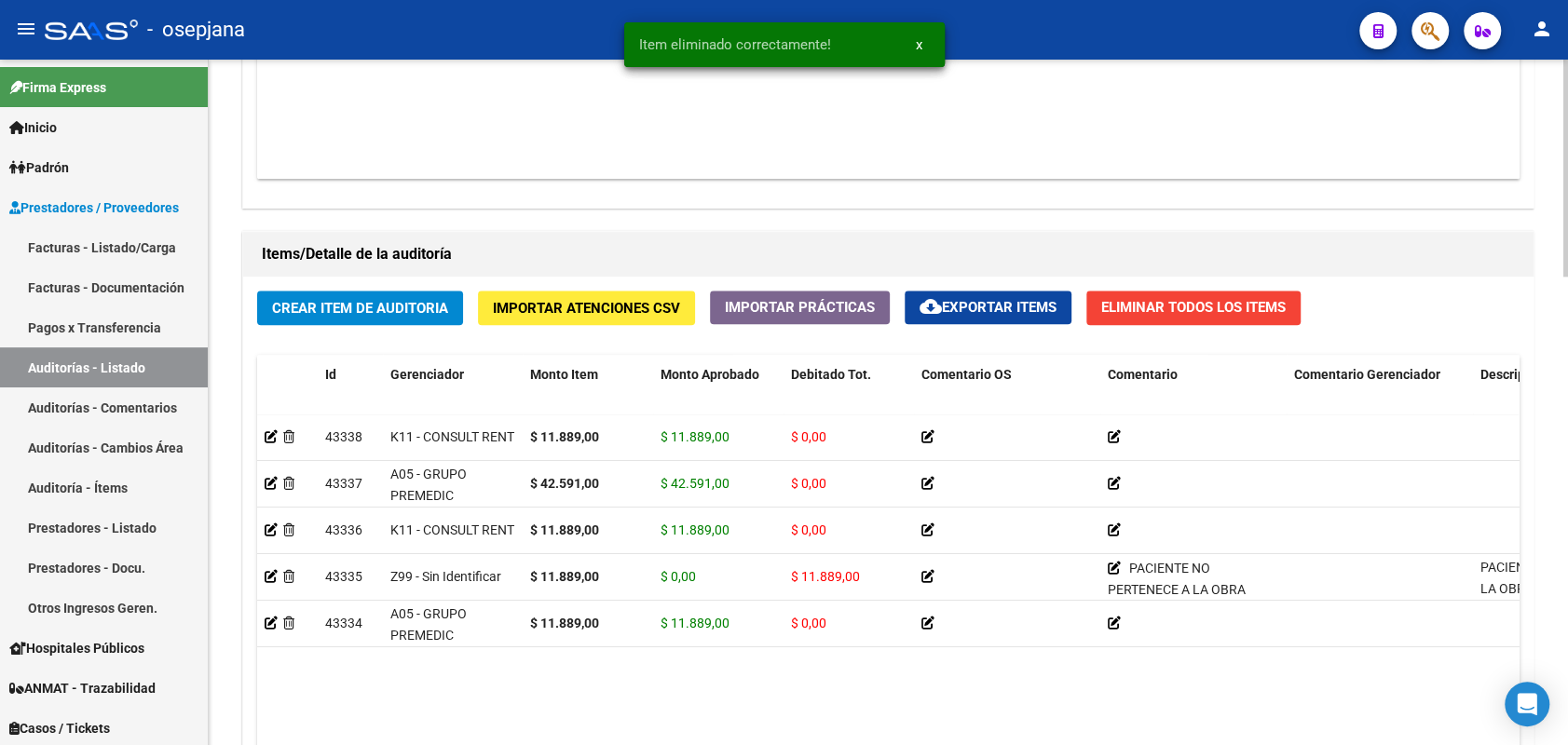
scroll to position [1170, 0]
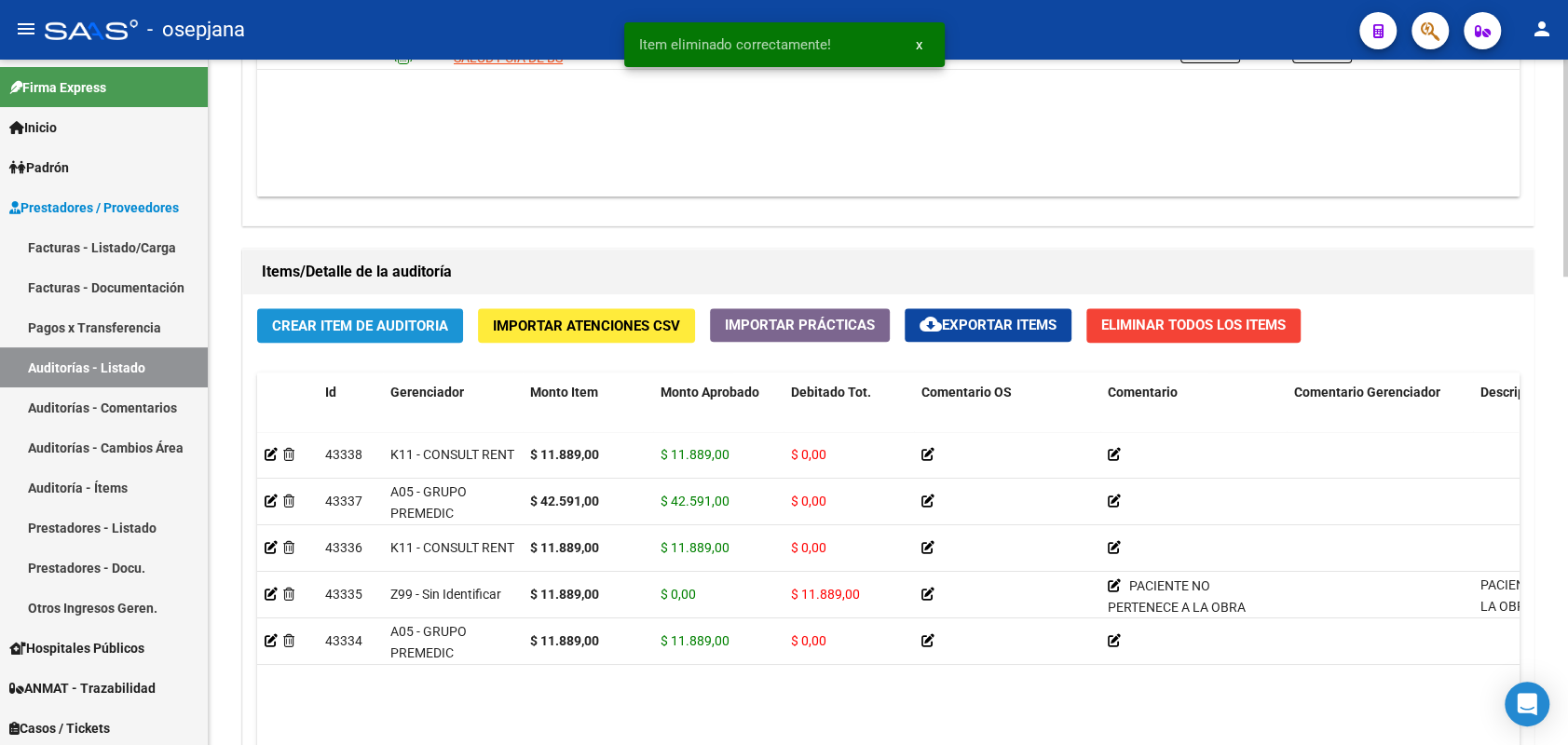
click at [349, 327] on span "Crear Item de Auditoria" at bounding box center [360, 325] width 176 height 16
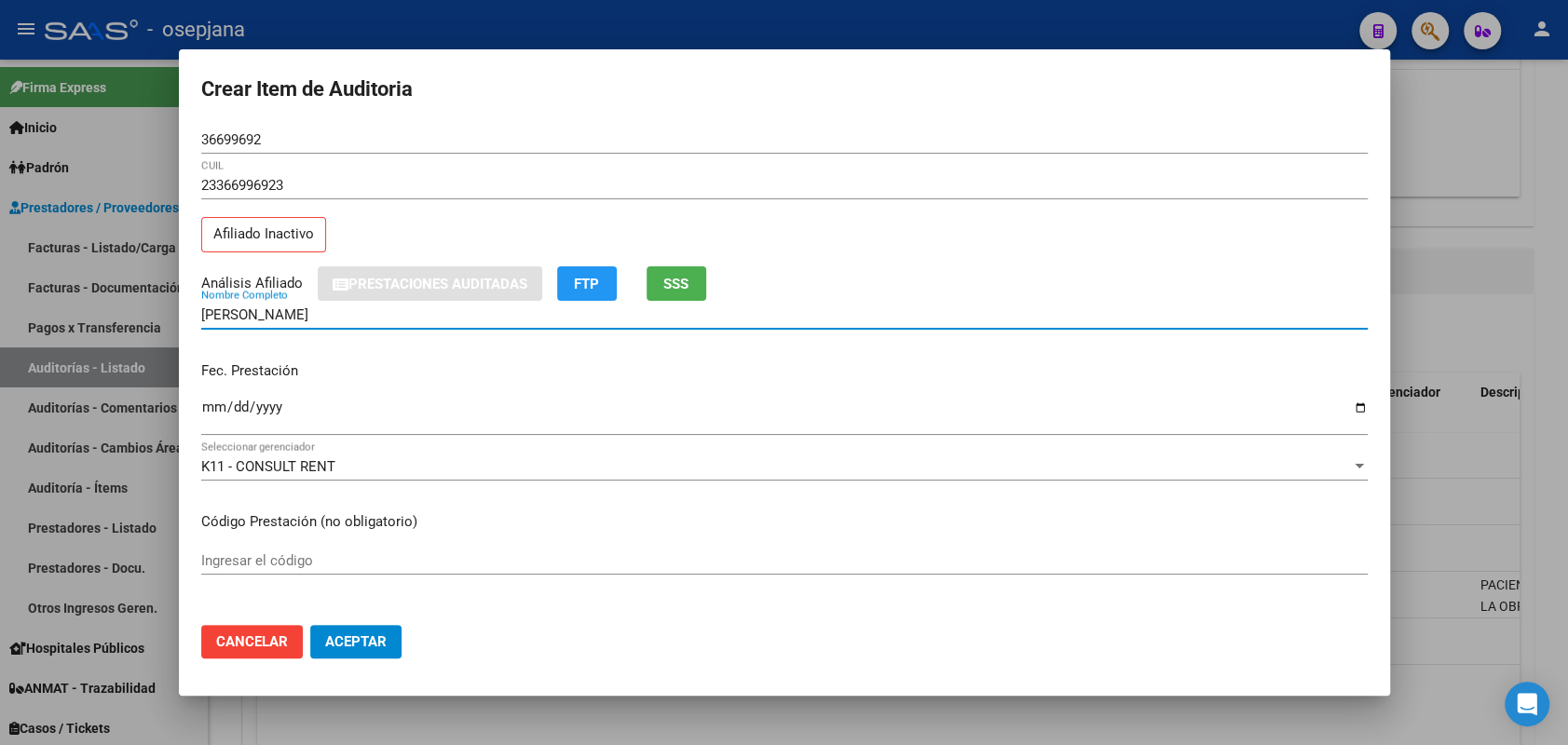
click at [672, 278] on span "SSS" at bounding box center [676, 283] width 25 height 16
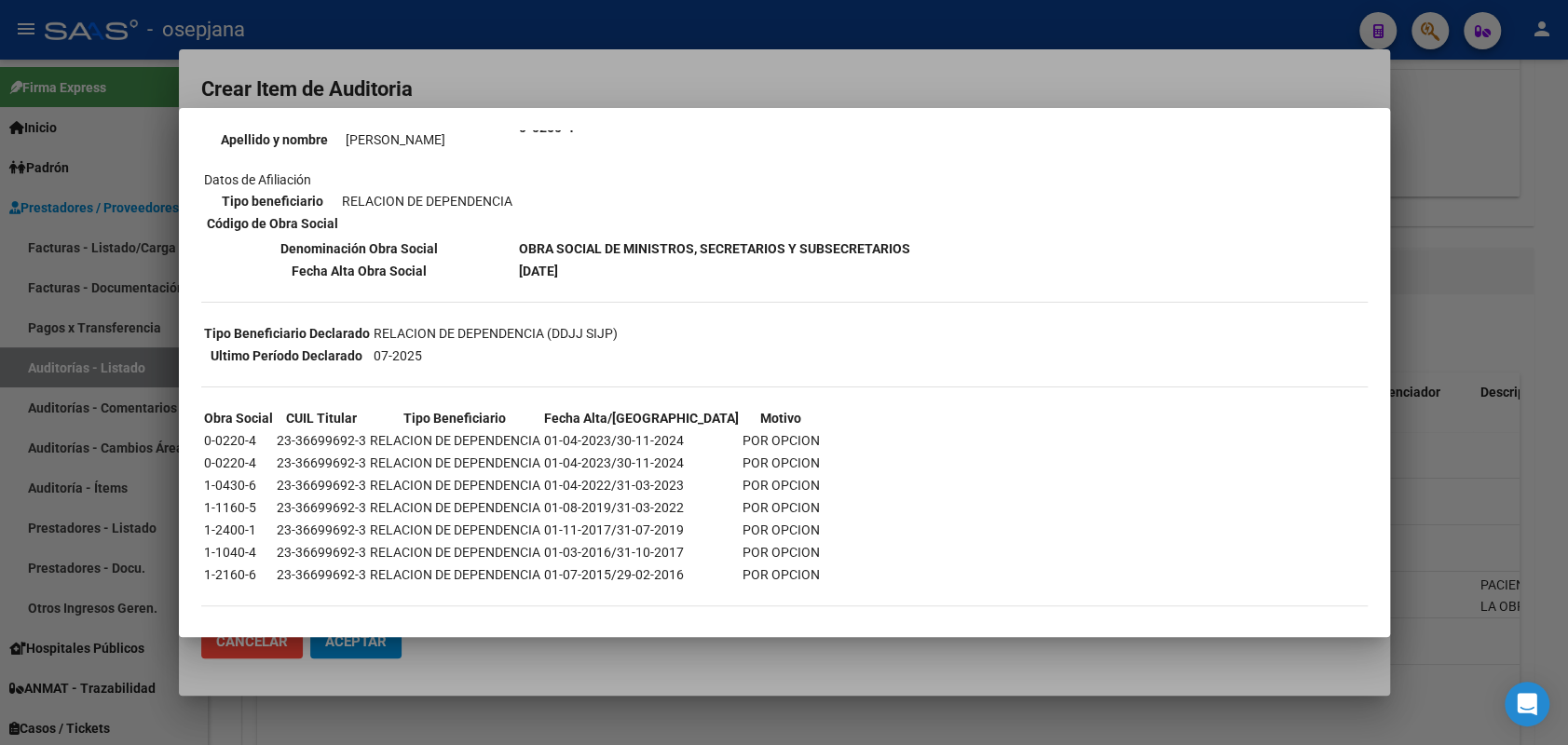
scroll to position [243, 0]
click at [59, 253] on div at bounding box center [784, 372] width 1568 height 745
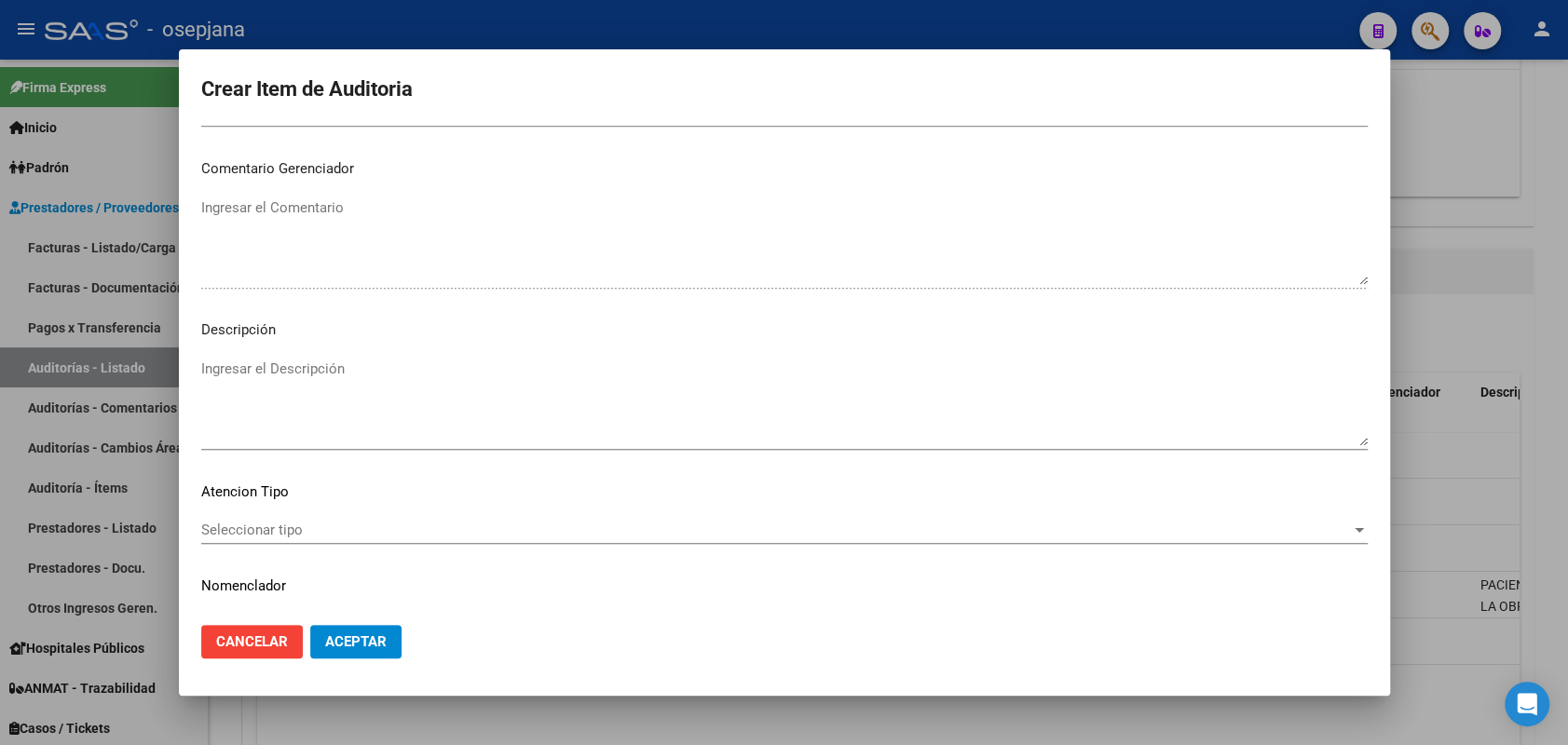
scroll to position [1192, 0]
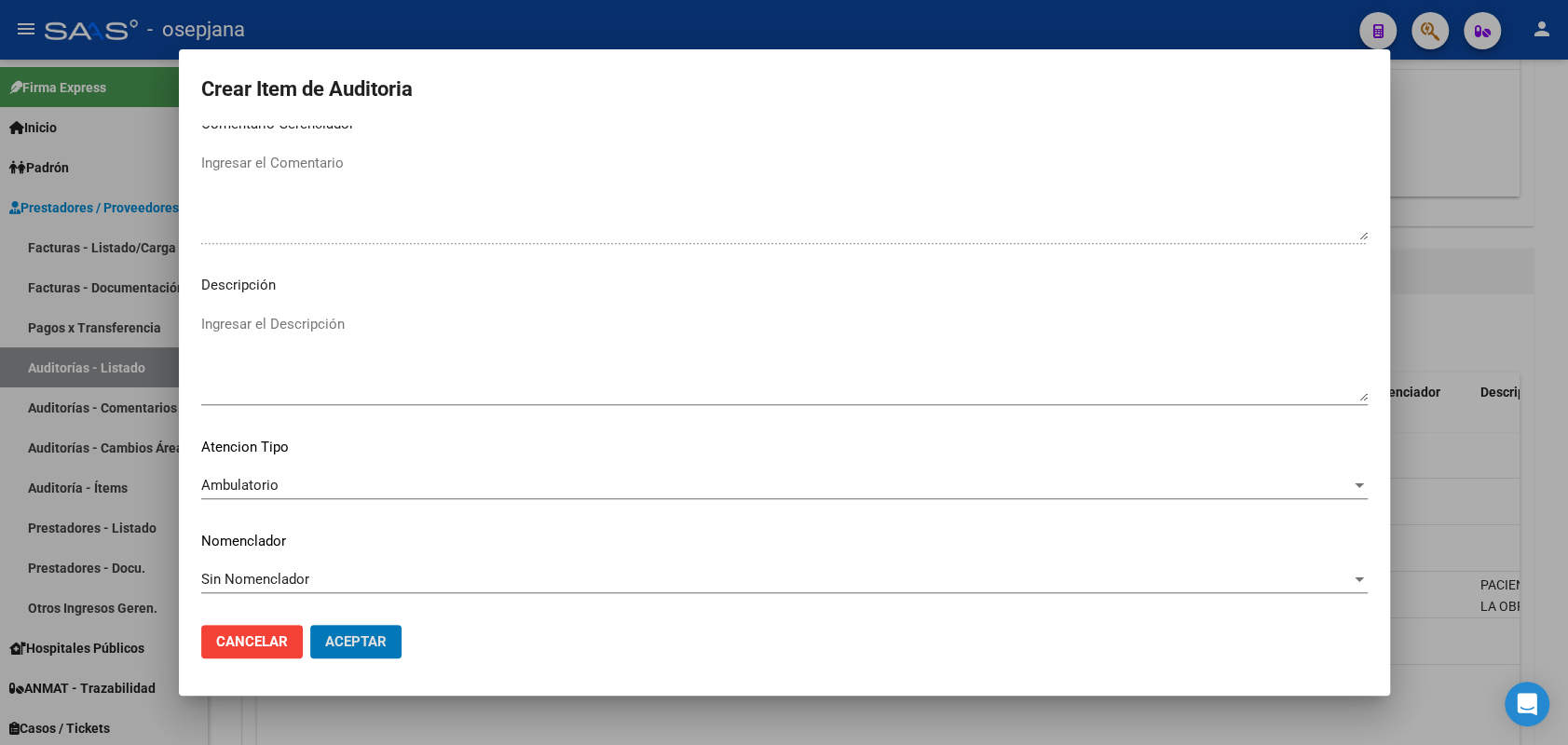
click at [311, 625] on button "Aceptar" at bounding box center [356, 641] width 91 height 34
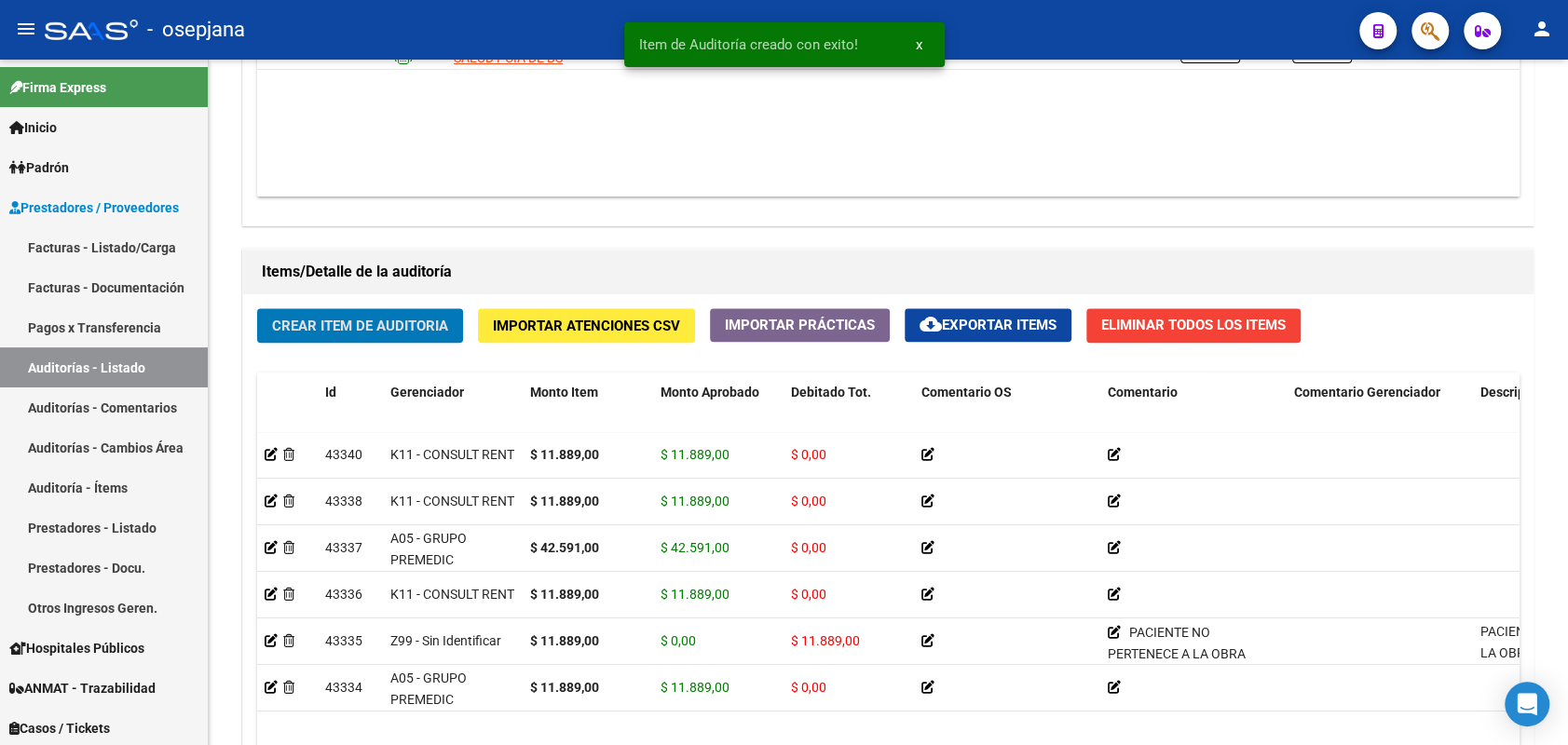
click at [257, 309] on button "Crear Item de Auditoria" at bounding box center [360, 326] width 206 height 35
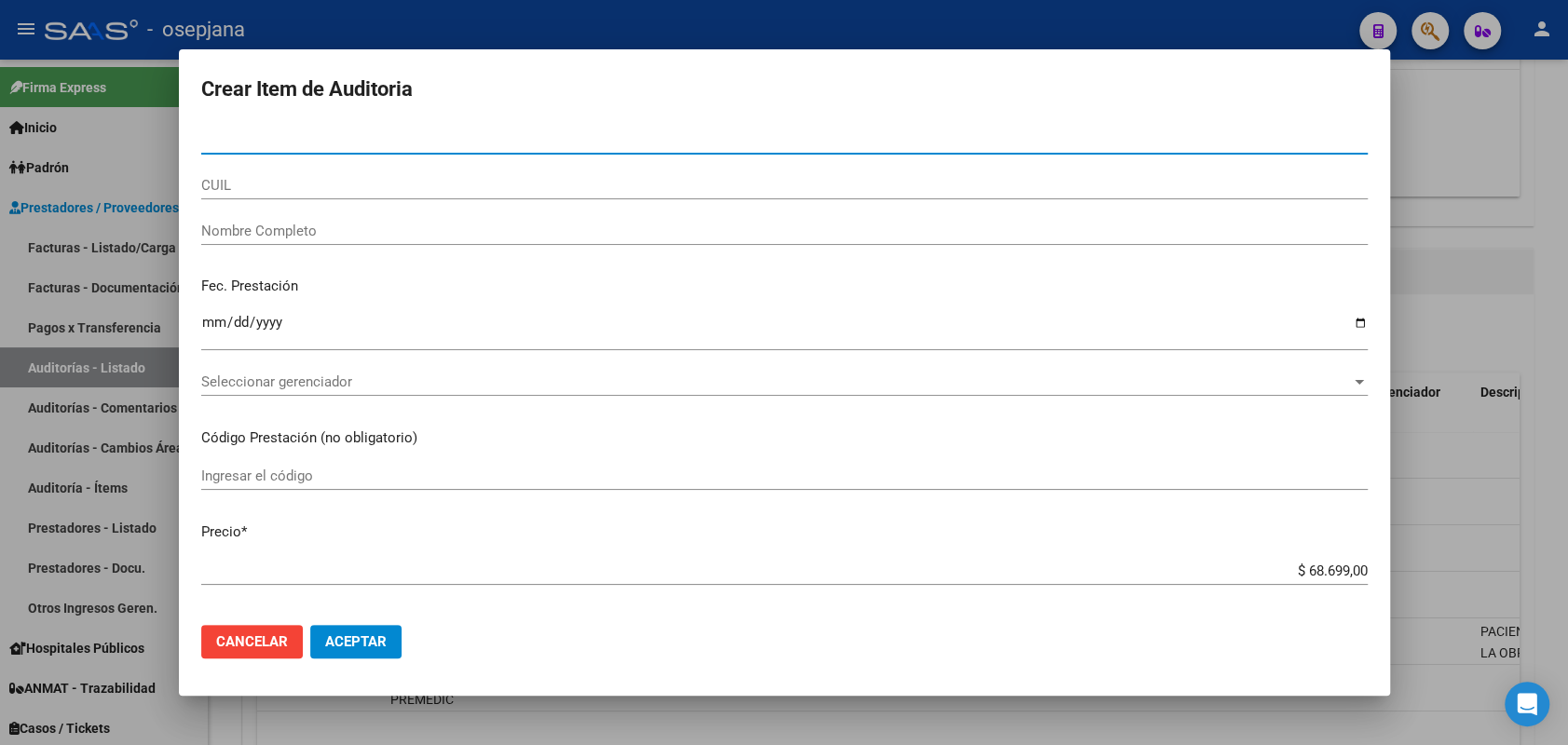
click at [208, 140] on input "Nro Documento" at bounding box center [784, 139] width 1166 height 16
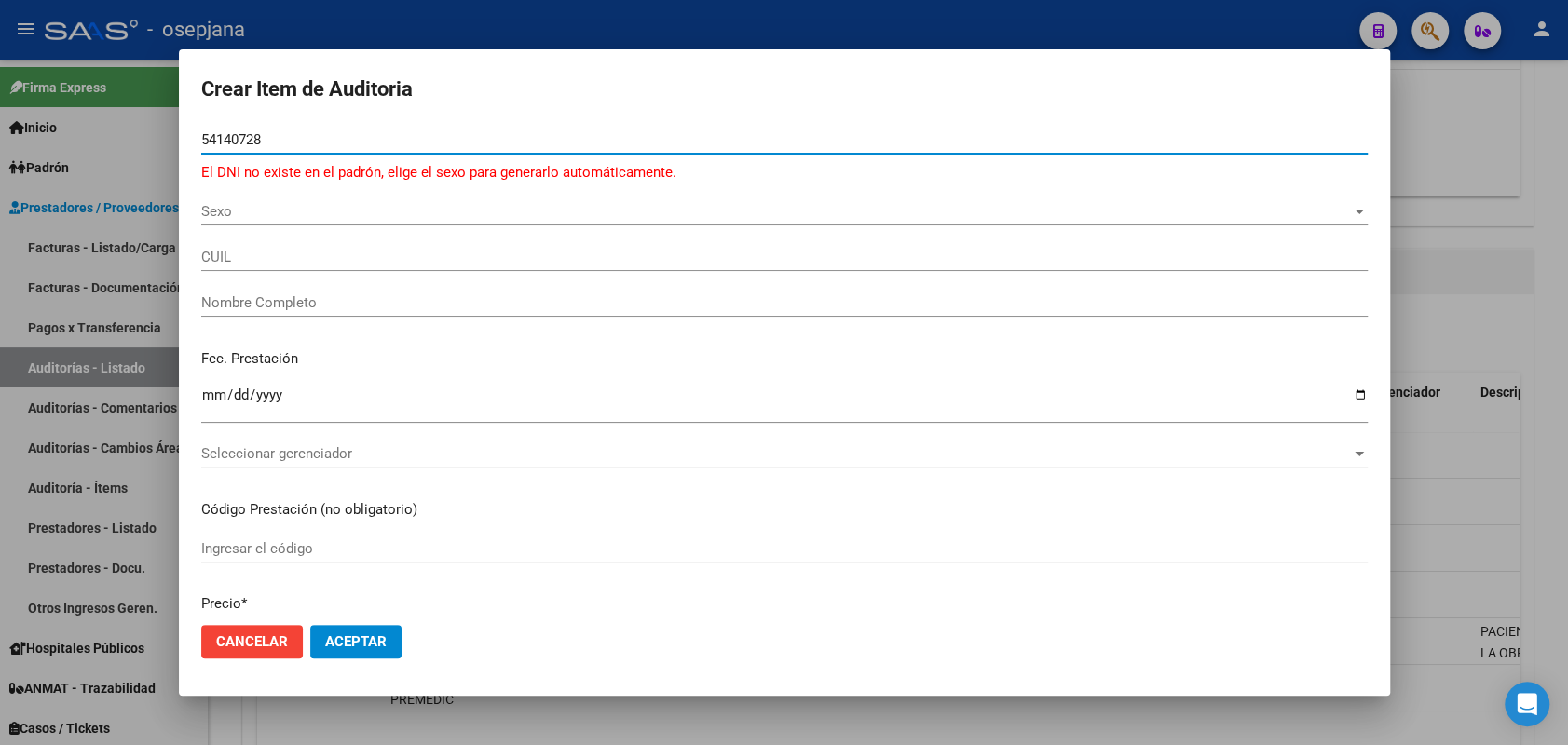
click at [579, 226] on div "Sexo Sexo" at bounding box center [784, 220] width 1166 height 45
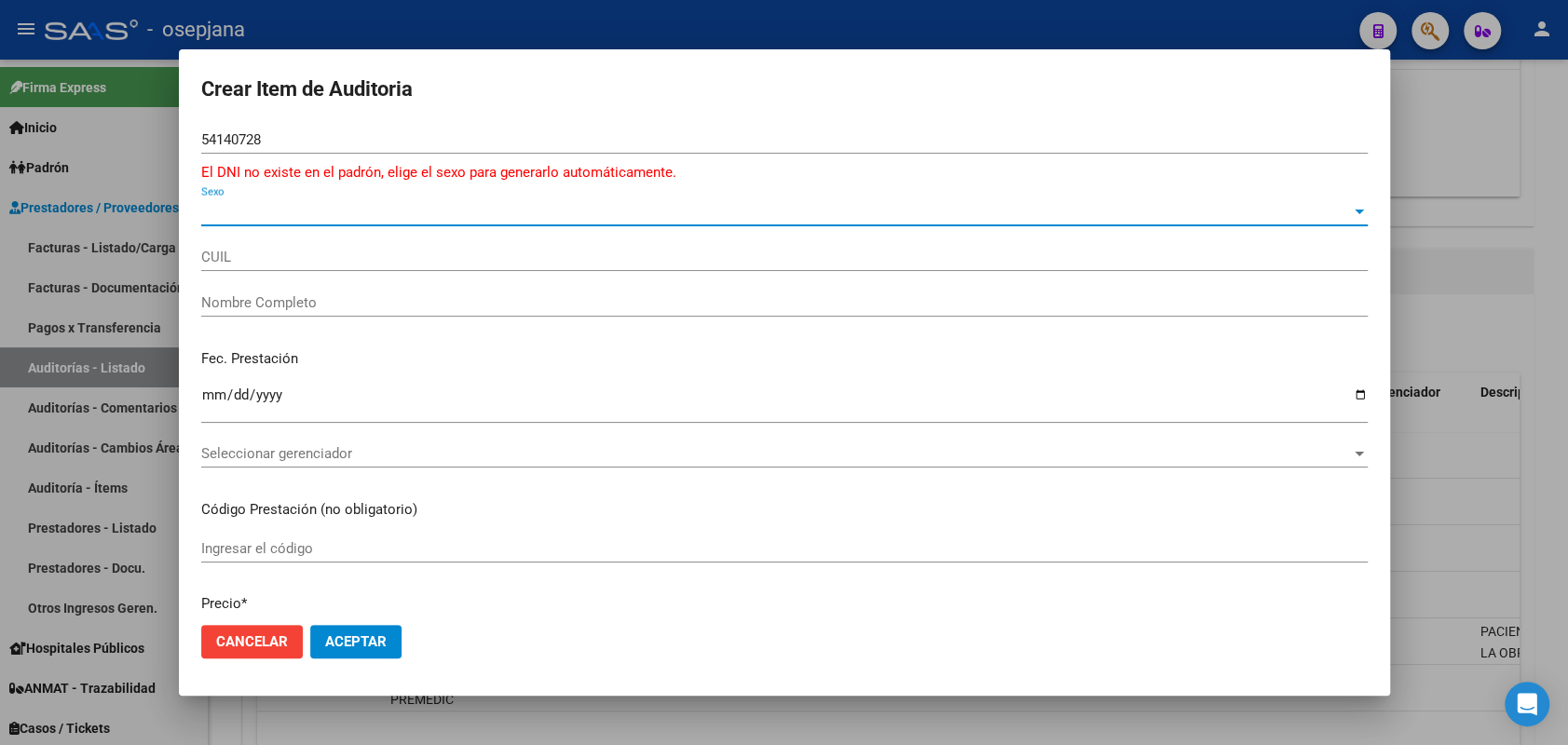
click at [578, 214] on span "Sexo" at bounding box center [776, 211] width 1150 height 16
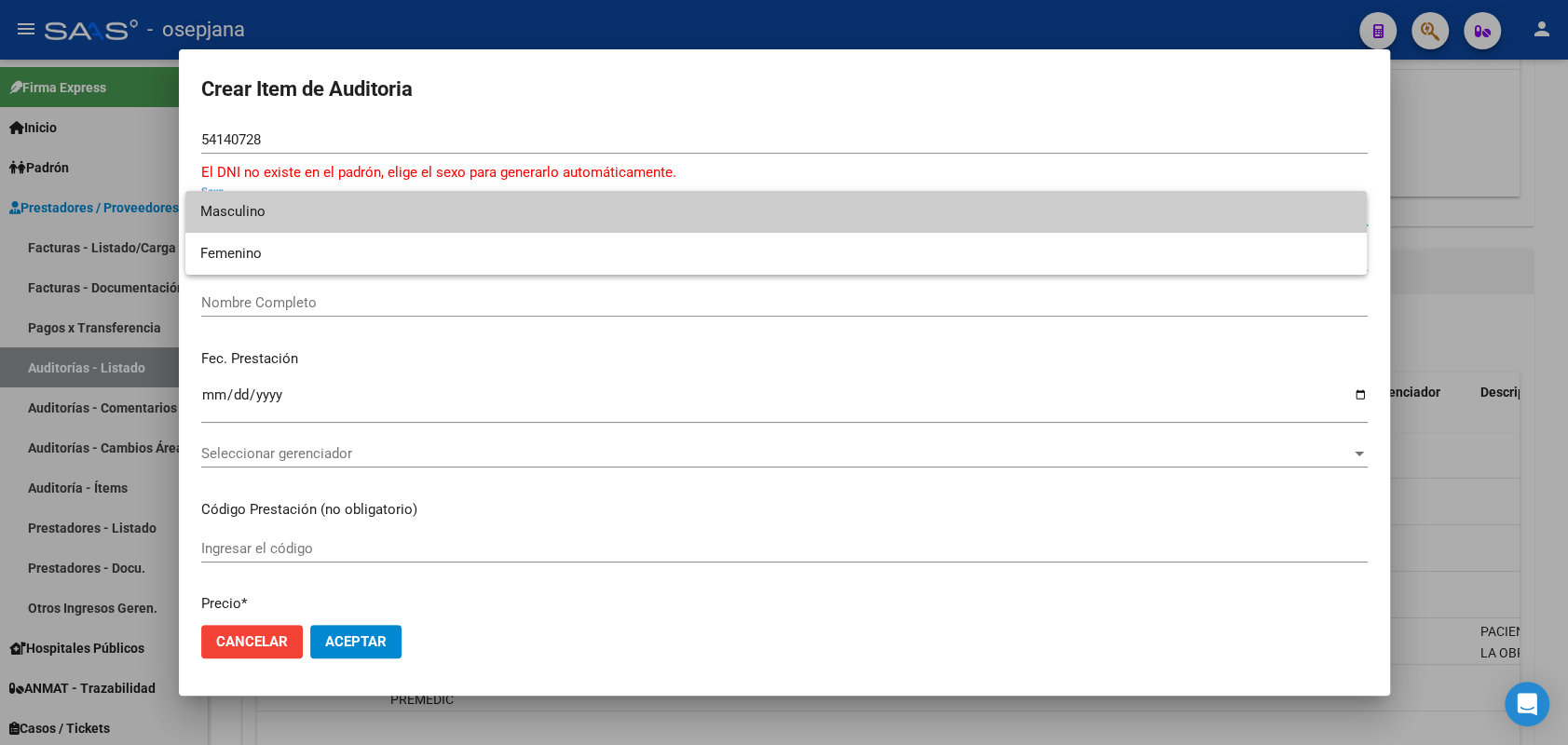
click at [546, 222] on span "Masculino" at bounding box center [776, 211] width 1152 height 42
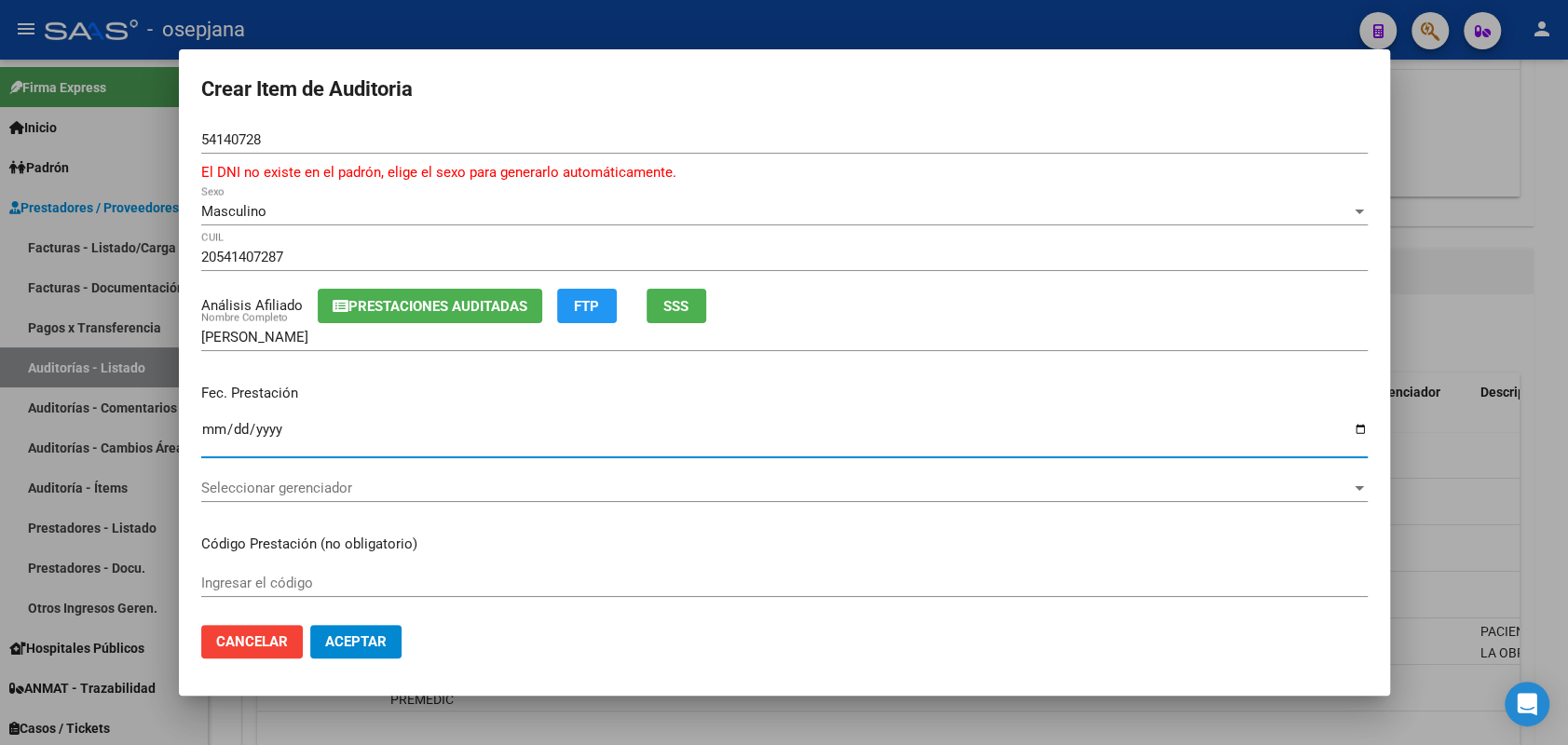
click at [209, 428] on input "Ingresar la fecha" at bounding box center [784, 436] width 1166 height 30
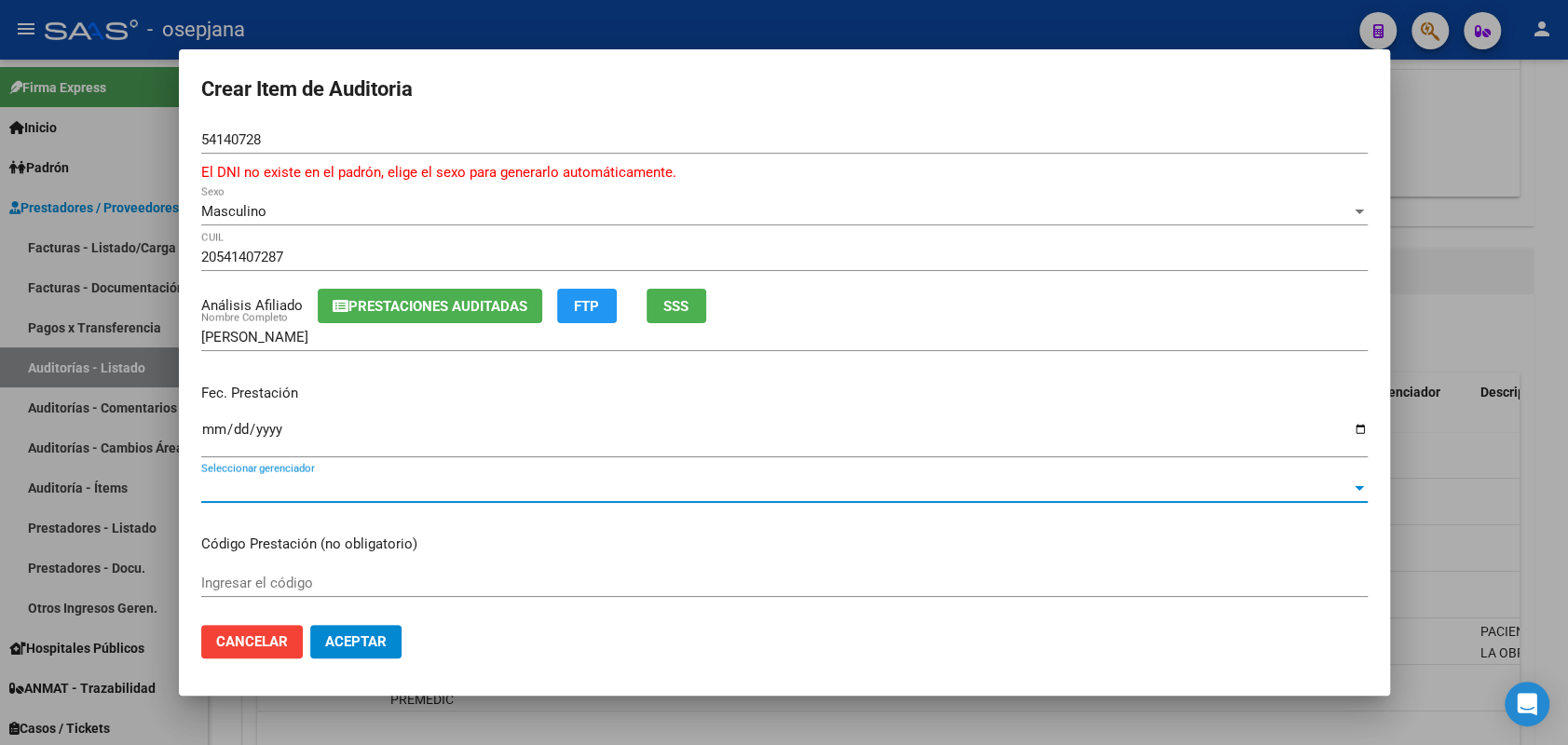
click at [402, 496] on span "Seleccionar gerenciador" at bounding box center [776, 488] width 1150 height 16
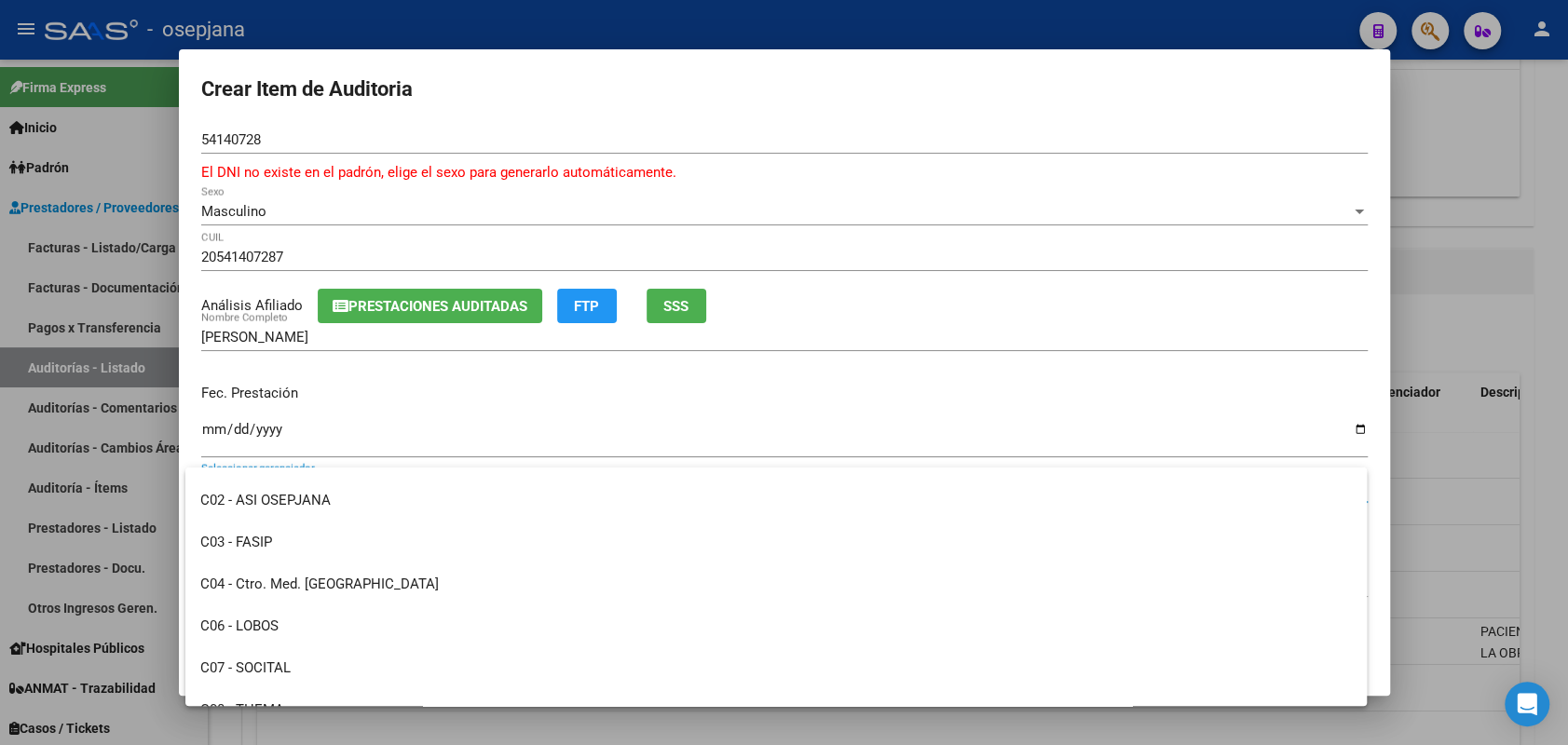
scroll to position [366, 0]
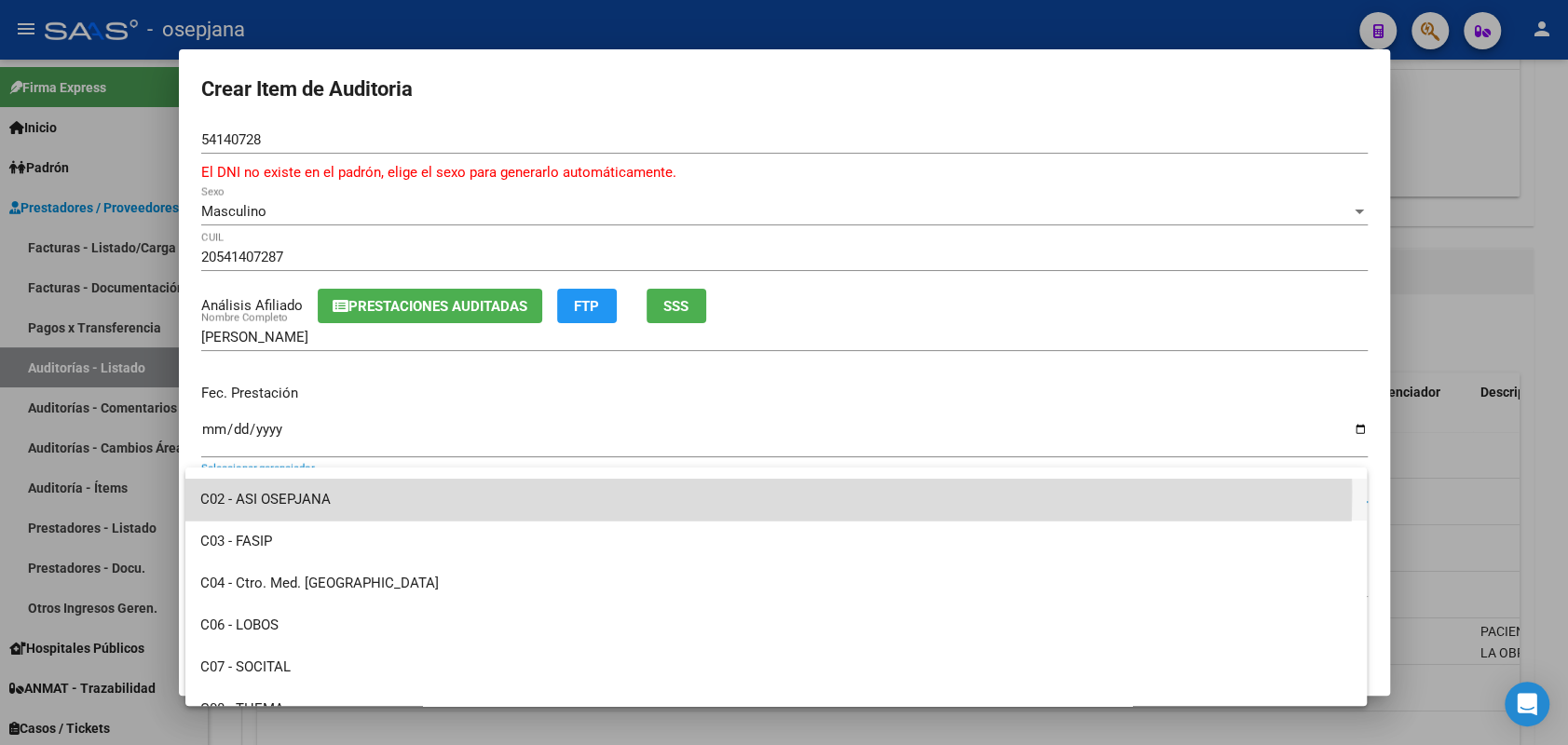
click at [338, 491] on span "C02 - ASI OSEPJANA" at bounding box center [776, 499] width 1152 height 42
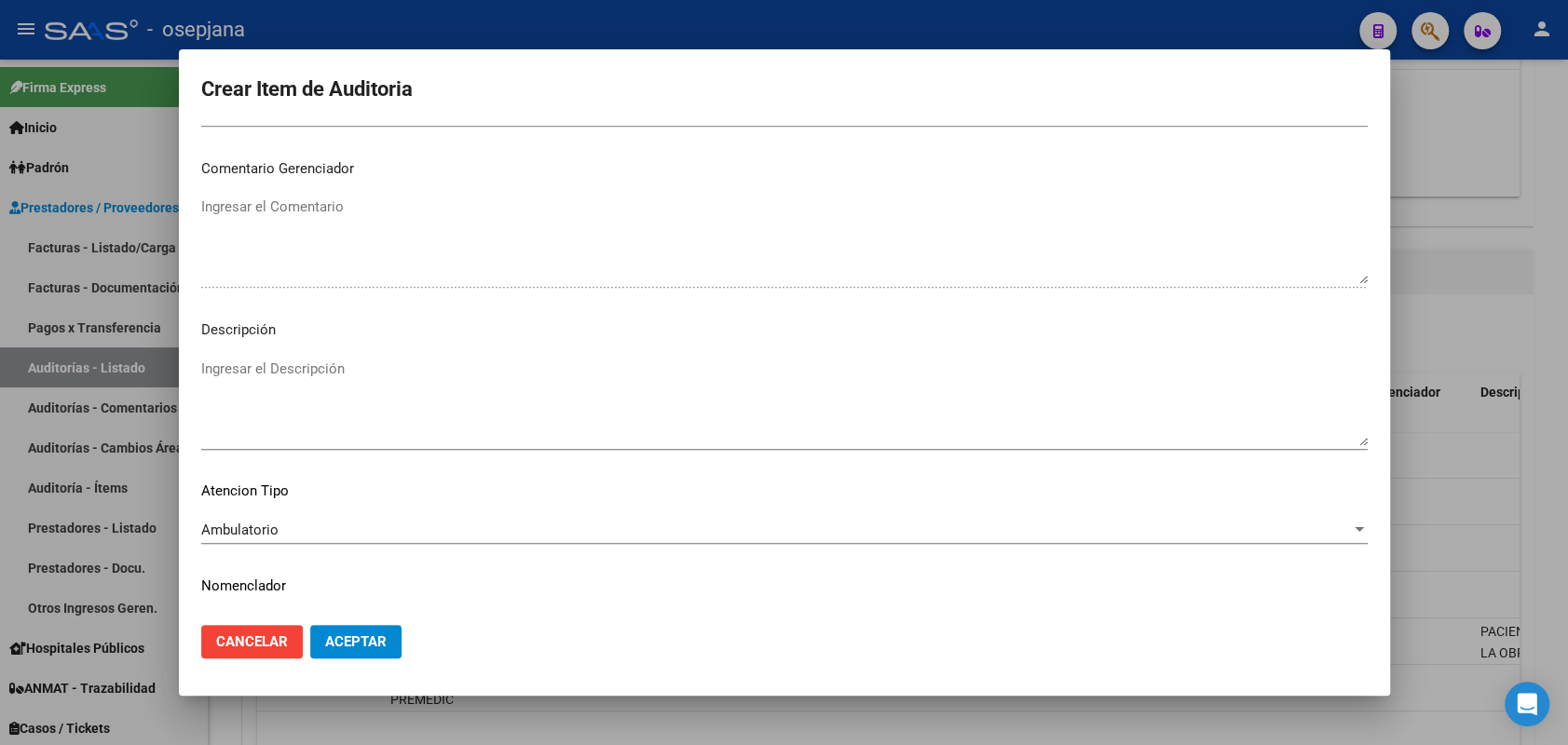
scroll to position [1214, 0]
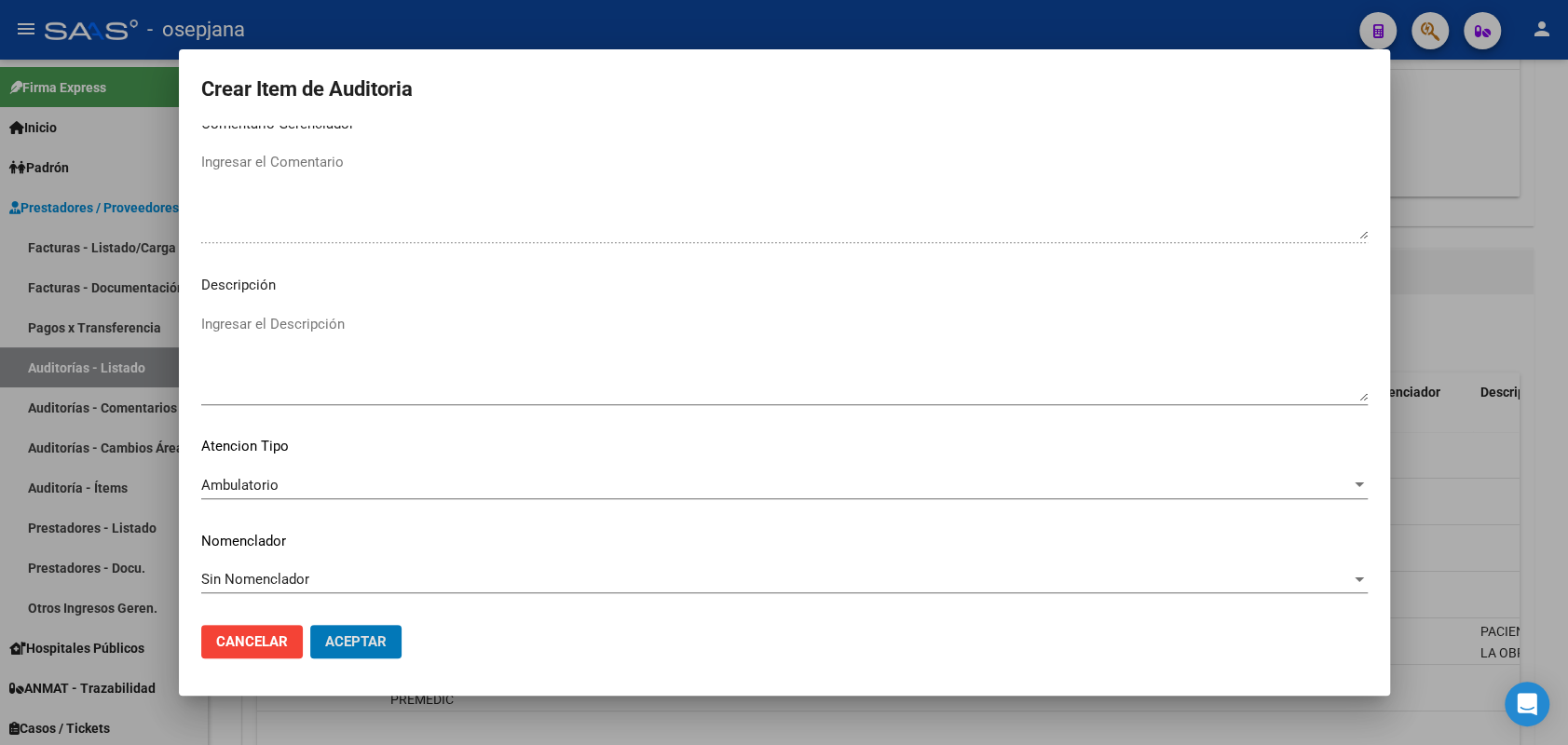
click at [311, 625] on button "Aceptar" at bounding box center [356, 641] width 91 height 34
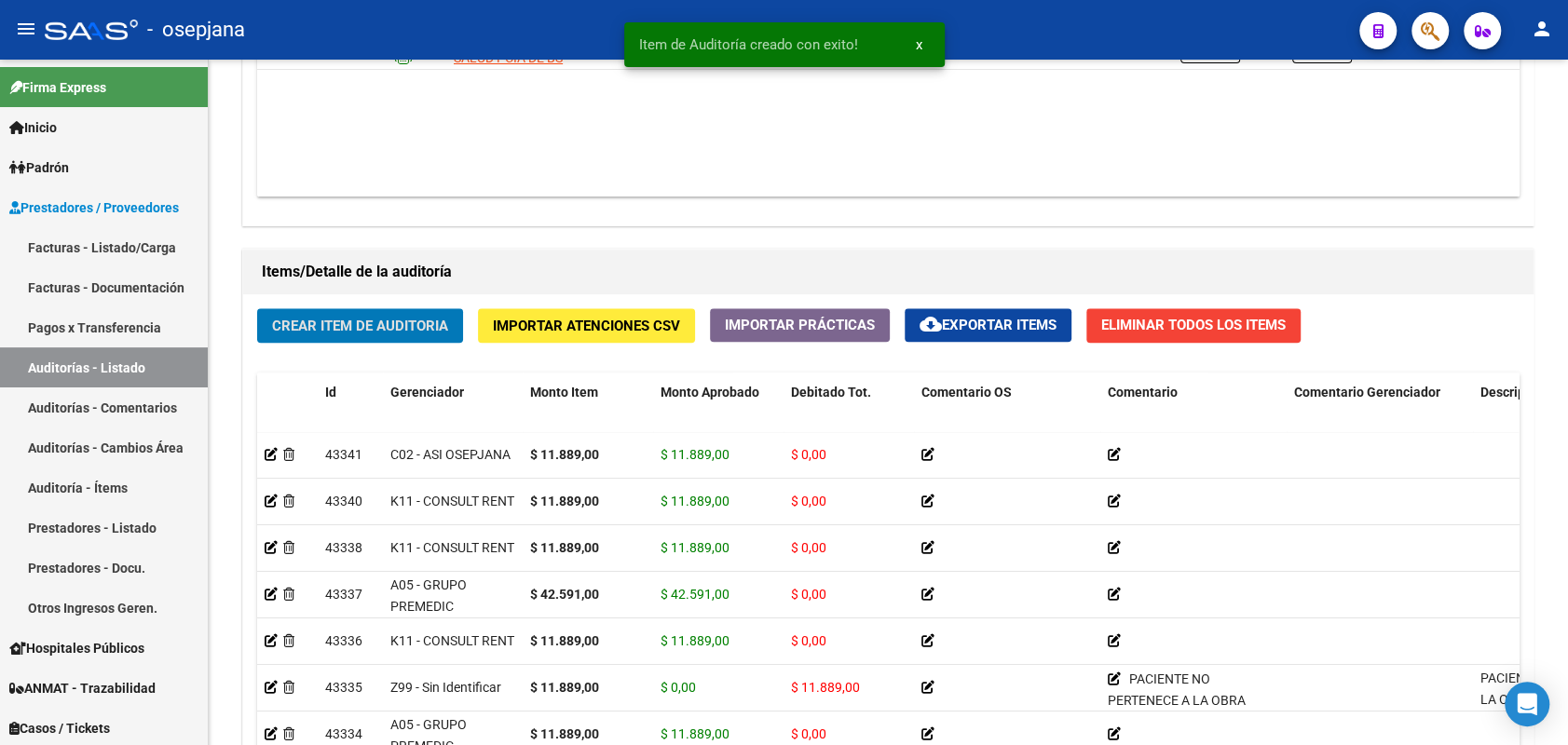
click at [257, 309] on button "Crear Item de Auditoria" at bounding box center [360, 326] width 206 height 35
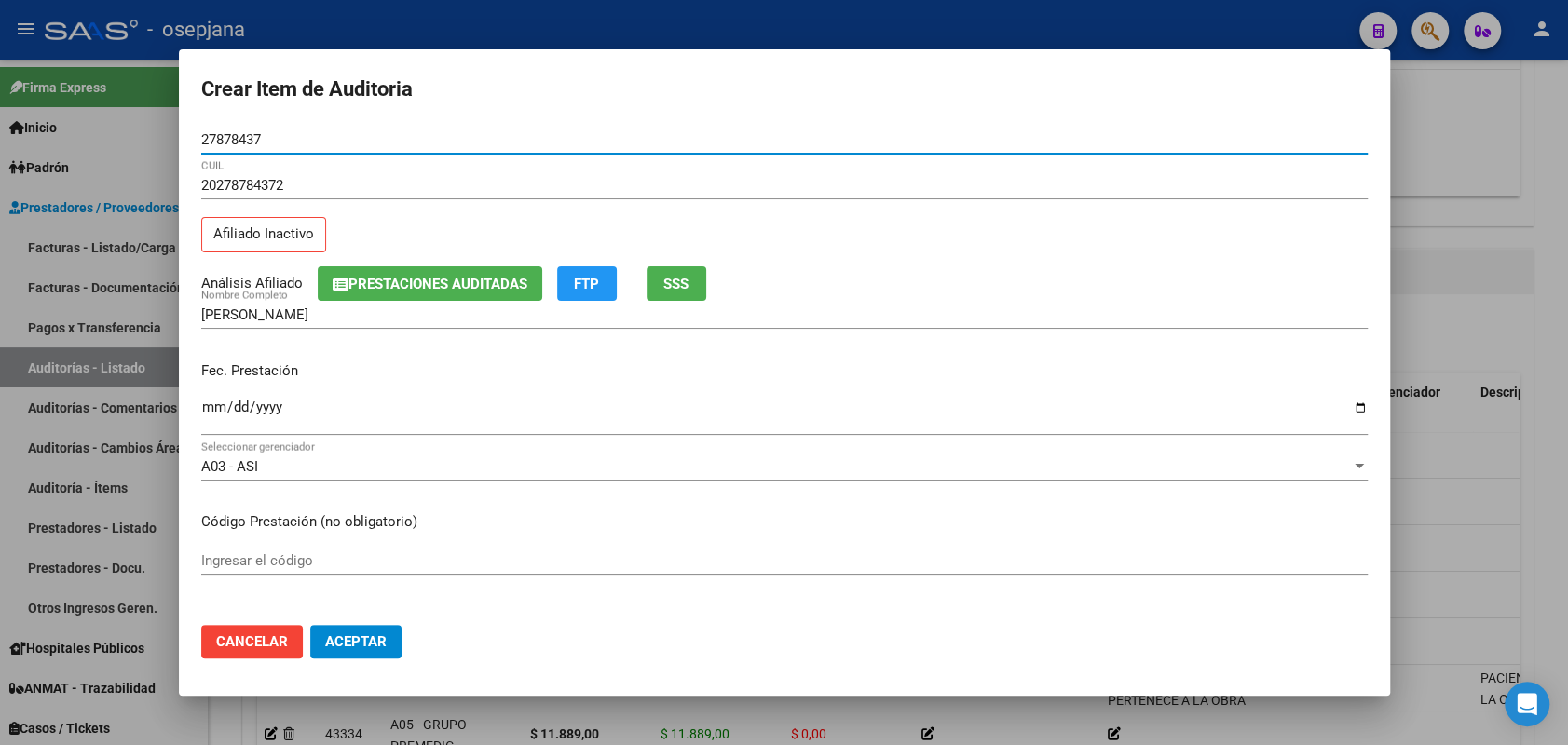
click at [679, 279] on span "SSS" at bounding box center [676, 283] width 25 height 16
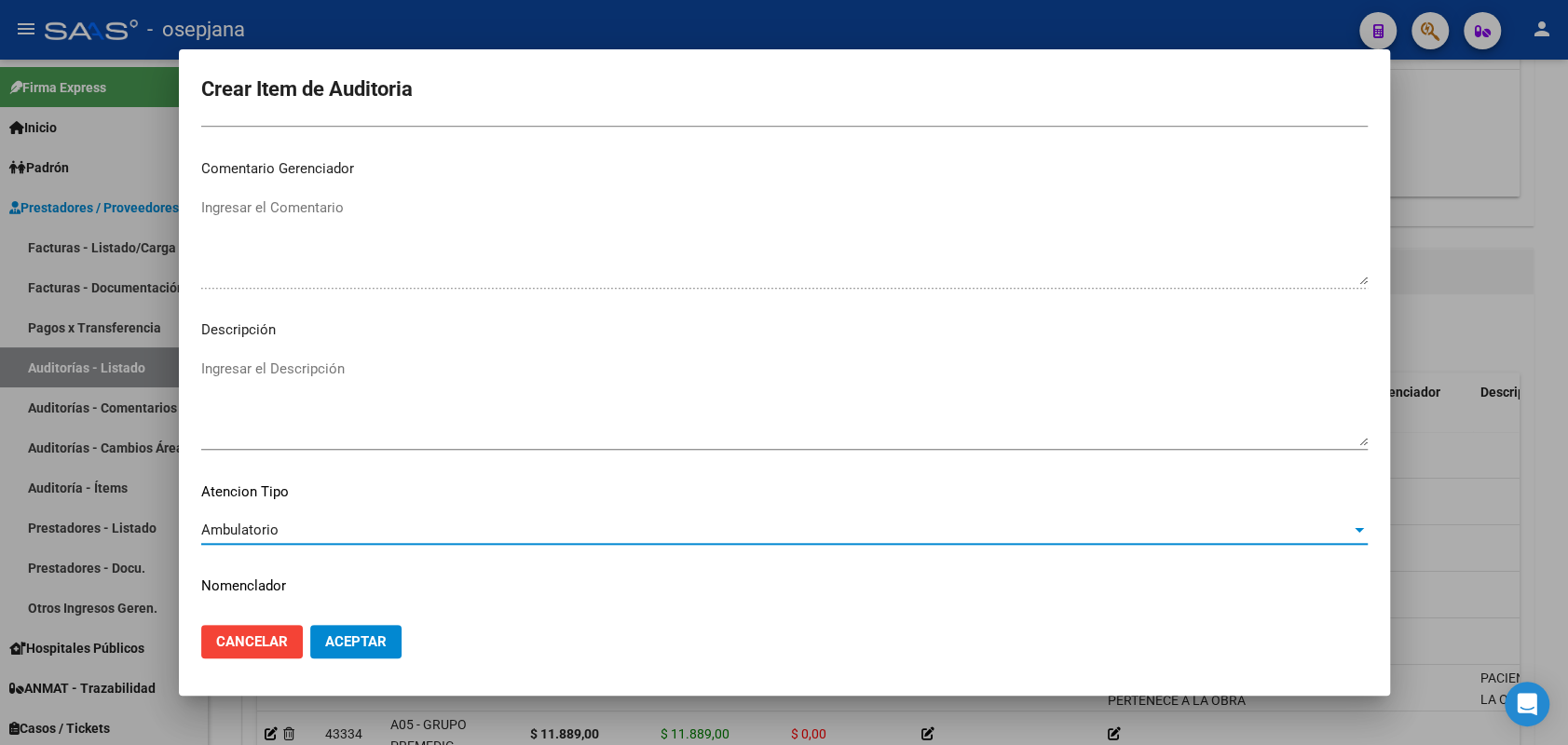
scroll to position [1192, 0]
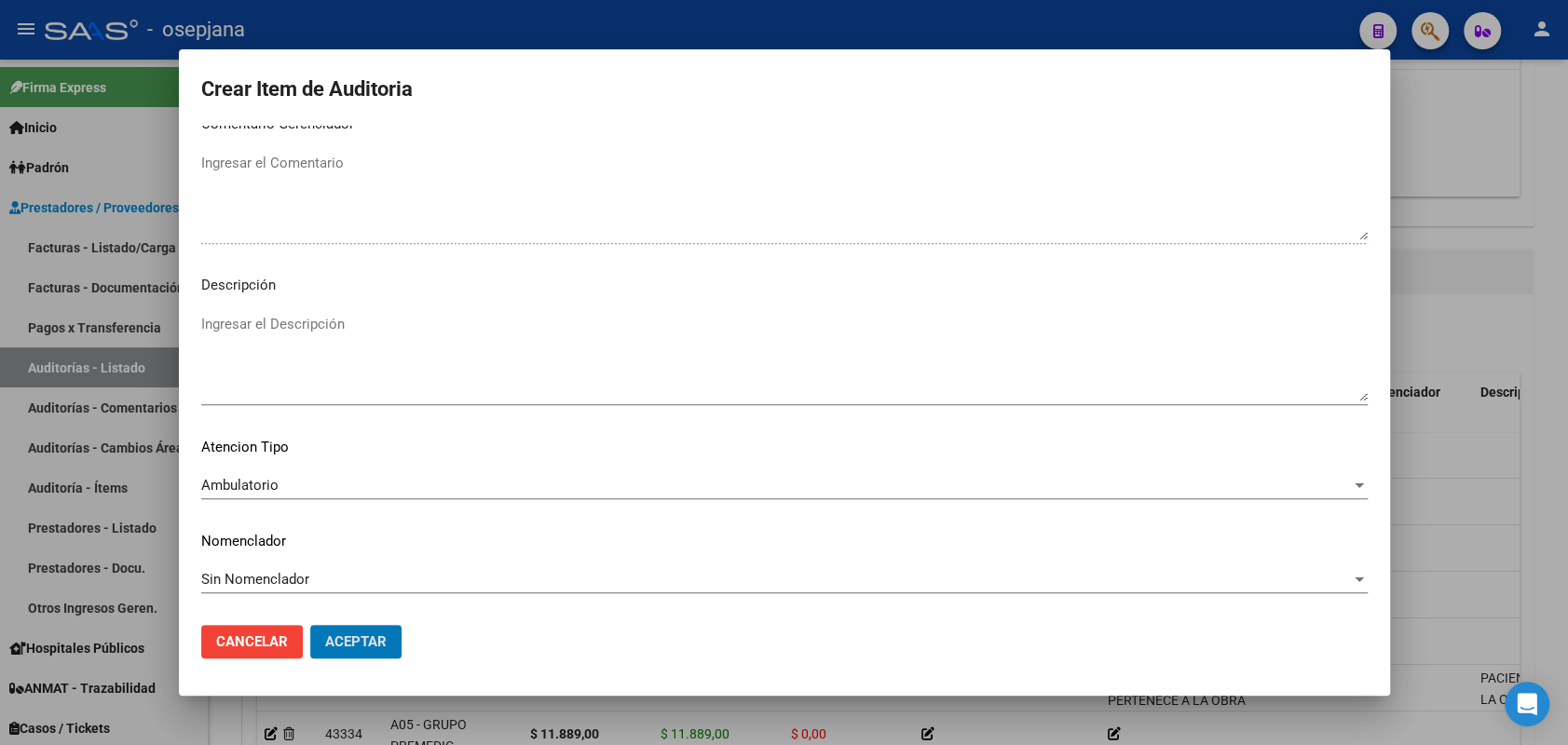
click at [311, 625] on button "Aceptar" at bounding box center [356, 641] width 91 height 34
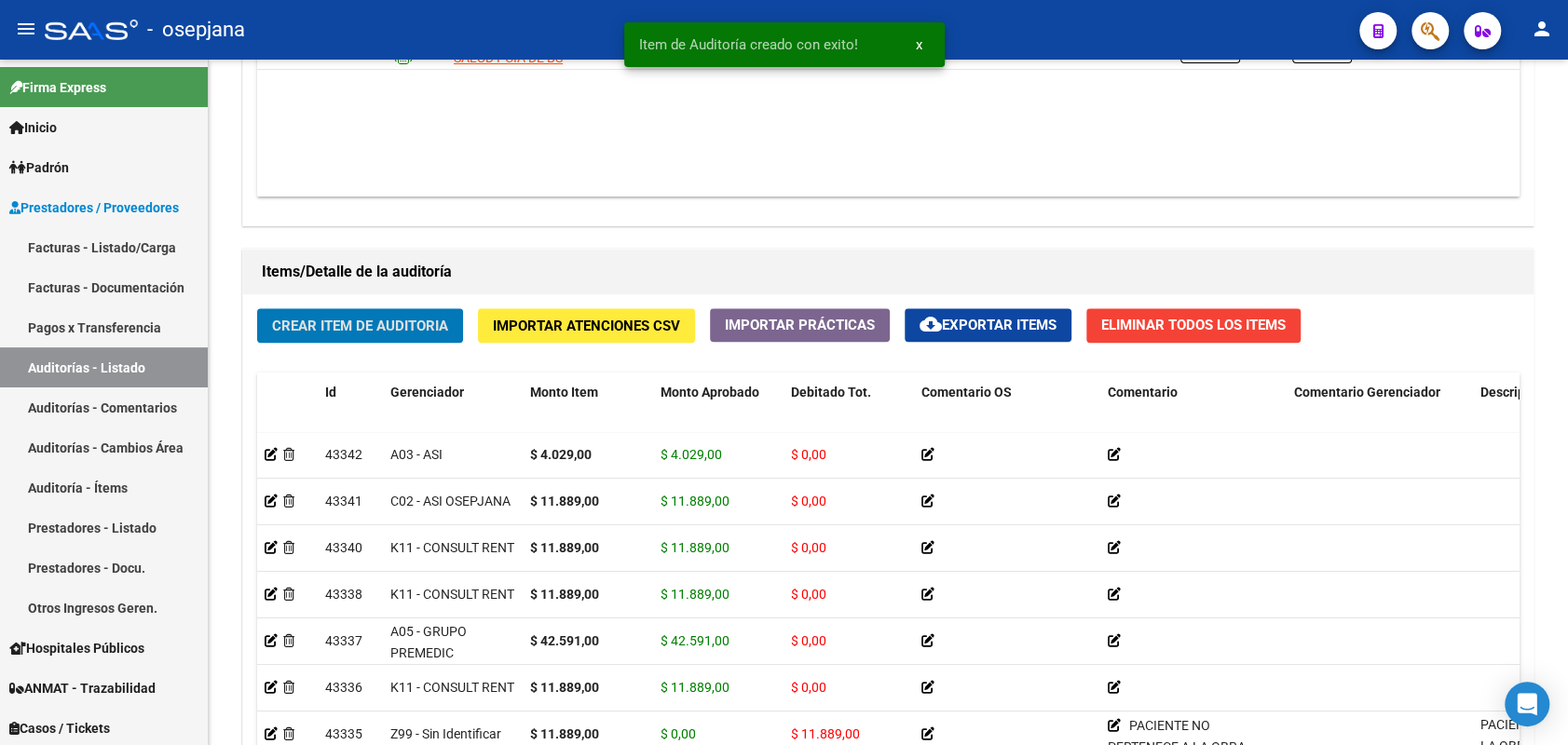
click at [257, 309] on button "Crear Item de Auditoria" at bounding box center [360, 326] width 206 height 35
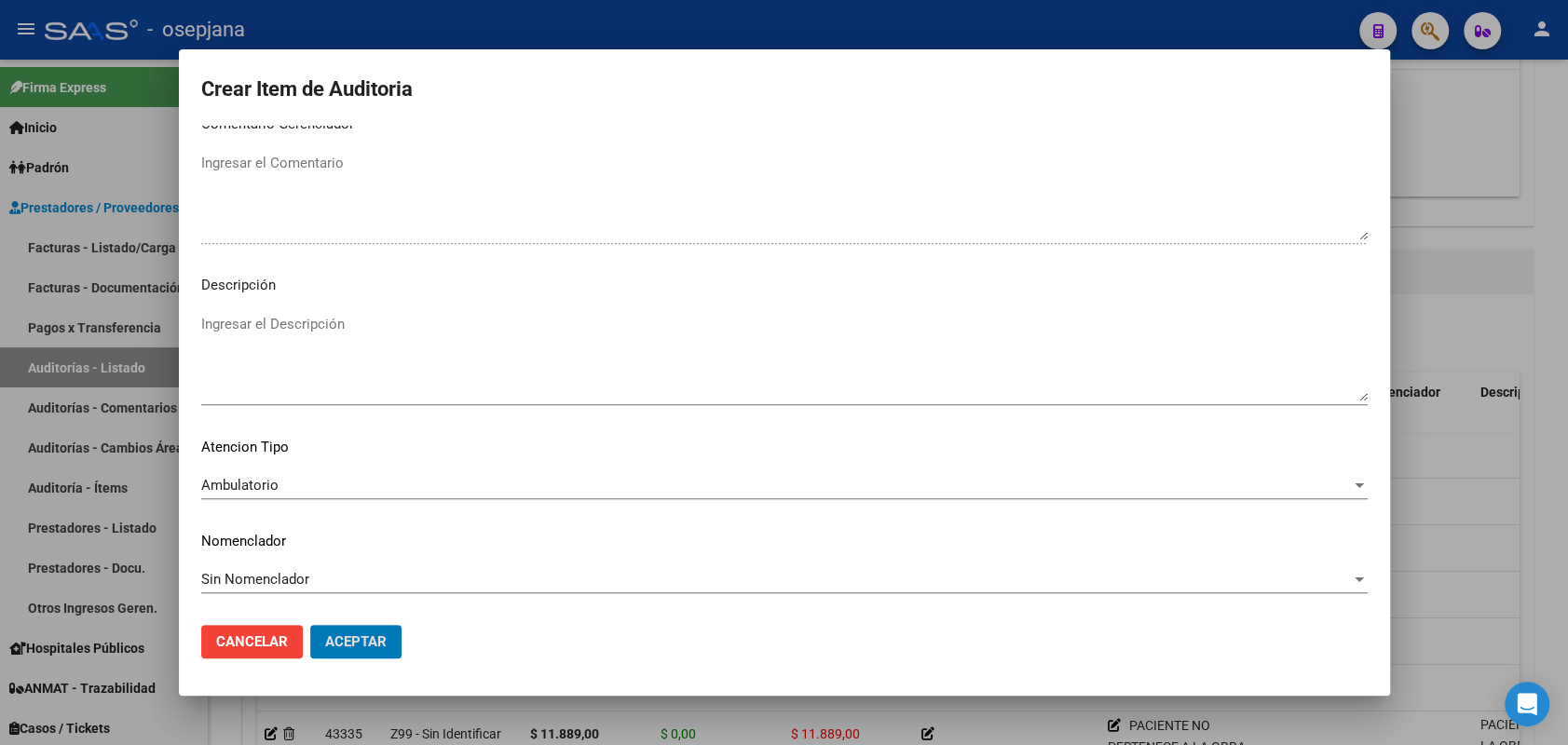
click at [311, 625] on button "Aceptar" at bounding box center [356, 641] width 91 height 34
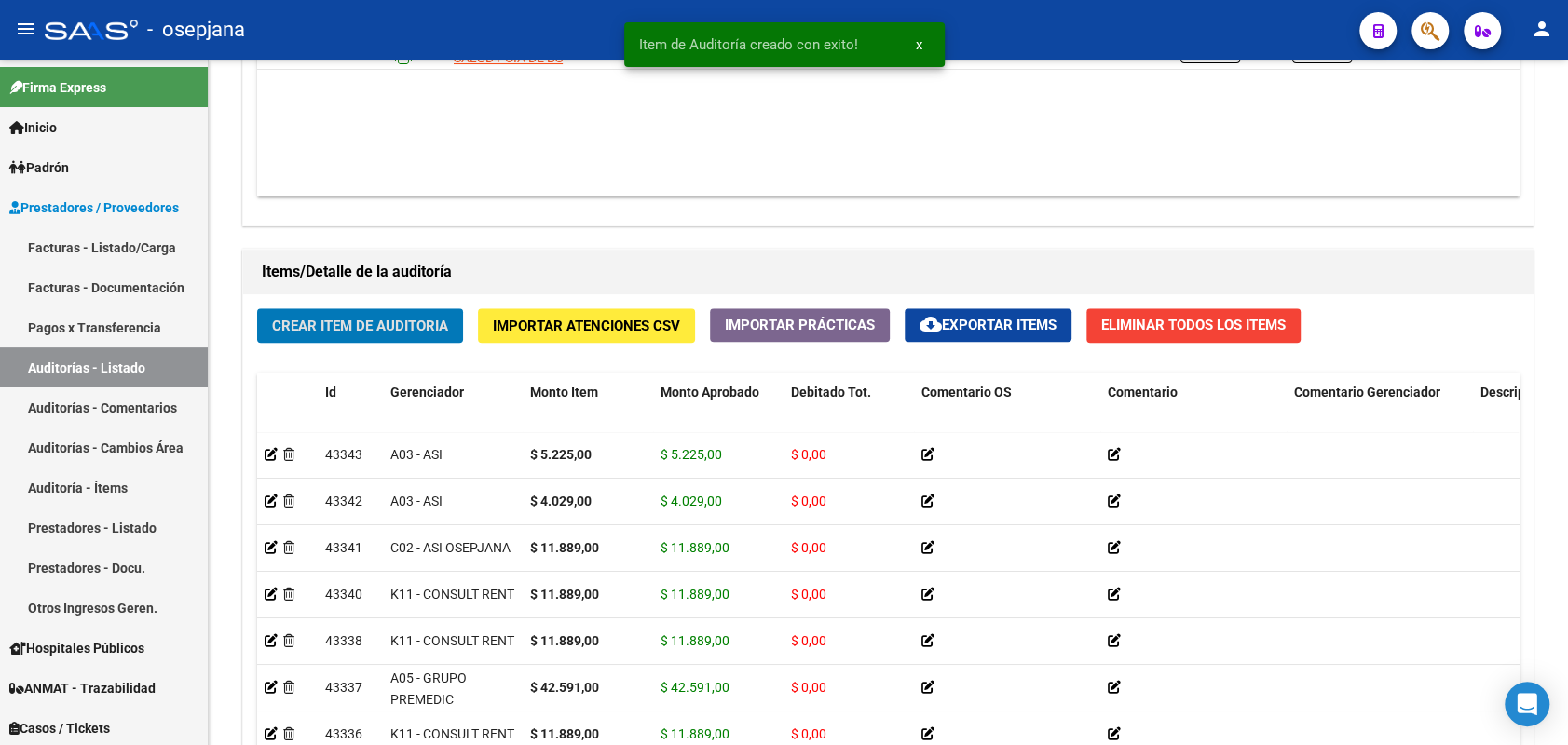
click at [257, 309] on button "Crear Item de Auditoria" at bounding box center [360, 326] width 206 height 35
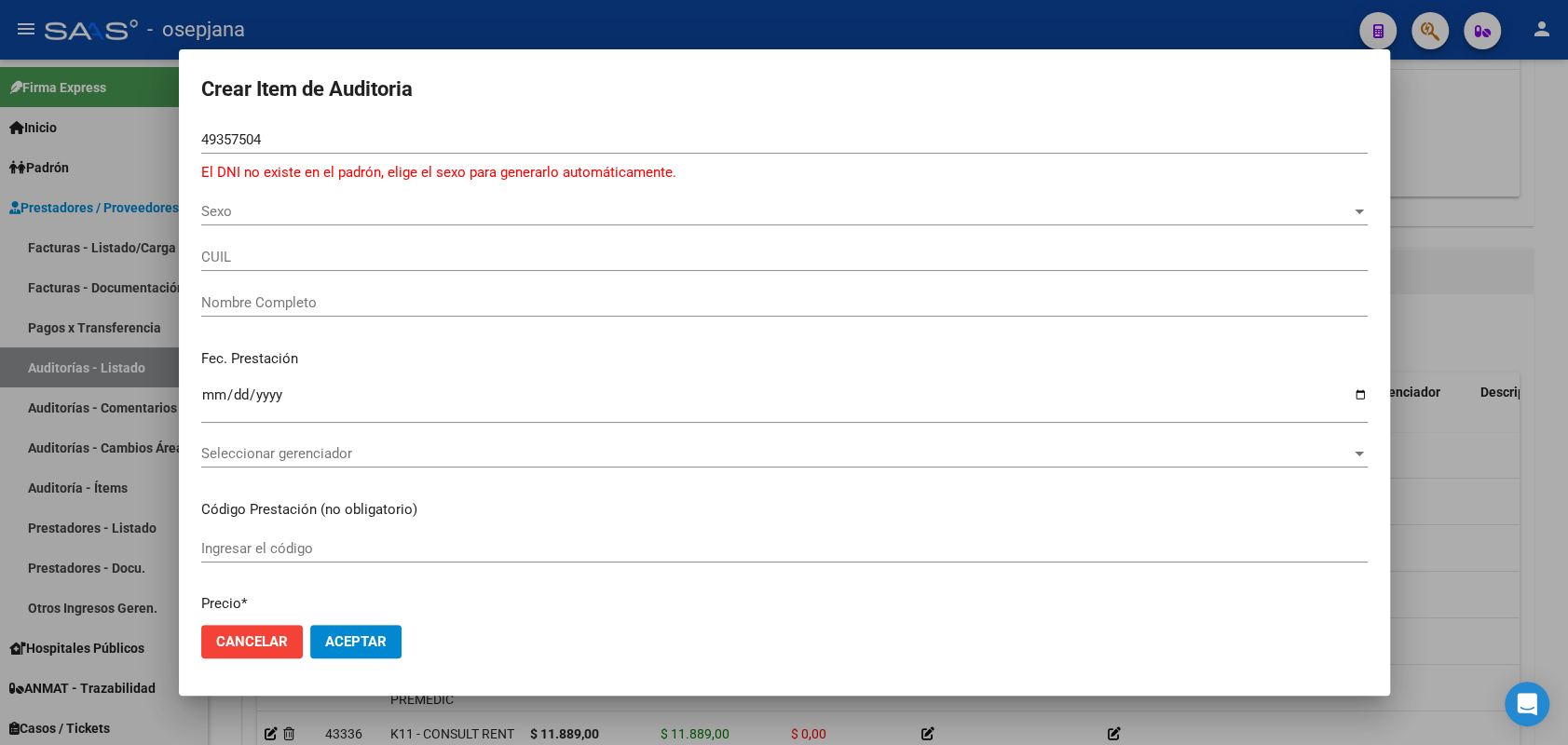
click at [201, 199] on div "Sexo Sexo" at bounding box center [784, 211] width 1166 height 28
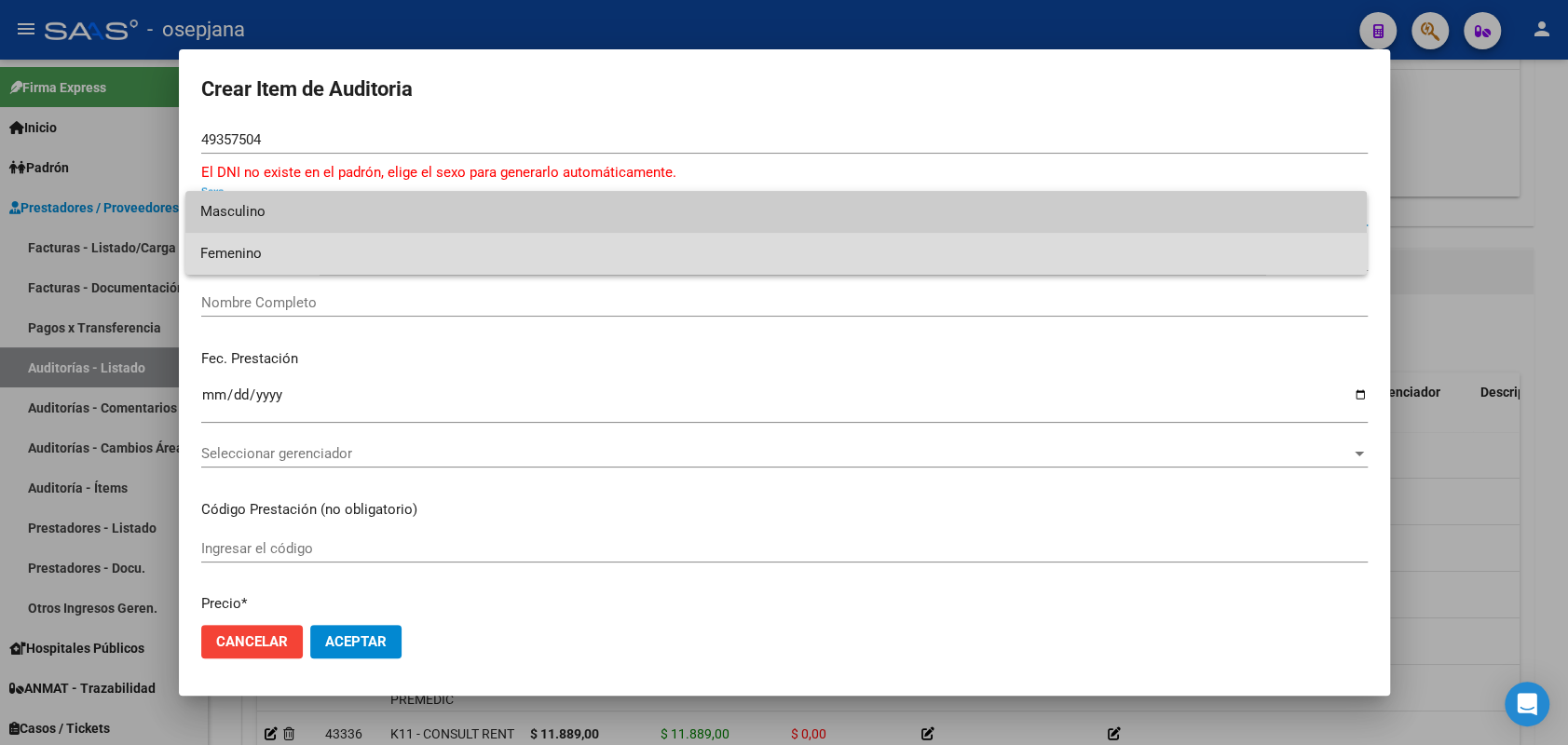
click at [252, 250] on span "Femenino" at bounding box center [776, 253] width 1152 height 42
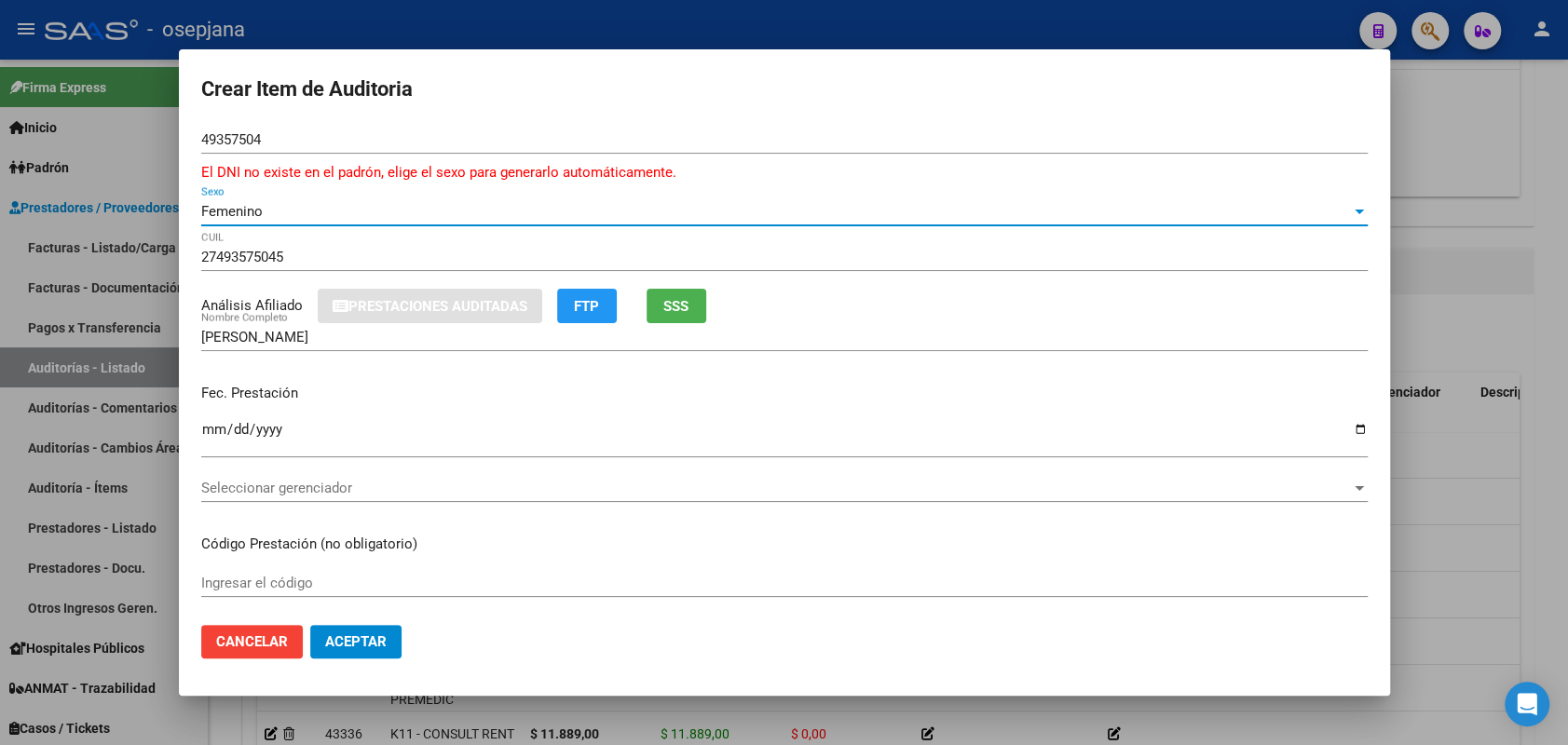
click at [207, 429] on input "Ingresar la fecha" at bounding box center [784, 436] width 1166 height 30
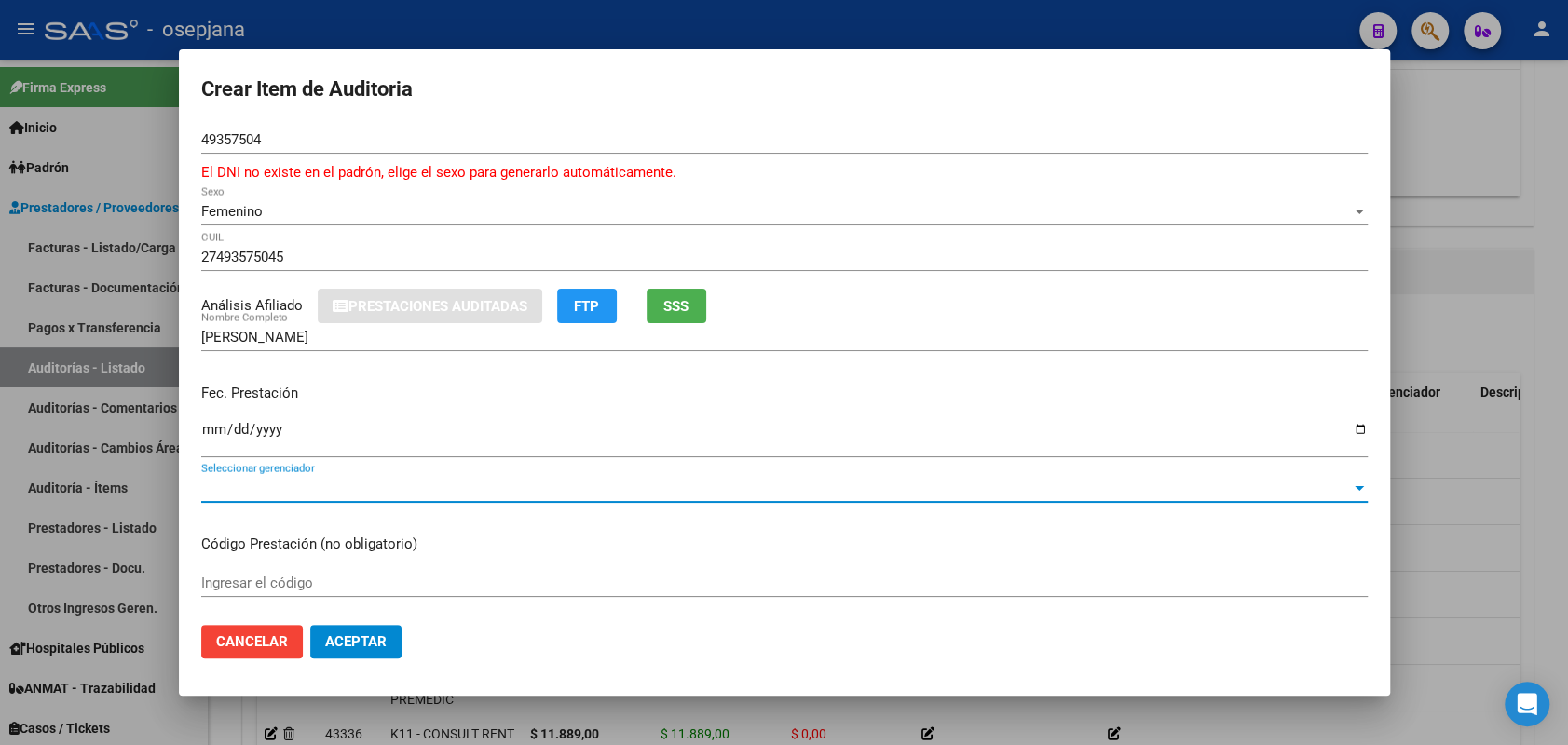
click at [312, 485] on span "Seleccionar gerenciador" at bounding box center [776, 488] width 1150 height 16
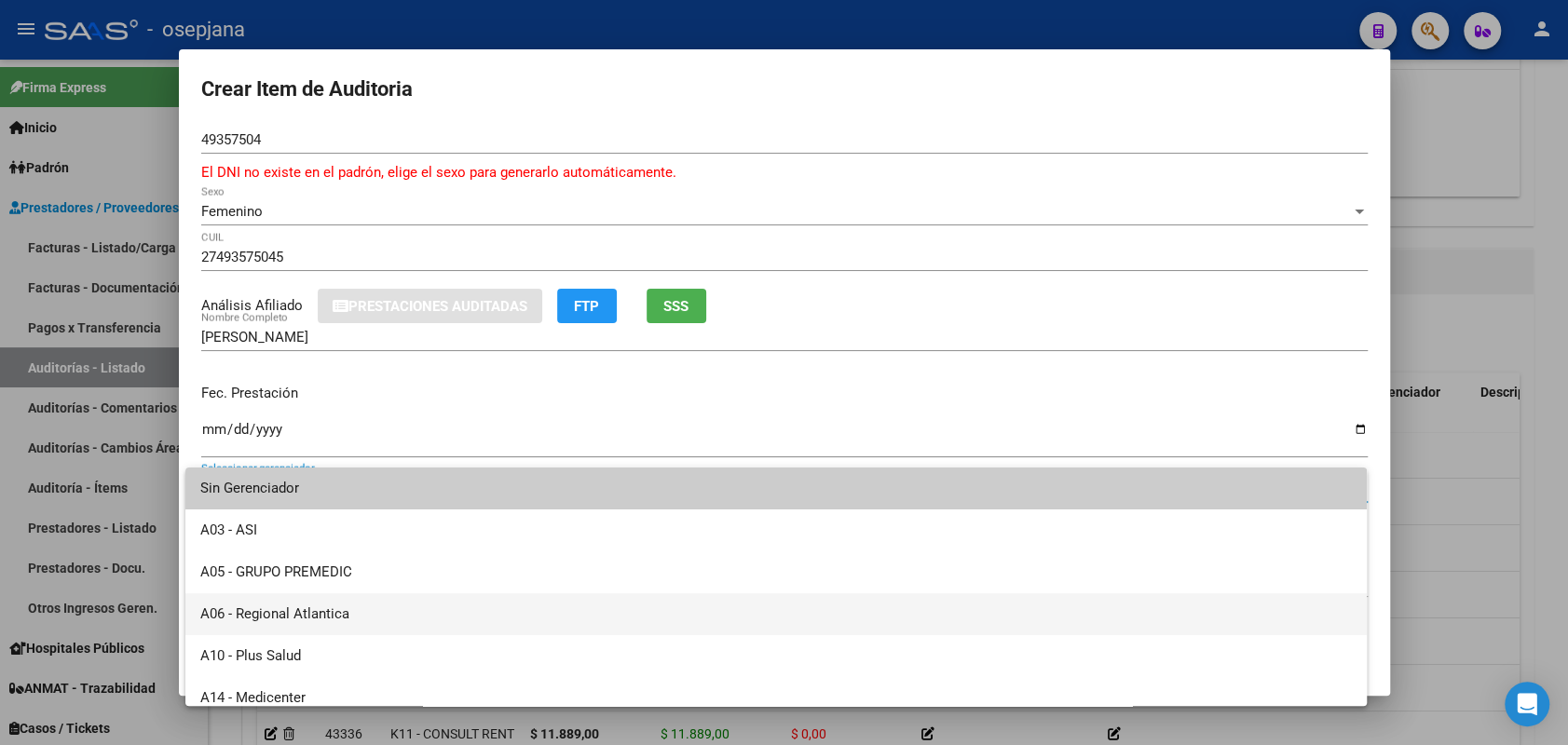
scroll to position [684, 0]
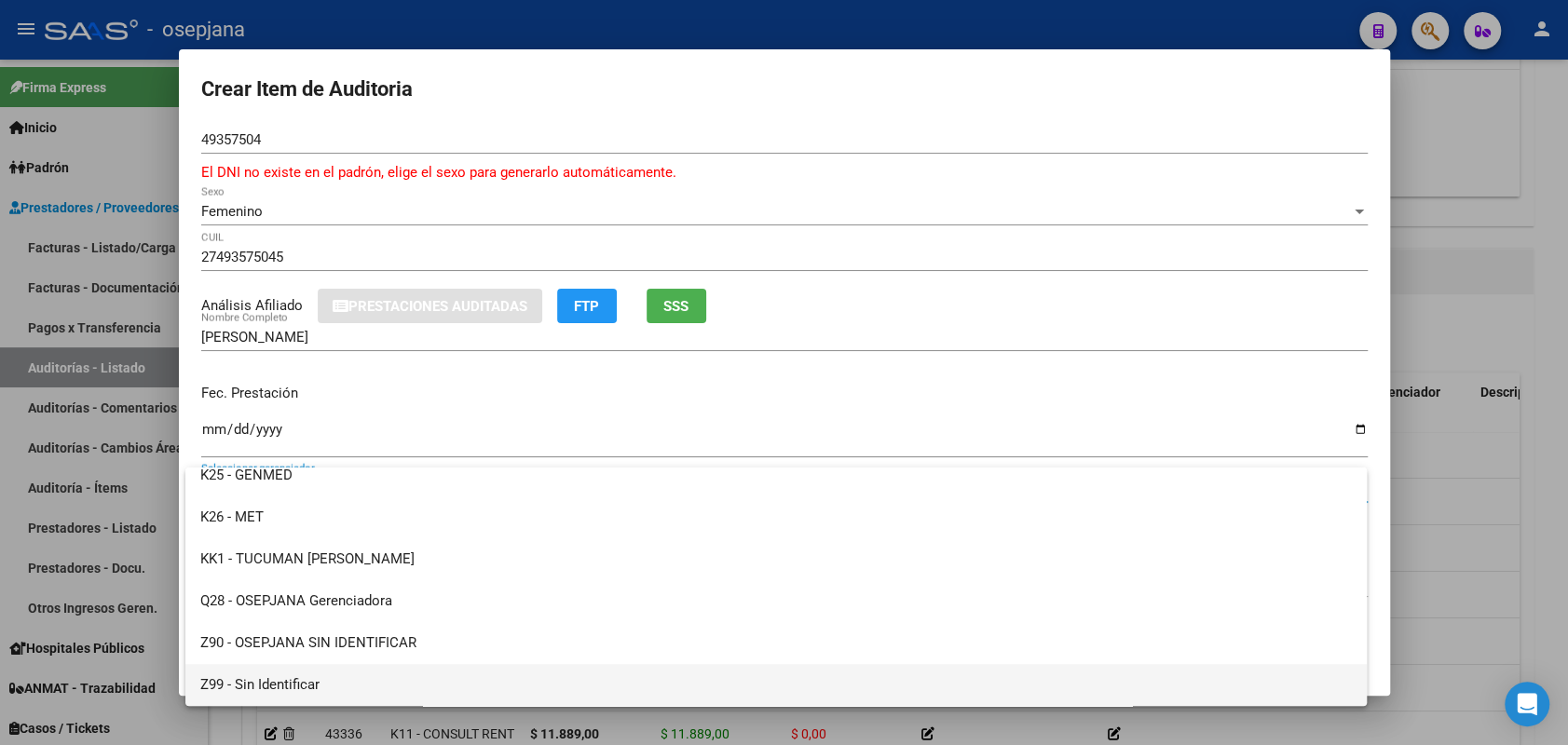
click at [266, 685] on span "Z99 - Sin Identificar" at bounding box center [776, 684] width 1152 height 42
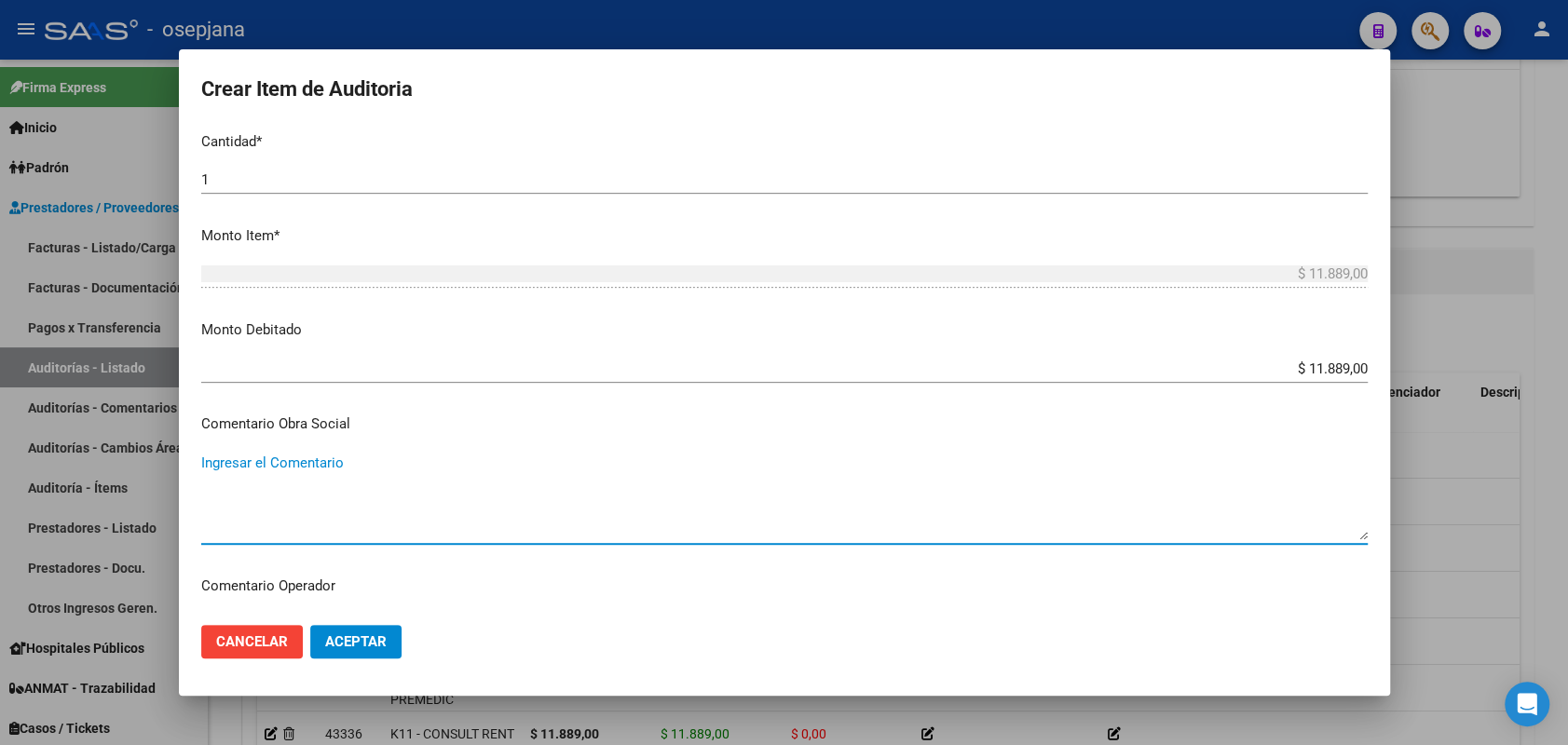
scroll to position [848, 0]
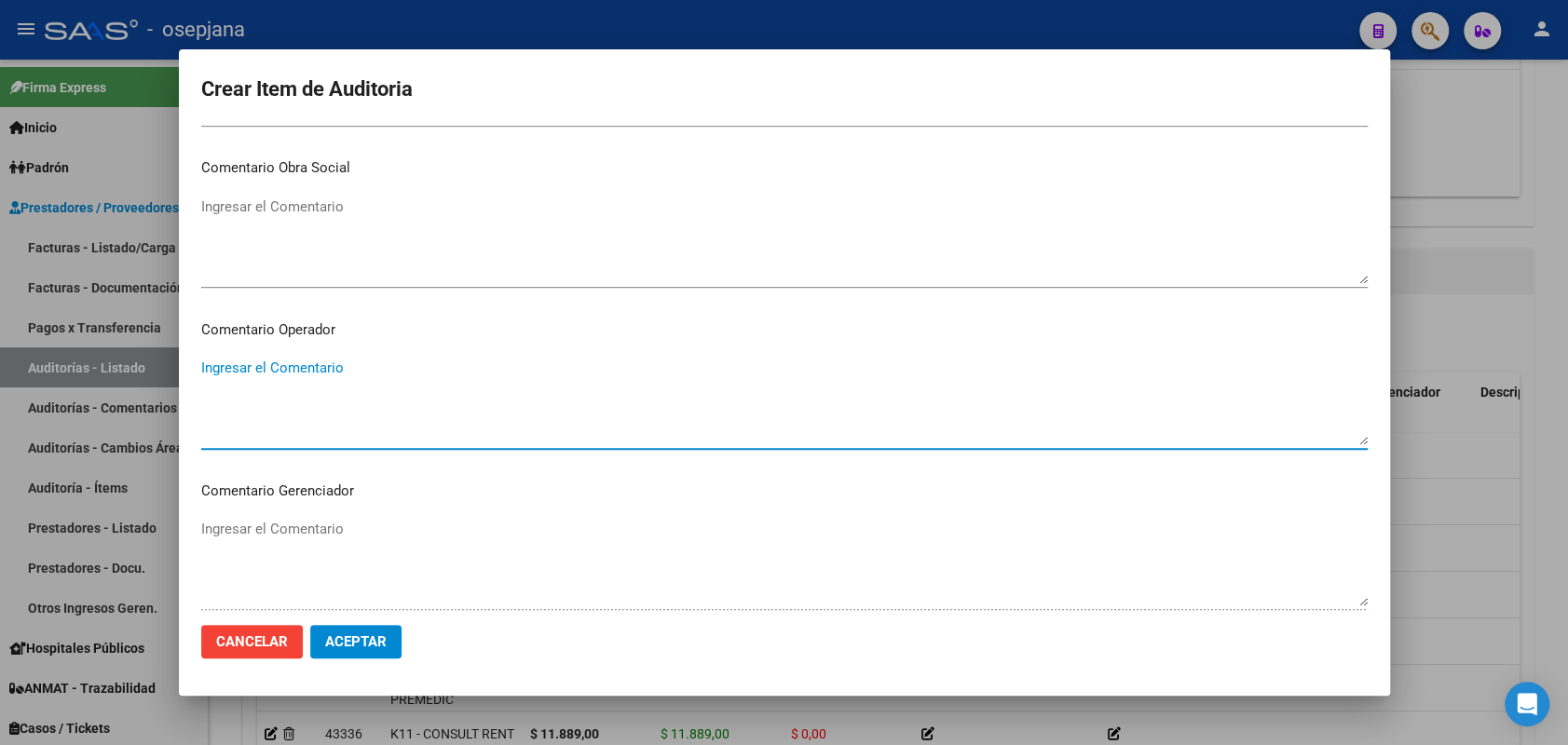
paste textarea "PACIENTE NO PERTENECE A LA OBRA SOCIAL"
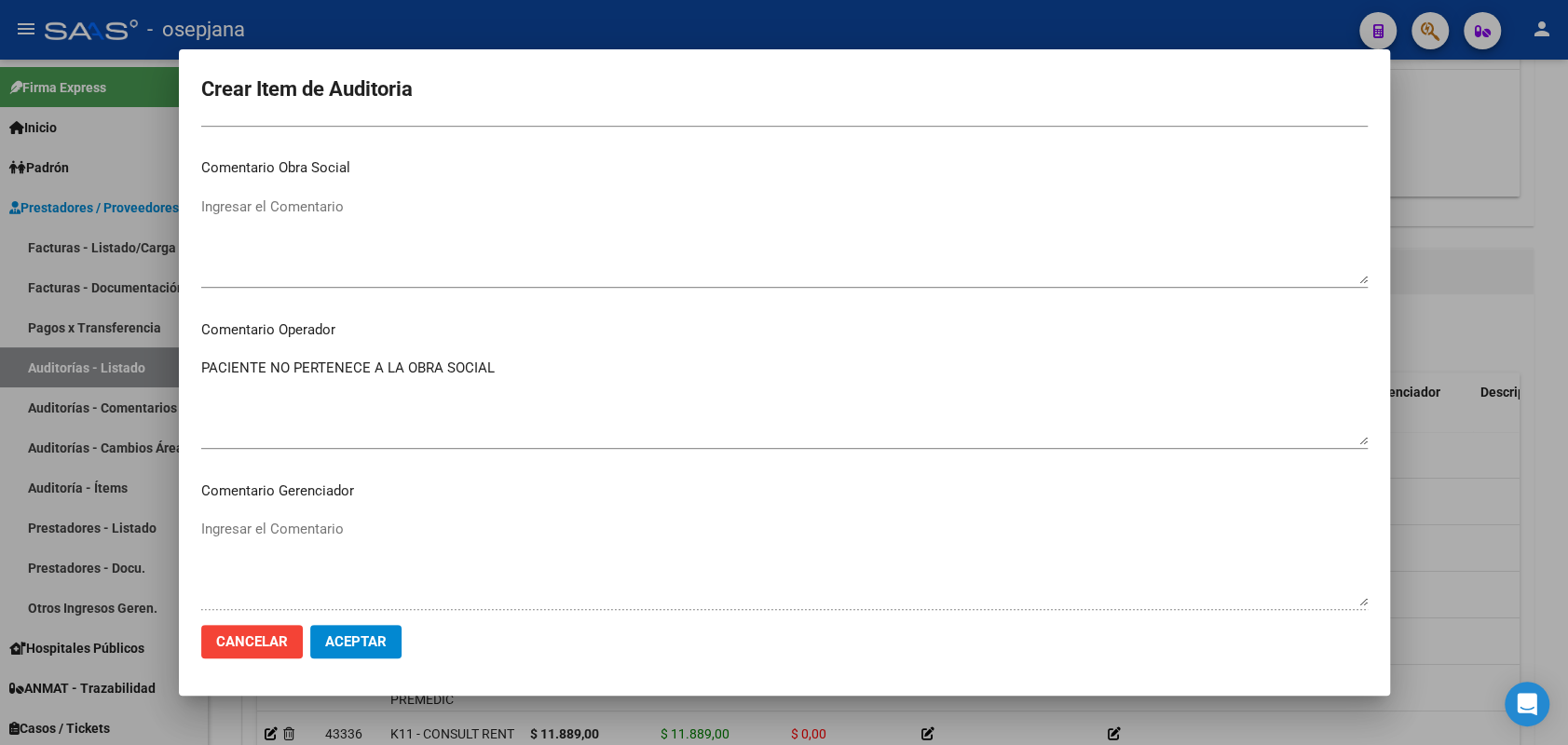
scroll to position [1170, 0]
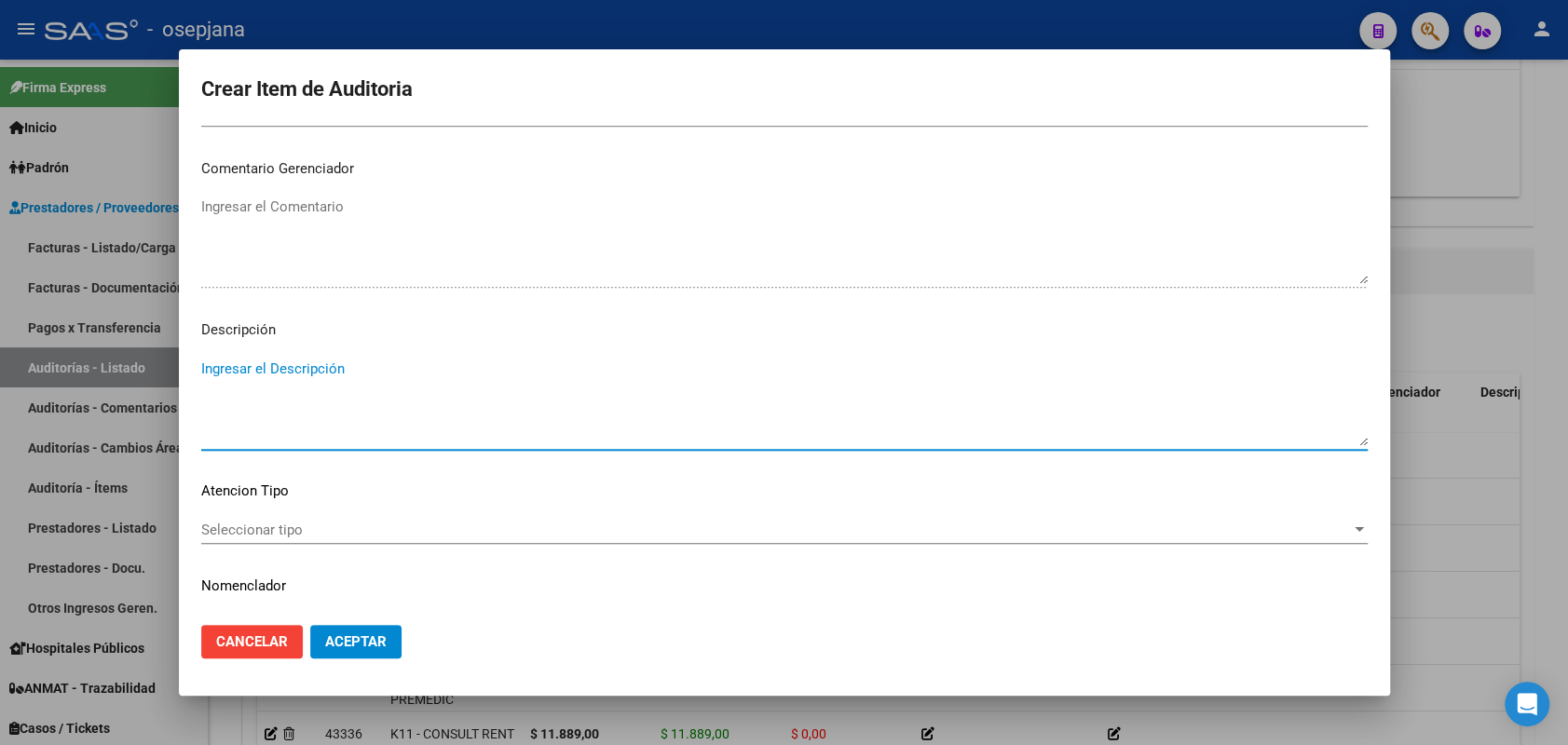
paste textarea "PACIENTE NO PERTENECE A LA OBRA SOCIAL"
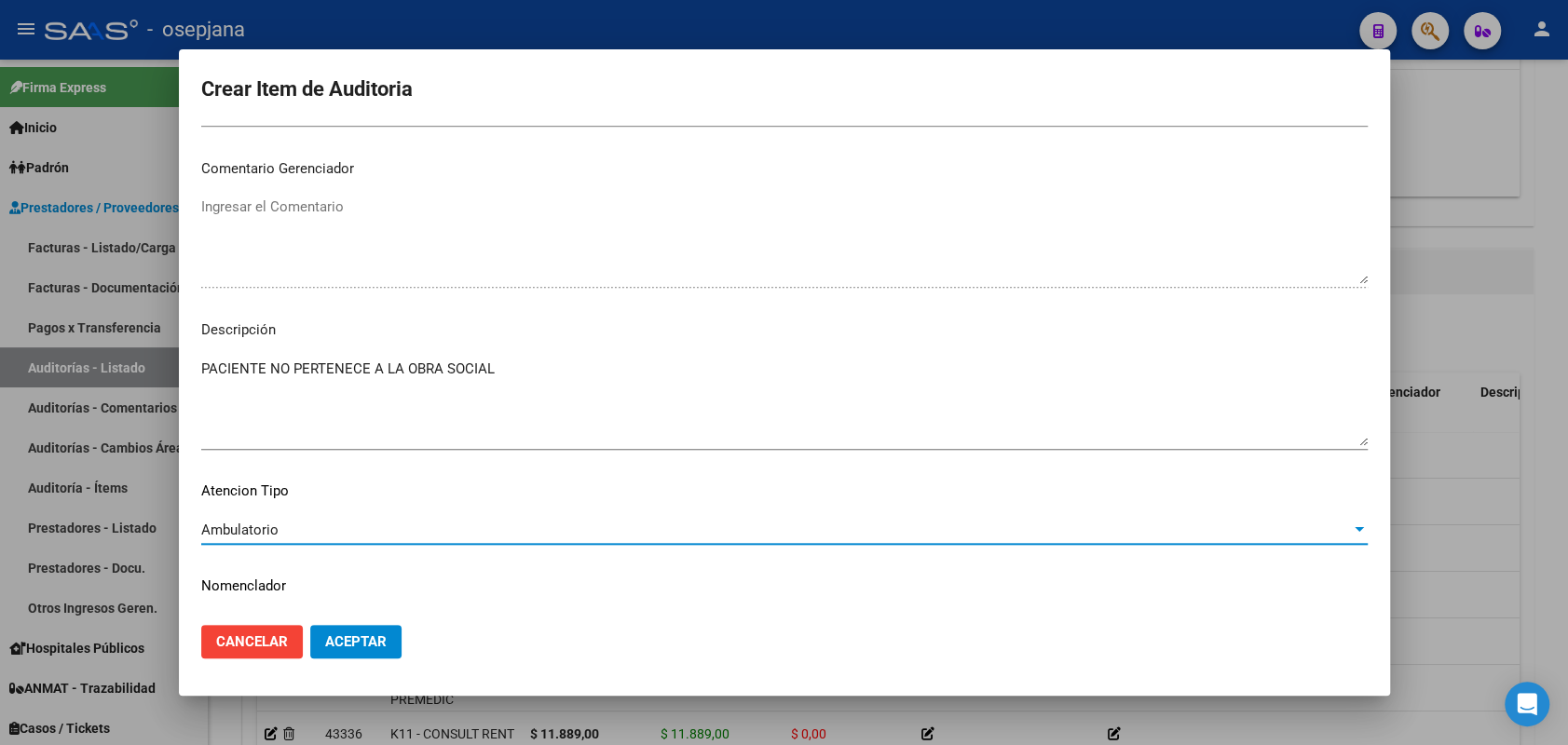
scroll to position [1214, 0]
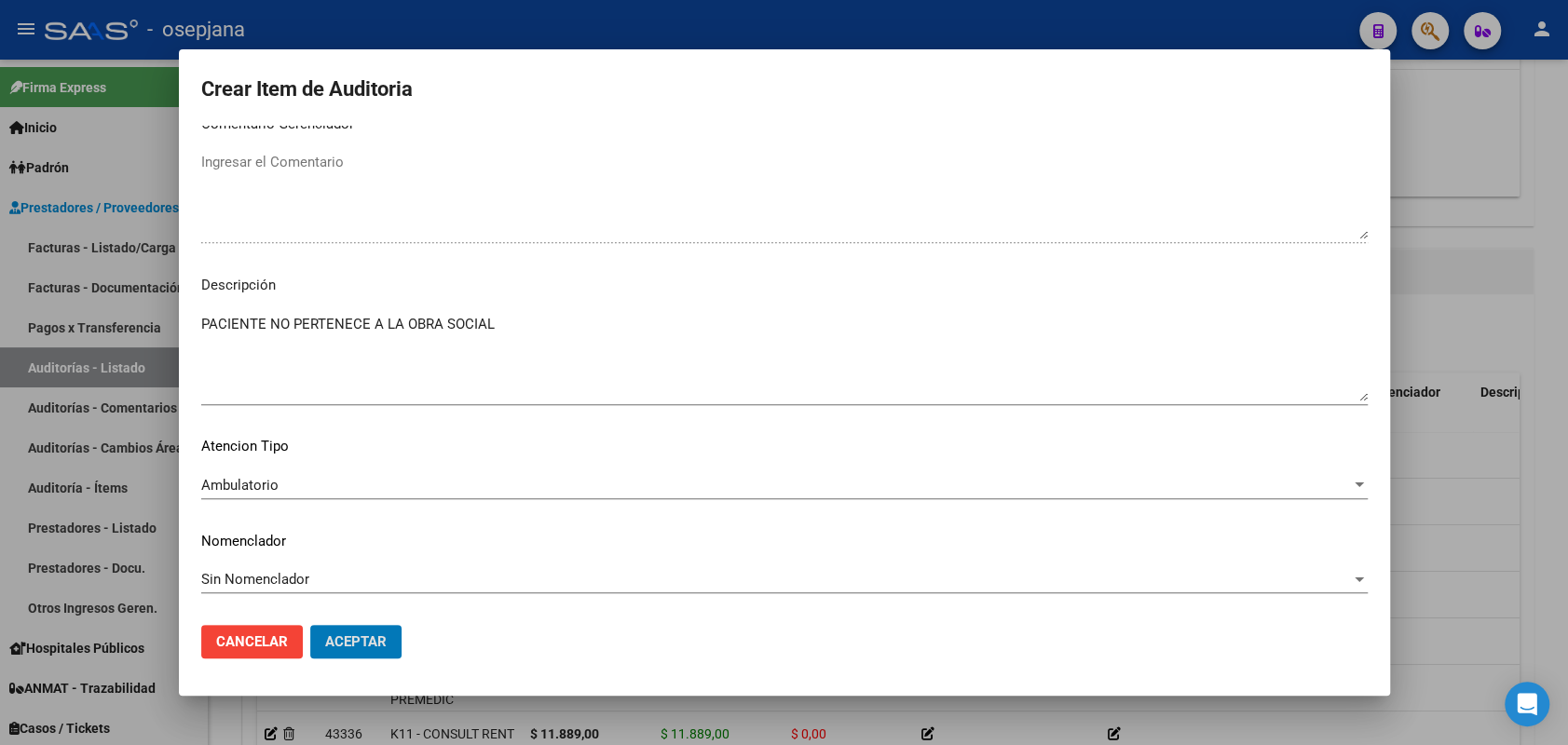
click at [311, 625] on button "Aceptar" at bounding box center [356, 641] width 91 height 34
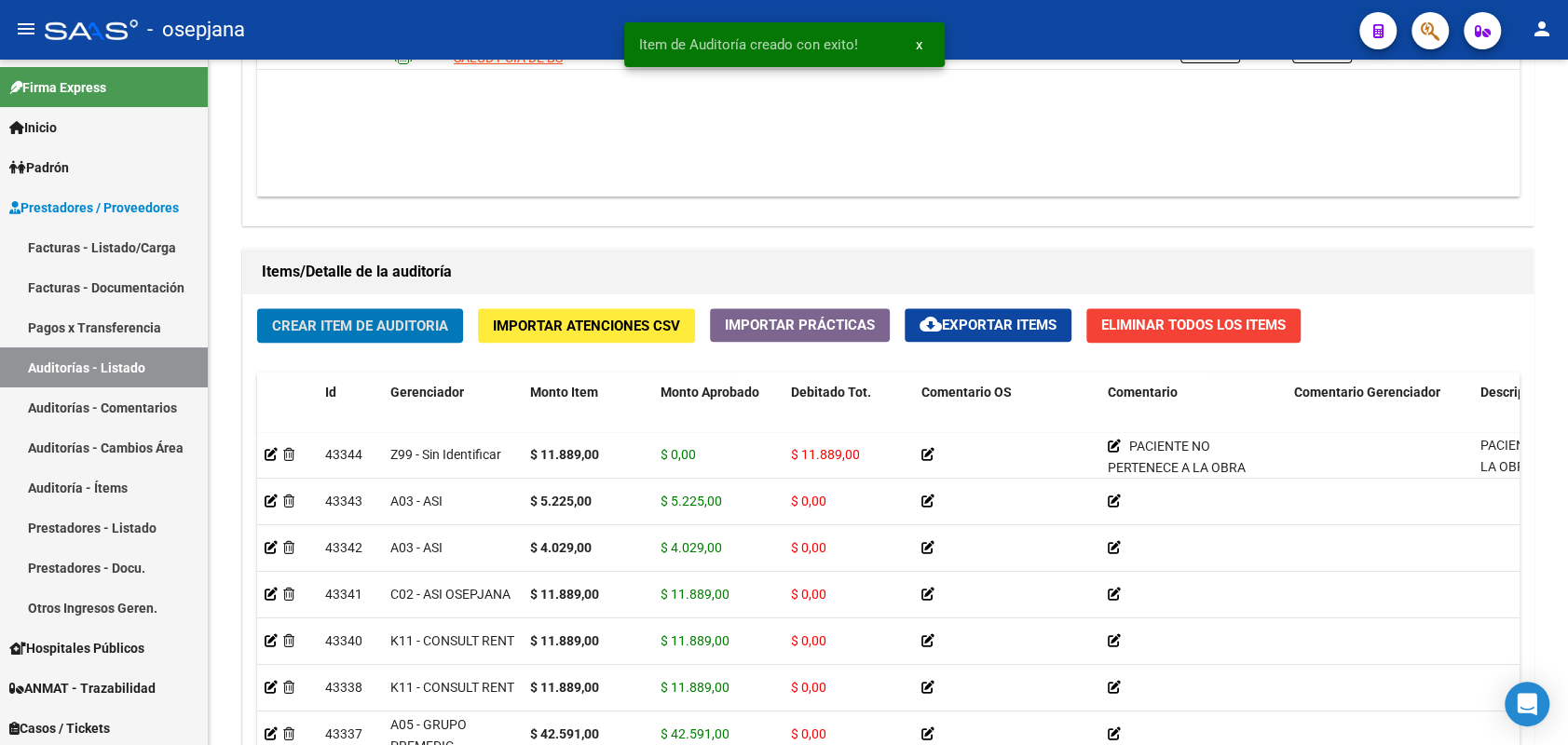
click at [257, 309] on button "Crear Item de Auditoria" at bounding box center [360, 326] width 206 height 35
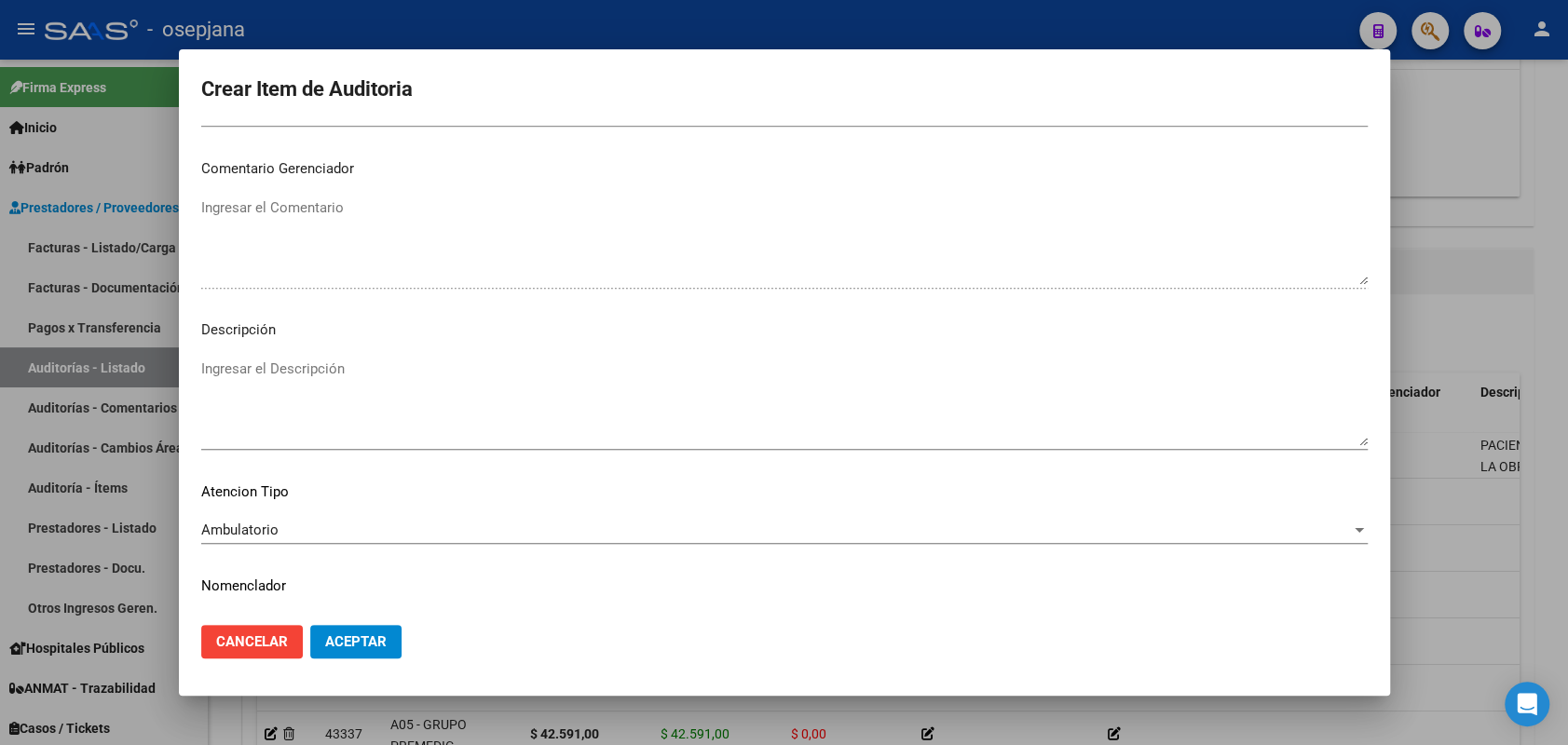
scroll to position [1192, 0]
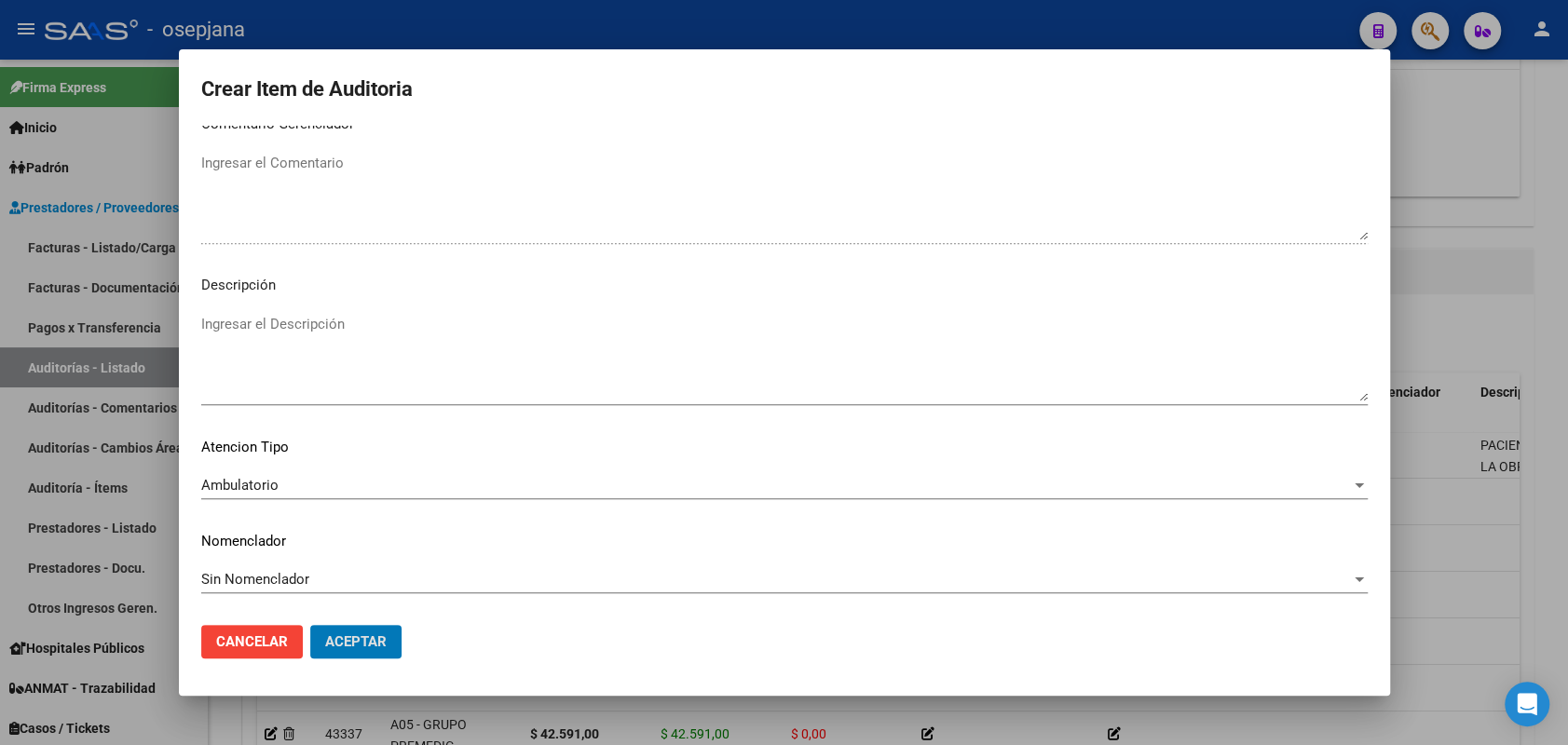
click at [311, 625] on button "Aceptar" at bounding box center [356, 641] width 91 height 34
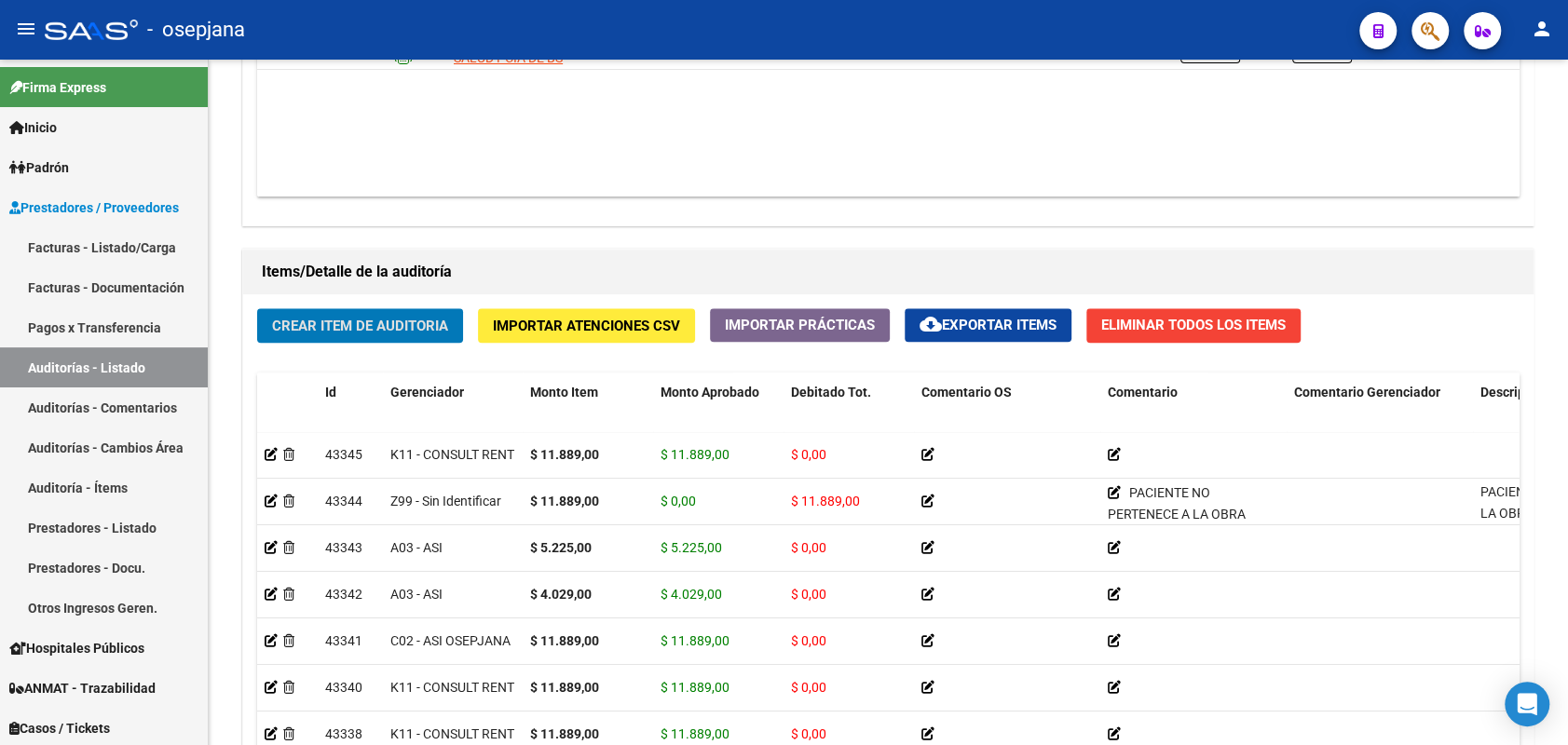
click at [257, 309] on button "Crear Item de Auditoria" at bounding box center [360, 326] width 206 height 35
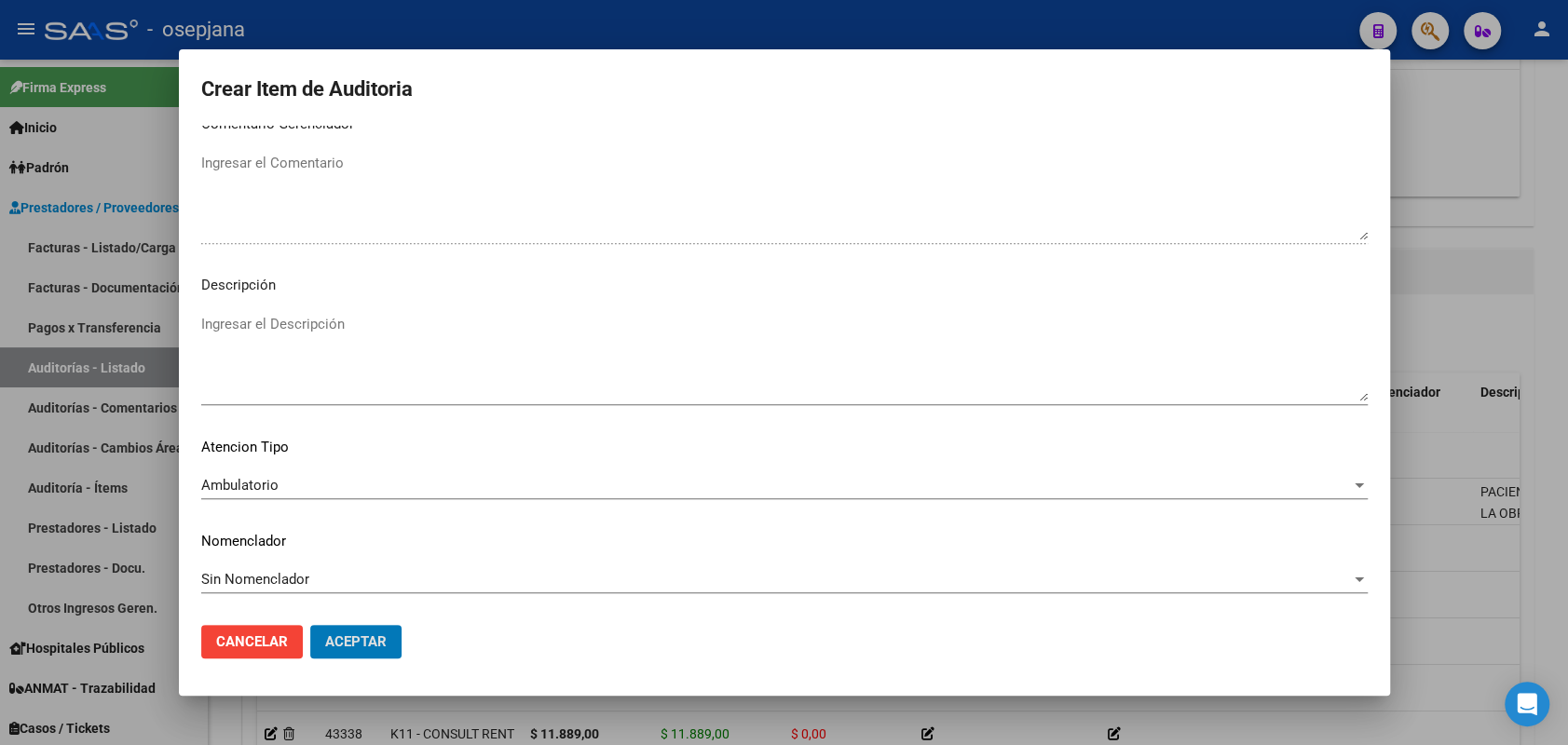
click at [311, 625] on button "Aceptar" at bounding box center [356, 641] width 91 height 34
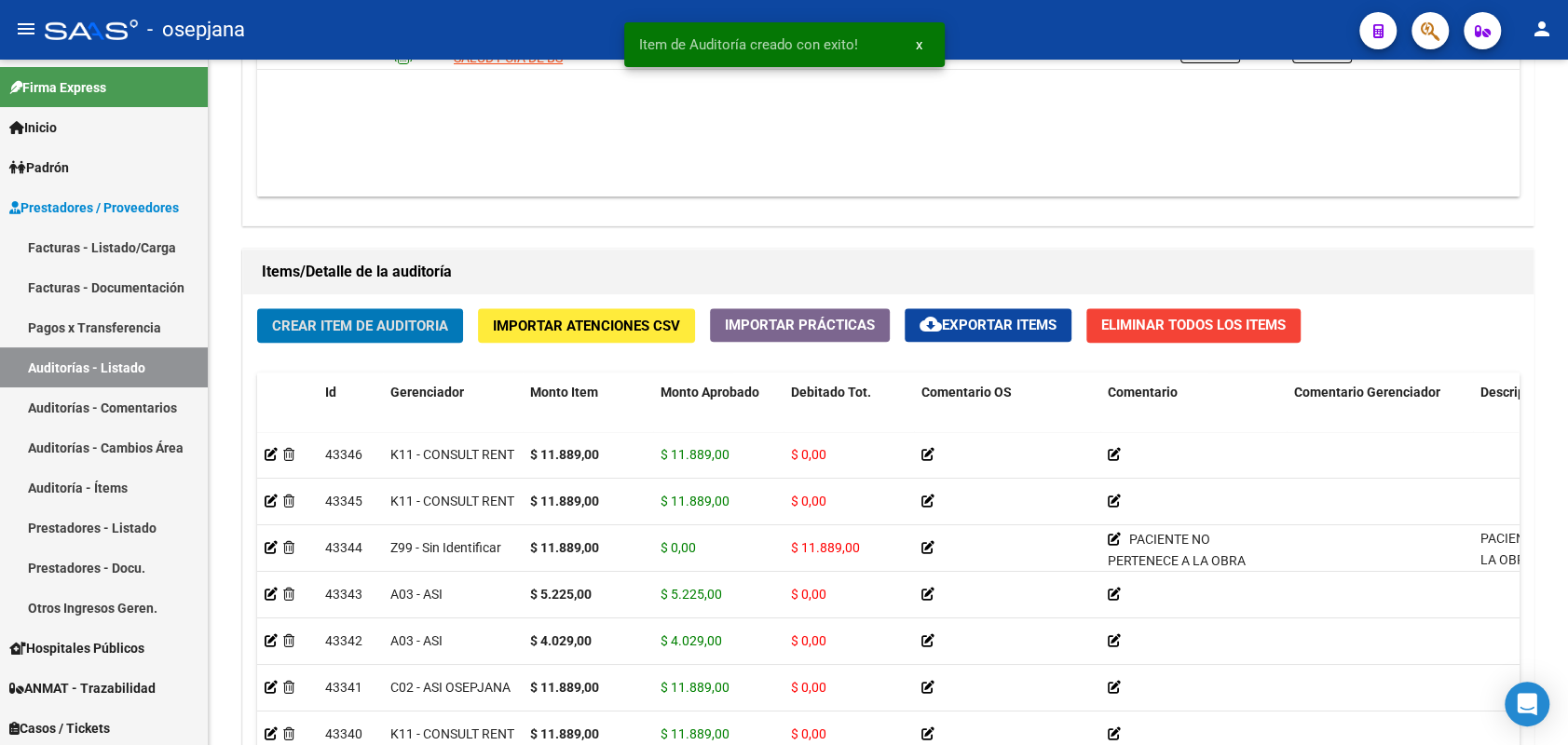
click at [257, 309] on button "Crear Item de Auditoria" at bounding box center [360, 326] width 206 height 35
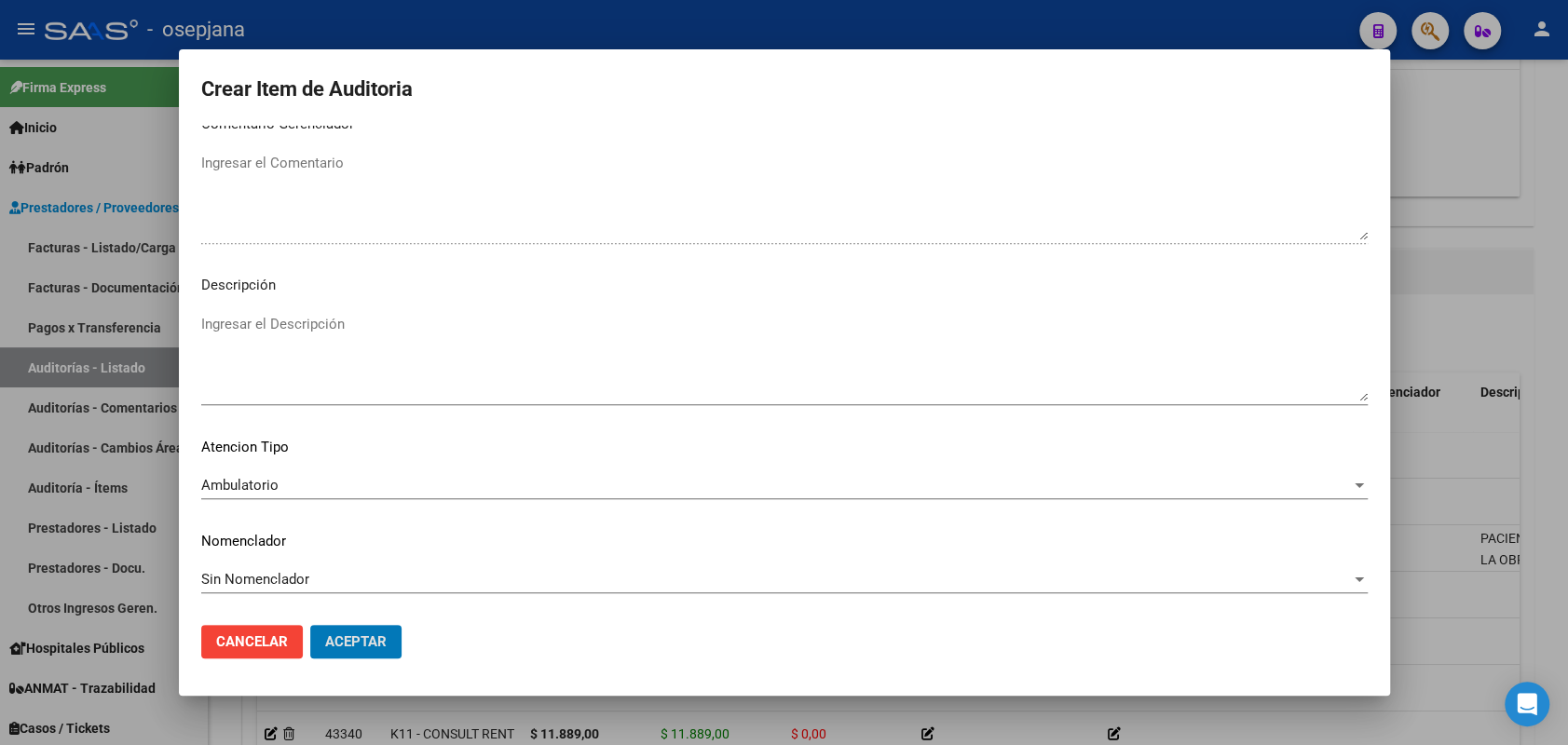
click at [311, 625] on button "Aceptar" at bounding box center [356, 641] width 91 height 34
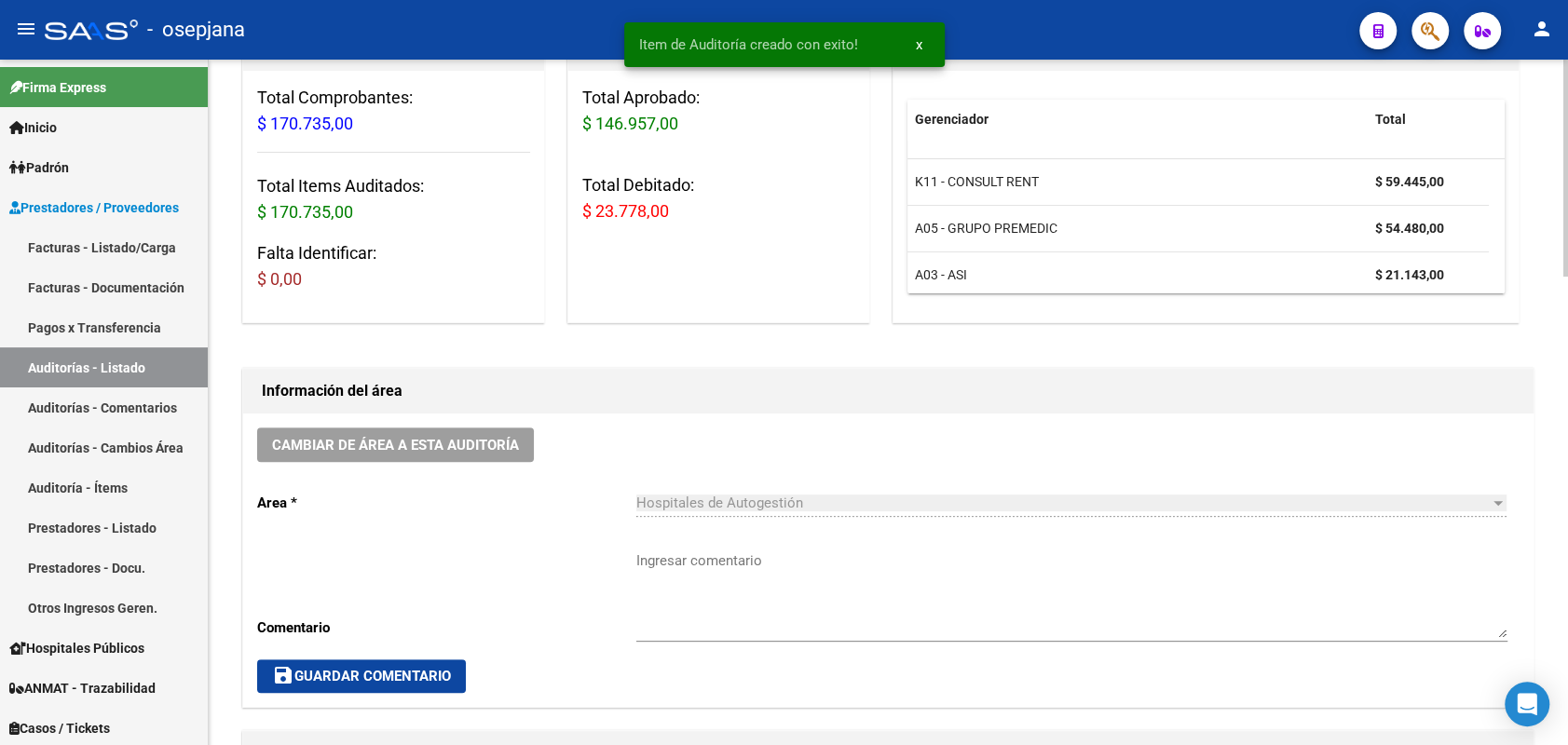
scroll to position [211, 0]
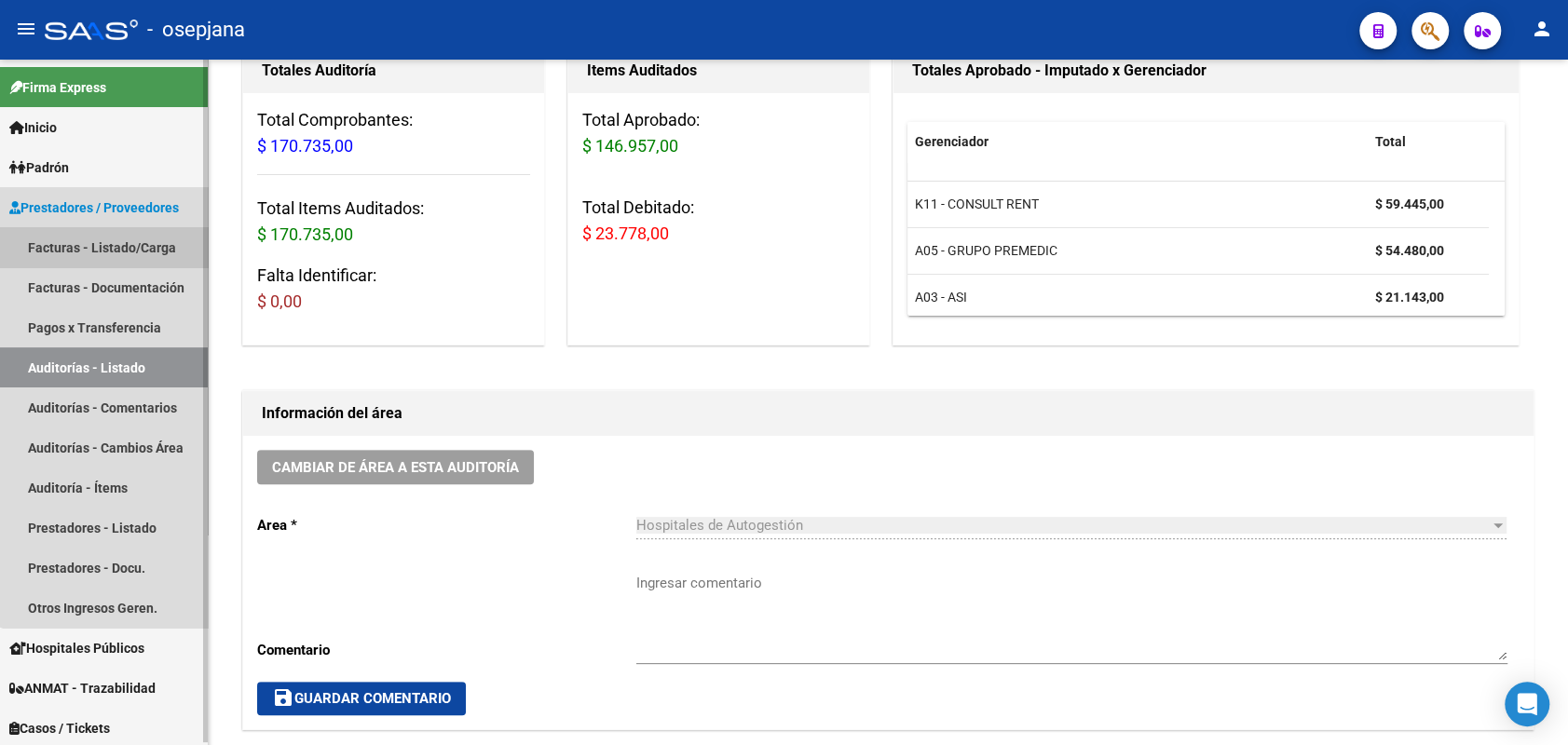
click at [151, 239] on link "Facturas - Listado/Carga" at bounding box center [104, 247] width 208 height 40
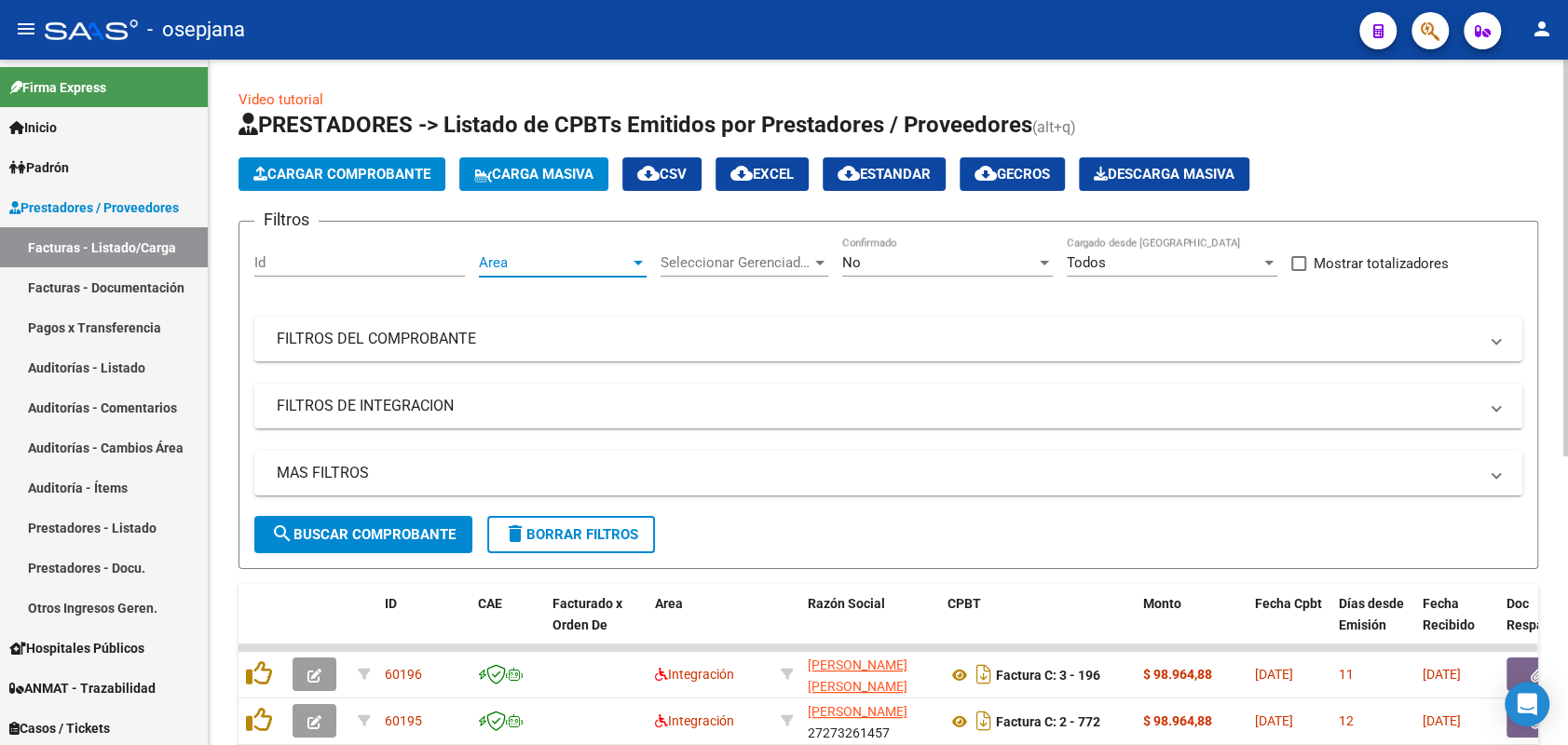
click at [506, 261] on span "Area" at bounding box center [555, 262] width 151 height 16
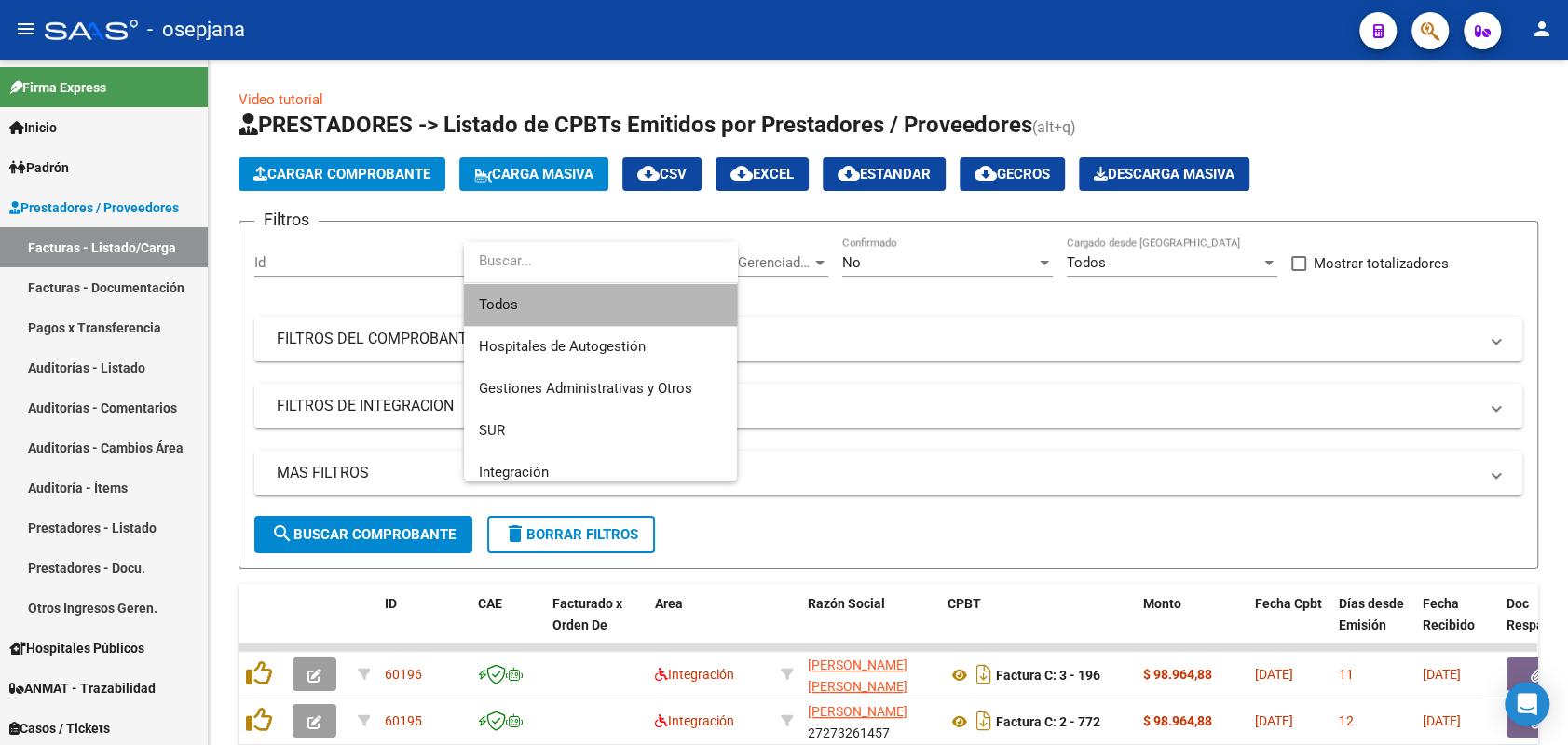
click at [513, 293] on span "Todos" at bounding box center [600, 305] width 243 height 42
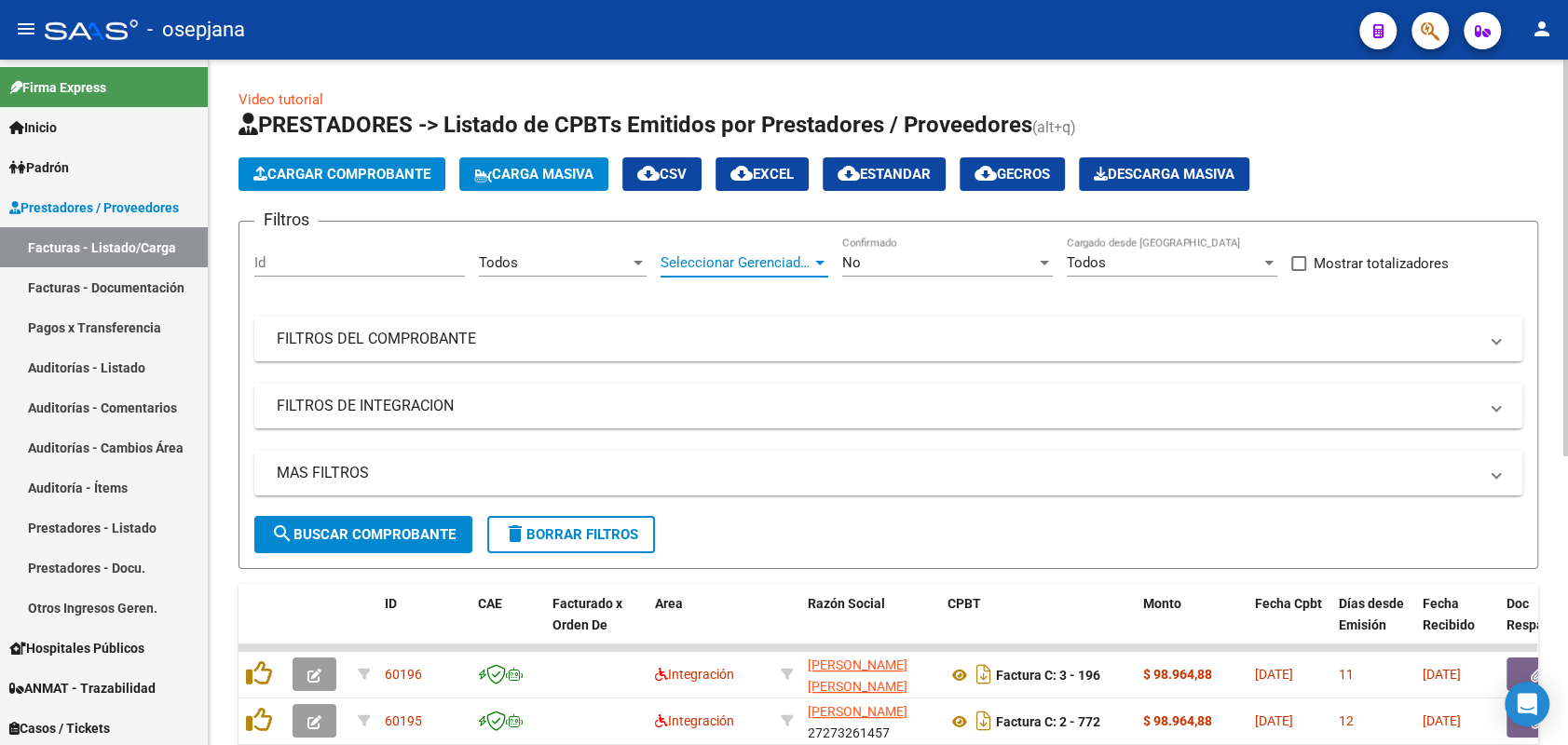
click at [716, 254] on span "Seleccionar Gerenciador" at bounding box center [737, 262] width 151 height 16
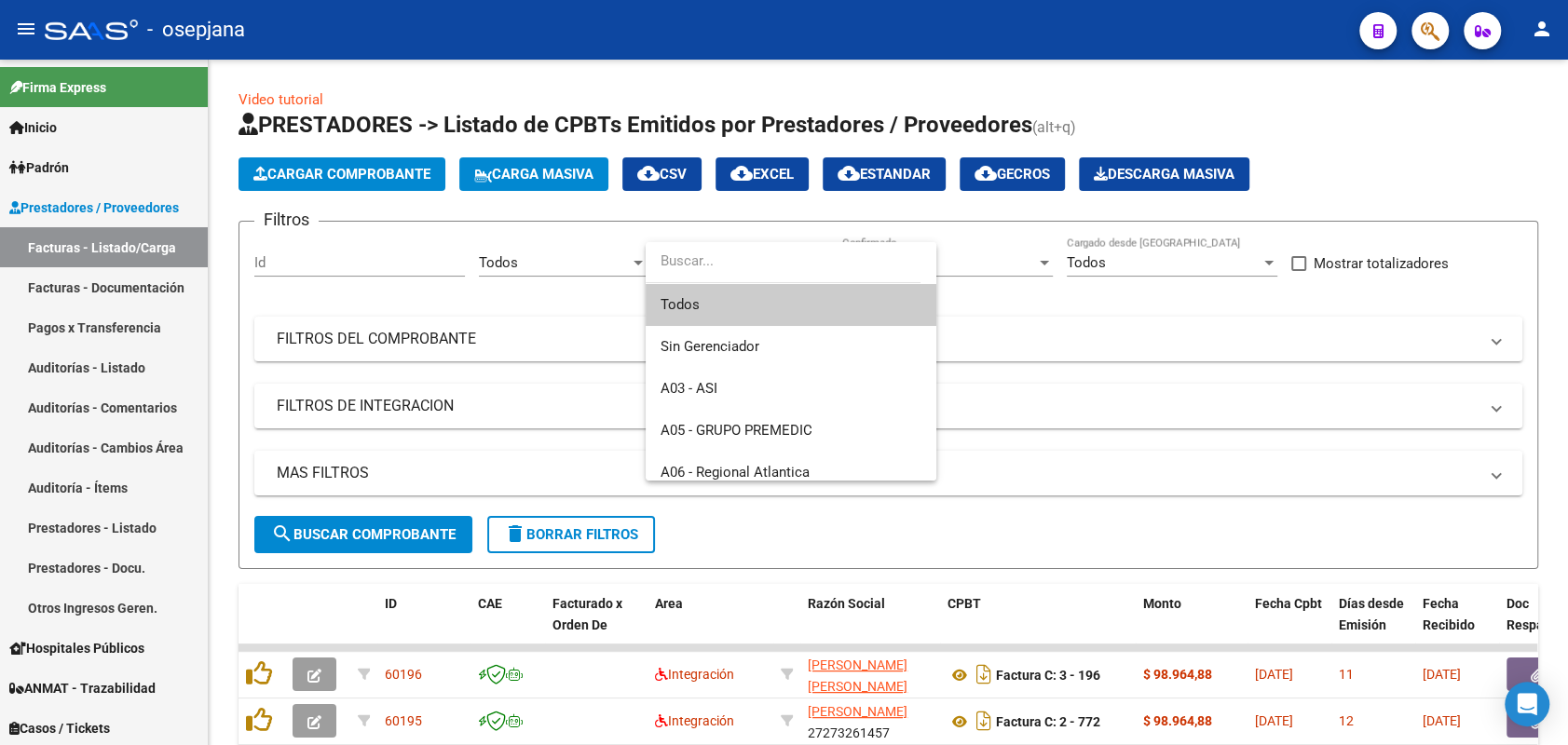
click at [716, 313] on span "Todos" at bounding box center [792, 305] width 261 height 42
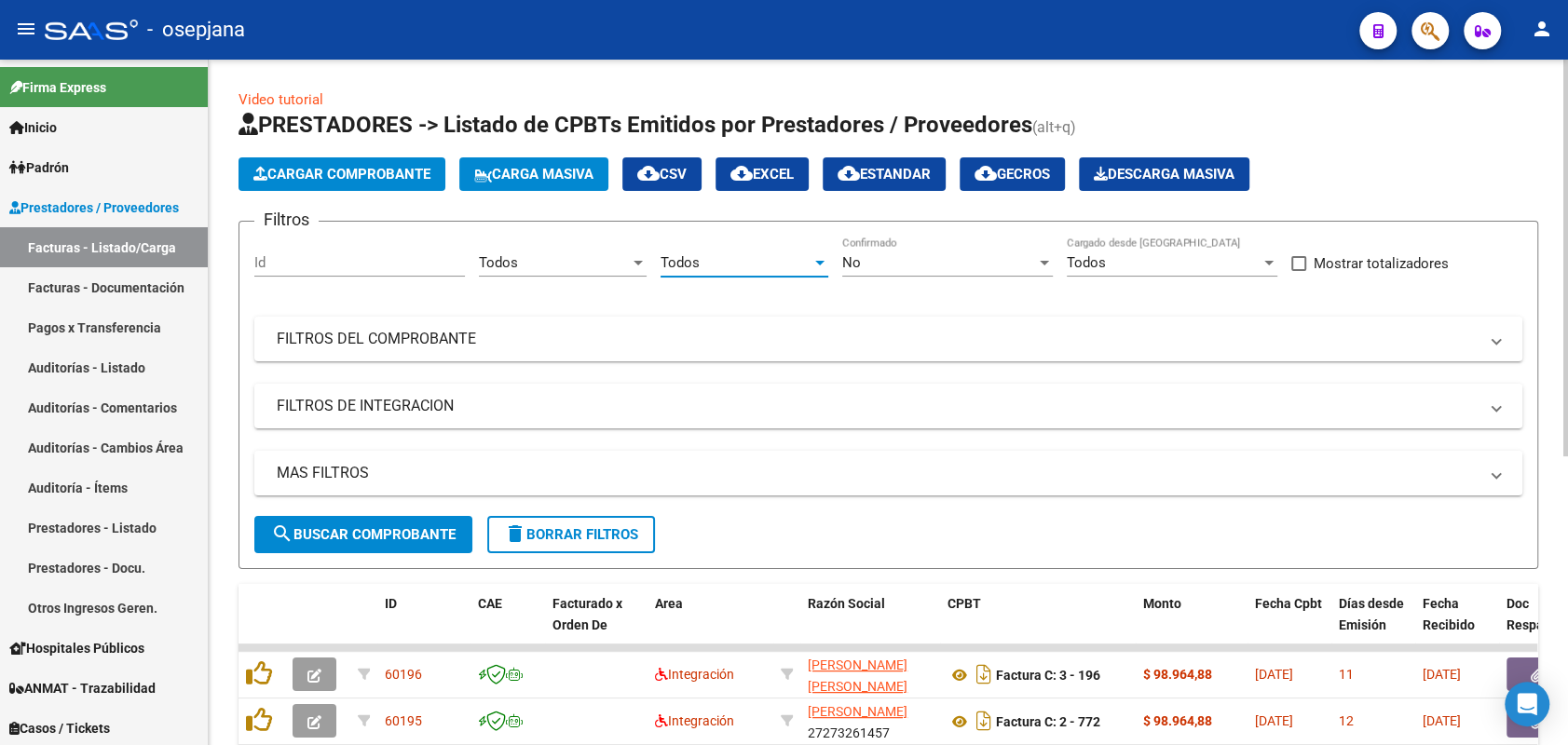
click at [958, 247] on div "No Confirmado" at bounding box center [948, 256] width 211 height 40
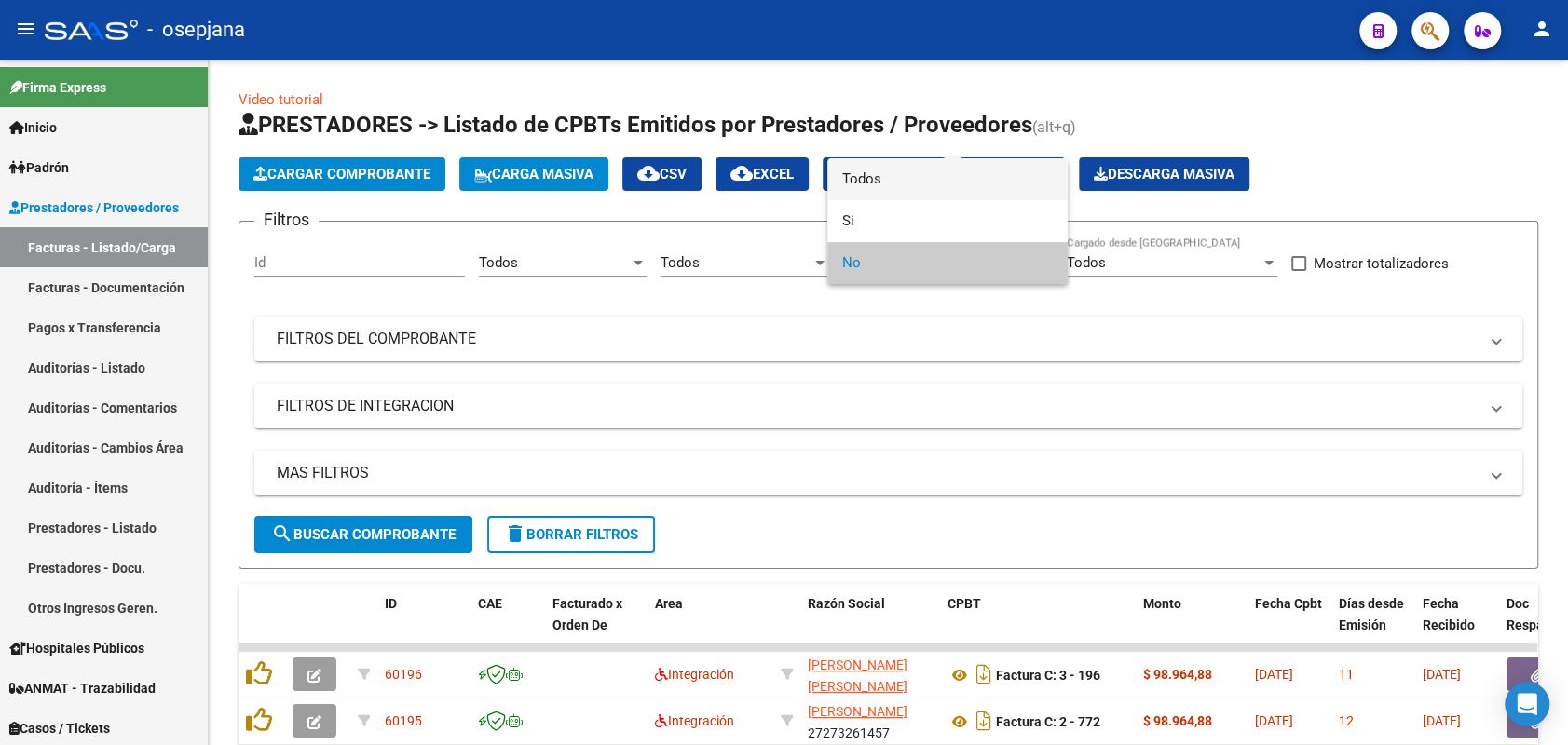
click at [940, 171] on span "Todos" at bounding box center [948, 179] width 211 height 42
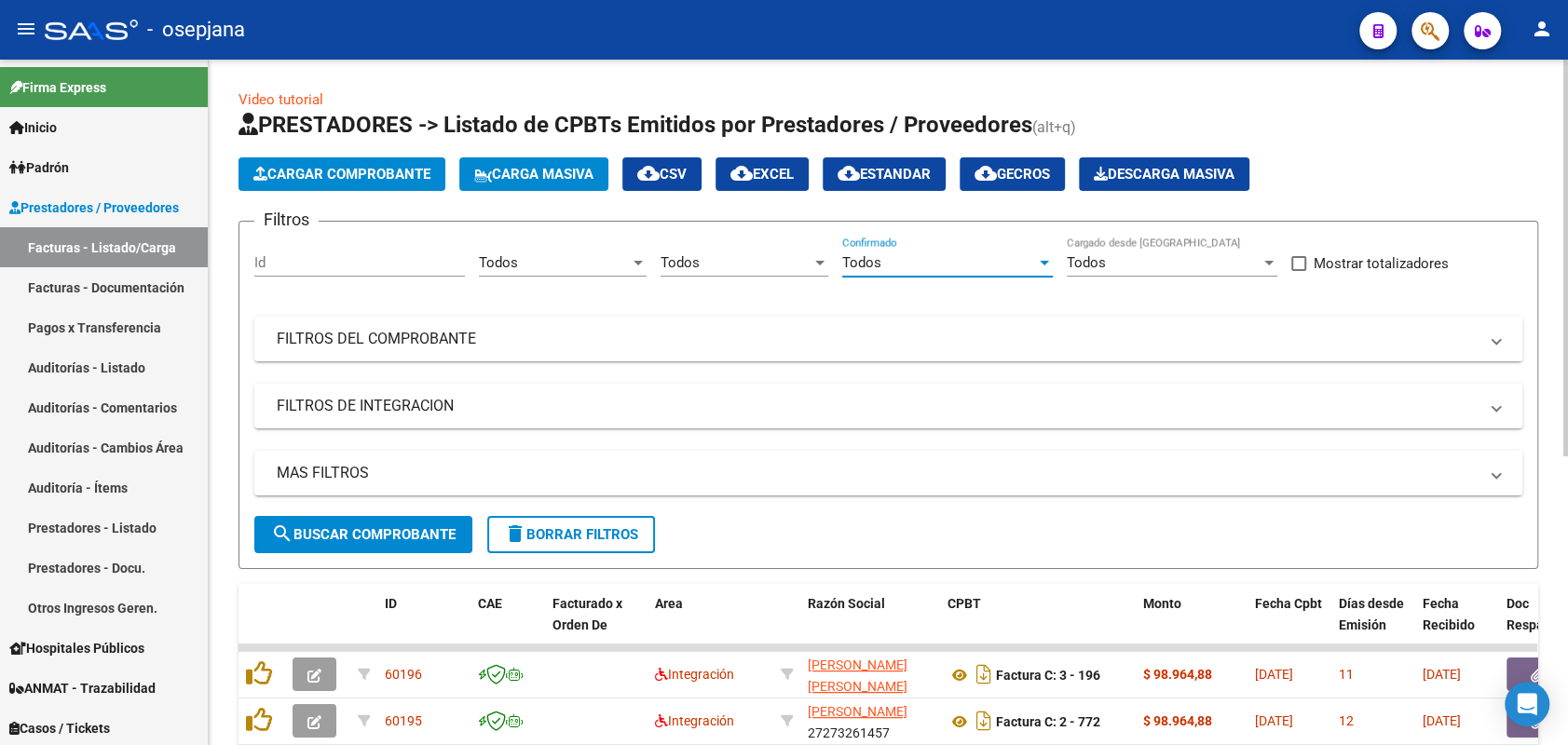
click at [815, 349] on mat-expansion-panel-header "FILTROS DEL COMPROBANTE" at bounding box center [889, 339] width 1268 height 45
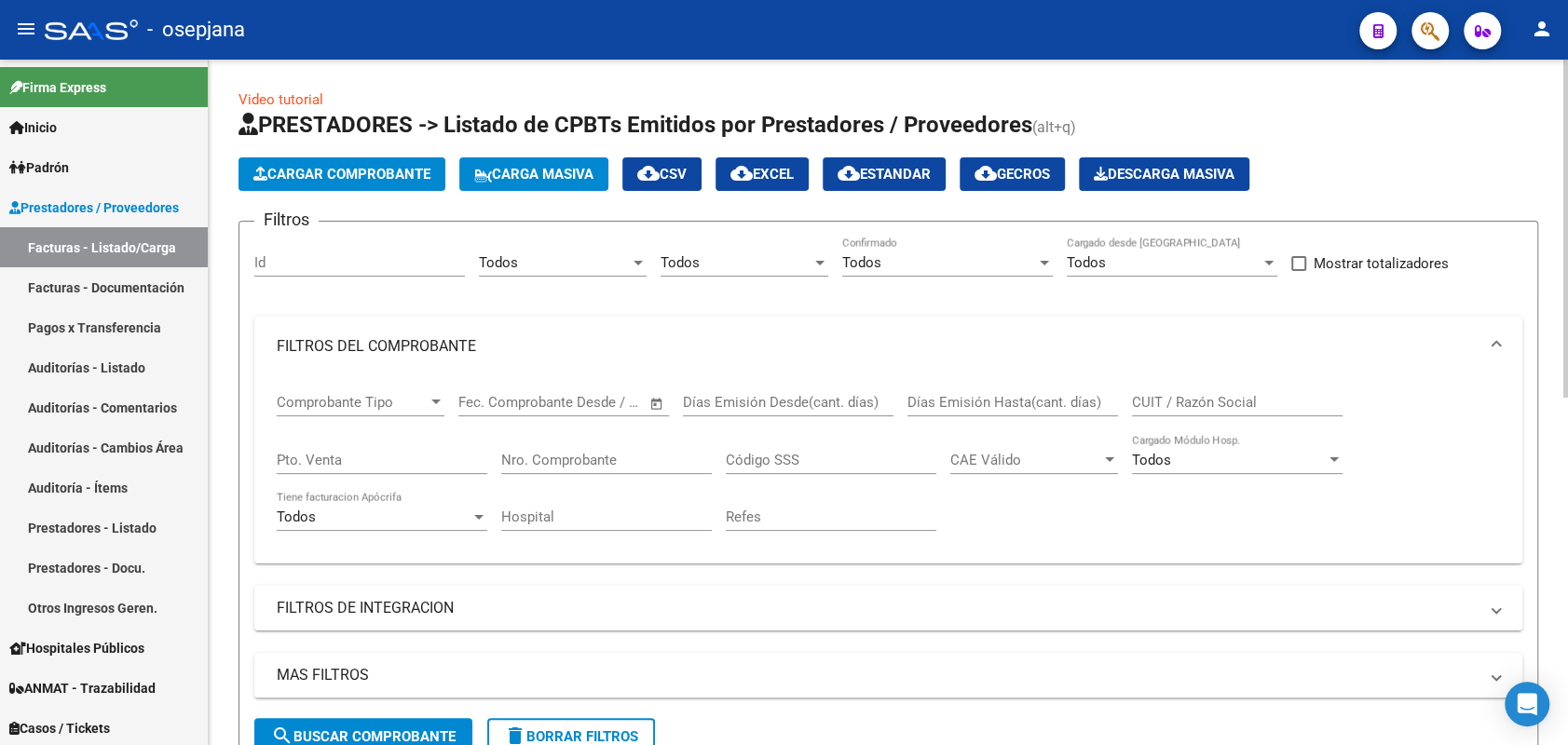
click at [424, 458] on input "Pto. Venta" at bounding box center [382, 460] width 211 height 16
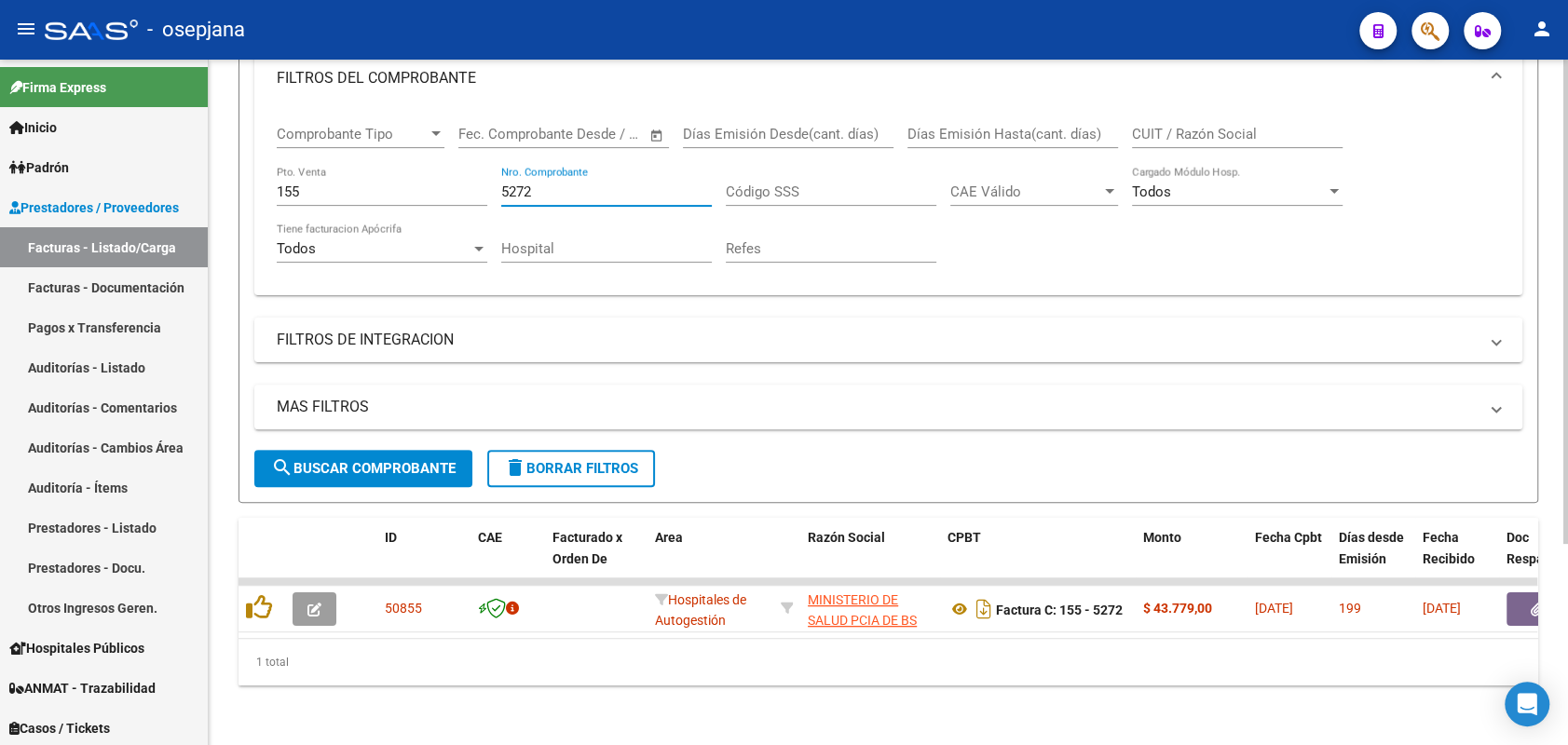
scroll to position [283, 0]
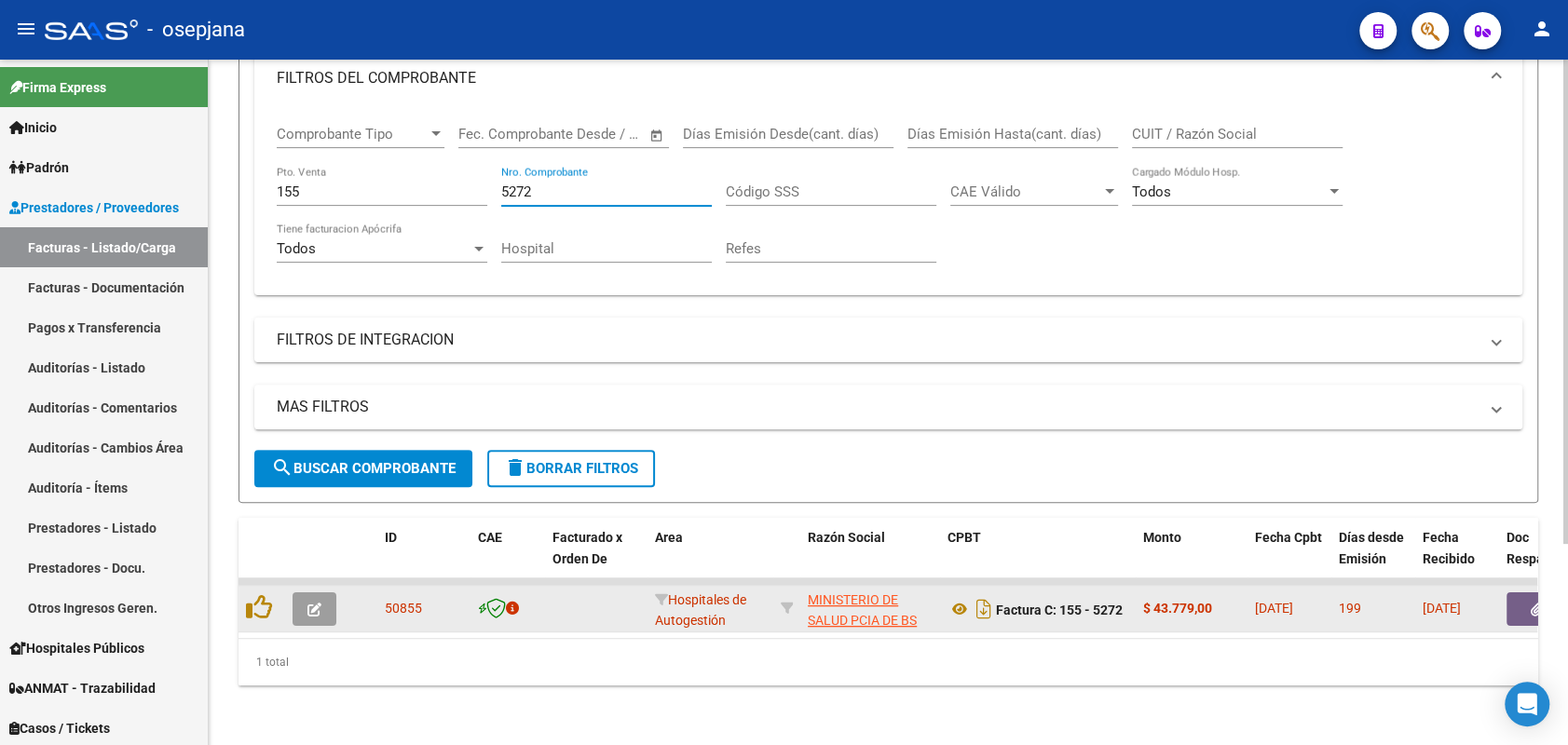
click at [305, 596] on button "button" at bounding box center [314, 609] width 44 height 34
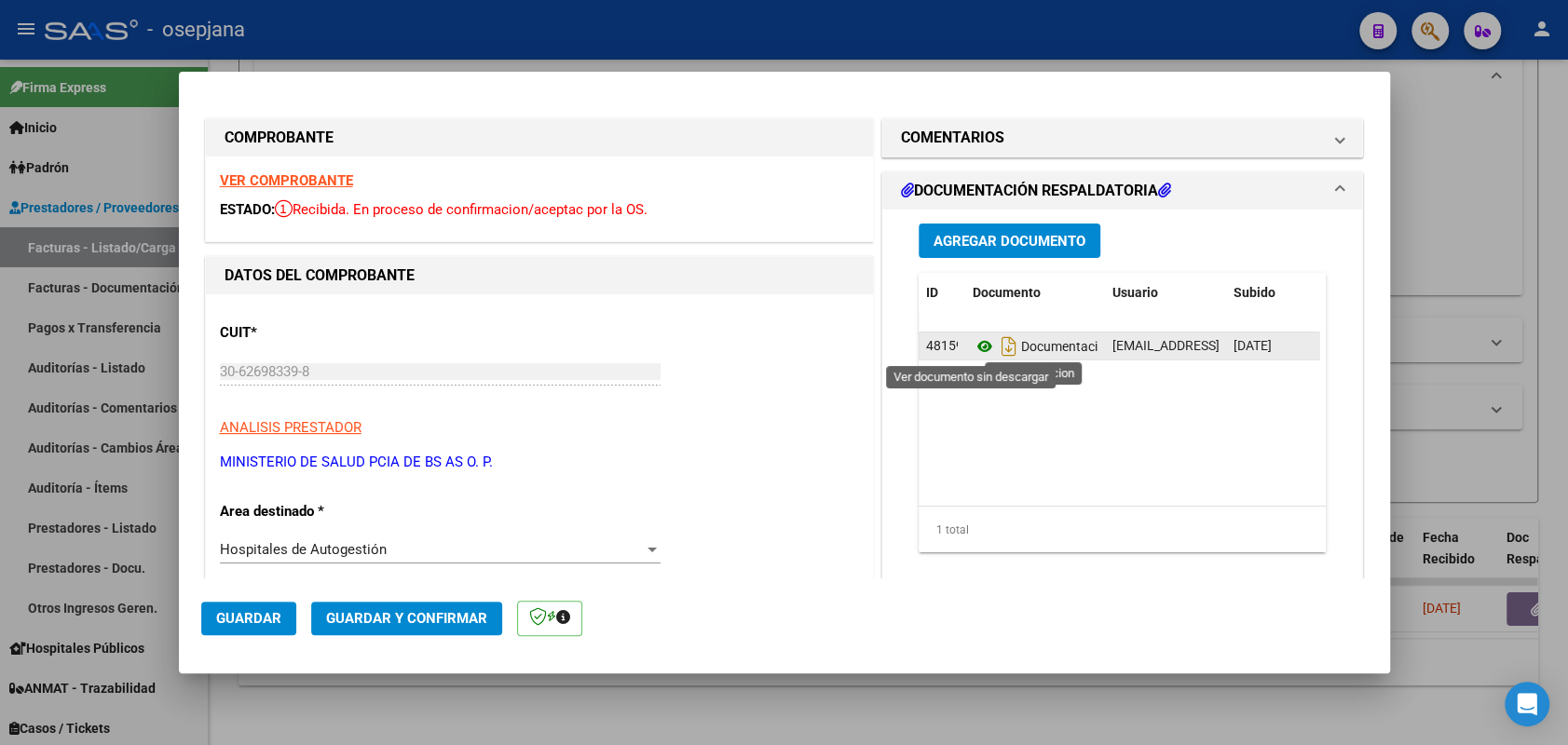
click at [976, 343] on icon at bounding box center [984, 346] width 24 height 22
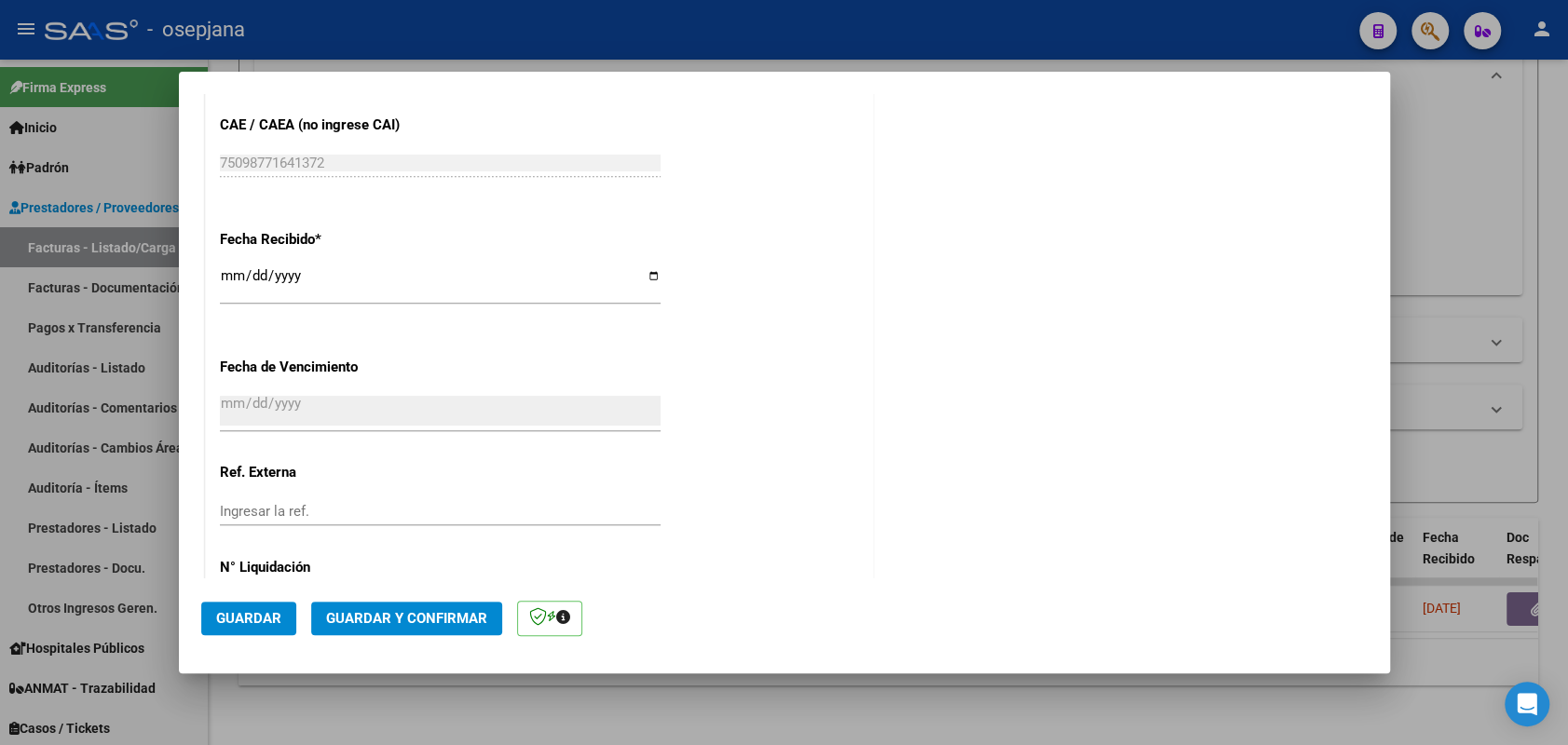
scroll to position [1040, 0]
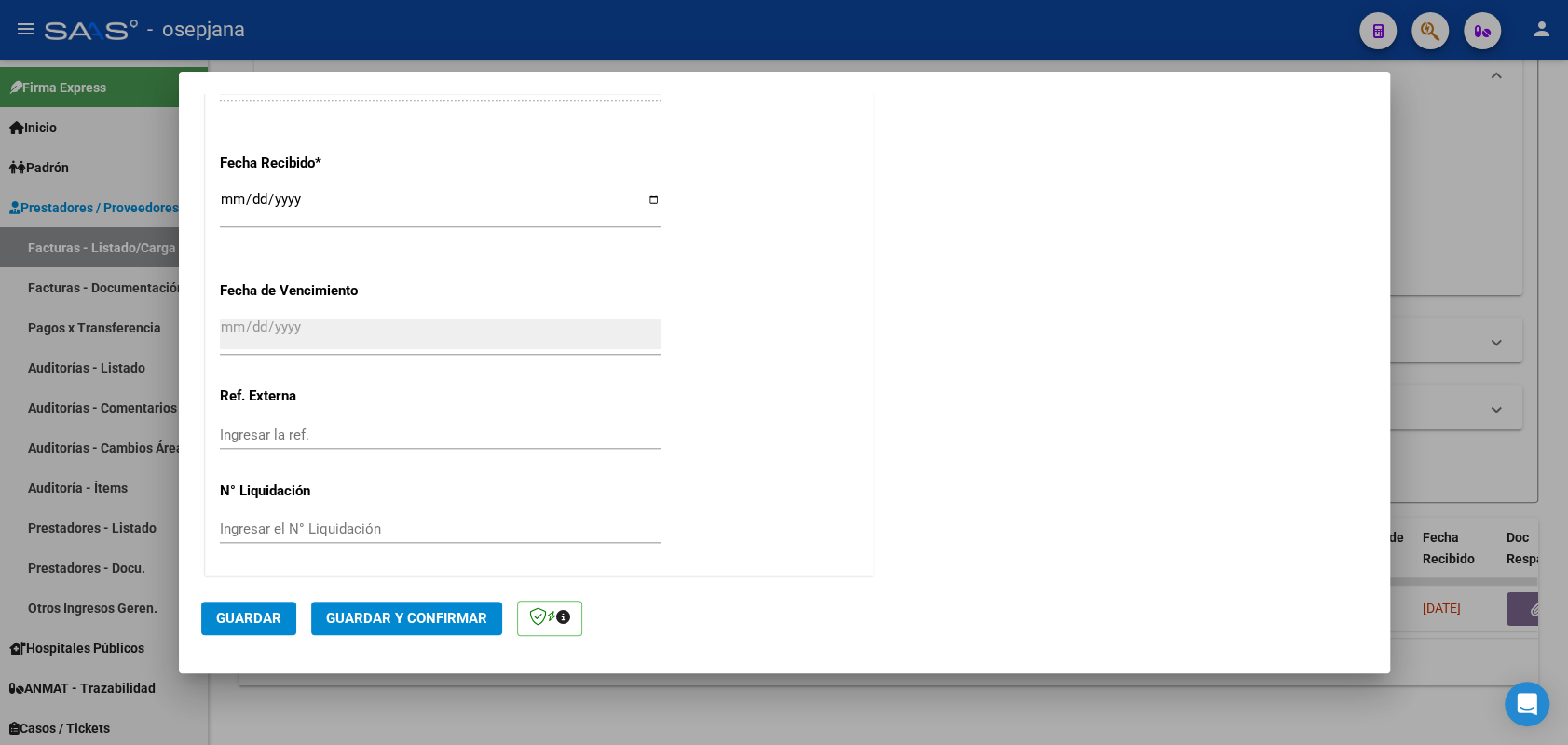
click at [328, 421] on div "Ingresar la ref." at bounding box center [439, 434] width 440 height 28
click at [249, 611] on span "Guardar" at bounding box center [248, 618] width 65 height 16
click at [430, 613] on span "Guardar y Confirmar" at bounding box center [407, 618] width 162 height 16
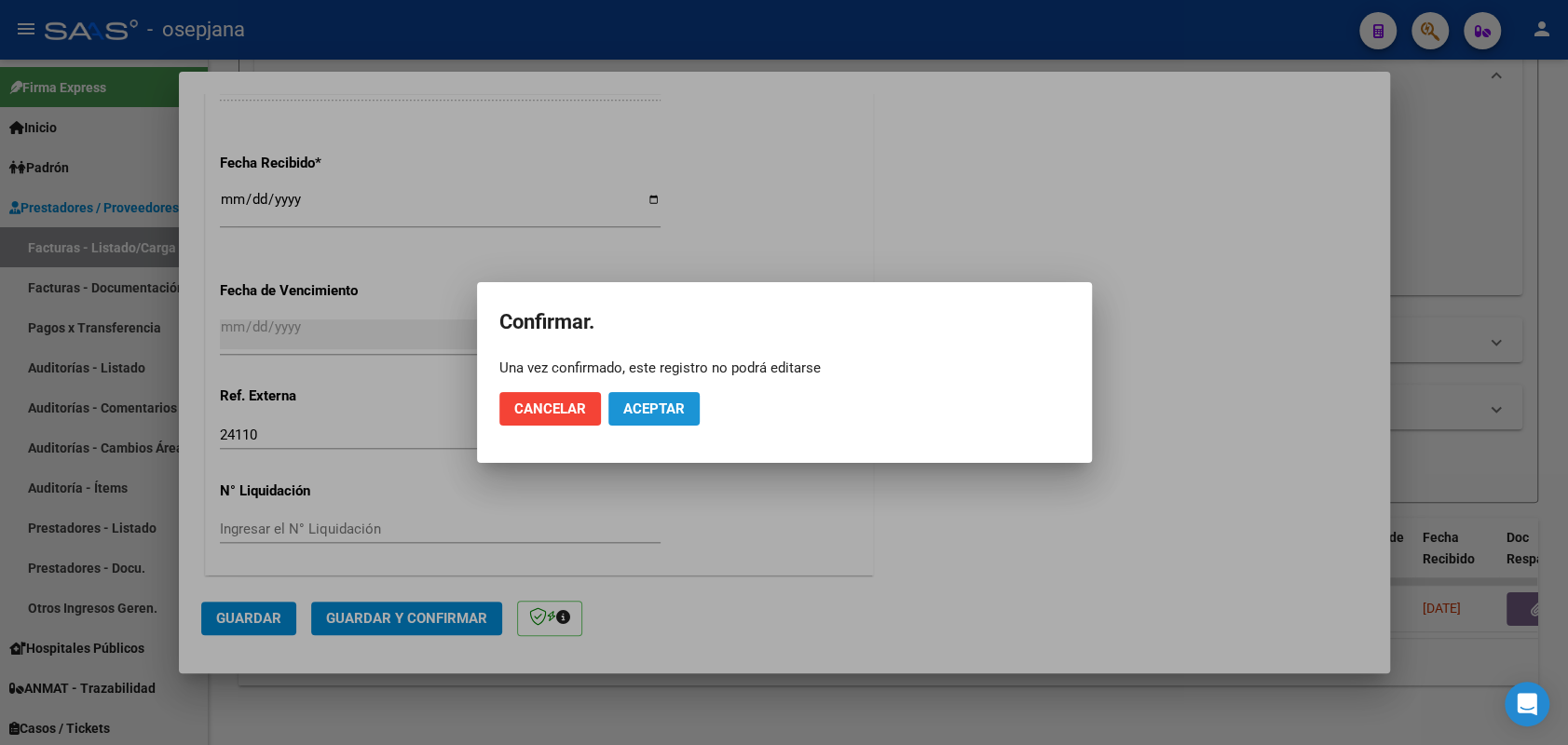
click at [661, 406] on span "Aceptar" at bounding box center [654, 408] width 62 height 16
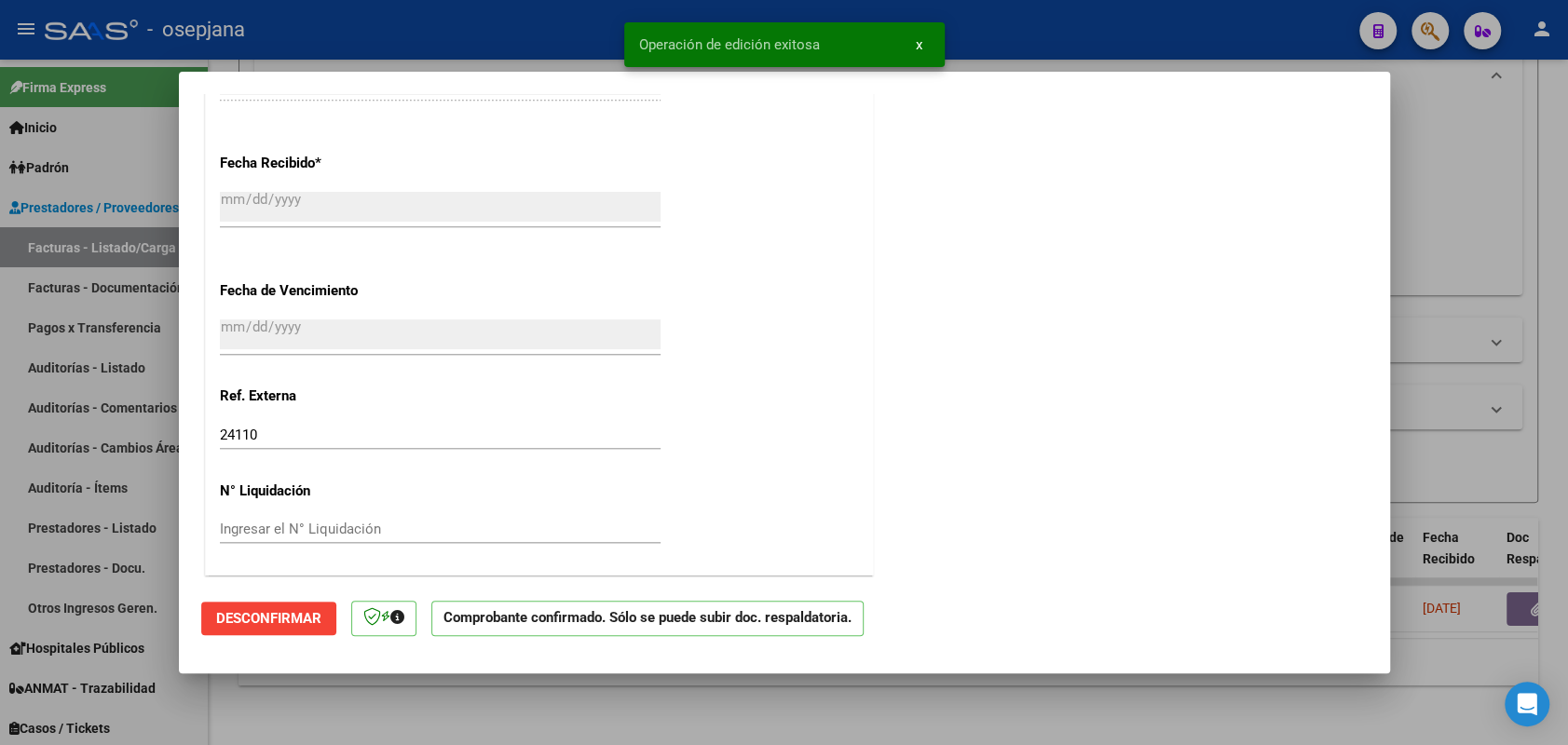
click at [92, 373] on div at bounding box center [784, 372] width 1568 height 745
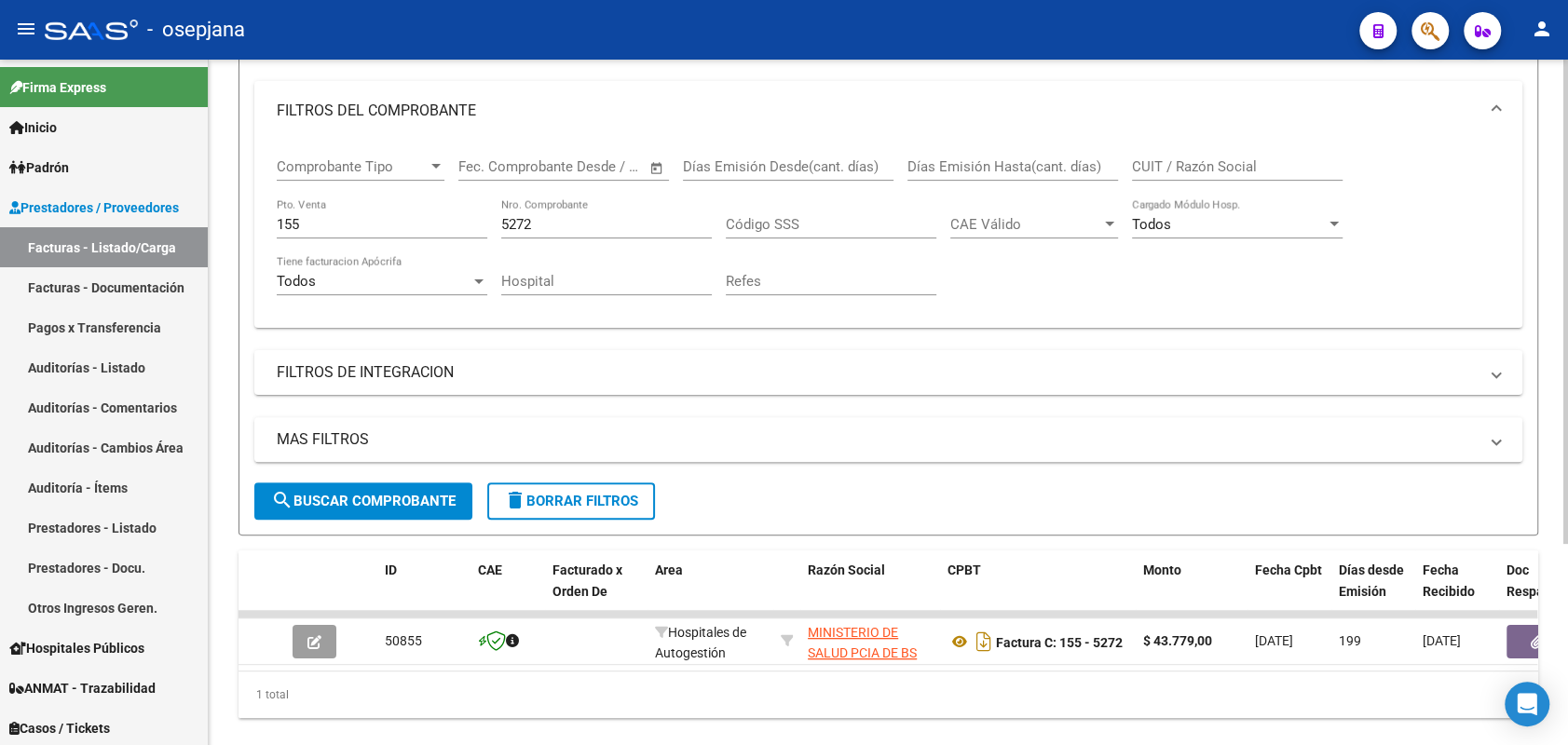
scroll to position [283, 0]
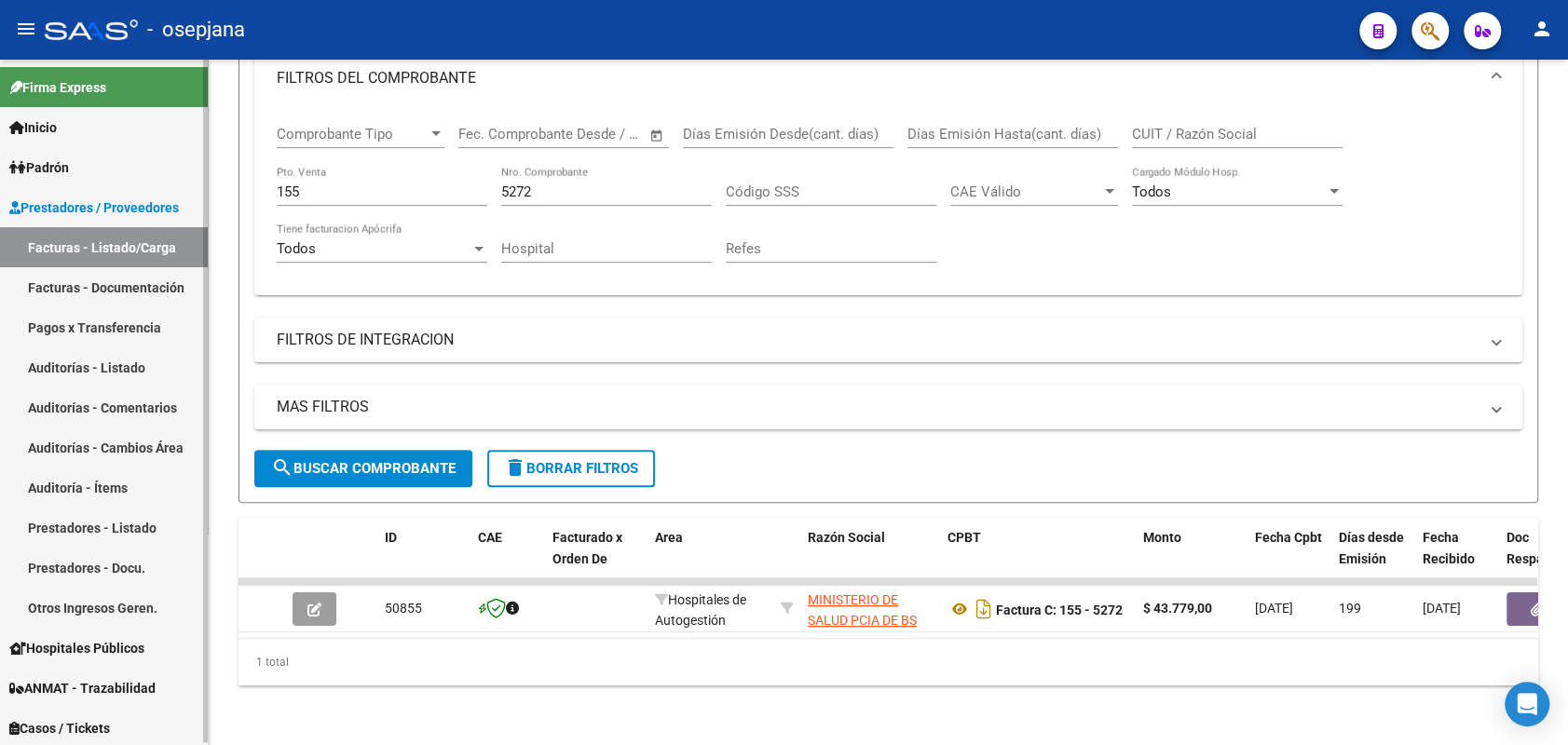
click at [108, 362] on link "Auditorías - Listado" at bounding box center [104, 367] width 208 height 40
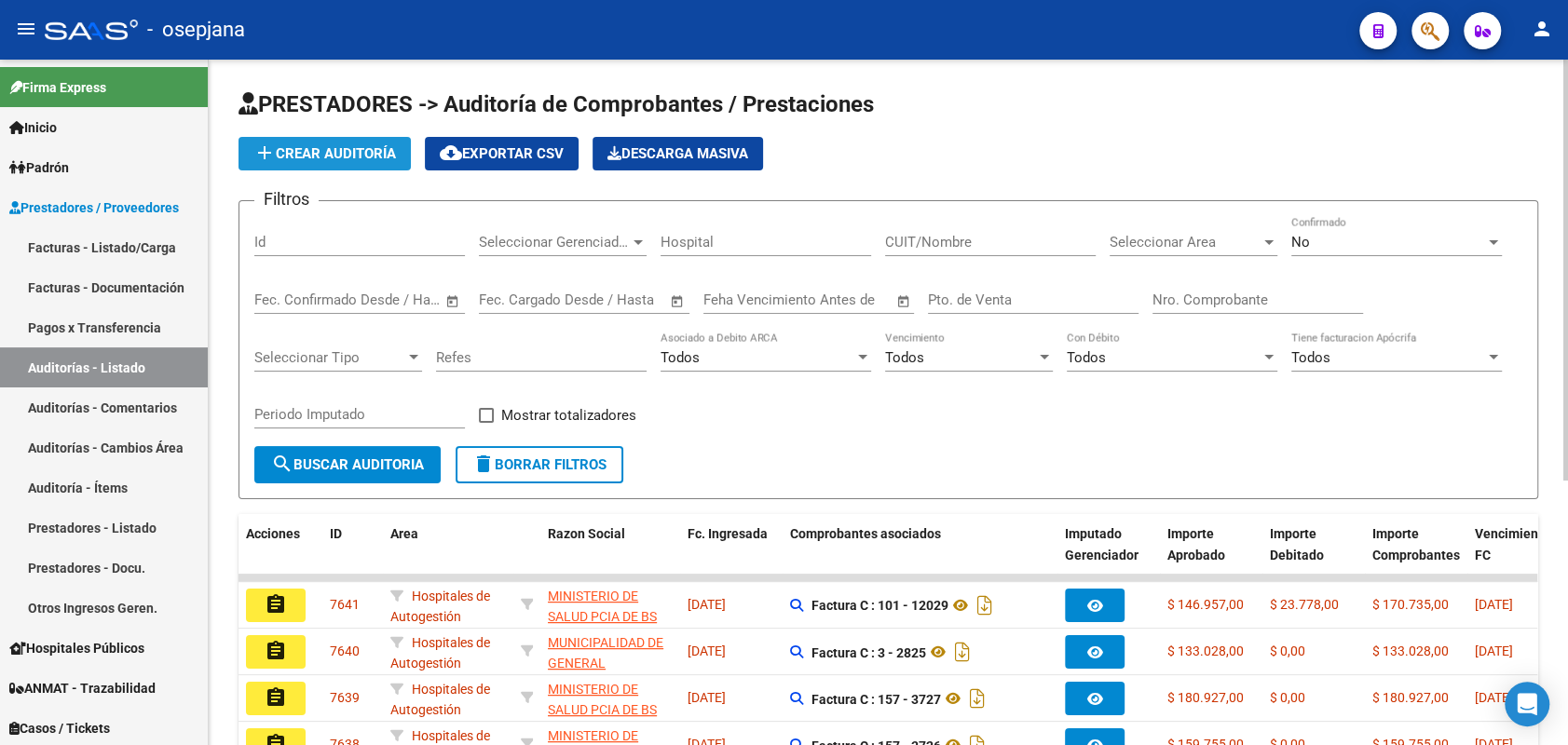
click at [346, 153] on span "add Crear Auditoría" at bounding box center [324, 153] width 142 height 16
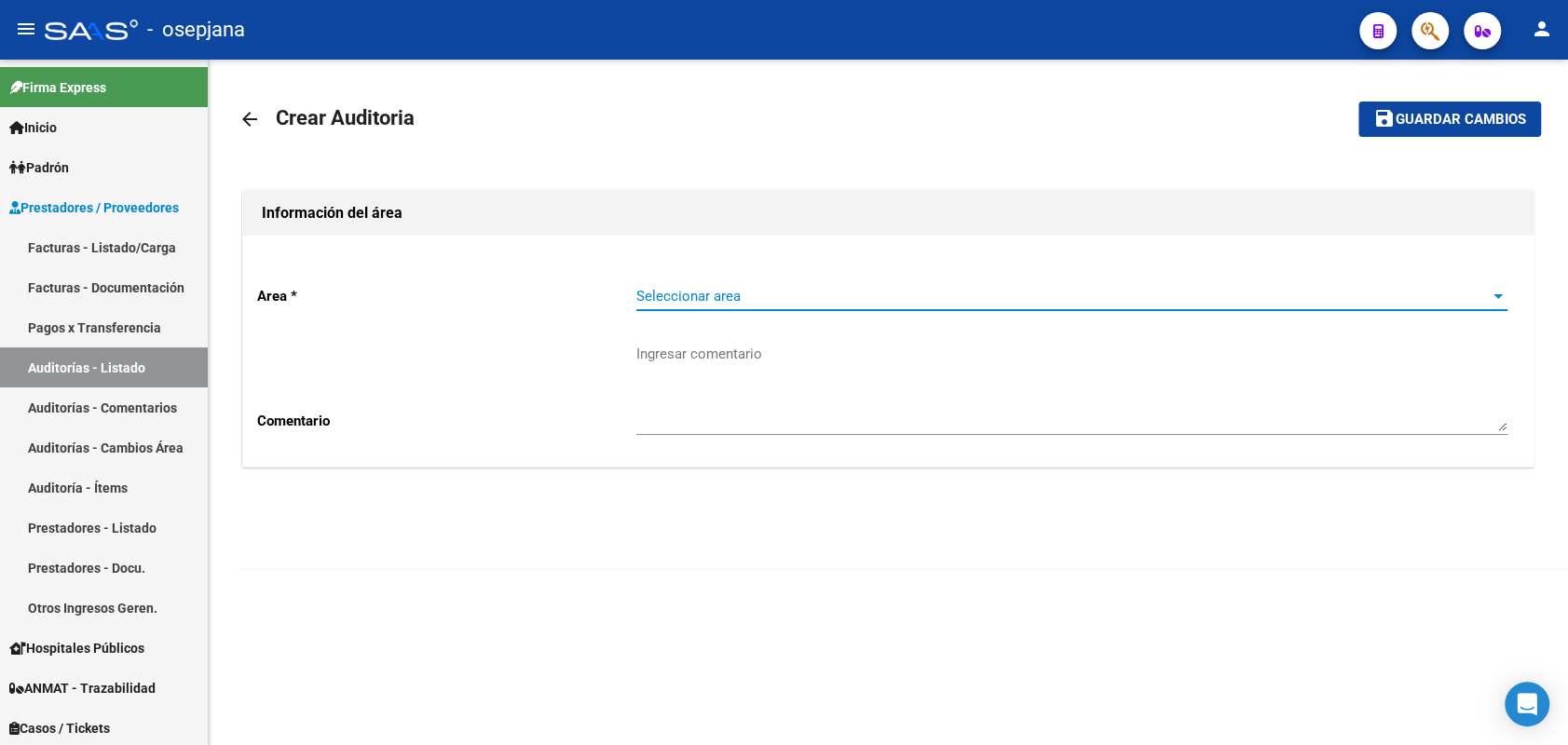
click at [693, 302] on span "Seleccionar area" at bounding box center [1064, 295] width 855 height 16
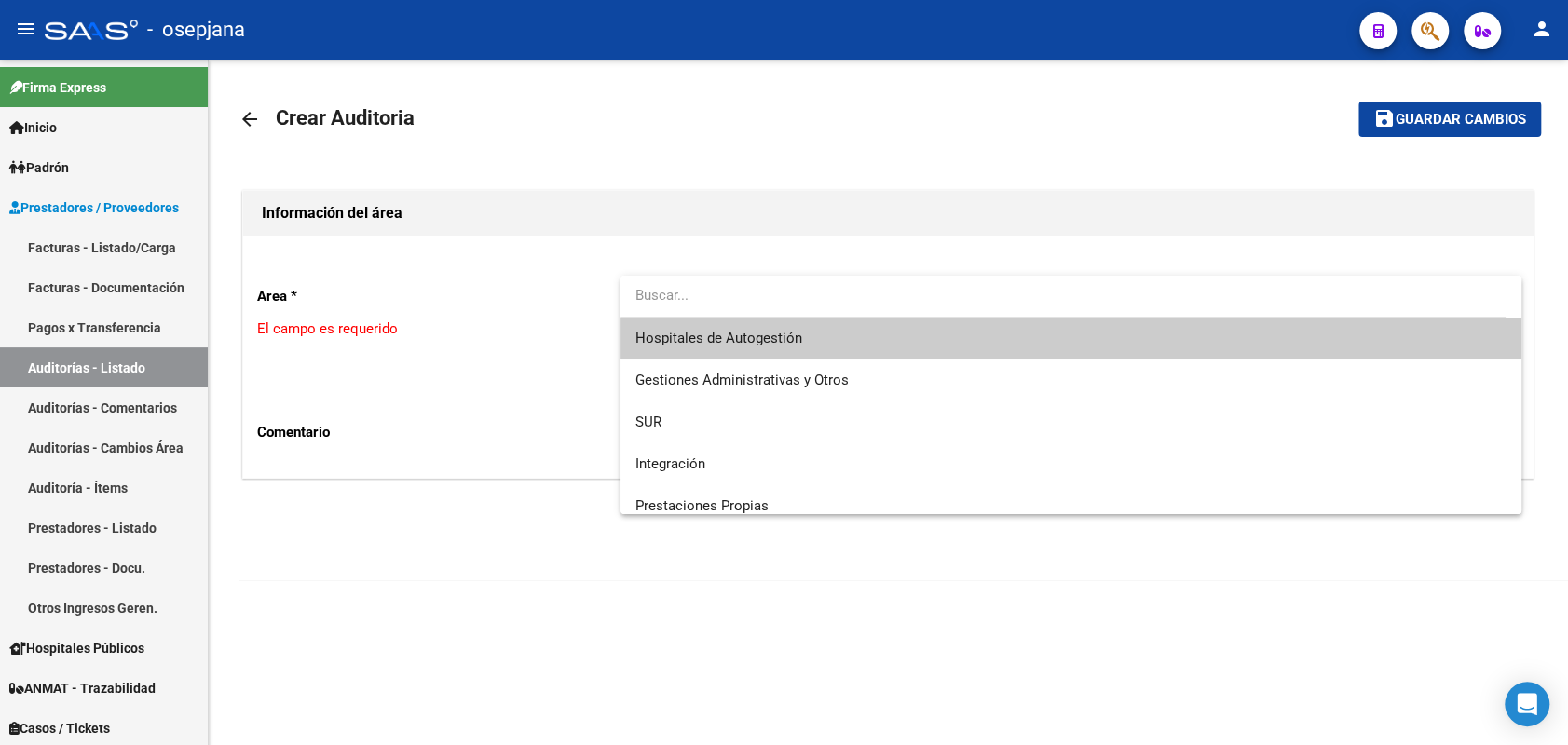
click at [679, 324] on span "Hospitales de Autogestión" at bounding box center [1071, 338] width 871 height 42
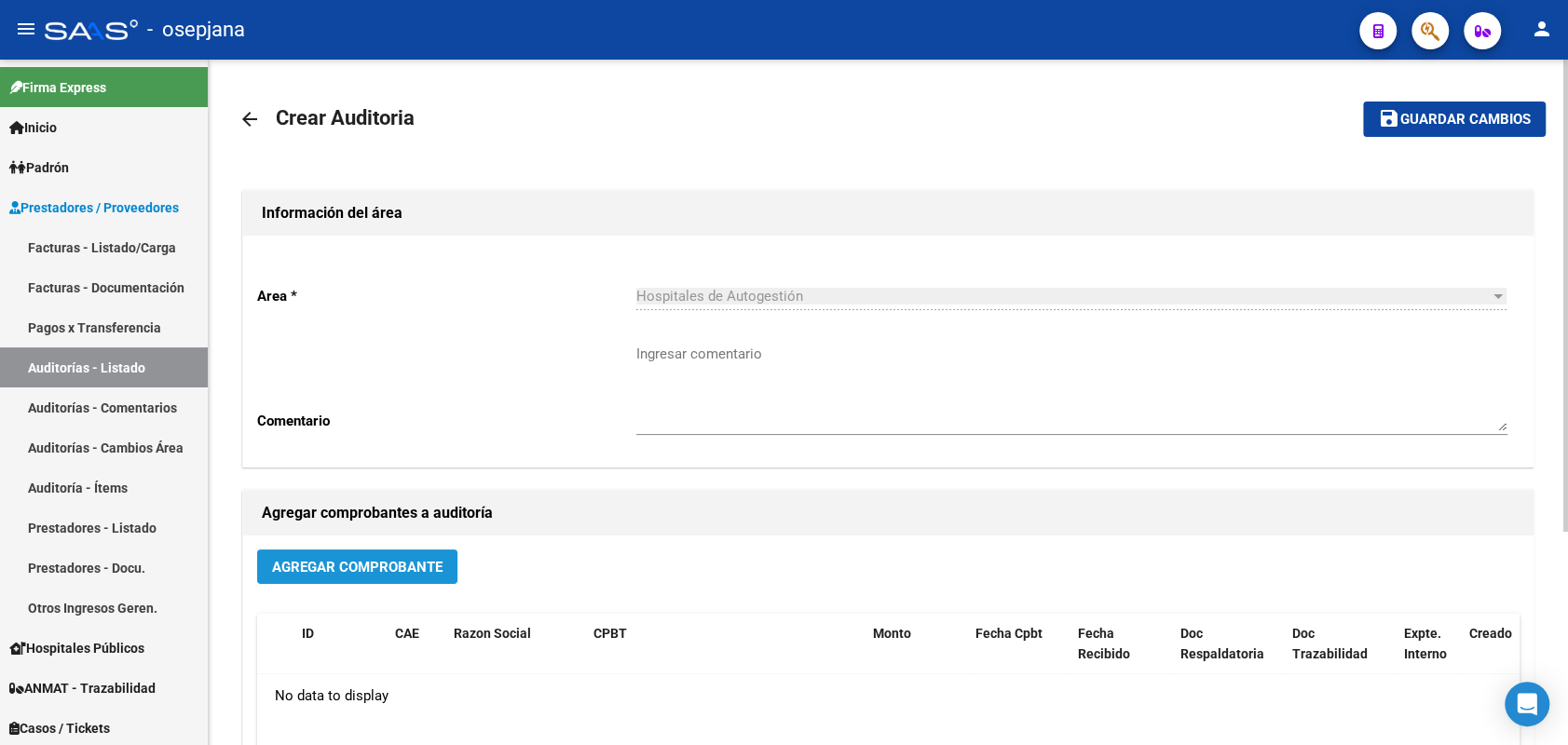
click at [348, 562] on span "Agregar Comprobante" at bounding box center [357, 567] width 170 height 16
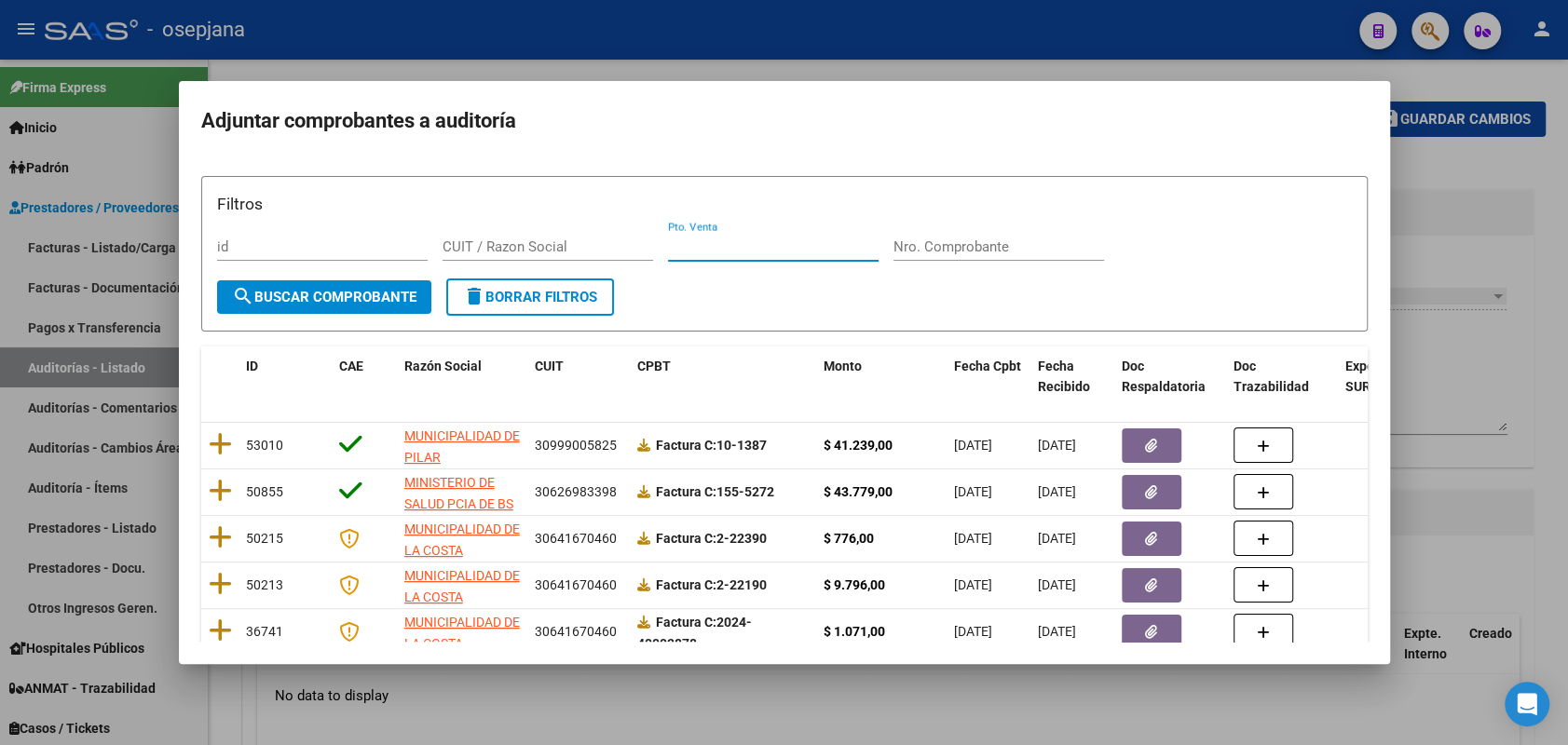
click at [712, 248] on input "Pto. Venta" at bounding box center [773, 246] width 211 height 16
click at [328, 297] on span "search Buscar Comprobante" at bounding box center [324, 296] width 185 height 16
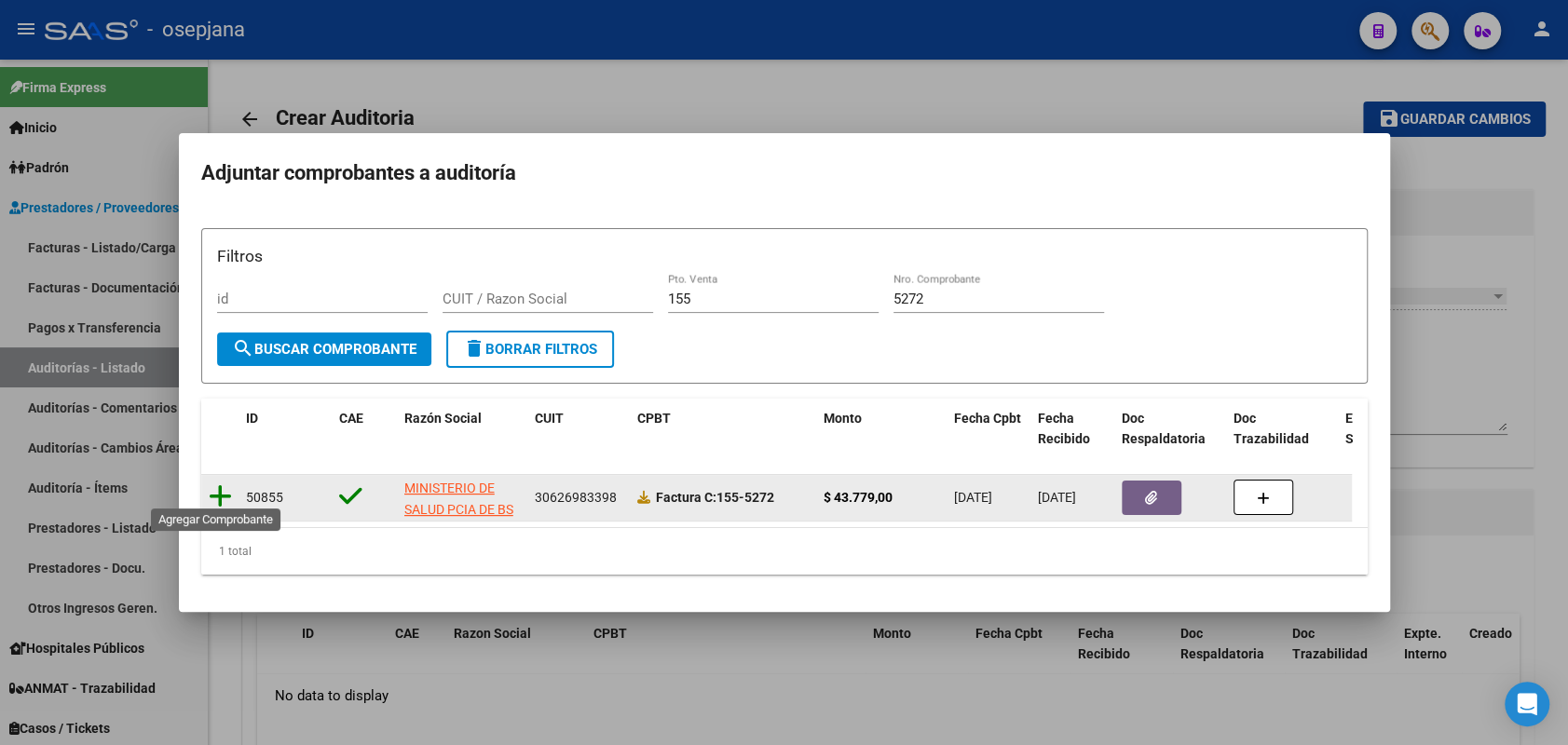
click at [224, 491] on icon at bounding box center [221, 496] width 23 height 26
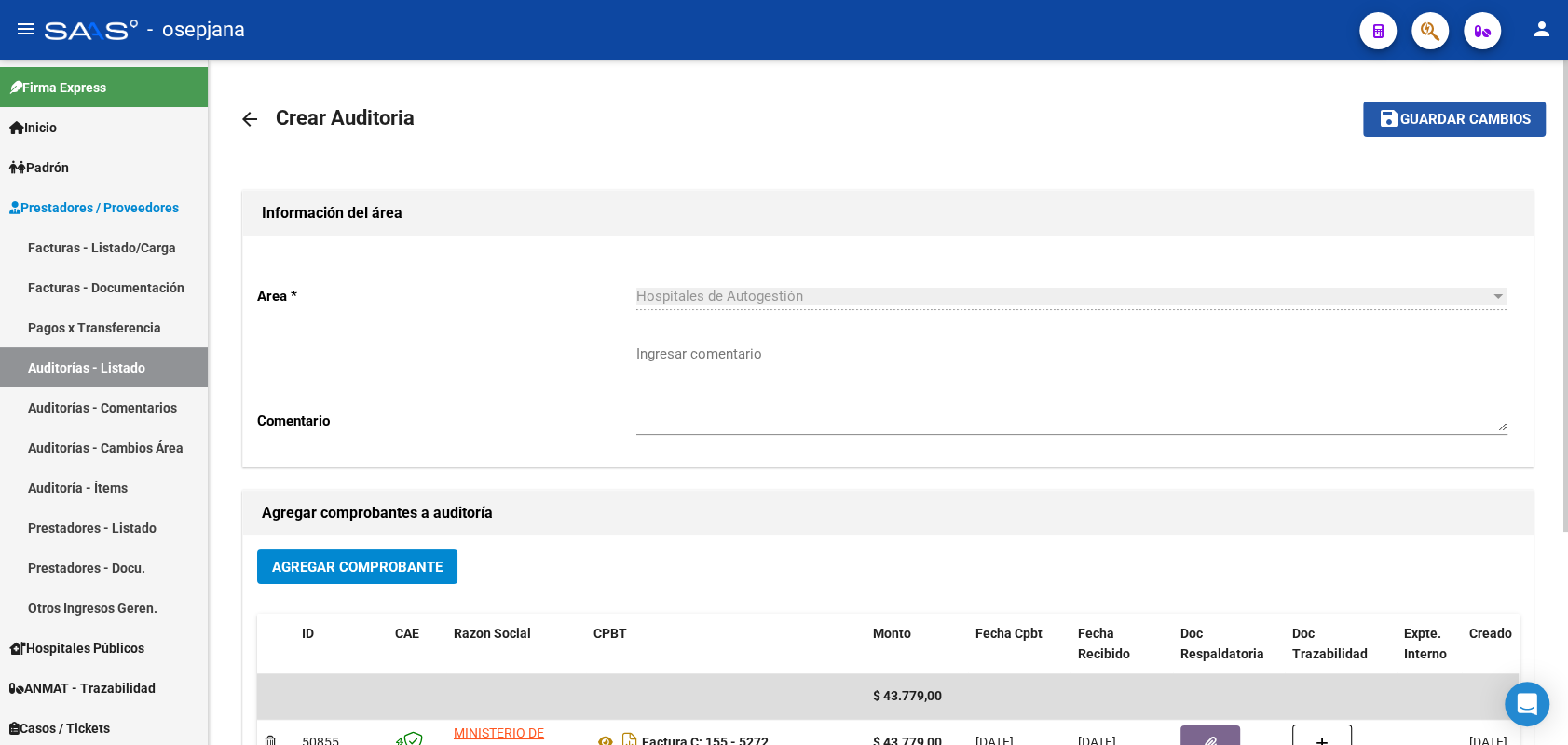
click at [1479, 117] on span "Guardar cambios" at bounding box center [1465, 120] width 131 height 16
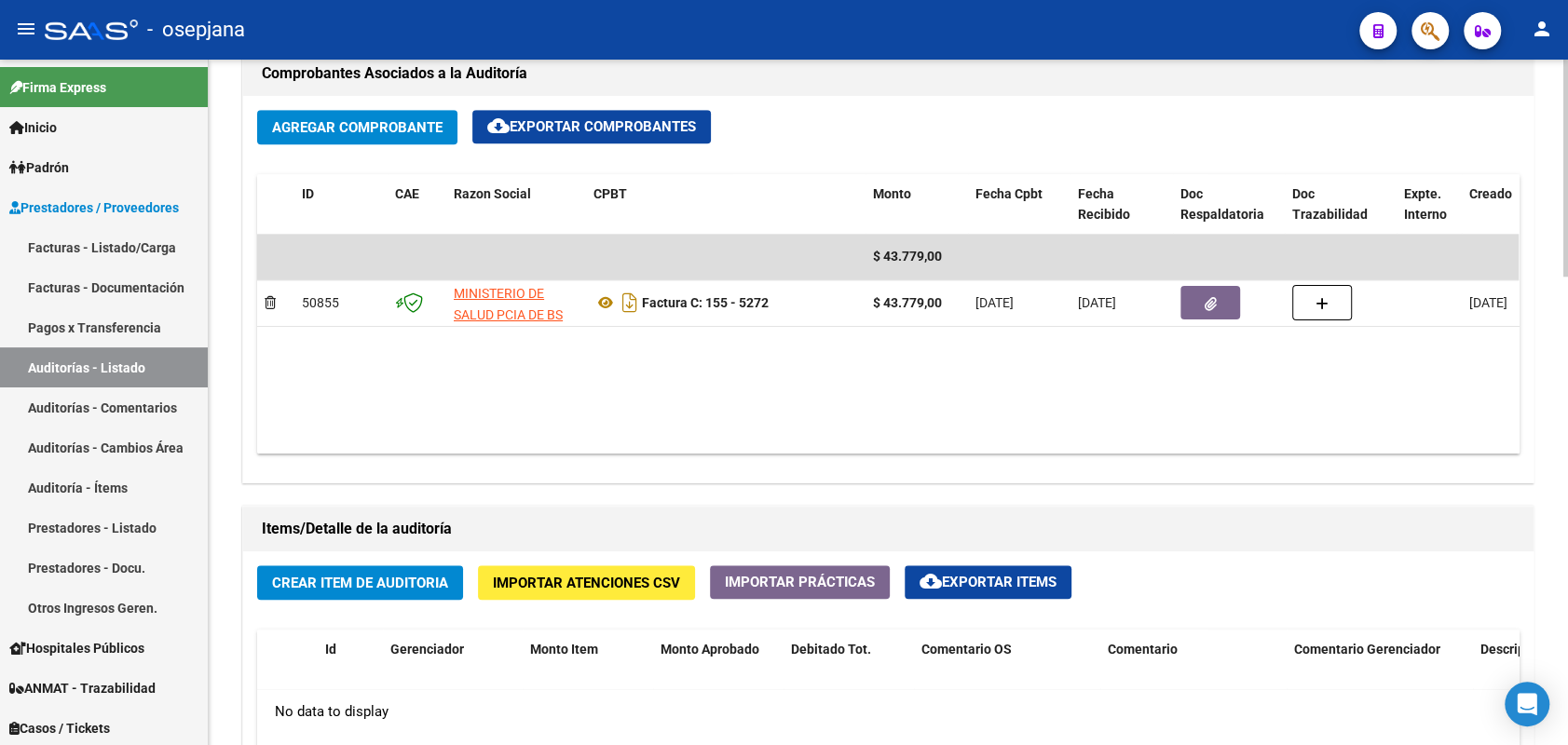
scroll to position [927, 0]
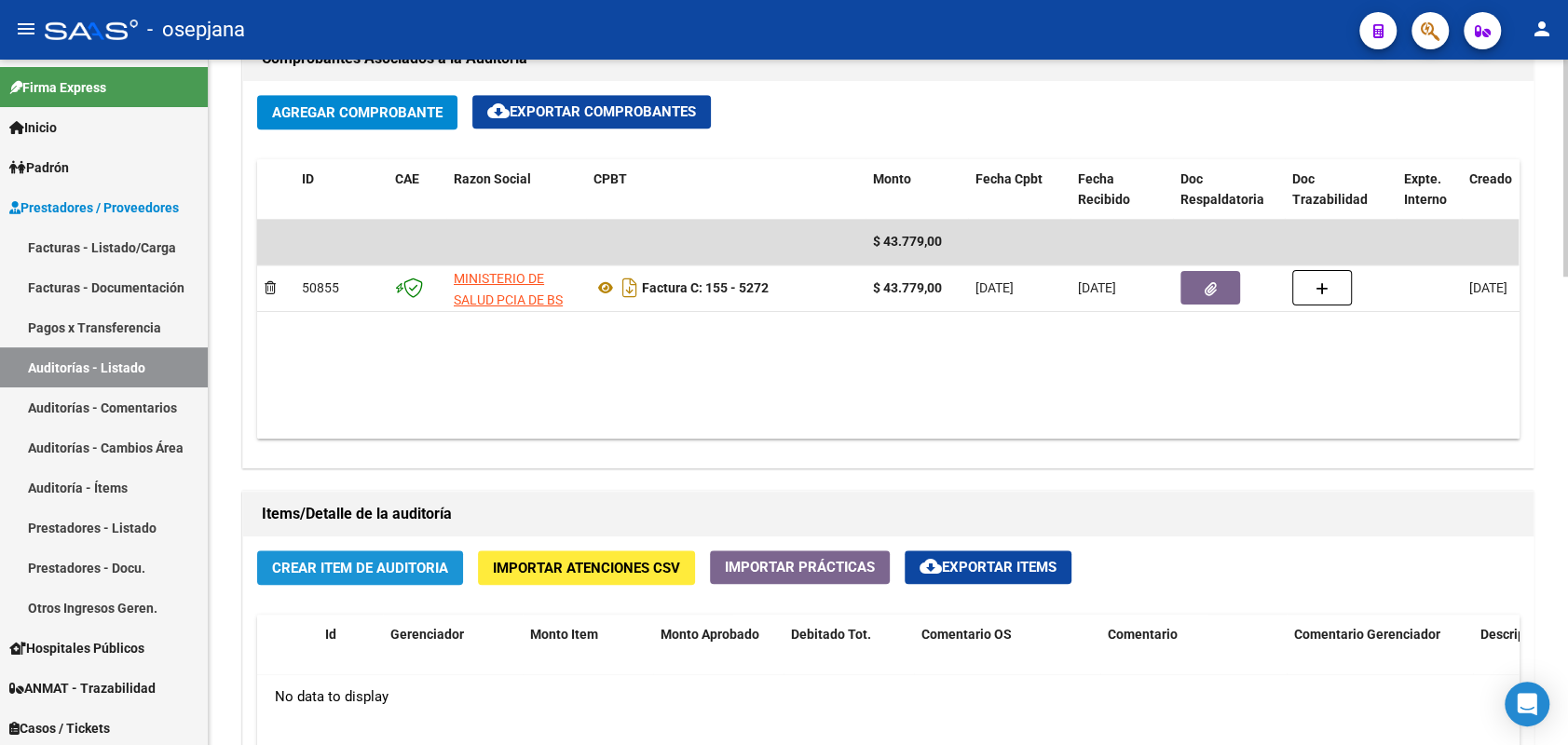
click at [383, 560] on span "Crear Item de Auditoria" at bounding box center [360, 568] width 176 height 16
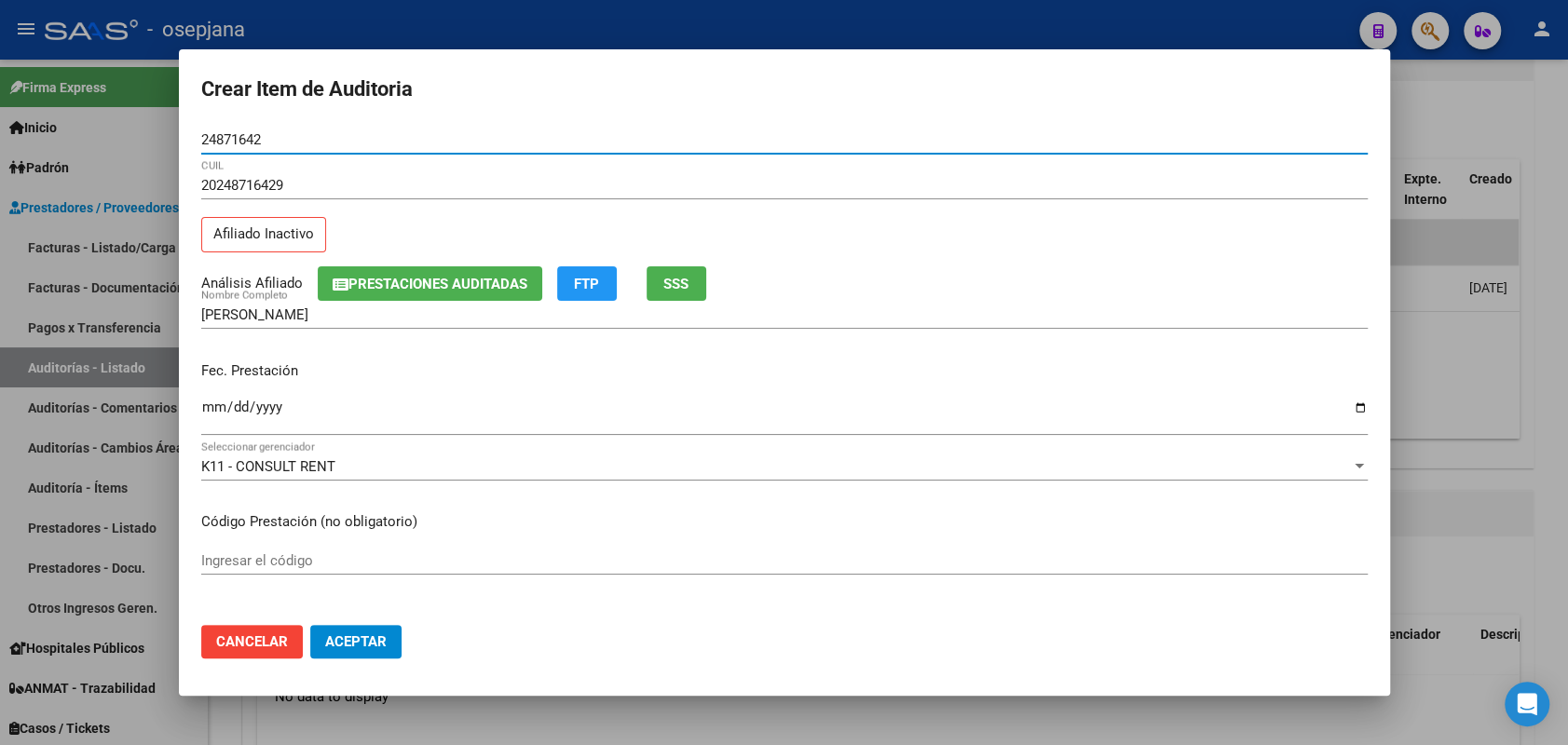
click at [683, 279] on span "SSS" at bounding box center [676, 283] width 25 height 16
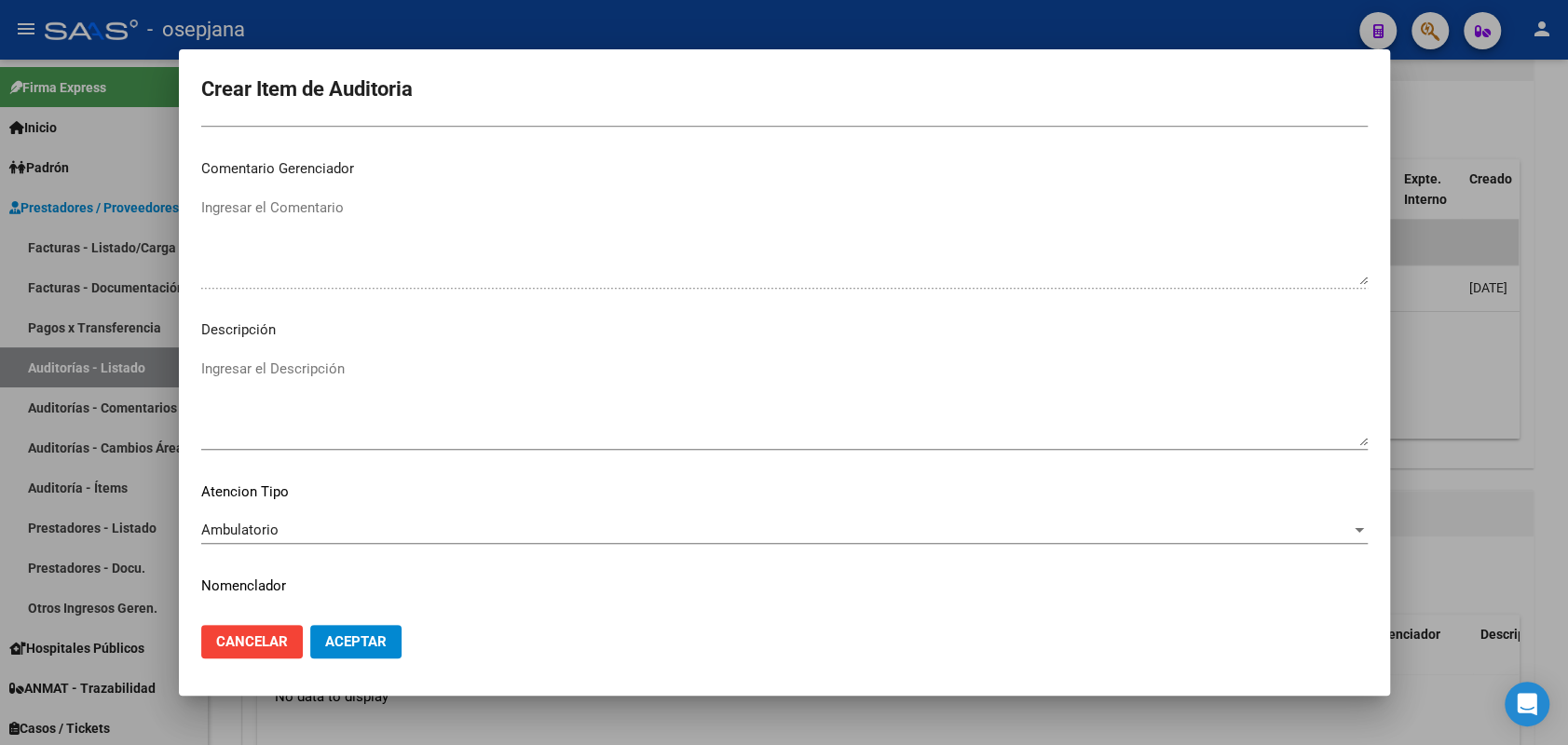
scroll to position [1192, 0]
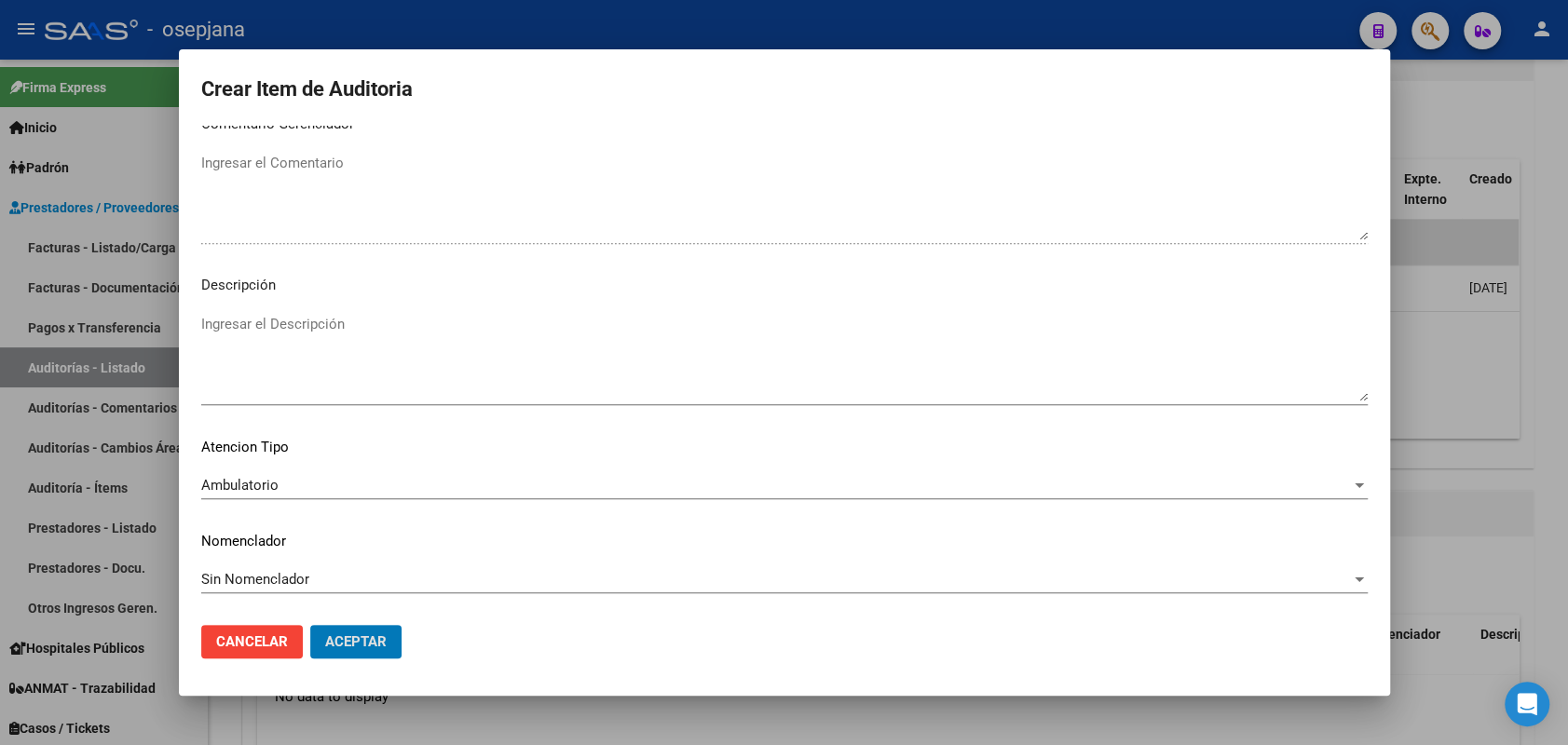
click at [311, 625] on button "Aceptar" at bounding box center [356, 641] width 91 height 34
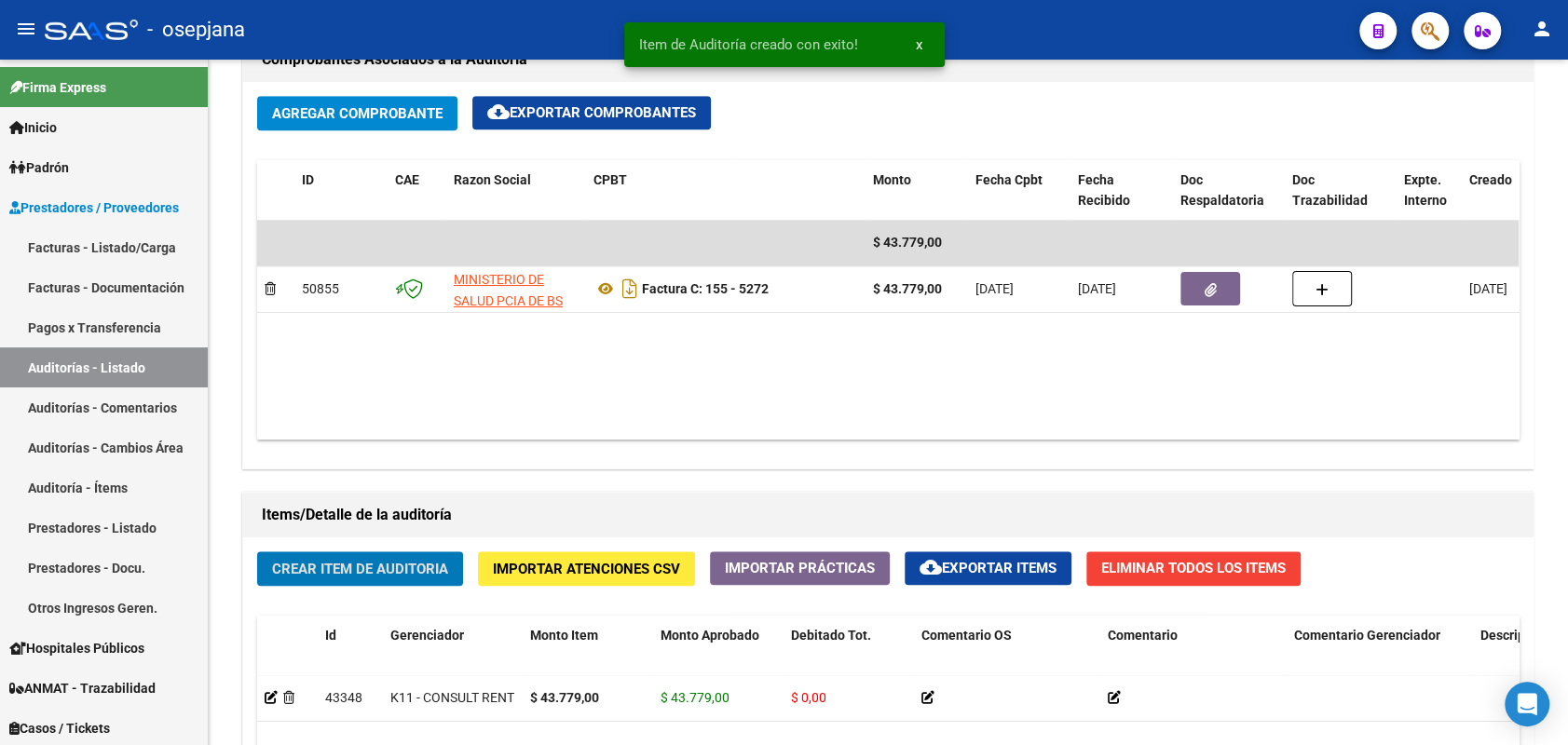
scroll to position [928, 0]
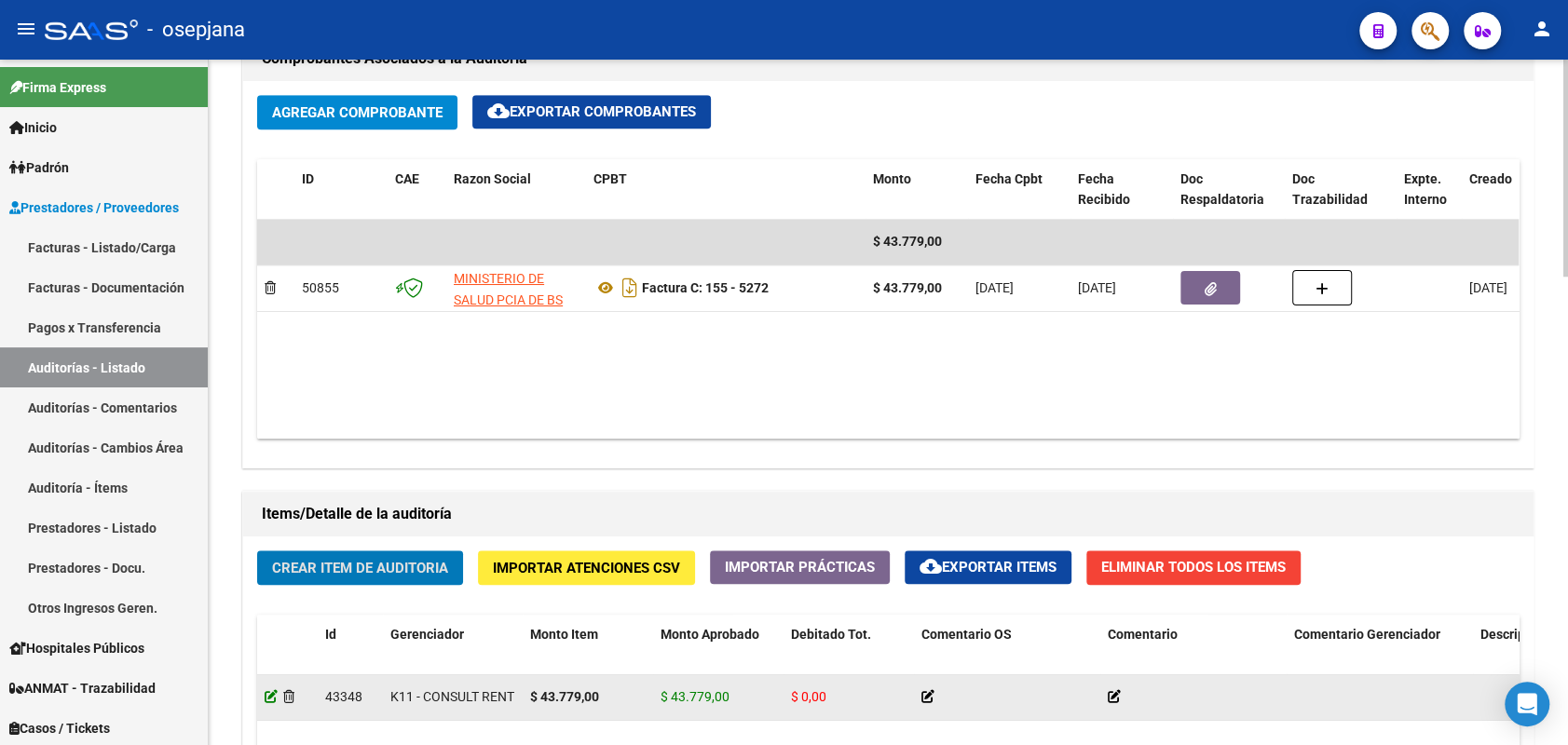
click at [268, 697] on icon at bounding box center [270, 696] width 13 height 13
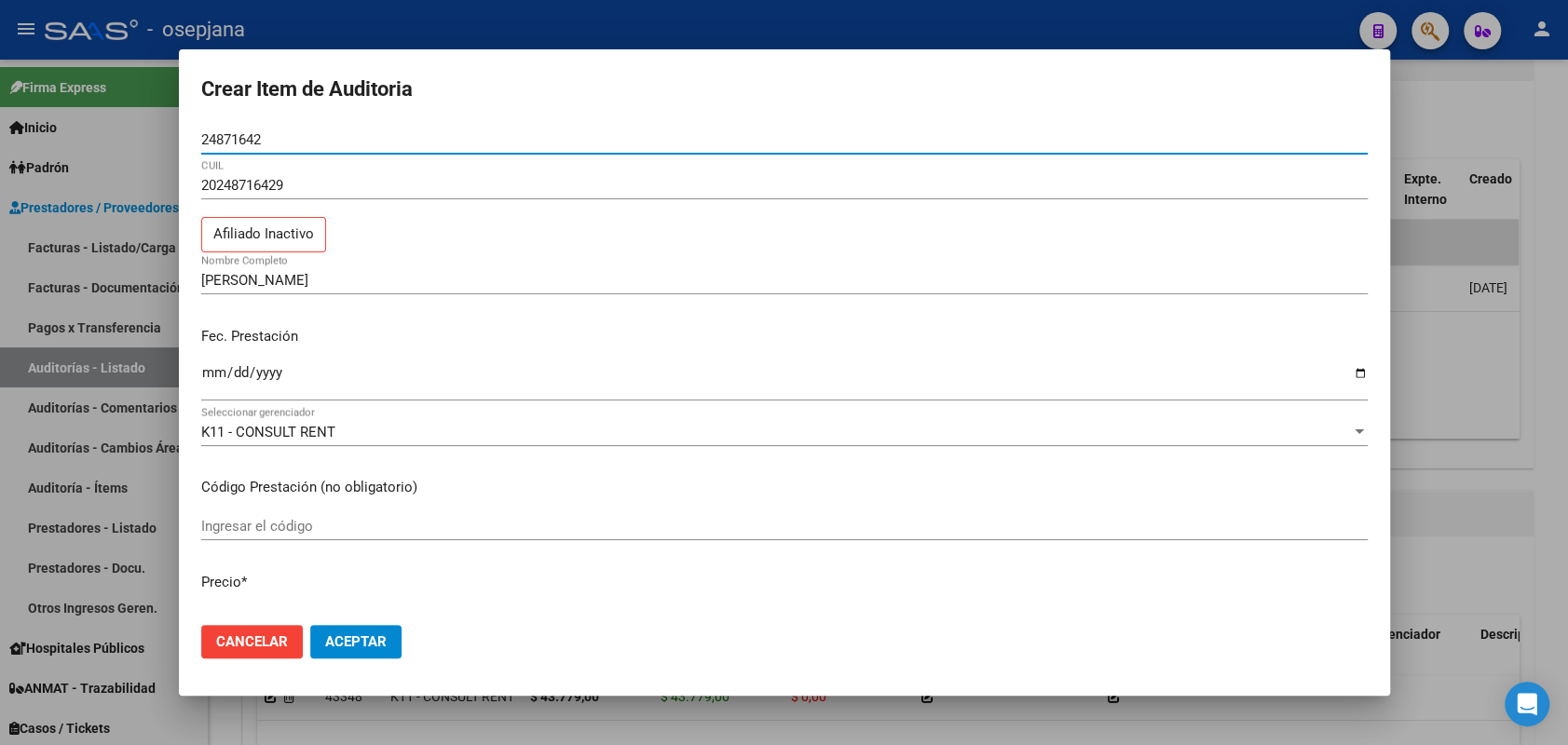
scroll to position [1158, 0]
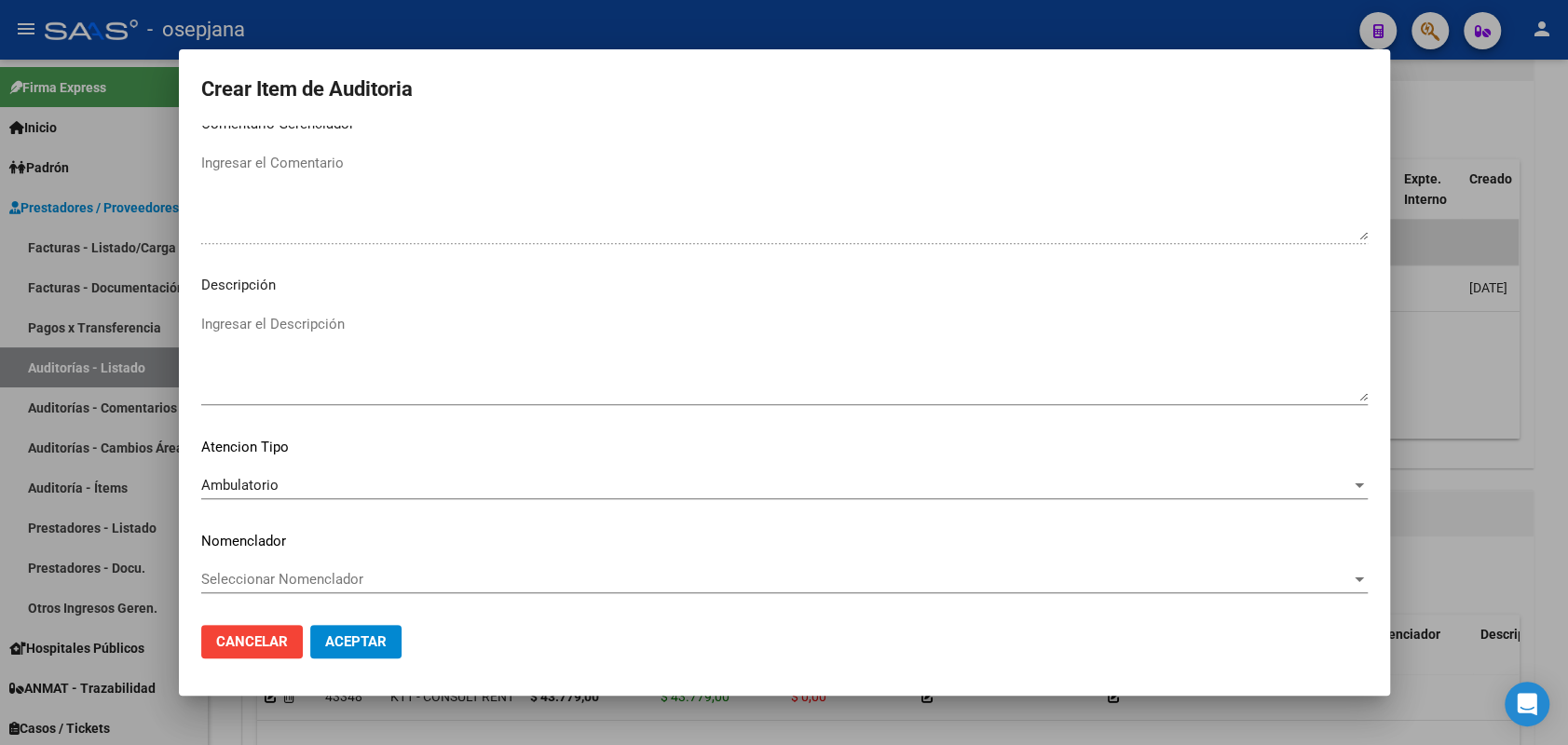
click at [428, 473] on div "Ambulatorio Seleccionar tipo" at bounding box center [784, 485] width 1166 height 28
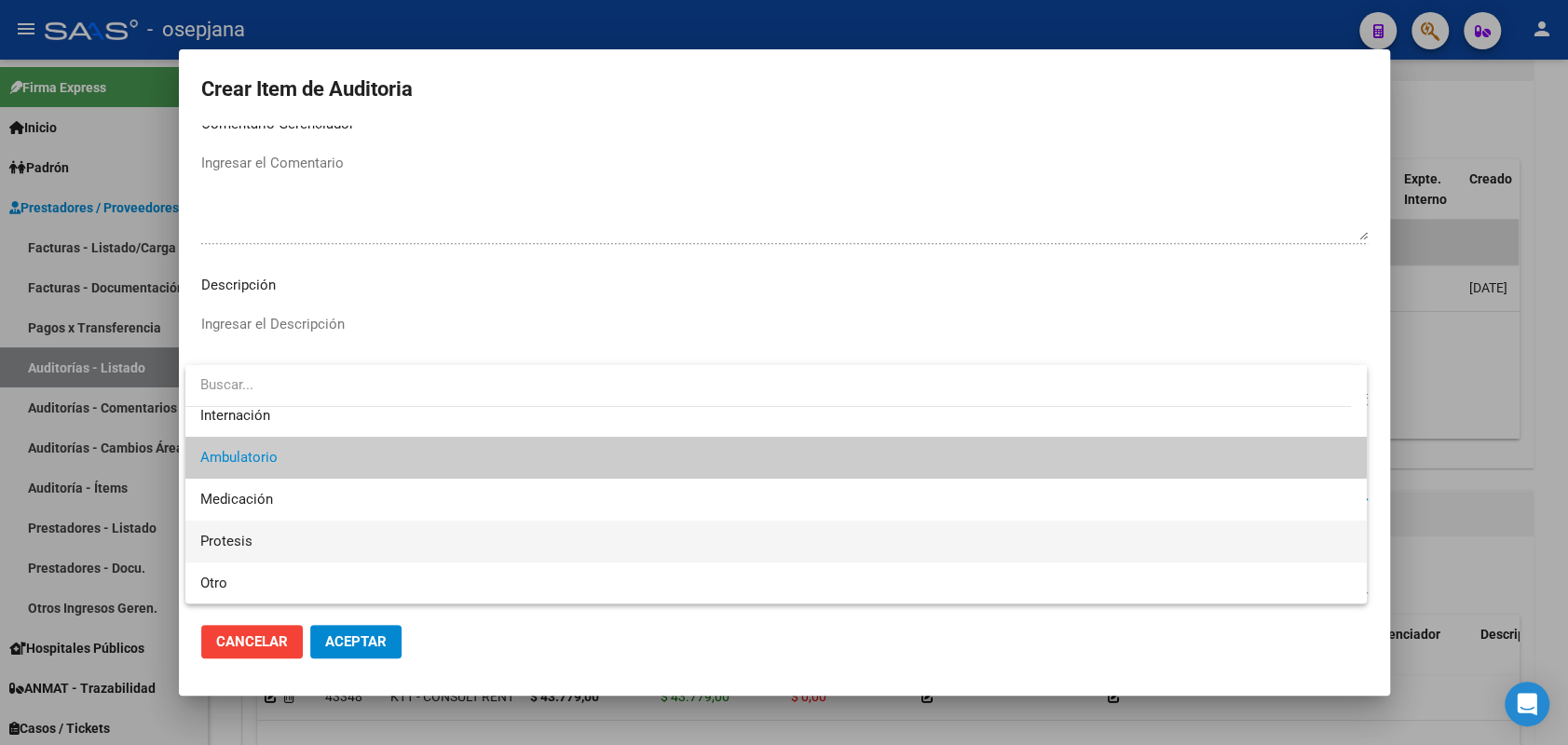
scroll to position [0, 0]
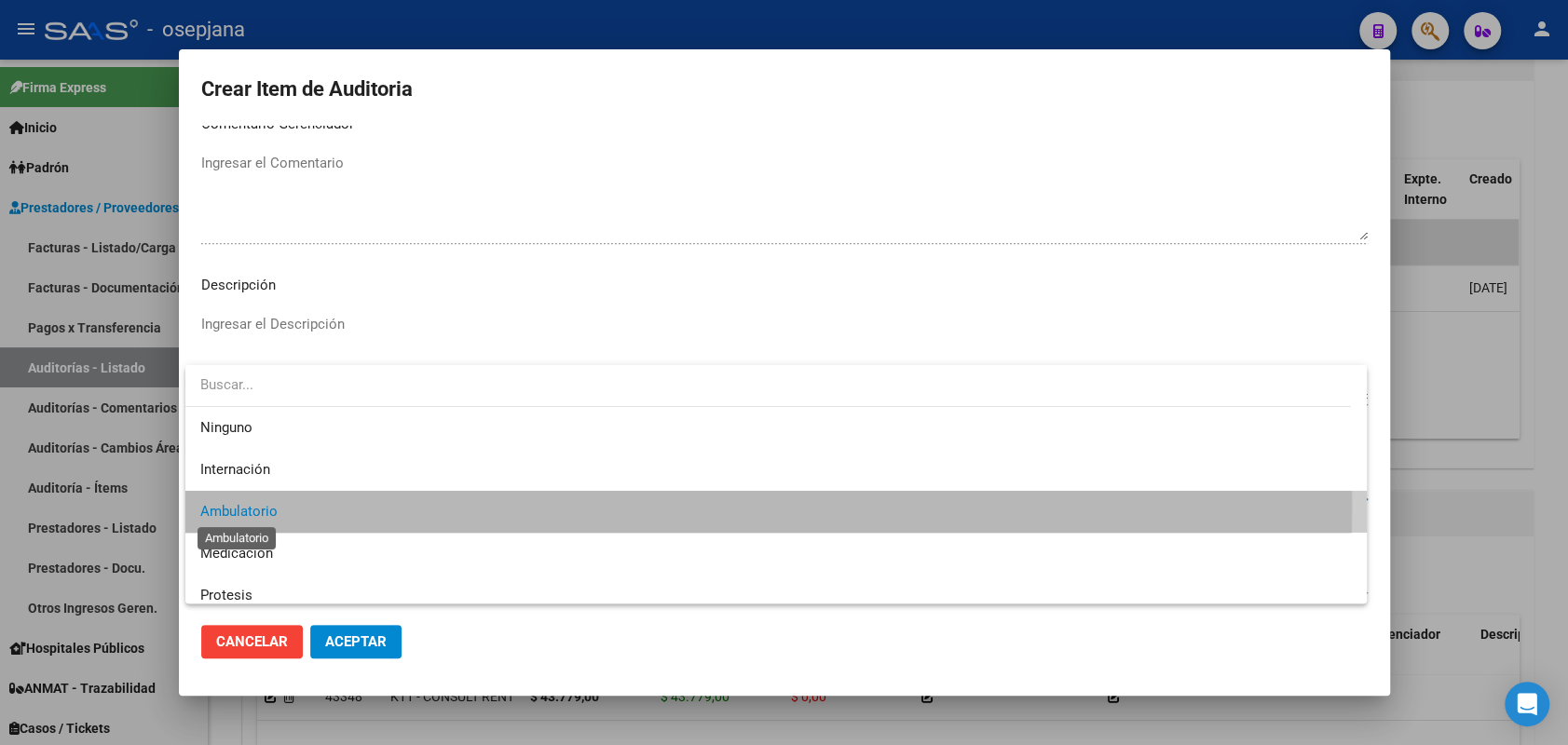
click at [256, 505] on span "Ambulatorio" at bounding box center [239, 511] width 77 height 16
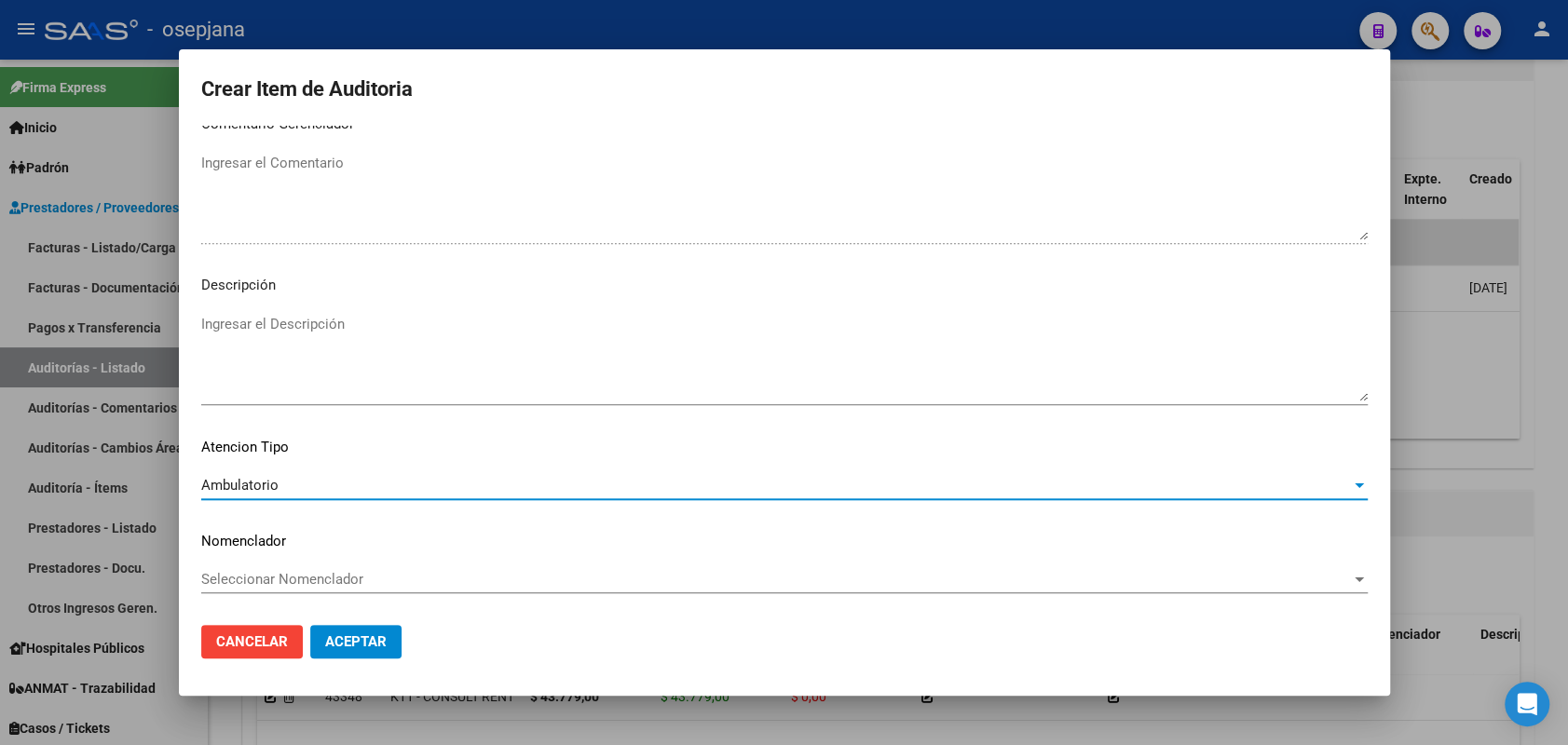
click at [231, 581] on span "Seleccionar Nomenclador" at bounding box center [776, 579] width 1150 height 16
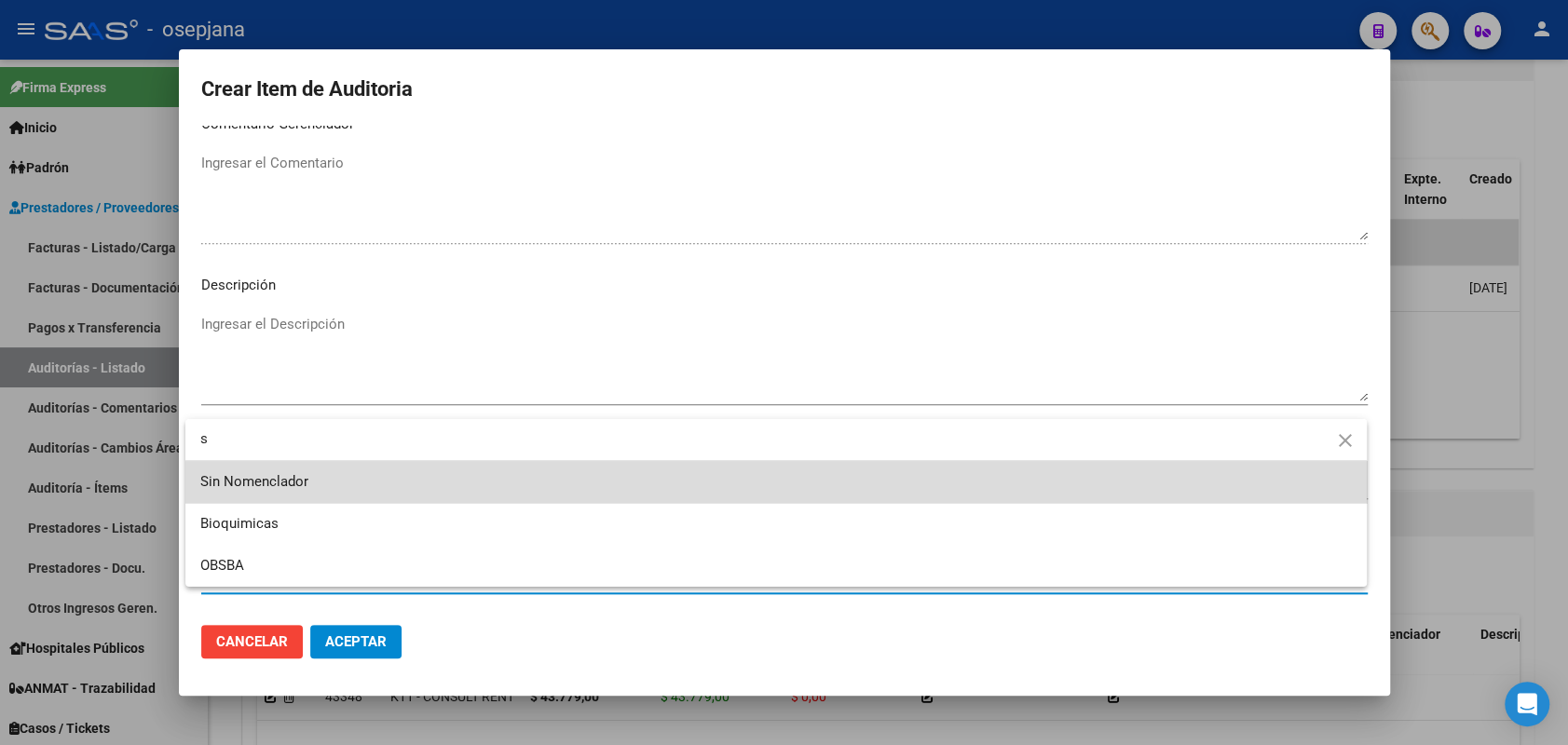
click at [313, 484] on span "Sin Nomenclador" at bounding box center [776, 482] width 1152 height 42
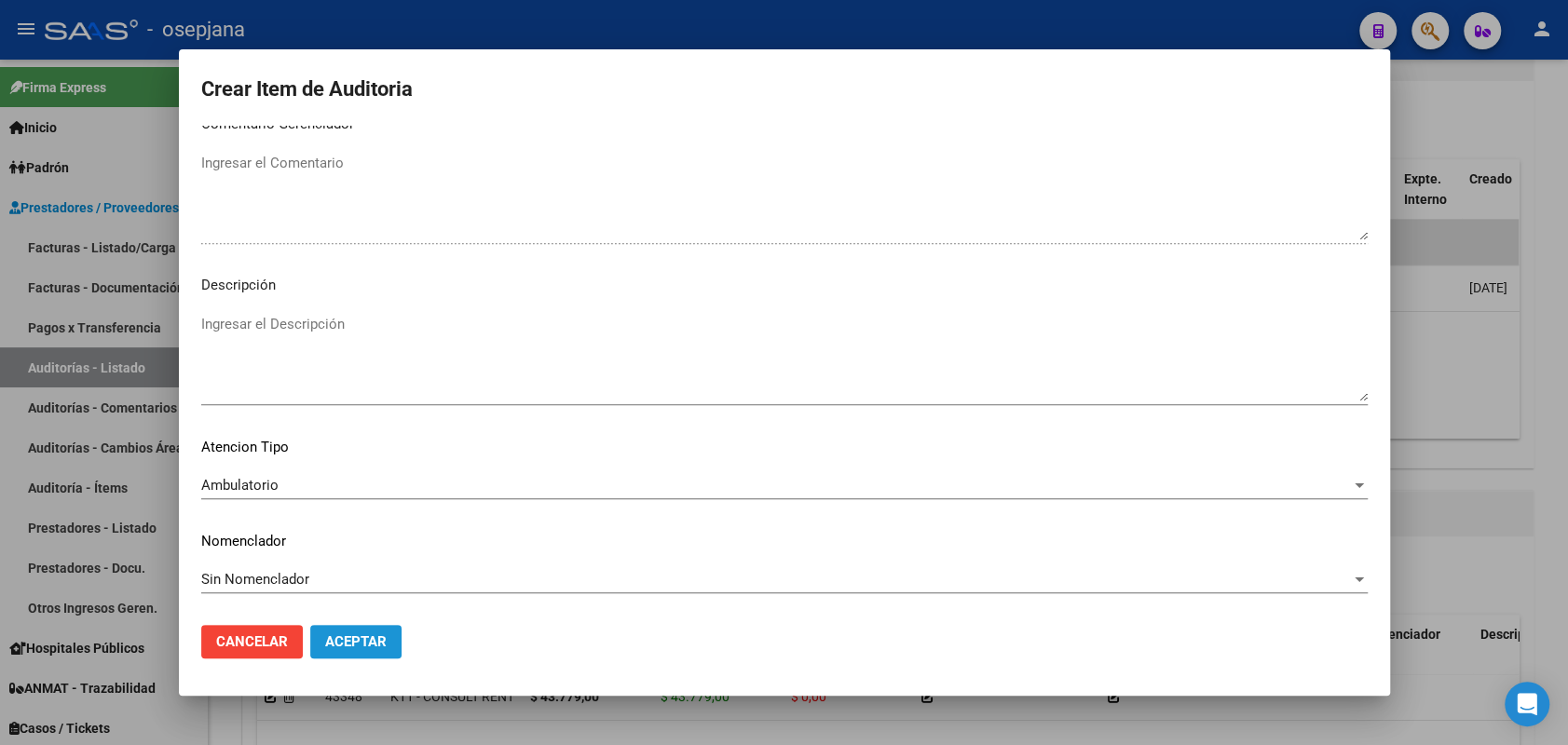
click at [350, 652] on button "Aceptar" at bounding box center [356, 641] width 91 height 34
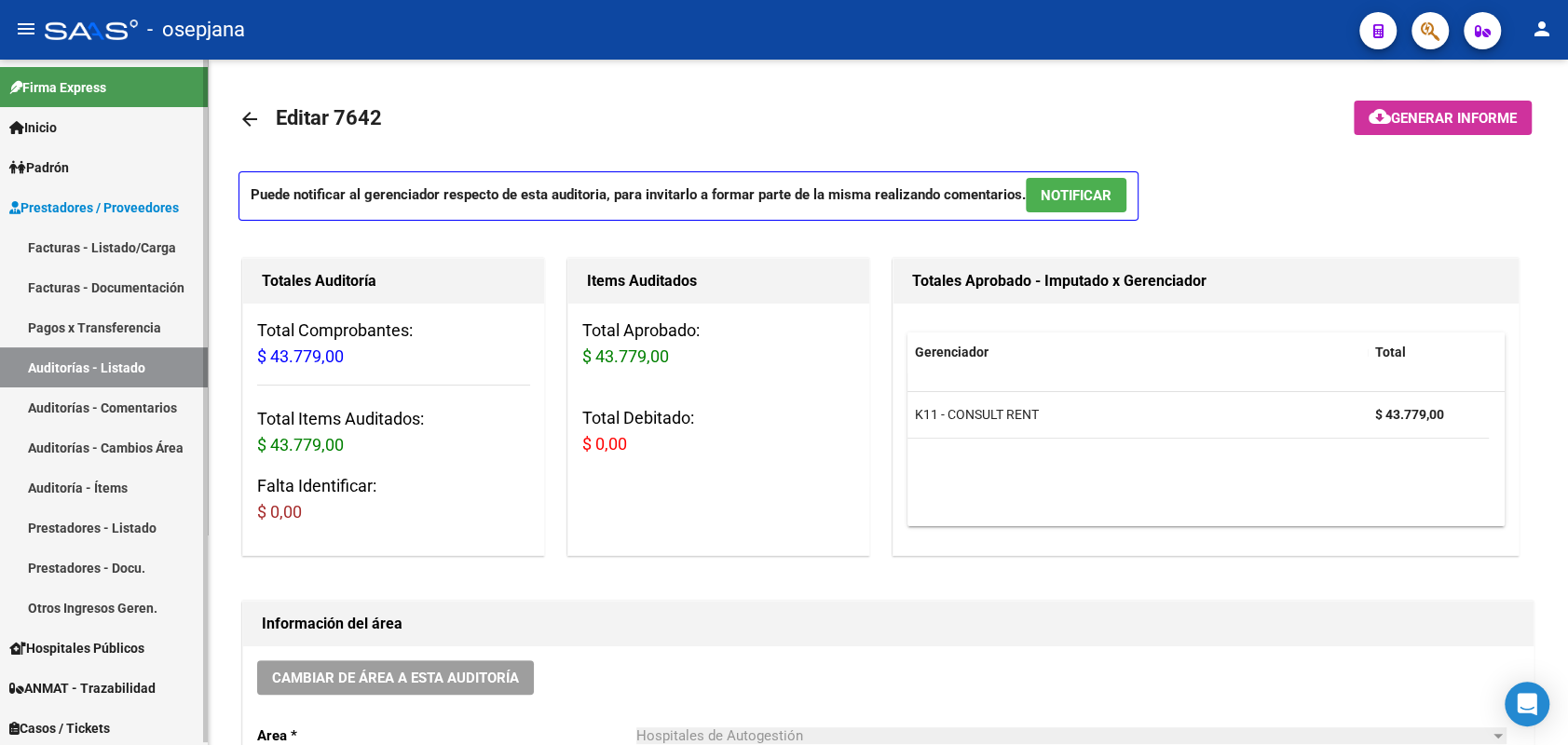
click at [109, 248] on link "Facturas - Listado/Carga" at bounding box center [104, 247] width 208 height 40
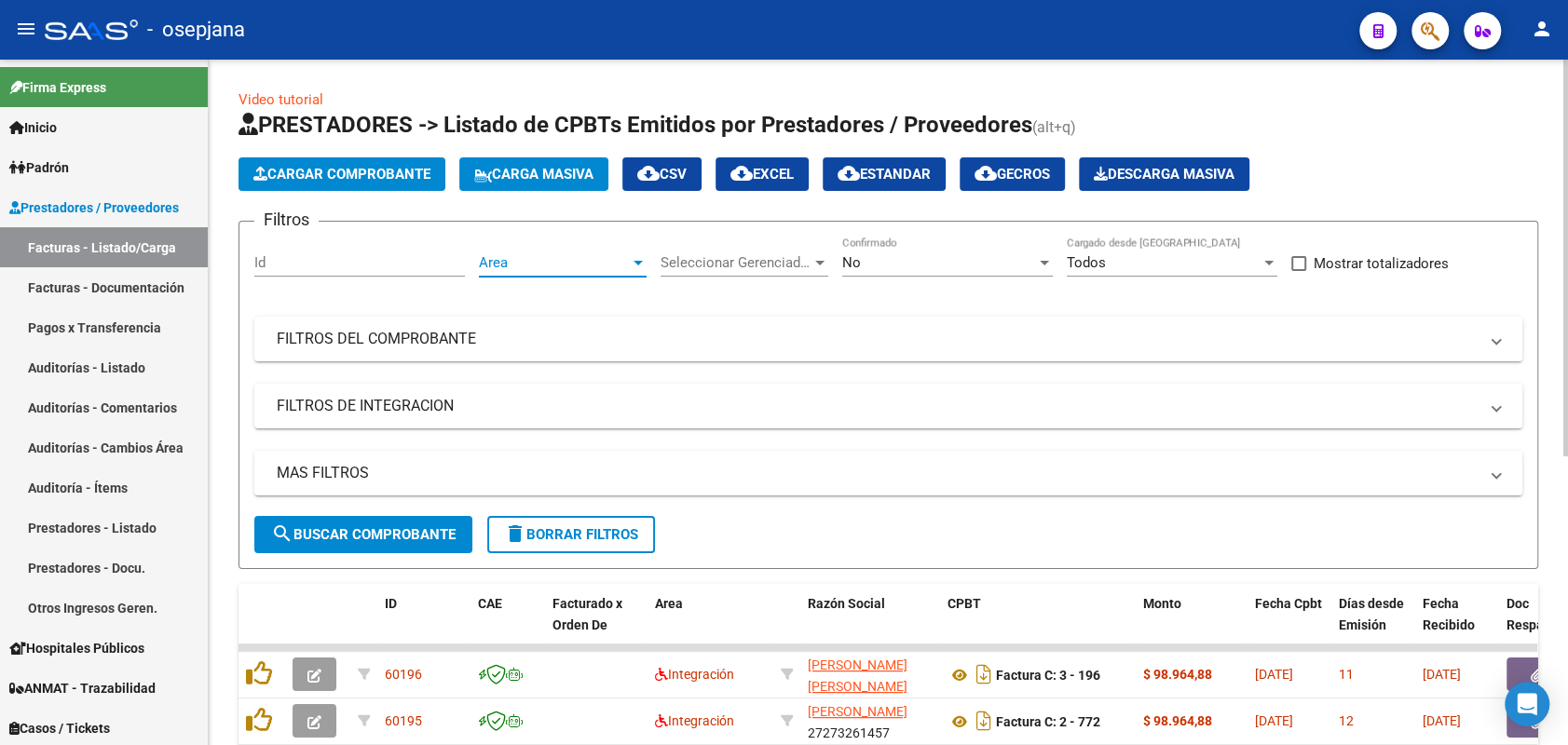
click at [520, 266] on span "Area" at bounding box center [555, 262] width 151 height 16
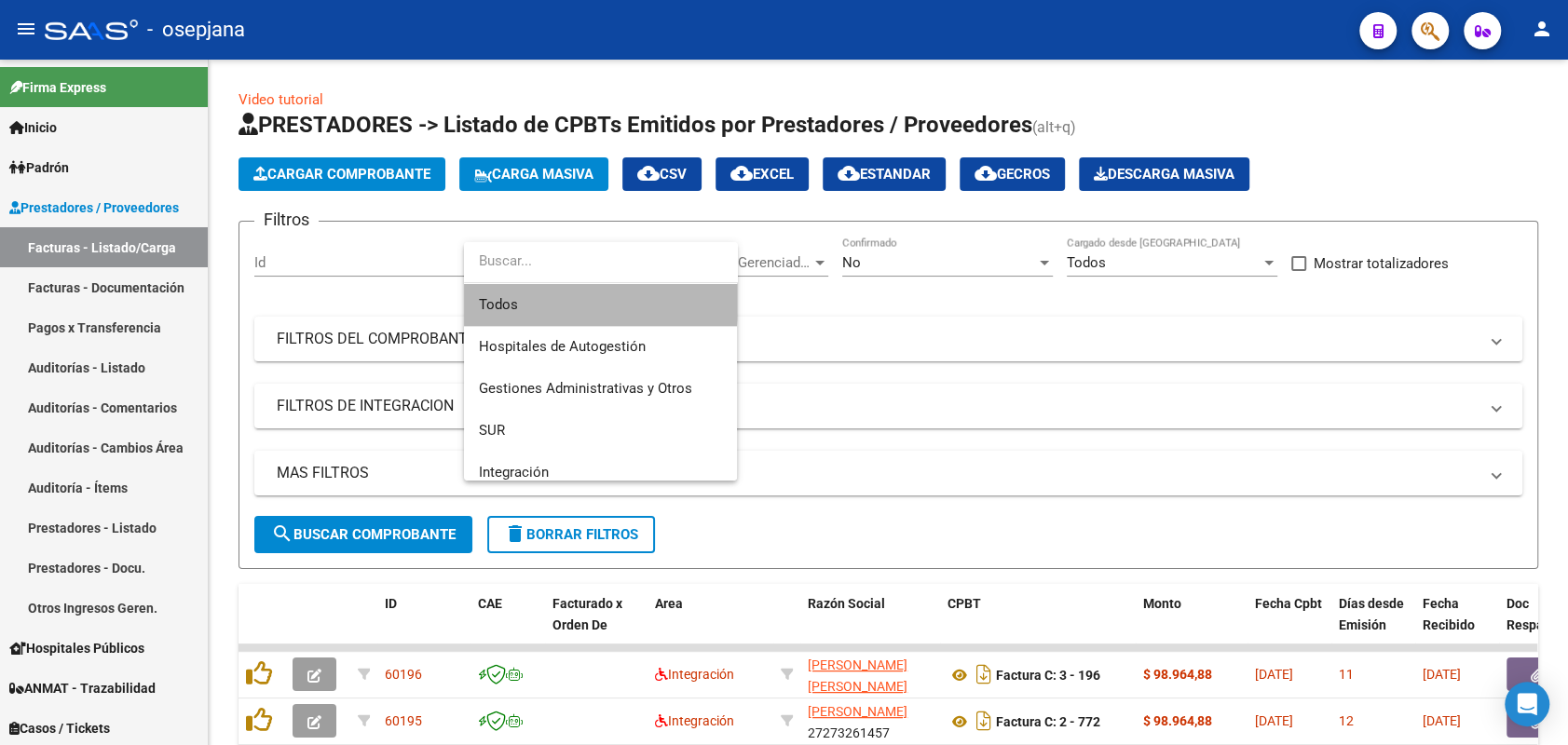
click at [549, 300] on span "Todos" at bounding box center [600, 305] width 243 height 42
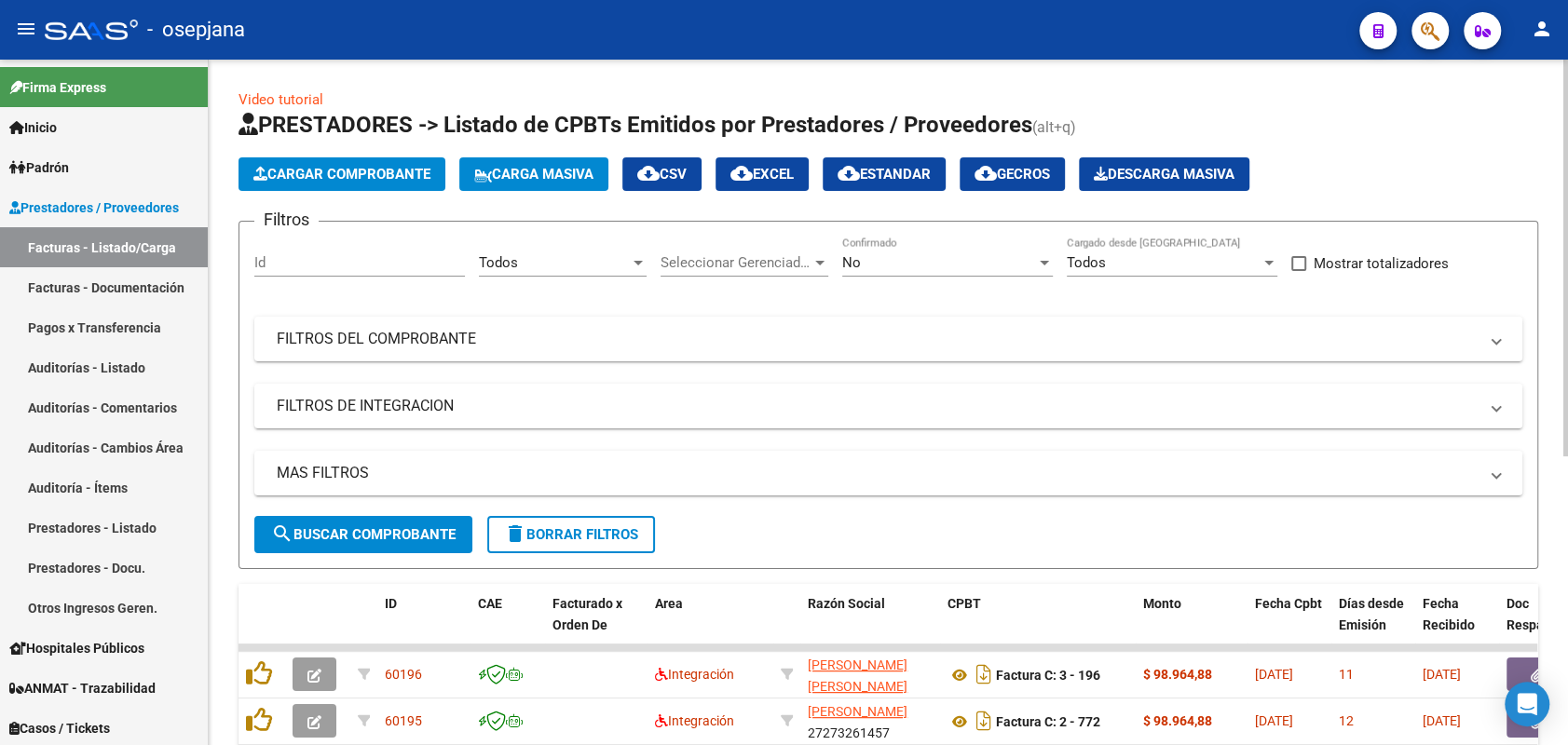
click at [772, 271] on div "Seleccionar Gerenciador Seleccionar Gerenciador" at bounding box center [744, 256] width 167 height 40
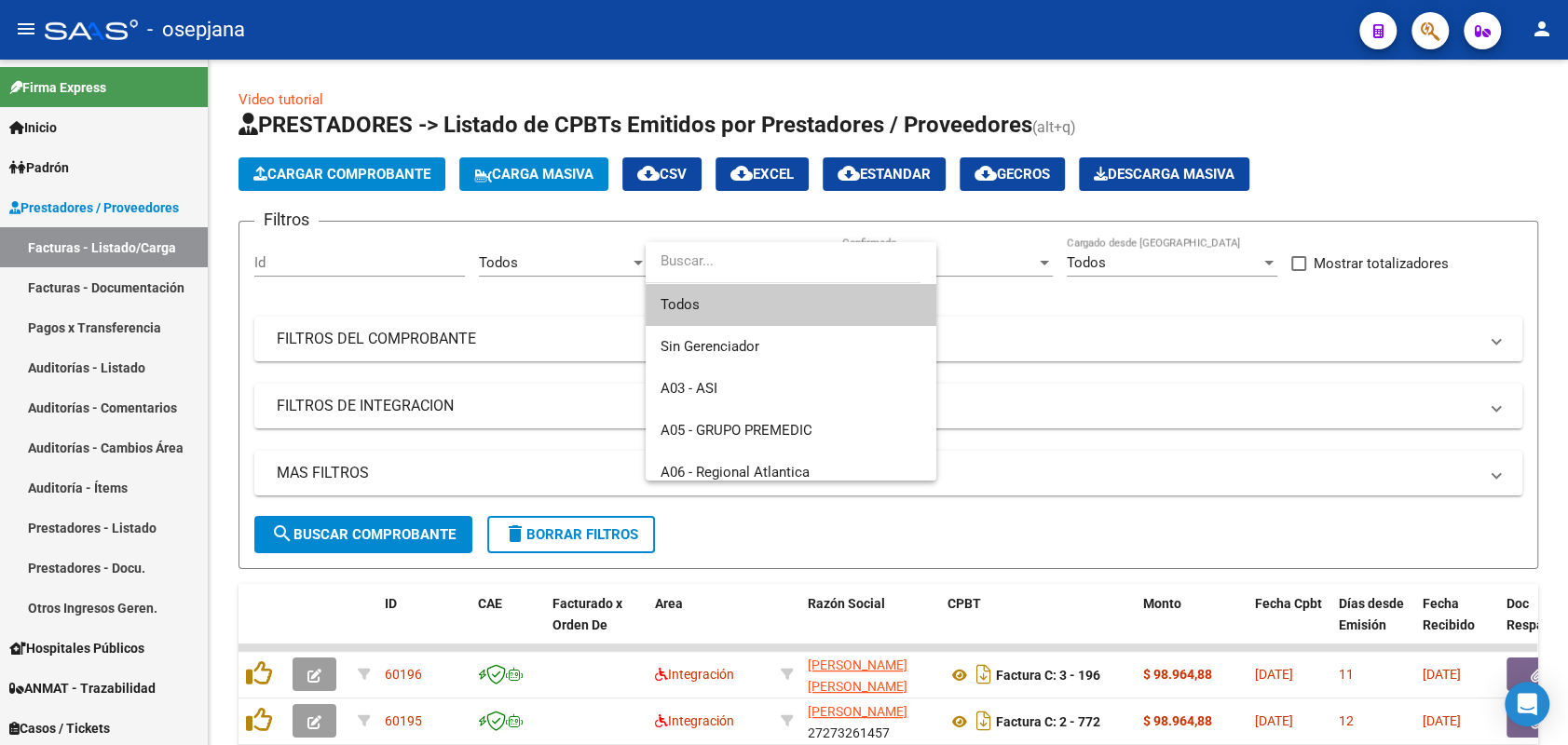
click at [736, 299] on span "Todos" at bounding box center [792, 305] width 261 height 42
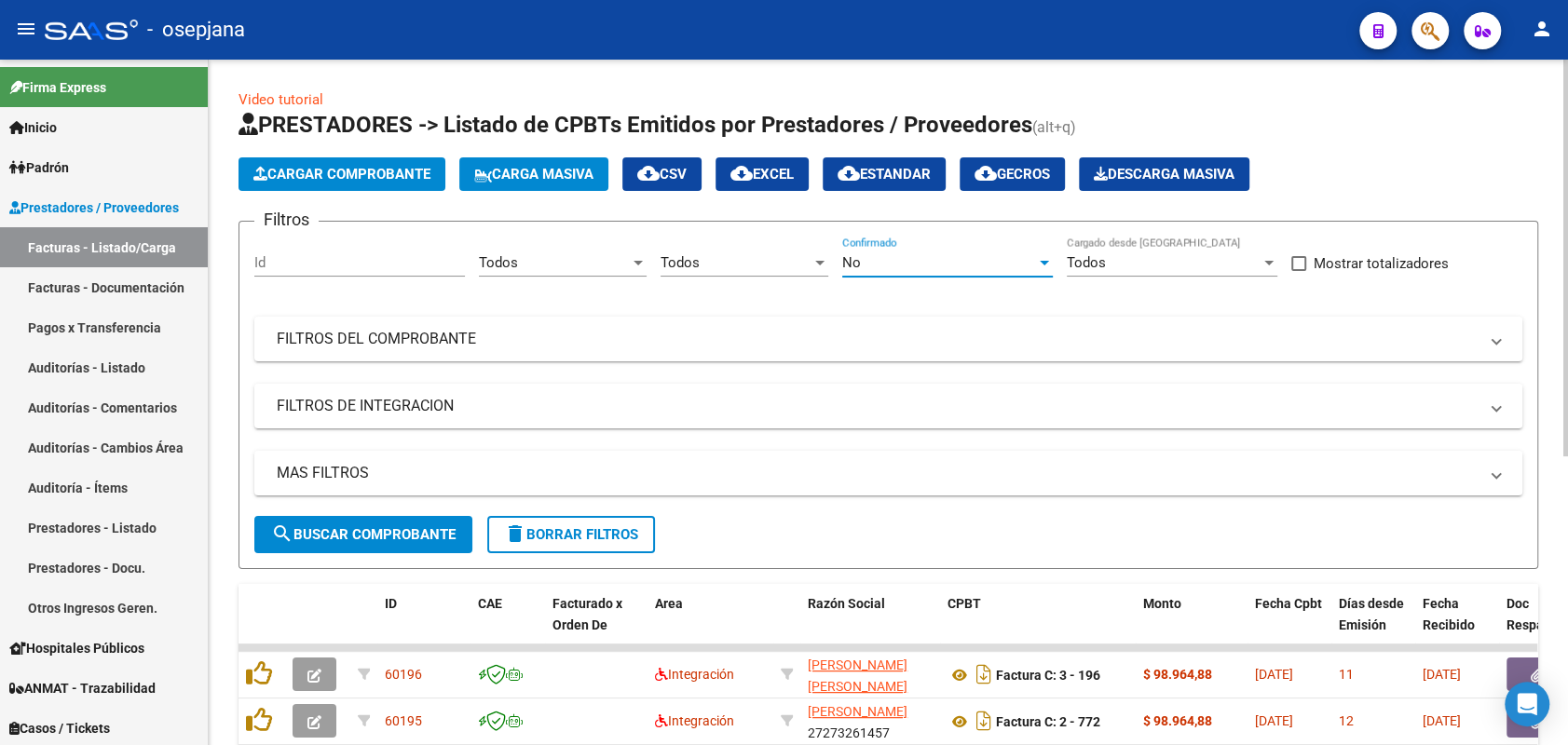
click at [850, 262] on span "No" at bounding box center [851, 262] width 18 height 16
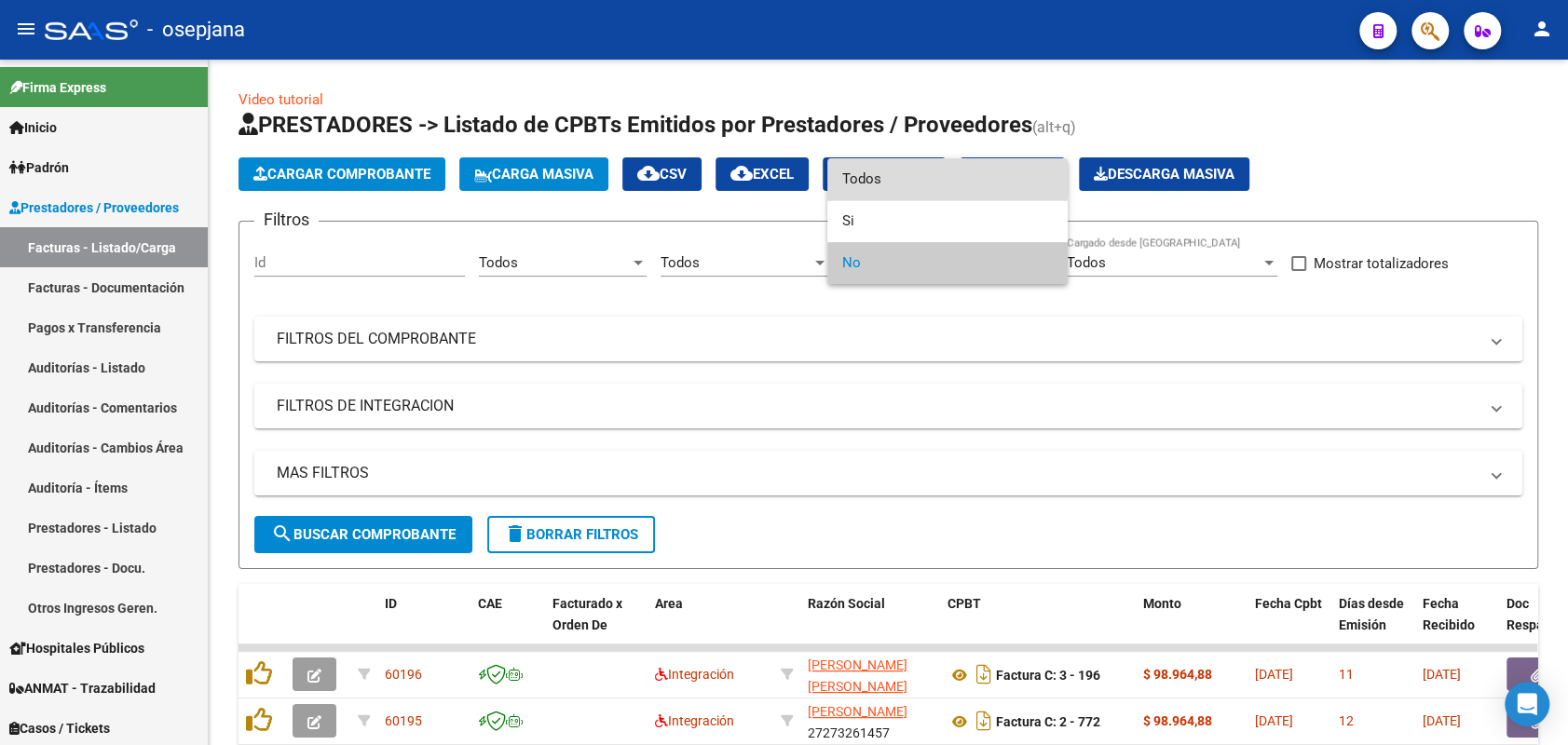
click at [947, 177] on span "Todos" at bounding box center [948, 179] width 211 height 42
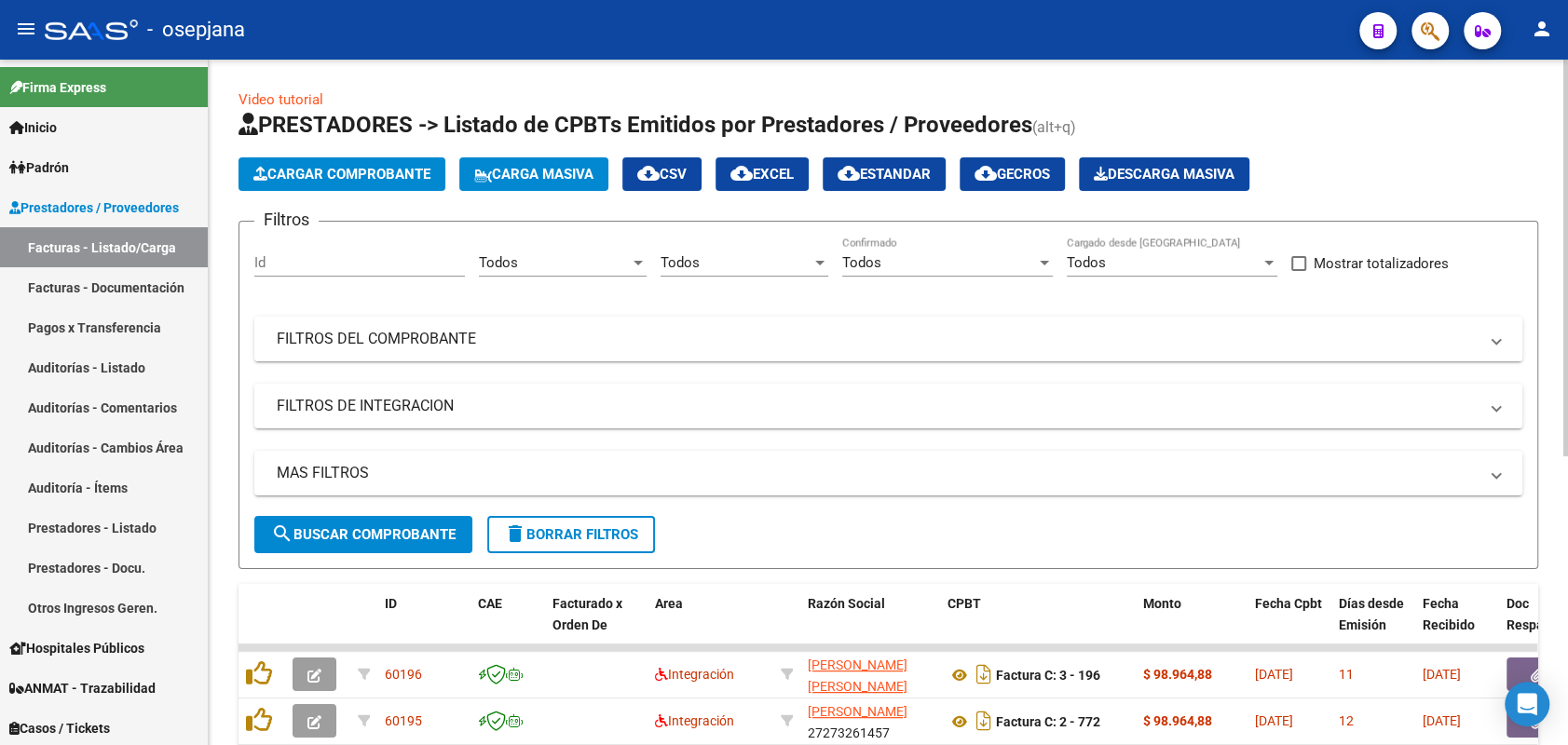
click at [745, 338] on mat-panel-title "FILTROS DEL COMPROBANTE" at bounding box center [877, 339] width 1201 height 20
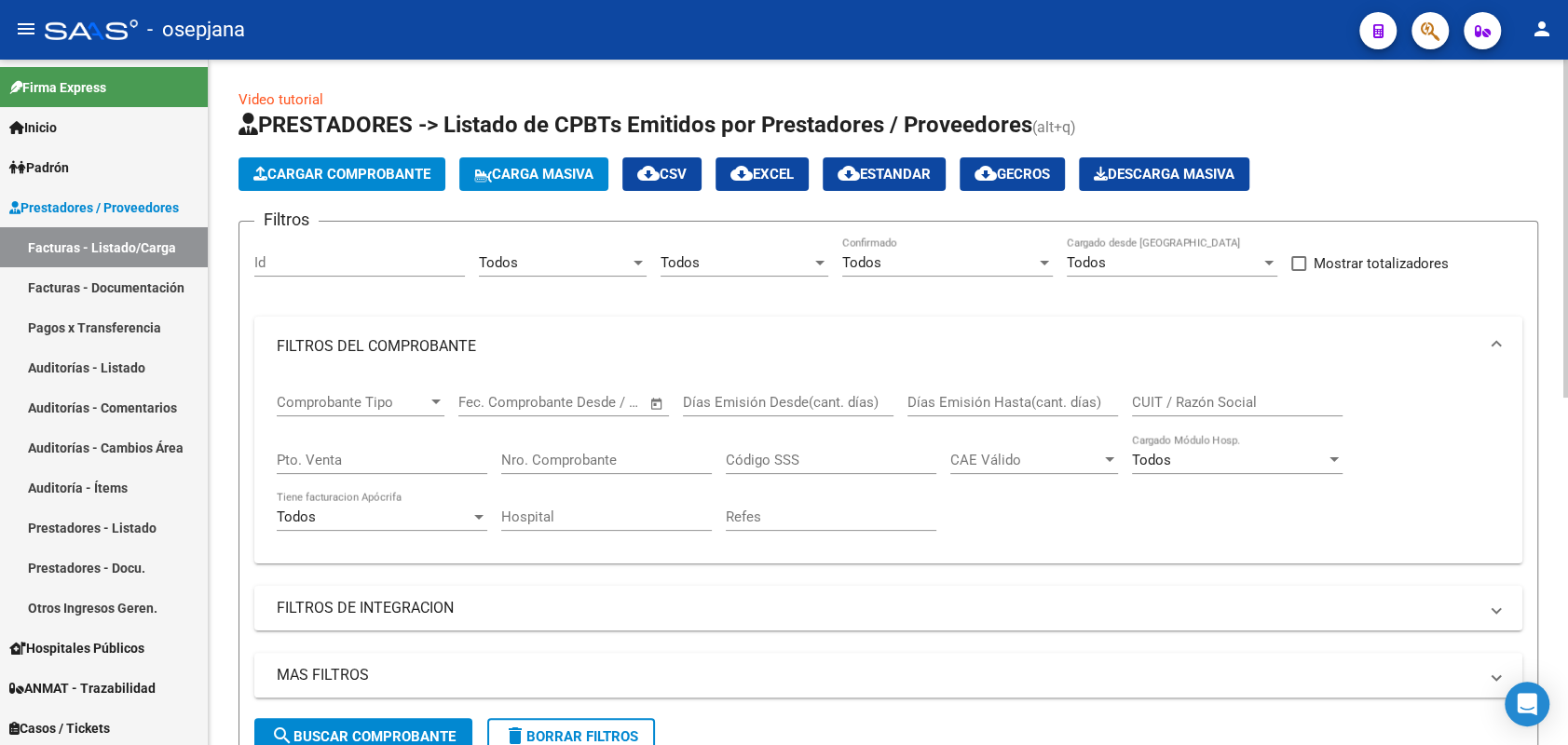
click at [353, 455] on input "Pto. Venta" at bounding box center [382, 460] width 211 height 16
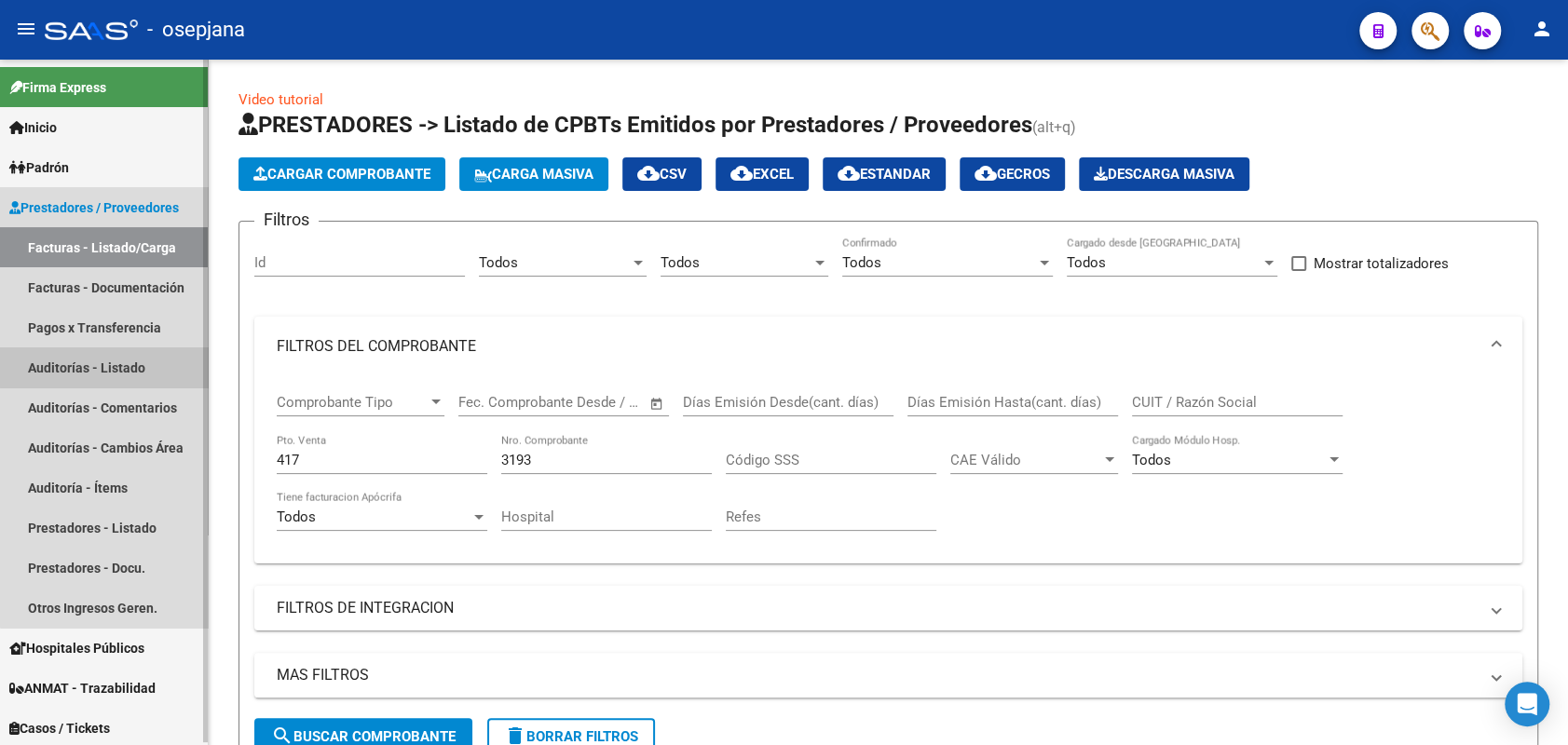
click at [150, 365] on link "Auditorías - Listado" at bounding box center [104, 367] width 208 height 40
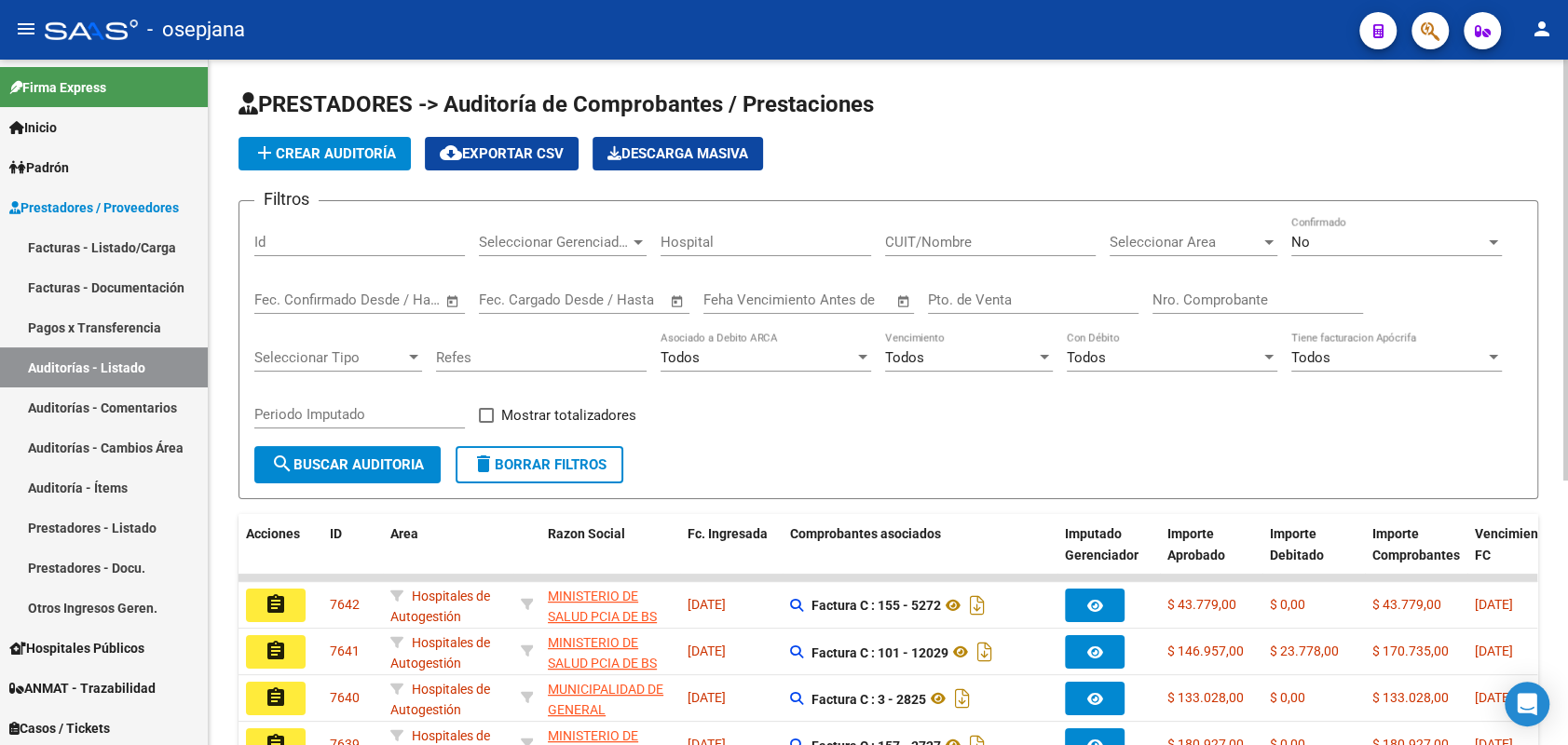
click at [344, 159] on span "add Crear Auditoría" at bounding box center [324, 153] width 142 height 16
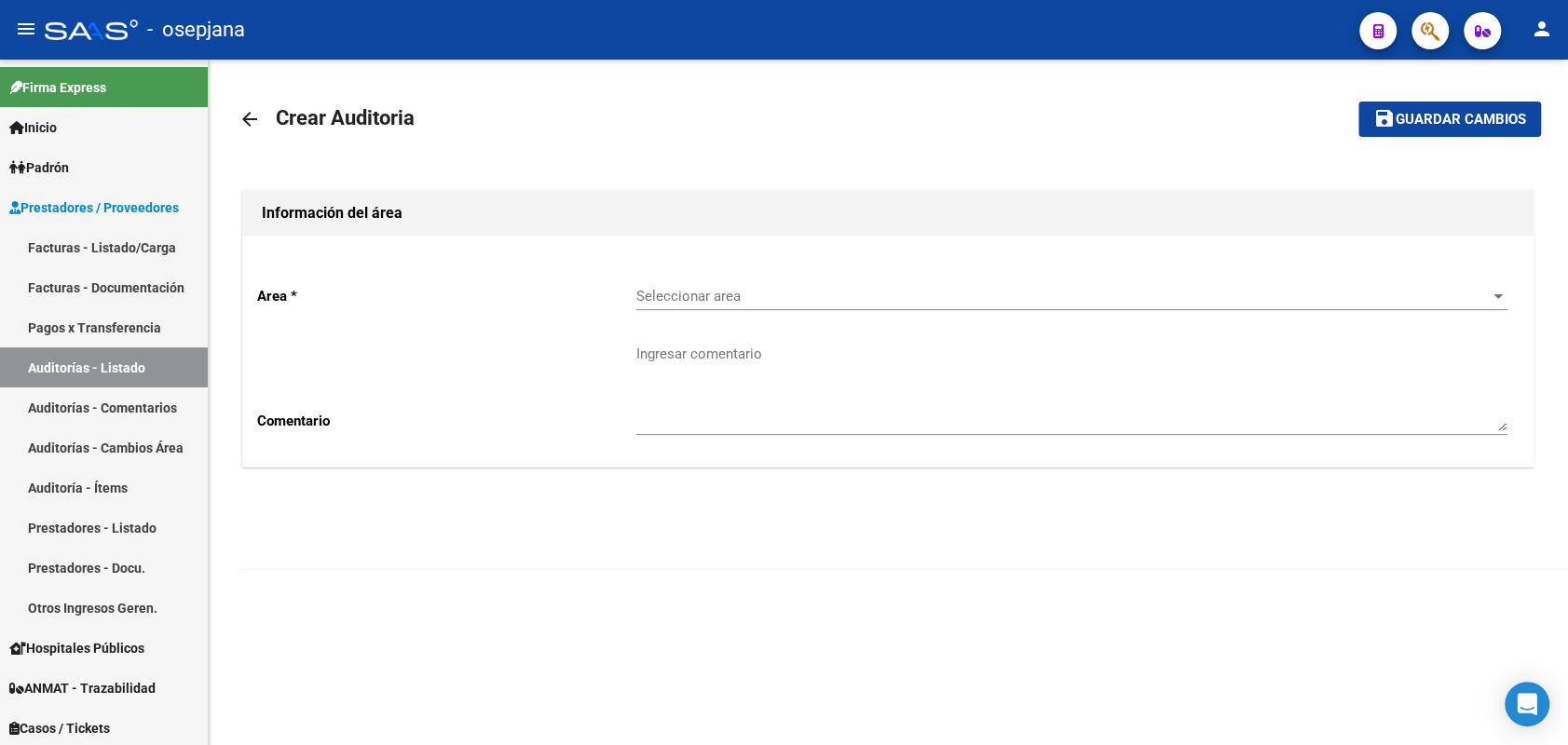
click at [708, 312] on div "Seleccionar area Seleccionar area" at bounding box center [1072, 299] width 871 height 58
click at [699, 290] on span "Seleccionar area" at bounding box center [1064, 295] width 855 height 16
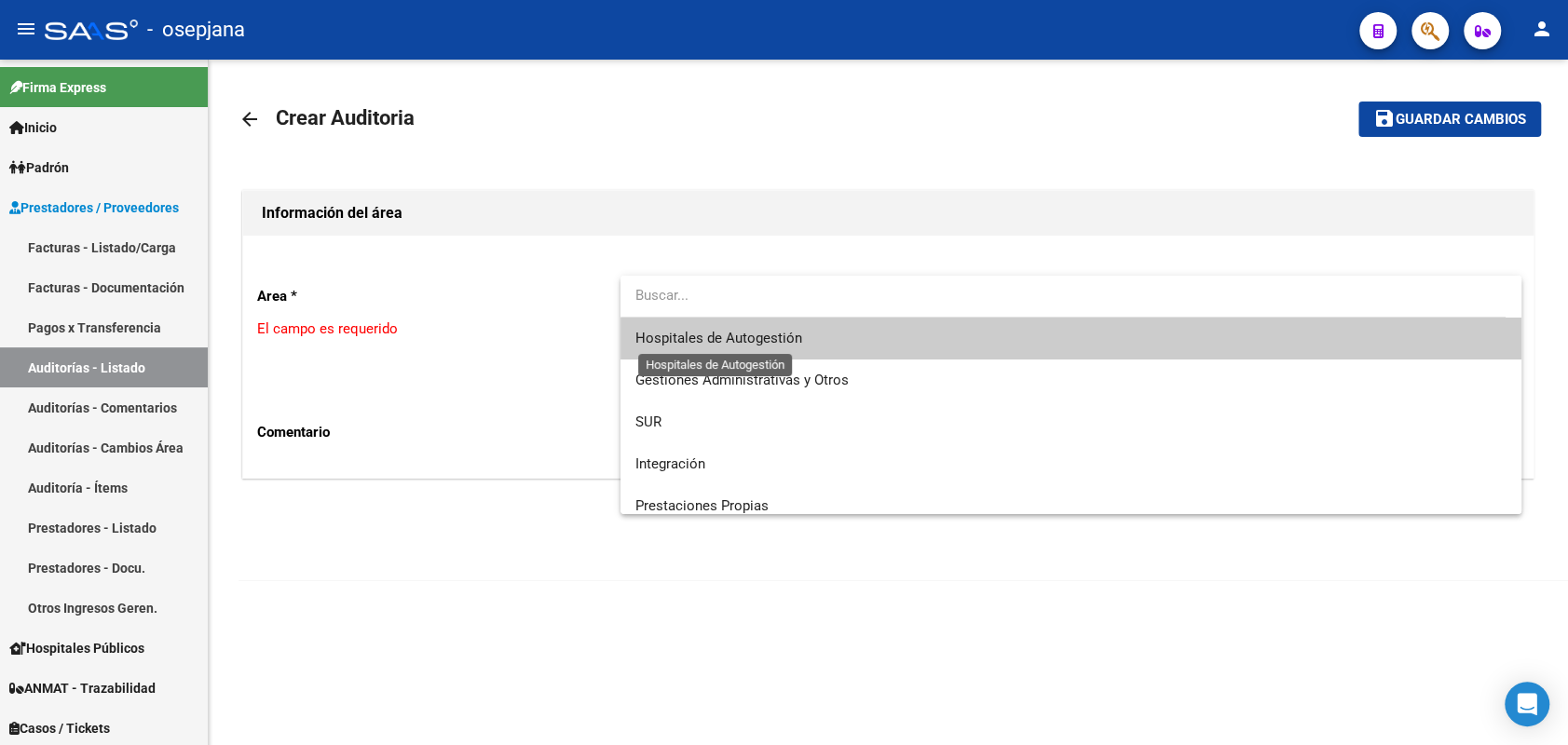
click at [683, 339] on span "Hospitales de Autogestión" at bounding box center [719, 338] width 166 height 16
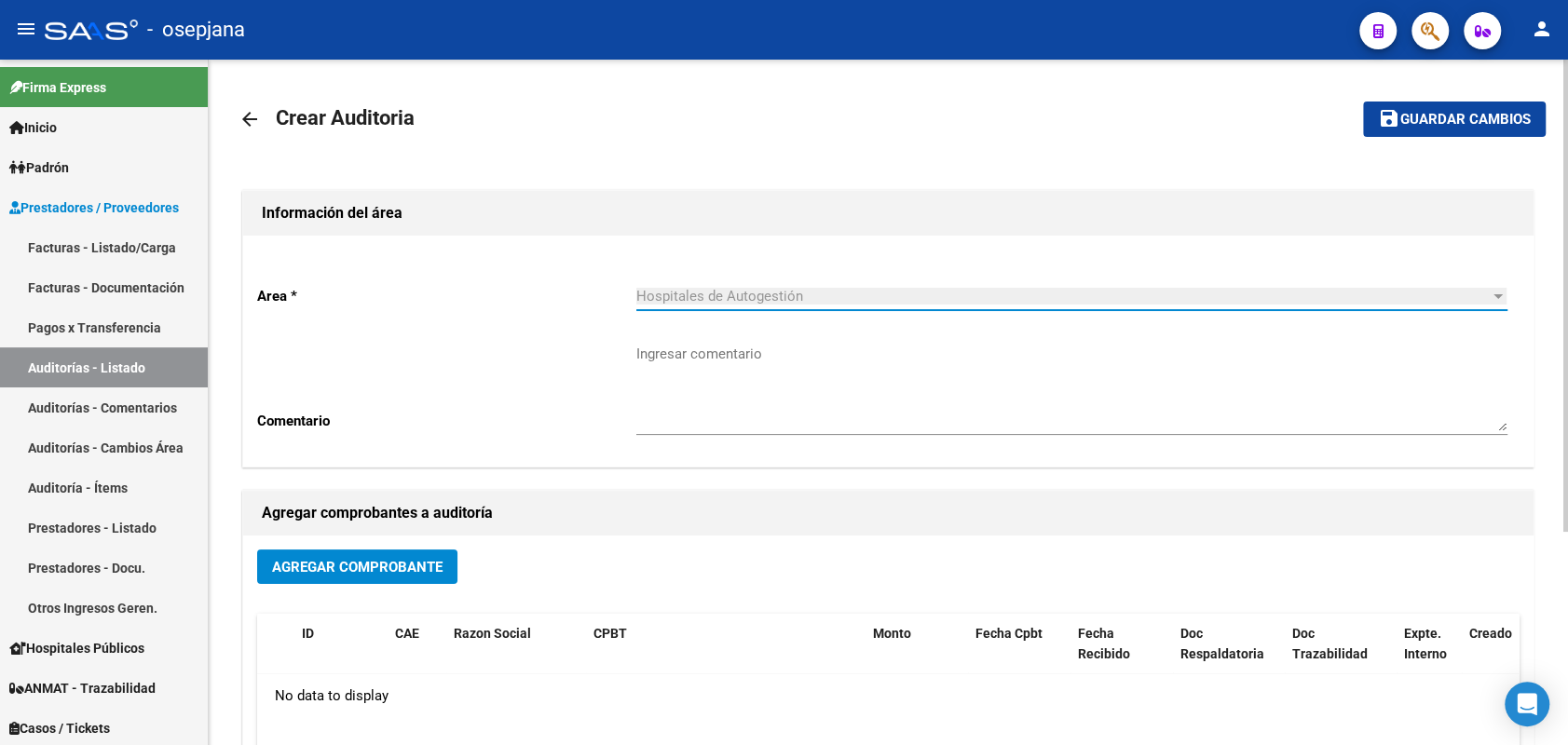
click at [747, 288] on span "Hospitales de Autogestión" at bounding box center [720, 295] width 166 height 16
click at [375, 559] on span "Agregar Comprobante" at bounding box center [357, 567] width 170 height 16
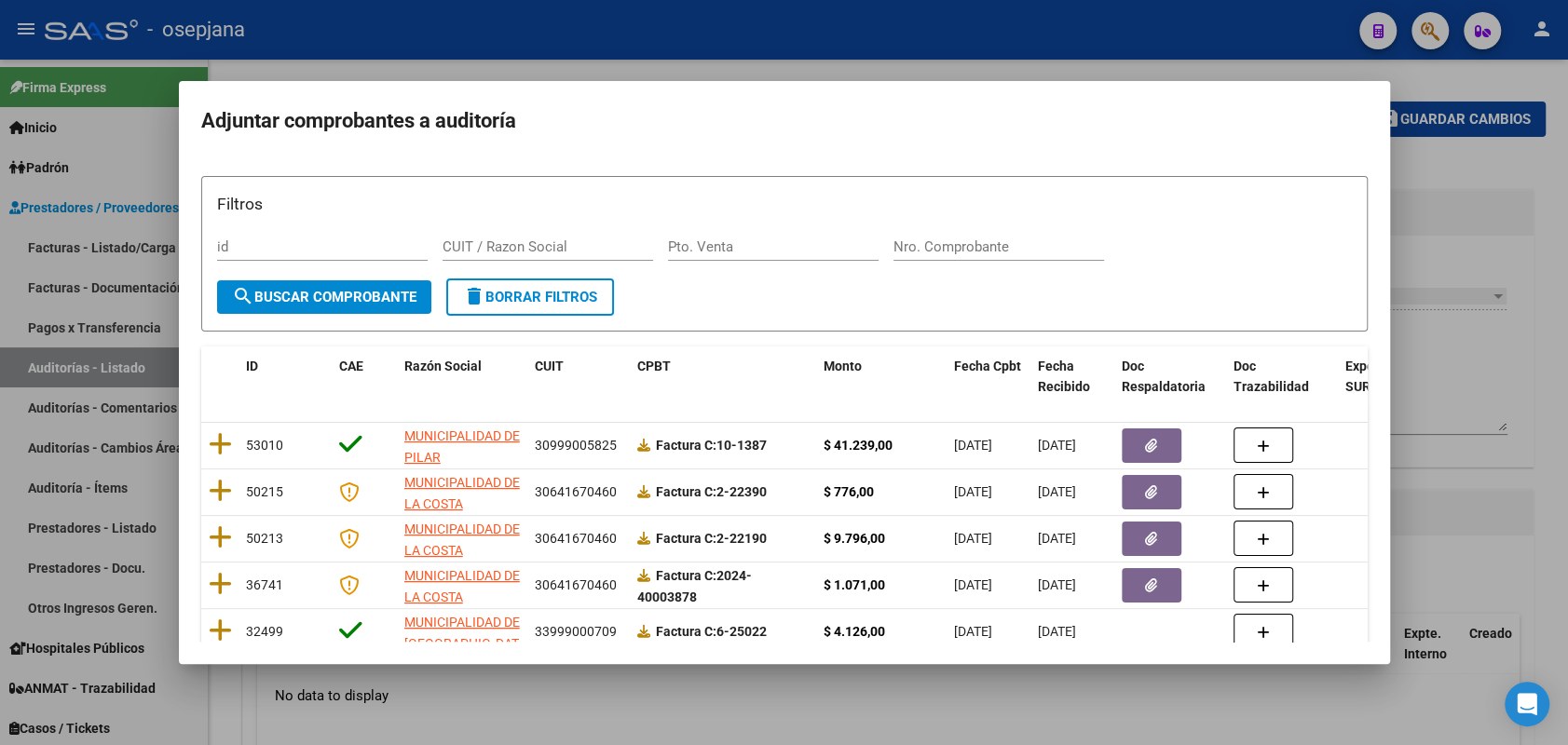
click at [1524, 237] on div at bounding box center [784, 372] width 1568 height 745
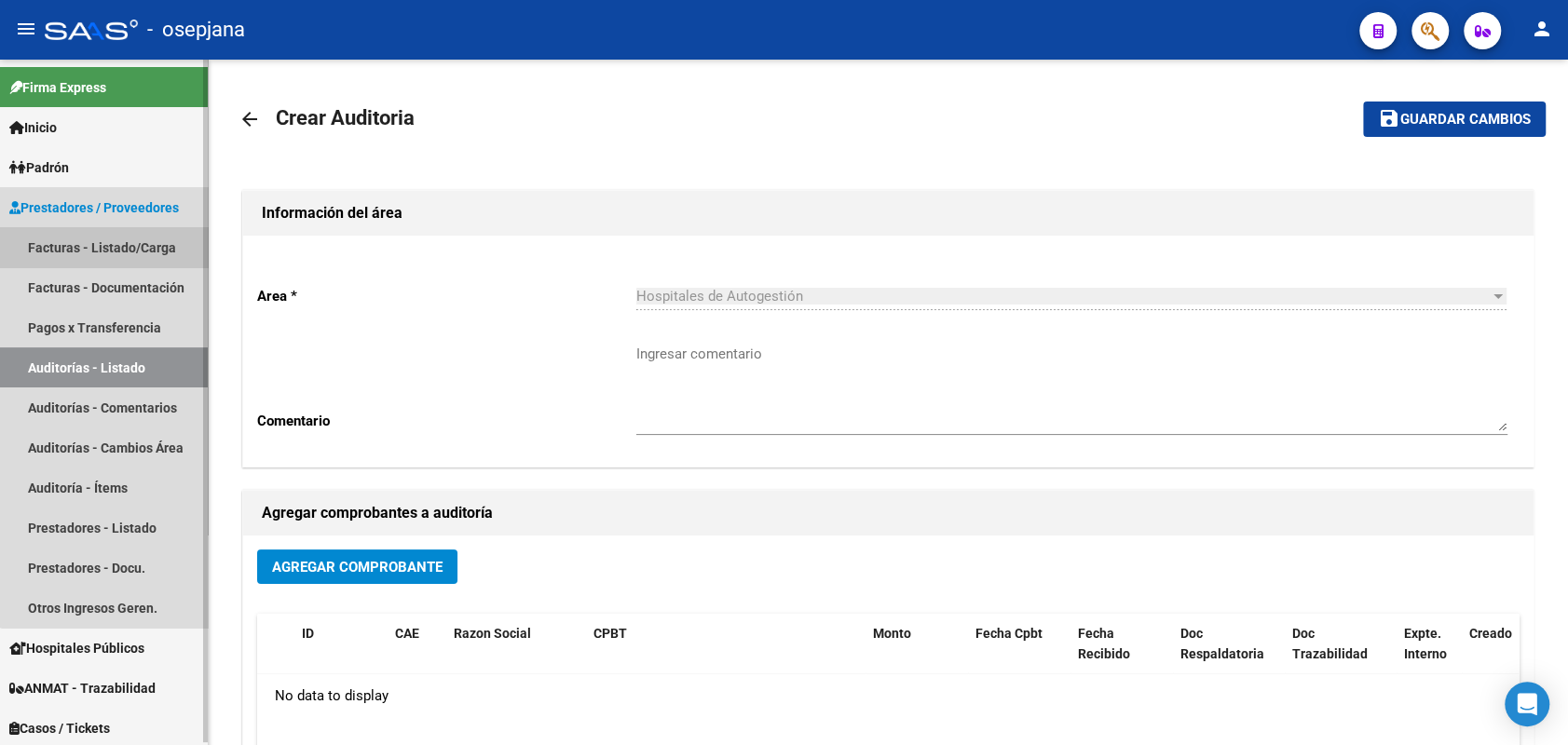
click at [107, 244] on link "Facturas - Listado/Carga" at bounding box center [104, 247] width 208 height 40
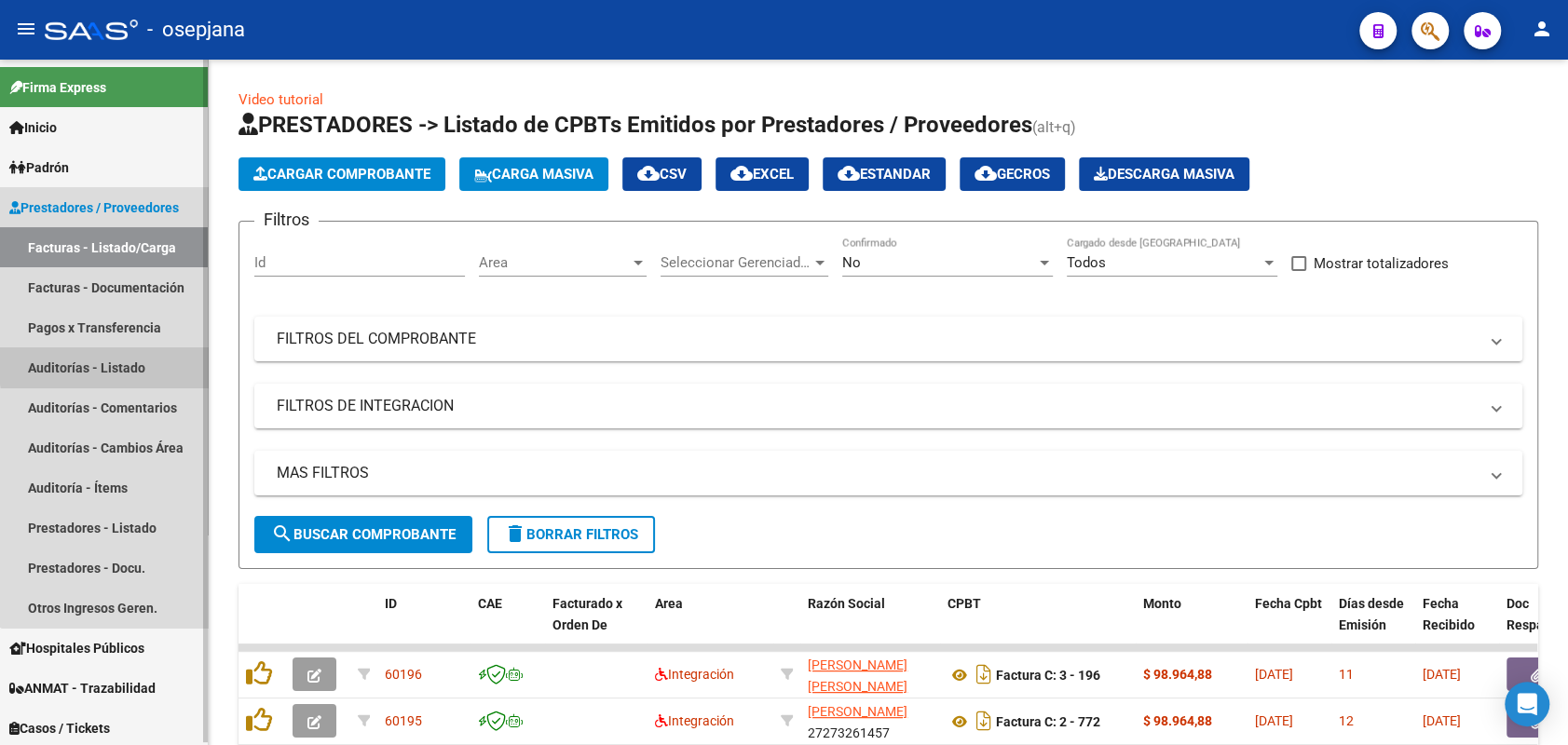
click at [134, 363] on link "Auditorías - Listado" at bounding box center [104, 367] width 208 height 40
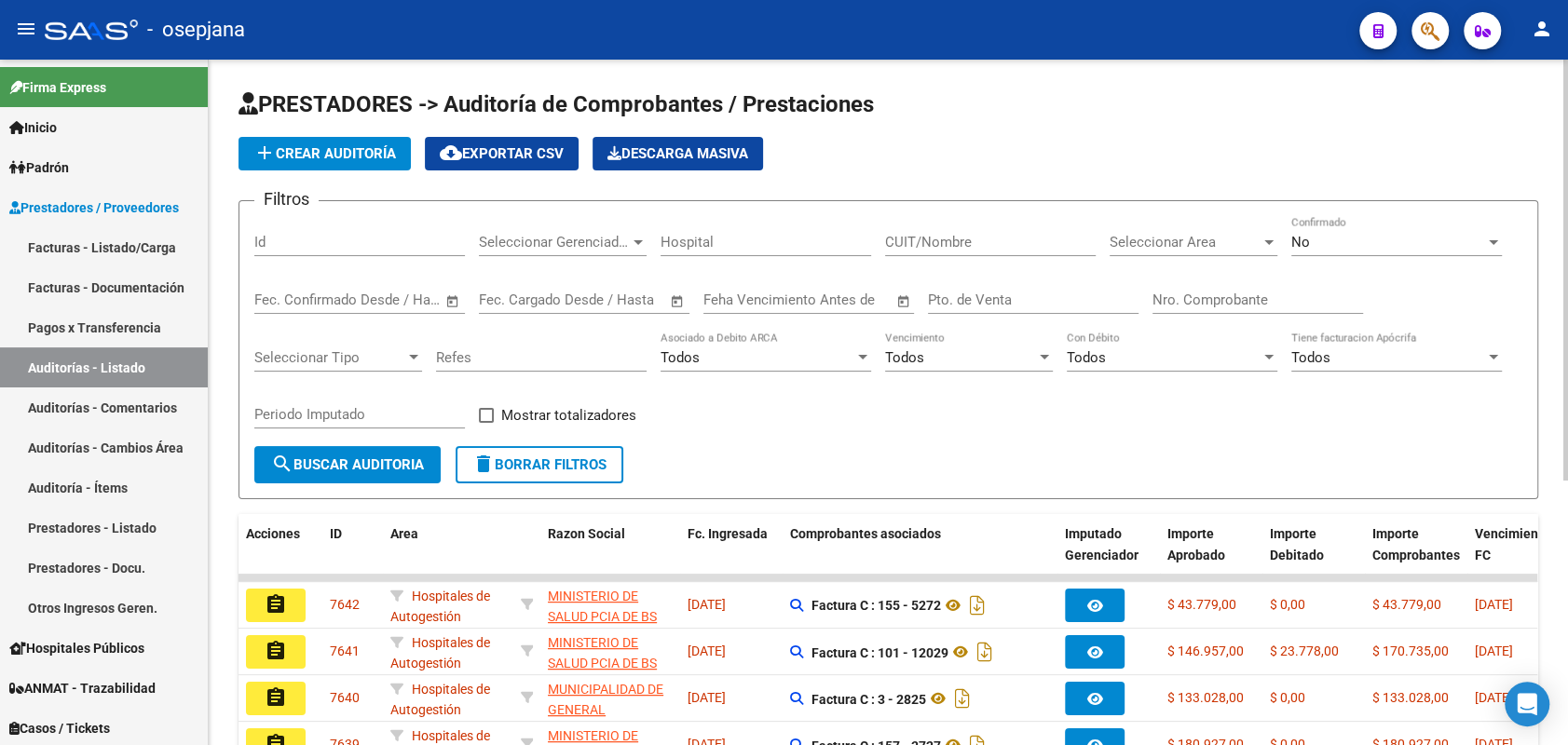
click at [983, 302] on input "Pto. de Venta" at bounding box center [1034, 299] width 211 height 16
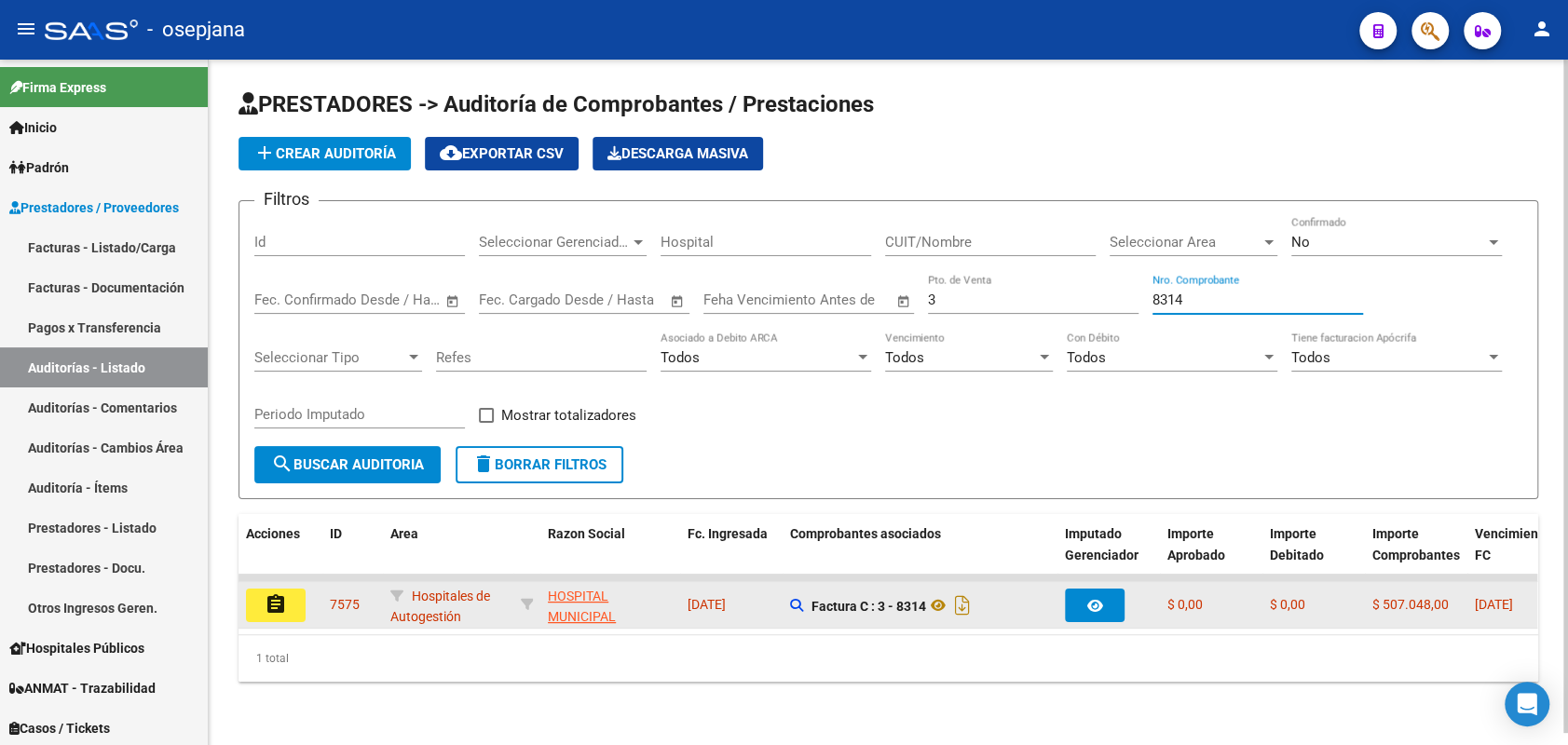
click at [279, 603] on mat-icon "assignment" at bounding box center [275, 604] width 22 height 22
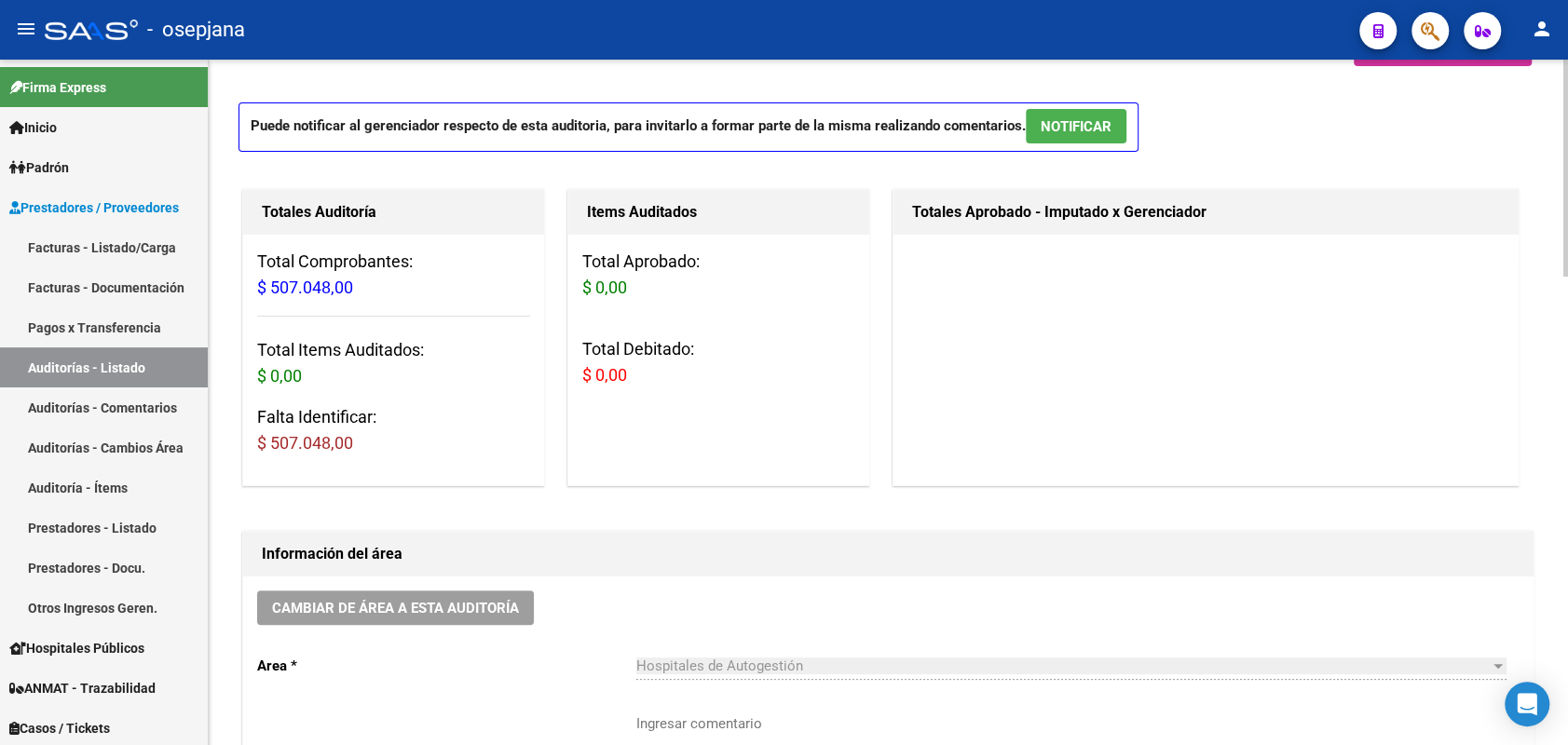
scroll to position [74, 0]
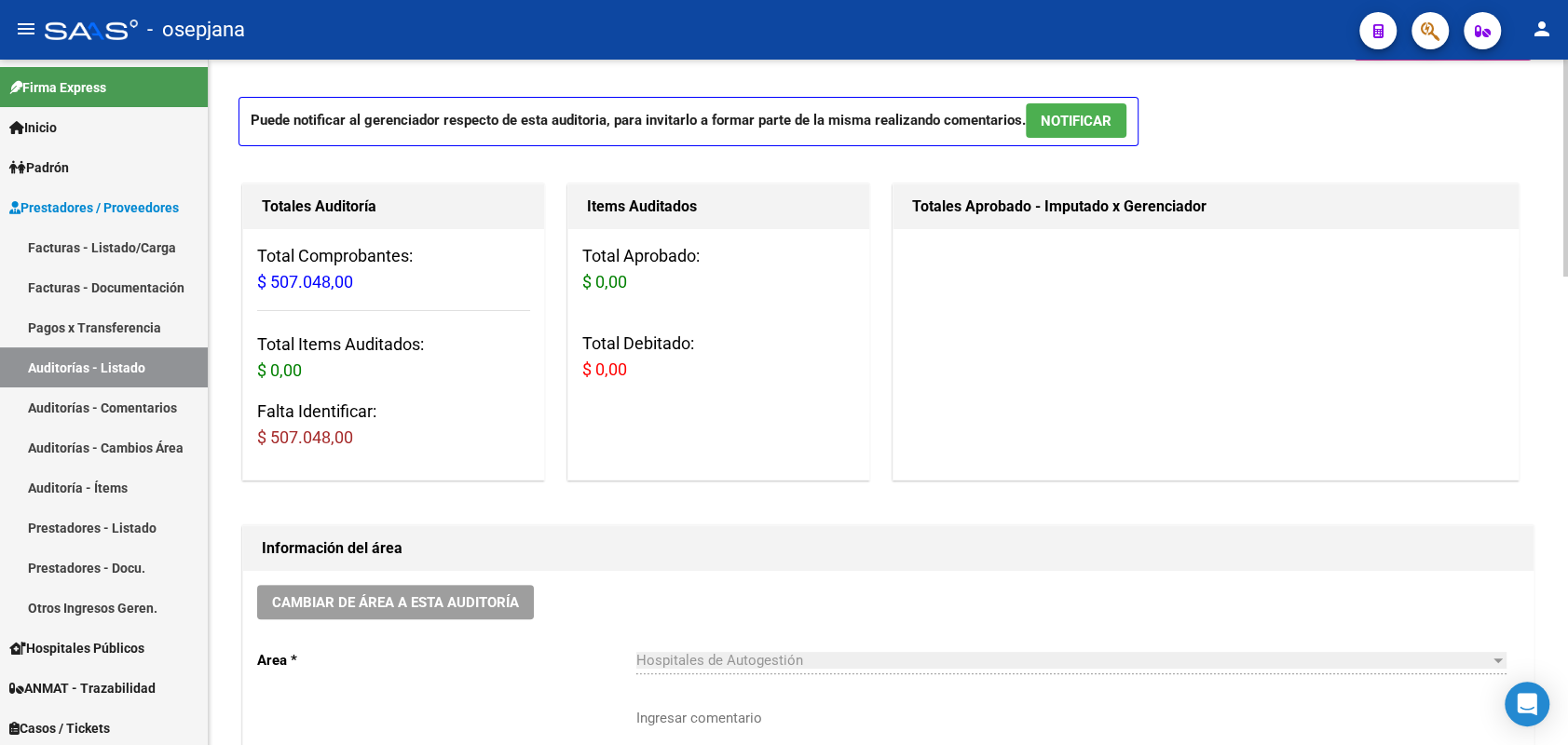
click at [565, 548] on h1 "Información del área" at bounding box center [889, 549] width 1253 height 30
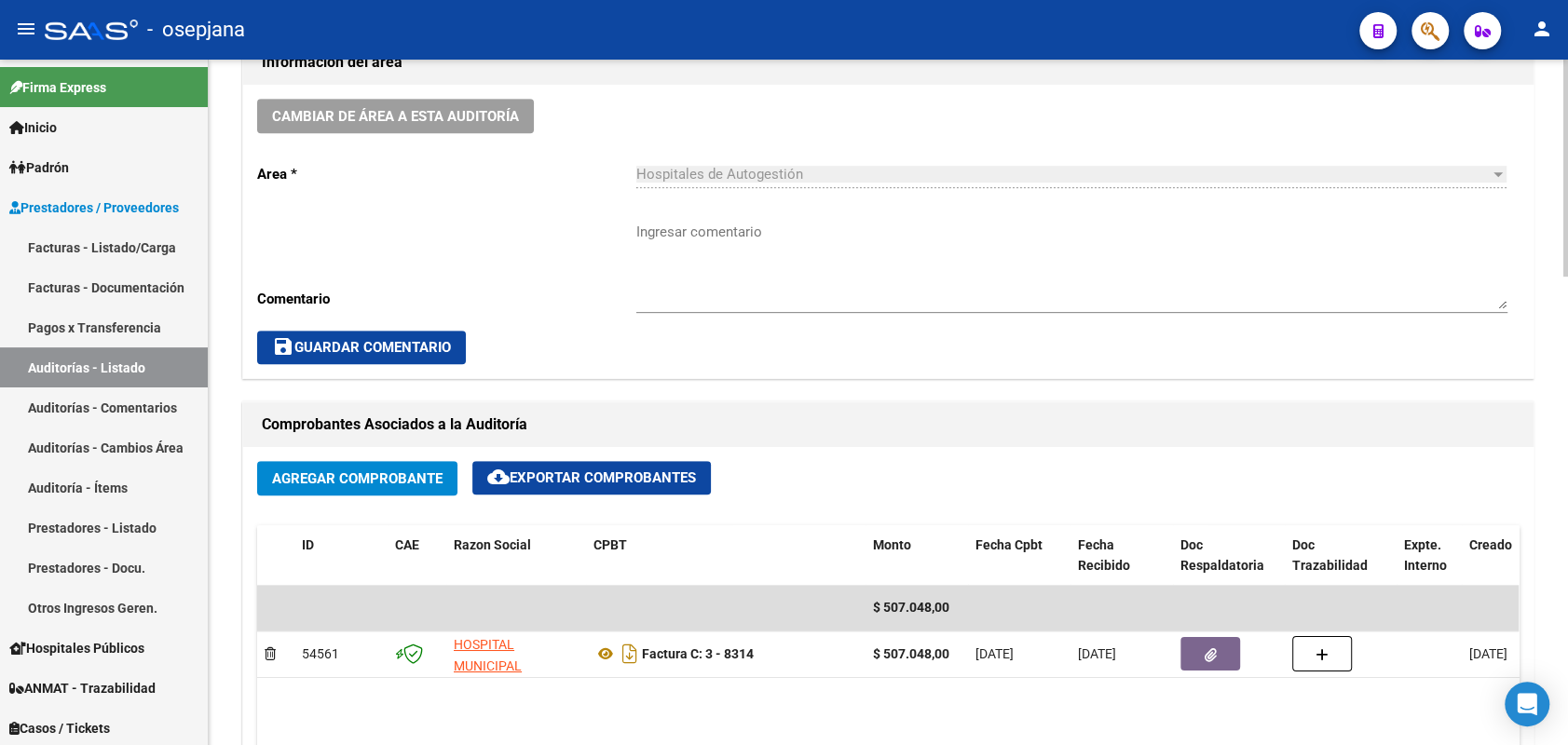
scroll to position [551, 0]
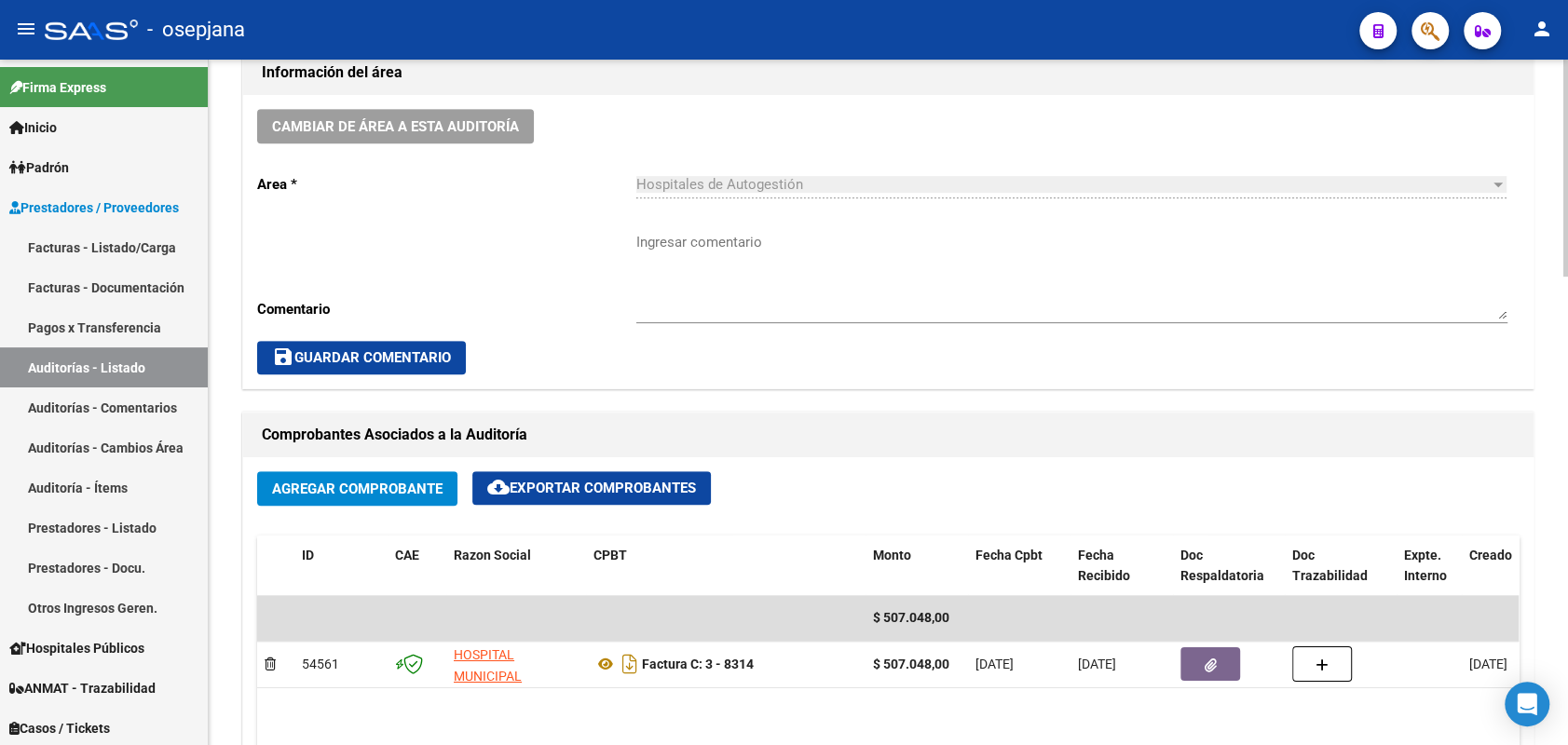
click at [407, 474] on button "Agregar Comprobante" at bounding box center [357, 489] width 200 height 35
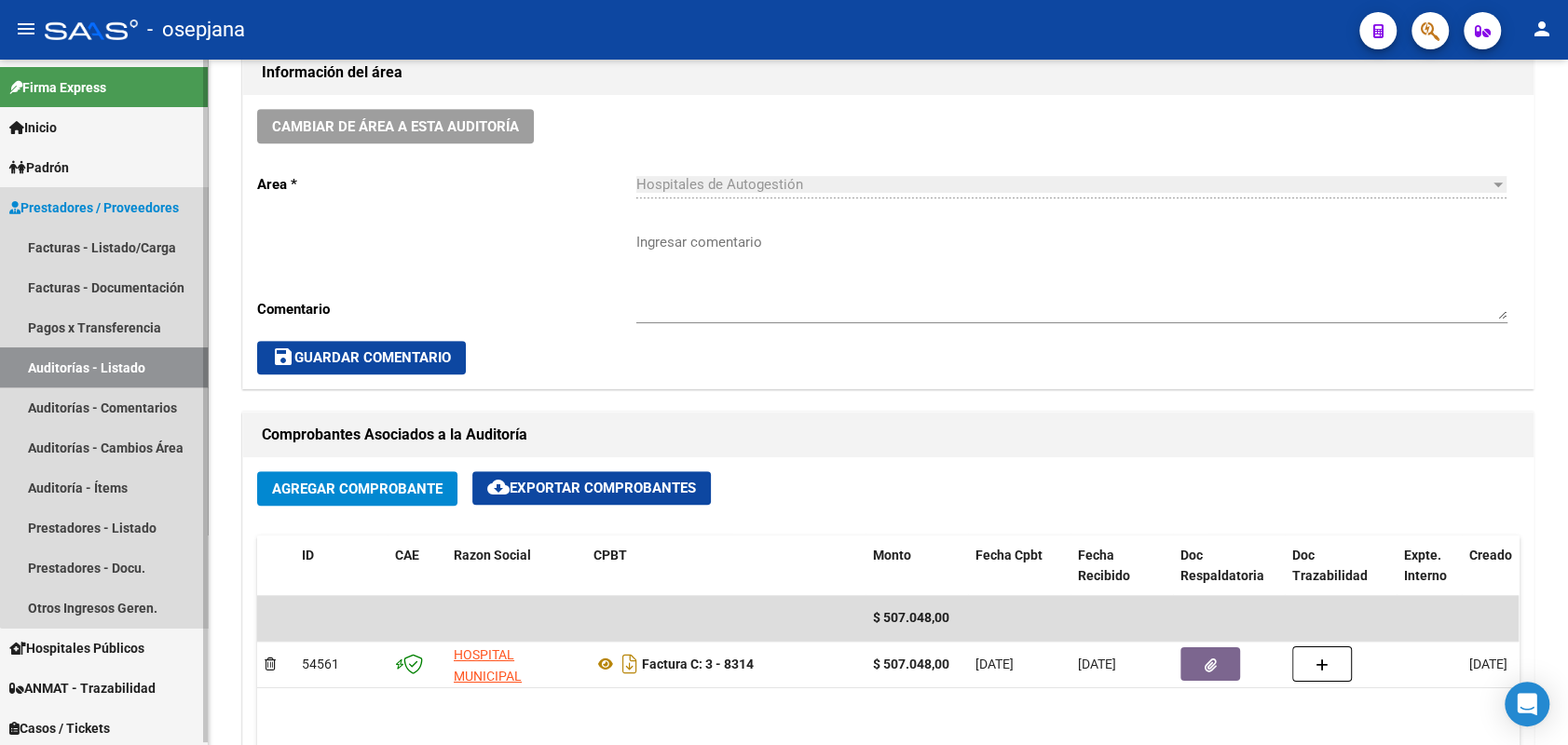
click at [134, 372] on link "Auditorías - Listado" at bounding box center [104, 367] width 208 height 40
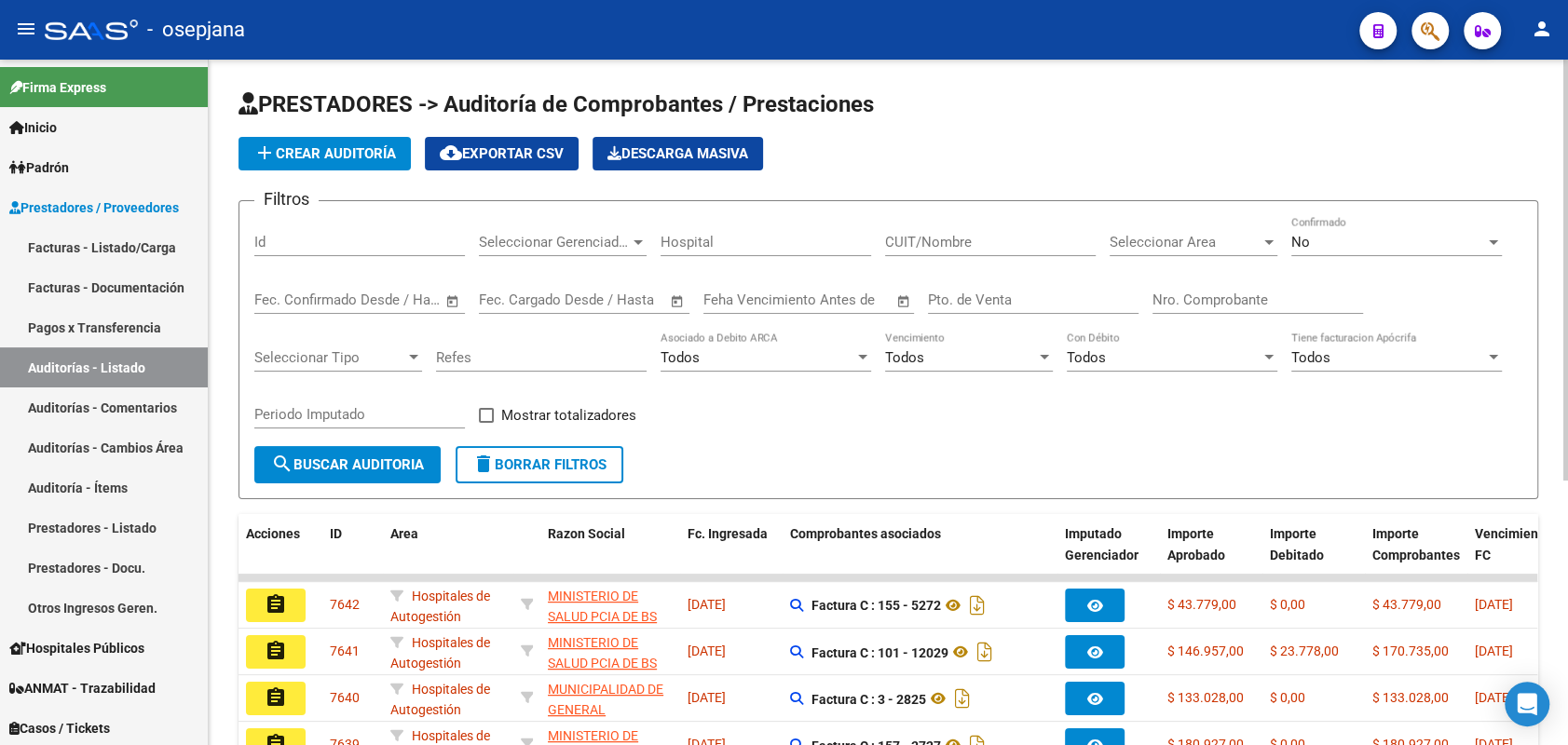
click at [332, 163] on button "add Crear Auditoría" at bounding box center [324, 154] width 172 height 34
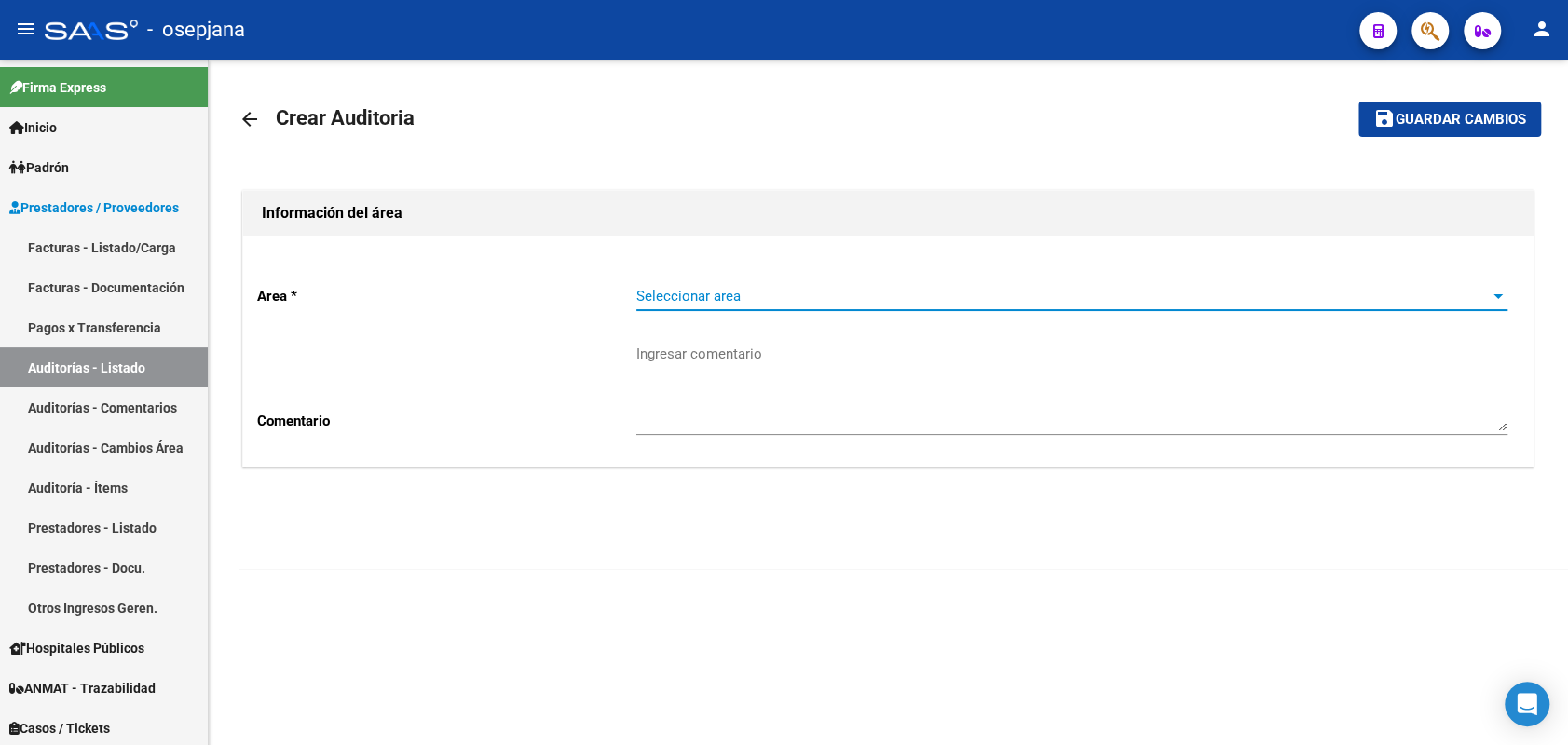
click at [710, 296] on span "Seleccionar area" at bounding box center [1064, 295] width 855 height 16
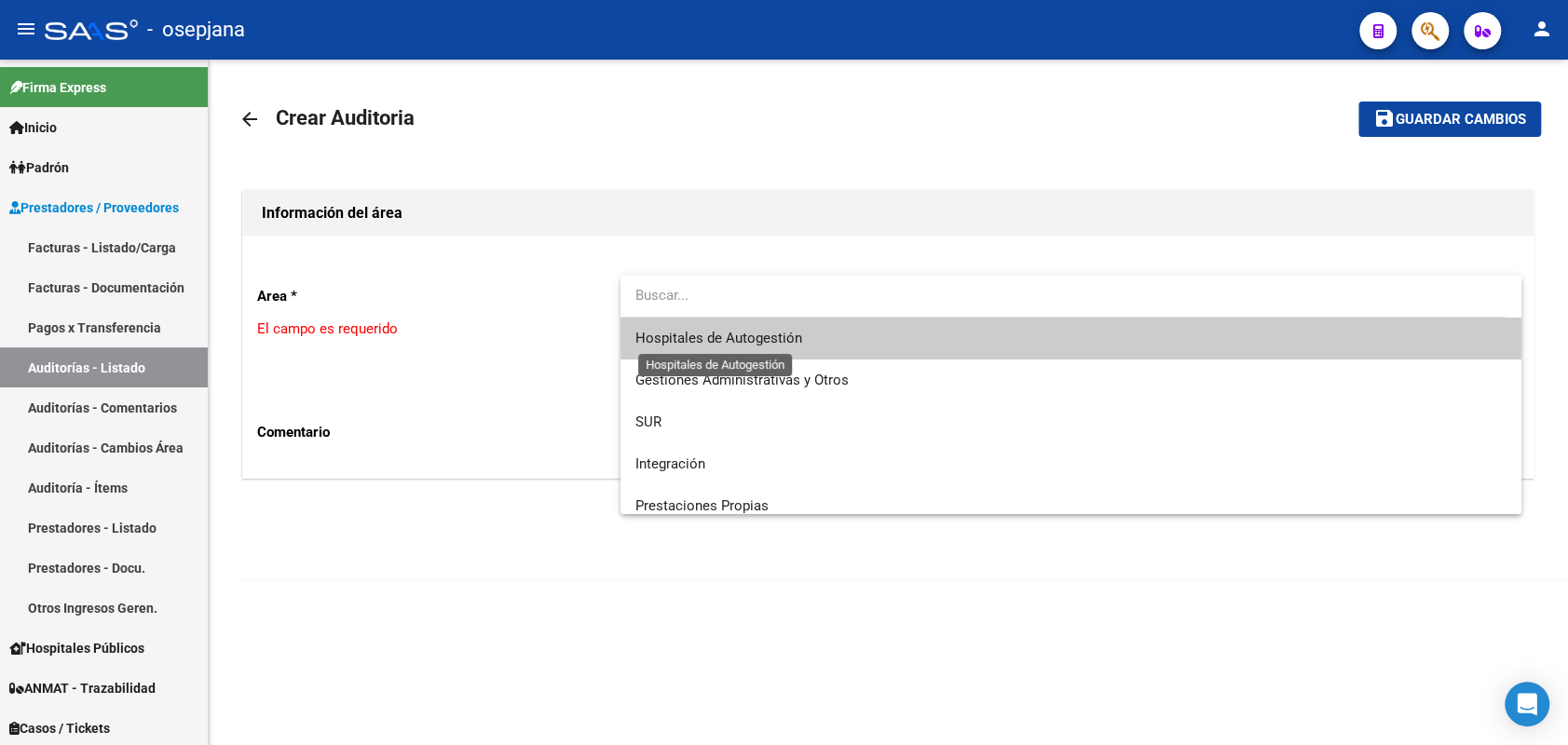
click at [686, 337] on span "Hospitales de Autogestión" at bounding box center [719, 338] width 166 height 16
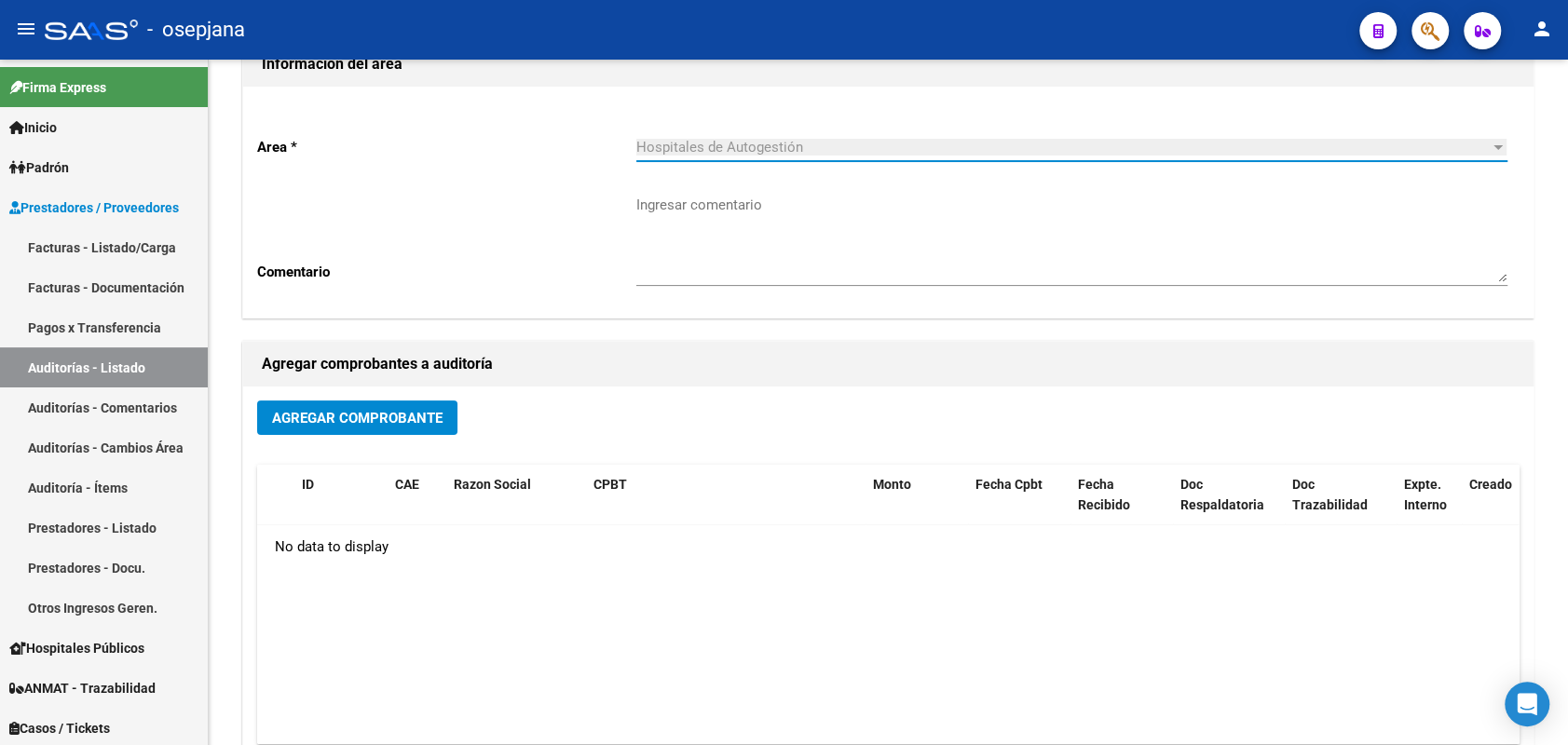
scroll to position [172, 0]
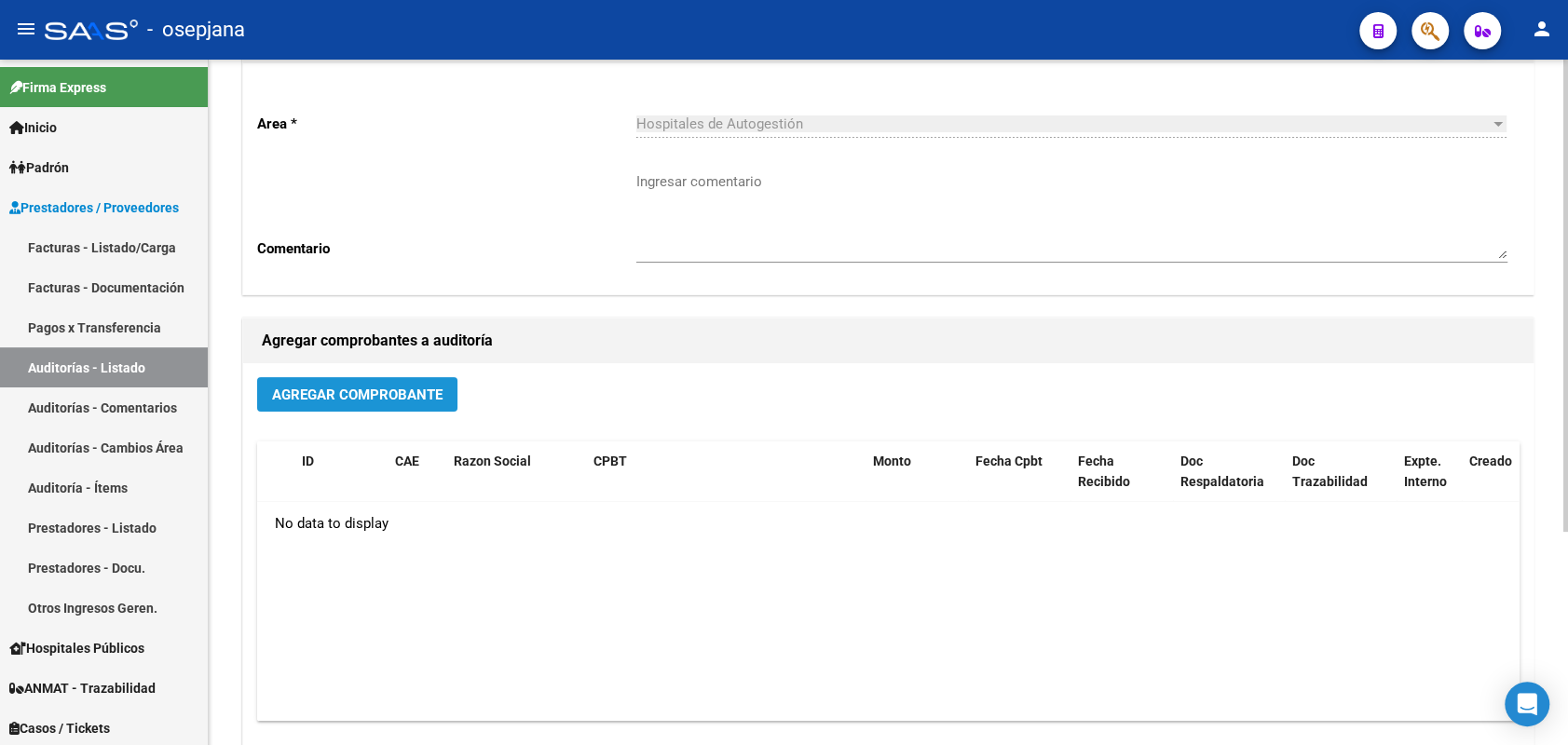
click at [369, 393] on span "Agregar Comprobante" at bounding box center [357, 395] width 170 height 16
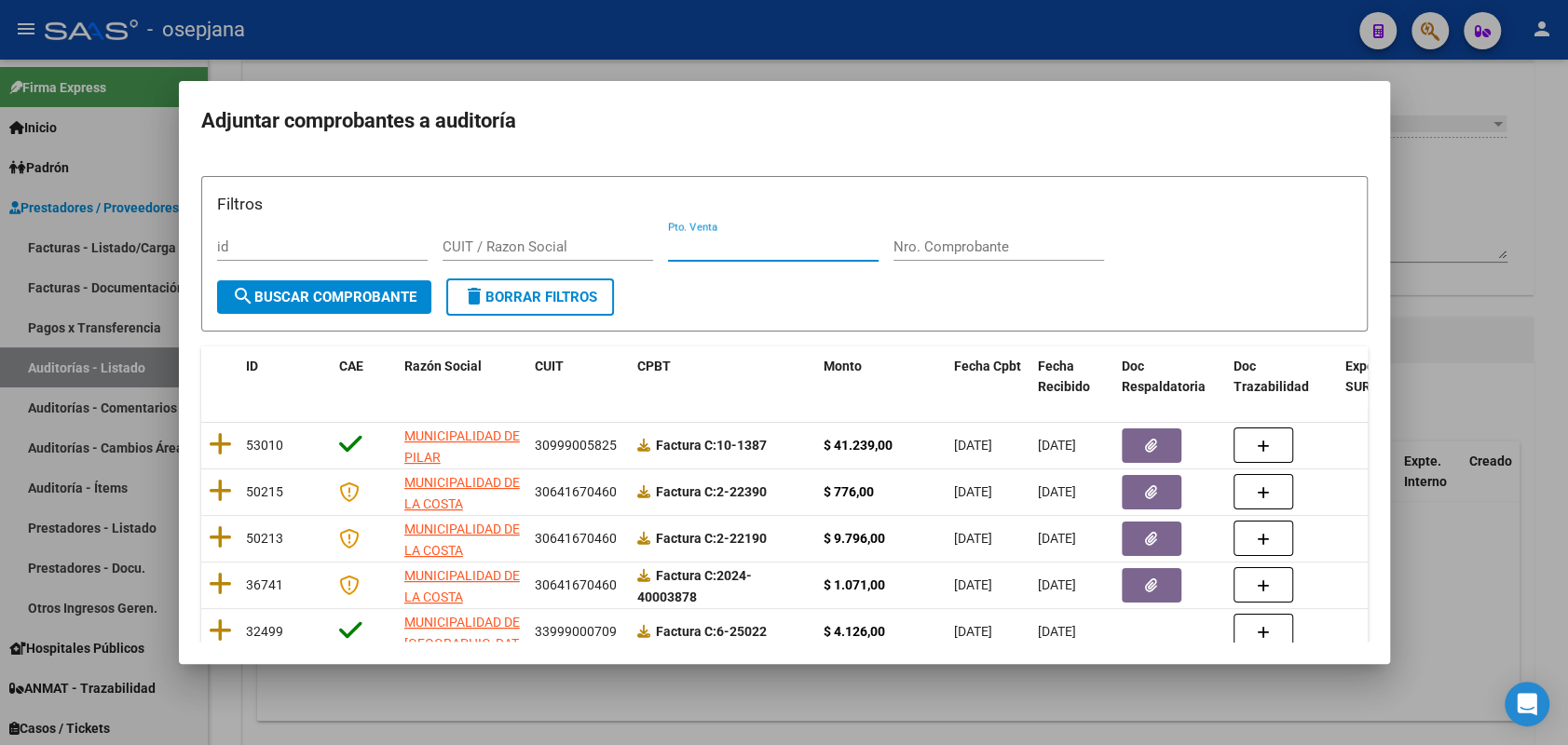
click at [788, 252] on input "Pto. Venta" at bounding box center [773, 246] width 211 height 16
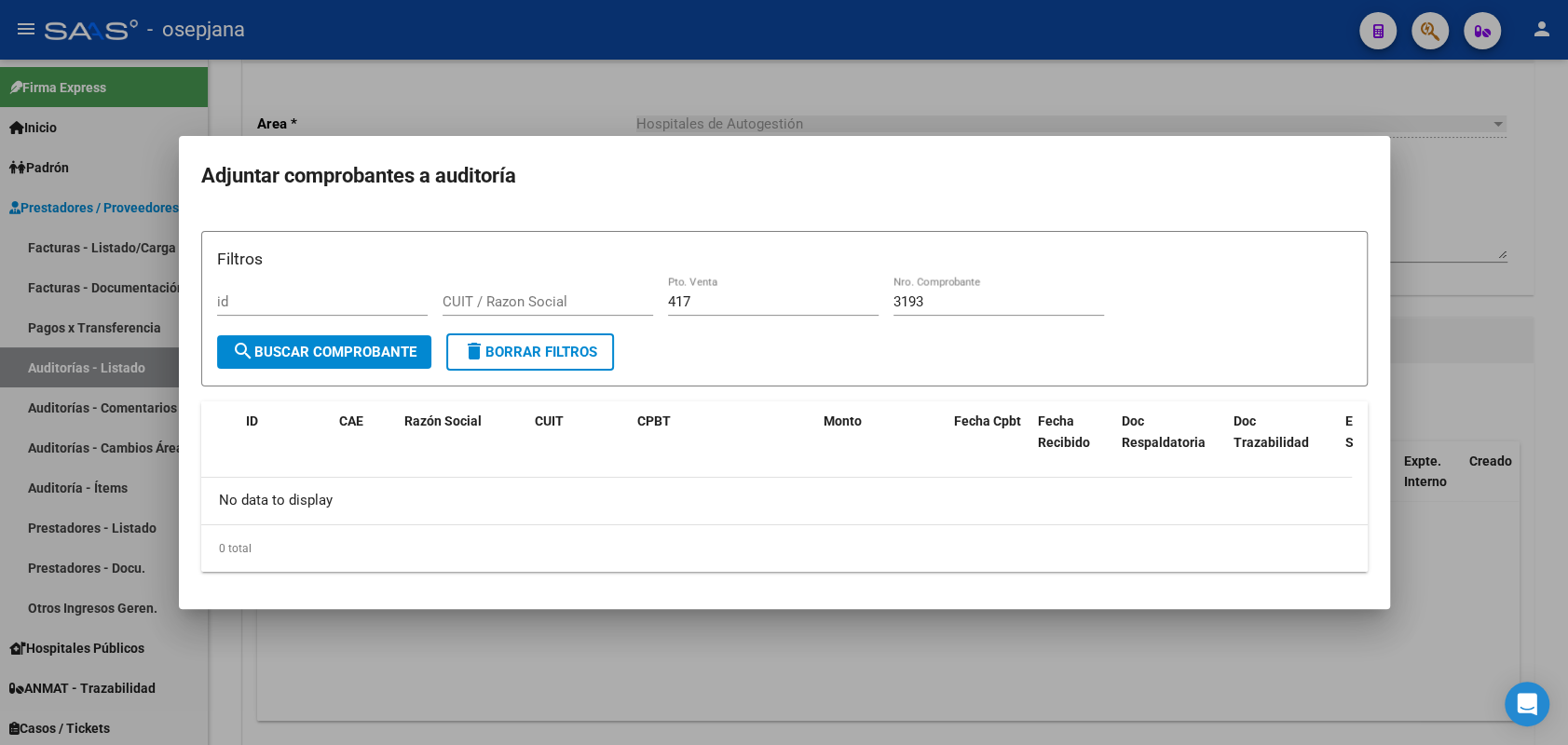
click at [138, 243] on div at bounding box center [784, 372] width 1568 height 745
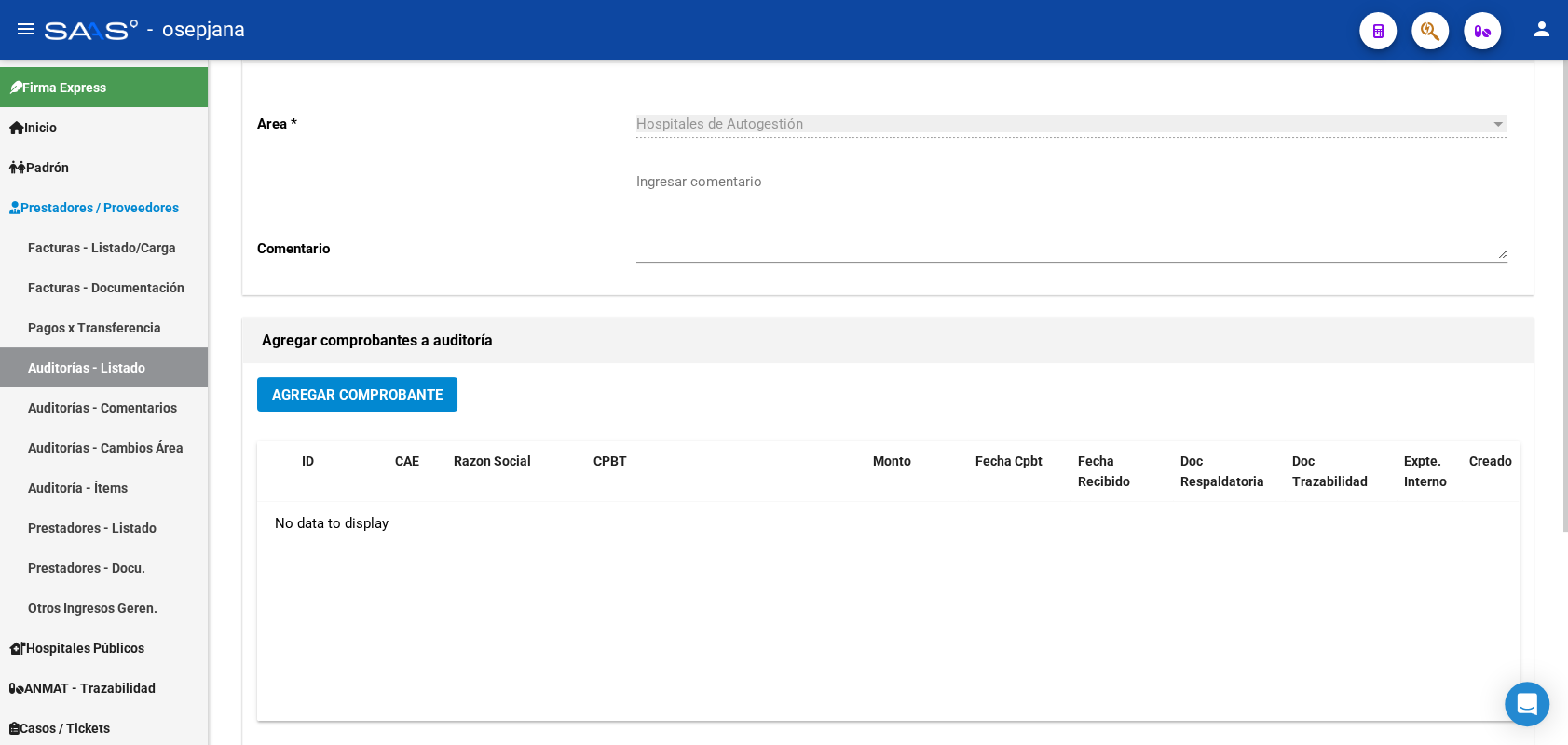
scroll to position [0, 0]
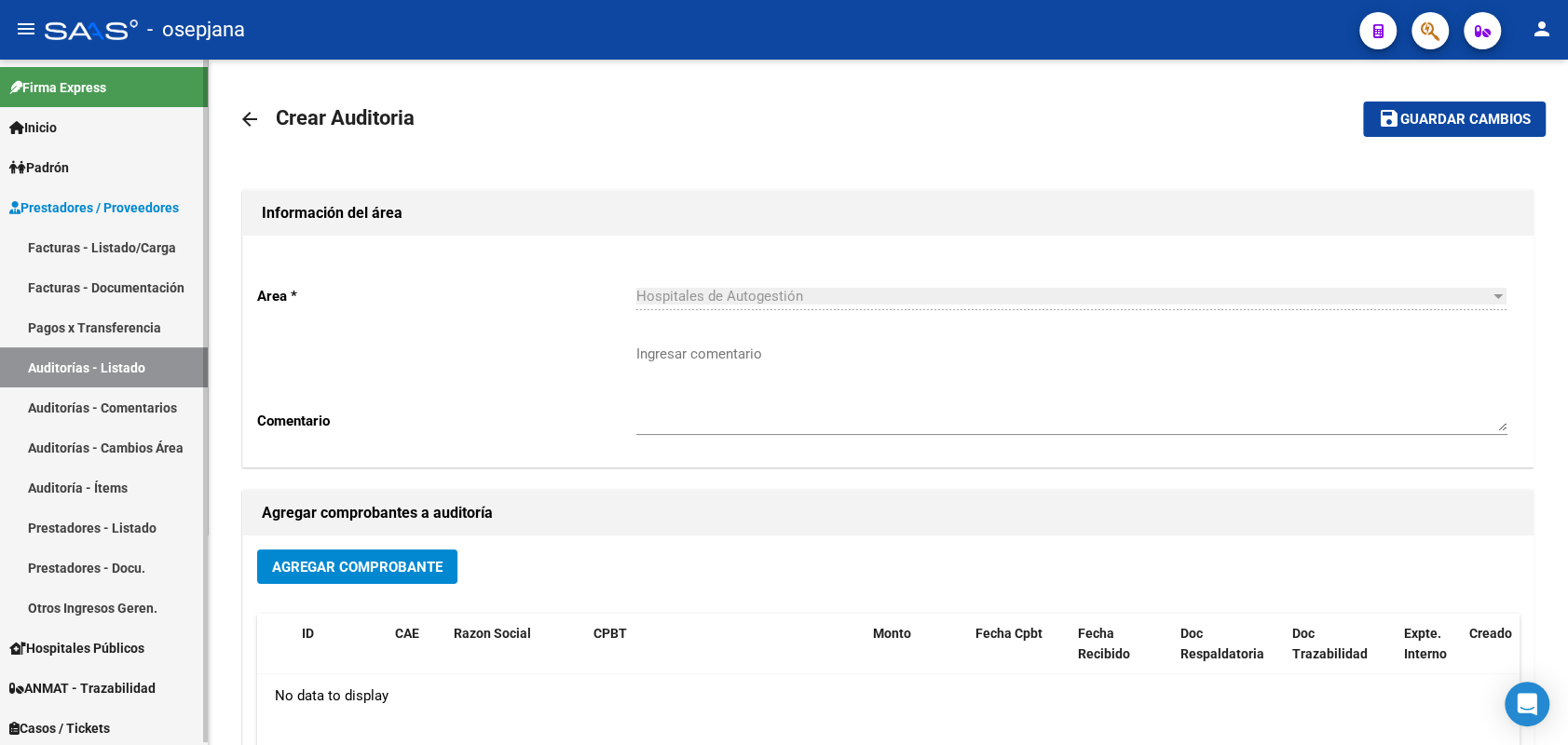
click at [159, 252] on link "Facturas - Listado/Carga" at bounding box center [104, 247] width 208 height 40
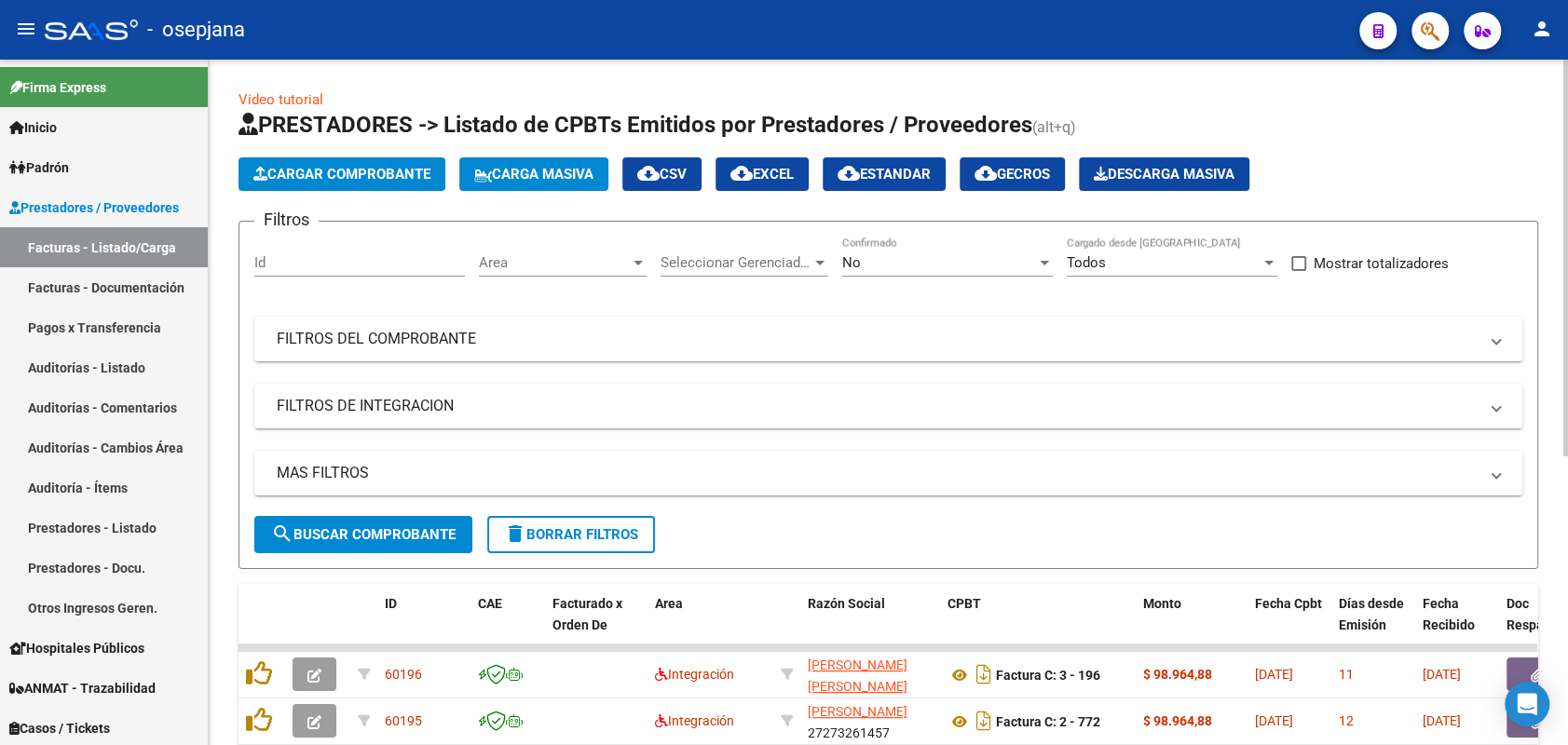
click at [486, 267] on span "Area" at bounding box center [555, 262] width 151 height 16
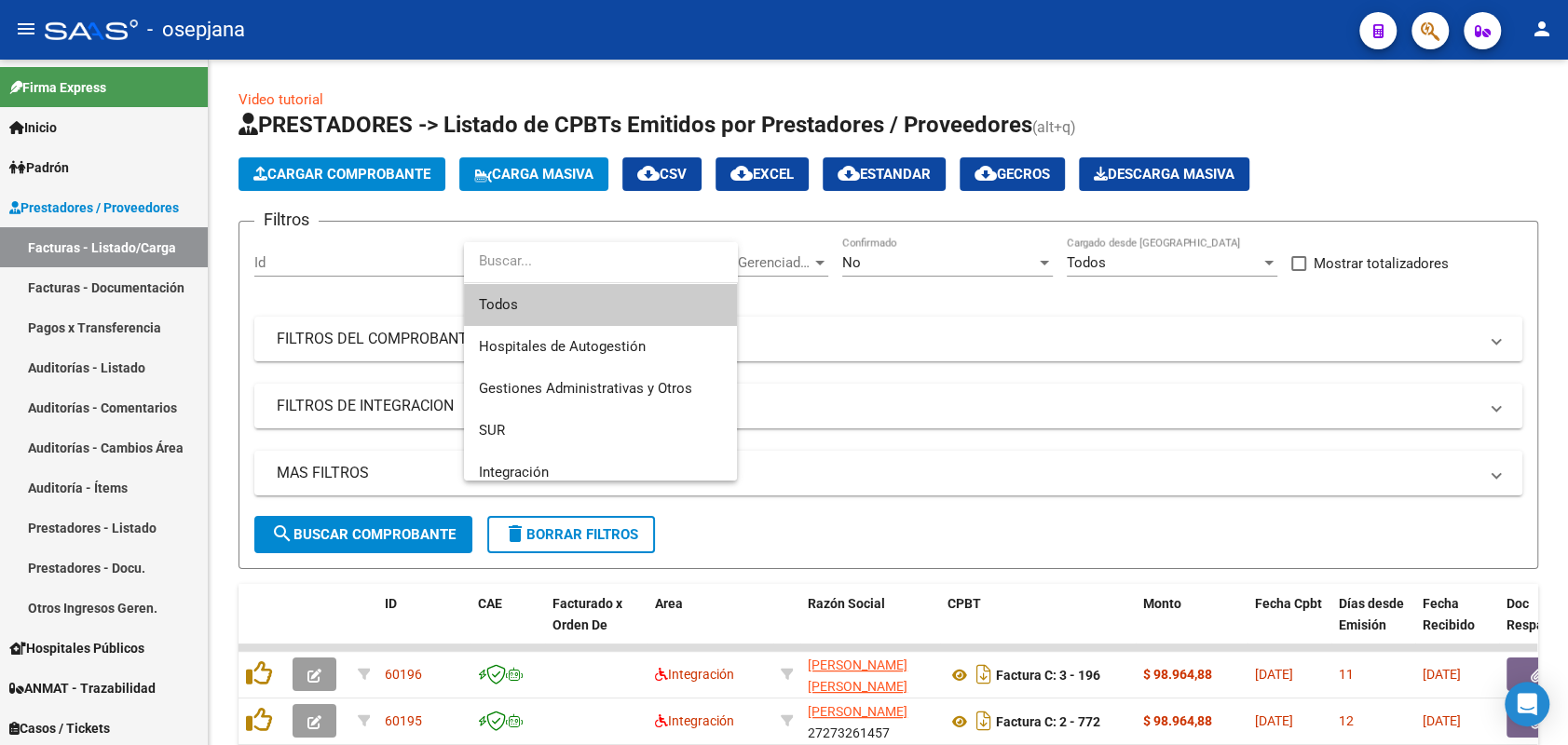
click at [504, 302] on span "Todos" at bounding box center [600, 305] width 243 height 42
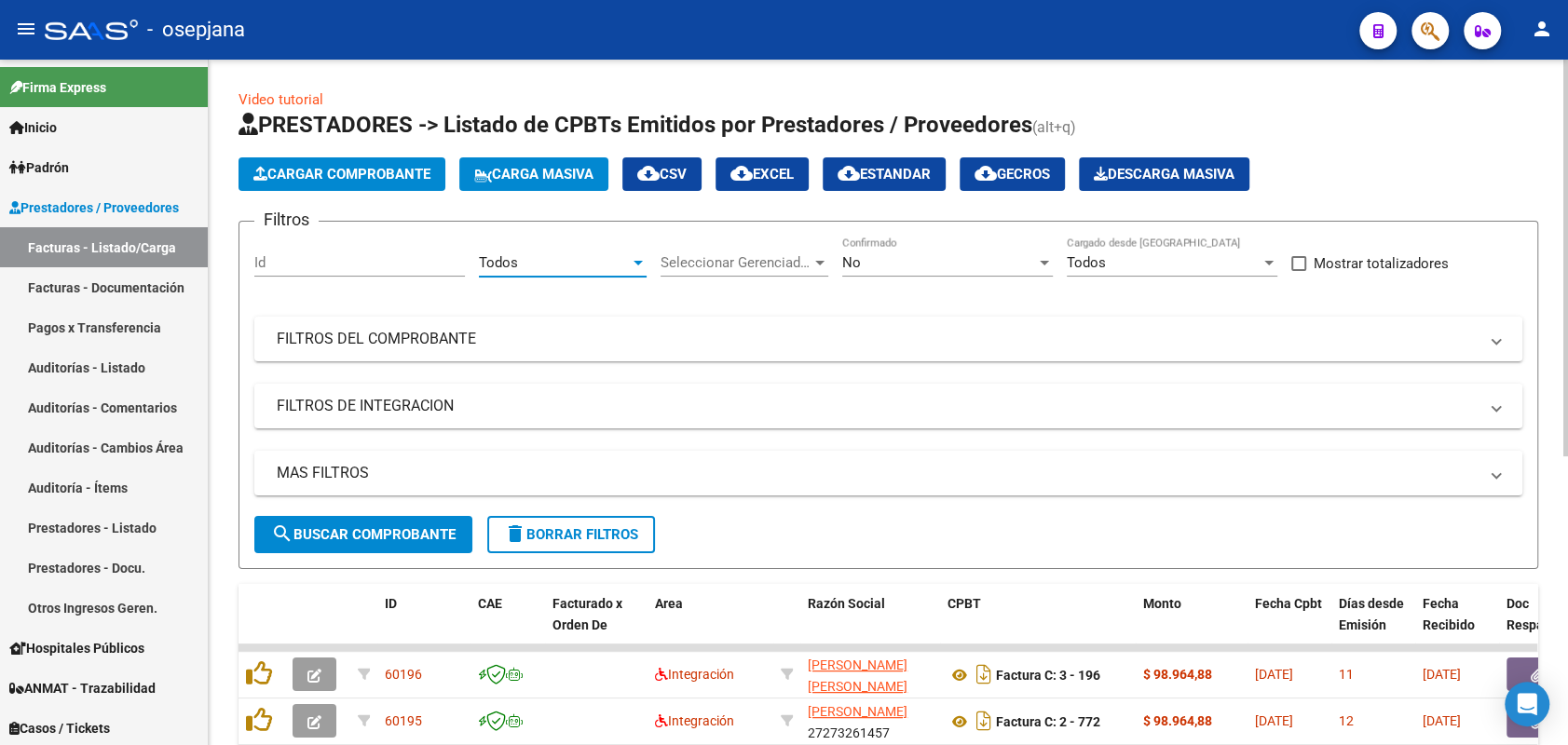
click at [731, 248] on div "Seleccionar Gerenciador Seleccionar Gerenciador" at bounding box center [744, 256] width 167 height 40
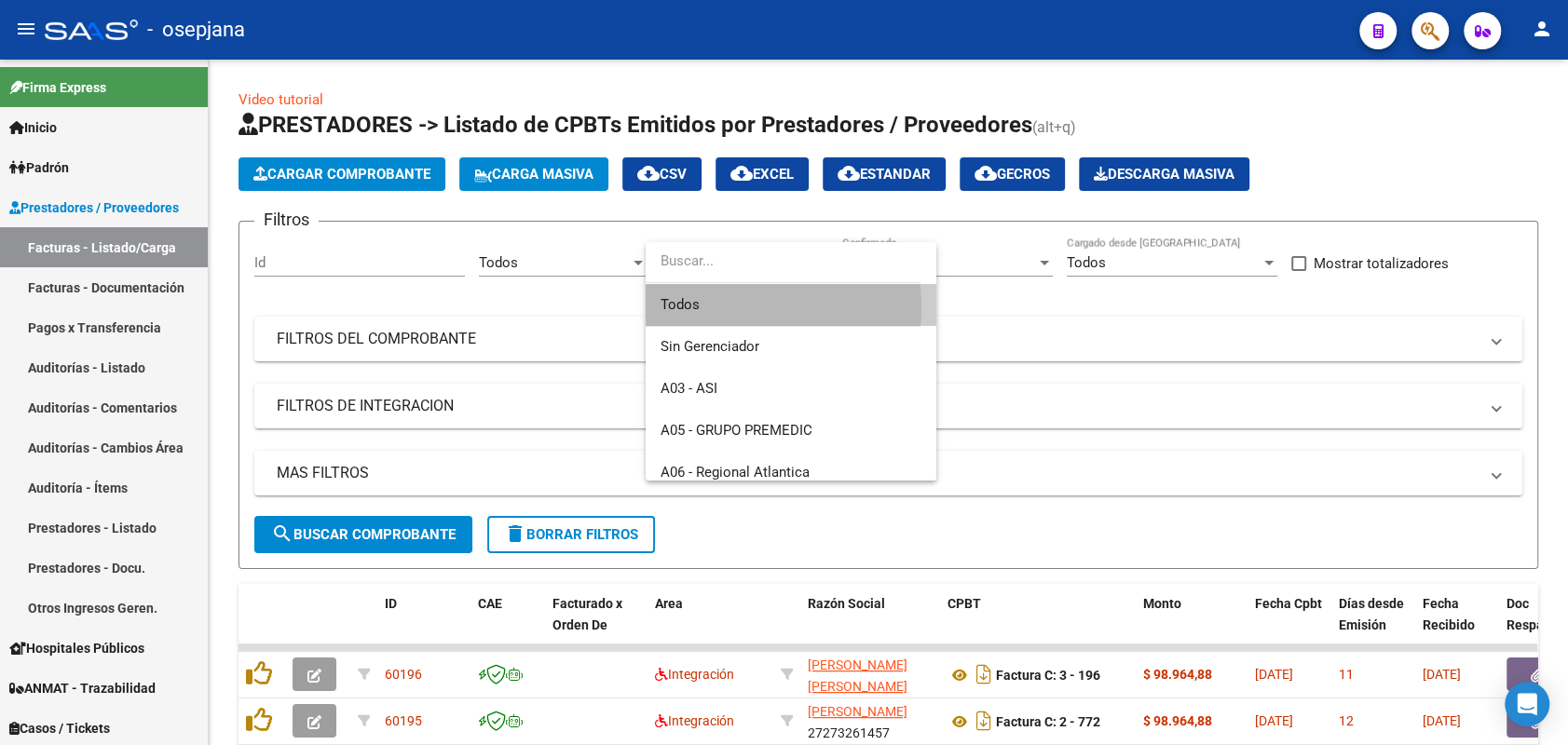
click at [717, 308] on span "Todos" at bounding box center [792, 305] width 261 height 42
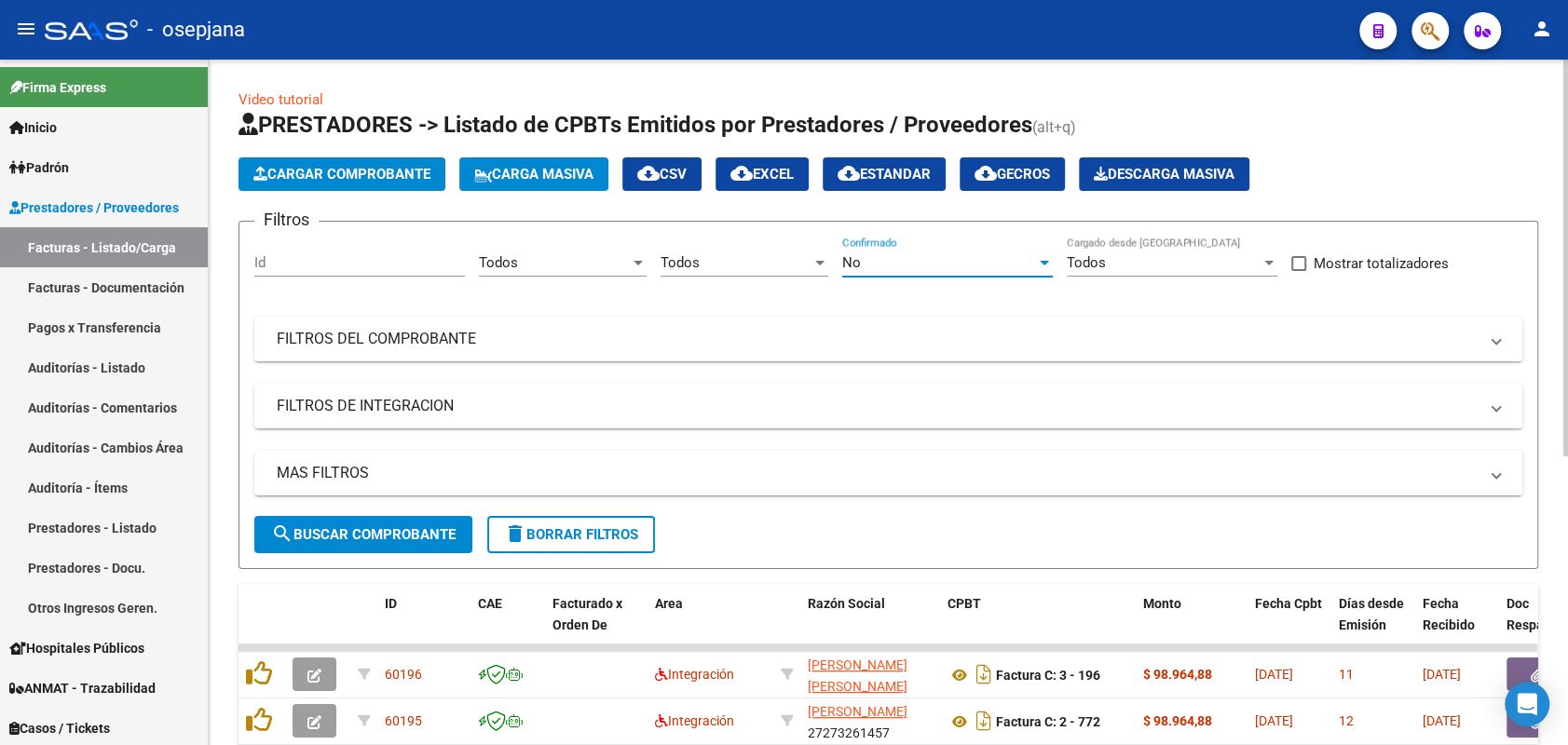
click at [872, 266] on div "No" at bounding box center [939, 262] width 194 height 16
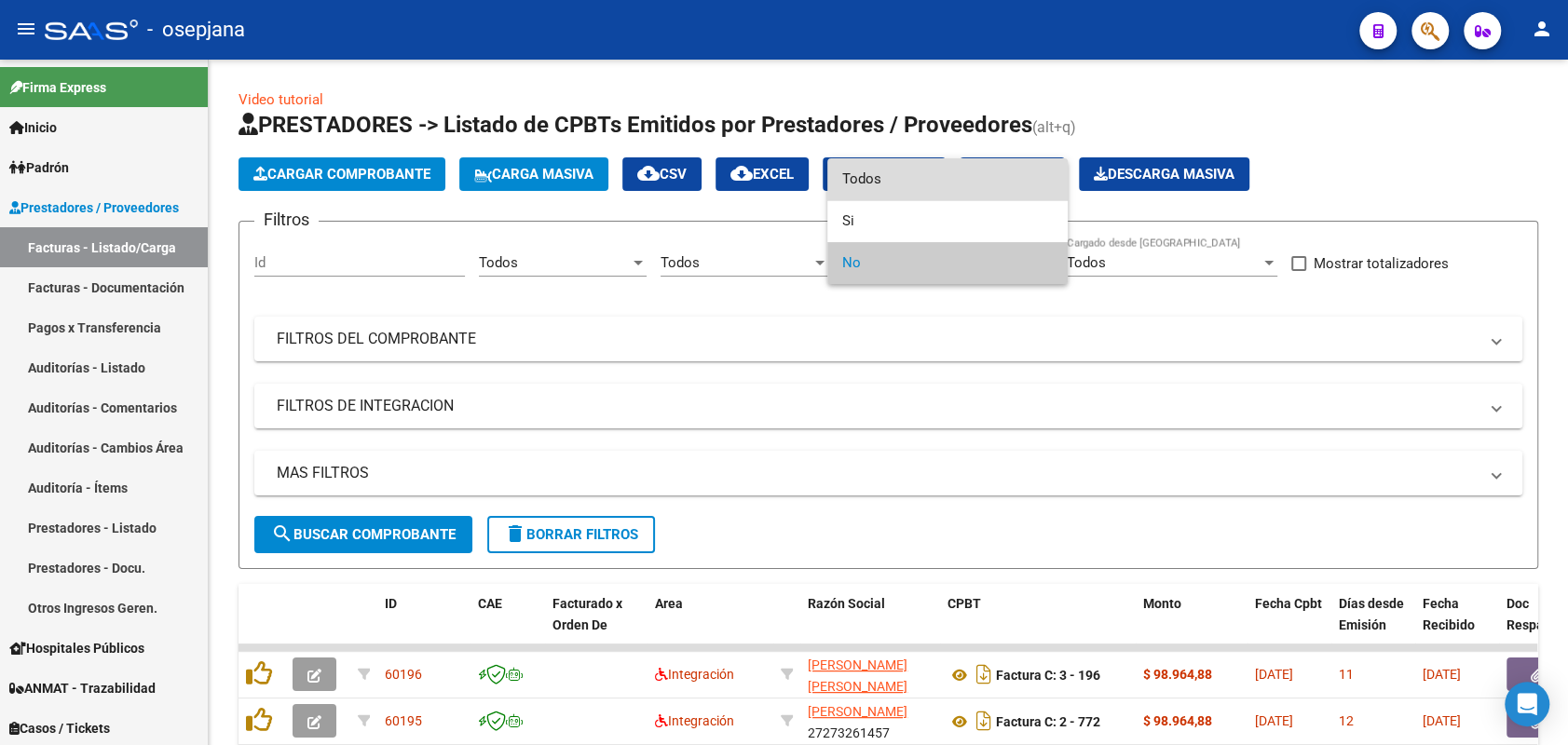
click at [851, 185] on span "Todos" at bounding box center [948, 179] width 211 height 42
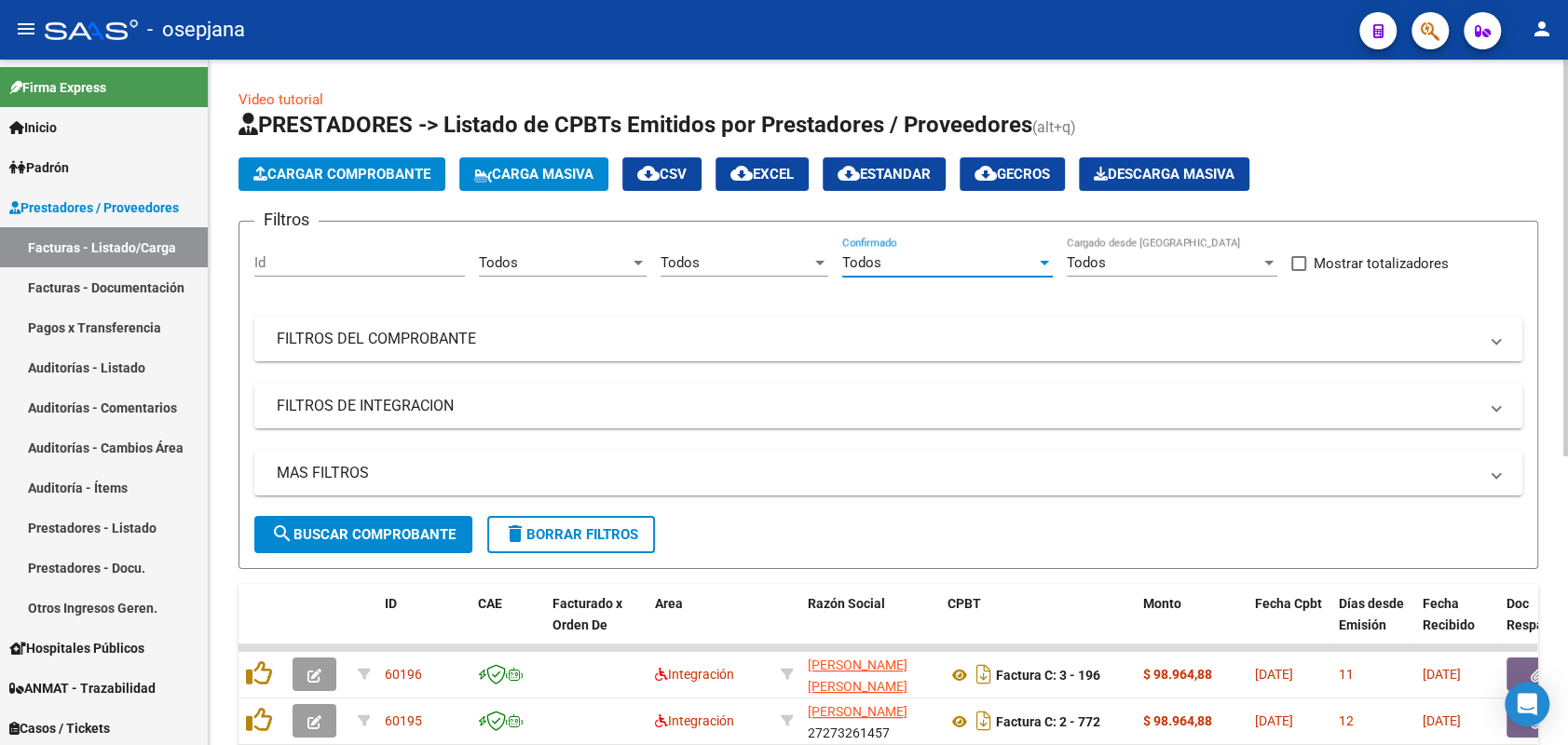
click at [728, 344] on mat-panel-title "FILTROS DEL COMPROBANTE" at bounding box center [877, 339] width 1201 height 20
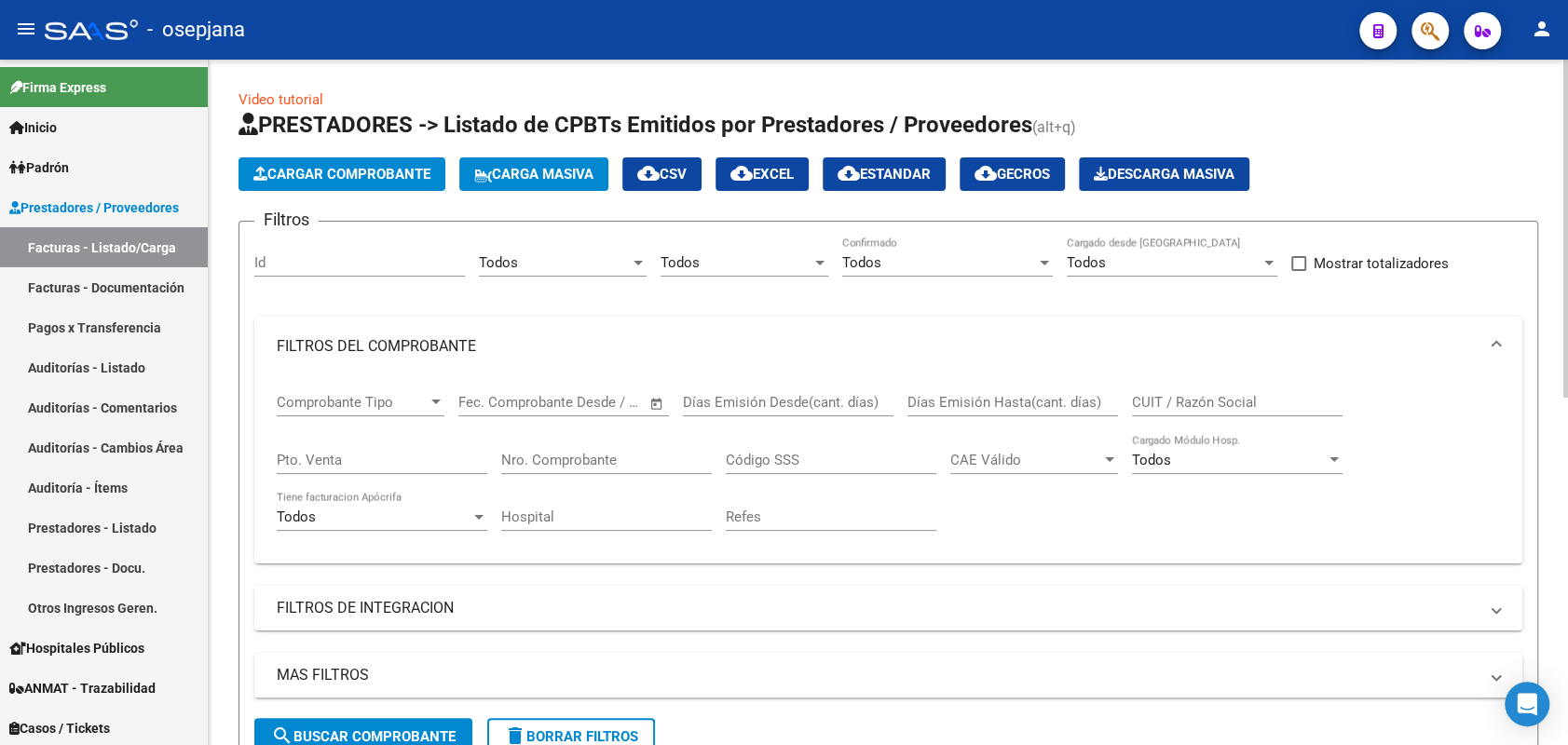
click at [376, 465] on input "Pto. Venta" at bounding box center [382, 460] width 211 height 16
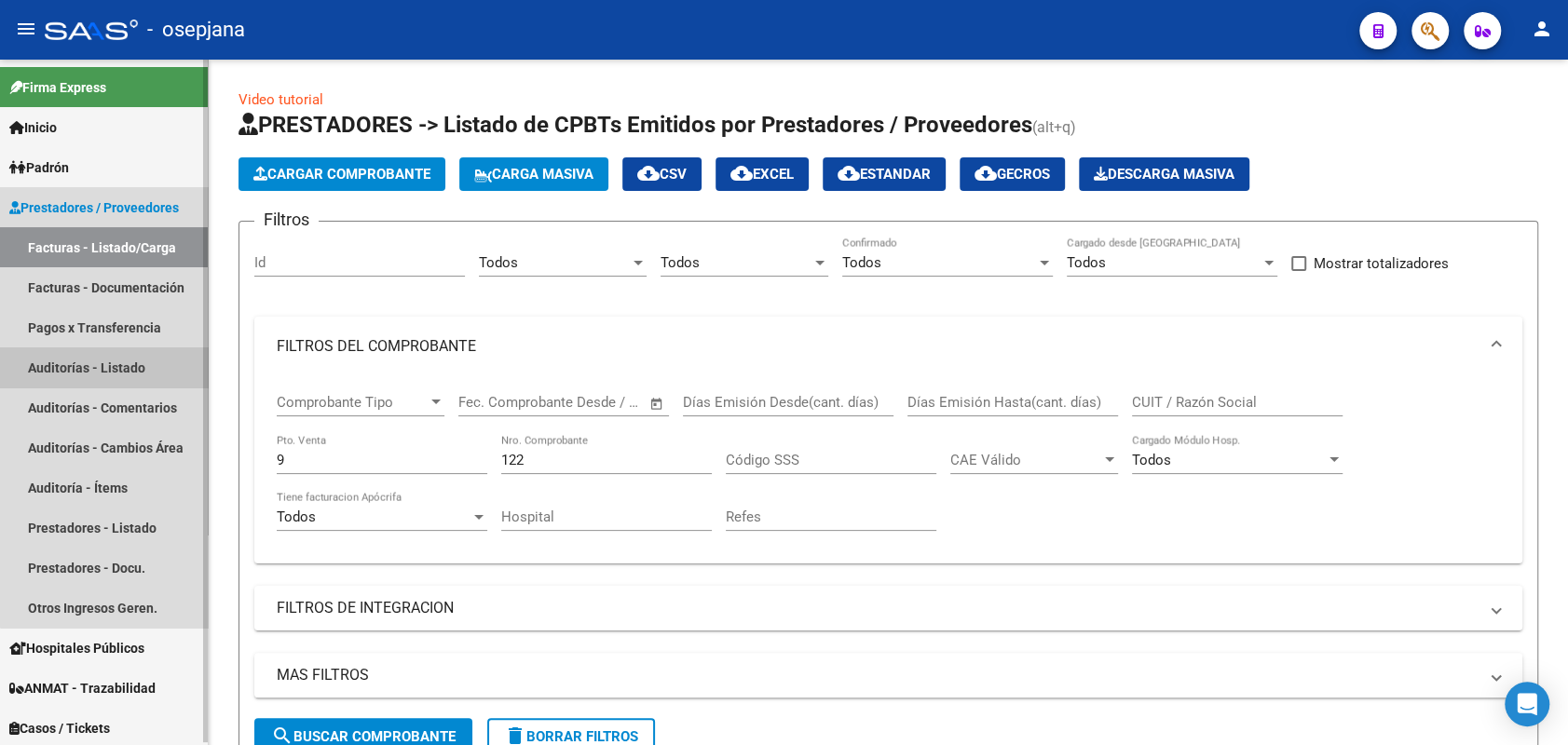
click at [106, 357] on link "Auditorías - Listado" at bounding box center [104, 367] width 208 height 40
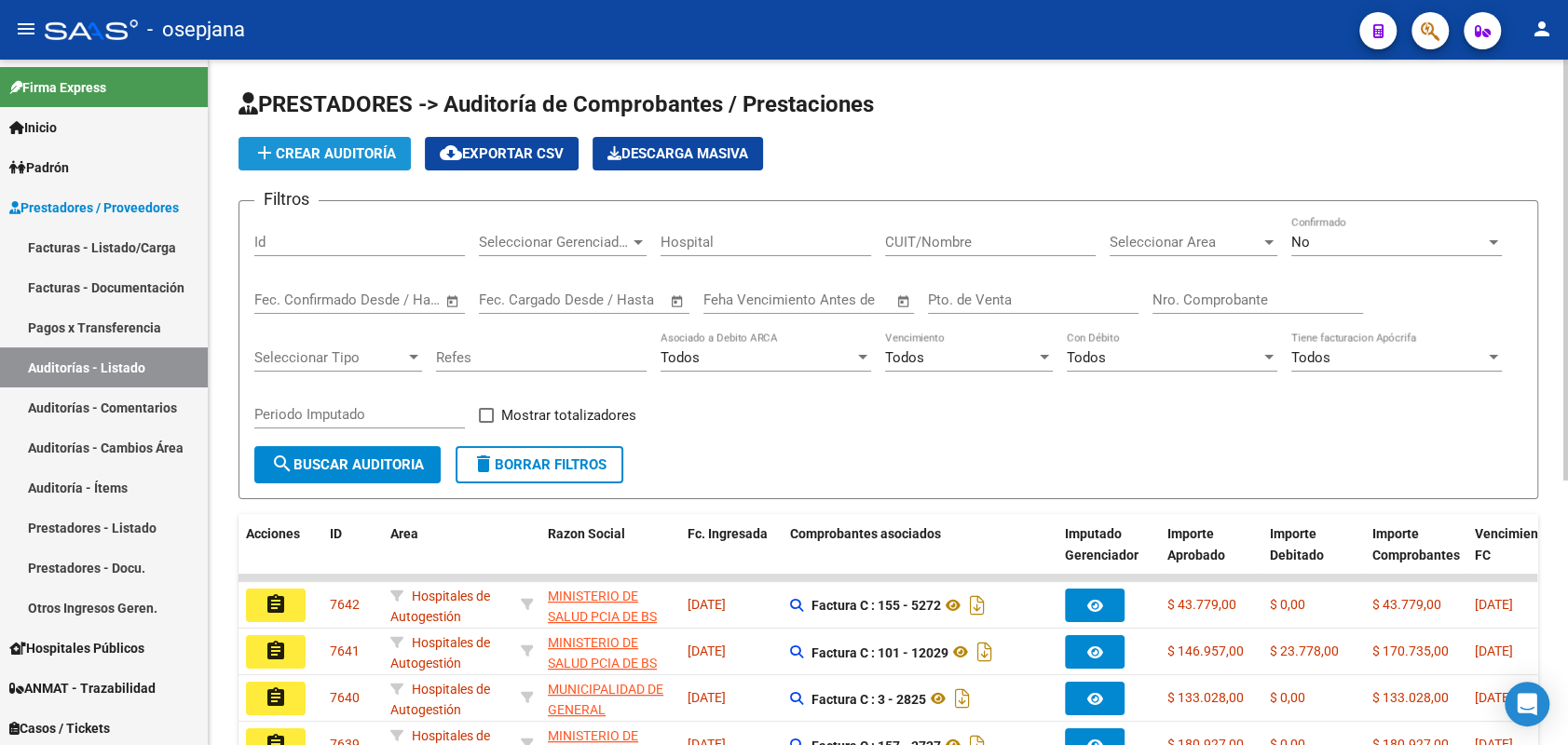
click at [373, 156] on span "add Crear Auditoría" at bounding box center [324, 153] width 142 height 16
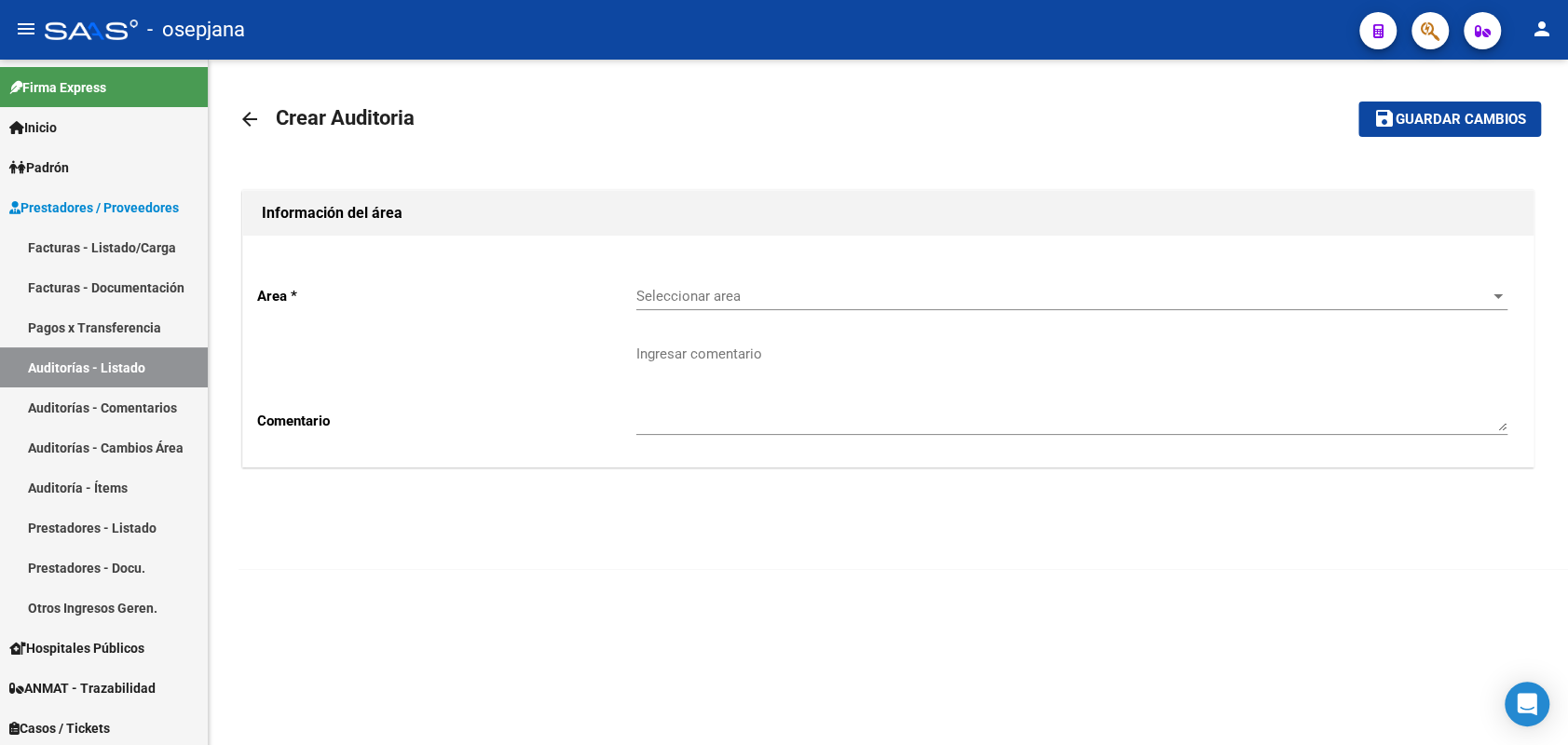
click at [692, 287] on div "Seleccionar area Seleccionar area" at bounding box center [1072, 289] width 871 height 40
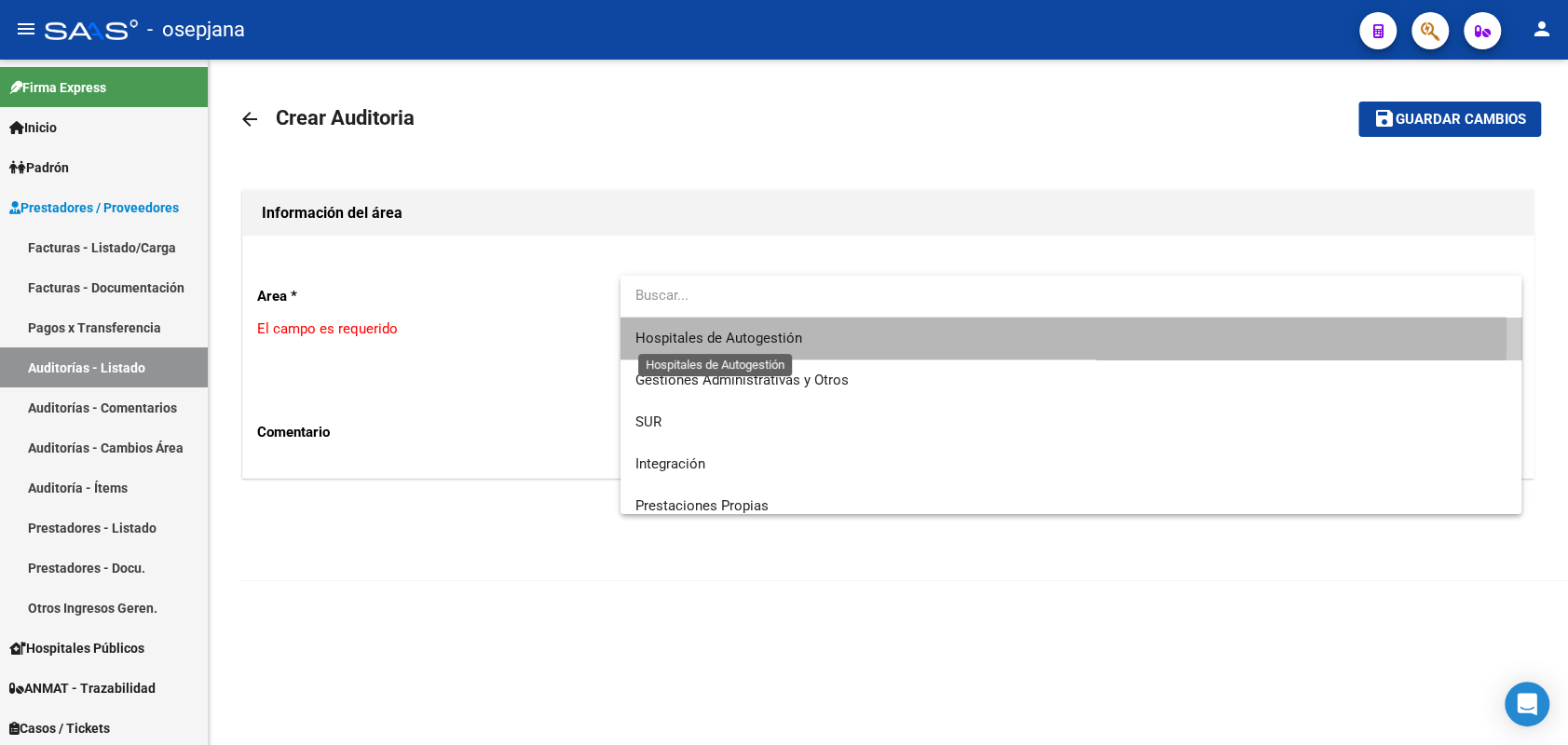
click at [678, 335] on span "Hospitales de Autogestión" at bounding box center [719, 338] width 166 height 16
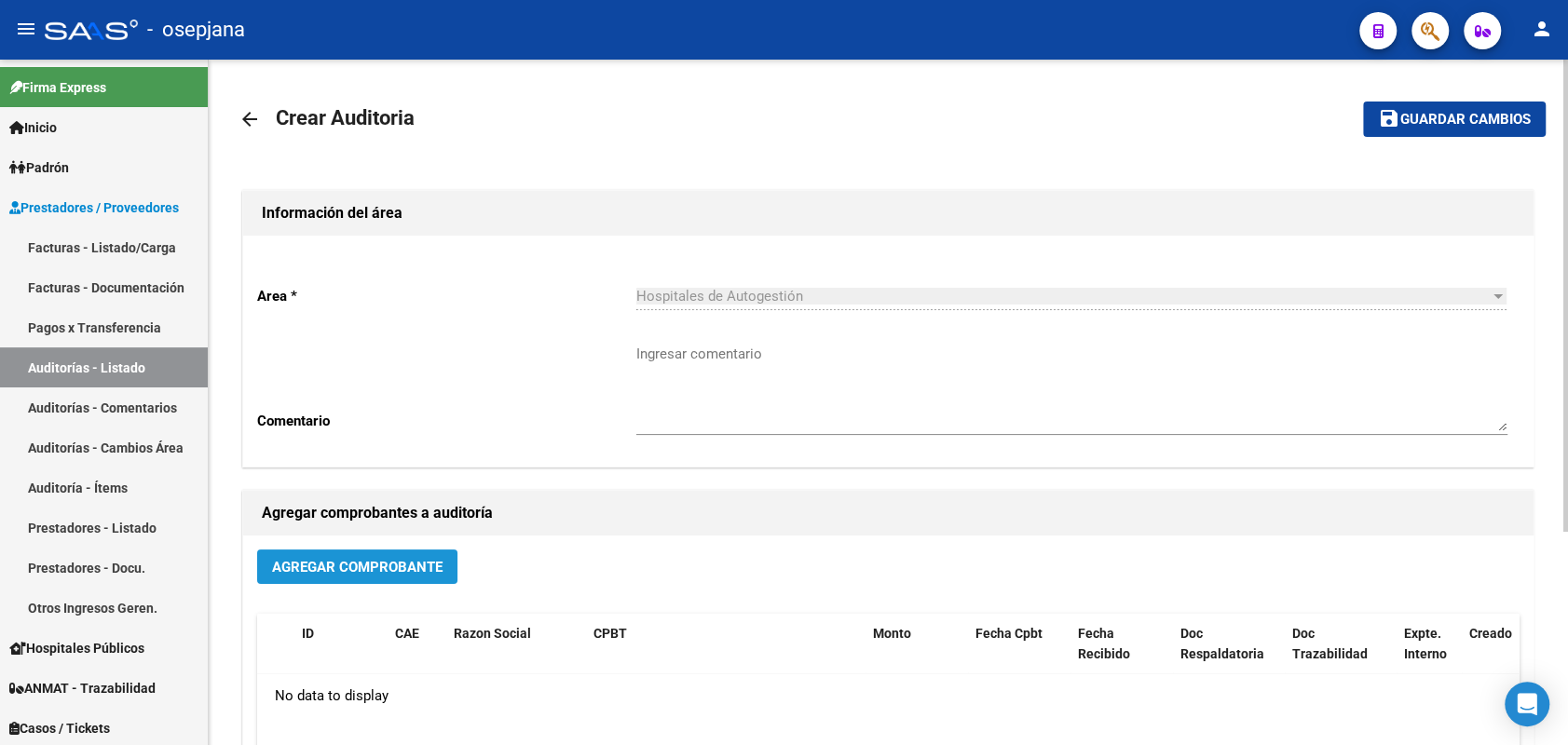
click at [313, 560] on span "Agregar Comprobante" at bounding box center [357, 567] width 170 height 16
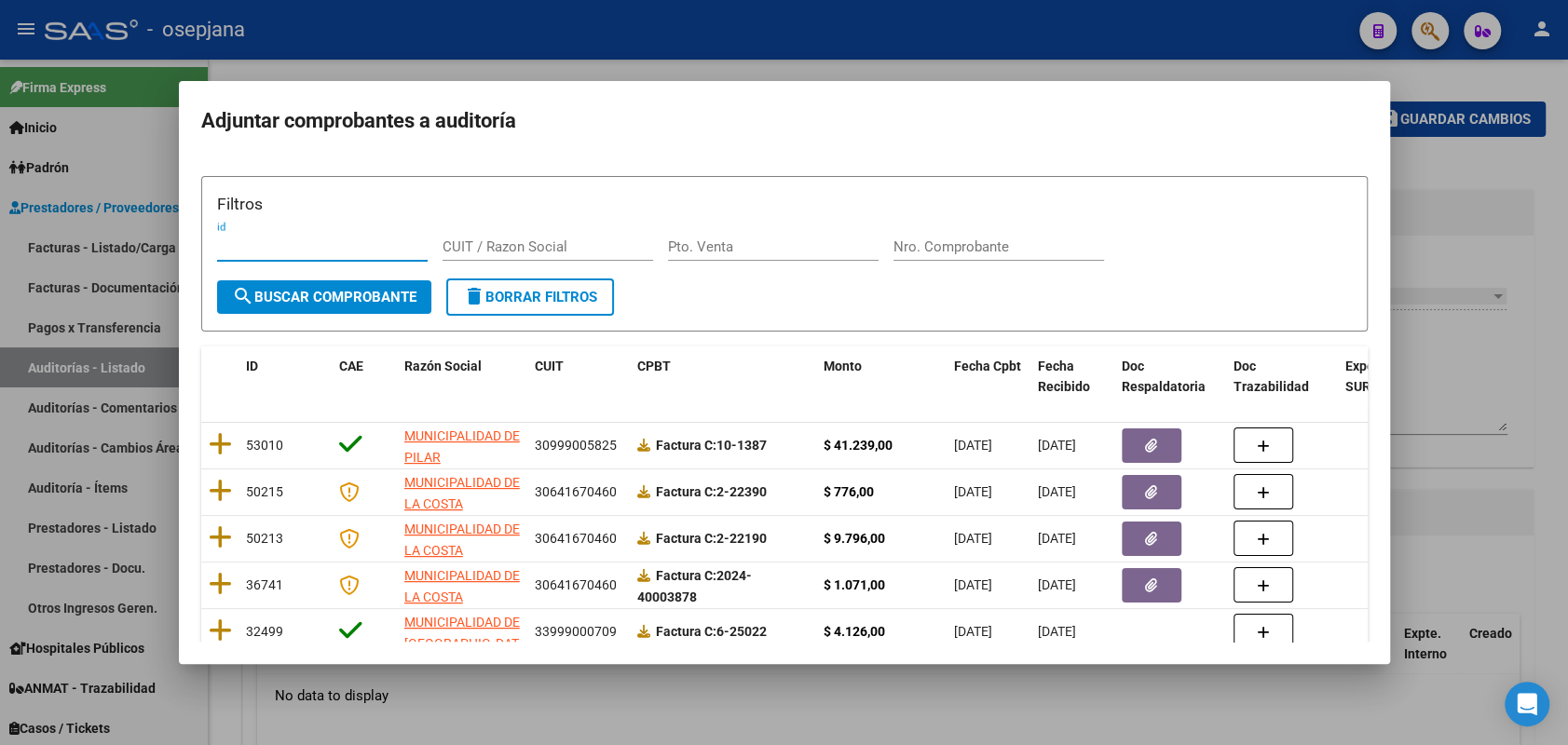
click at [737, 250] on input "Pto. Venta" at bounding box center [773, 246] width 211 height 16
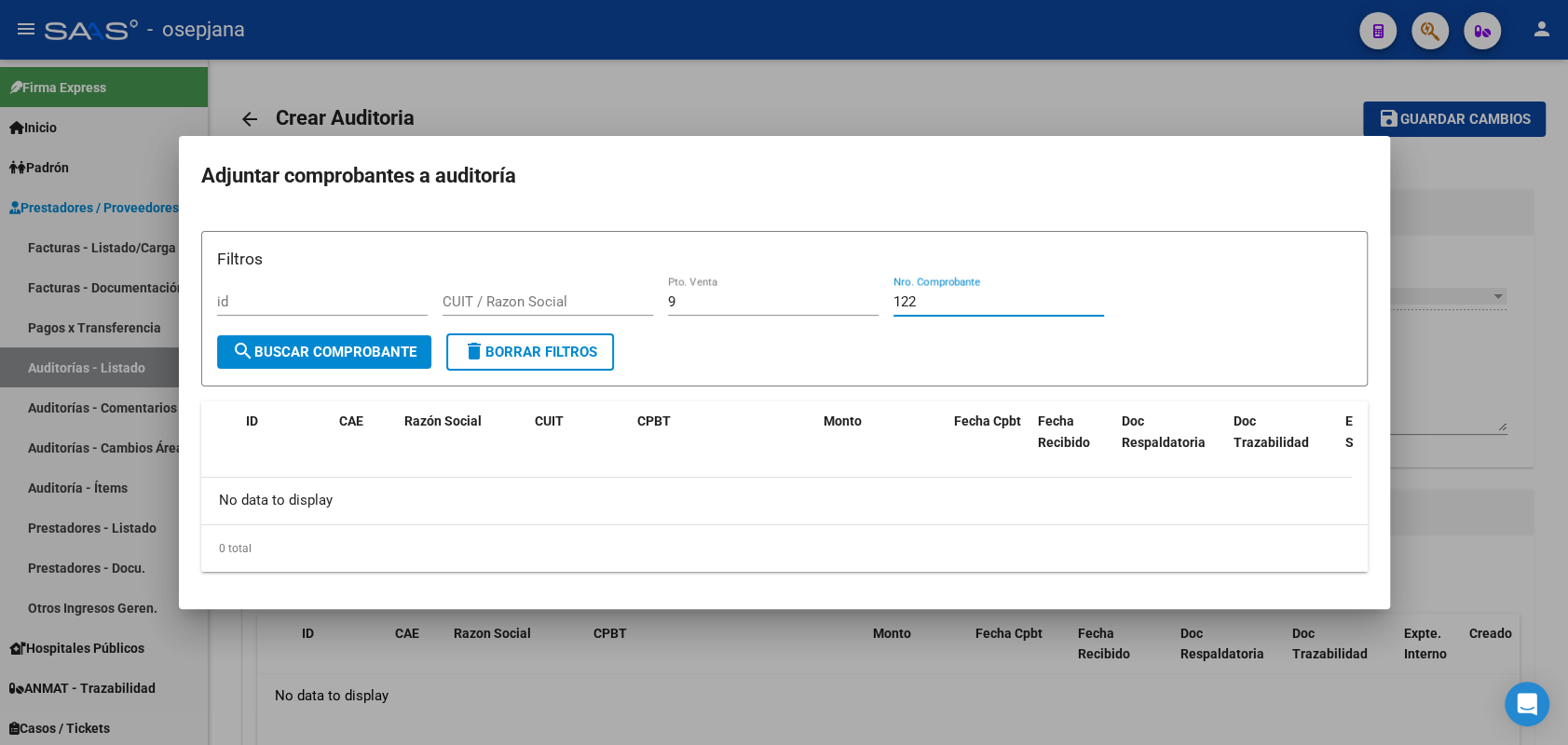
click at [123, 367] on div at bounding box center [784, 372] width 1568 height 745
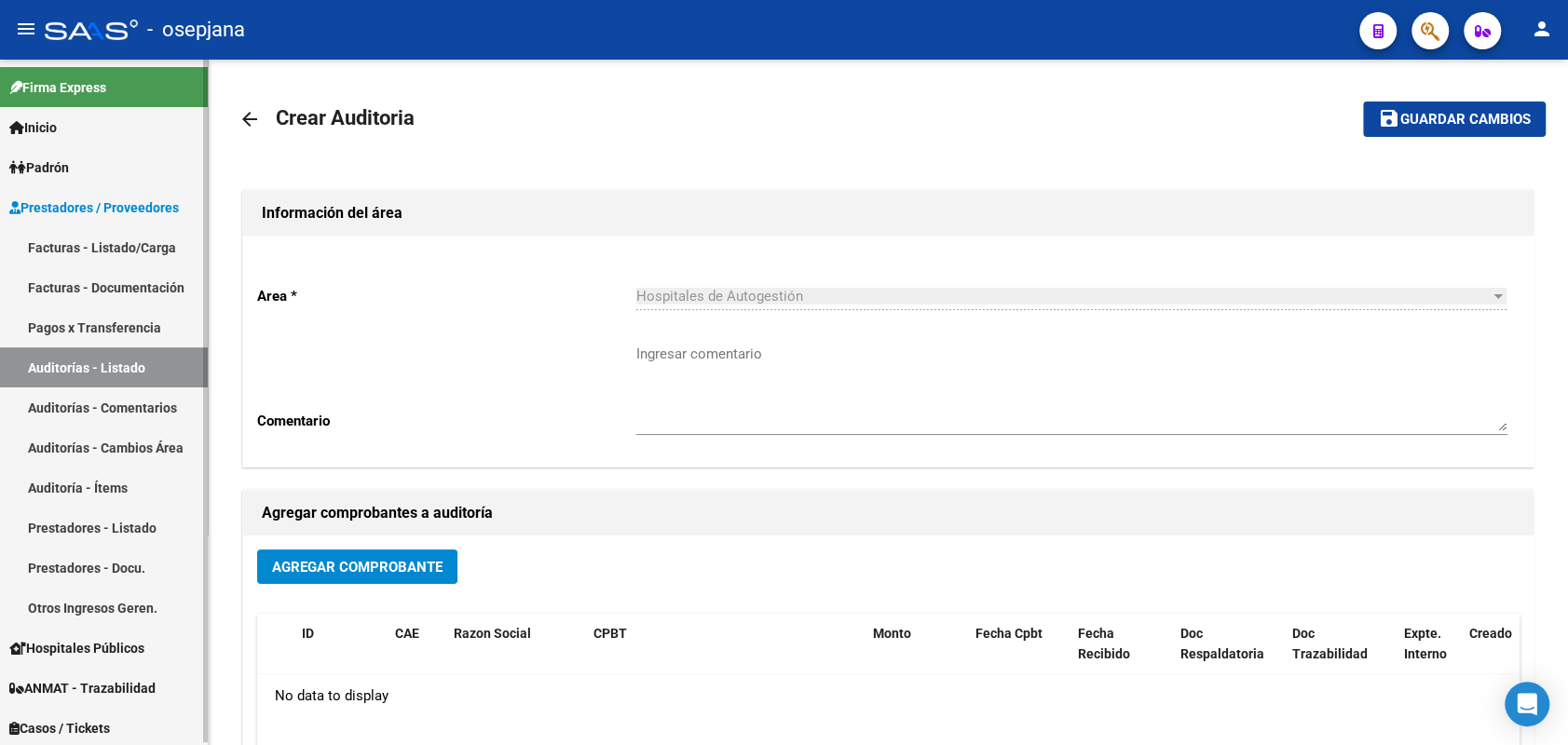
click at [119, 250] on link "Facturas - Listado/Carga" at bounding box center [104, 247] width 208 height 40
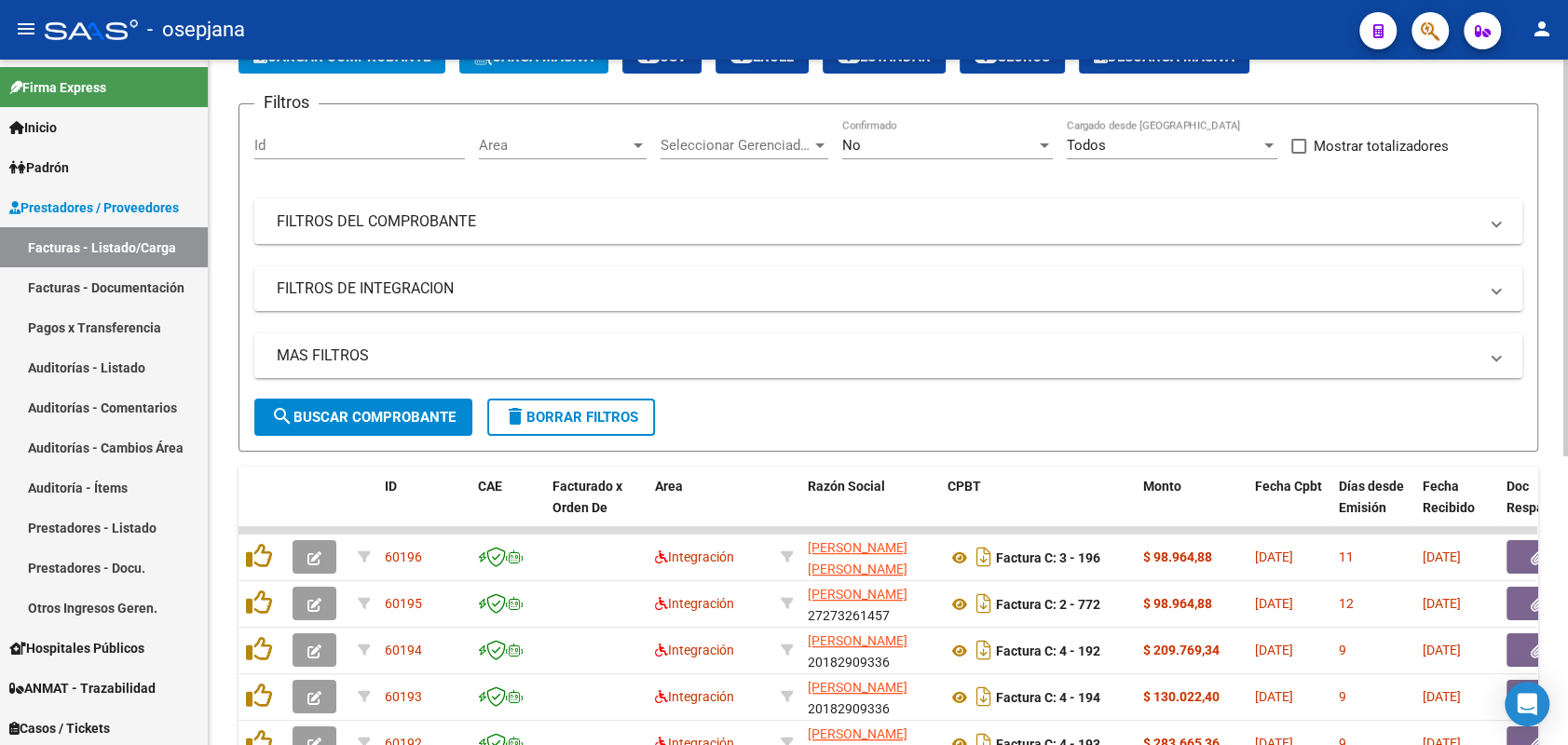
scroll to position [21, 0]
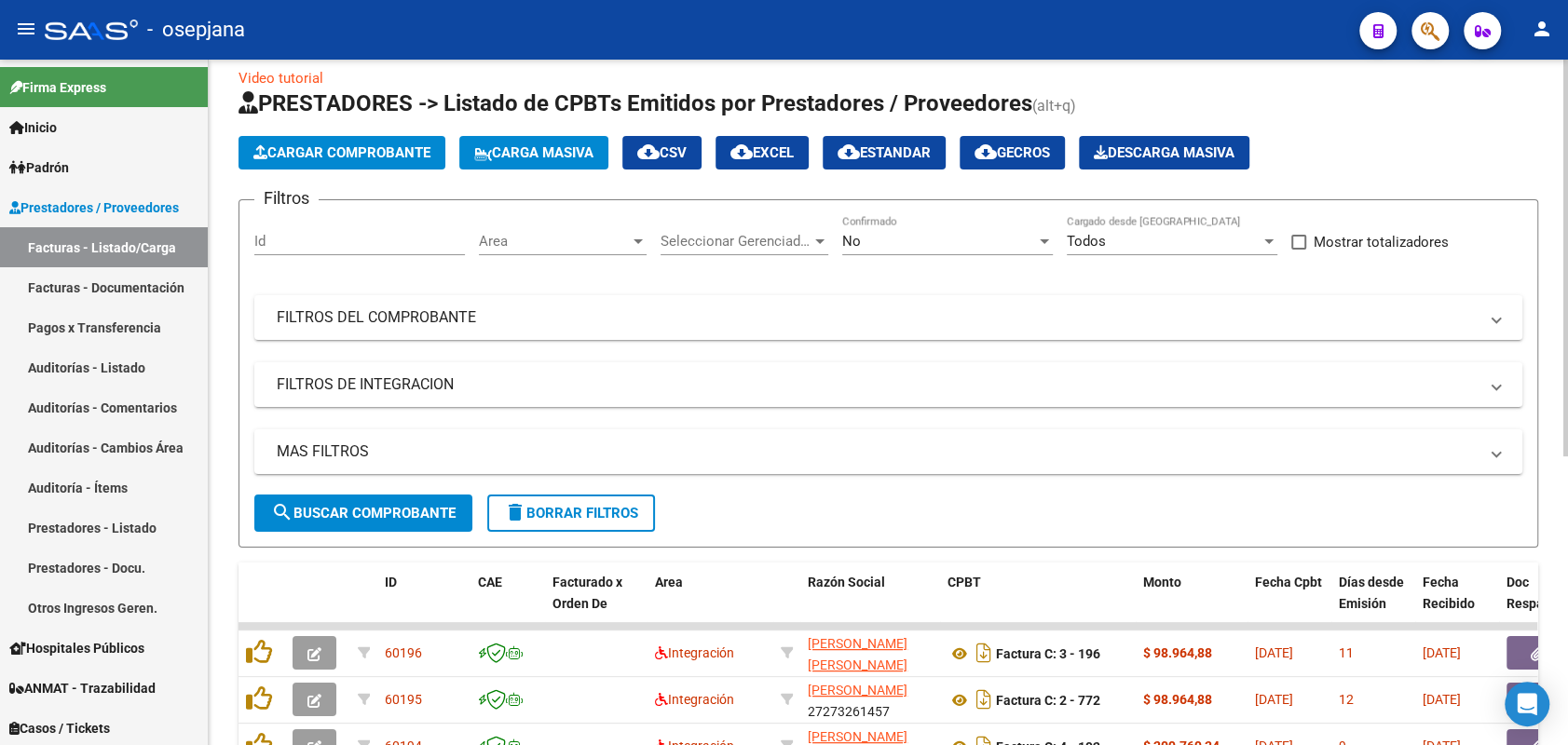
click at [514, 251] on div "Area Area" at bounding box center [562, 234] width 167 height 40
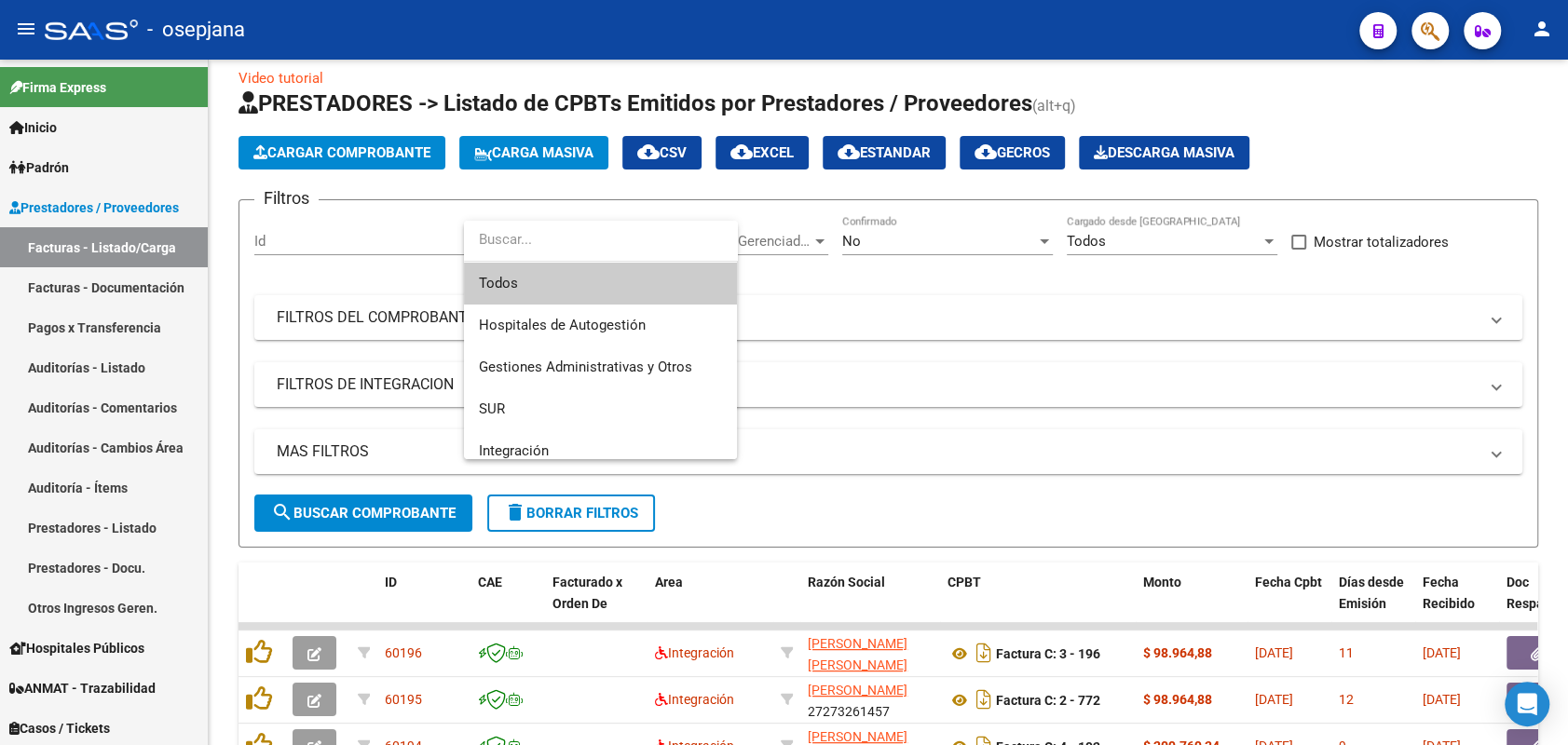
click at [513, 282] on span "Todos" at bounding box center [600, 283] width 243 height 42
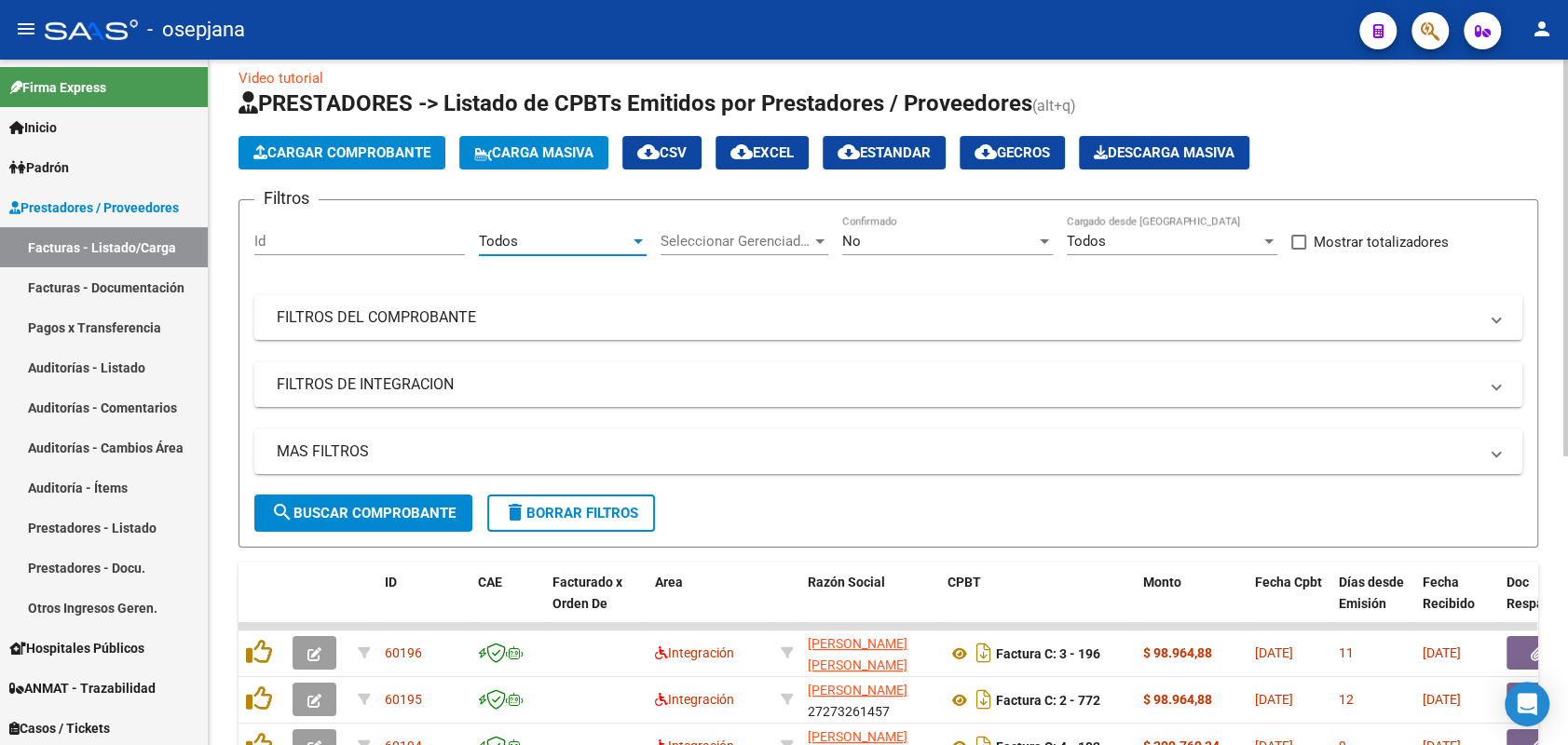
click at [690, 240] on span "Seleccionar Gerenciador" at bounding box center [737, 241] width 151 height 16
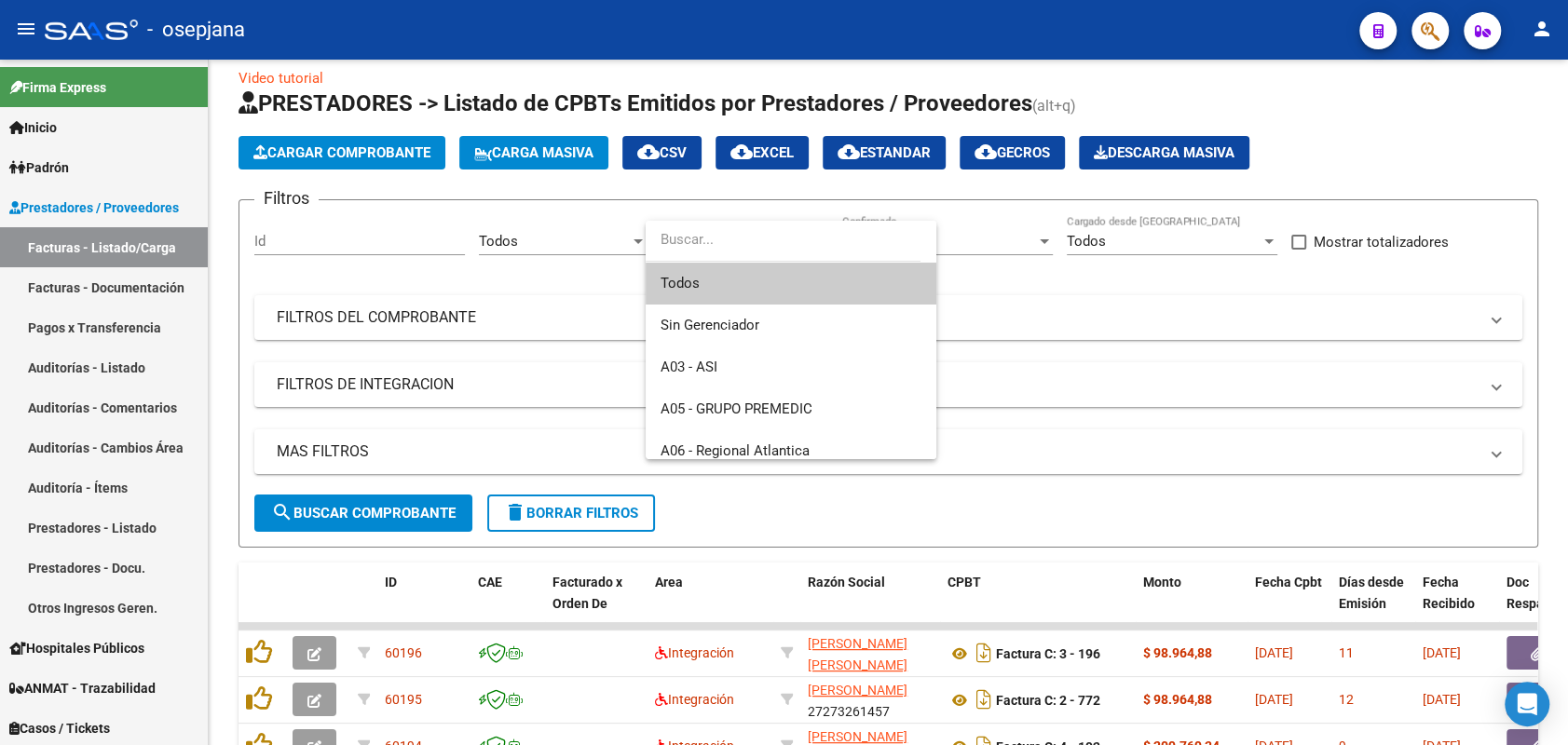
click at [687, 272] on span "Todos" at bounding box center [792, 283] width 261 height 42
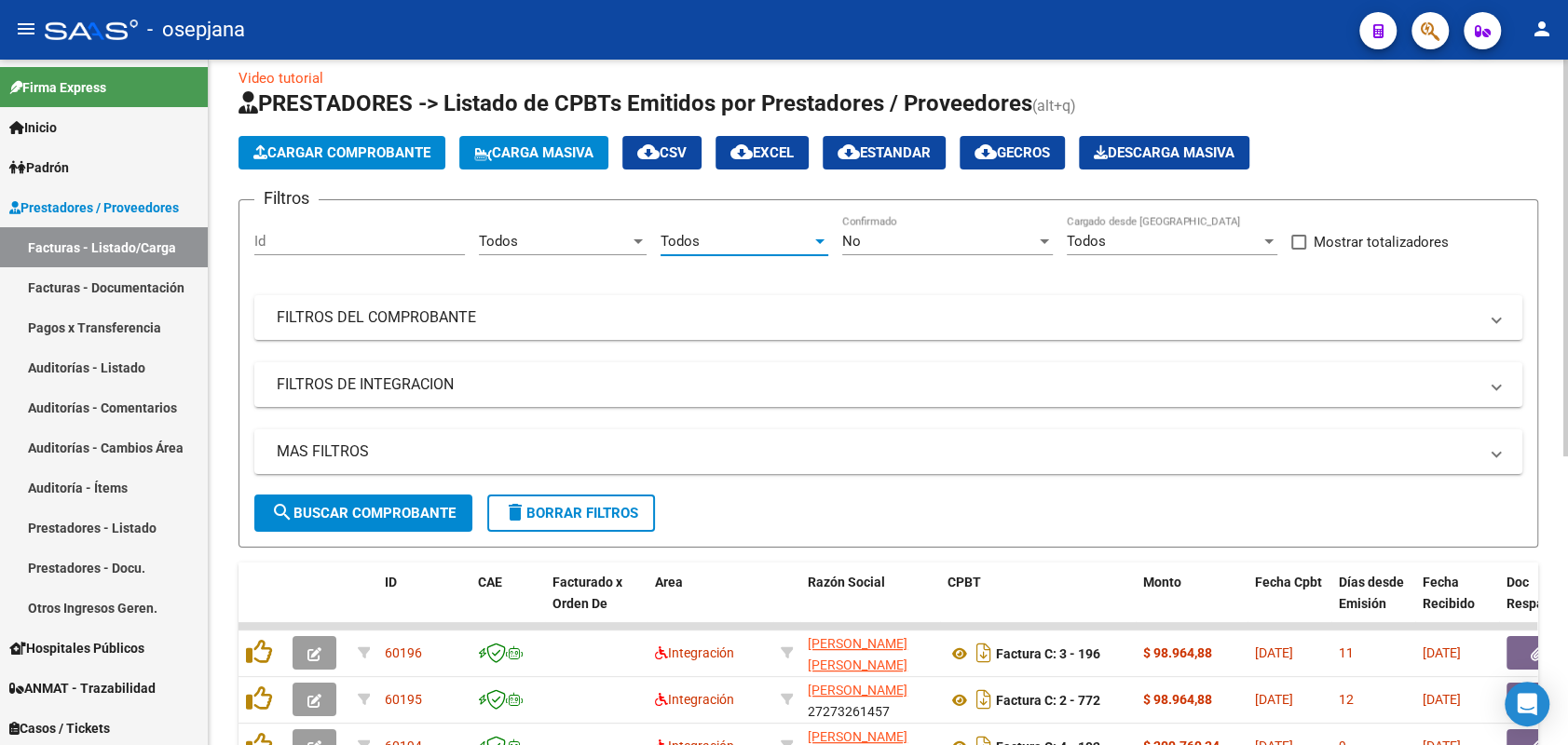
click at [853, 243] on span "No" at bounding box center [851, 241] width 18 height 16
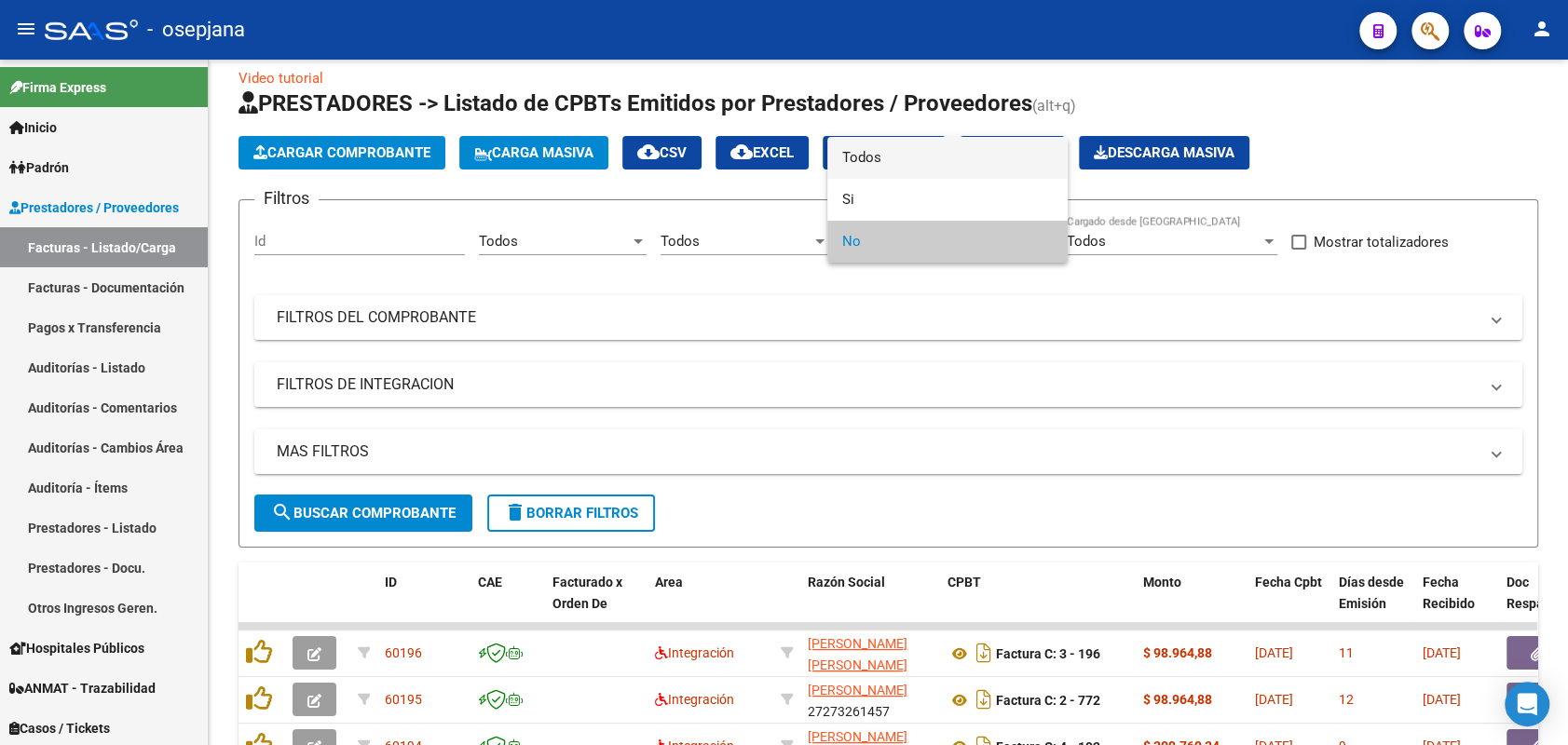
click at [853, 159] on span "Todos" at bounding box center [948, 158] width 211 height 42
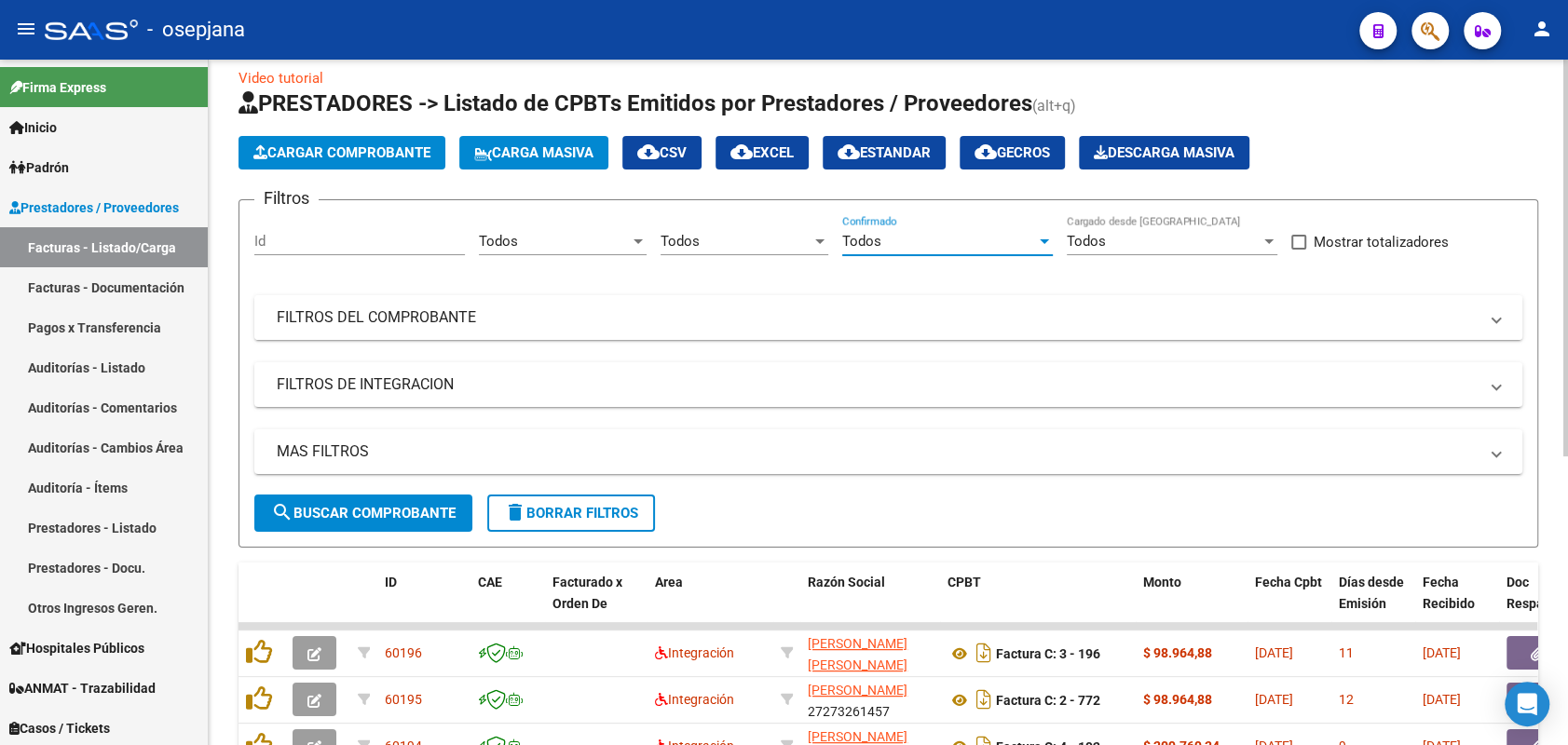
click at [749, 323] on mat-panel-title "FILTROS DEL COMPROBANTE" at bounding box center [877, 317] width 1201 height 20
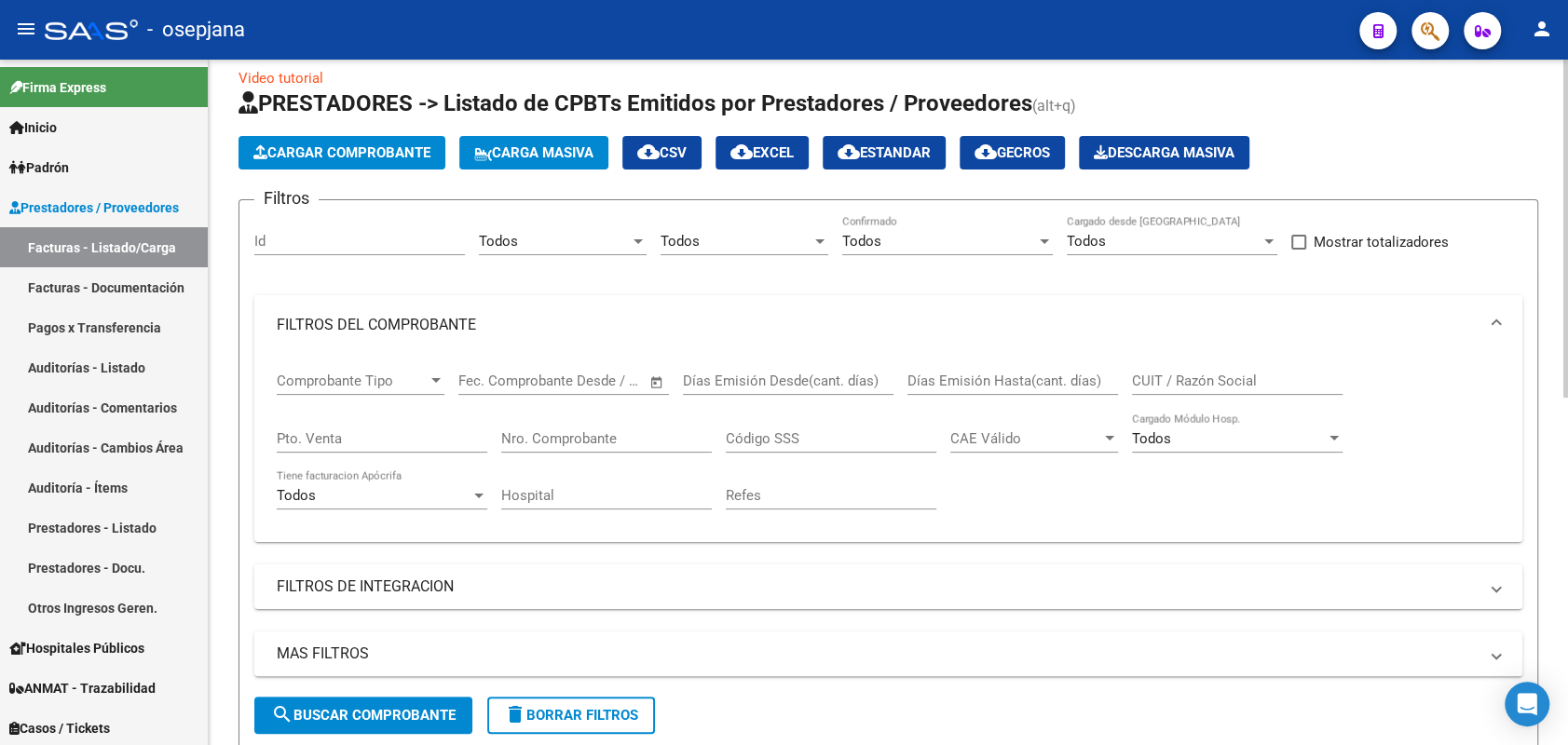
click at [317, 440] on input "Pto. Venta" at bounding box center [382, 438] width 211 height 16
click at [317, 440] on input "9" at bounding box center [382, 438] width 211 height 16
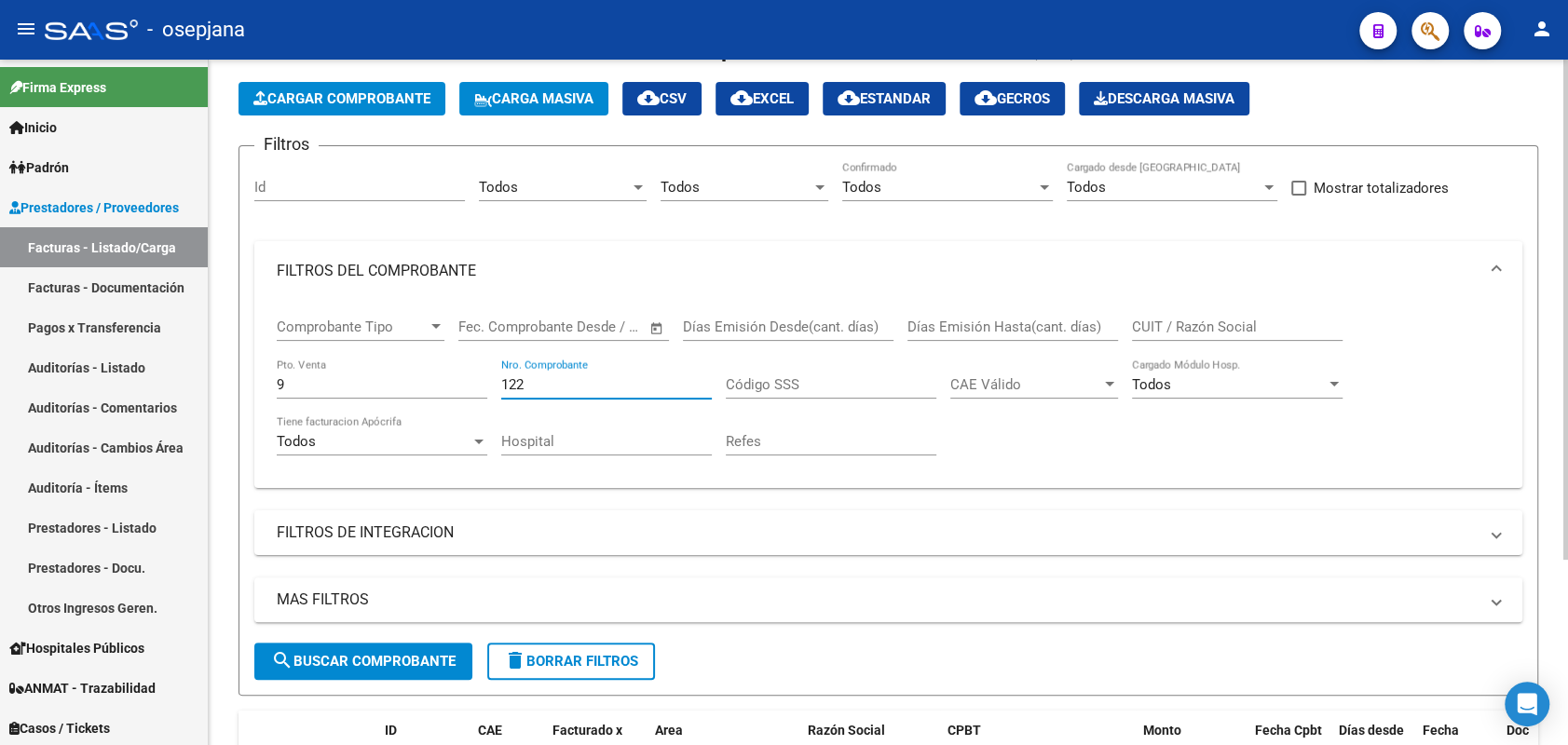
scroll to position [0, 0]
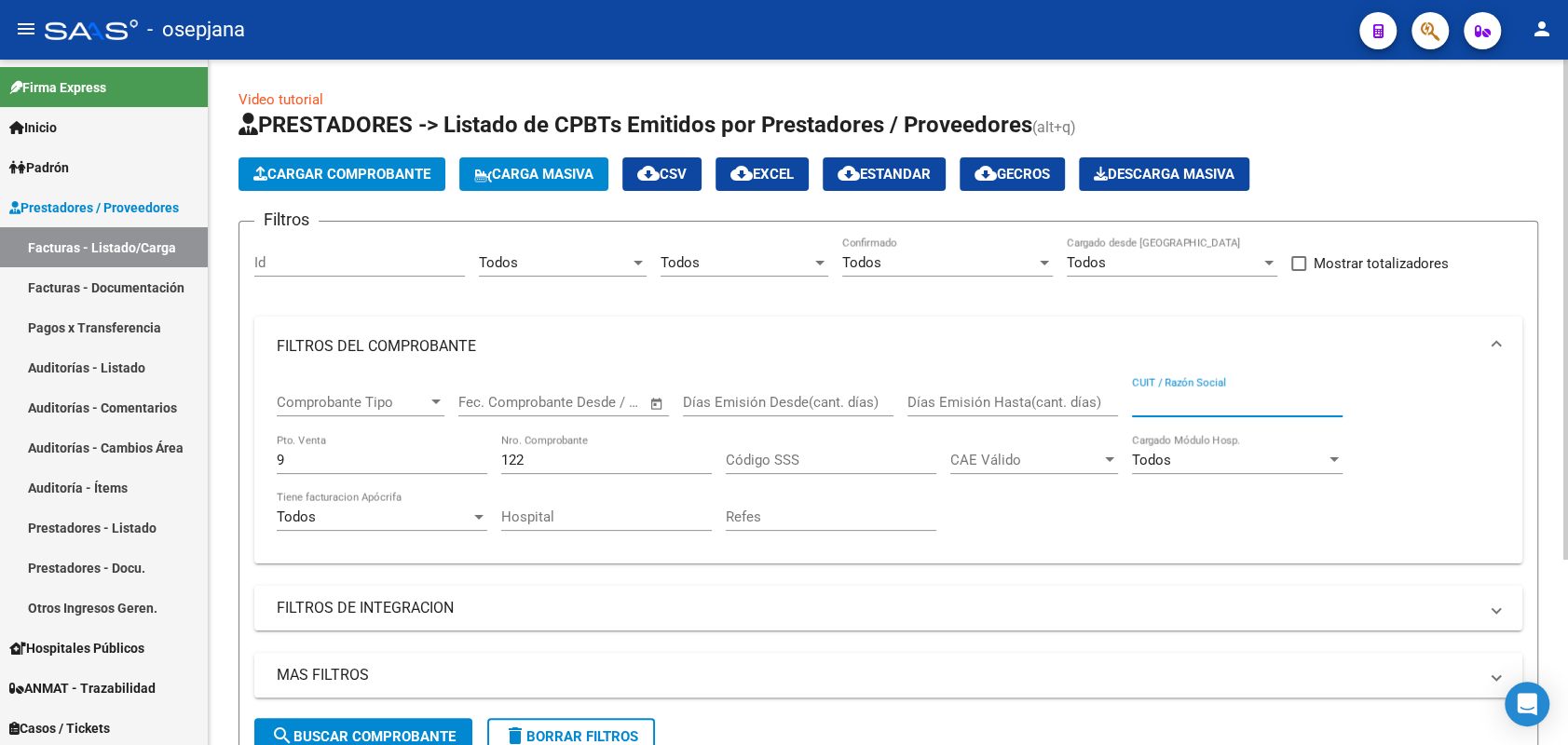
click at [1185, 404] on input "CUIT / Razón Social" at bounding box center [1238, 402] width 211 height 16
drag, startPoint x: 553, startPoint y: 460, endPoint x: 454, endPoint y: 460, distance: 99.0
click at [454, 460] on div "Comprobante Tipo Comprobante Tipo Fecha inicio – Fecha fin Fec. Comprobante Des…" at bounding box center [889, 462] width 1223 height 172
drag, startPoint x: 337, startPoint y: 464, endPoint x: 215, endPoint y: 453, distance: 122.5
click at [215, 453] on div "Video tutorial PRESTADORES -> Listado de CPBTs Emitidos por Prestadores / Prove…" at bounding box center [889, 529] width 1360 height 939
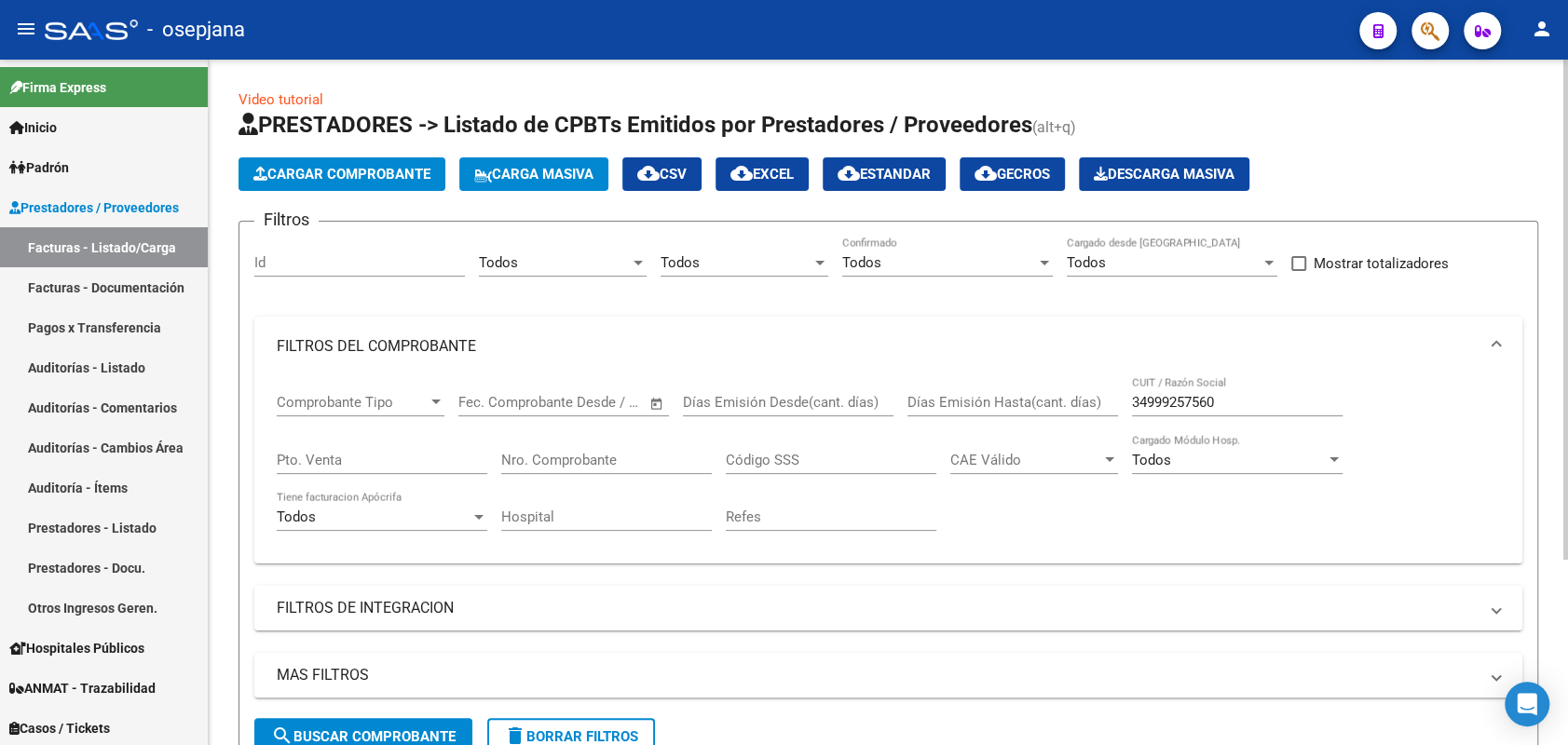
click at [356, 713] on div "MAS FILTROS Todos Con Doc. Respaldatoria Todos Con Trazabilidad Todos Asociado …" at bounding box center [889, 685] width 1268 height 65
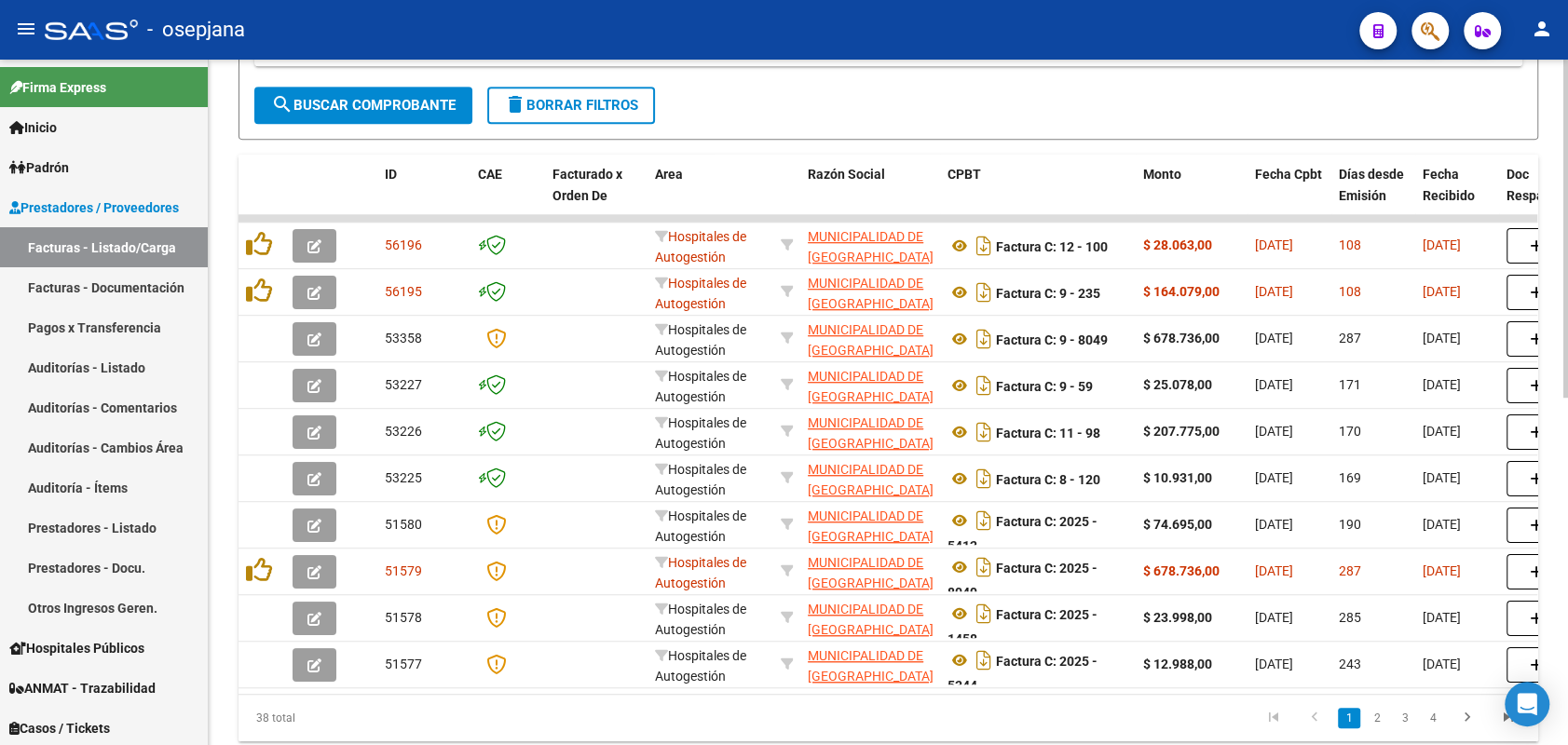
scroll to position [702, 0]
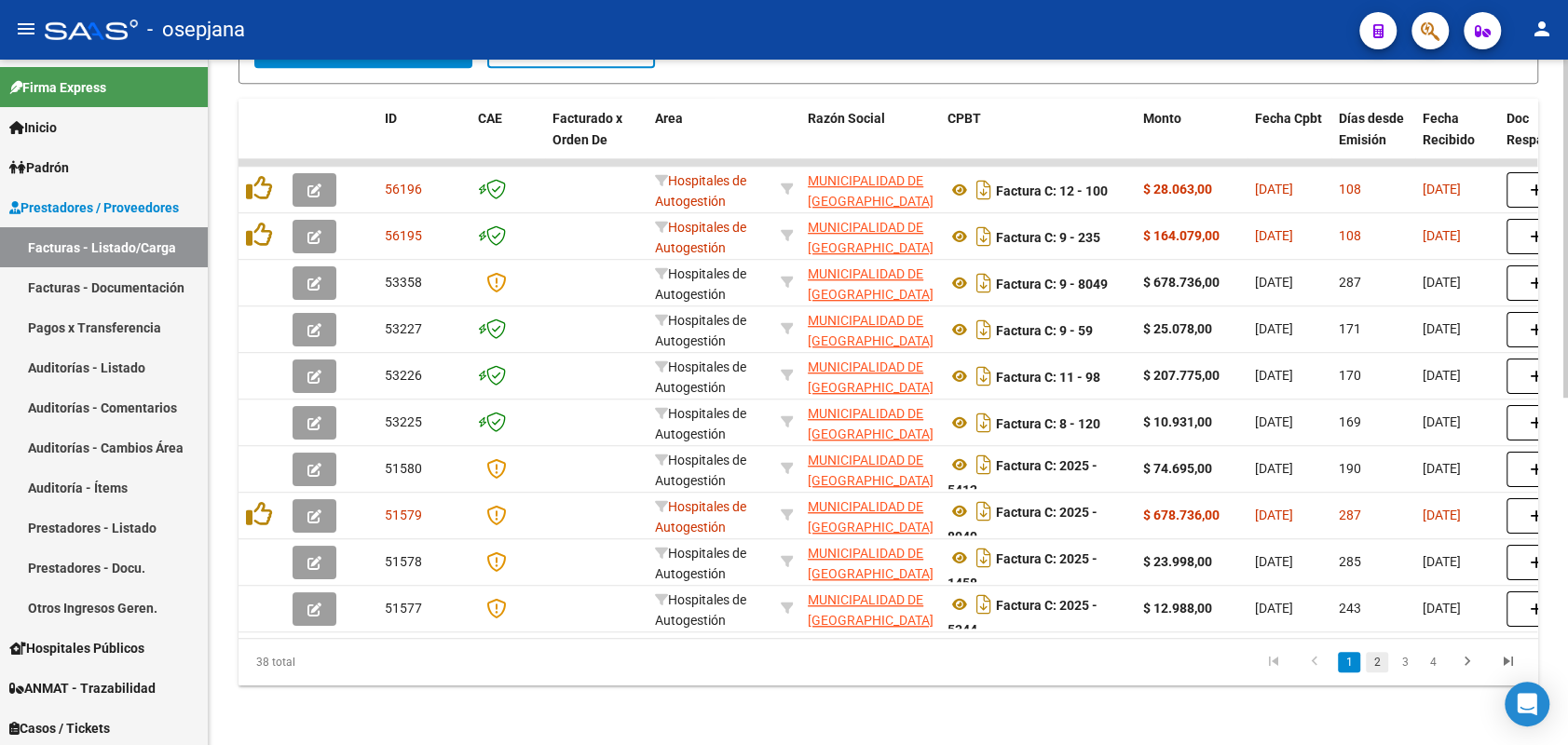
click at [1380, 668] on link "2" at bounding box center [1376, 662] width 22 height 20
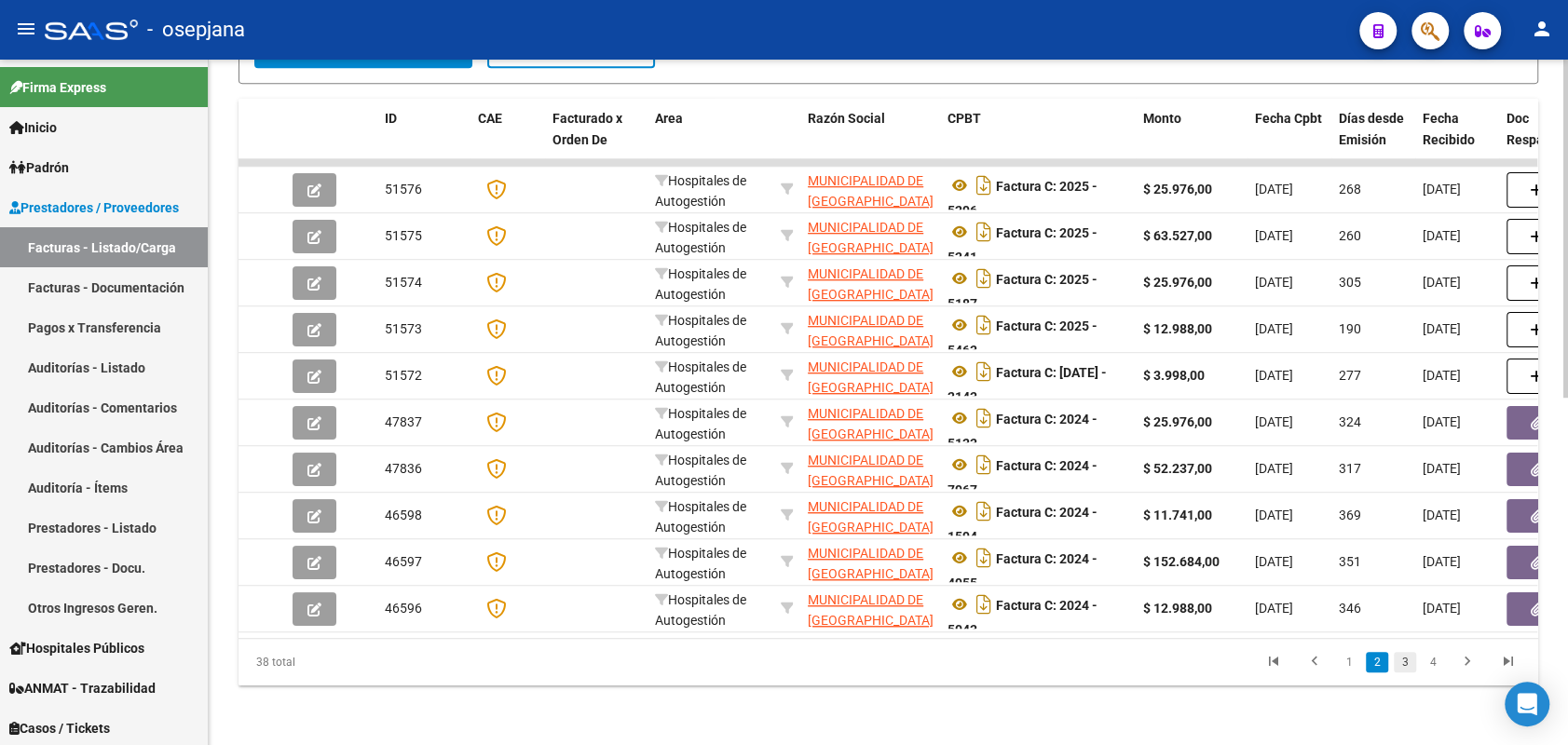
click at [1412, 665] on link "3" at bounding box center [1404, 662] width 22 height 20
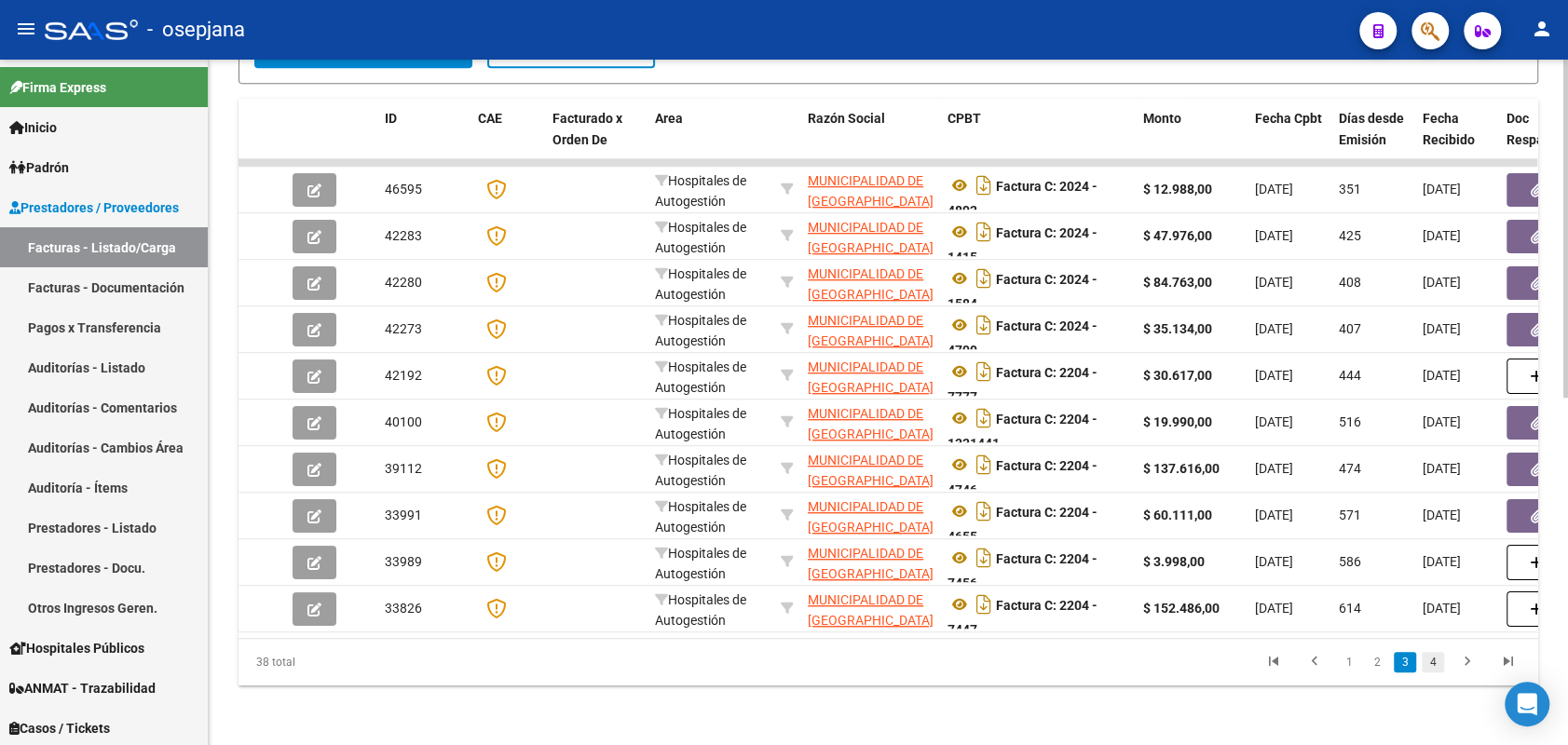
click at [1439, 662] on link "4" at bounding box center [1432, 662] width 22 height 20
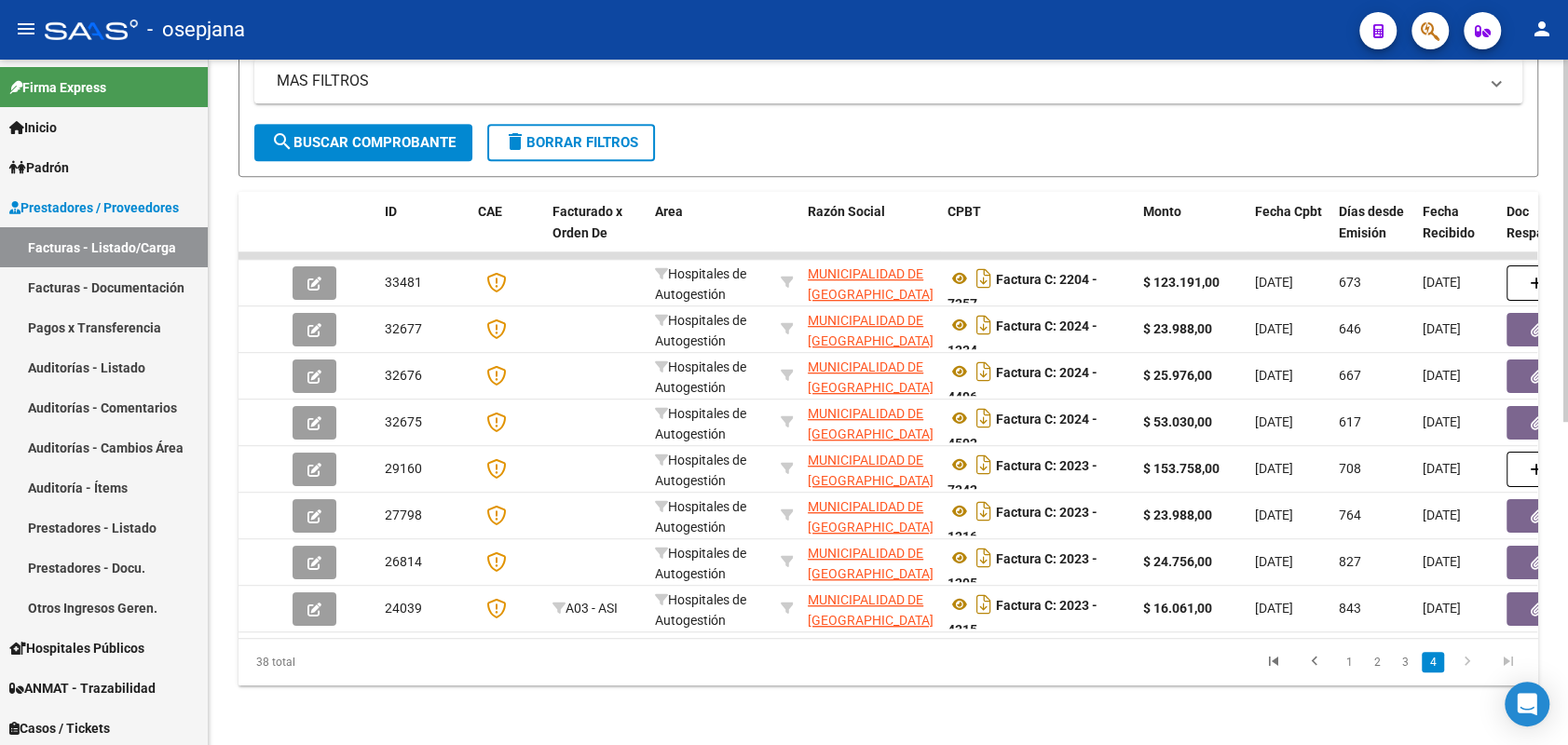
scroll to position [611, 0]
click at [1275, 663] on icon "go to first page" at bounding box center [1274, 664] width 24 height 22
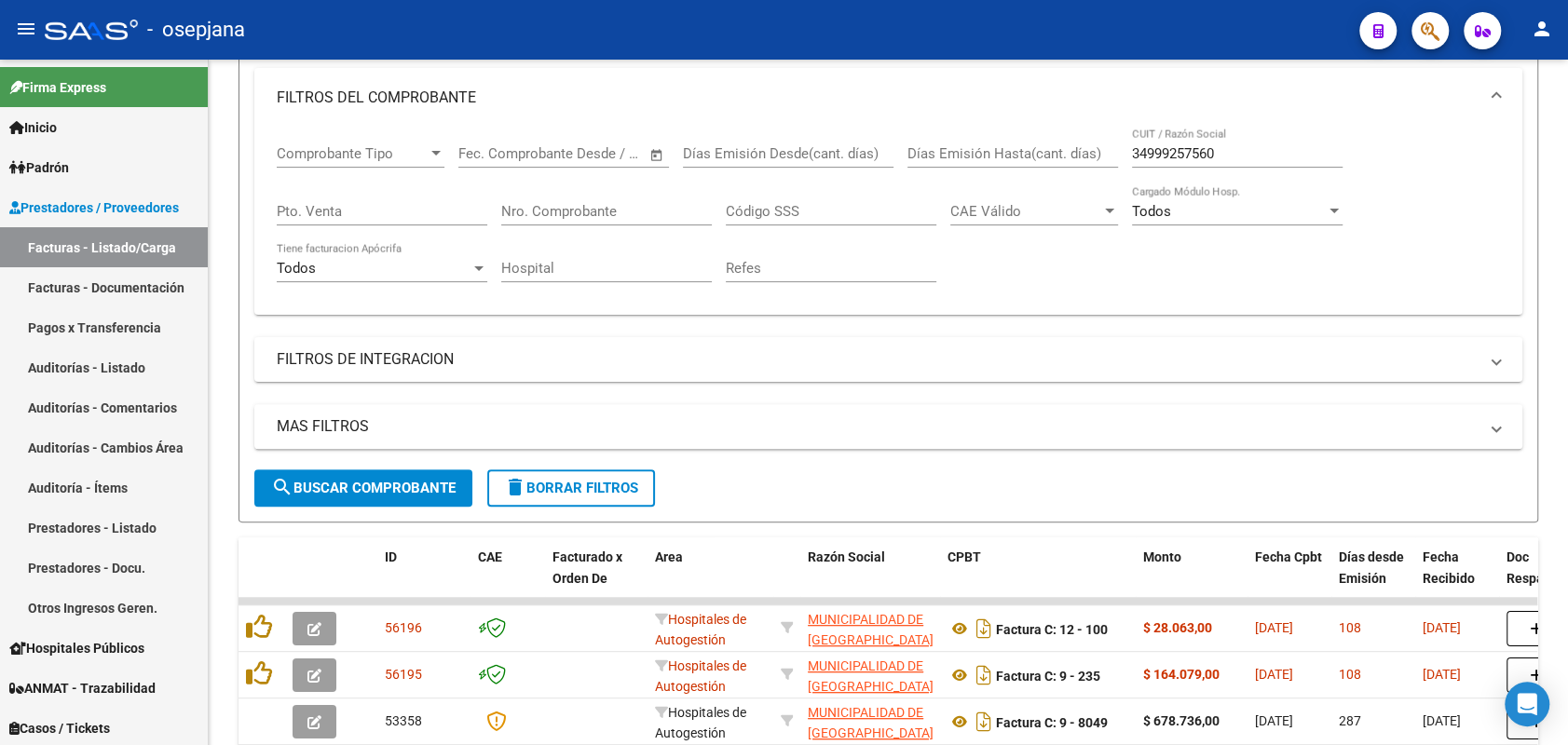
scroll to position [64, 0]
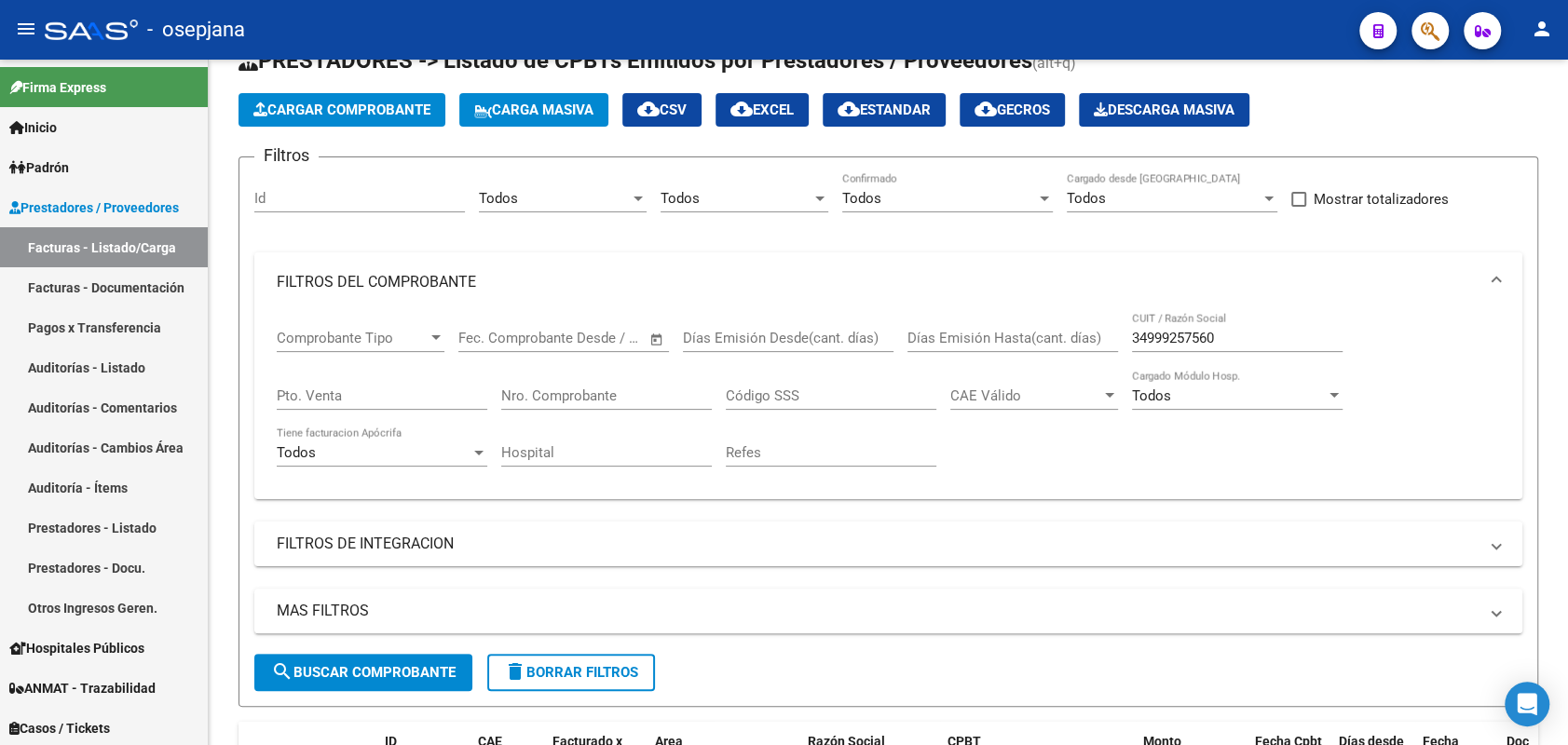
click at [395, 388] on input "Pto. Venta" at bounding box center [382, 396] width 211 height 16
type input "11"
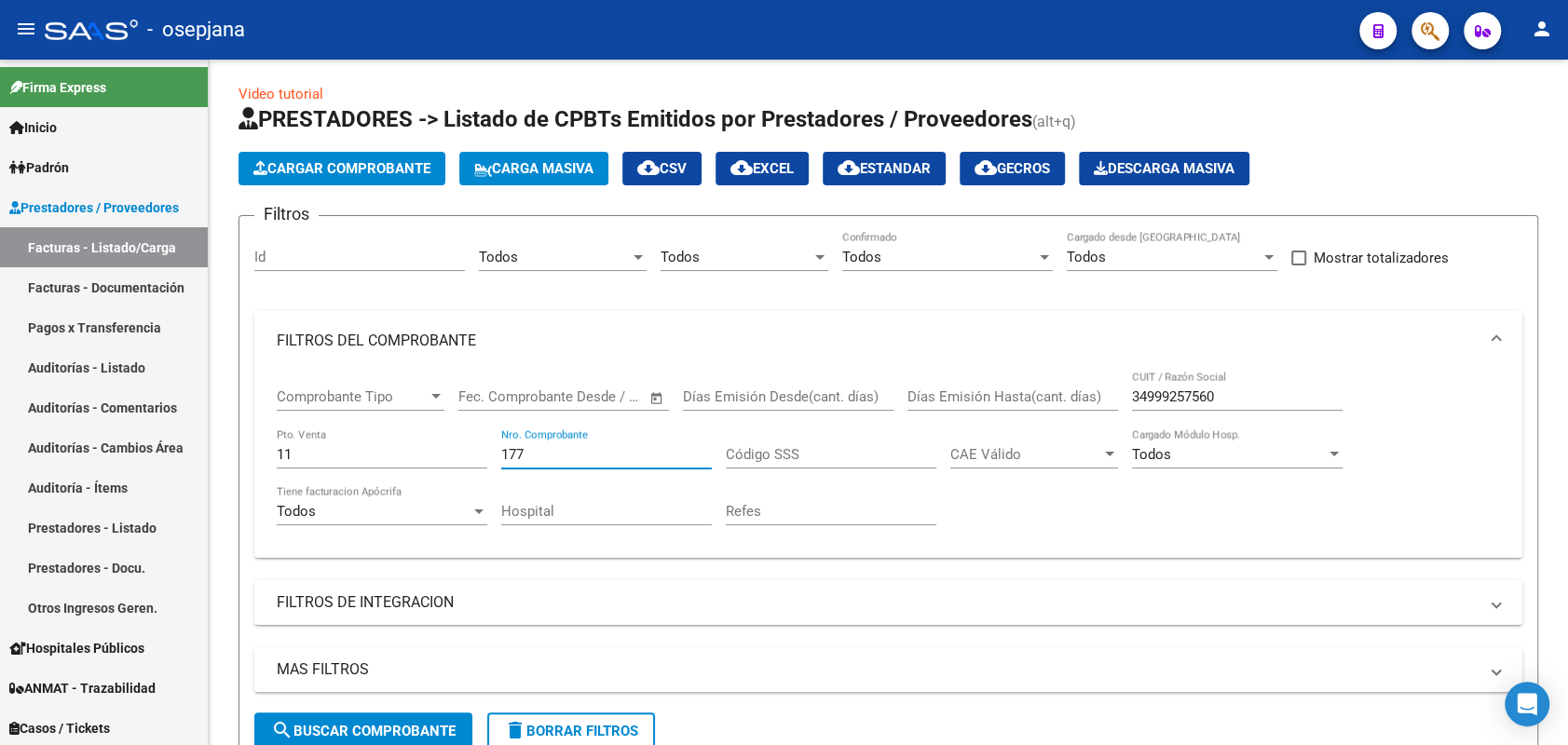
scroll to position [0, 0]
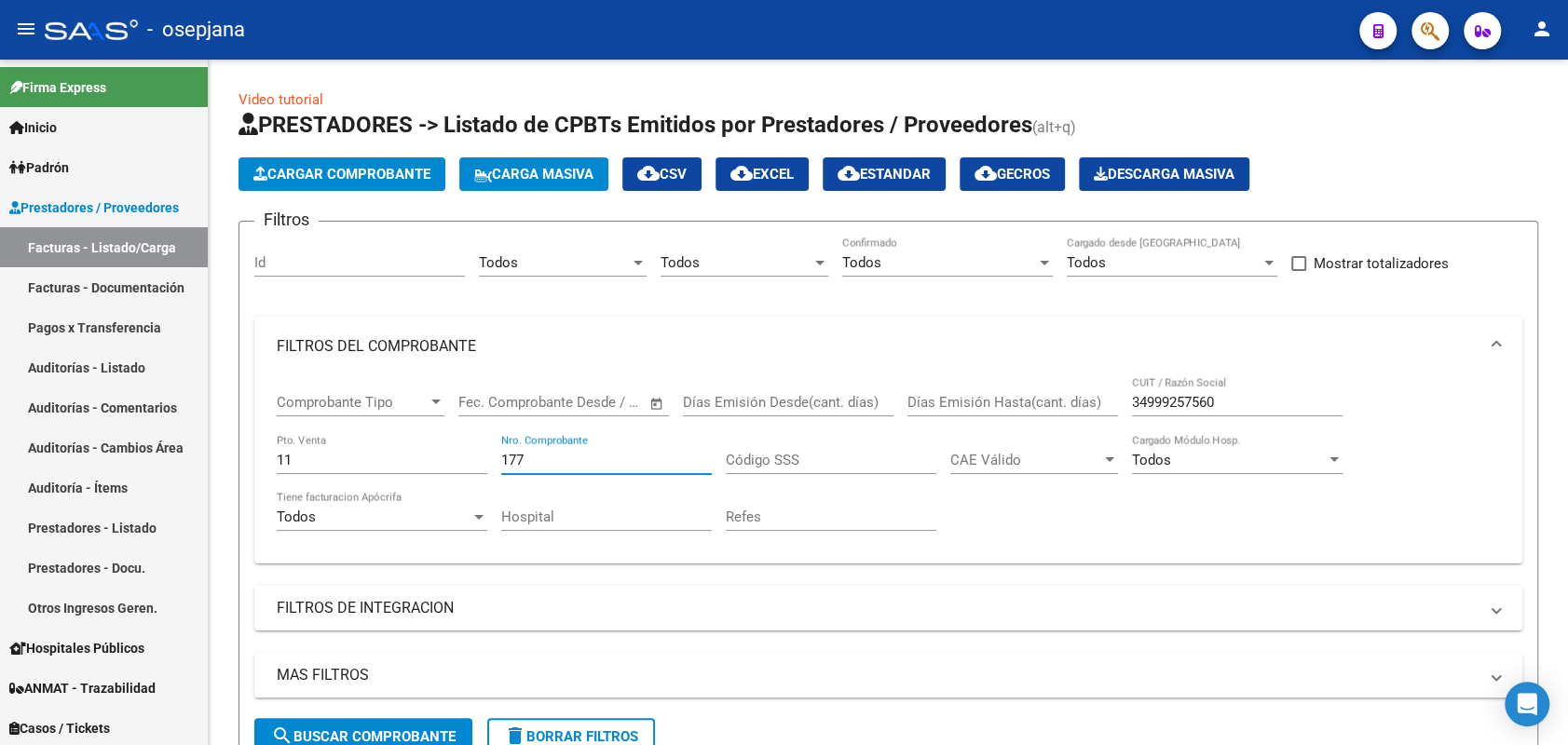
type input "177"
click at [388, 467] on input "11" at bounding box center [382, 460] width 211 height 16
type input "12"
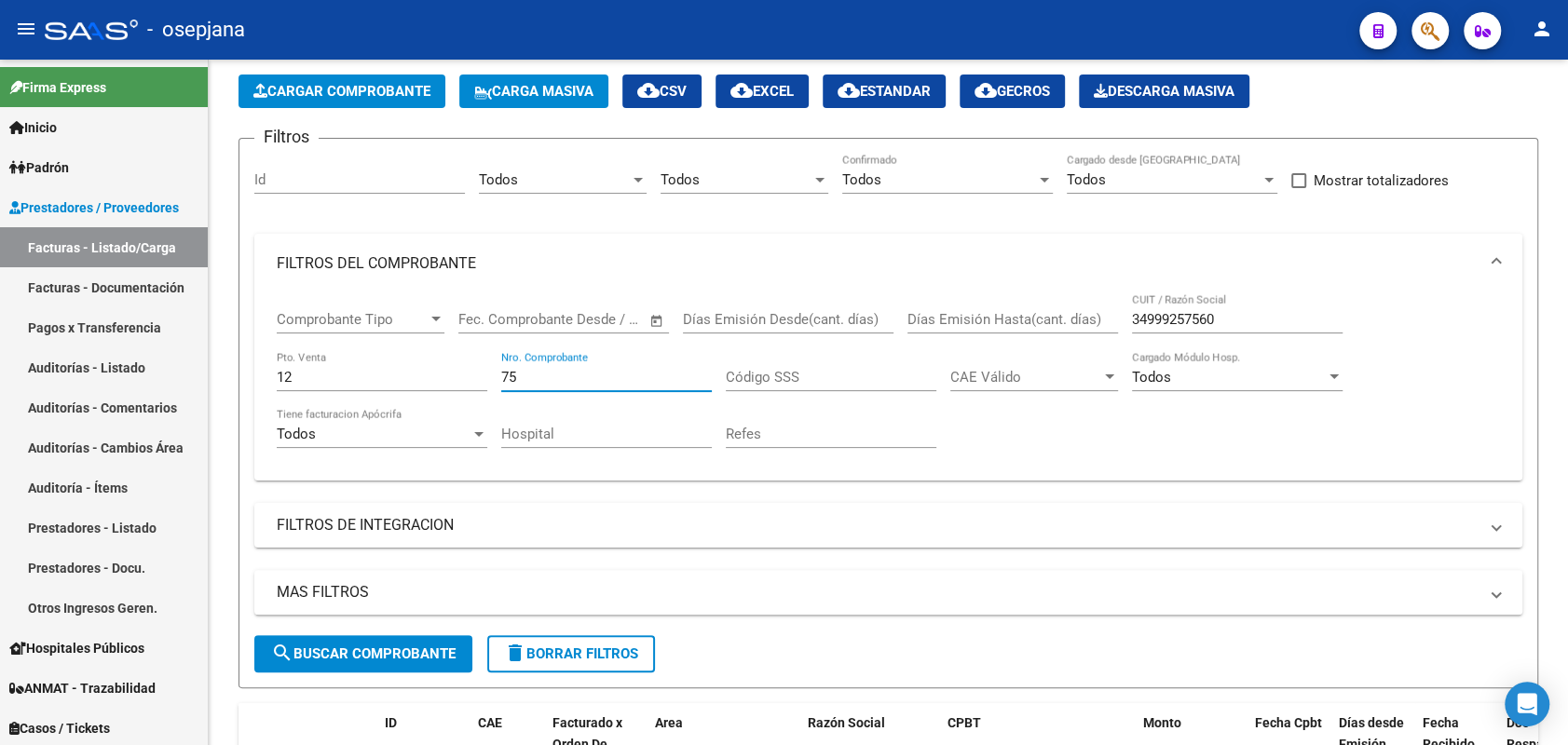
scroll to position [75, 0]
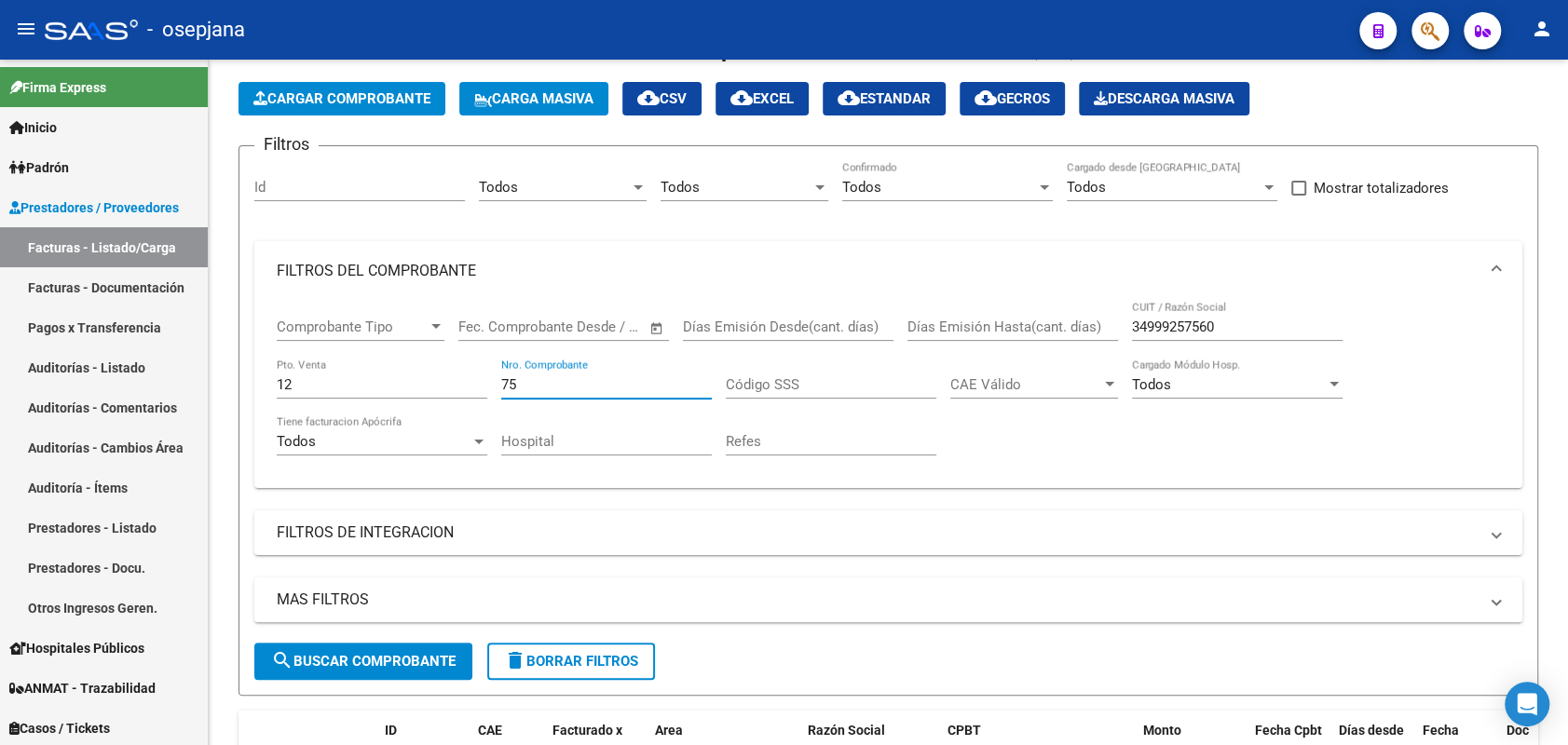
type input "75"
click at [380, 383] on input "12" at bounding box center [382, 384] width 211 height 16
type input "10"
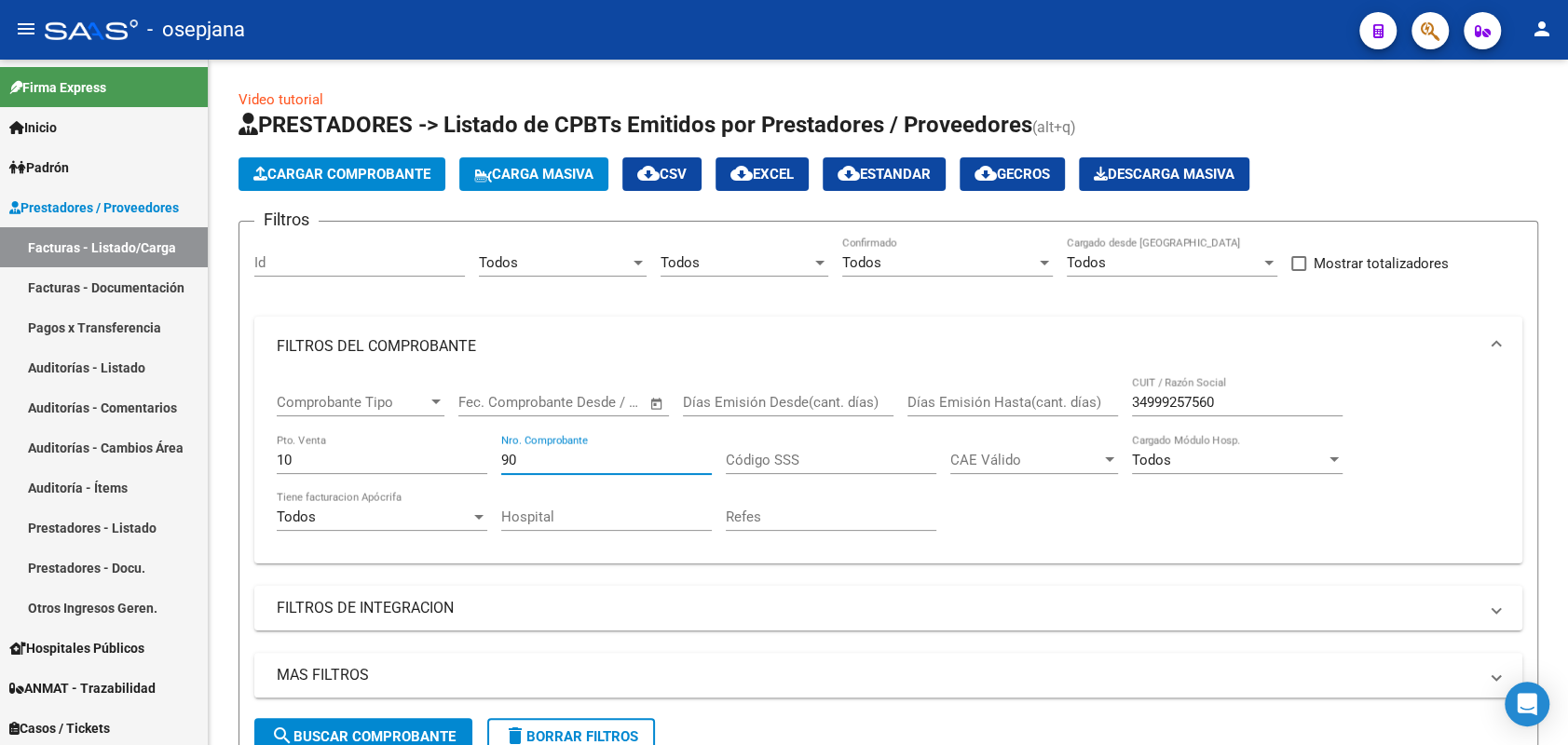
scroll to position [0, 0]
type input "90"
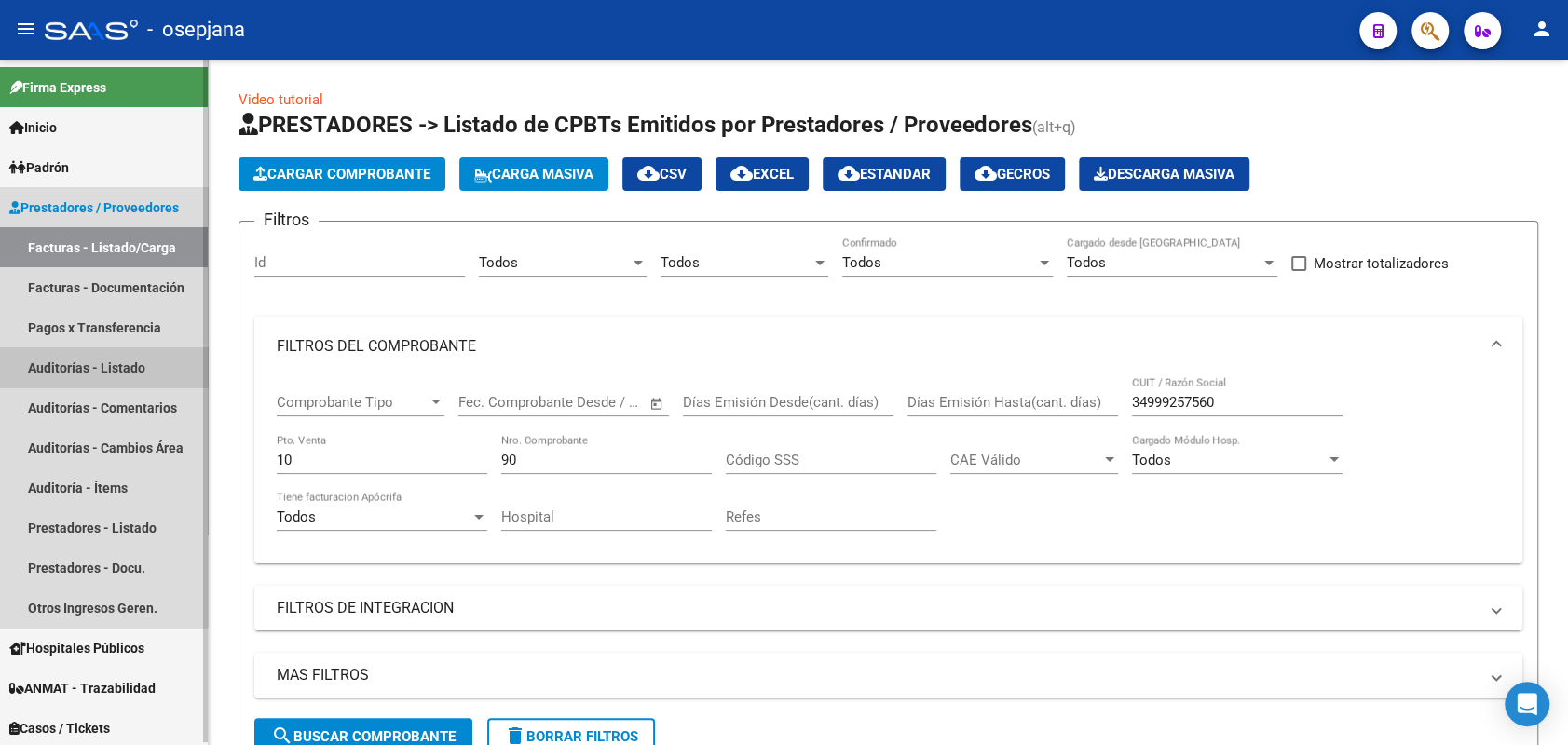
click at [51, 356] on link "Auditorías - Listado" at bounding box center [104, 367] width 208 height 40
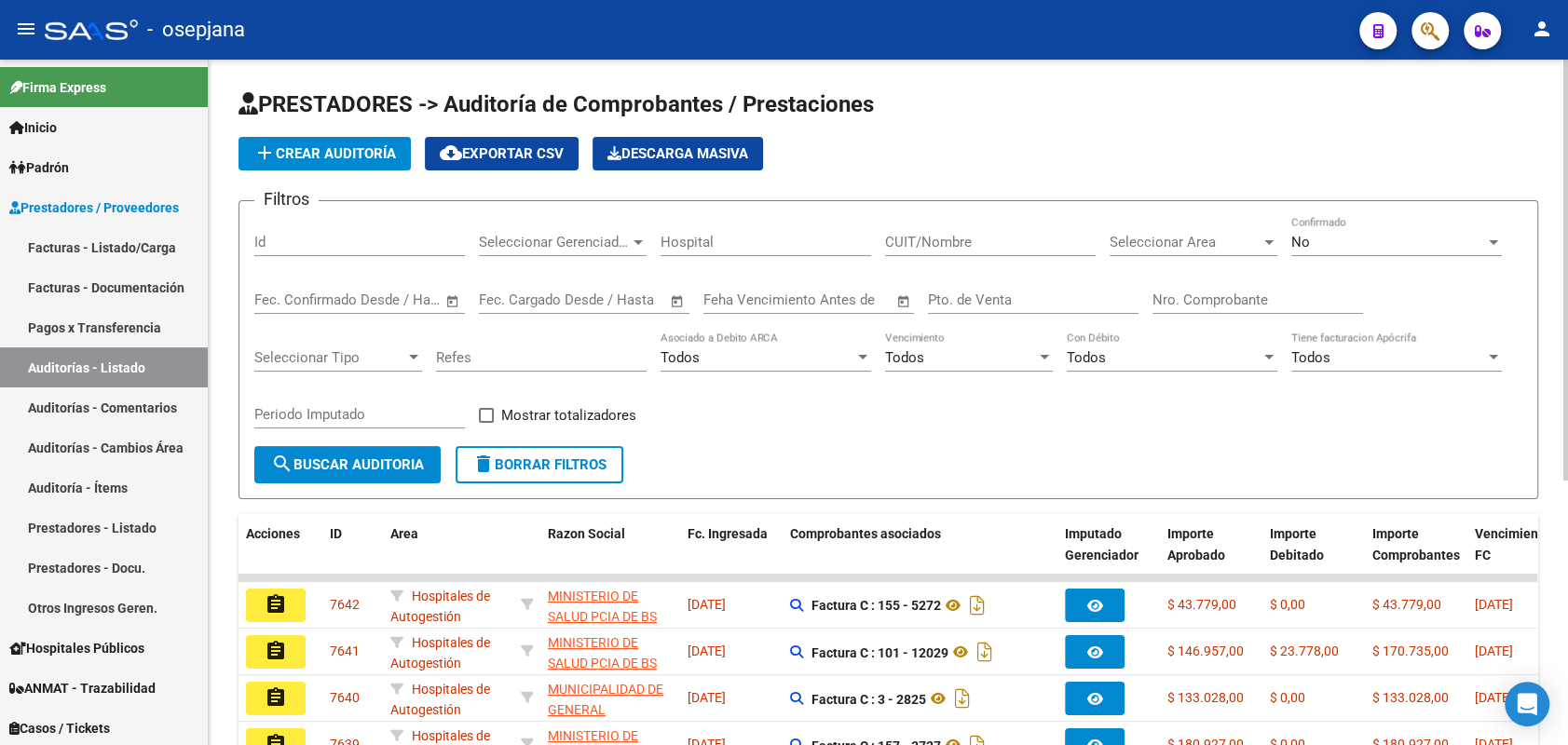
click at [335, 159] on span "add Crear Auditoría" at bounding box center [324, 153] width 142 height 16
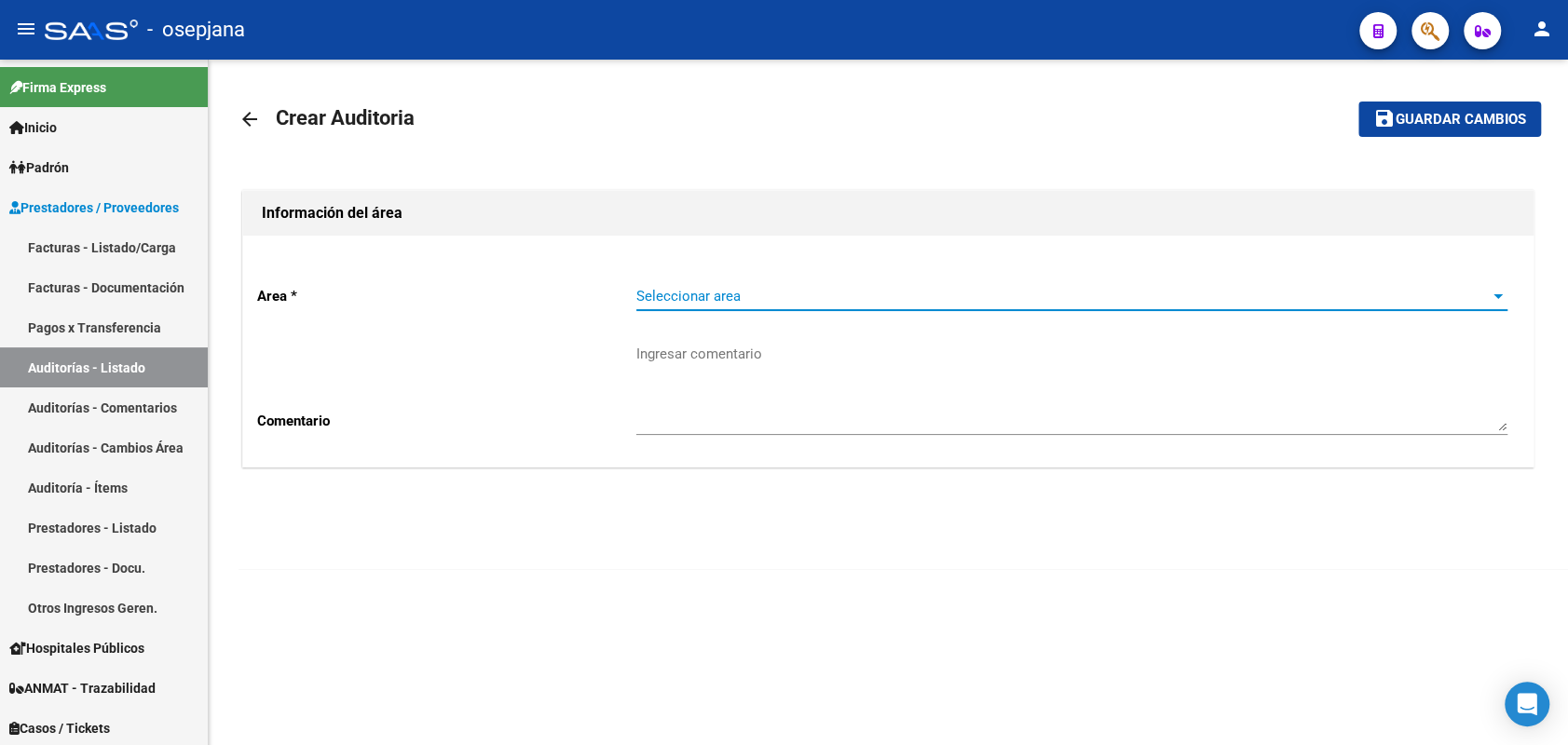
click at [809, 302] on span "Seleccionar area" at bounding box center [1064, 295] width 855 height 16
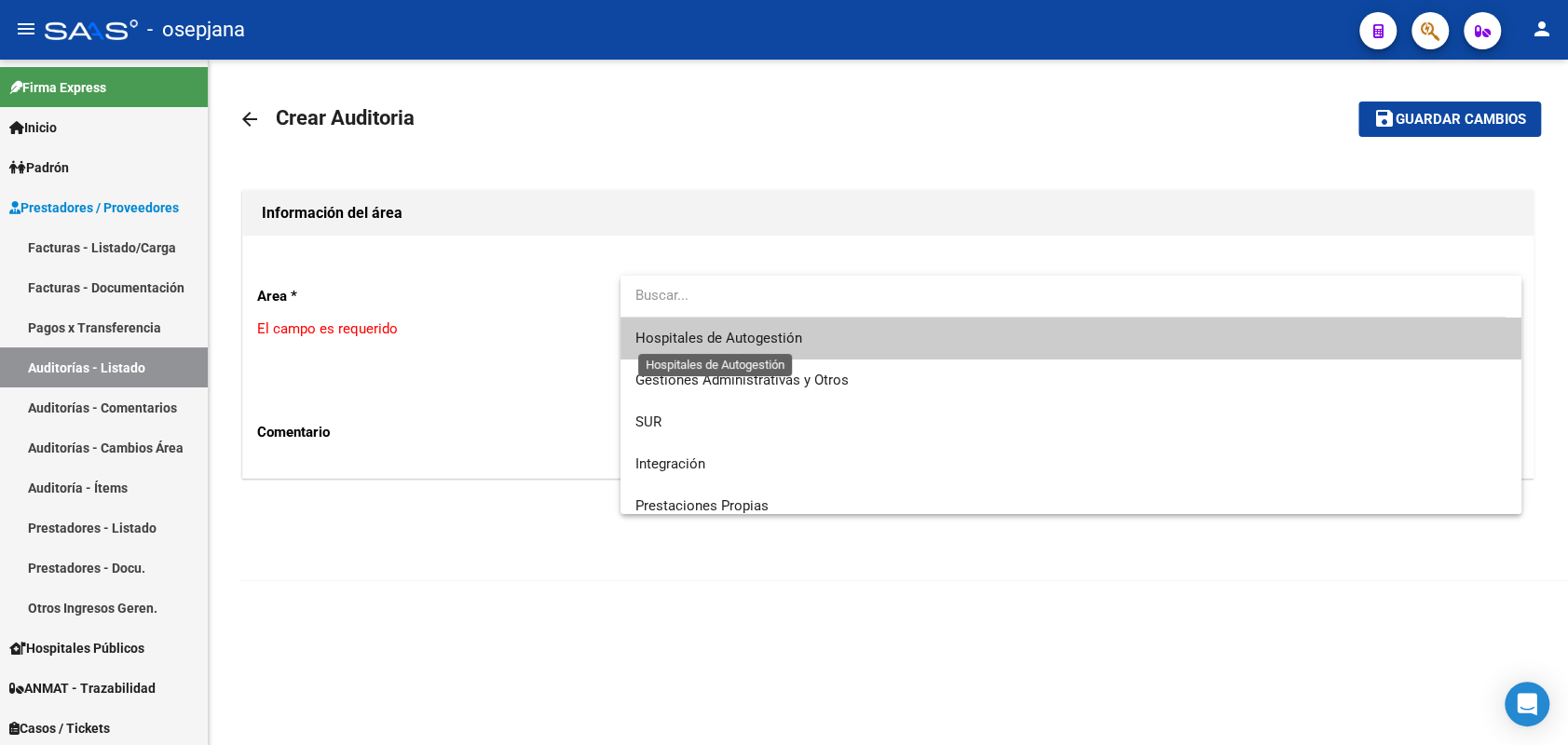
click at [789, 344] on span "Hospitales de Autogestión" at bounding box center [719, 338] width 166 height 16
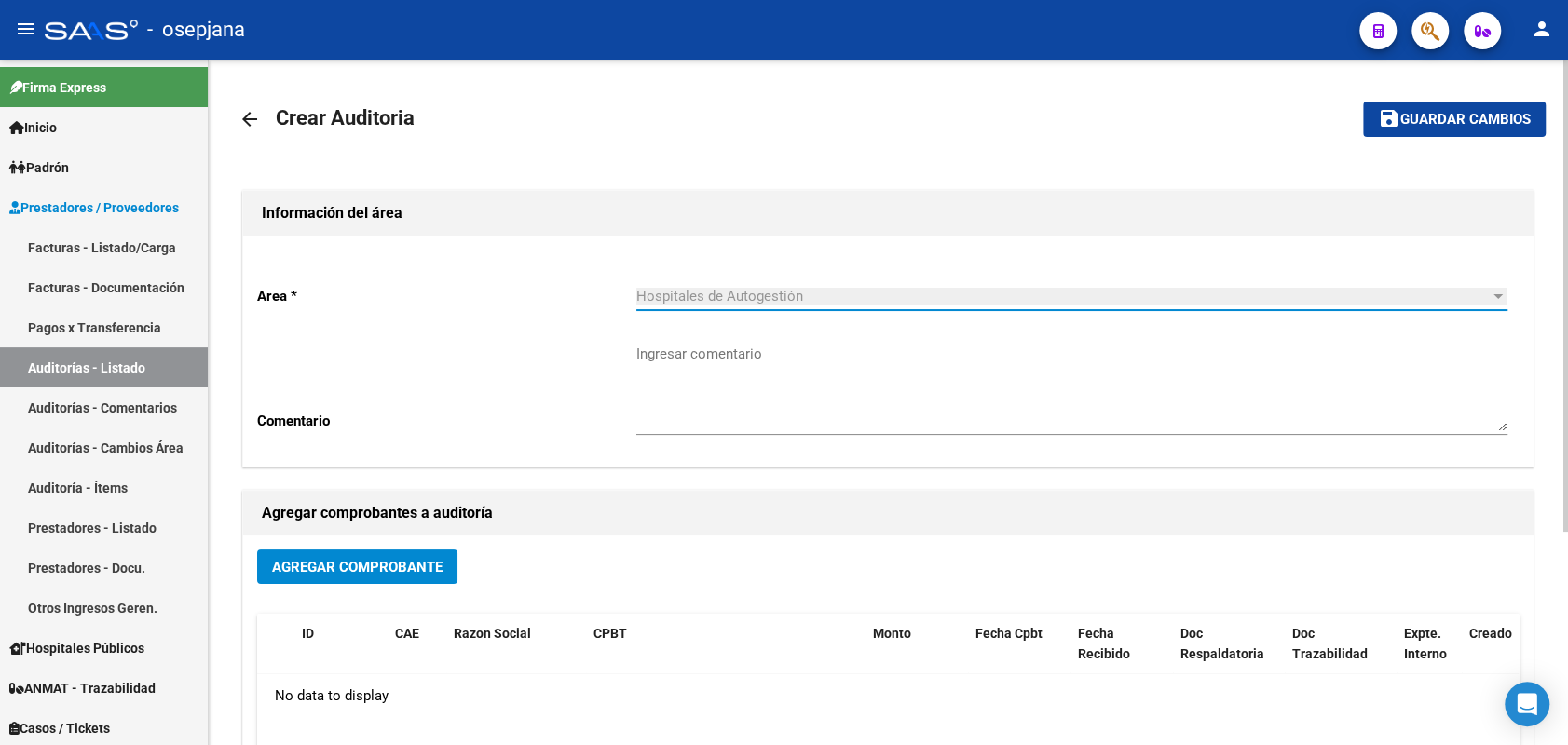
click at [435, 568] on span "Agregar Comprobante" at bounding box center [357, 567] width 170 height 16
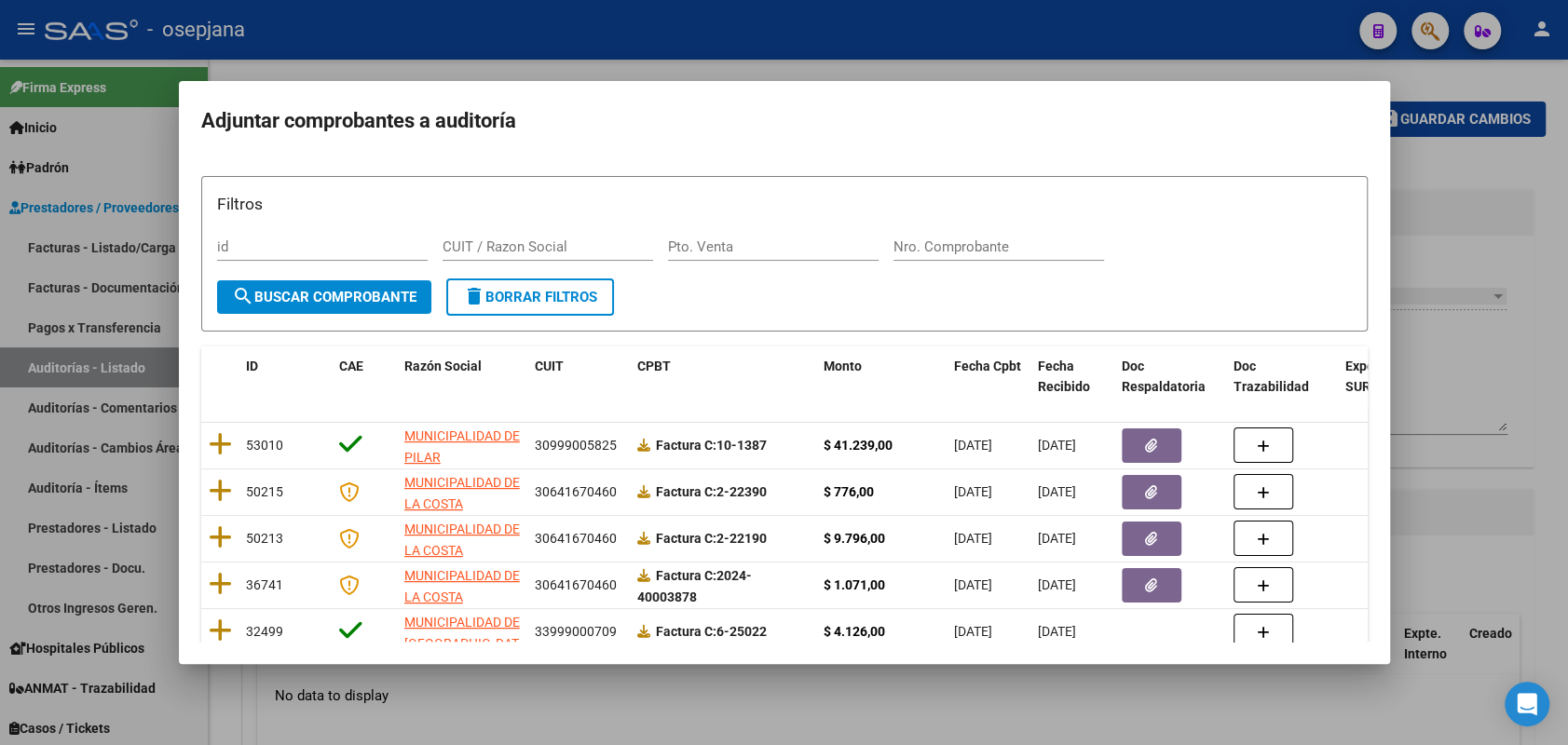
click at [720, 229] on div "Filtros id CUIT / Razon Social Pto. Venta Nro. Comprobante" at bounding box center [784, 235] width 1135 height 87
click at [725, 240] on input "Pto. Venta" at bounding box center [773, 246] width 211 height 16
type input "9"
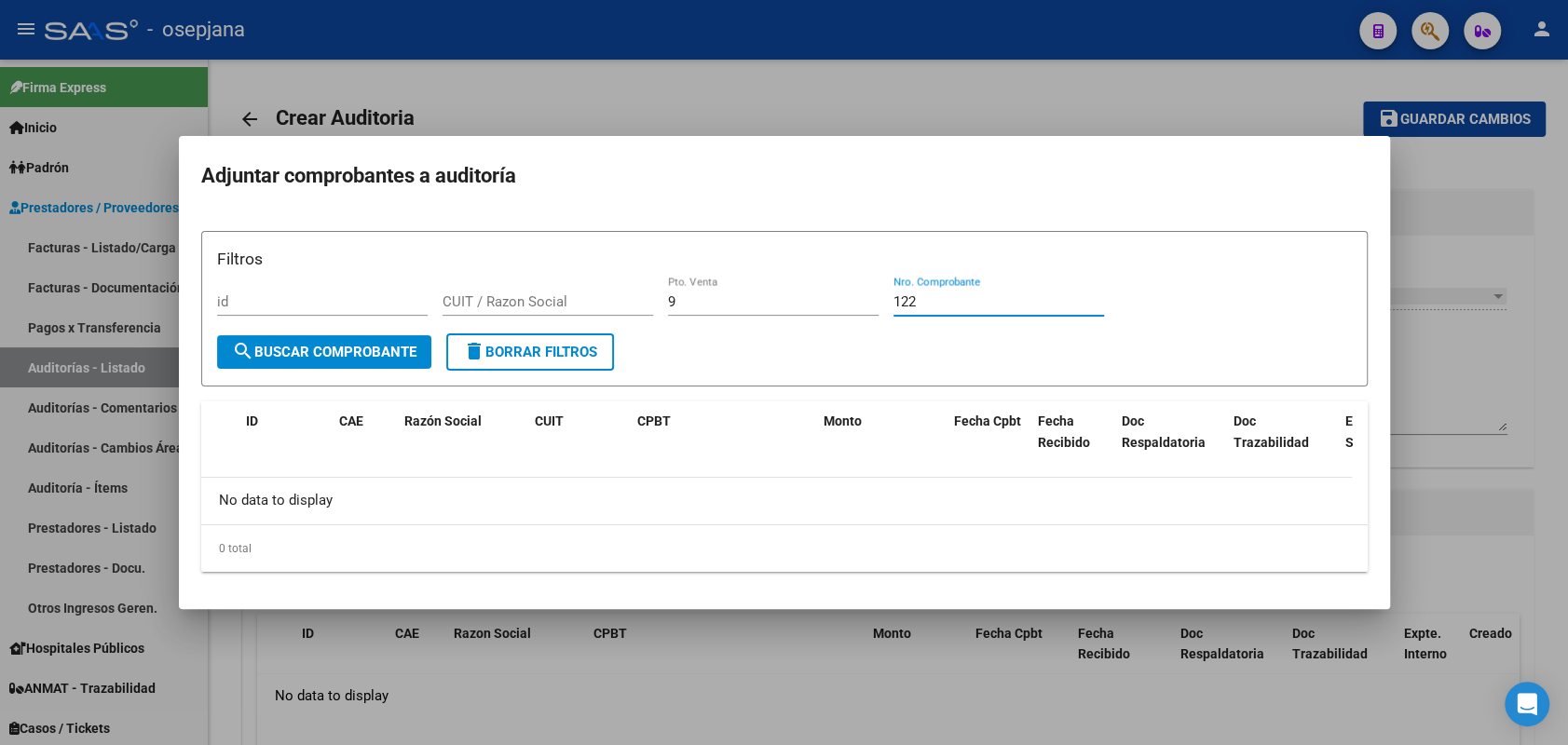
type input "122"
click at [688, 297] on input "9" at bounding box center [773, 301] width 211 height 16
type input "11"
type input "177"
click at [709, 288] on div "11 Pto. Venta" at bounding box center [773, 301] width 211 height 28
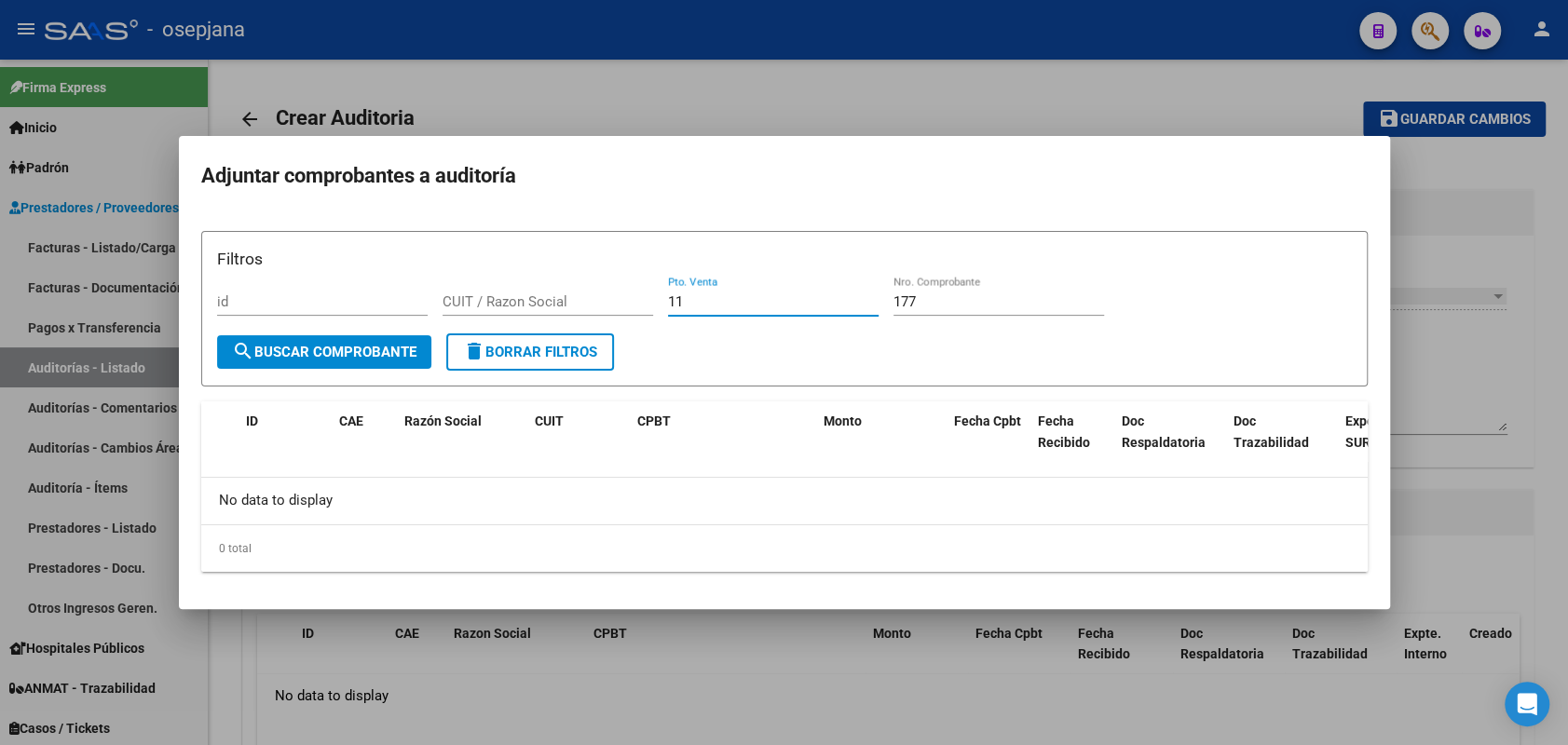
click at [709, 307] on input "11" at bounding box center [773, 301] width 211 height 16
type input "12"
type input "75"
click at [709, 307] on input "12" at bounding box center [773, 301] width 211 height 16
type input "10"
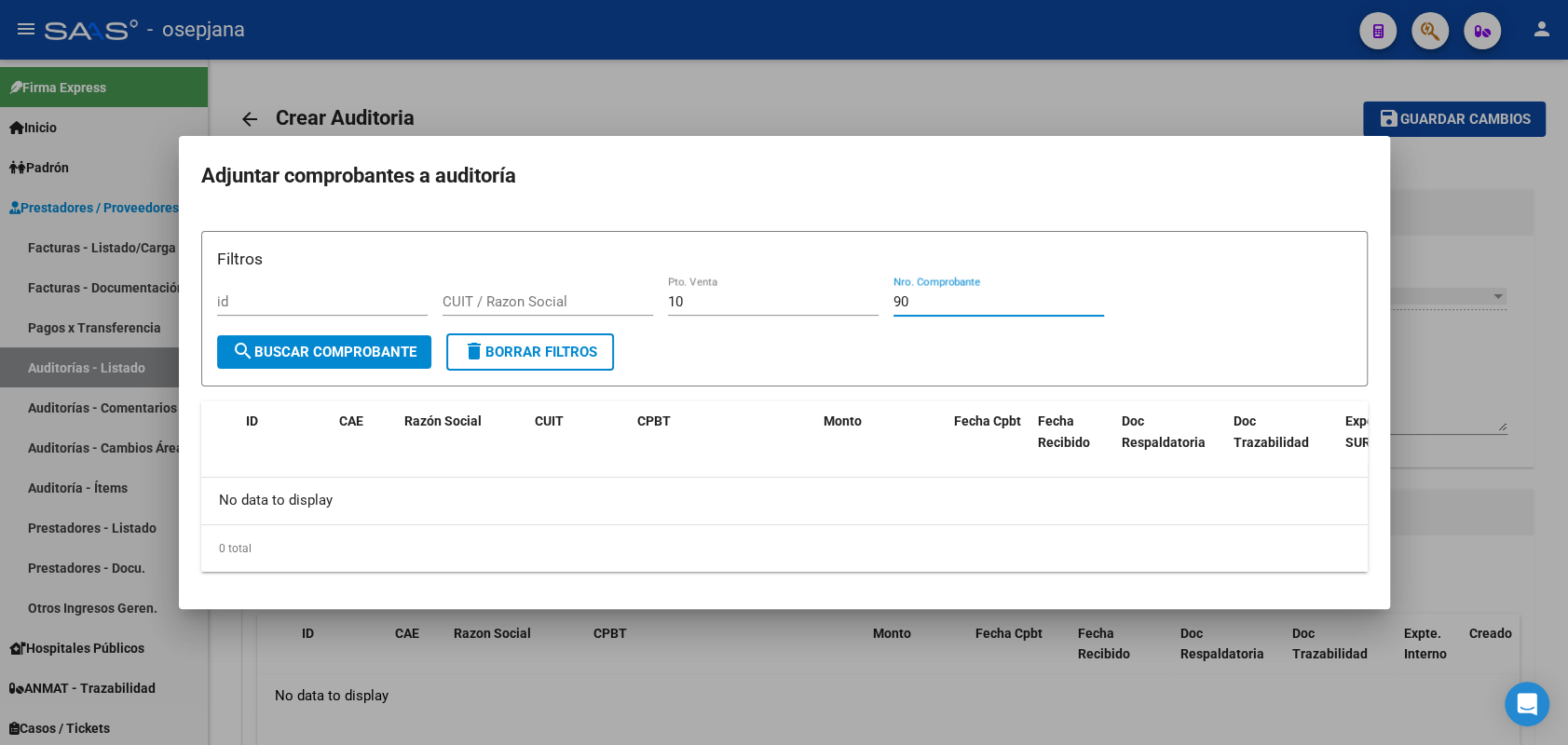
type input "90"
click at [176, 234] on div at bounding box center [784, 372] width 1568 height 745
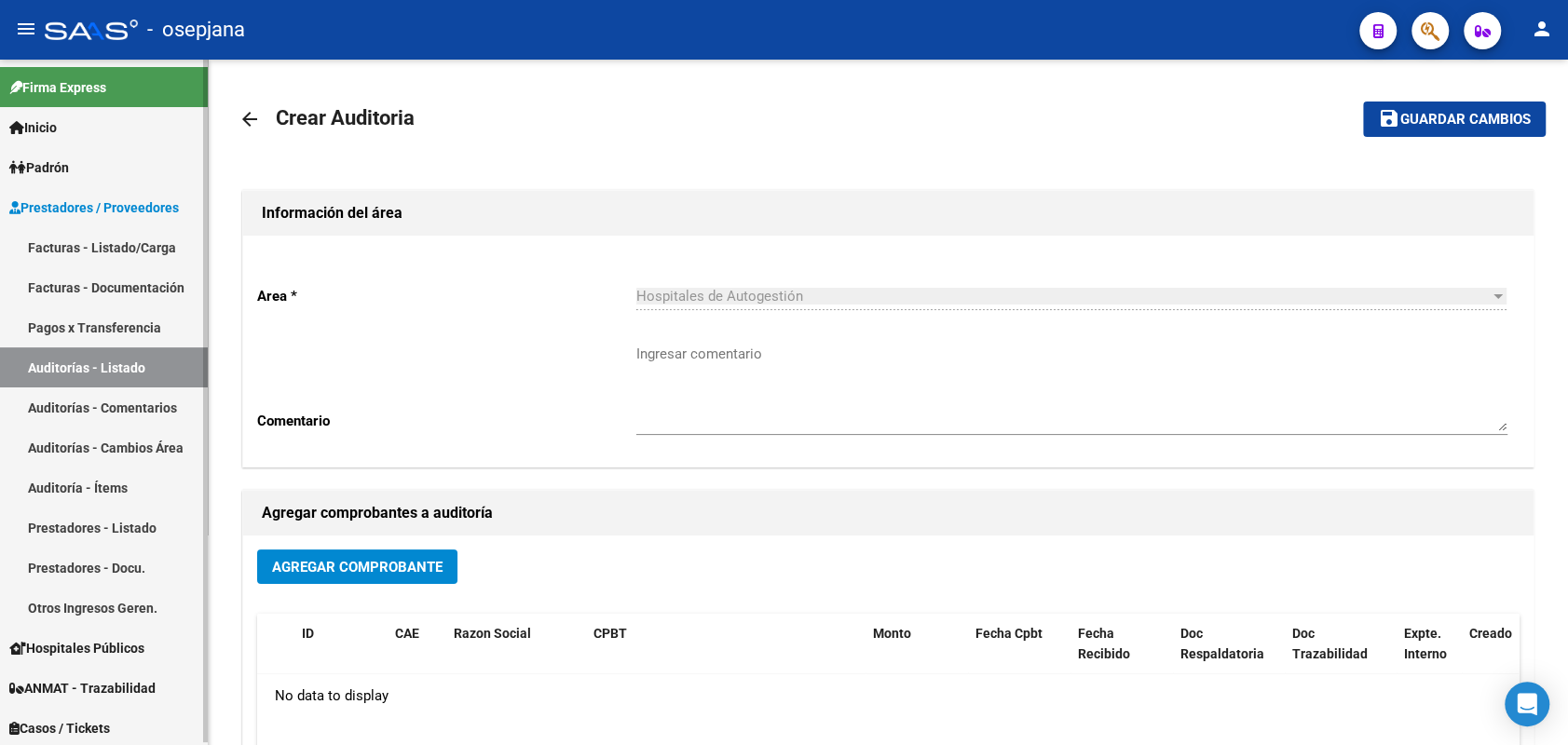
click at [150, 240] on link "Facturas - Listado/Carga" at bounding box center [104, 247] width 208 height 40
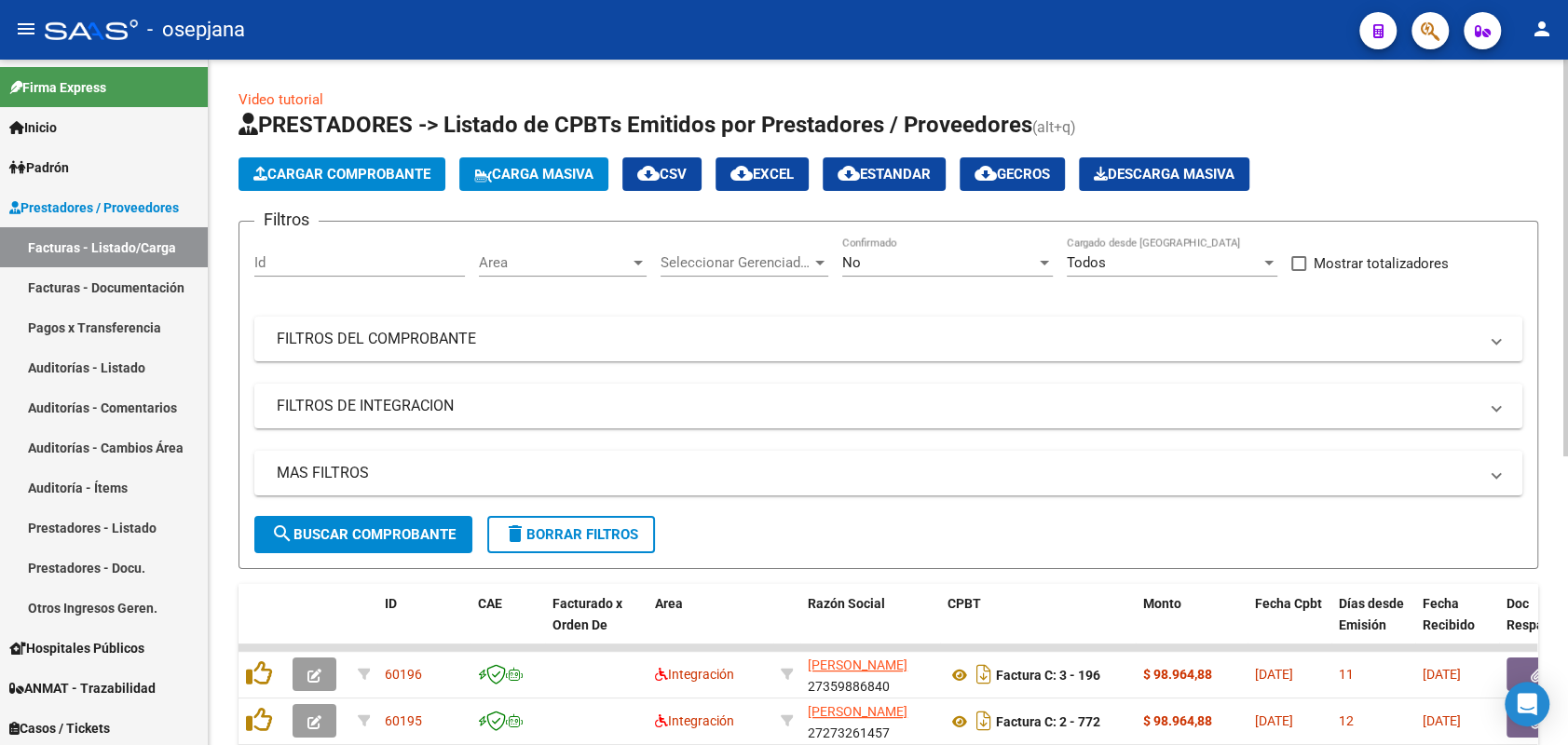
click at [508, 261] on span "Area" at bounding box center [555, 262] width 151 height 16
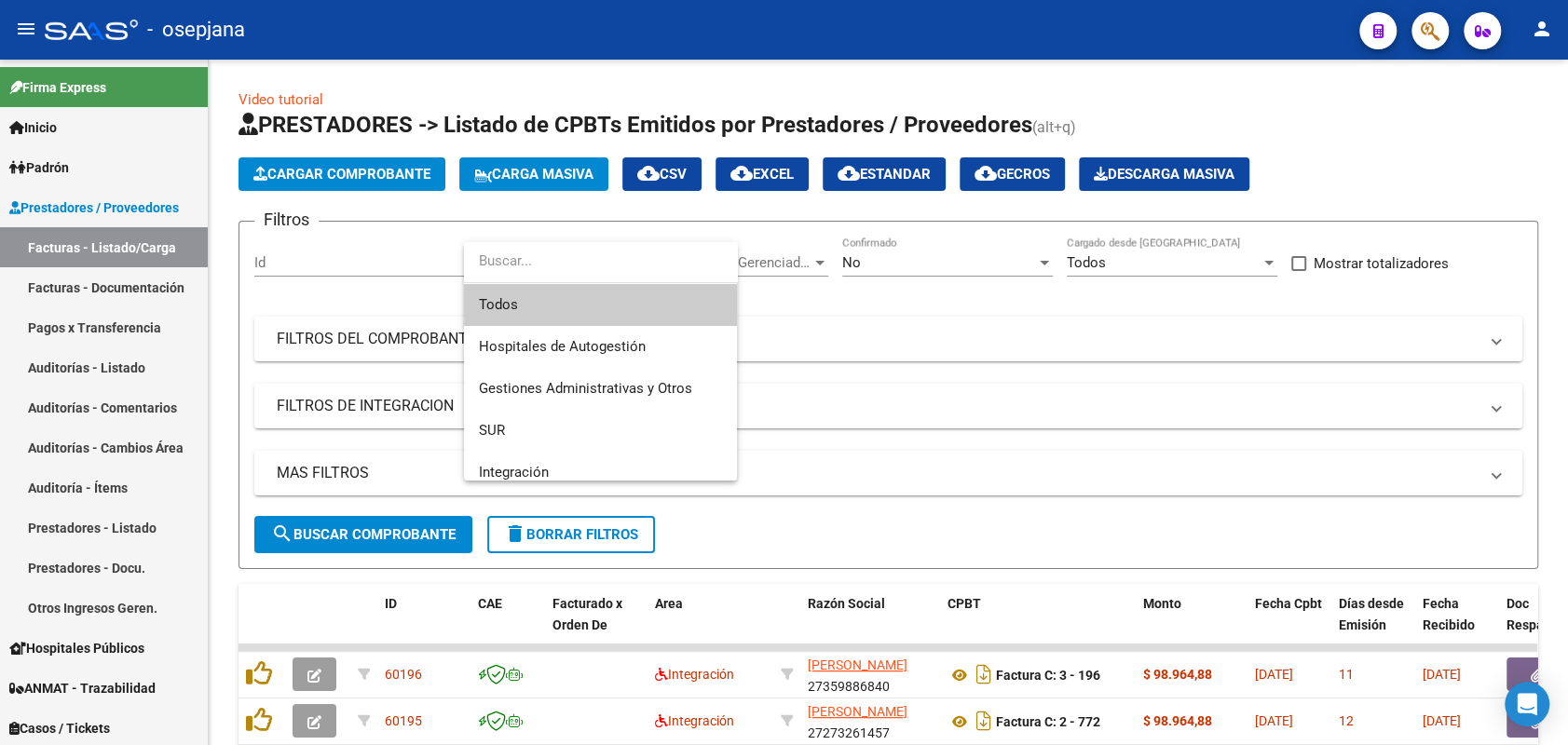
click at [512, 296] on span "Todos" at bounding box center [600, 305] width 243 height 42
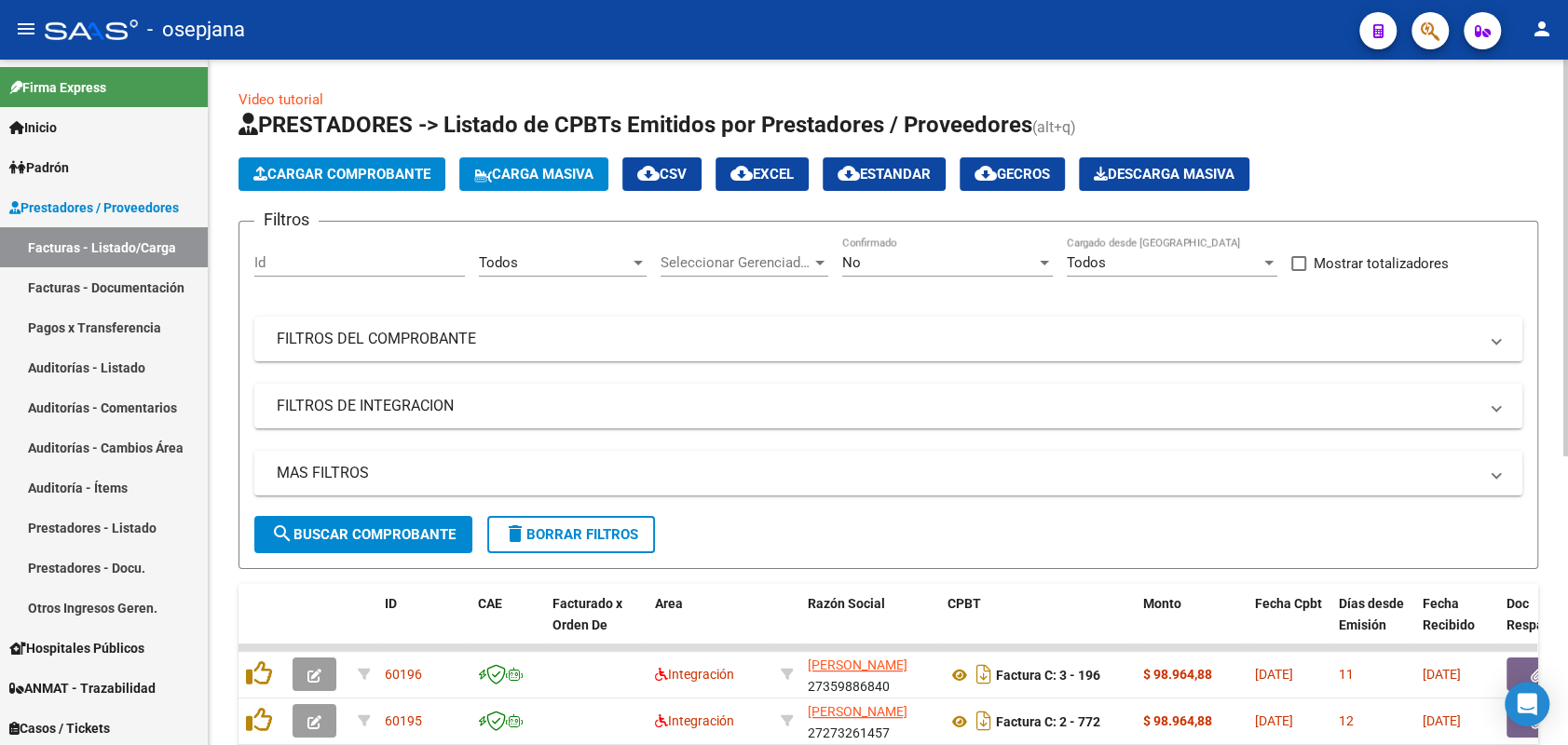
click at [668, 272] on div "Seleccionar Gerenciador Seleccionar Gerenciador" at bounding box center [744, 256] width 167 height 40
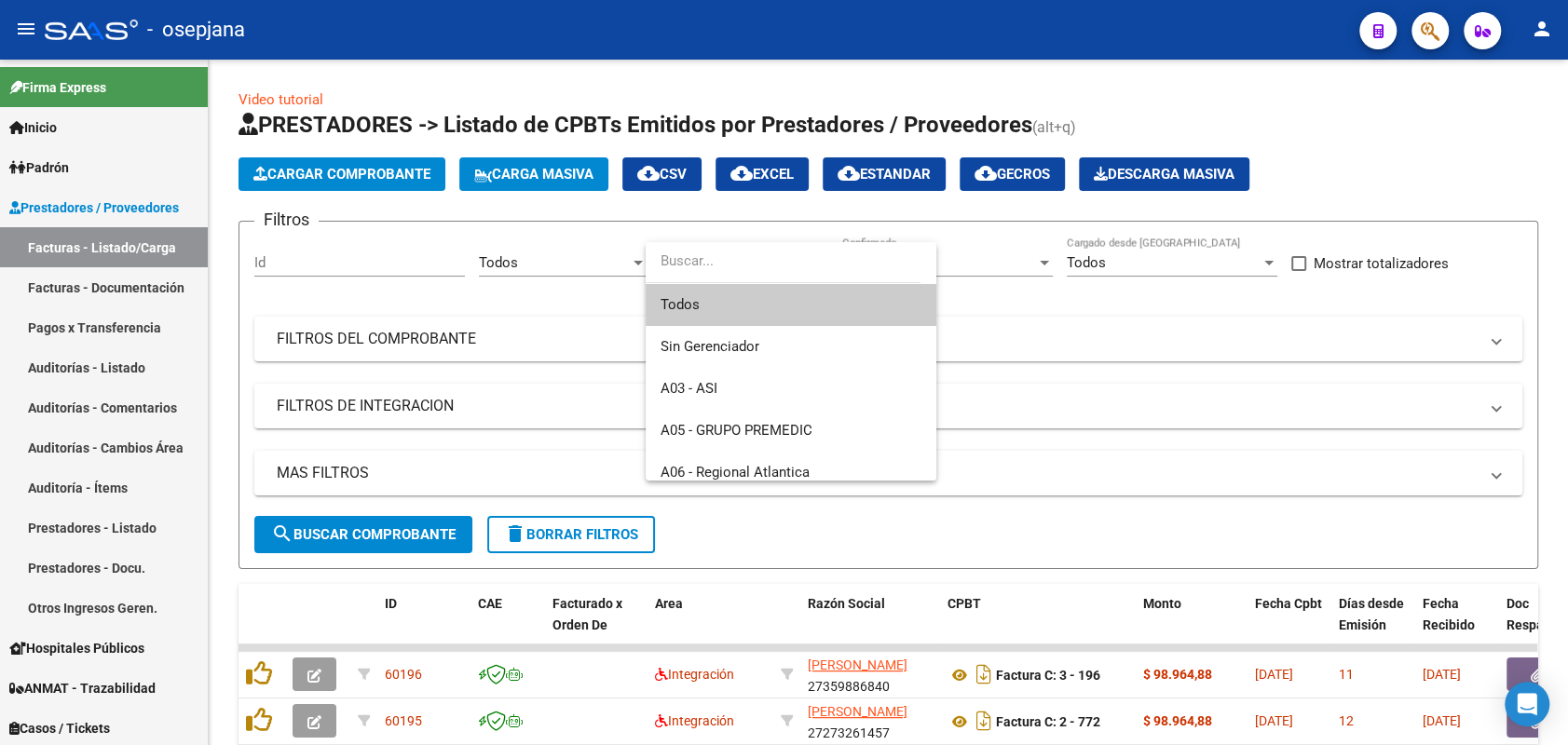
click at [671, 309] on span "Todos" at bounding box center [792, 305] width 261 height 42
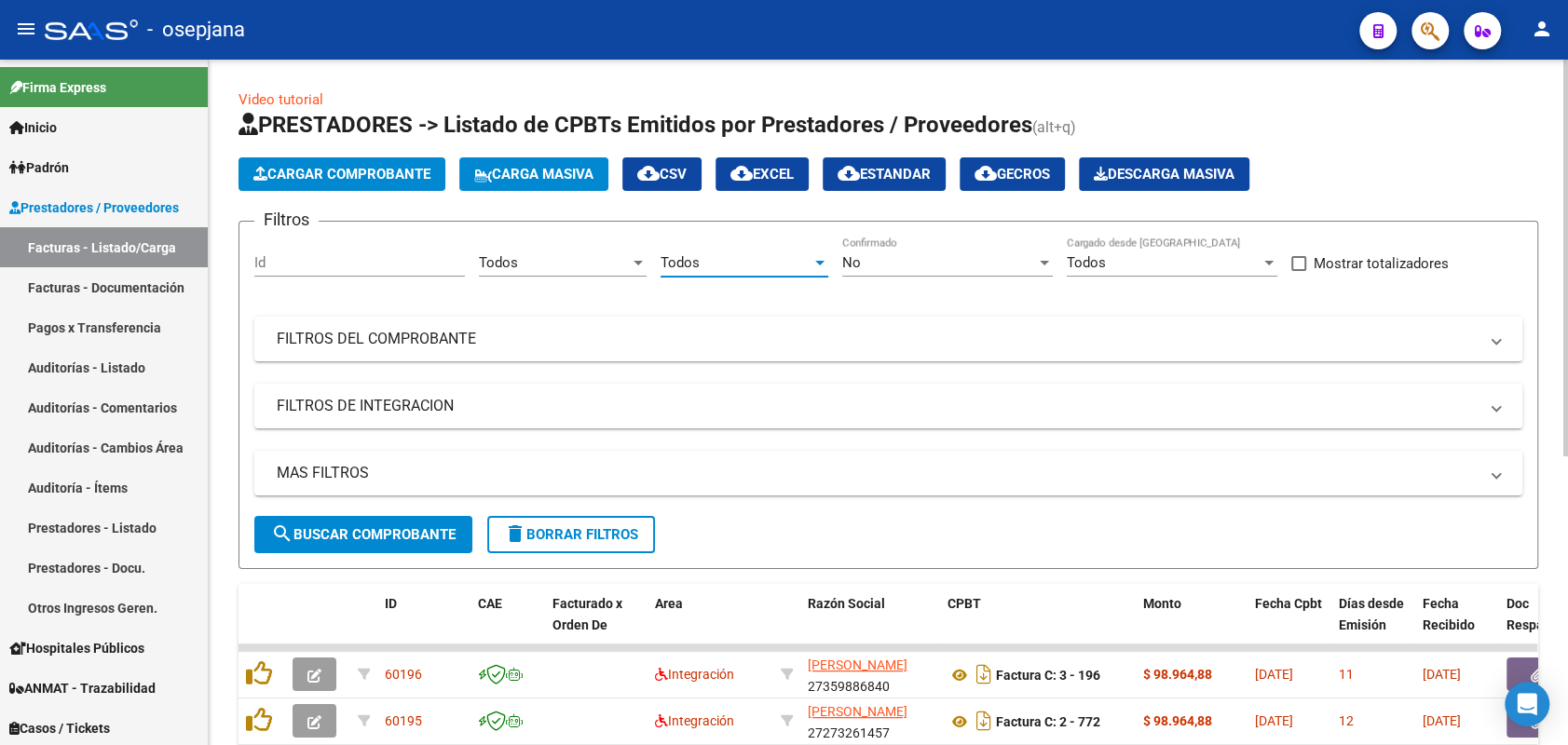
click at [893, 267] on div "No" at bounding box center [939, 262] width 194 height 16
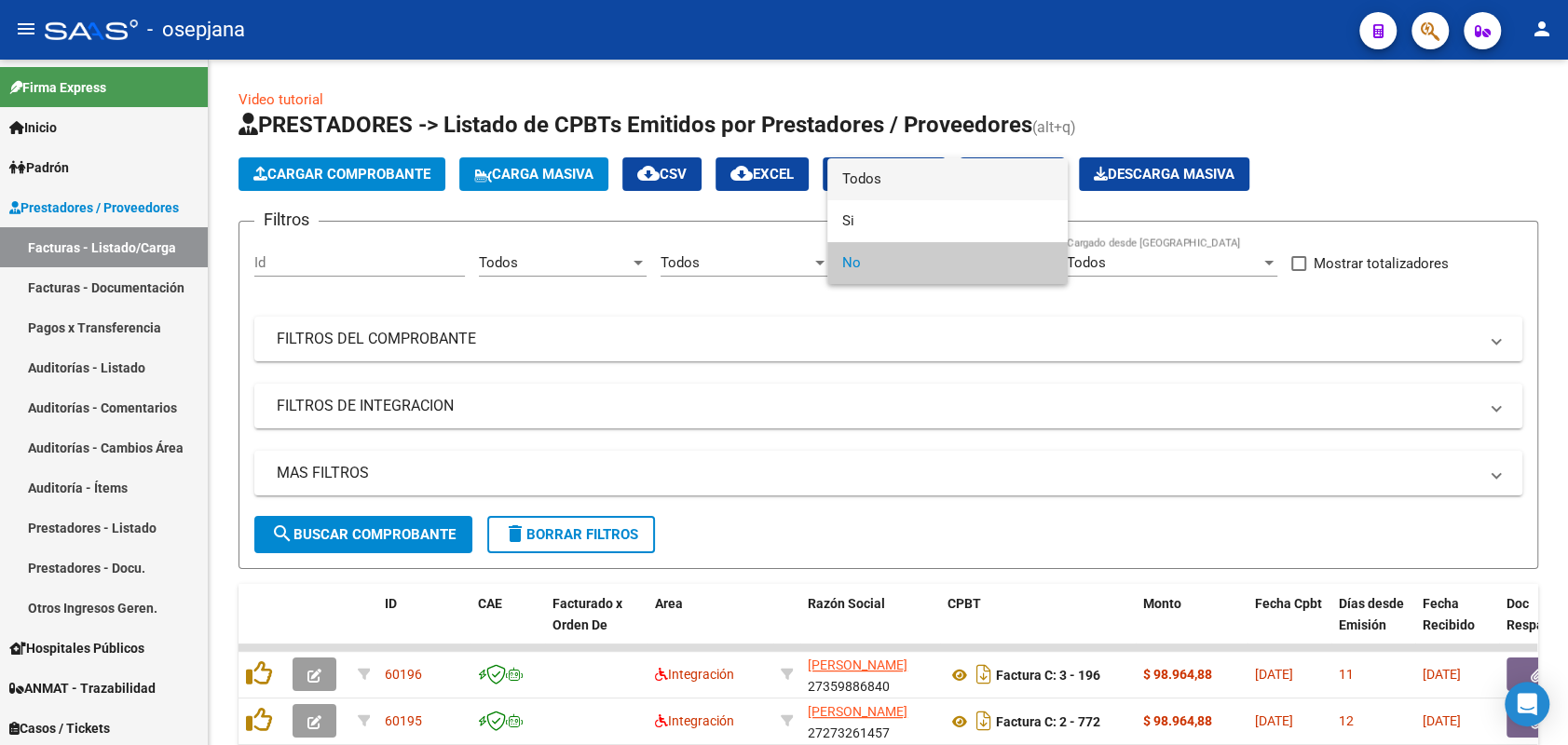
click at [864, 177] on span "Todos" at bounding box center [948, 179] width 211 height 42
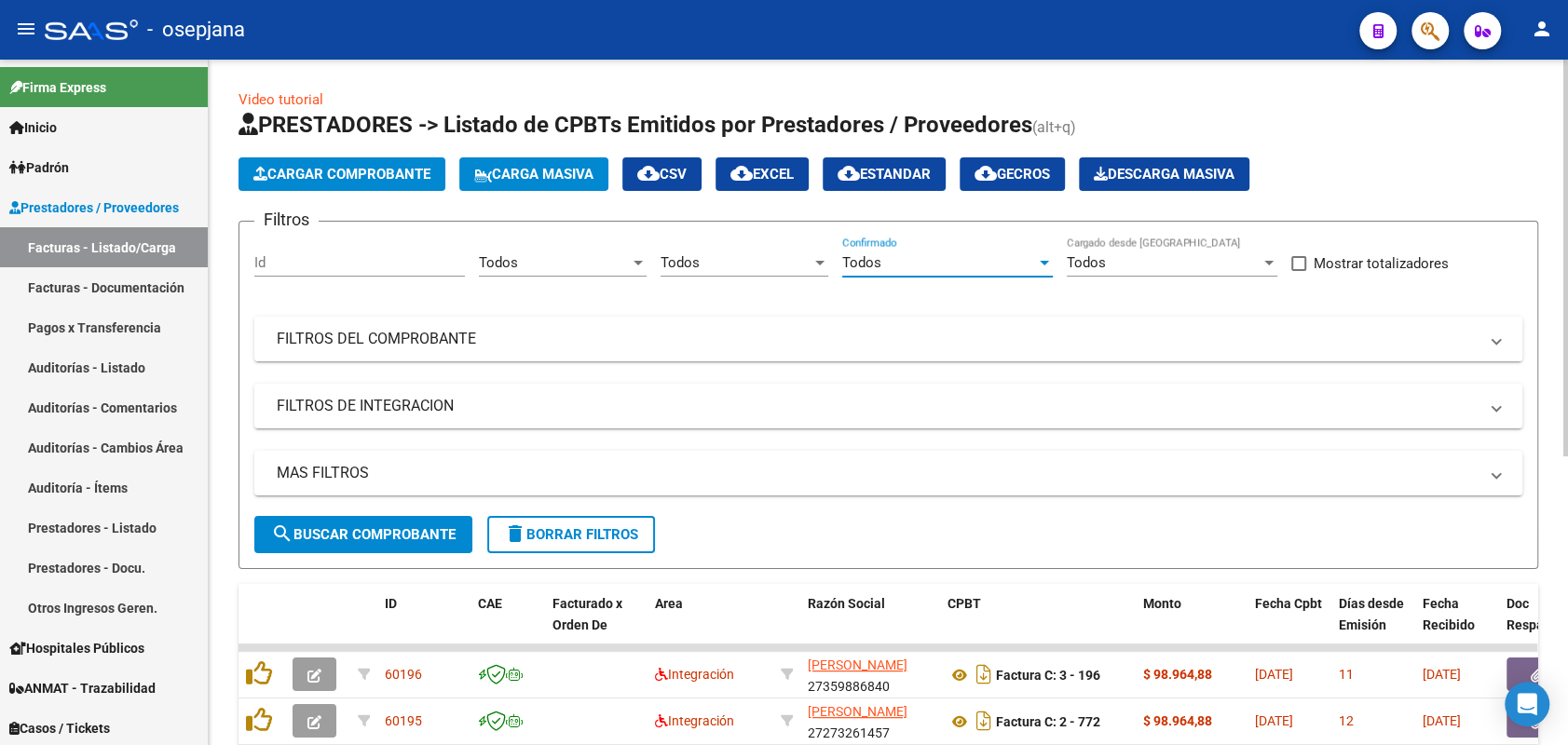
click at [784, 348] on mat-panel-title "FILTROS DEL COMPROBANTE" at bounding box center [877, 339] width 1201 height 20
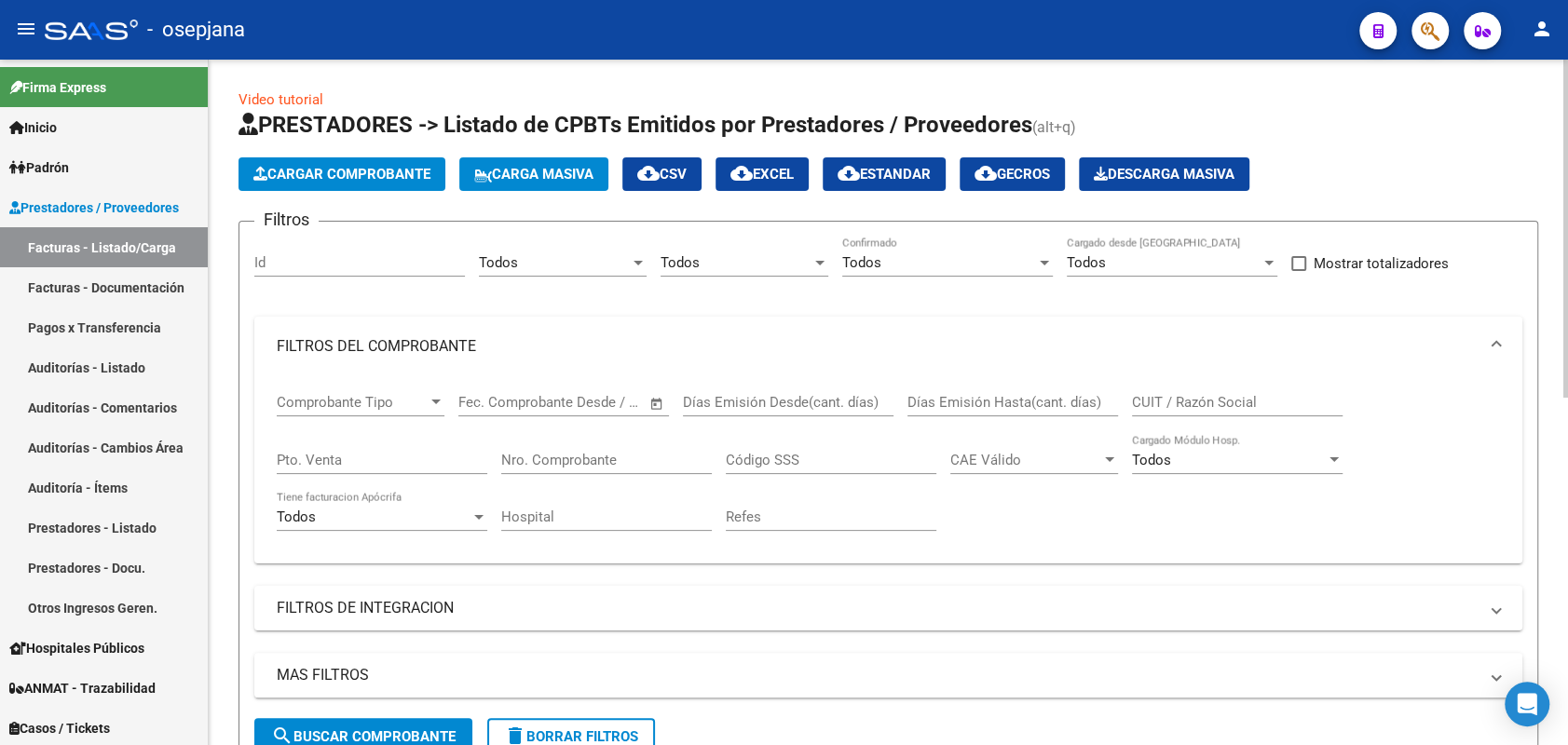
click at [358, 449] on div "Pto. Venta" at bounding box center [382, 454] width 211 height 40
click at [355, 455] on input "Pto. Venta" at bounding box center [382, 460] width 211 height 16
type input "42"
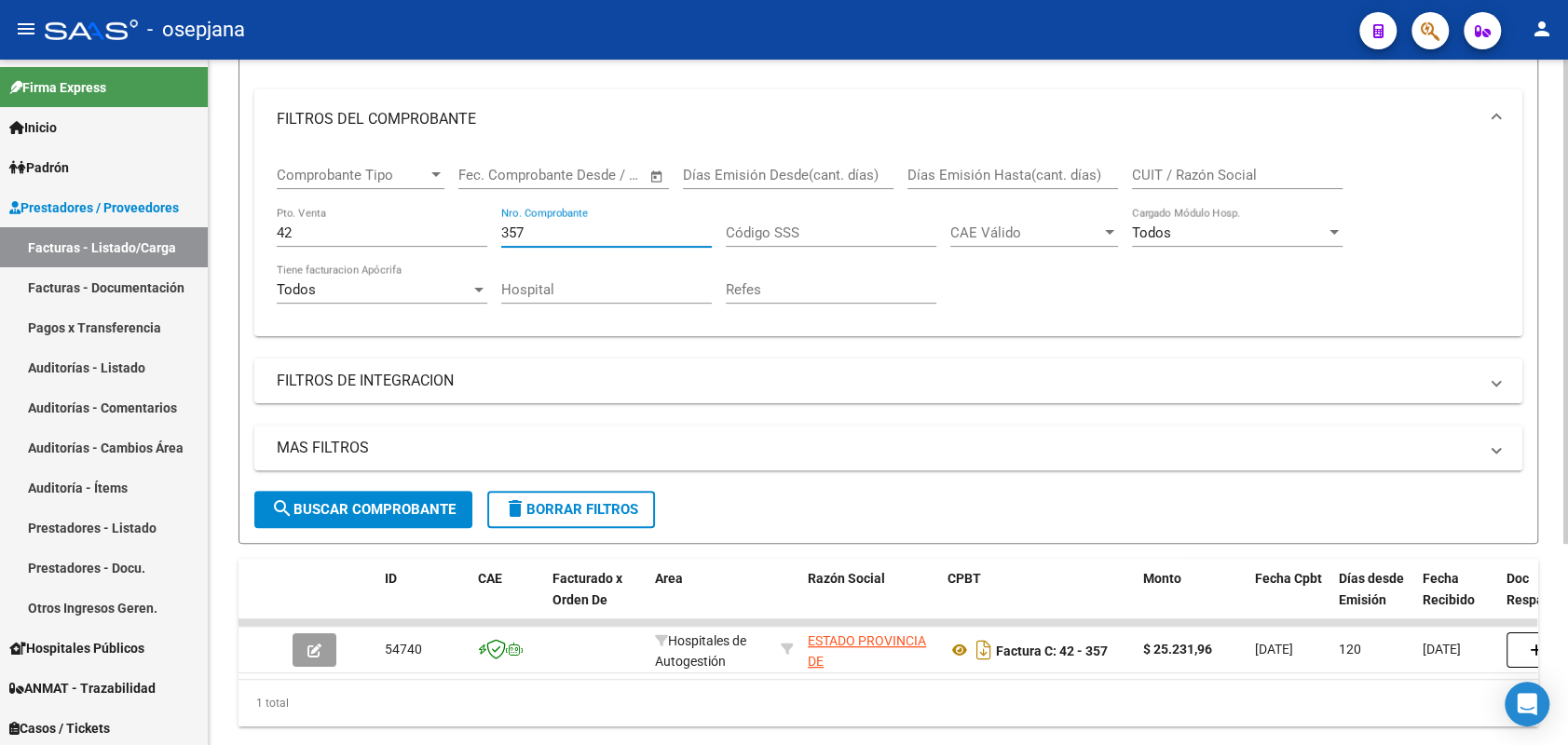
scroll to position [283, 0]
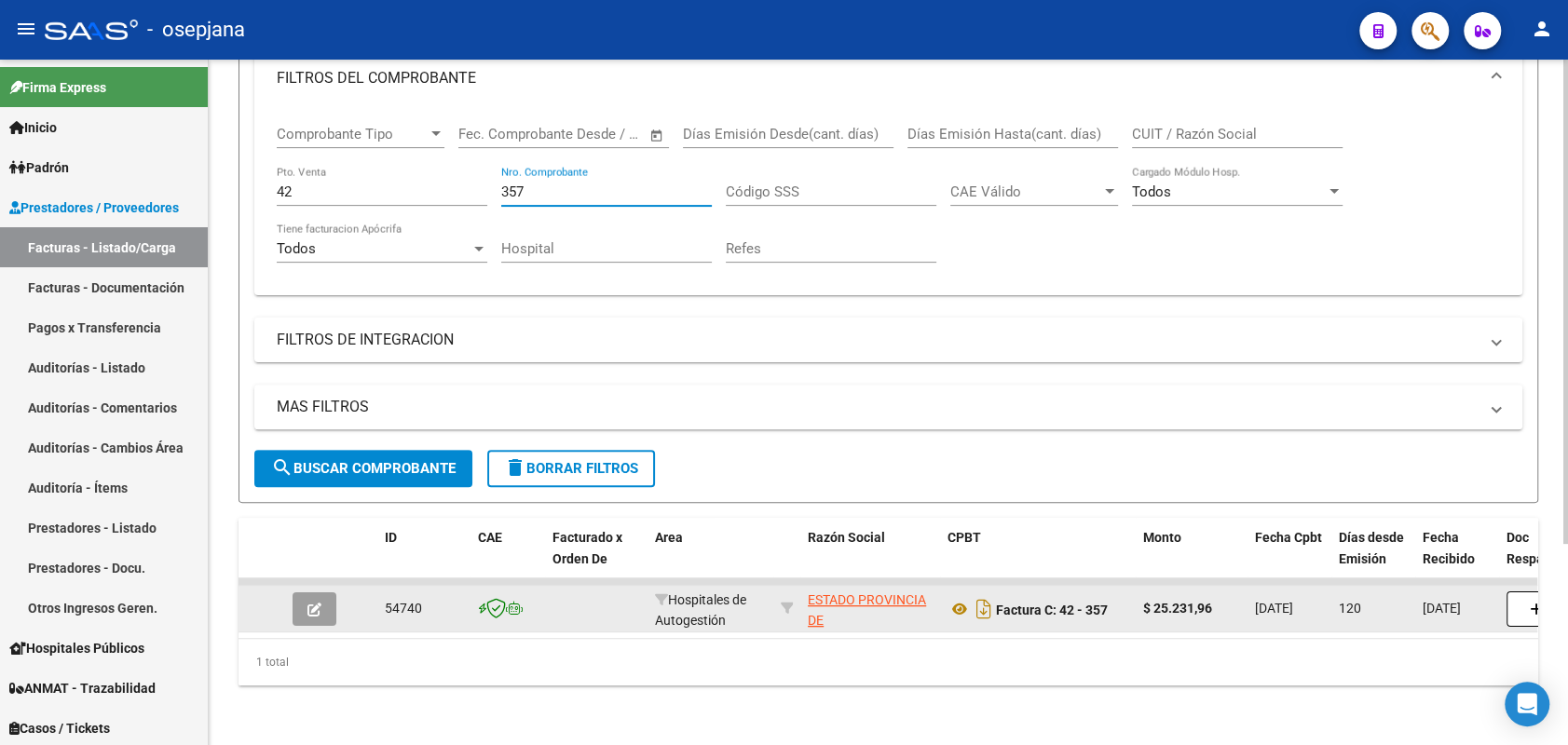
type input "357"
click at [312, 603] on icon "button" at bounding box center [315, 610] width 14 height 14
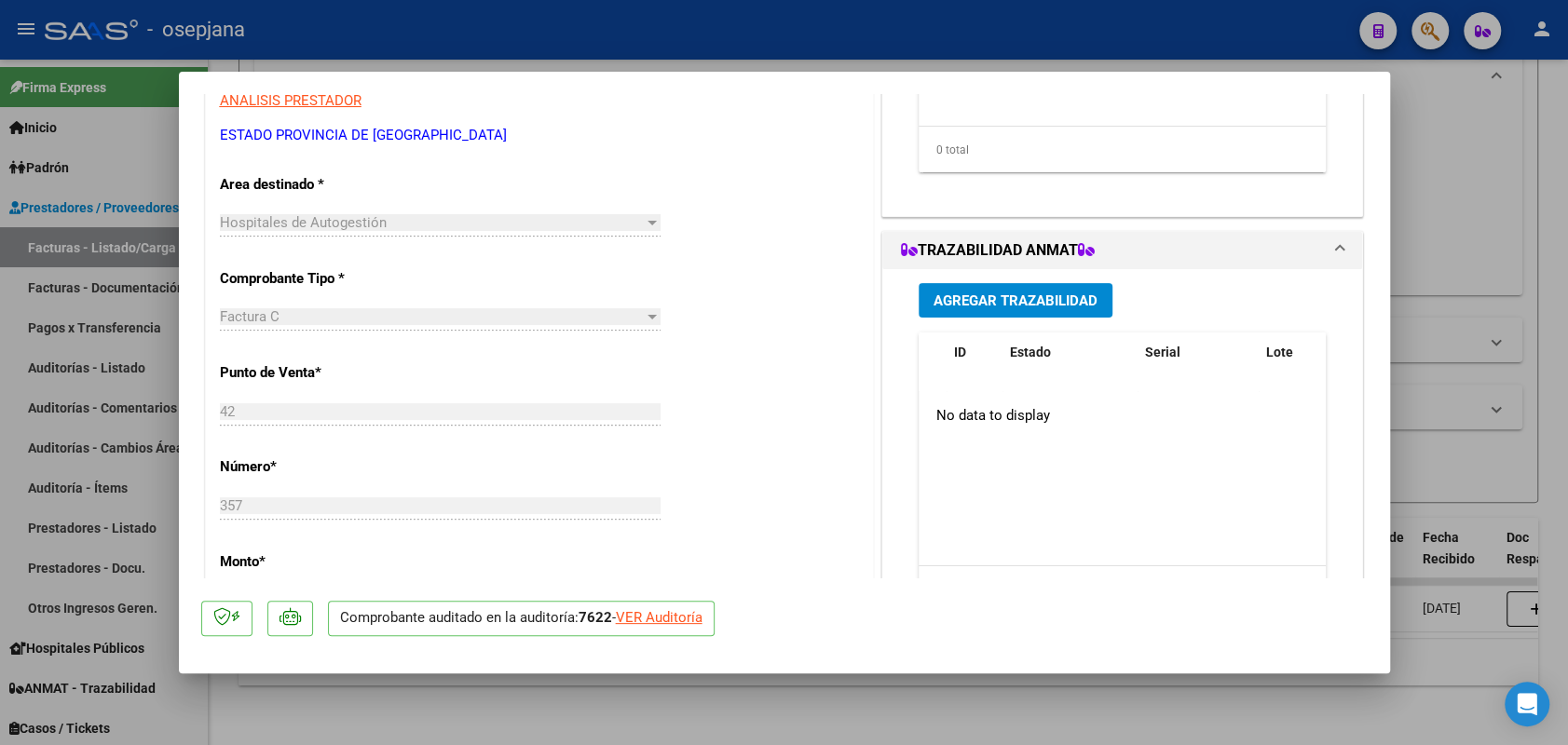
scroll to position [214, 0]
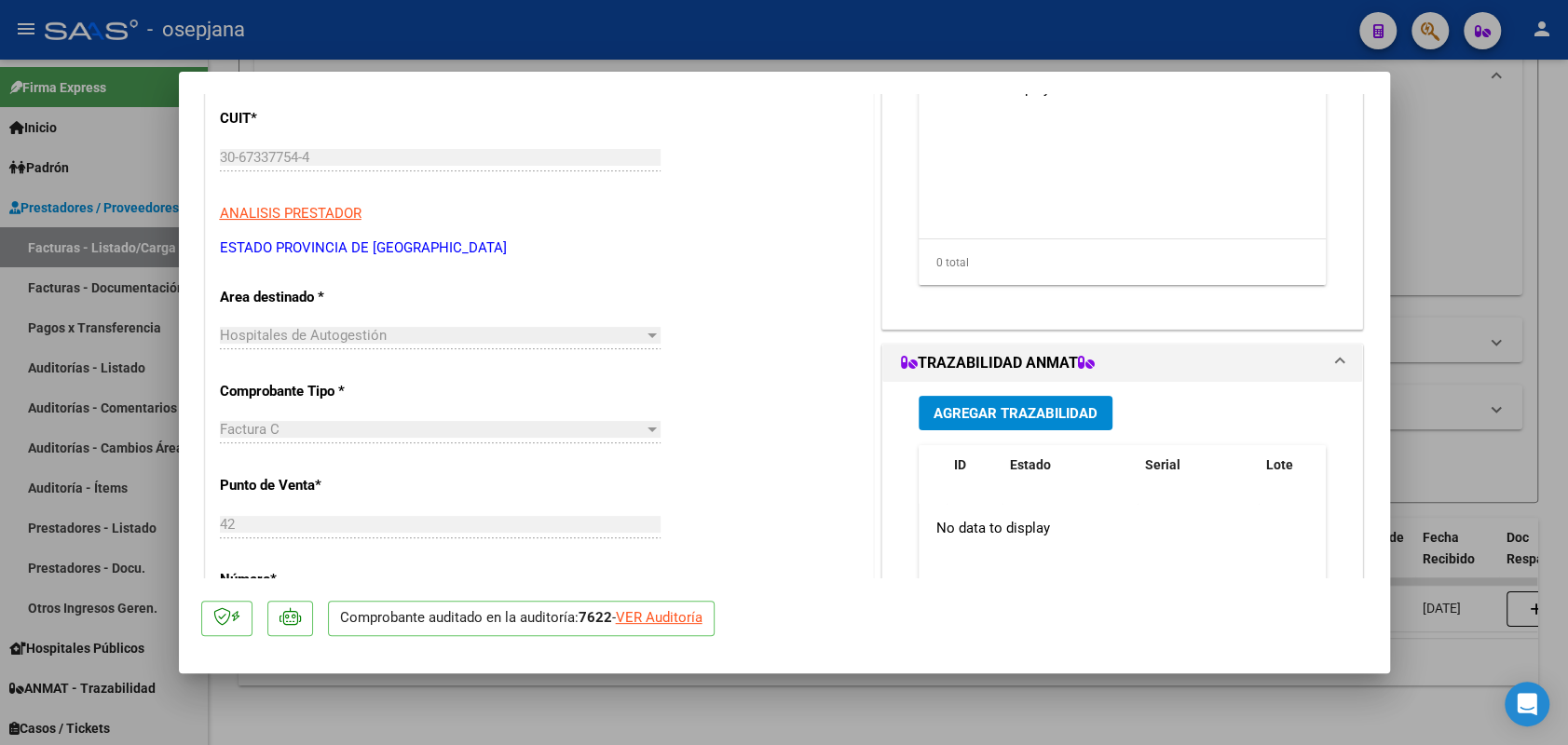
click at [100, 358] on div at bounding box center [784, 372] width 1568 height 745
type input "$ 0,00"
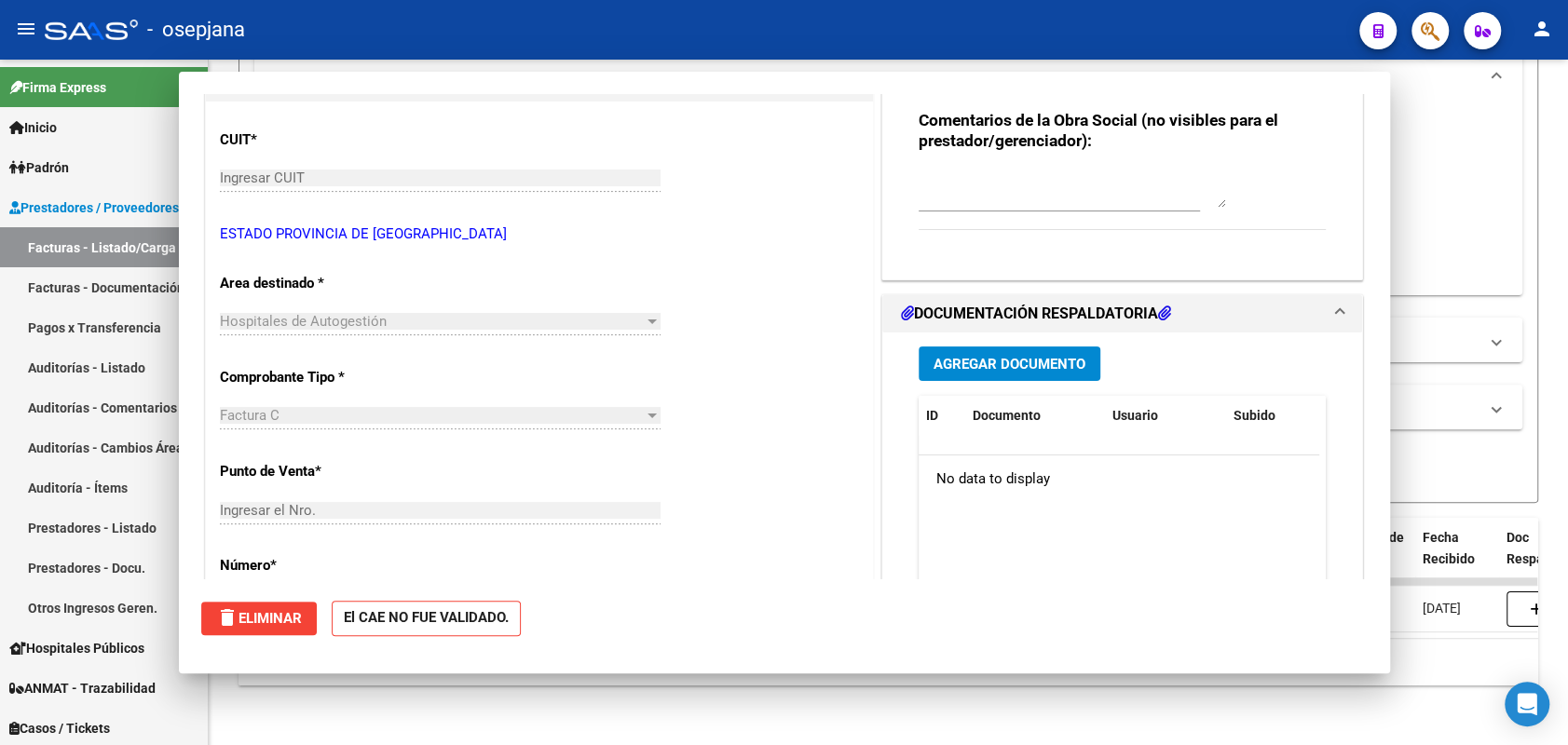
scroll to position [235, 0]
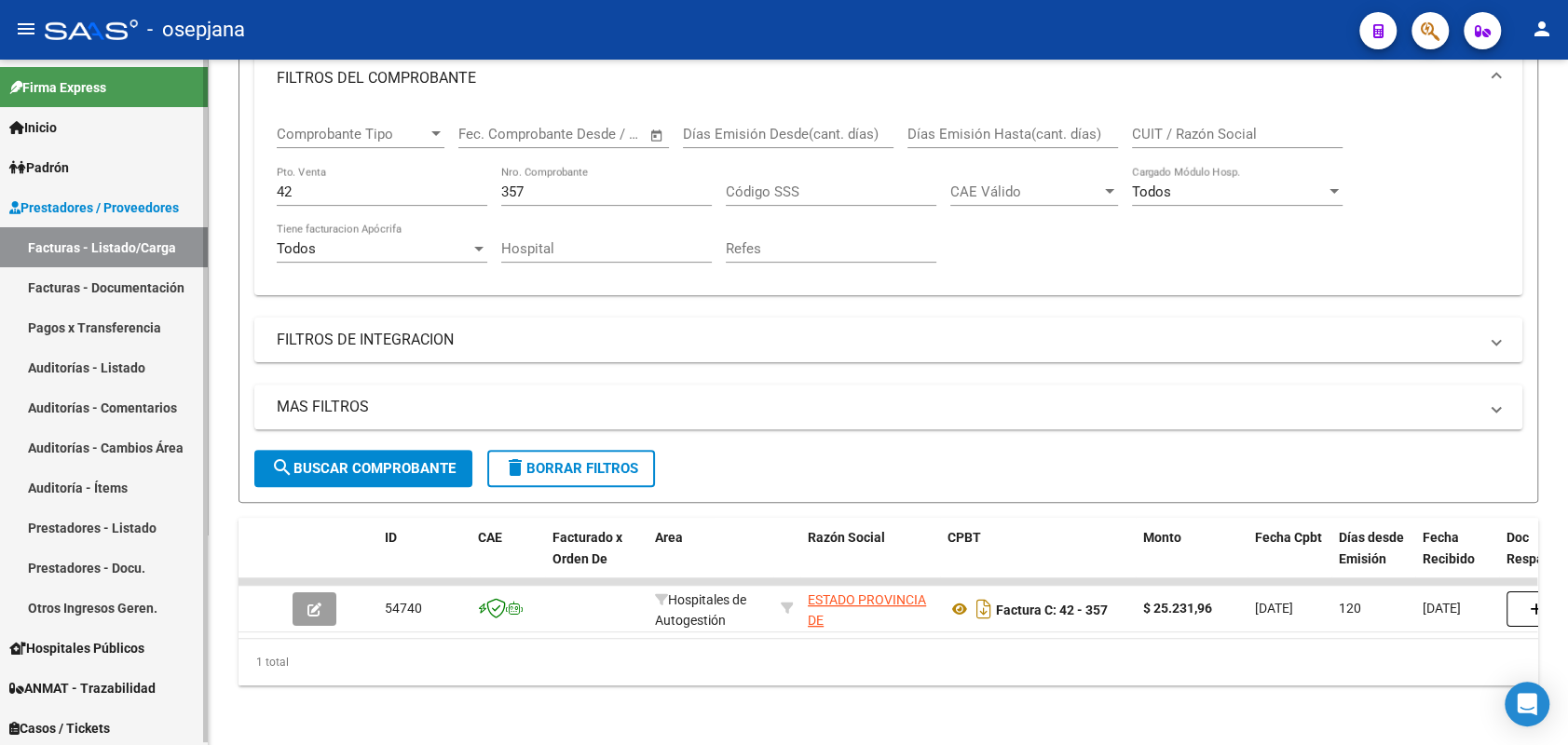
click at [60, 365] on link "Auditorías - Listado" at bounding box center [104, 367] width 208 height 40
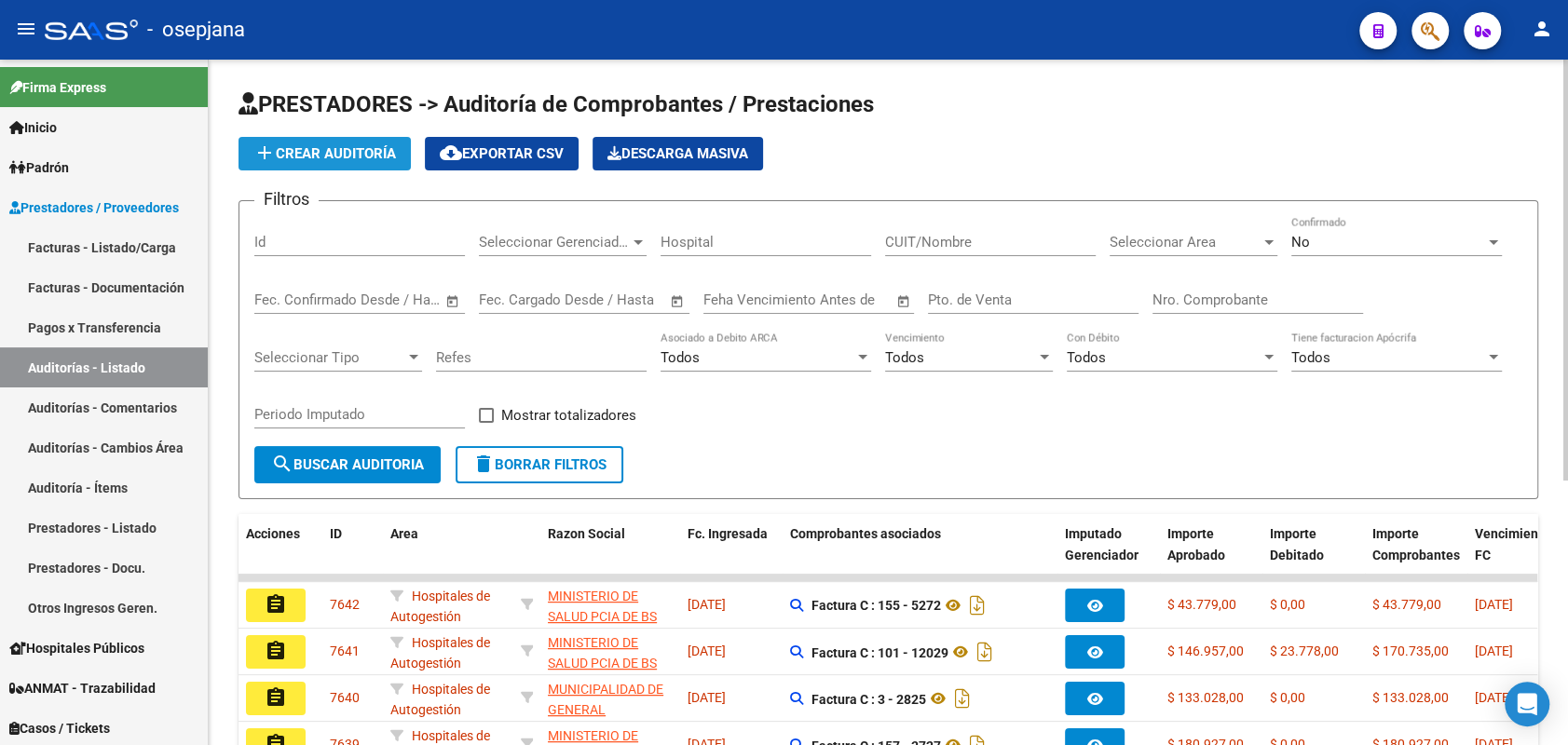
click at [339, 152] on span "add Crear Auditoría" at bounding box center [324, 153] width 142 height 16
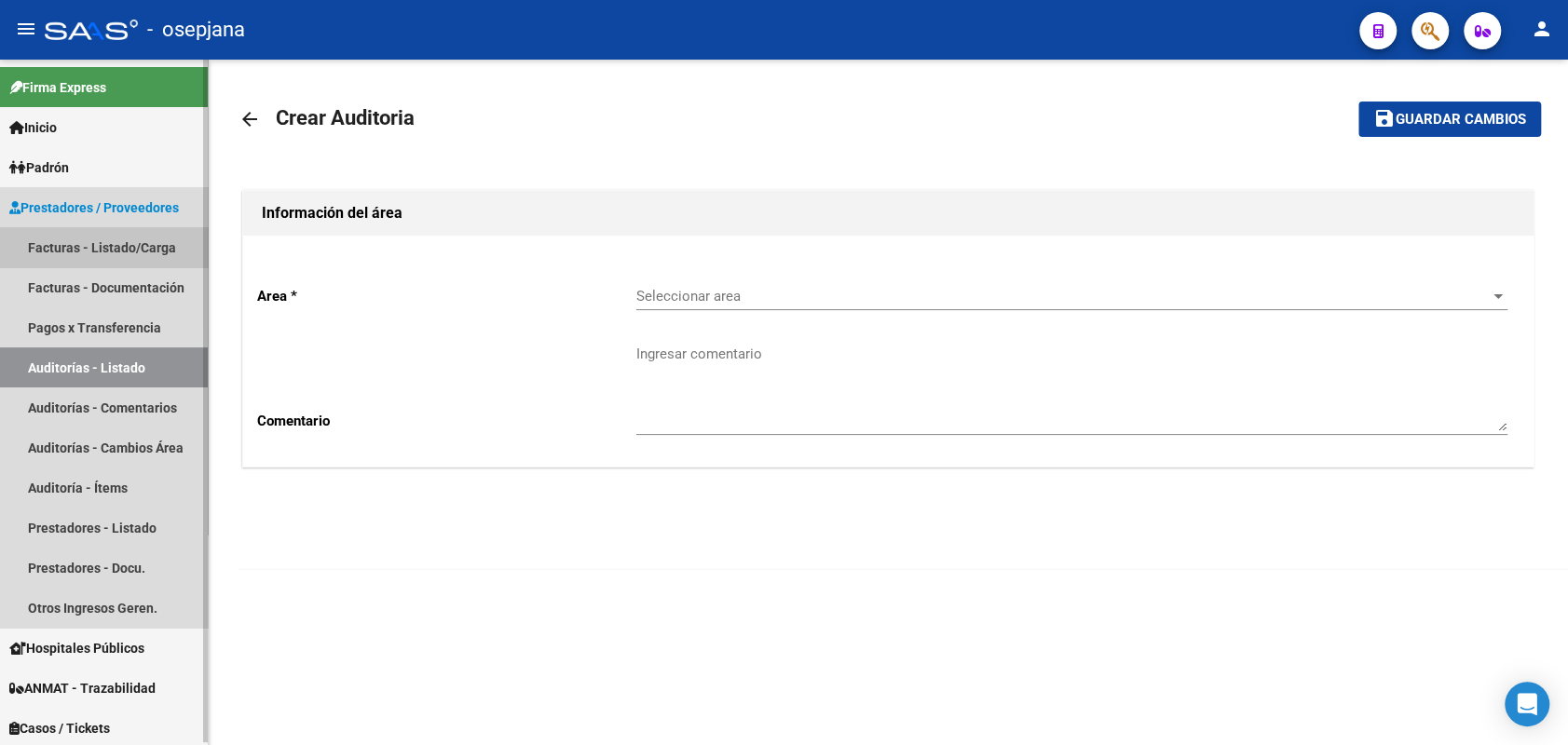
click at [119, 247] on link "Facturas - Listado/Carga" at bounding box center [104, 247] width 208 height 40
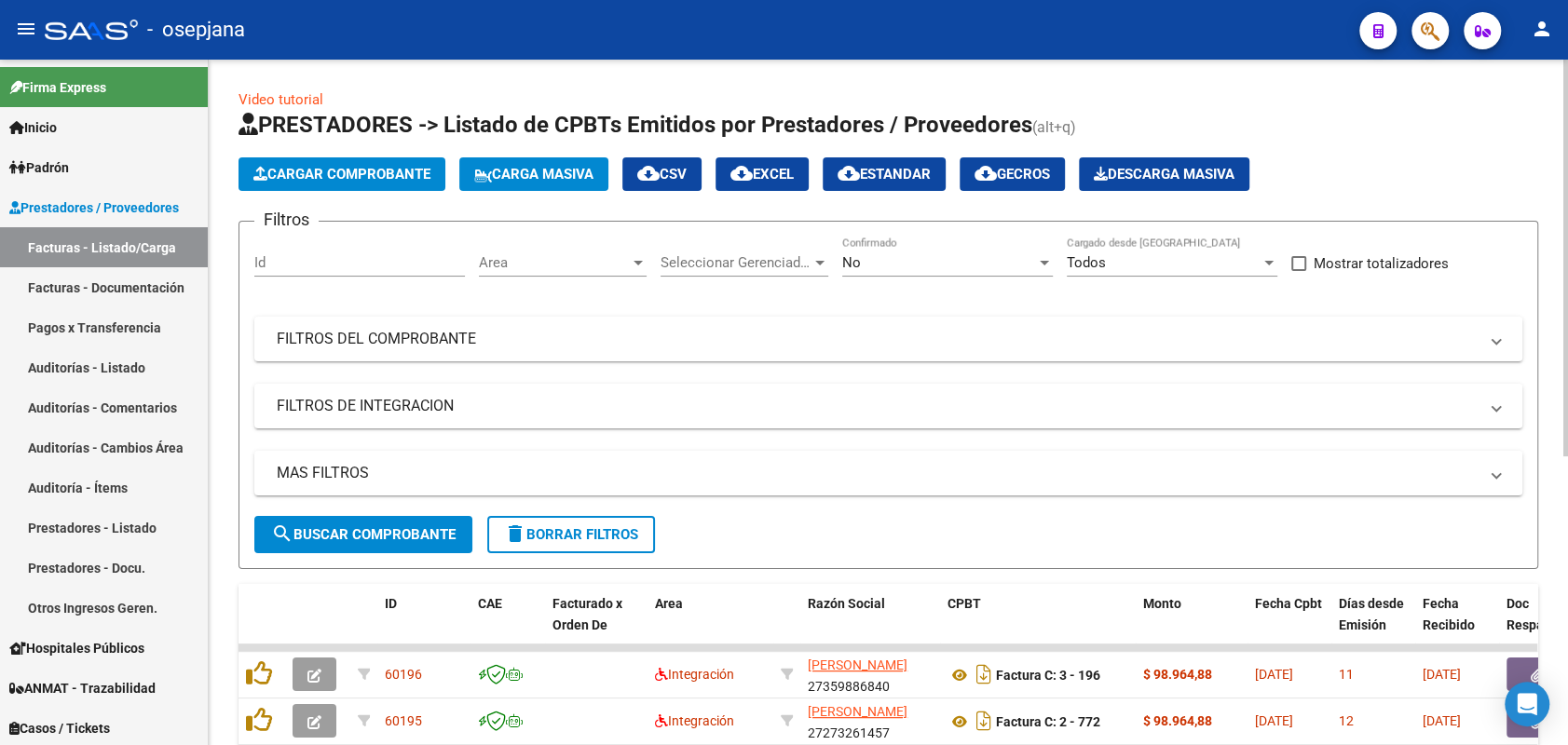
click at [603, 259] on span "Area" at bounding box center [555, 262] width 151 height 16
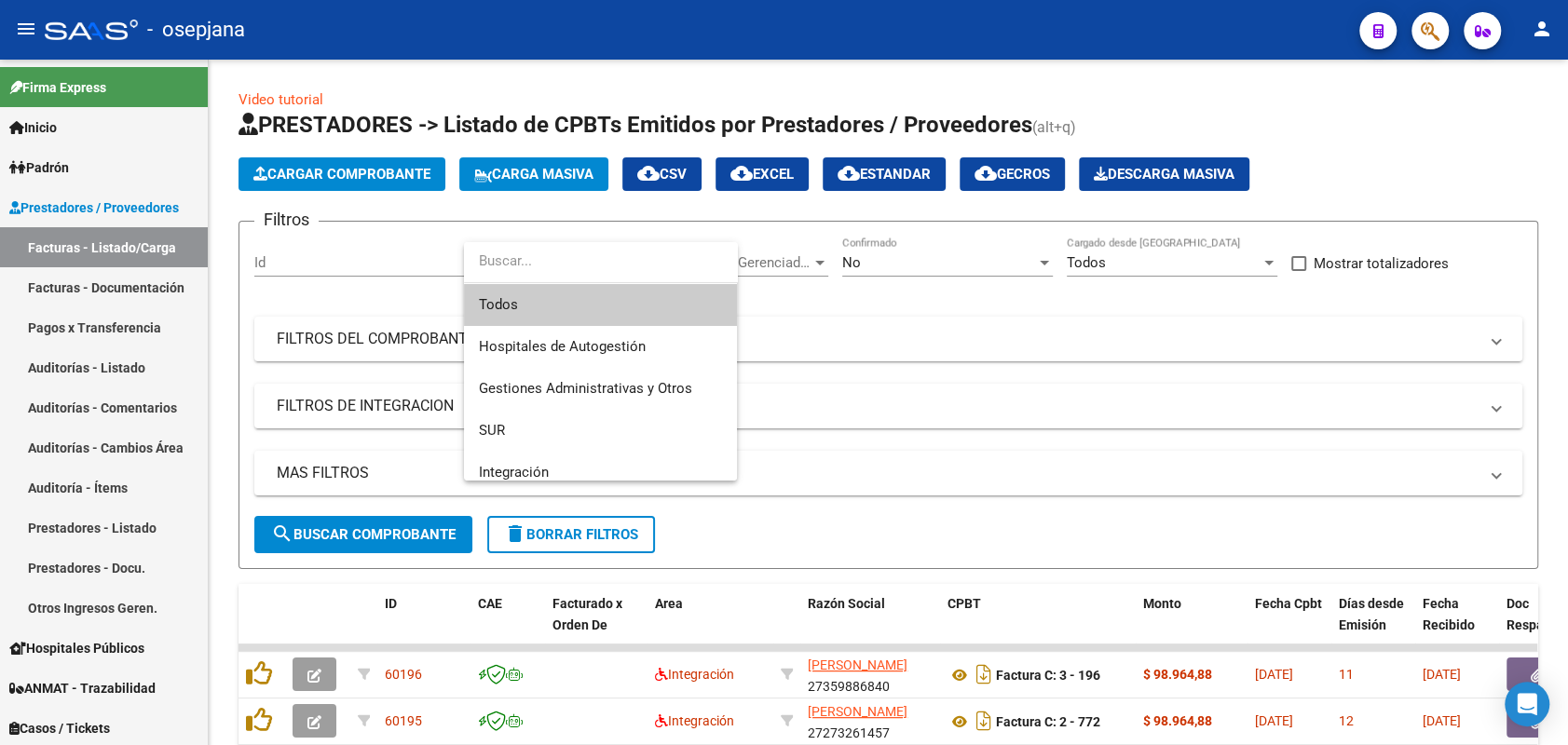
click at [587, 296] on span "Todos" at bounding box center [600, 305] width 243 height 42
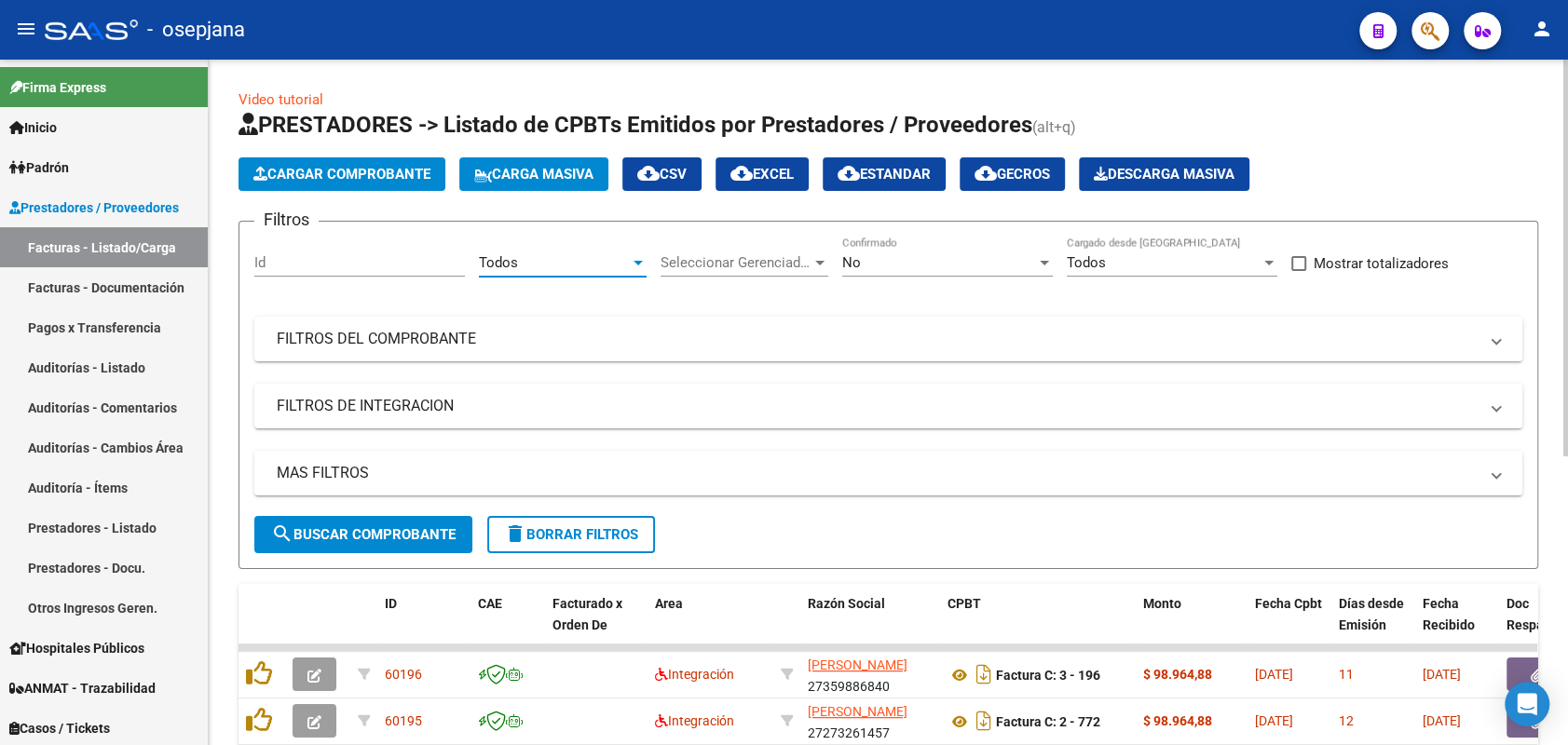
click at [686, 261] on span "Seleccionar Gerenciador" at bounding box center [737, 262] width 151 height 16
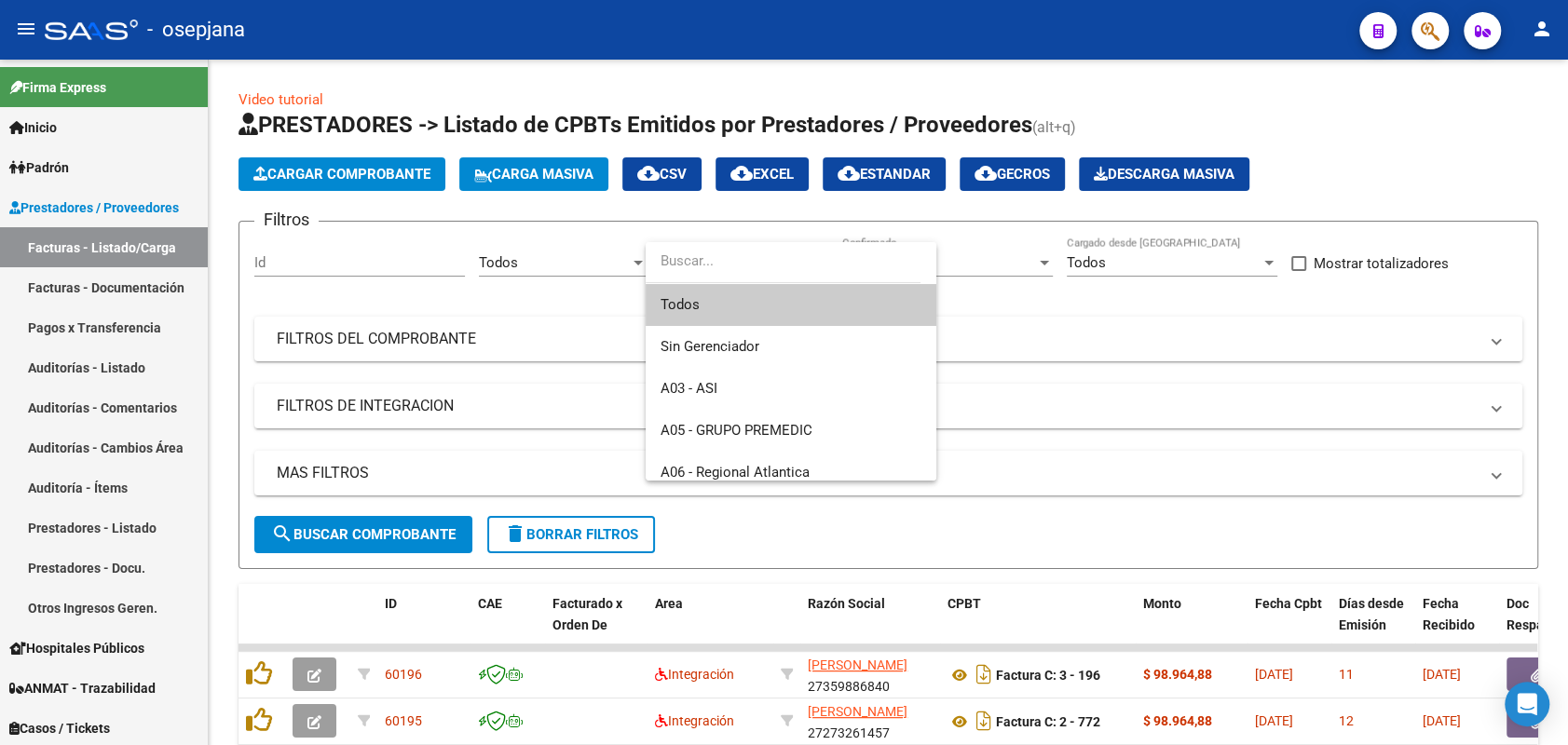
click at [710, 300] on span "Todos" at bounding box center [792, 305] width 261 height 42
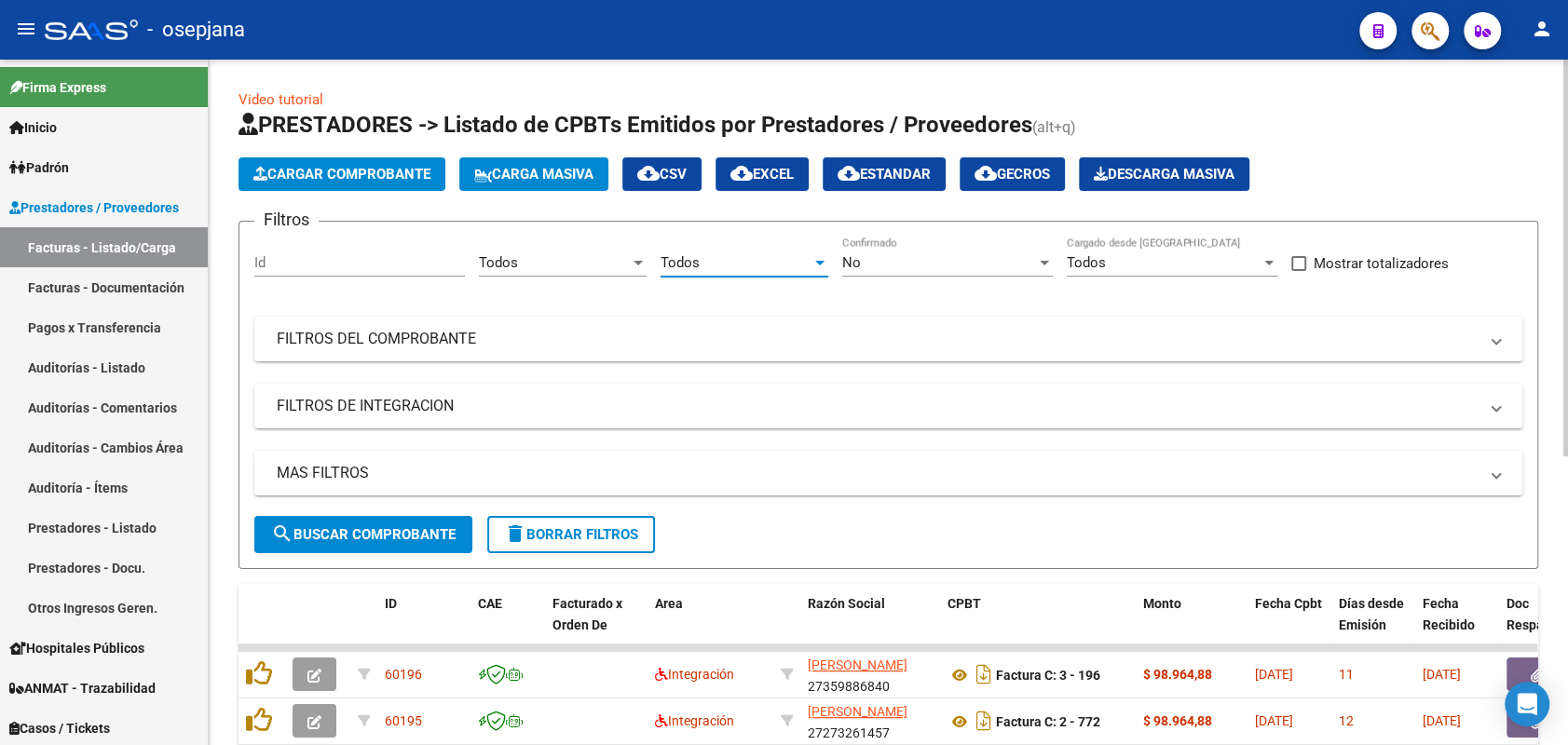
click at [879, 250] on div "No Confirmado" at bounding box center [948, 256] width 211 height 40
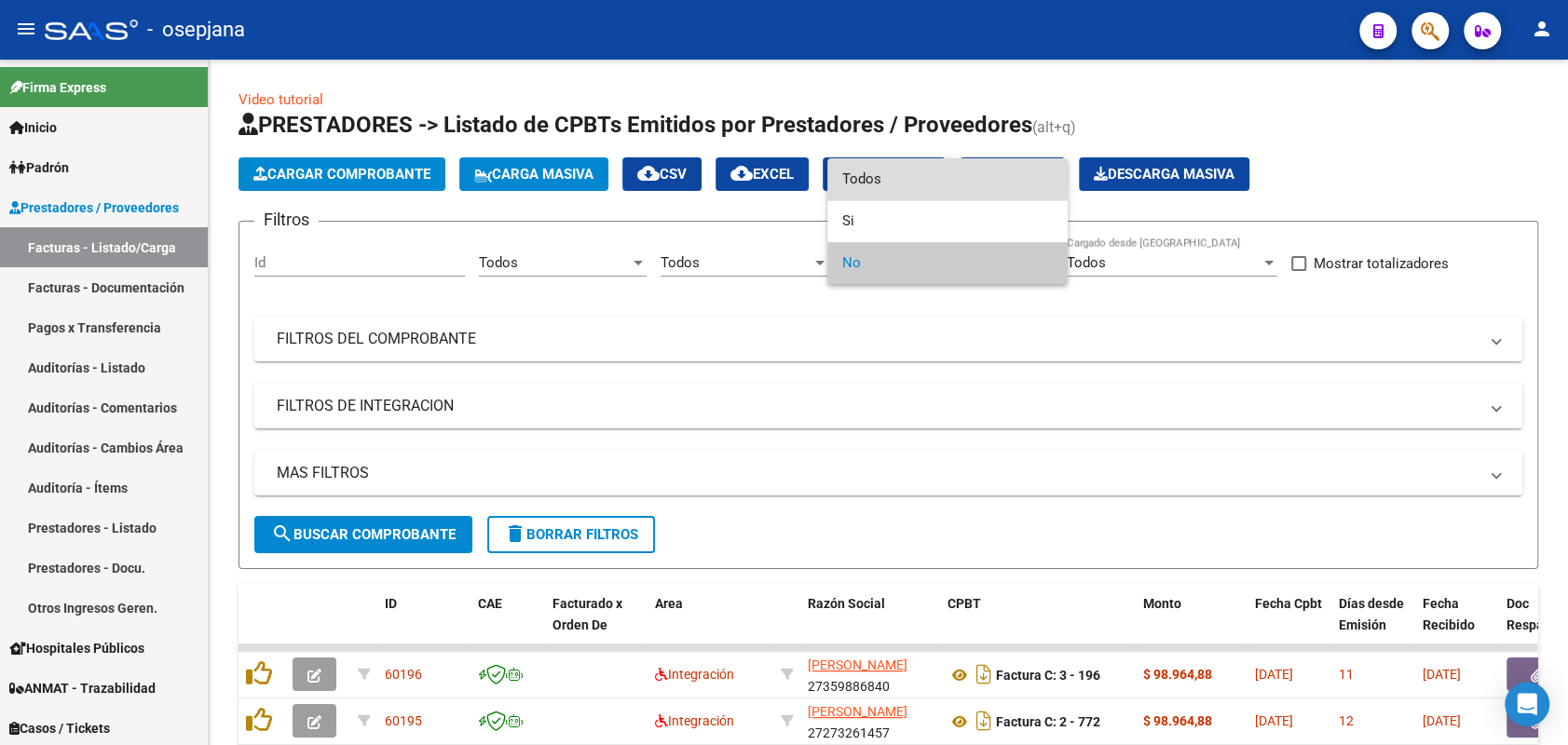
click at [869, 177] on span "Todos" at bounding box center [948, 179] width 211 height 42
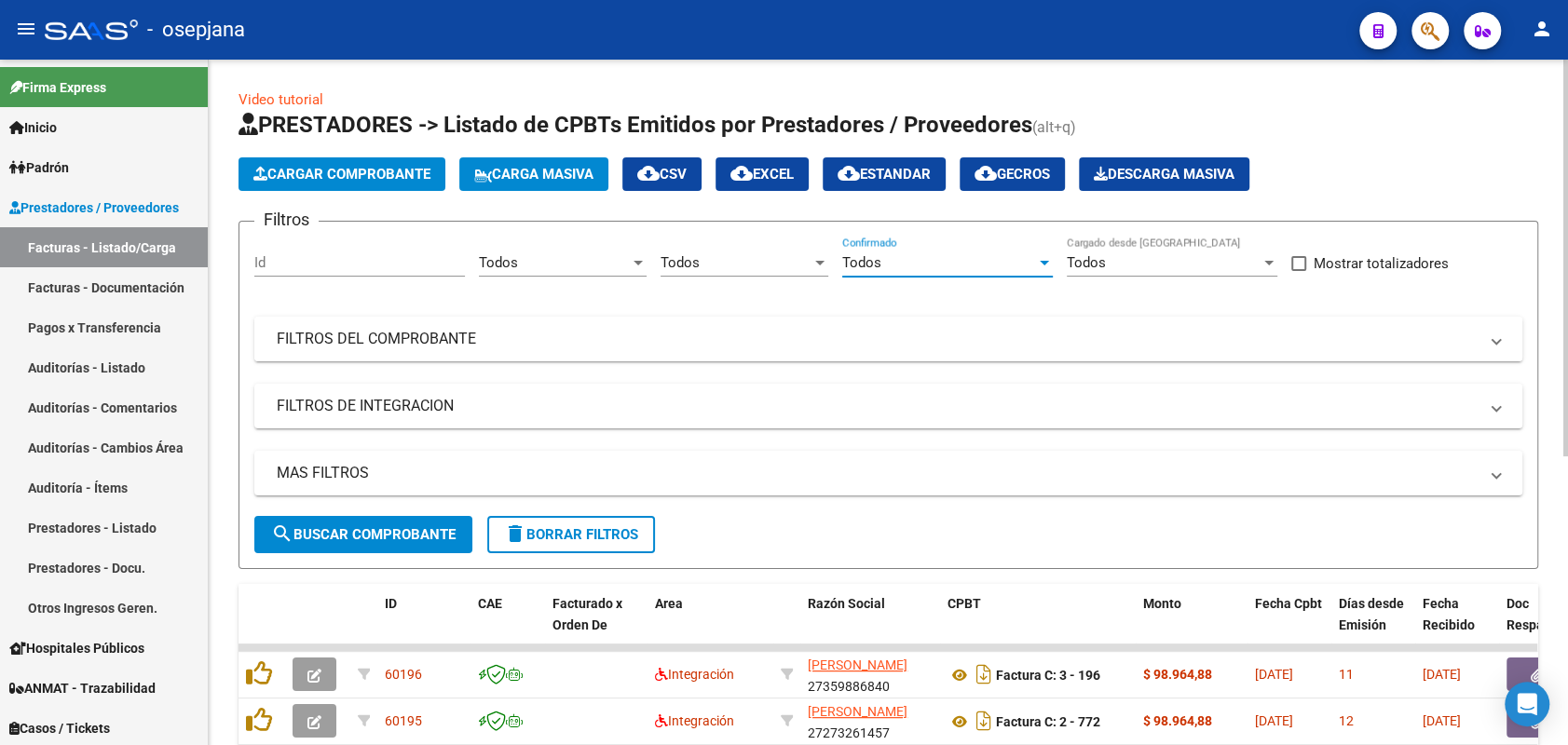
click at [773, 338] on mat-panel-title "FILTROS DEL COMPROBANTE" at bounding box center [877, 339] width 1201 height 20
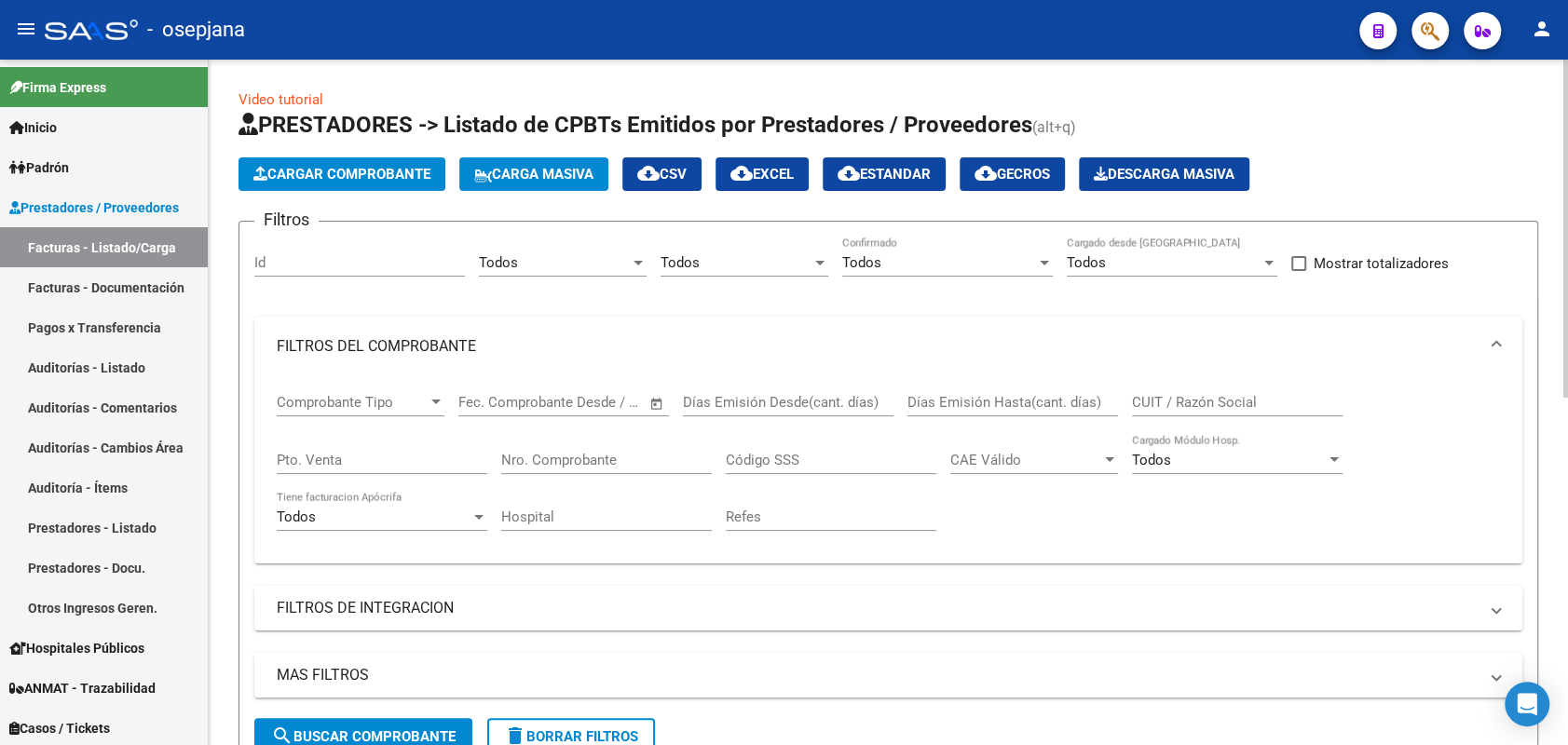
click at [393, 468] on div "Pto. Venta" at bounding box center [382, 454] width 211 height 40
click at [392, 466] on input "Pto. Venta" at bounding box center [382, 460] width 211 height 16
type input "42"
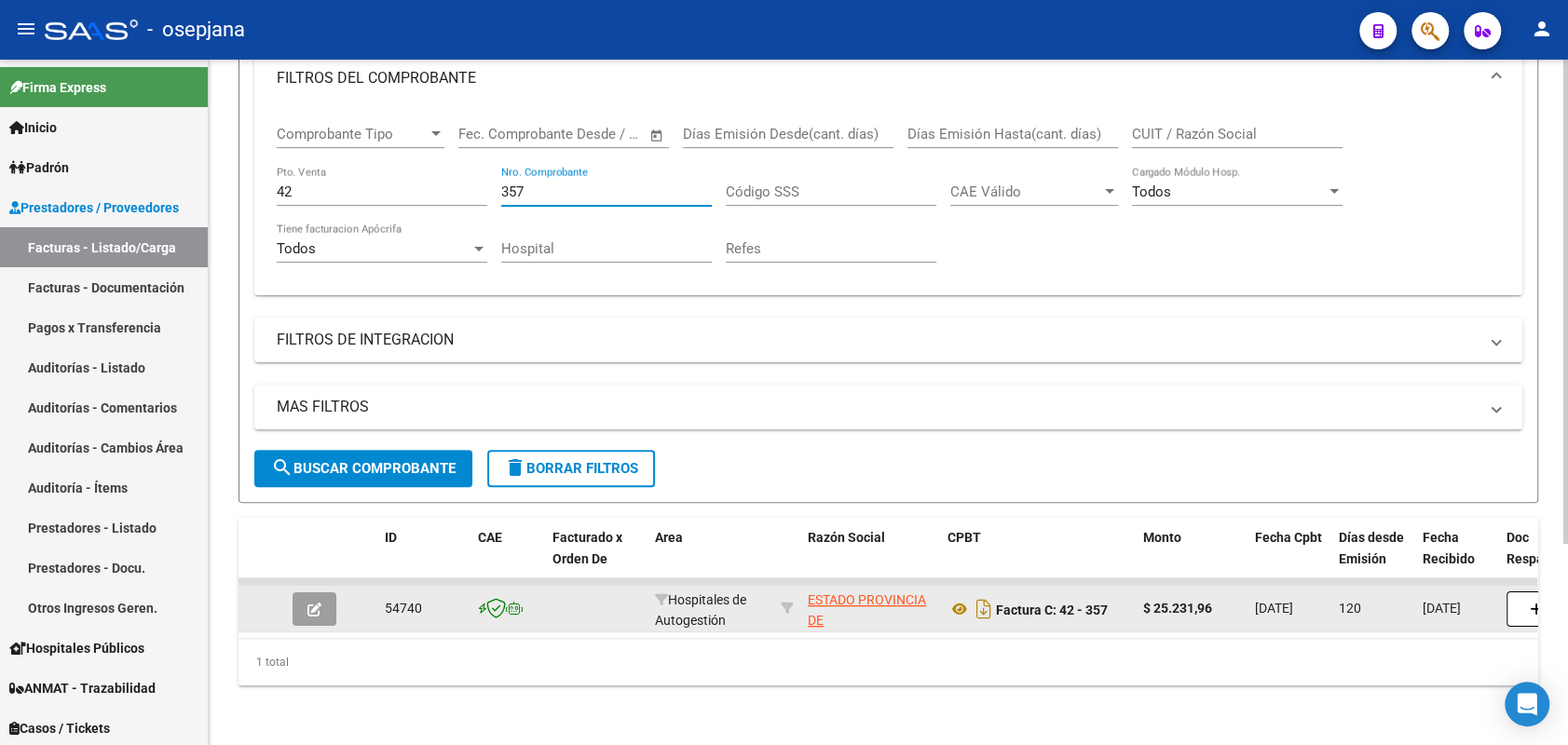
type input "357"
click at [313, 602] on button "button" at bounding box center [314, 609] width 44 height 34
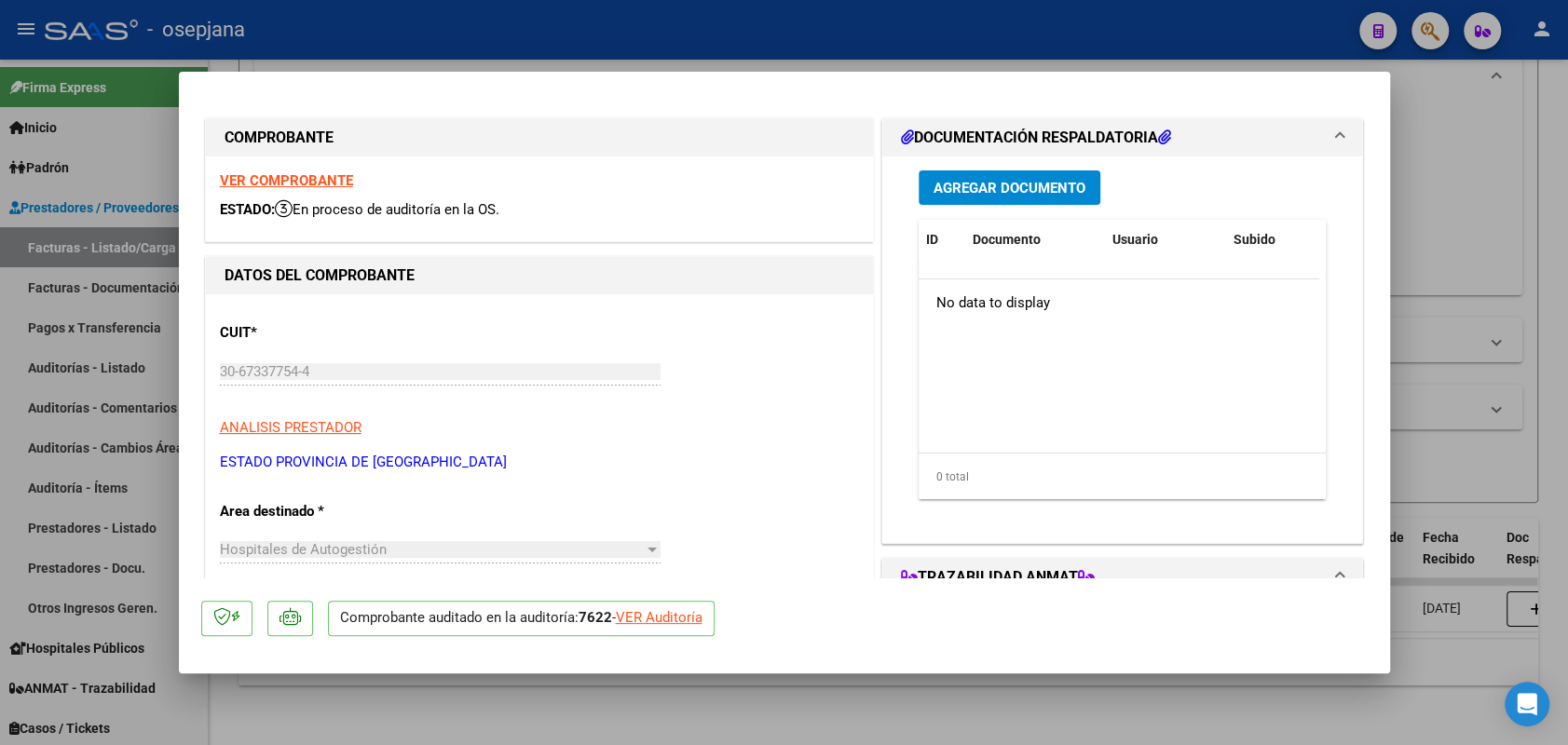
click at [298, 169] on div "VER COMPROBANTE ESTADO: En proceso de auditoría en la OS." at bounding box center [539, 199] width 667 height 85
click at [301, 184] on strong "VER COMPROBANTE" at bounding box center [286, 180] width 134 height 16
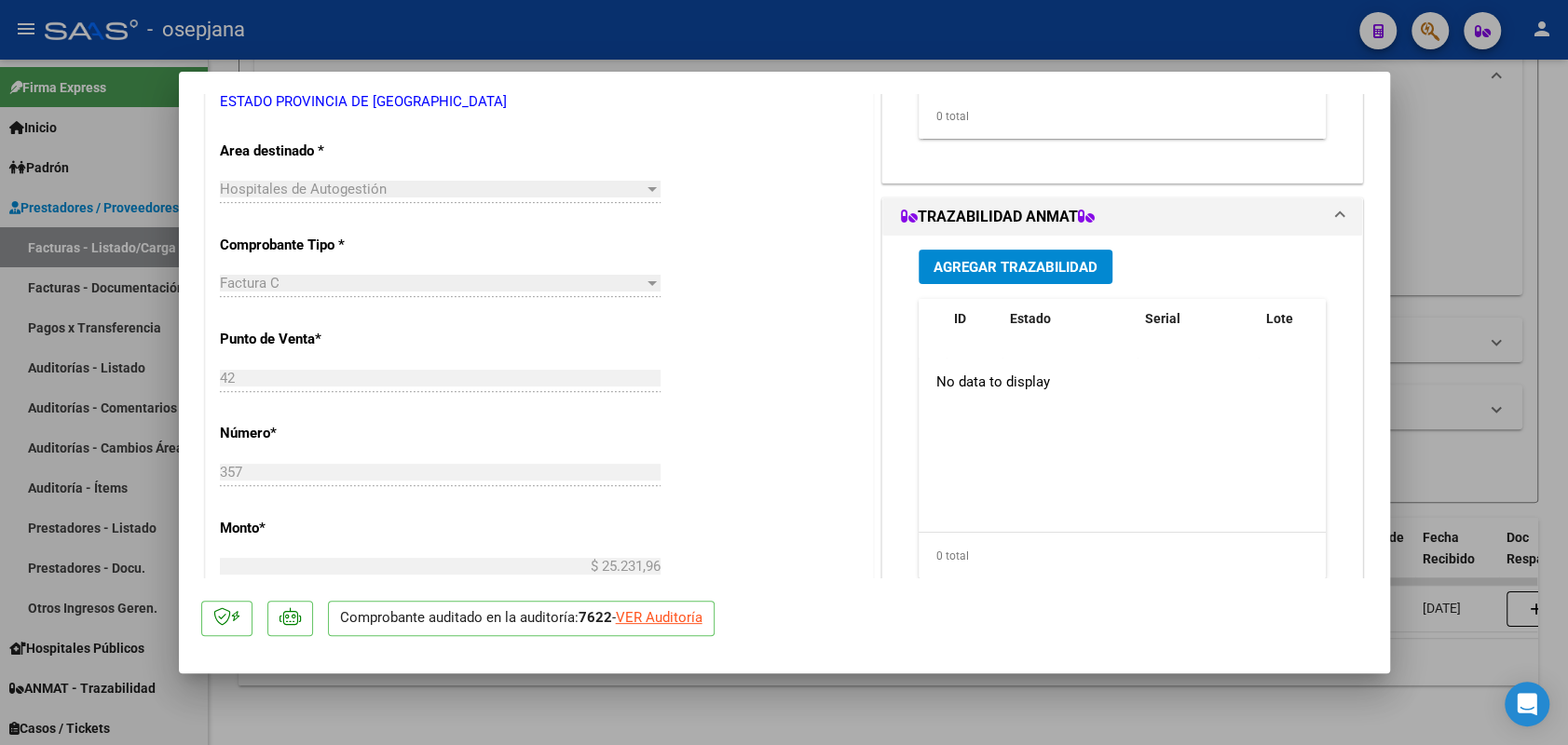
scroll to position [0, 0]
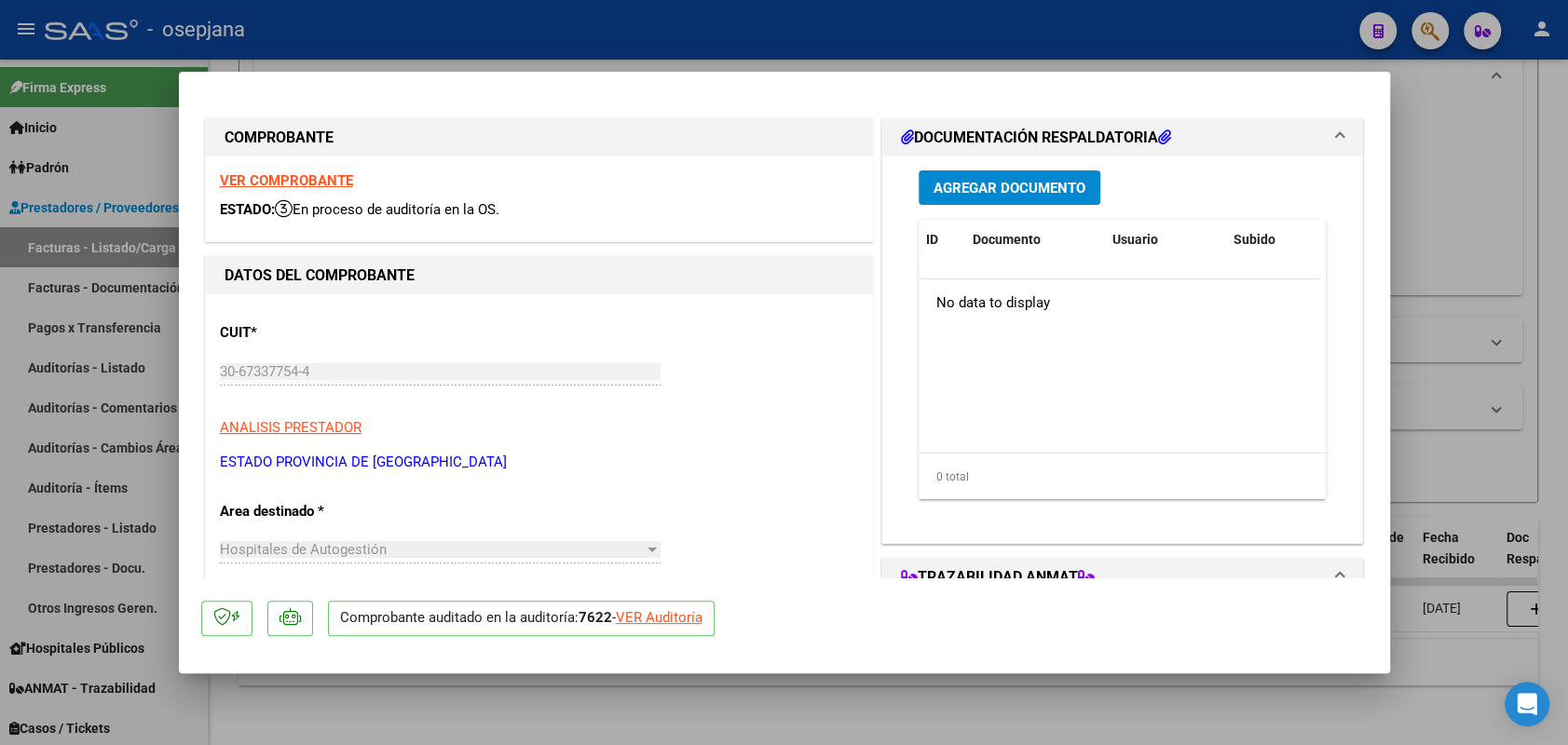
click at [88, 249] on div at bounding box center [784, 372] width 1568 height 745
type input "$ 0,00"
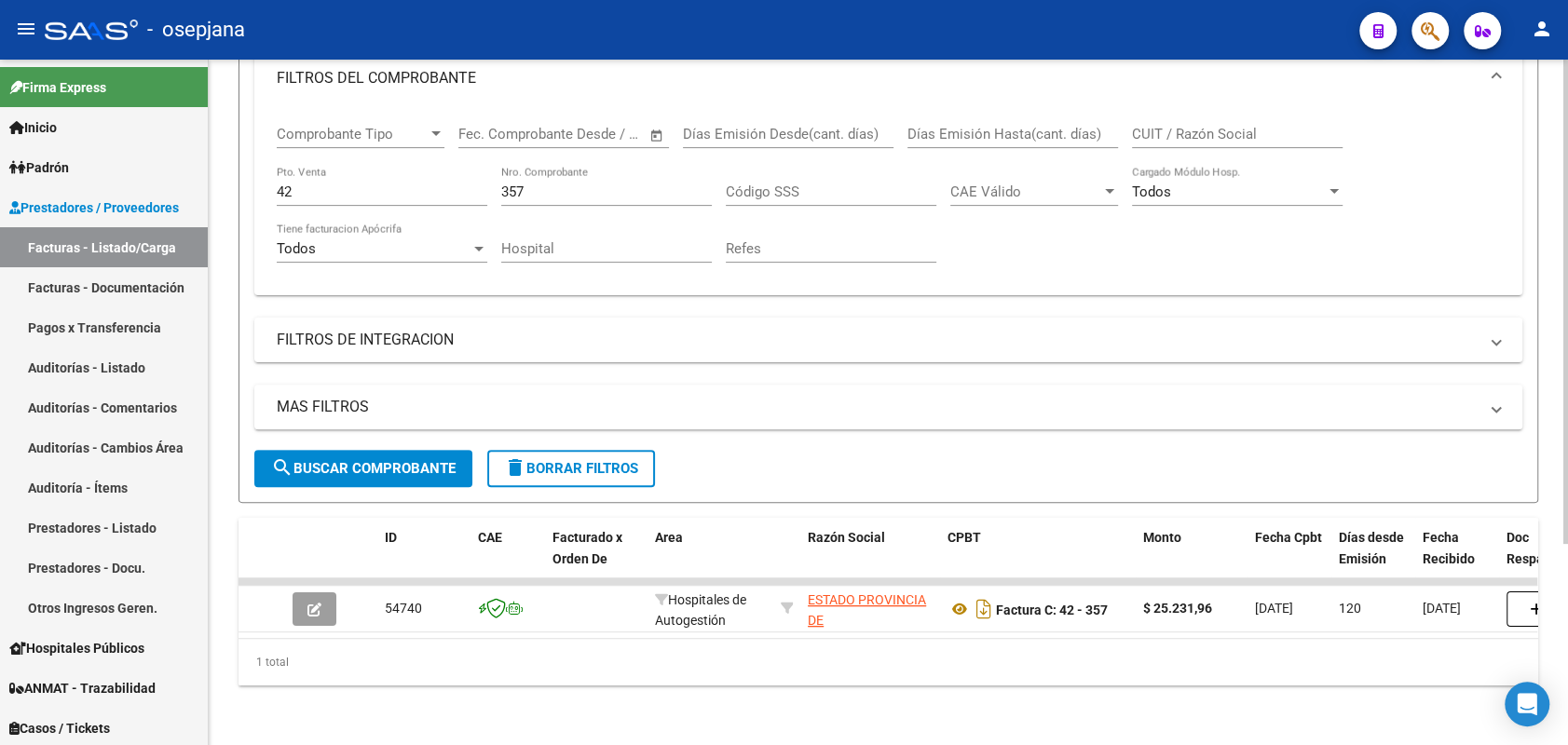
click at [373, 184] on input "42" at bounding box center [382, 192] width 211 height 16
click at [584, 184] on input "357" at bounding box center [607, 192] width 211 height 16
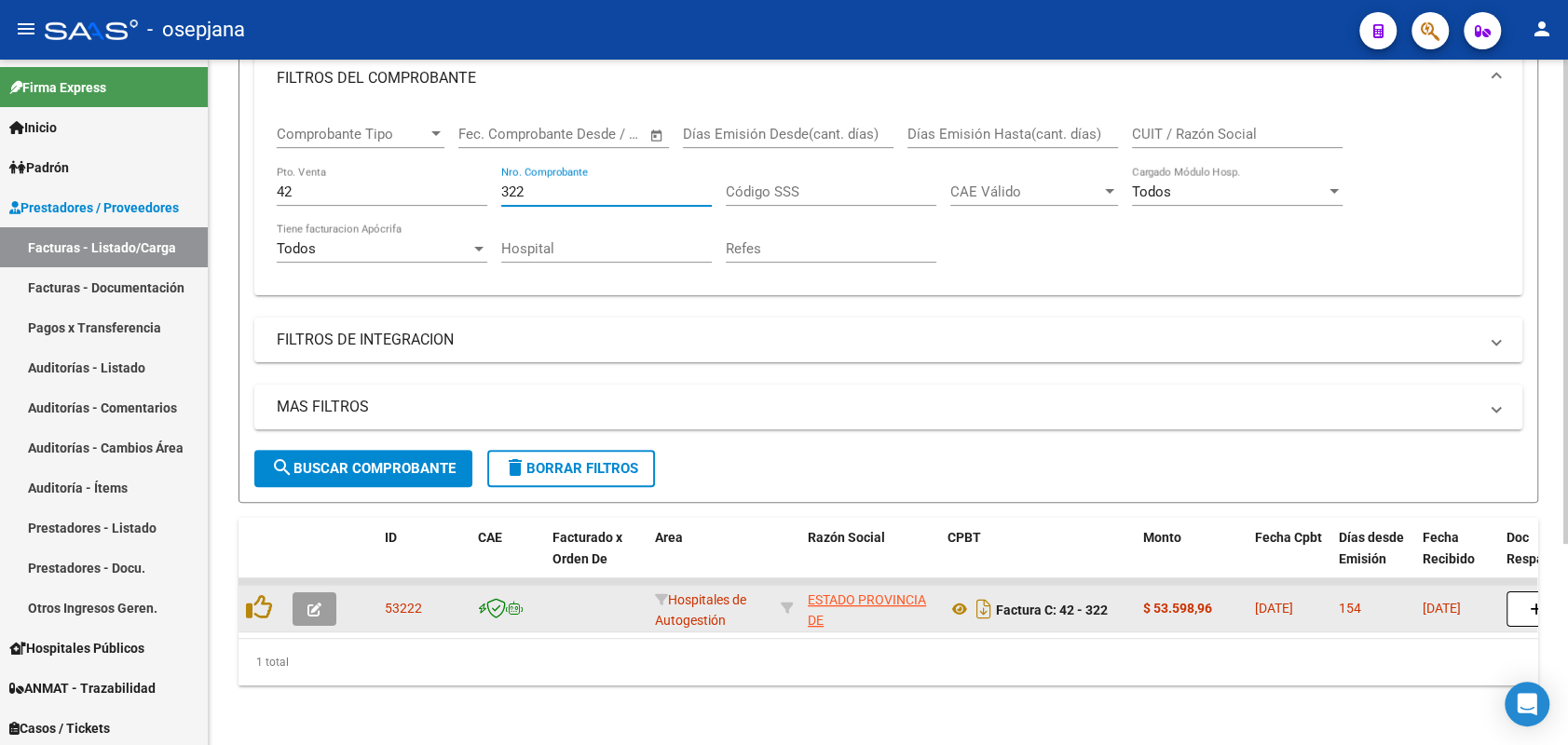
type input "322"
click at [315, 601] on span "button" at bounding box center [315, 609] width 14 height 16
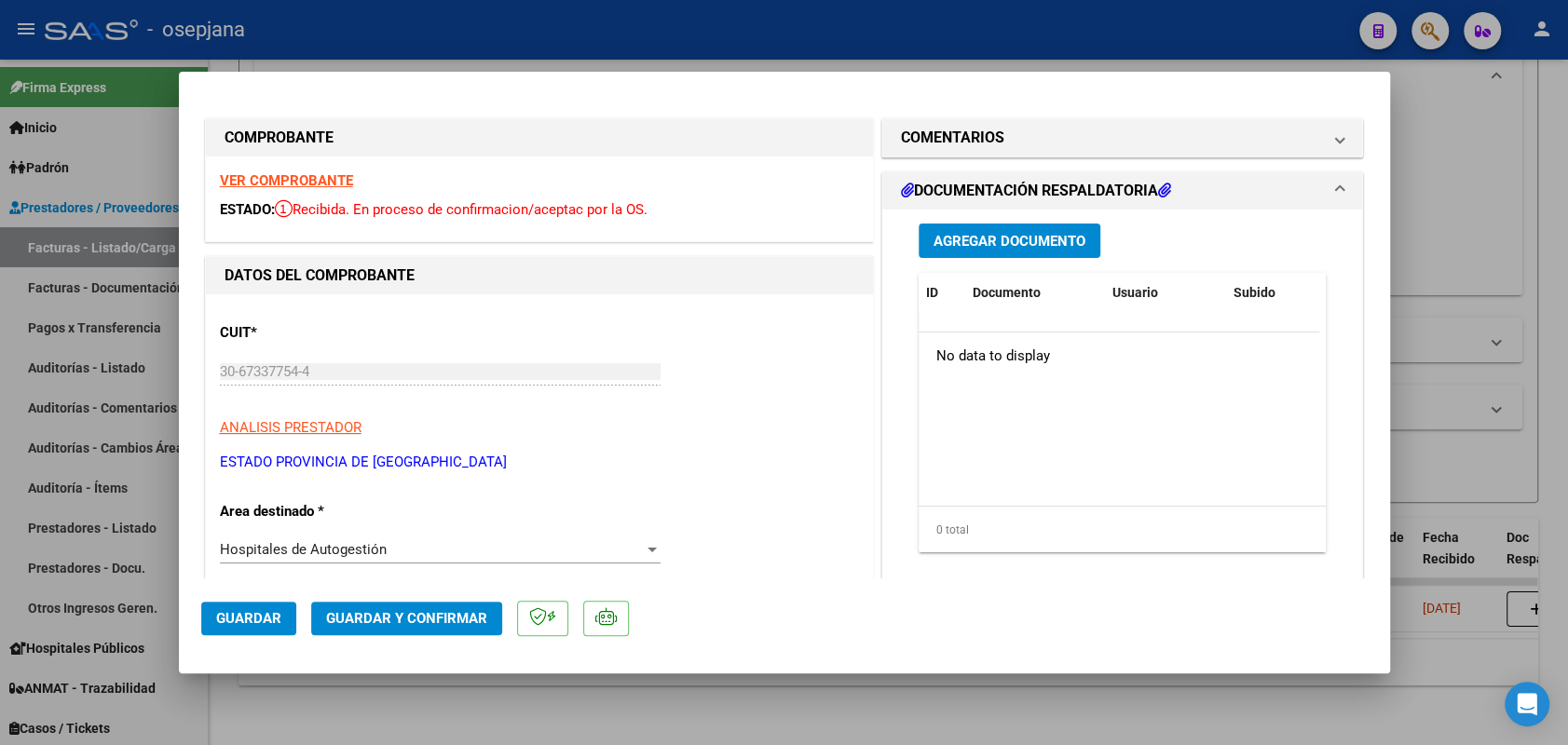
click at [328, 176] on strong "VER COMPROBANTE" at bounding box center [286, 180] width 134 height 16
click at [75, 252] on div at bounding box center [784, 372] width 1568 height 745
type input "$ 0,00"
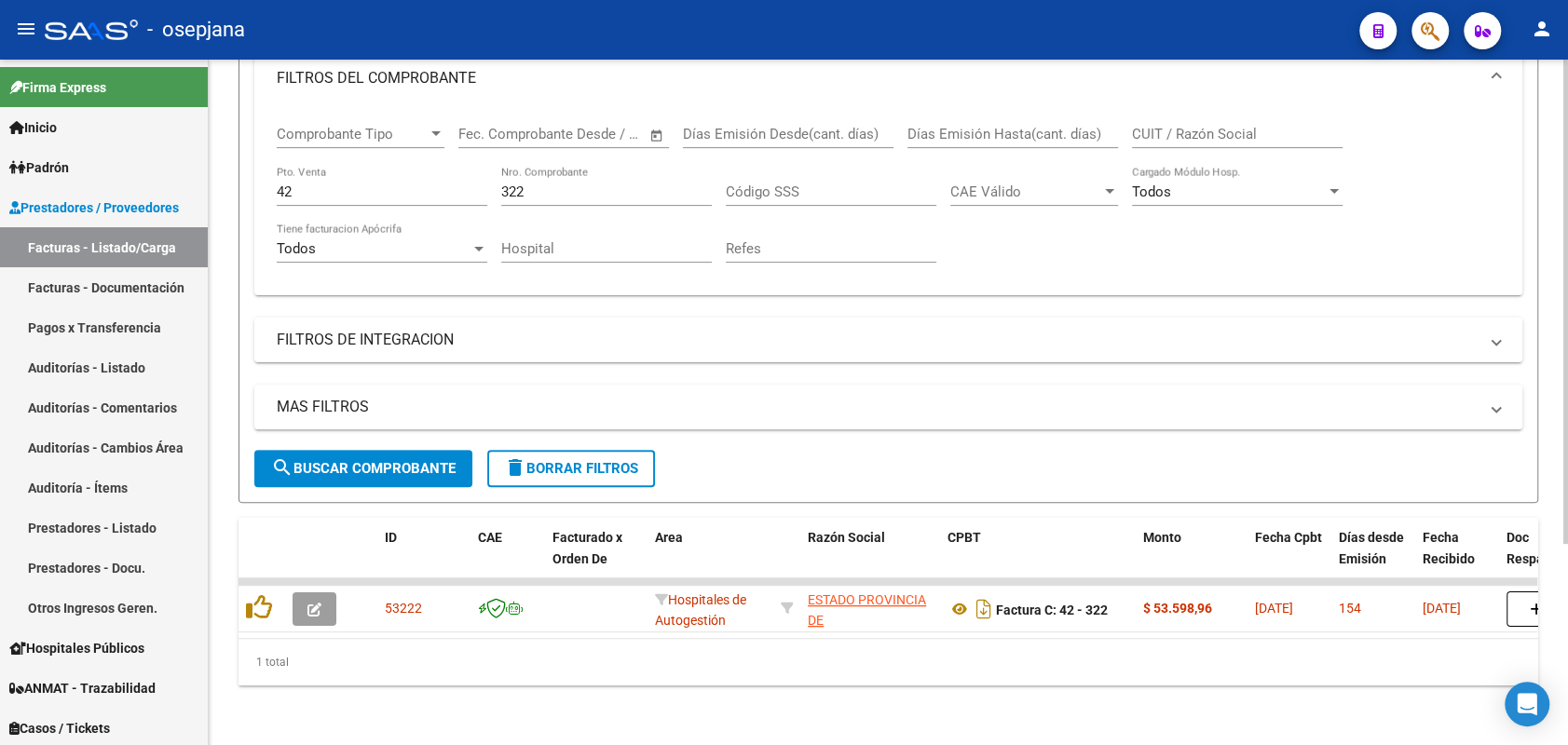
click at [455, 165] on div "42 Pto. Venta" at bounding box center [382, 185] width 211 height 40
type input "4"
type input "1"
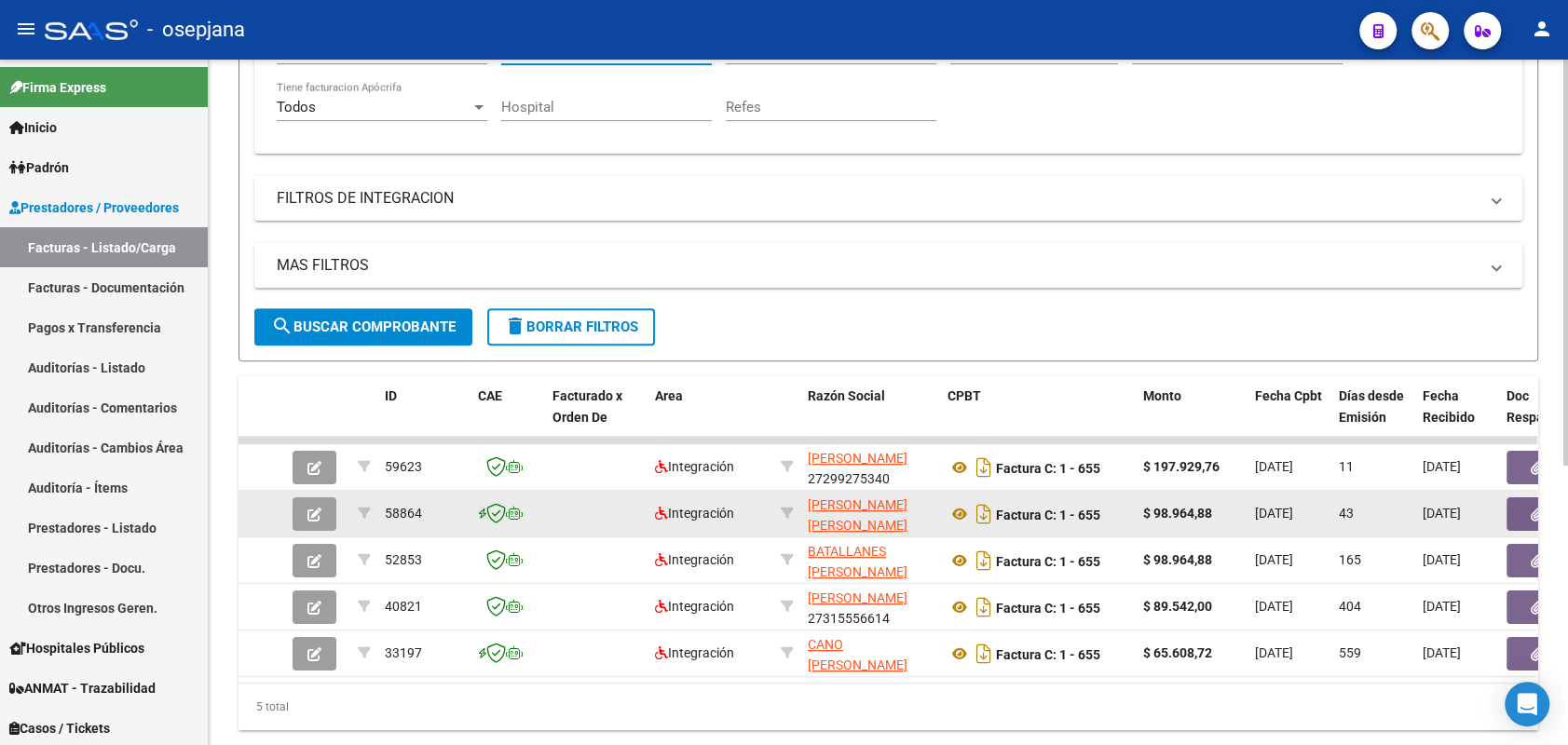
scroll to position [431, 0]
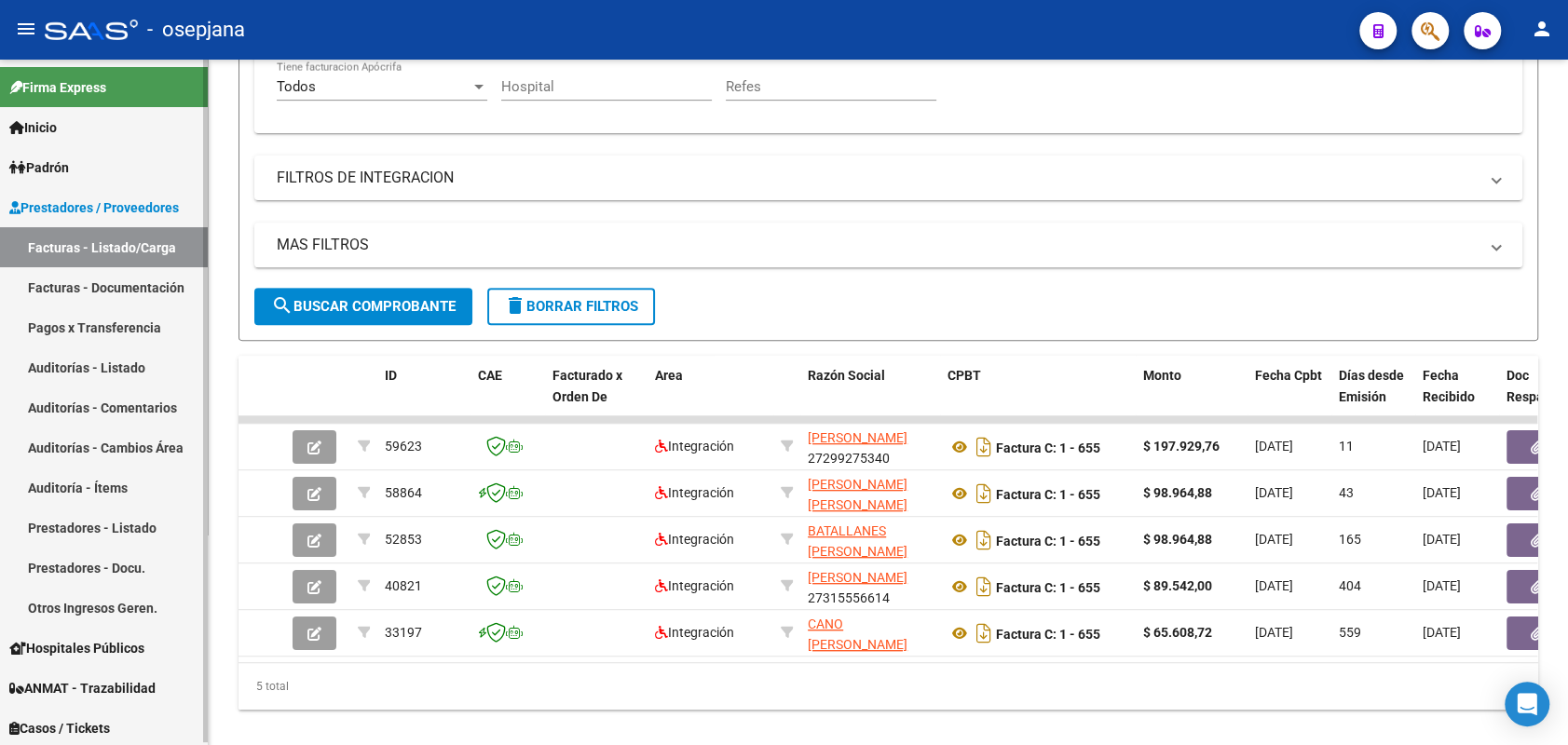
type input "655"
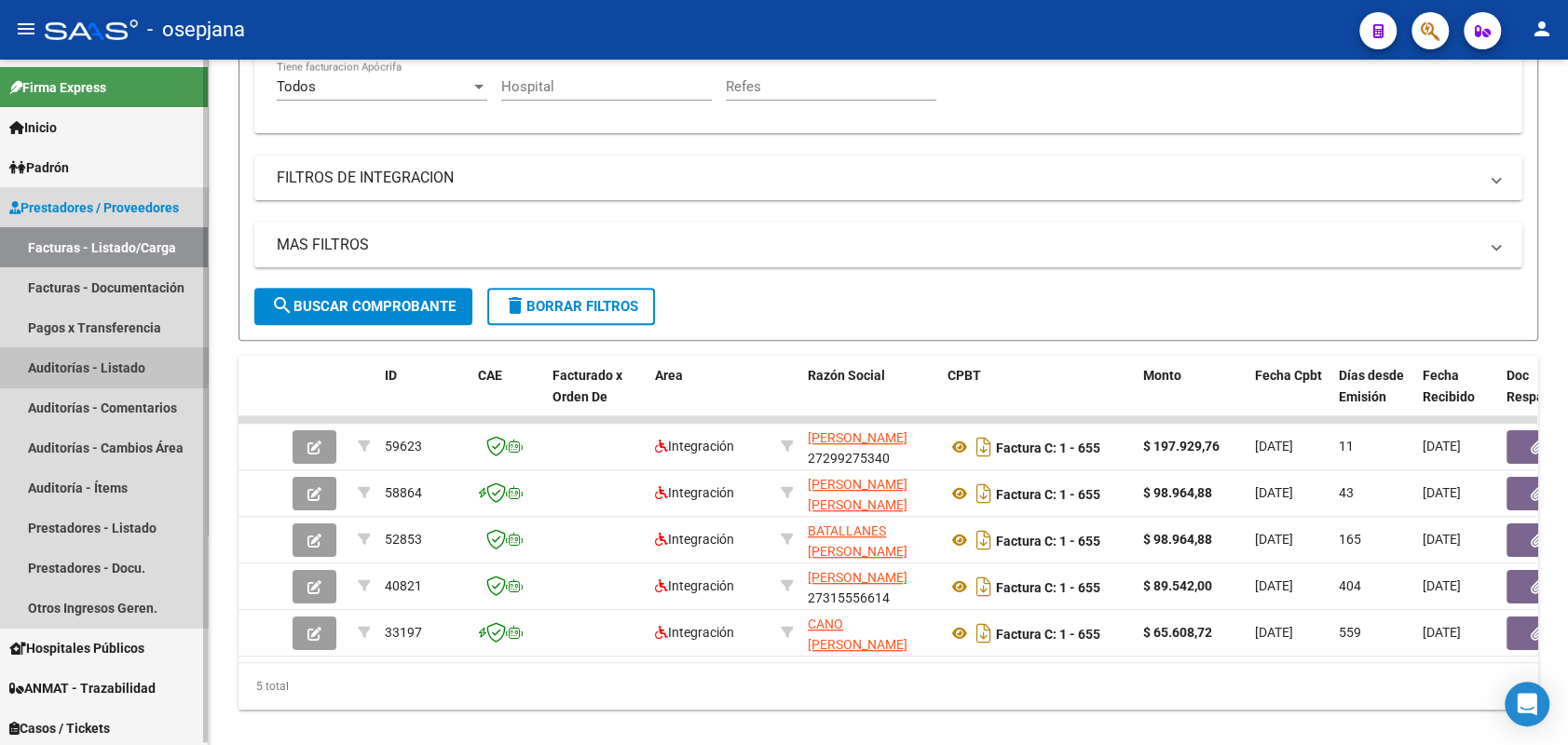
click at [76, 359] on link "Auditorías - Listado" at bounding box center [104, 367] width 208 height 40
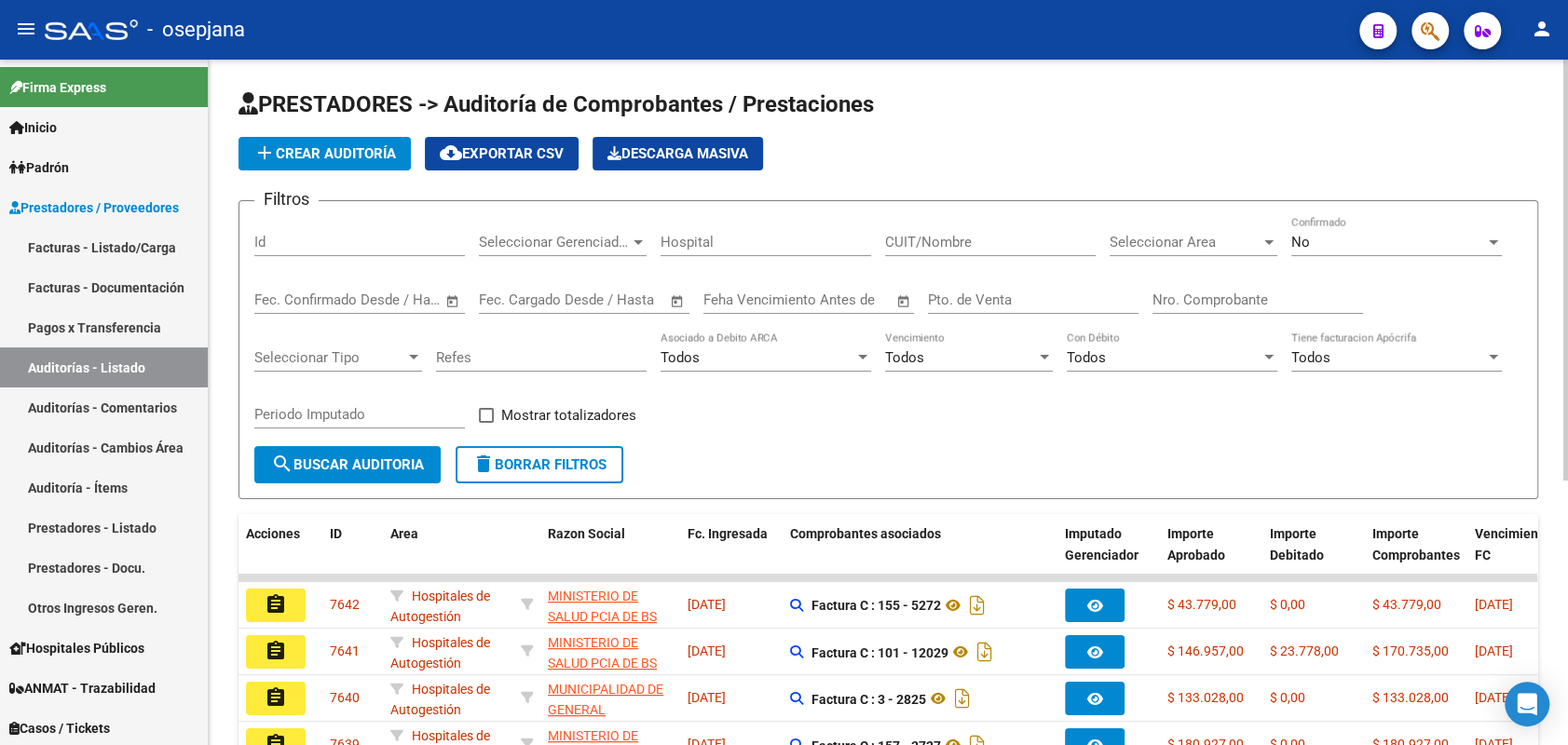
click at [373, 156] on span "add Crear Auditoría" at bounding box center [324, 153] width 142 height 16
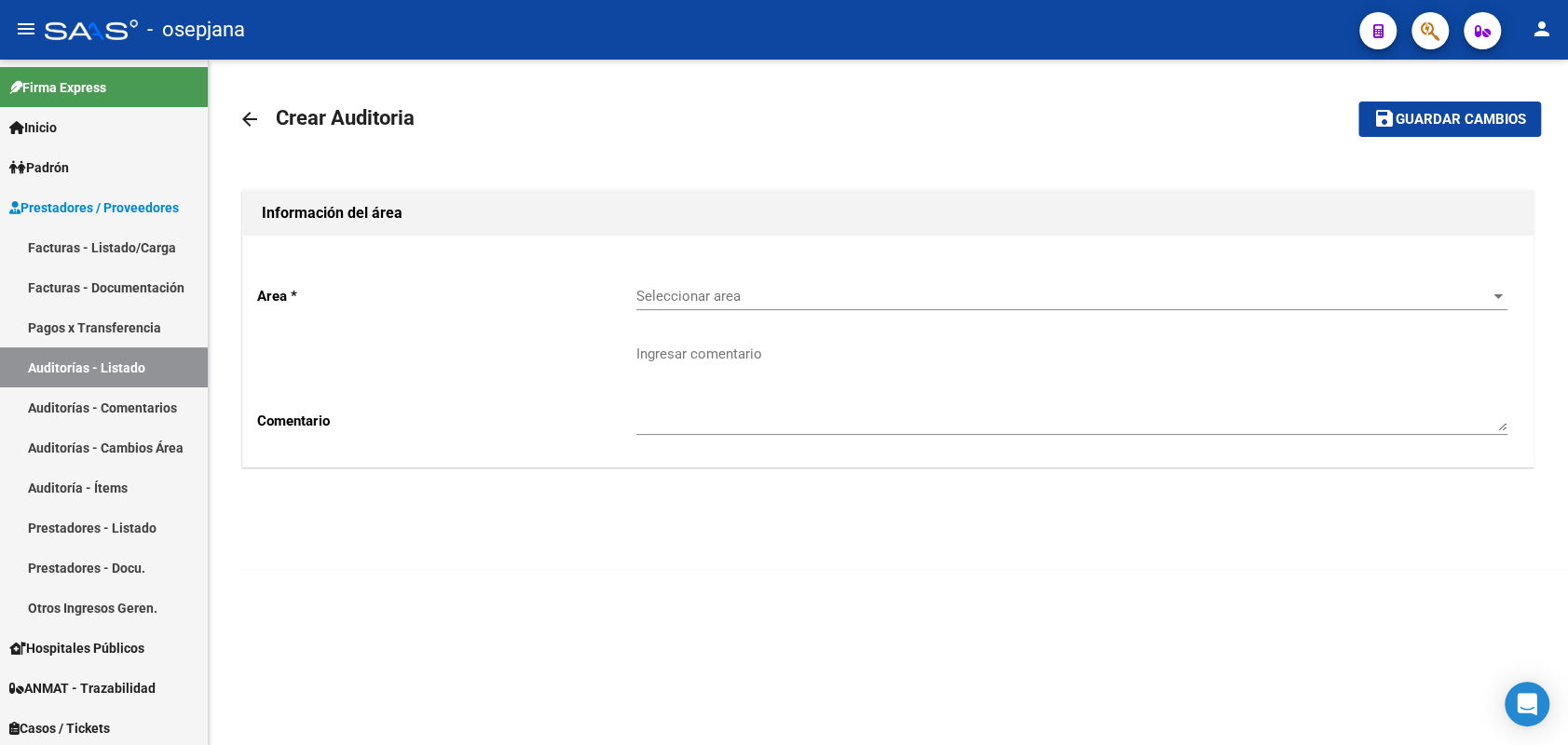
click at [752, 301] on span "Seleccionar area" at bounding box center [1064, 295] width 855 height 16
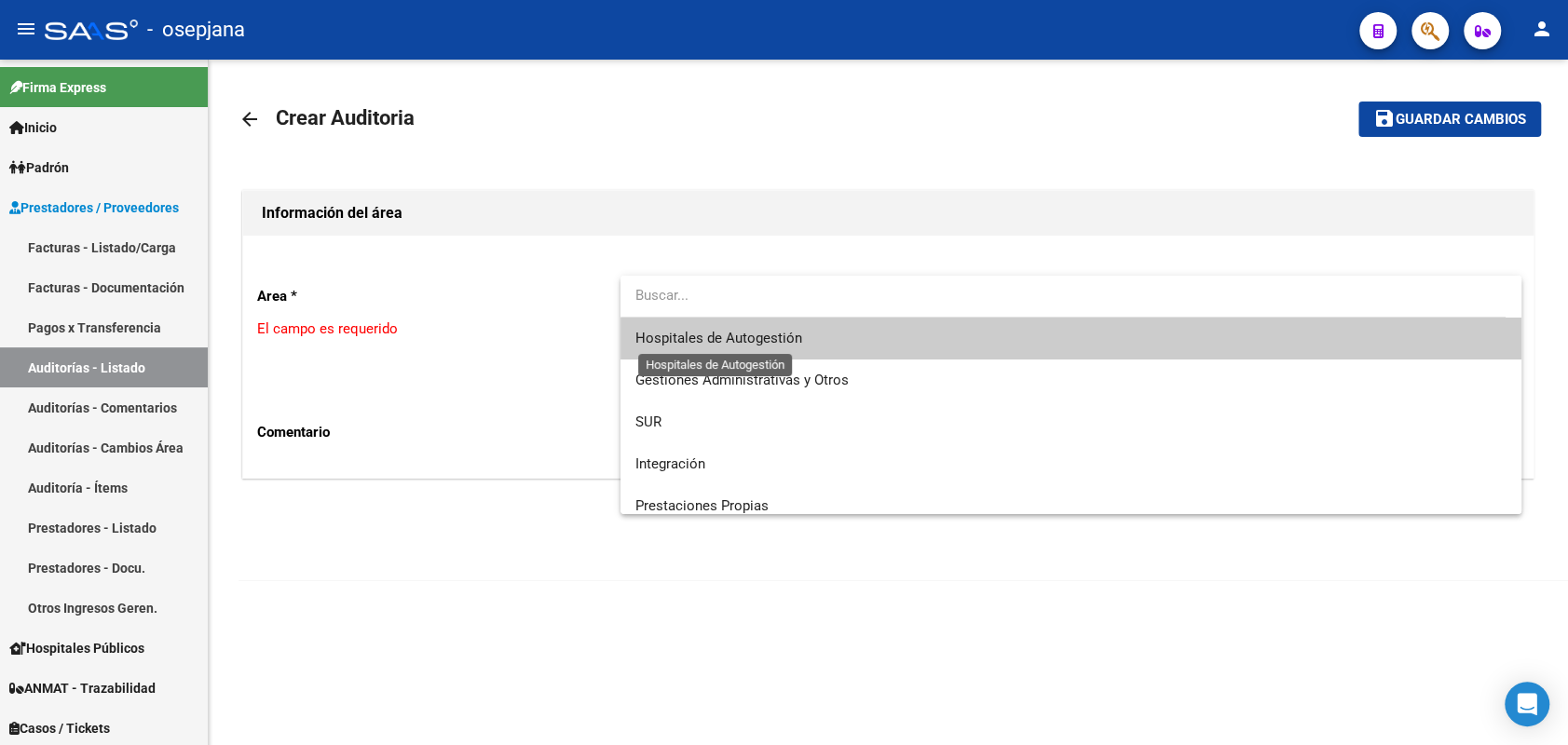
click at [736, 341] on span "Hospitales de Autogestión" at bounding box center [719, 338] width 166 height 16
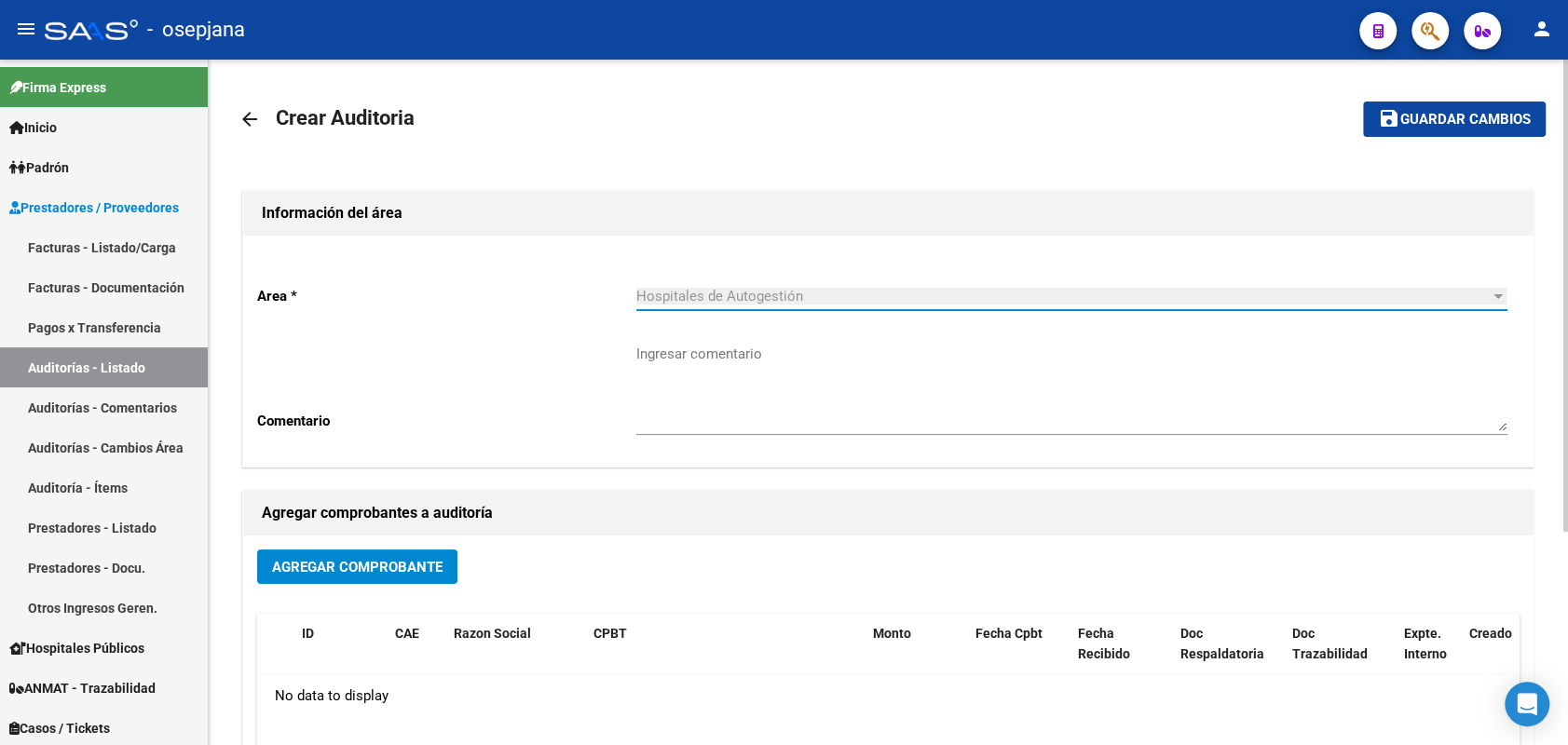
click at [370, 569] on span "Agregar Comprobante" at bounding box center [357, 567] width 170 height 16
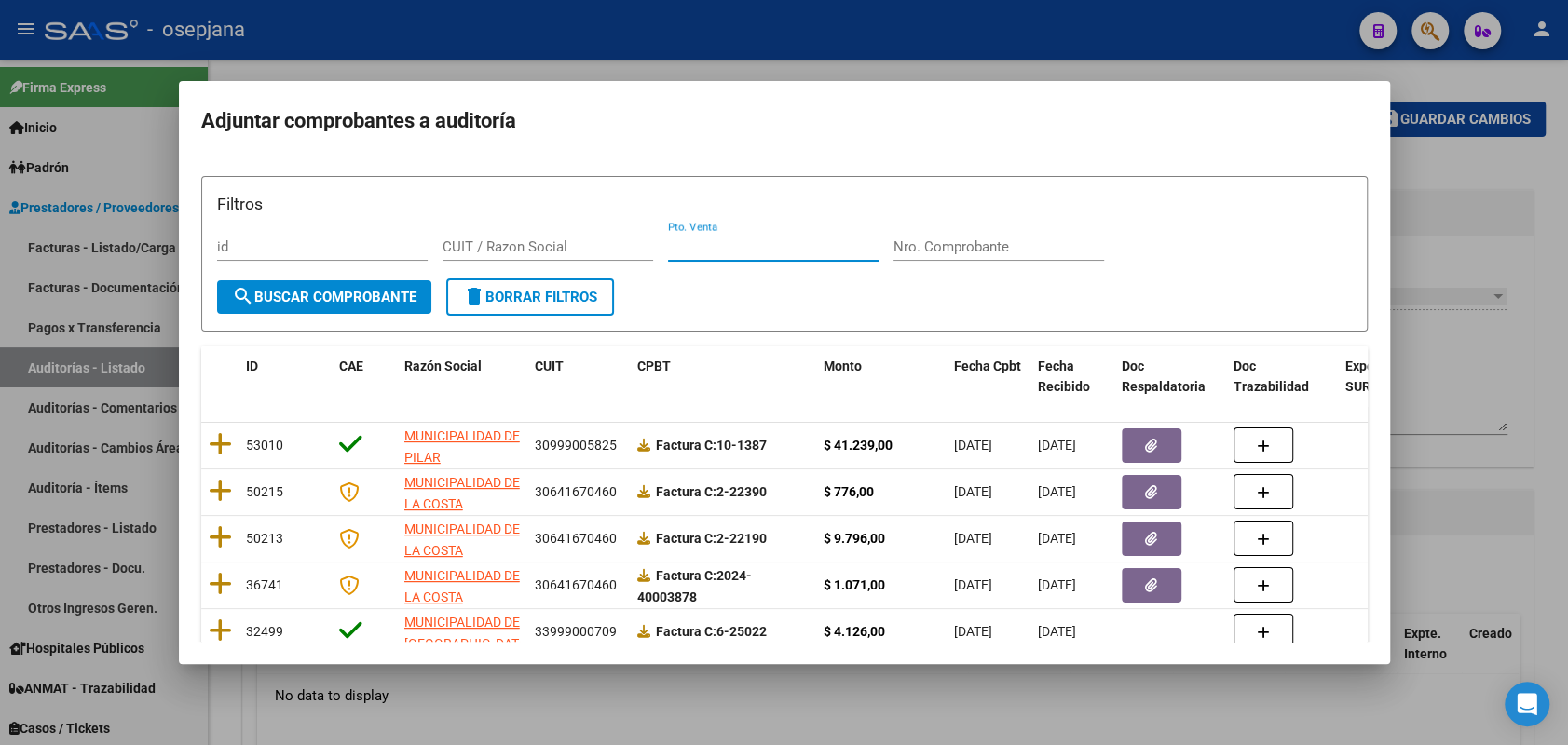
click at [733, 249] on input "Pto. Venta" at bounding box center [773, 246] width 211 height 16
type input "1"
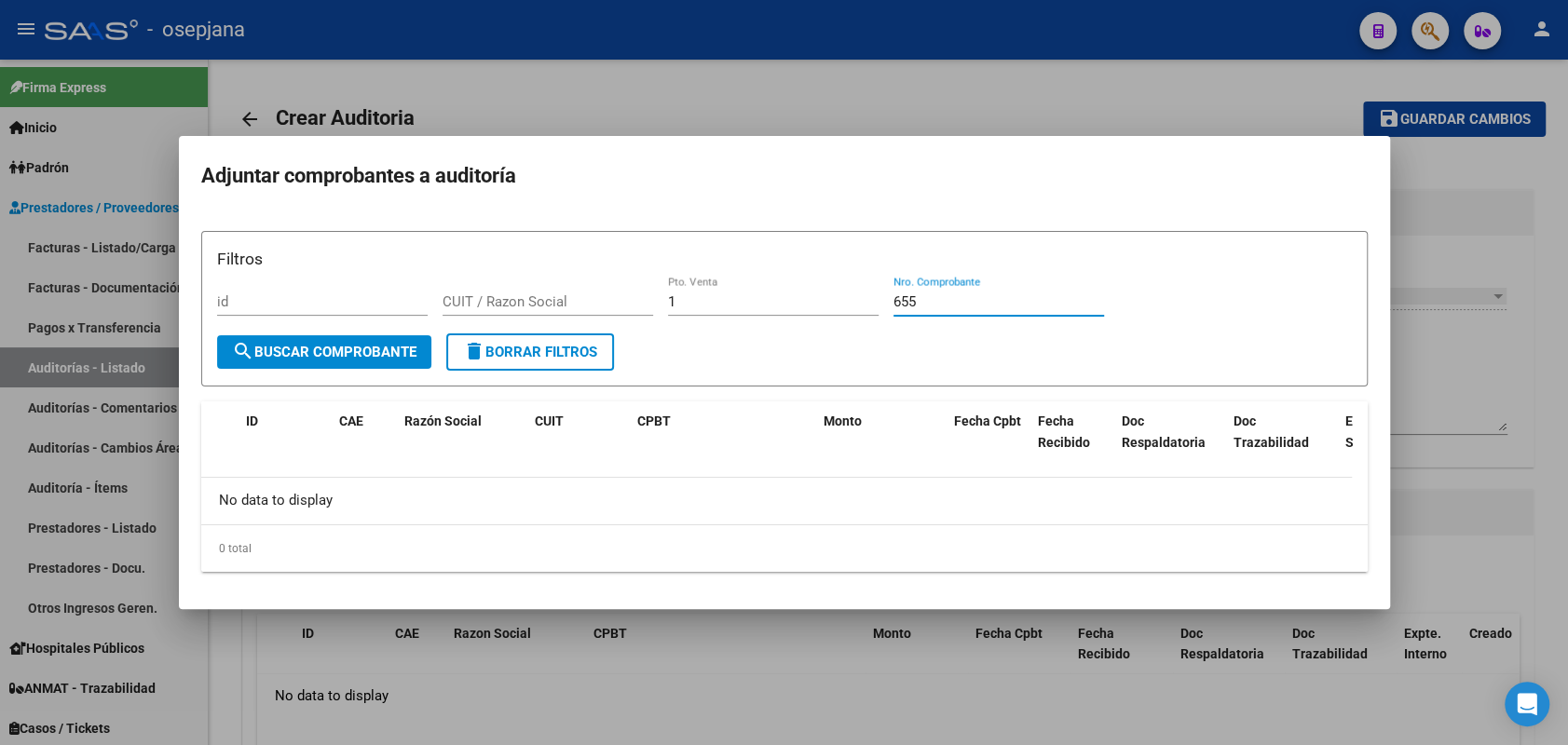
type input "655"
click at [136, 249] on div at bounding box center [784, 372] width 1568 height 745
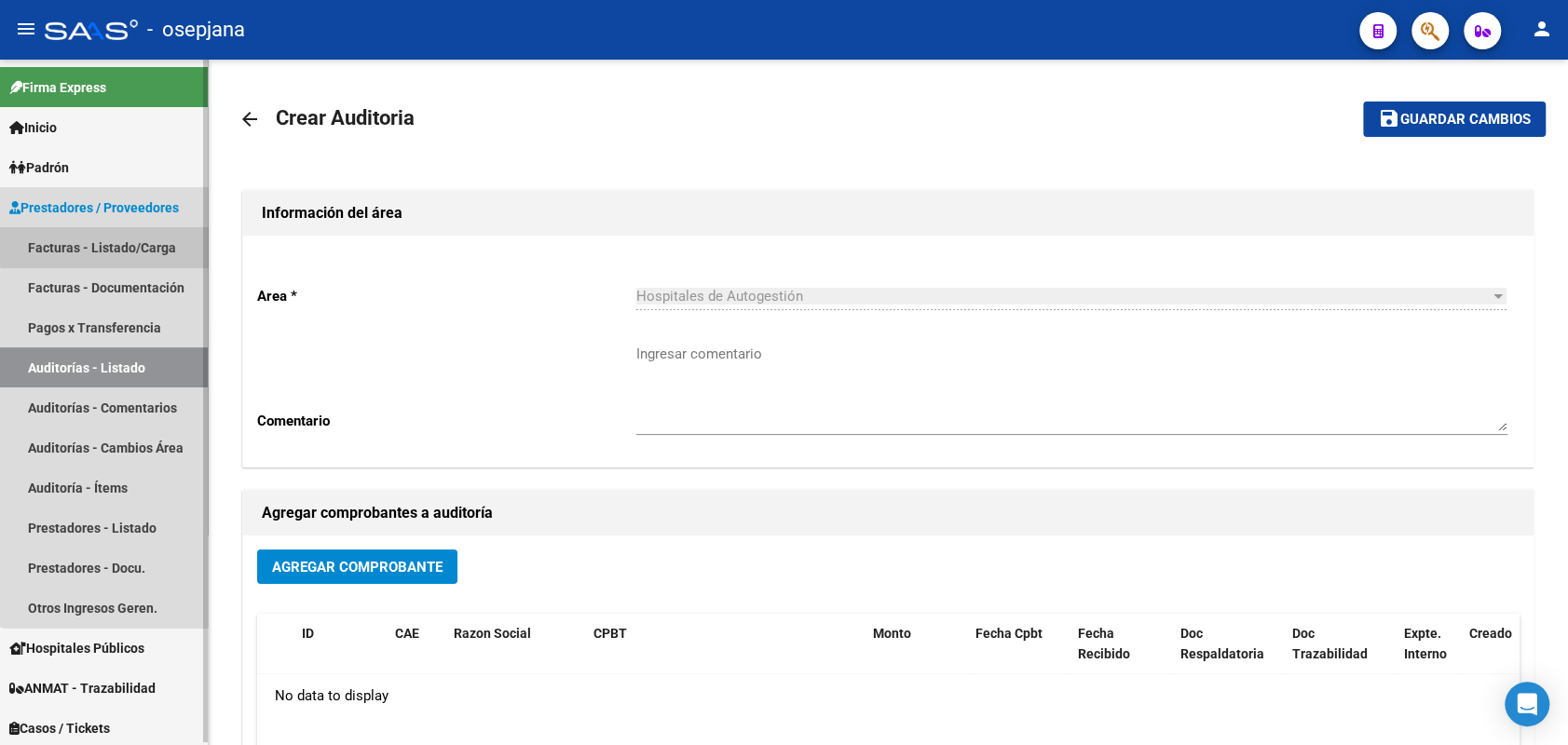
click at [106, 246] on link "Facturas - Listado/Carga" at bounding box center [104, 247] width 208 height 40
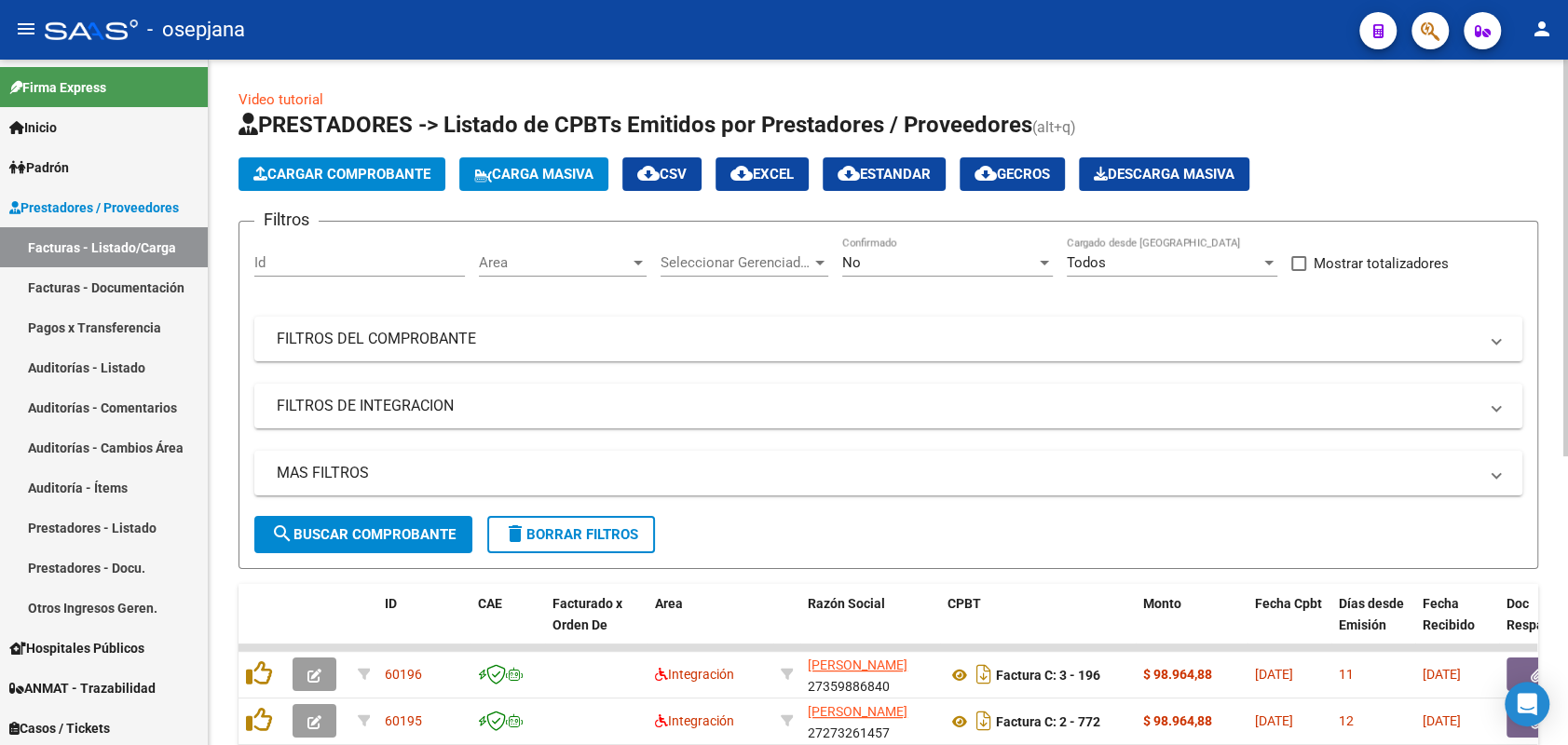
click at [571, 267] on span "Area" at bounding box center [555, 262] width 151 height 16
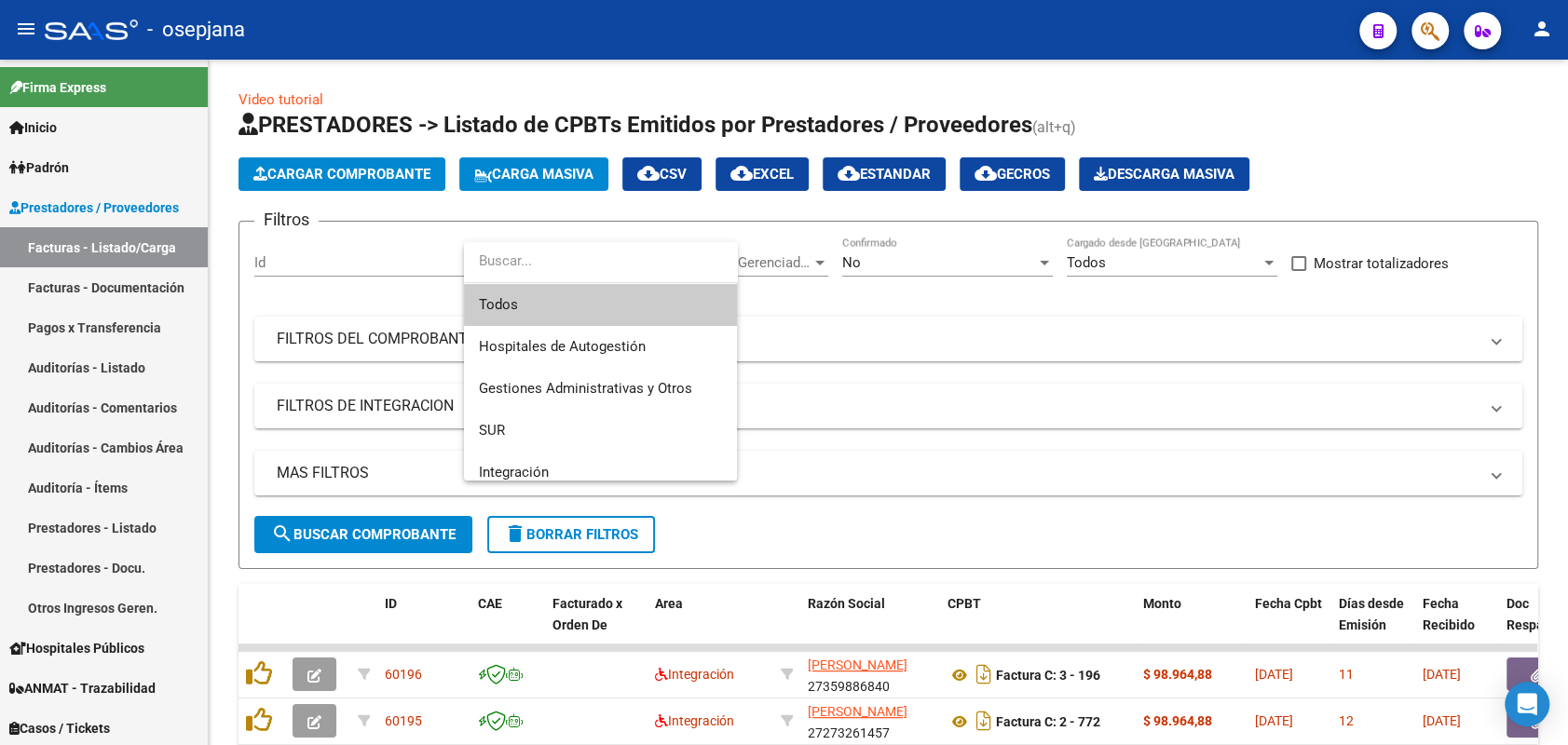
click at [522, 309] on span "Todos" at bounding box center [600, 305] width 243 height 42
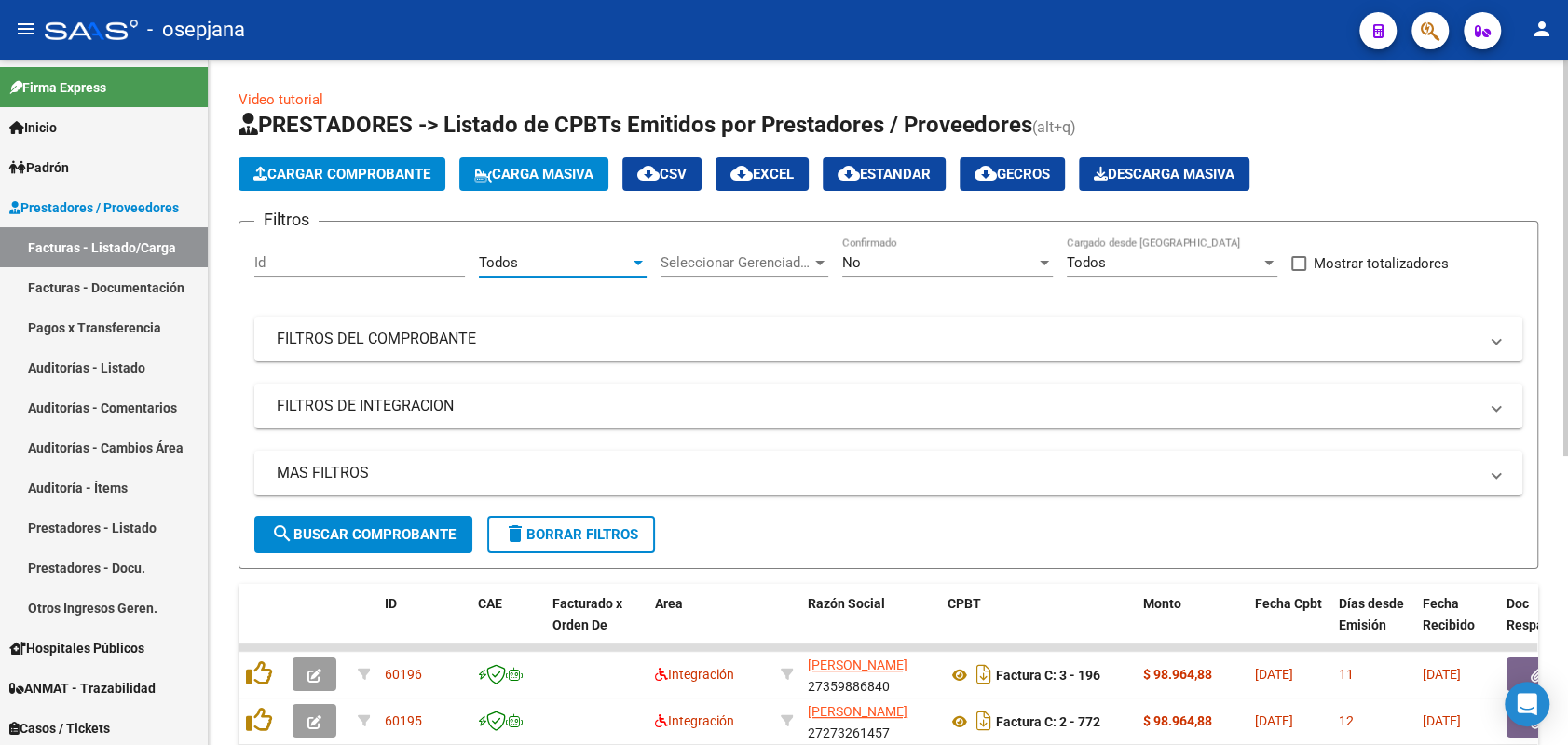
click at [760, 259] on span "Seleccionar Gerenciador" at bounding box center [737, 262] width 151 height 16
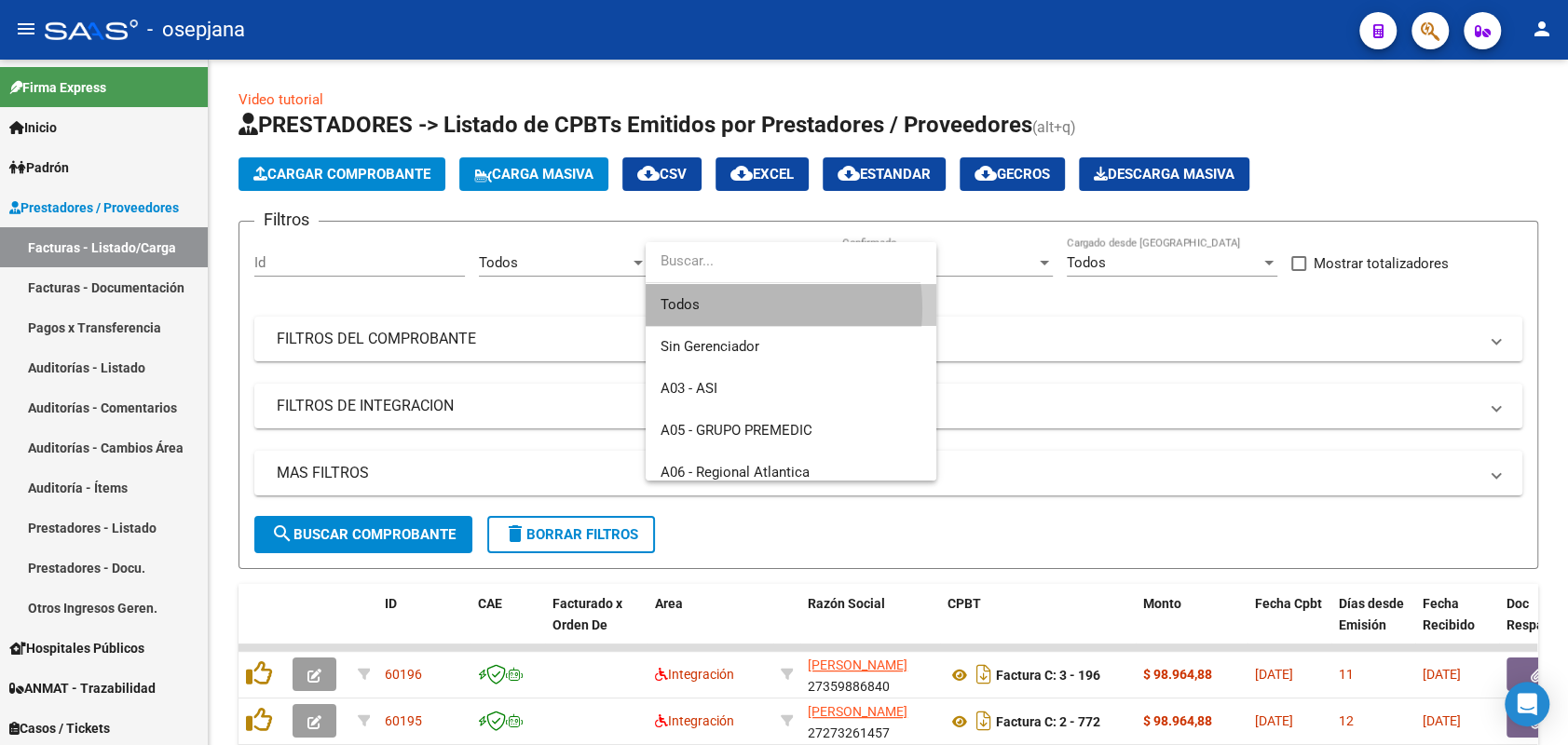
click at [742, 309] on span "Todos" at bounding box center [792, 305] width 261 height 42
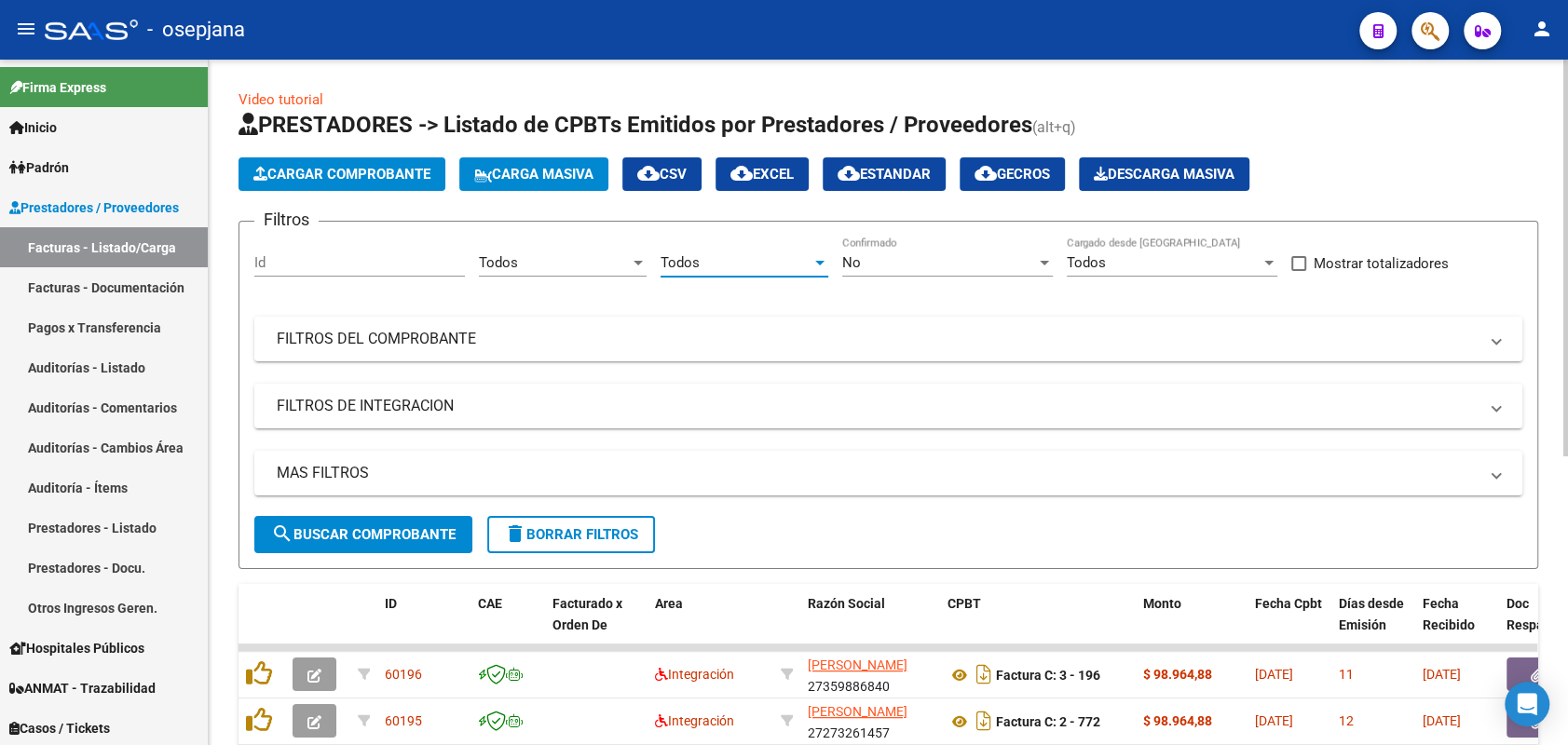
click at [894, 256] on div "No" at bounding box center [939, 262] width 194 height 16
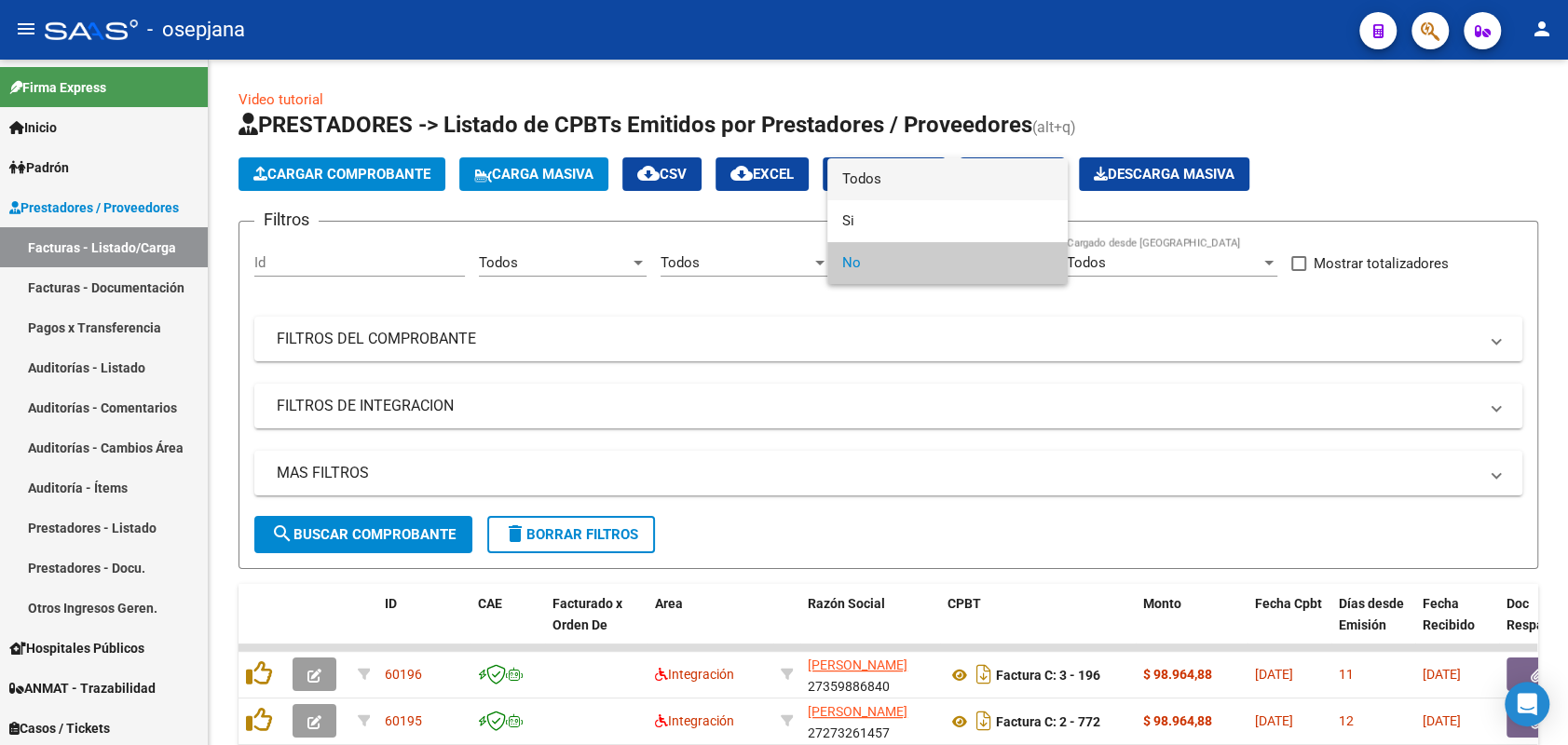
click at [859, 183] on span "Todos" at bounding box center [948, 179] width 211 height 42
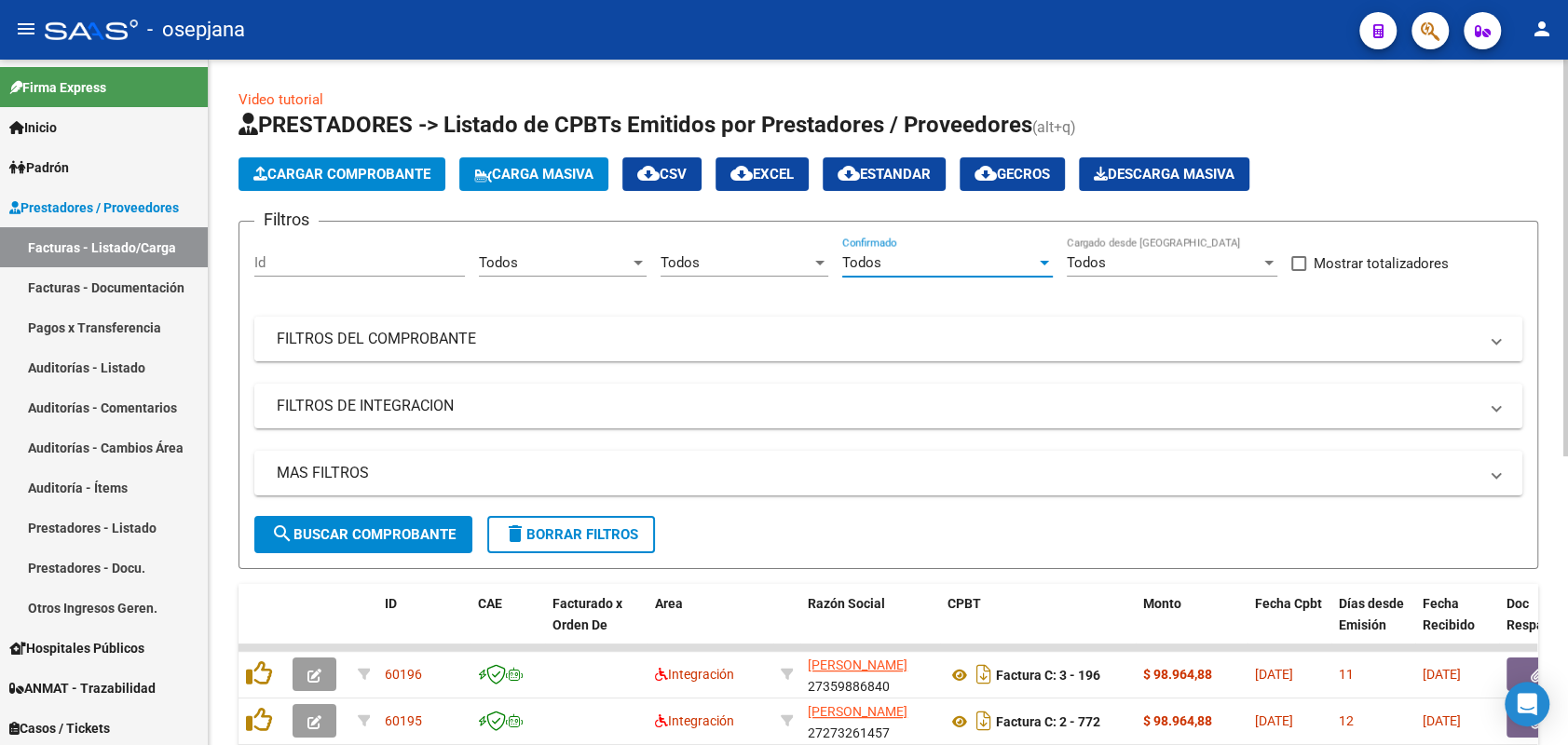
click at [579, 338] on mat-panel-title "FILTROS DEL COMPROBANTE" at bounding box center [877, 339] width 1201 height 20
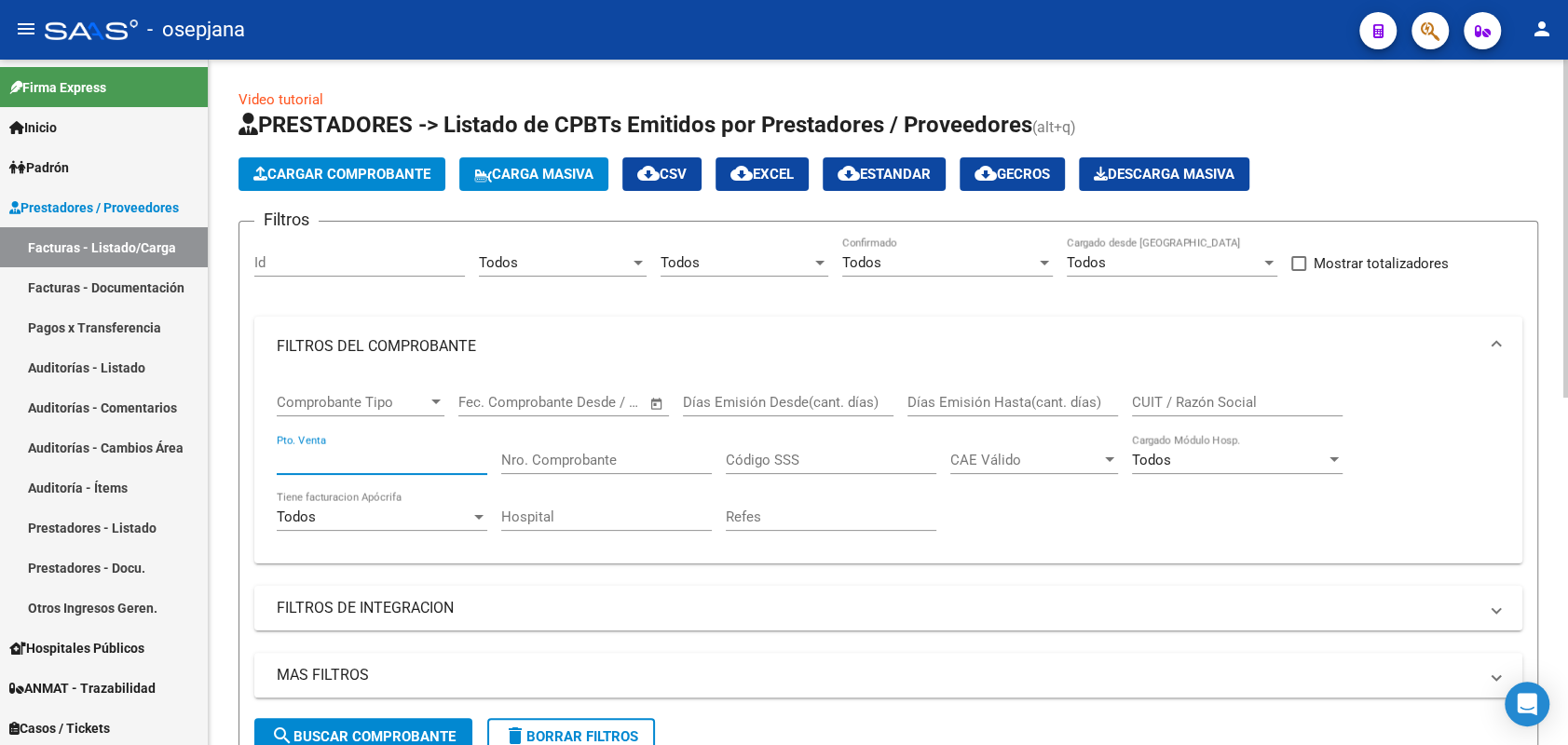
click at [404, 457] on input "Pto. Venta" at bounding box center [382, 460] width 211 height 16
type input "1"
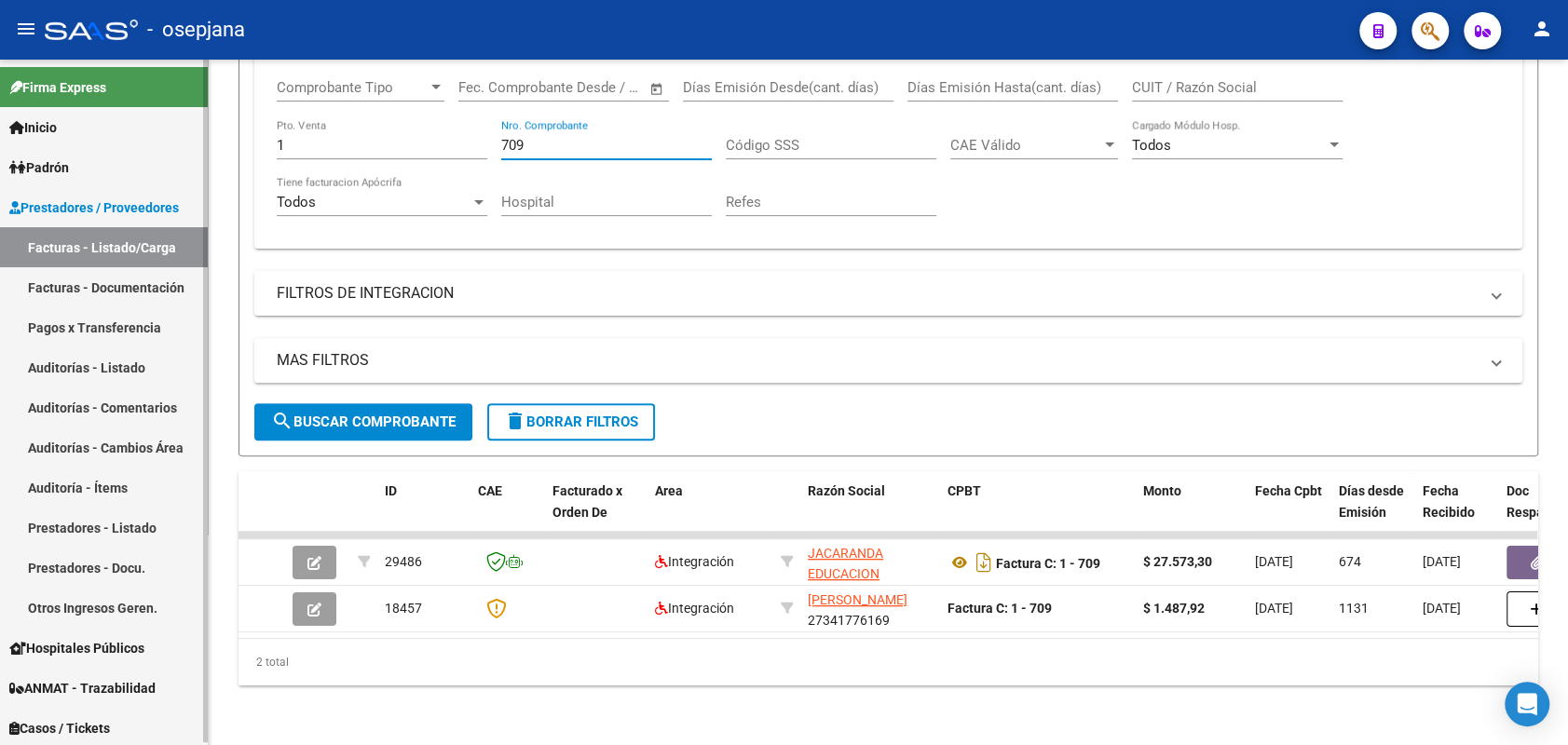
type input "709"
click at [105, 363] on link "Auditorías - Listado" at bounding box center [104, 367] width 208 height 40
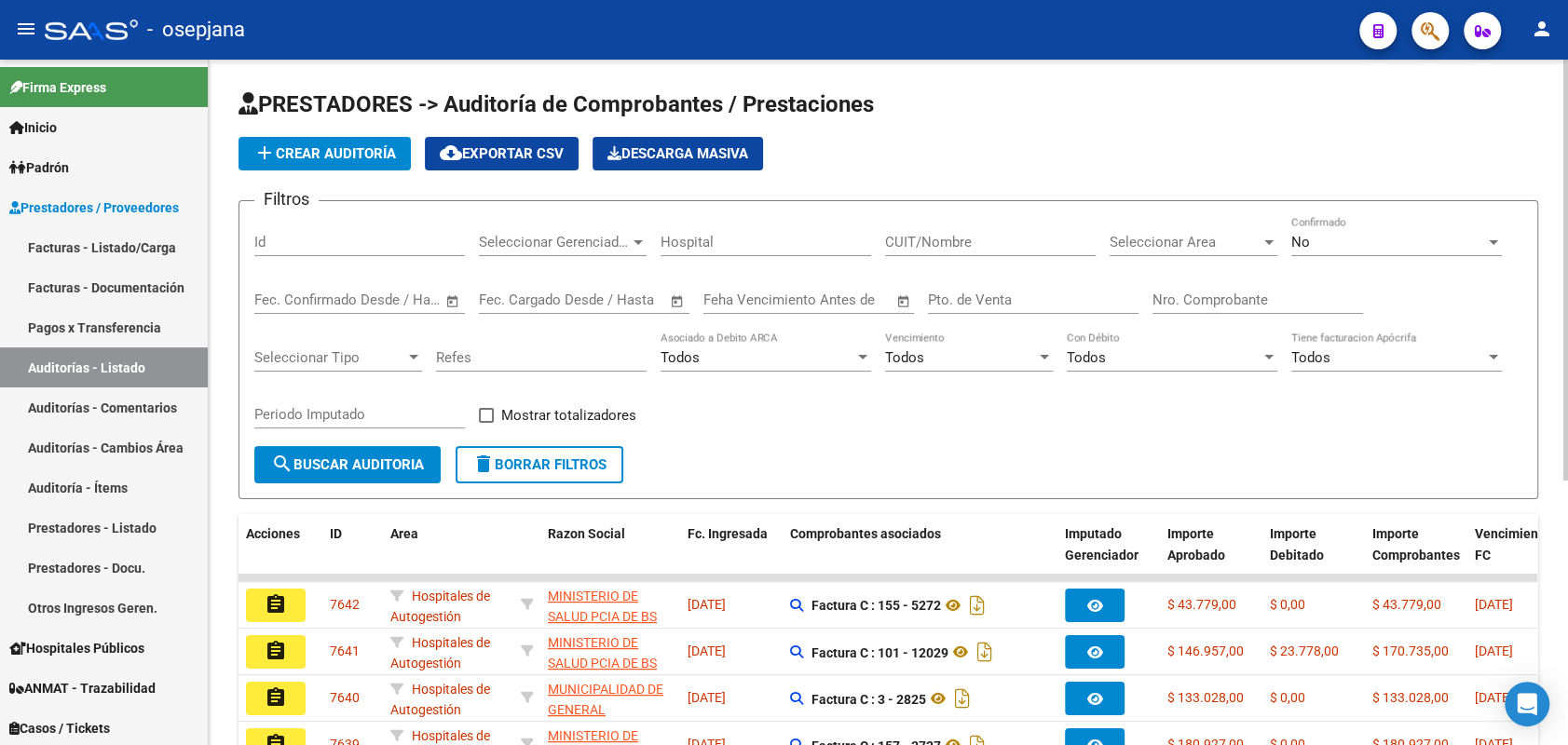
click at [332, 147] on span "add Crear Auditoría" at bounding box center [324, 153] width 142 height 16
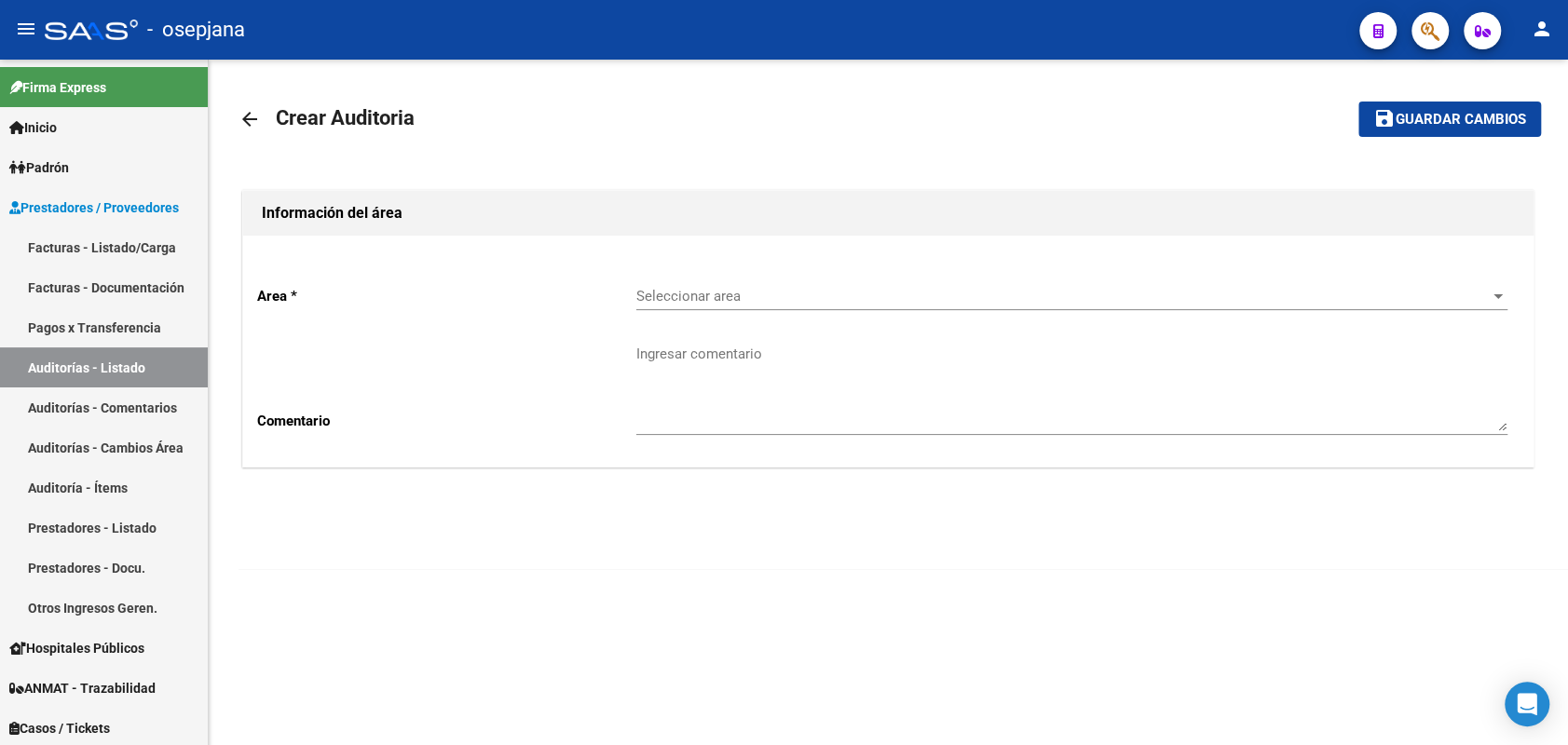
click at [793, 304] on span "Seleccionar area" at bounding box center [1064, 295] width 855 height 16
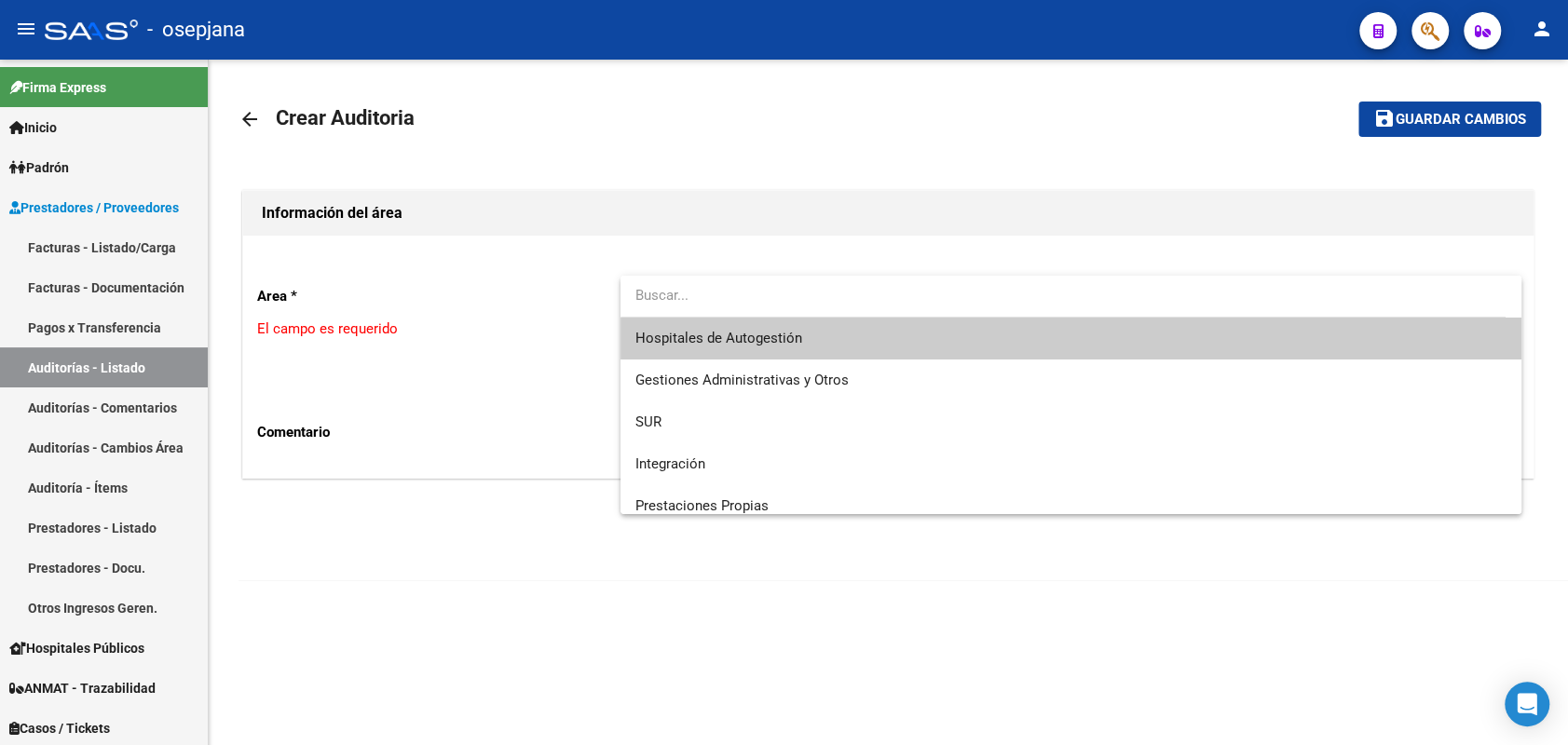
click at [758, 352] on span "Hospitales de Autogestión" at bounding box center [1071, 338] width 871 height 42
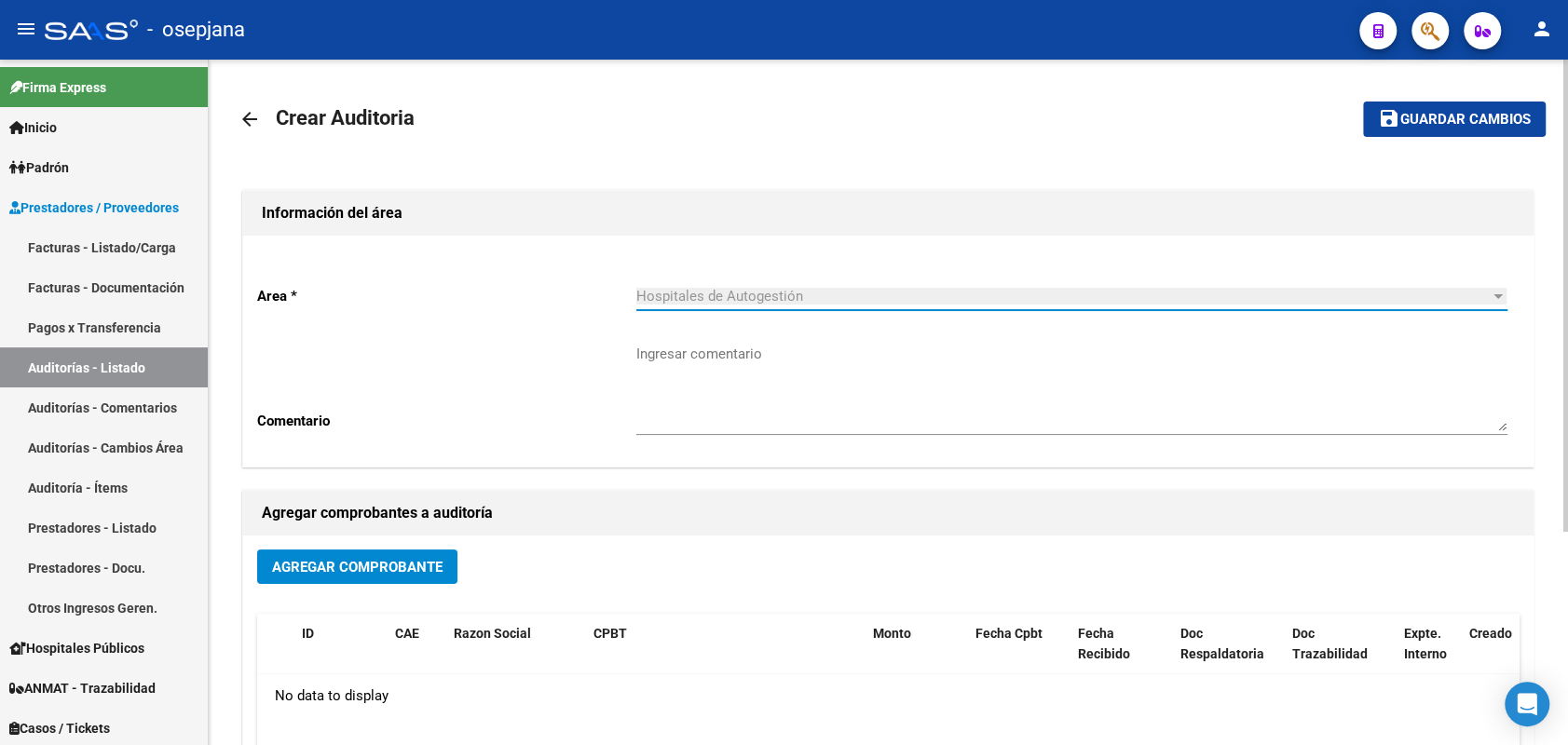
click at [356, 570] on span "Agregar Comprobante" at bounding box center [357, 567] width 170 height 16
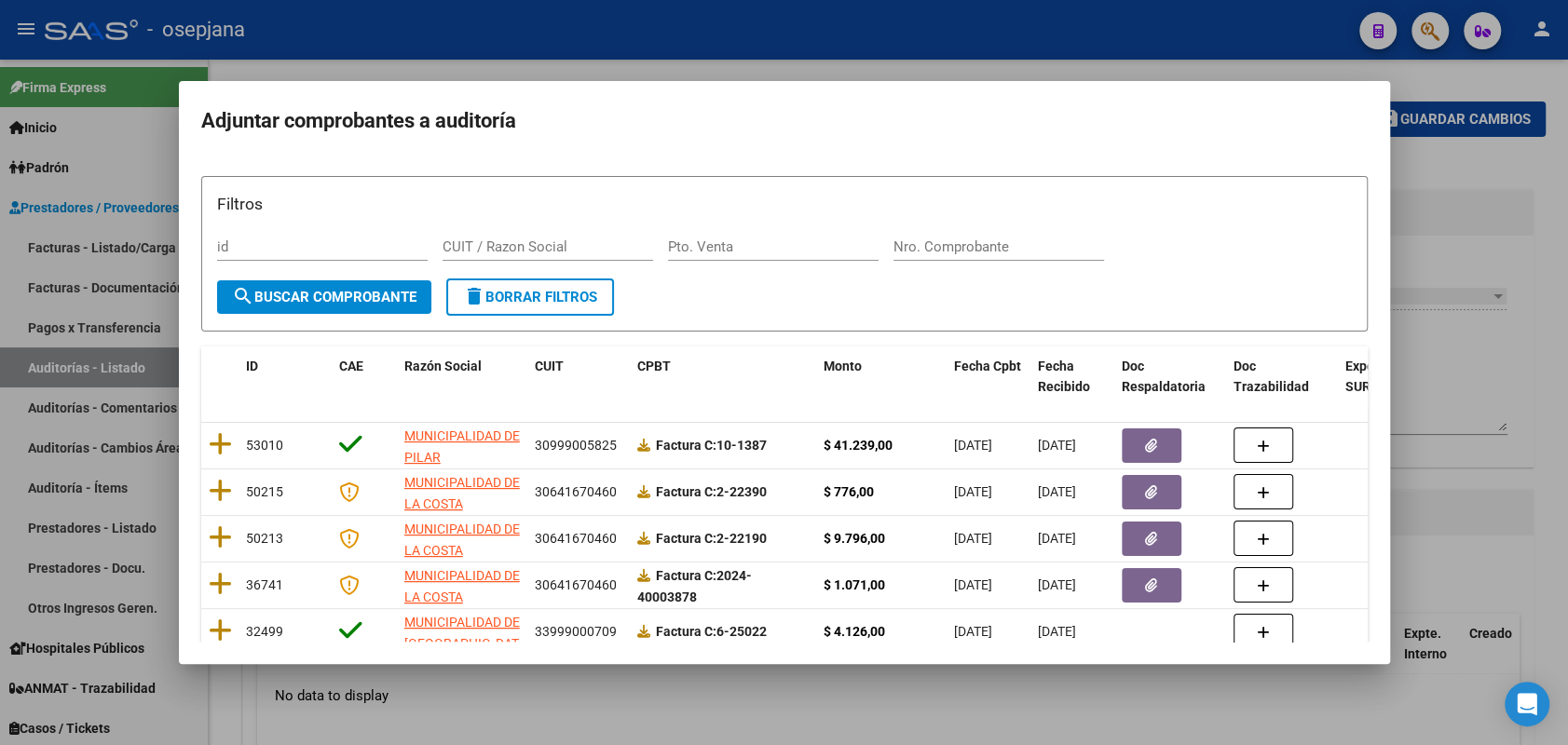
click at [731, 256] on div "Pto. Venta" at bounding box center [773, 247] width 211 height 28
click at [729, 244] on input "Pto. Venta" at bounding box center [773, 246] width 211 height 16
type input "1"
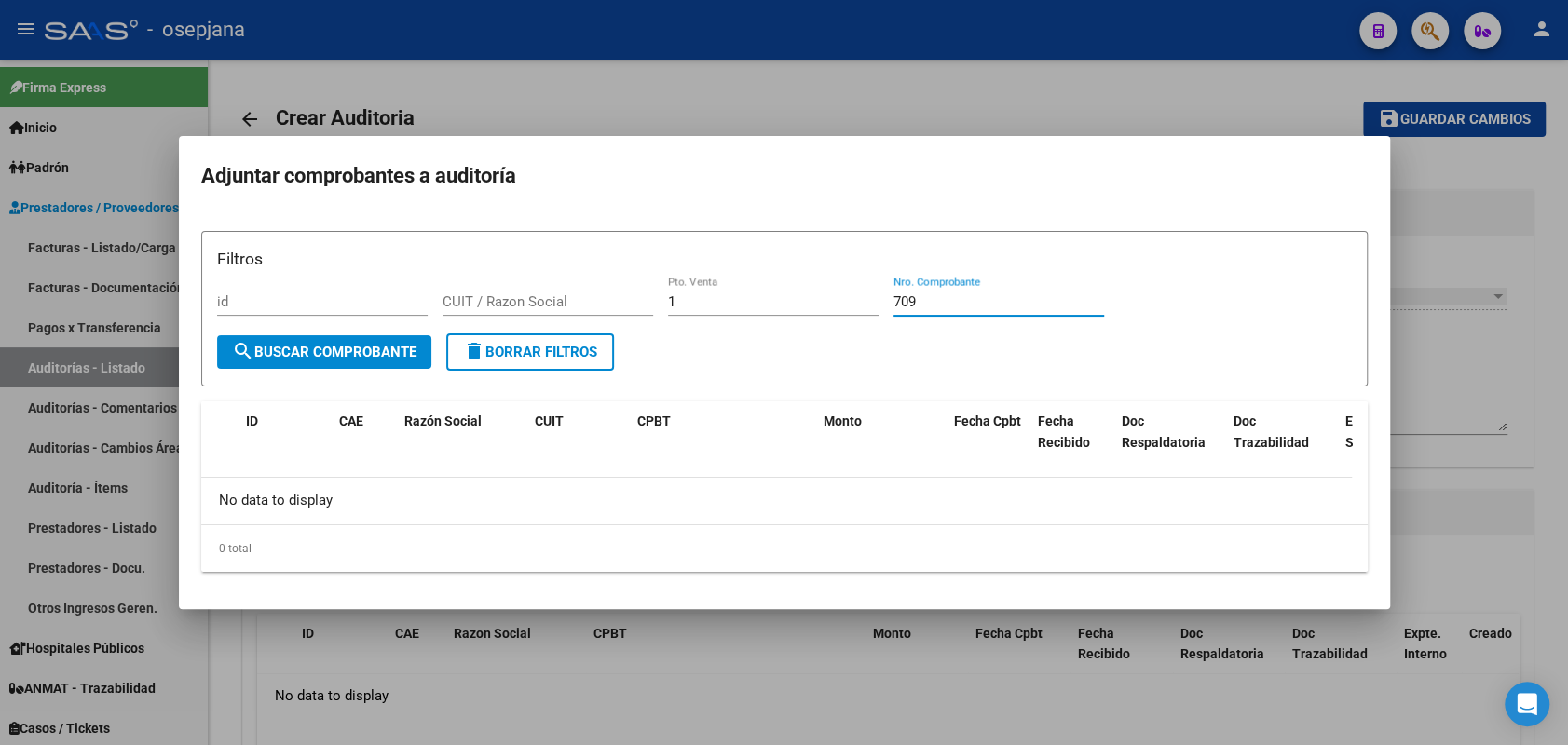
type input "709"
click at [135, 232] on div at bounding box center [784, 372] width 1568 height 745
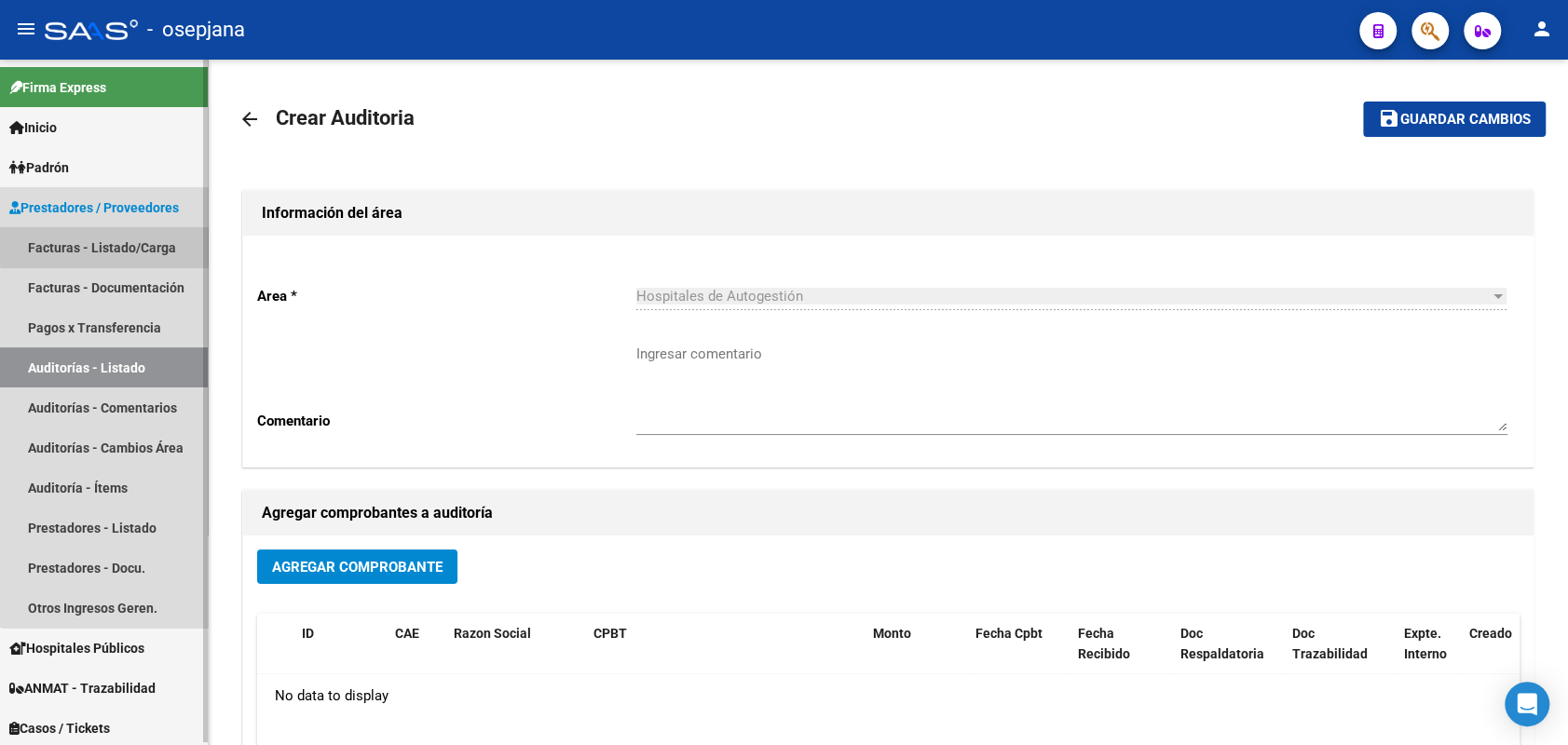
click at [135, 243] on link "Facturas - Listado/Carga" at bounding box center [104, 247] width 208 height 40
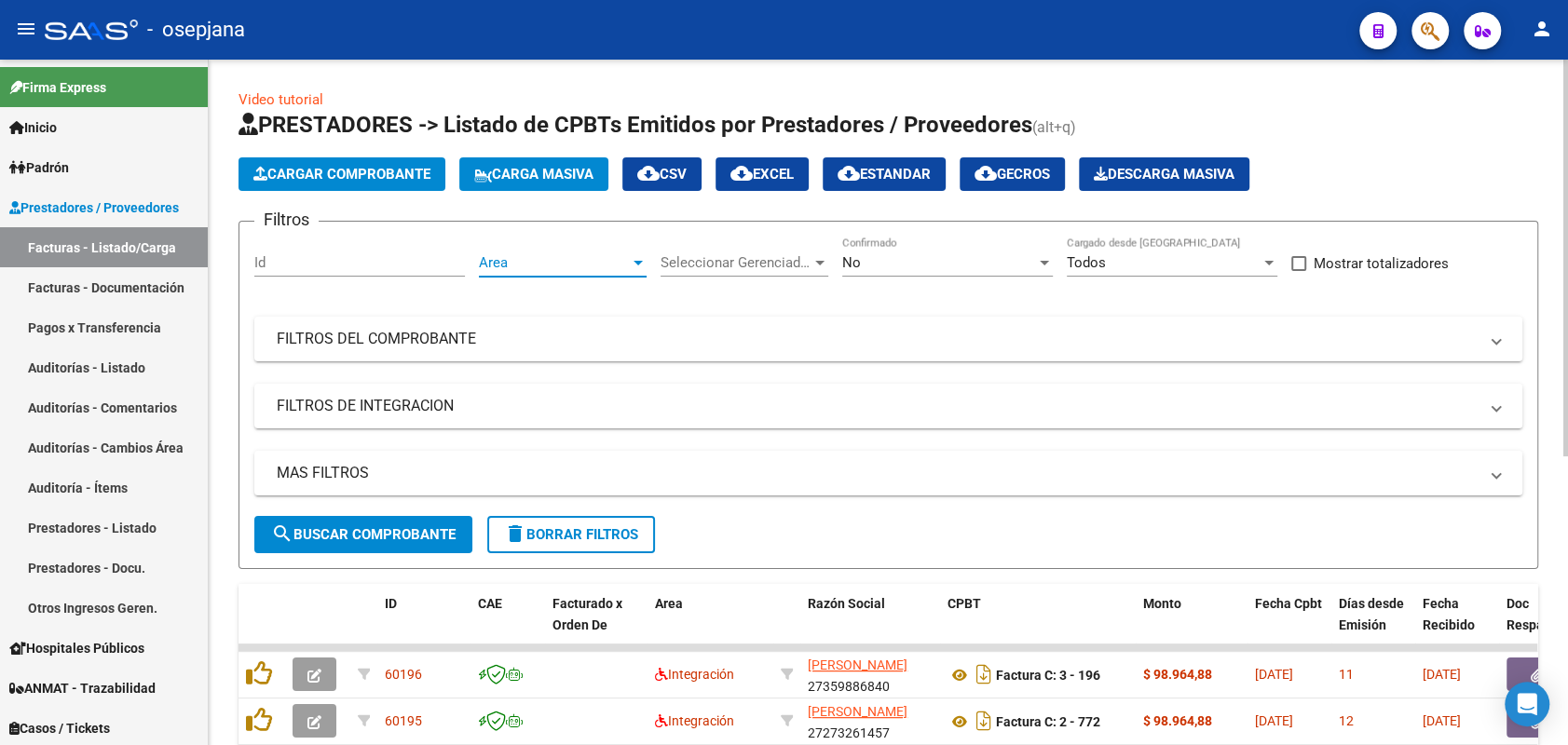
click at [598, 257] on span "Area" at bounding box center [555, 262] width 151 height 16
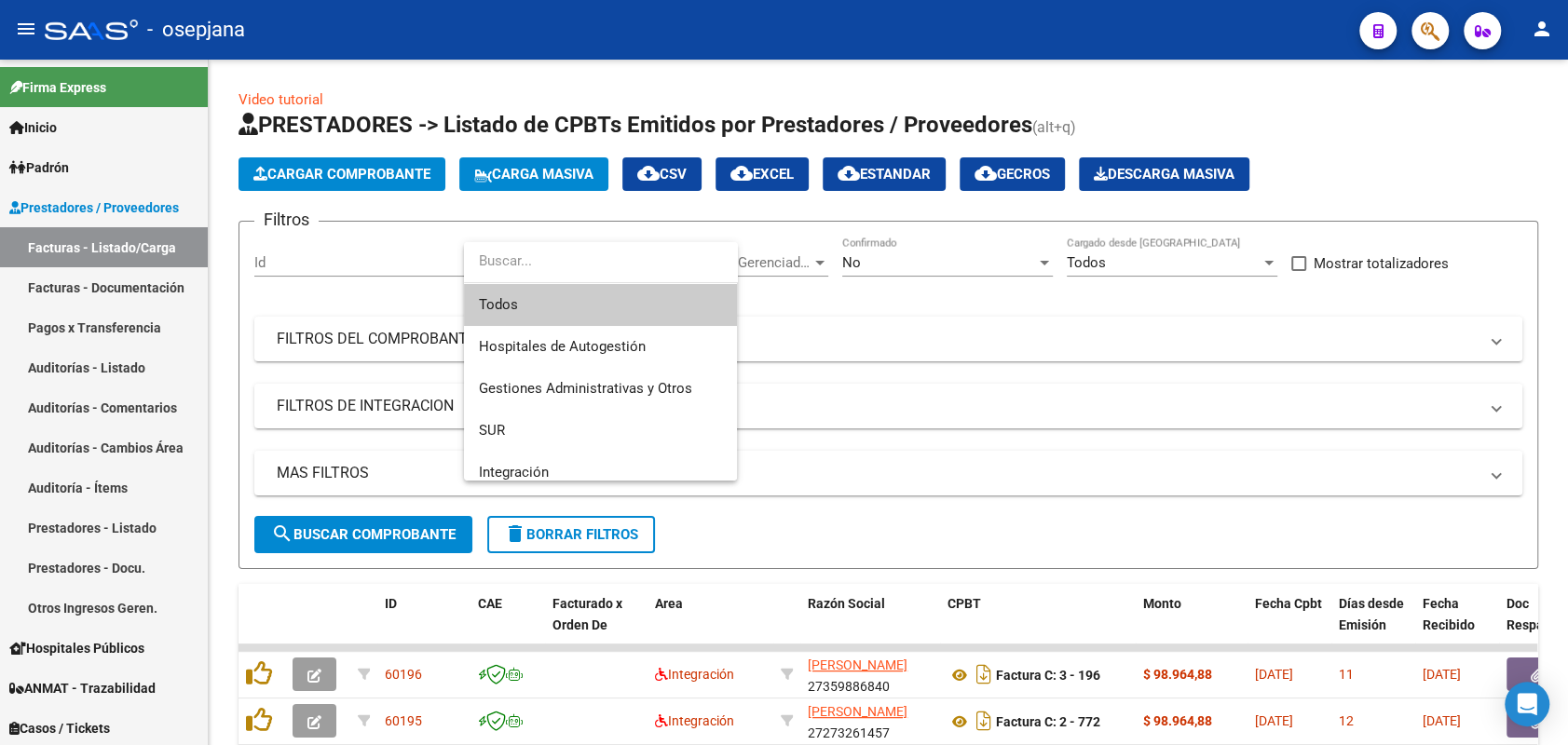
click at [579, 298] on span "Todos" at bounding box center [600, 305] width 243 height 42
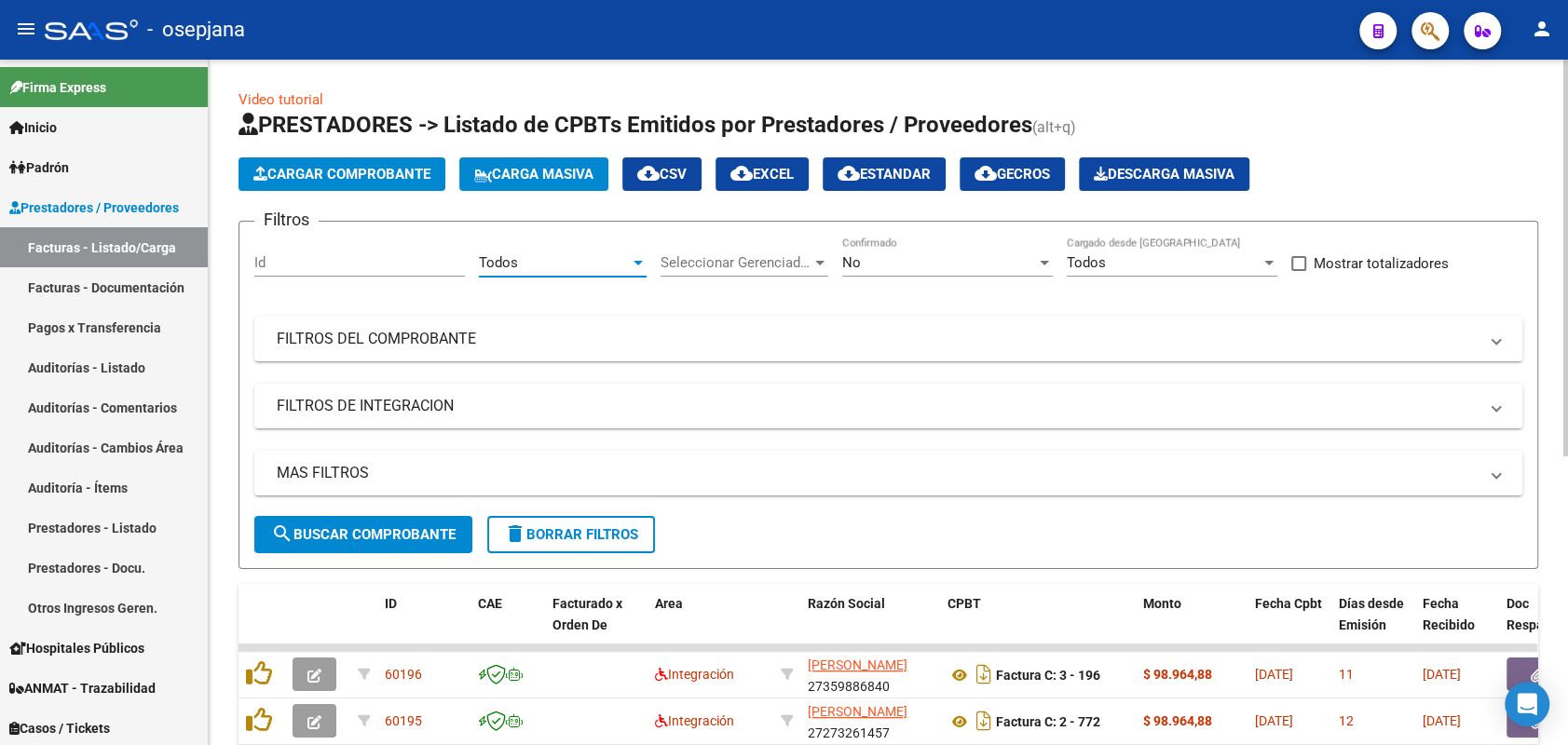
click at [709, 265] on span "Seleccionar Gerenciador" at bounding box center [737, 262] width 151 height 16
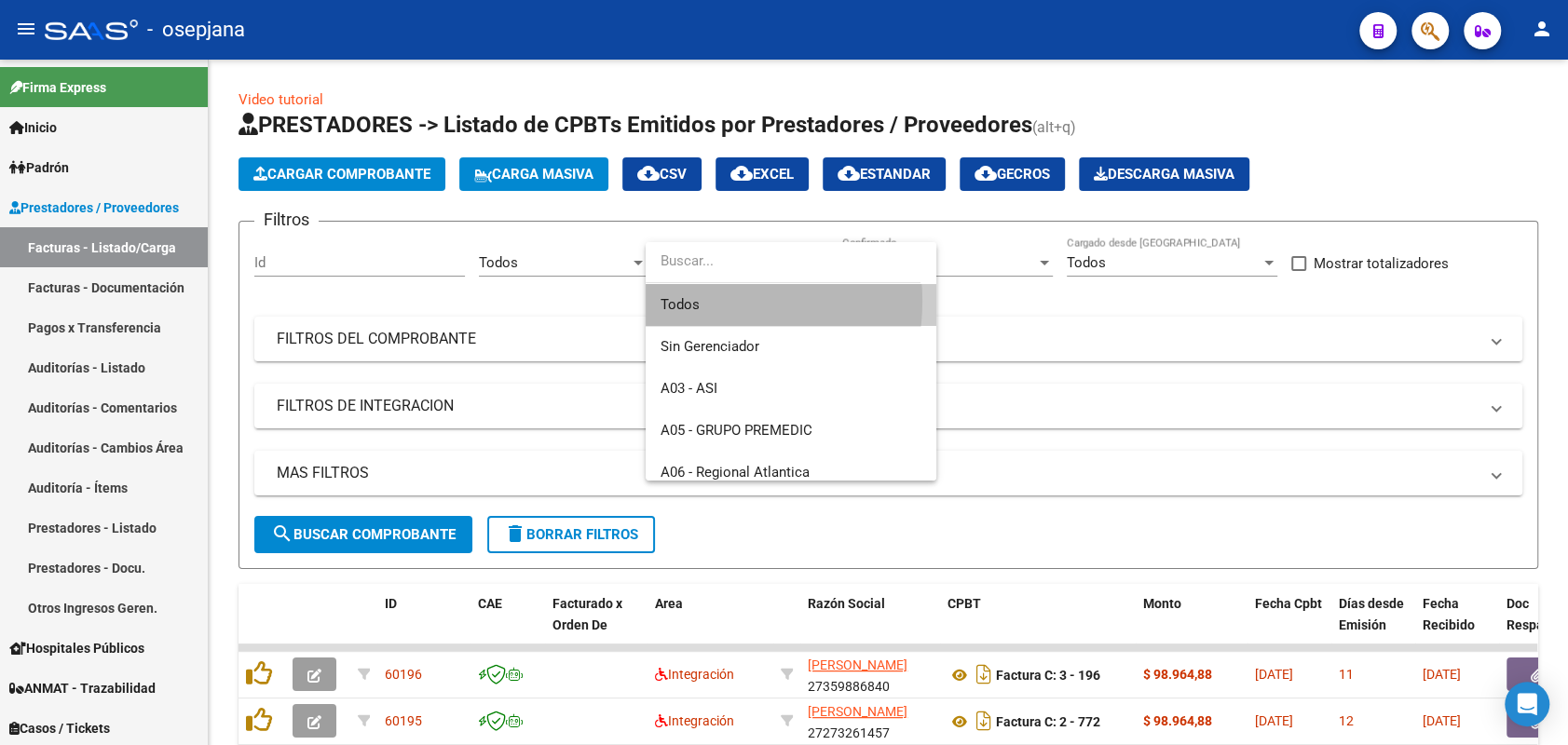
click at [701, 301] on span "Todos" at bounding box center [792, 305] width 261 height 42
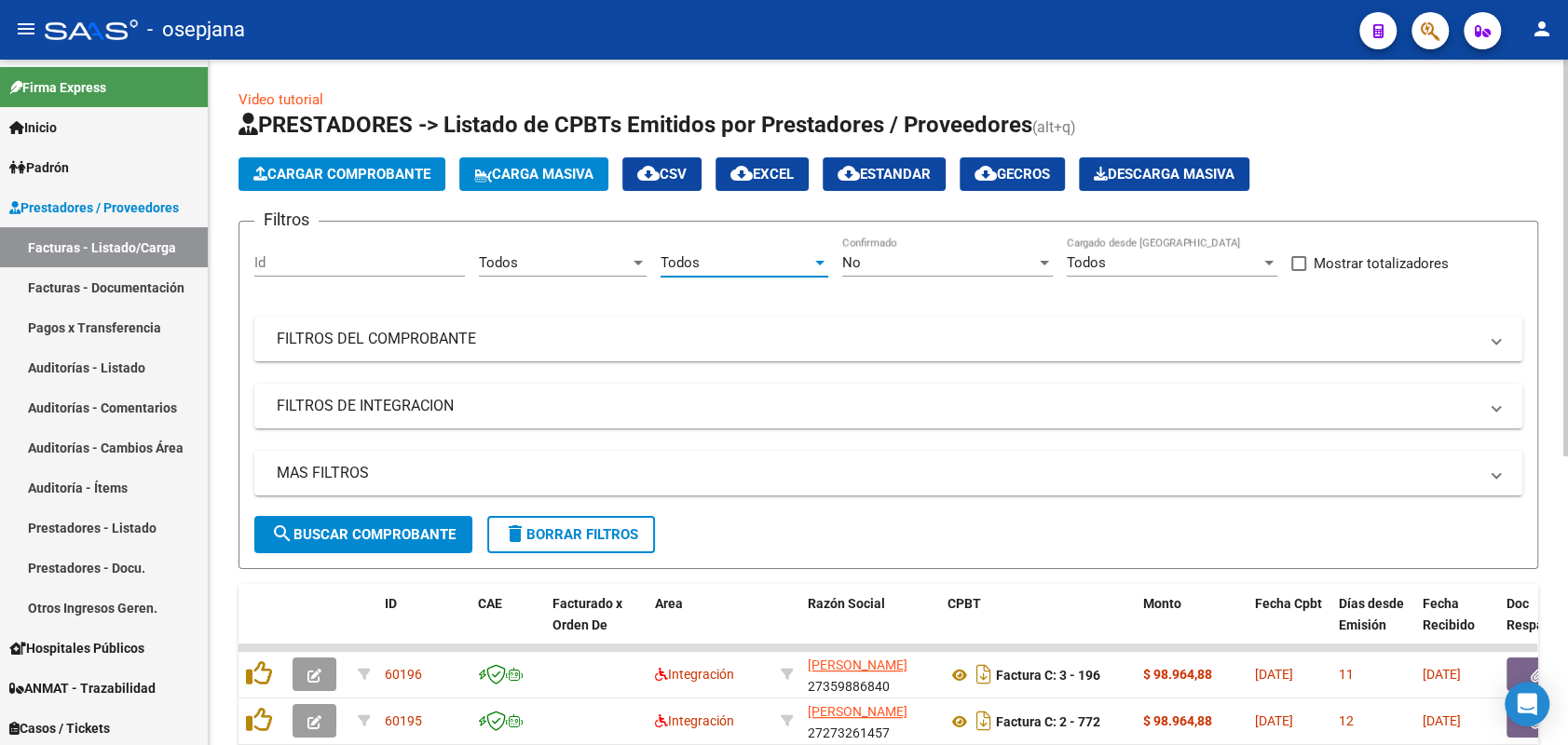
click at [894, 266] on div "No" at bounding box center [939, 262] width 194 height 16
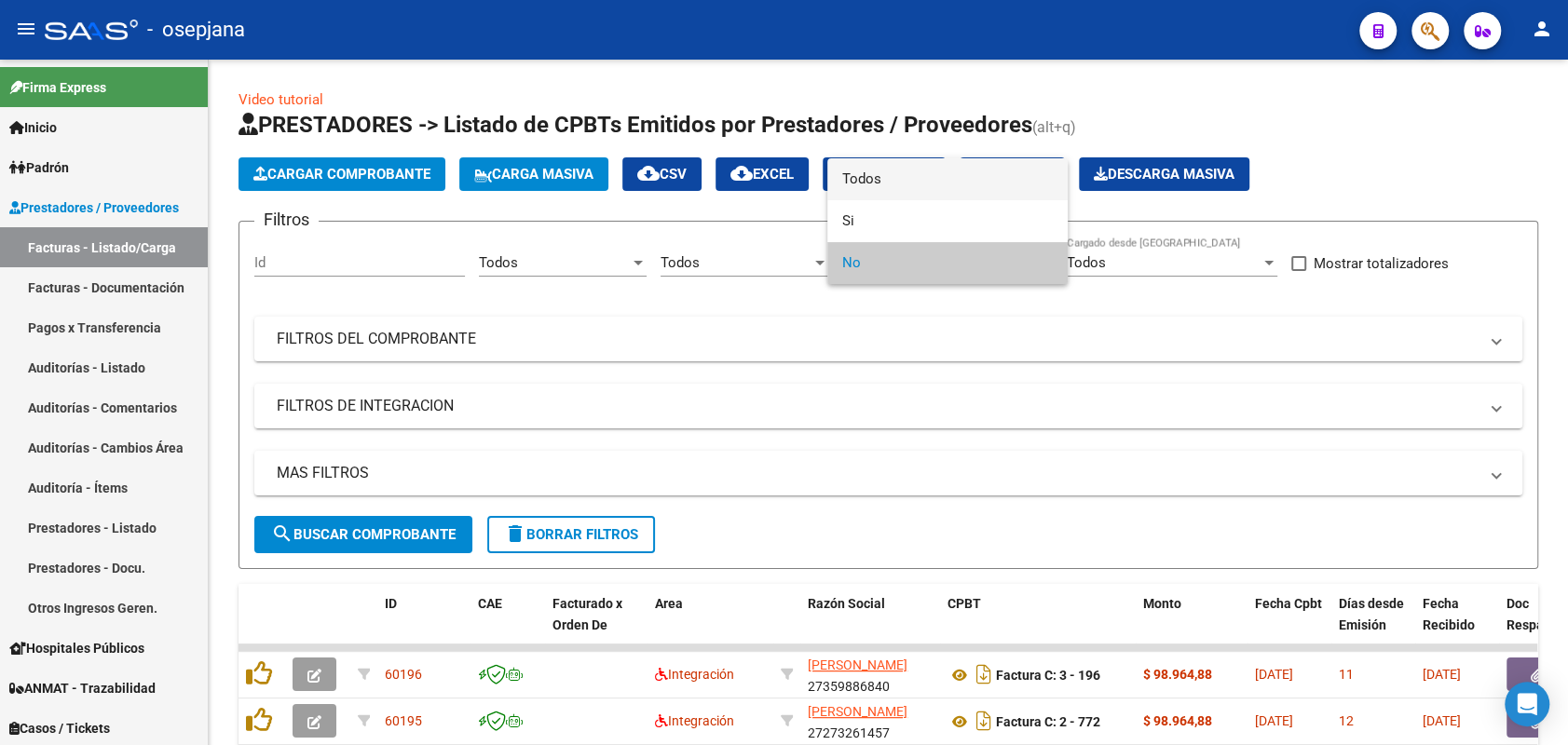
click at [855, 182] on span "Todos" at bounding box center [948, 179] width 211 height 42
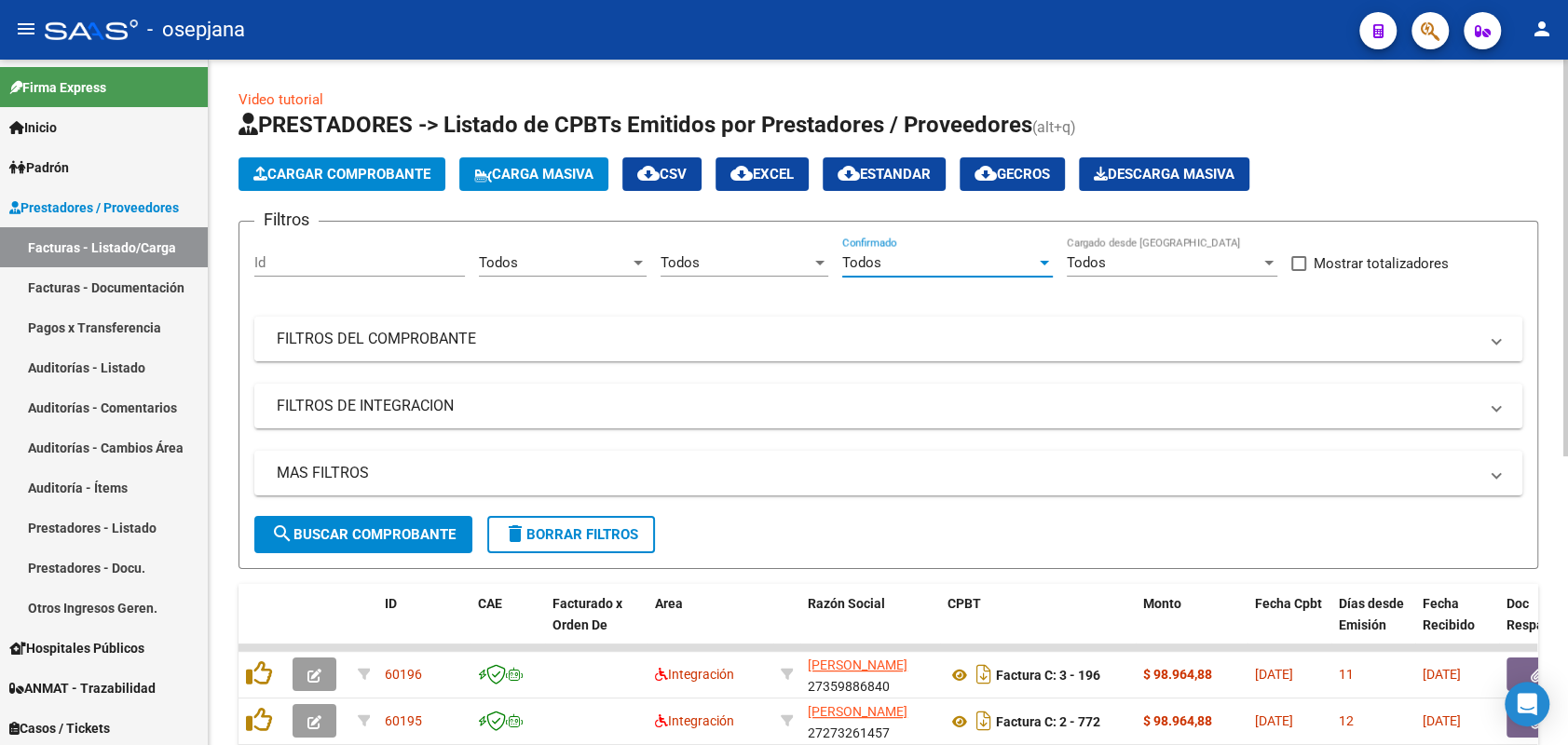
click at [701, 336] on mat-panel-title "FILTROS DEL COMPROBANTE" at bounding box center [877, 339] width 1201 height 20
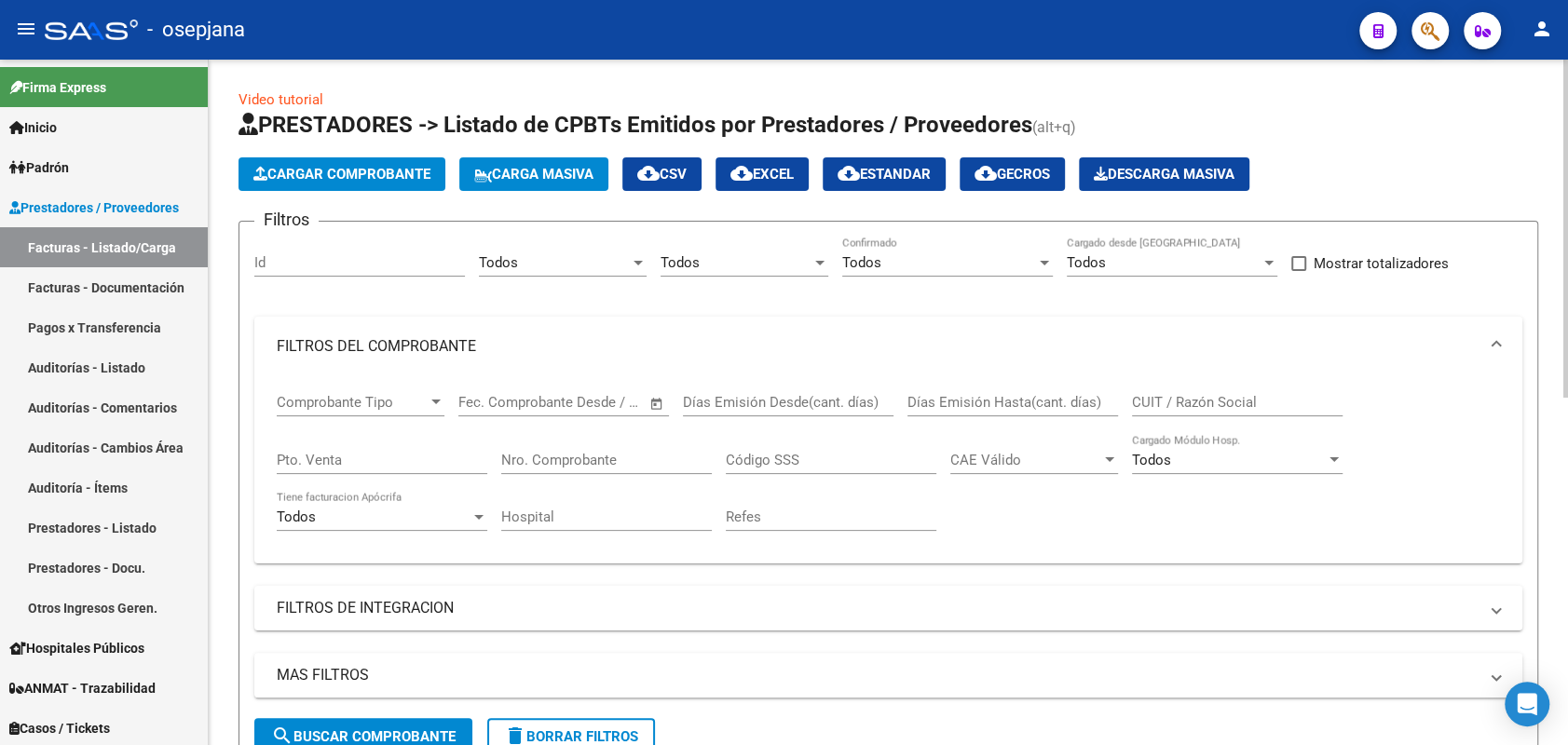
click at [390, 463] on input "Pto. Venta" at bounding box center [382, 460] width 211 height 16
type input "2"
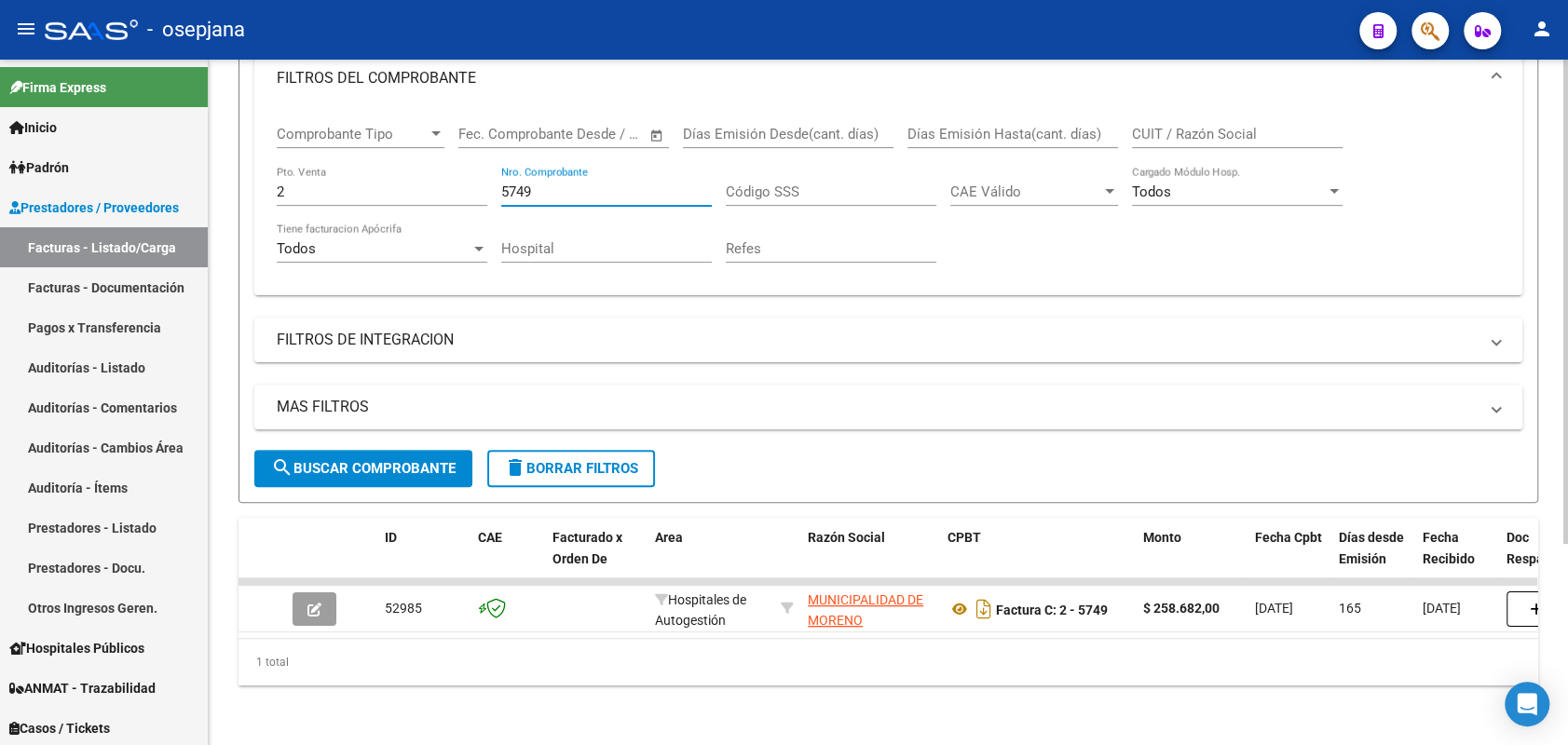
scroll to position [283, 0]
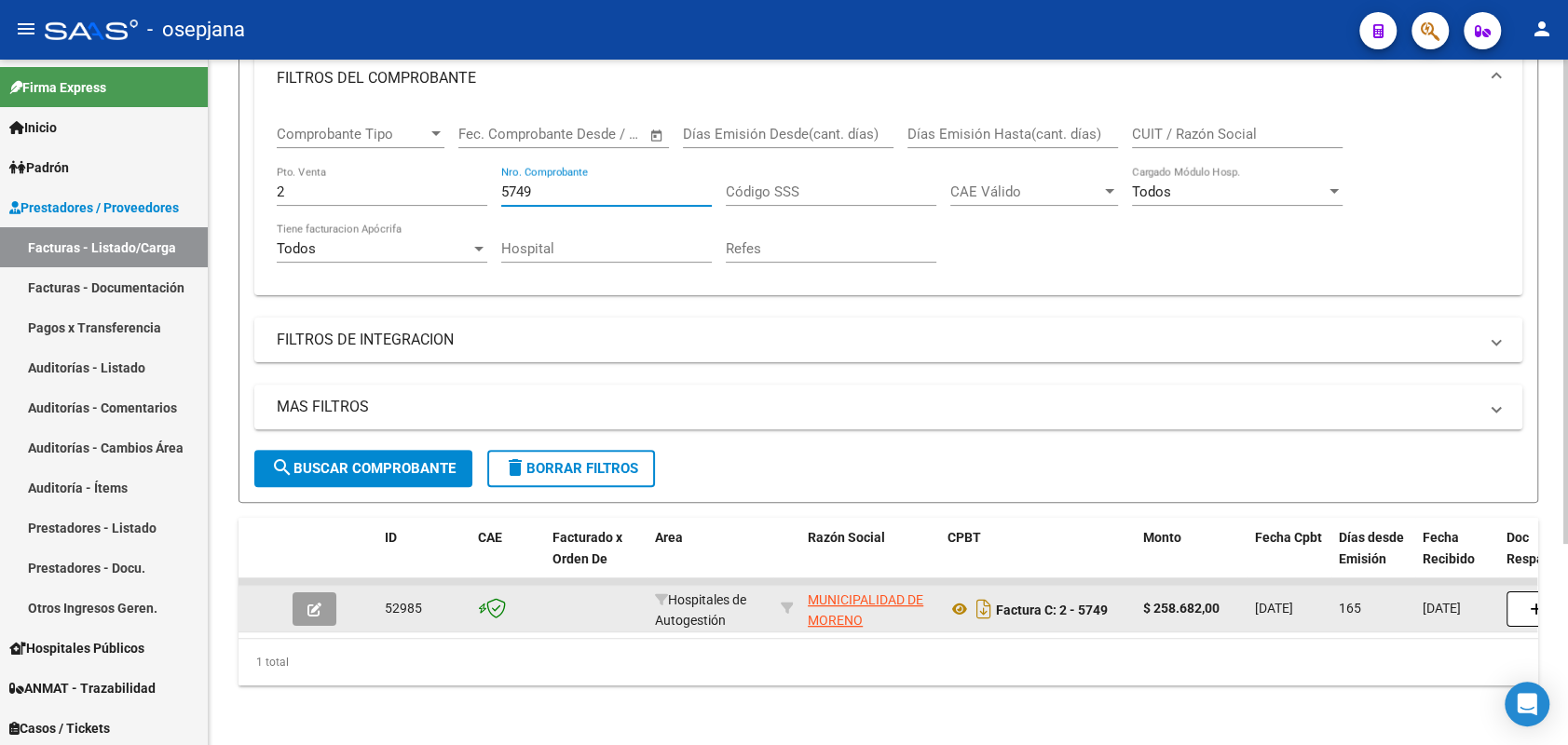
type input "5749"
click at [311, 603] on icon "button" at bounding box center [315, 610] width 14 height 14
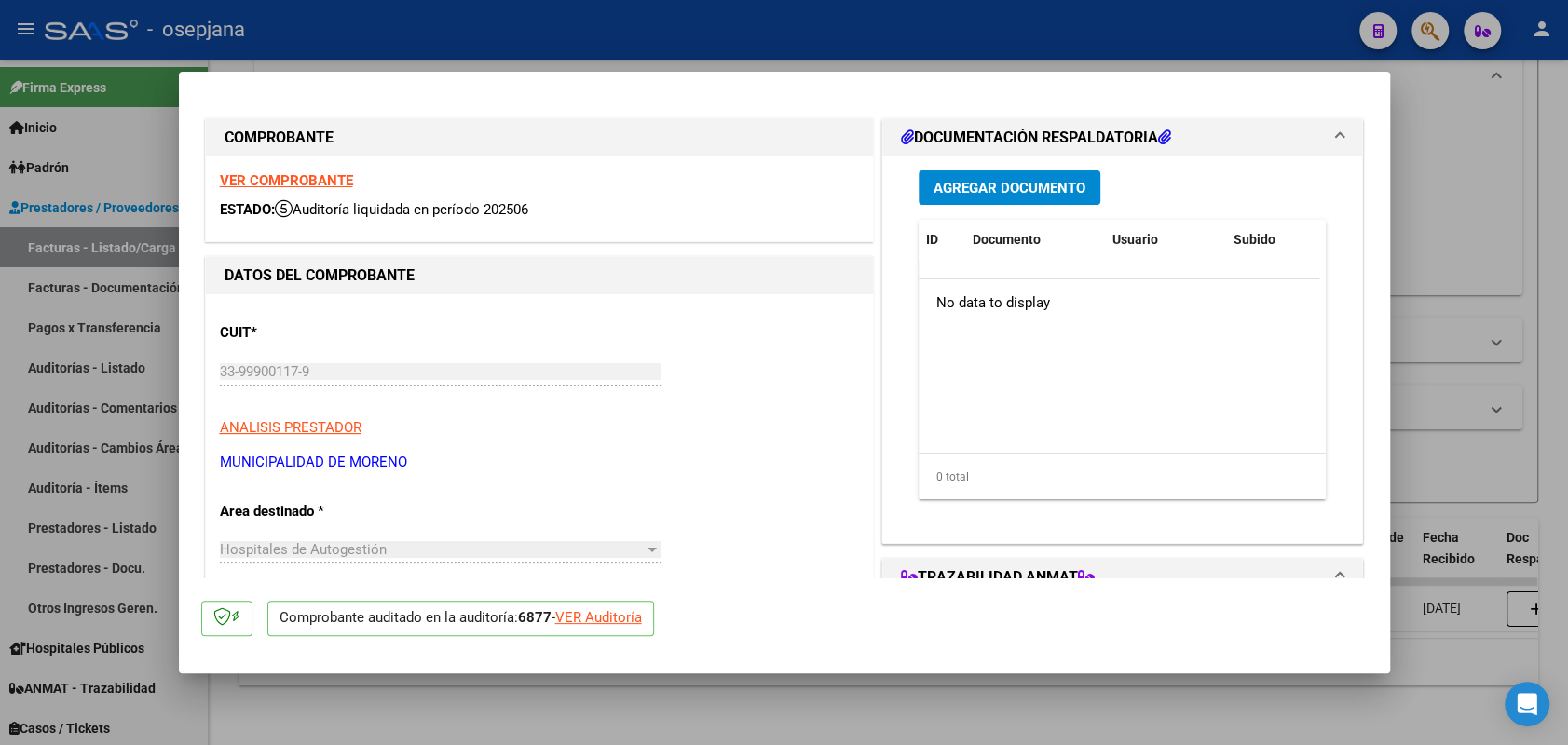
click at [287, 178] on strong "VER COMPROBANTE" at bounding box center [286, 180] width 134 height 16
